Goal: Task Accomplishment & Management: Manage account settings

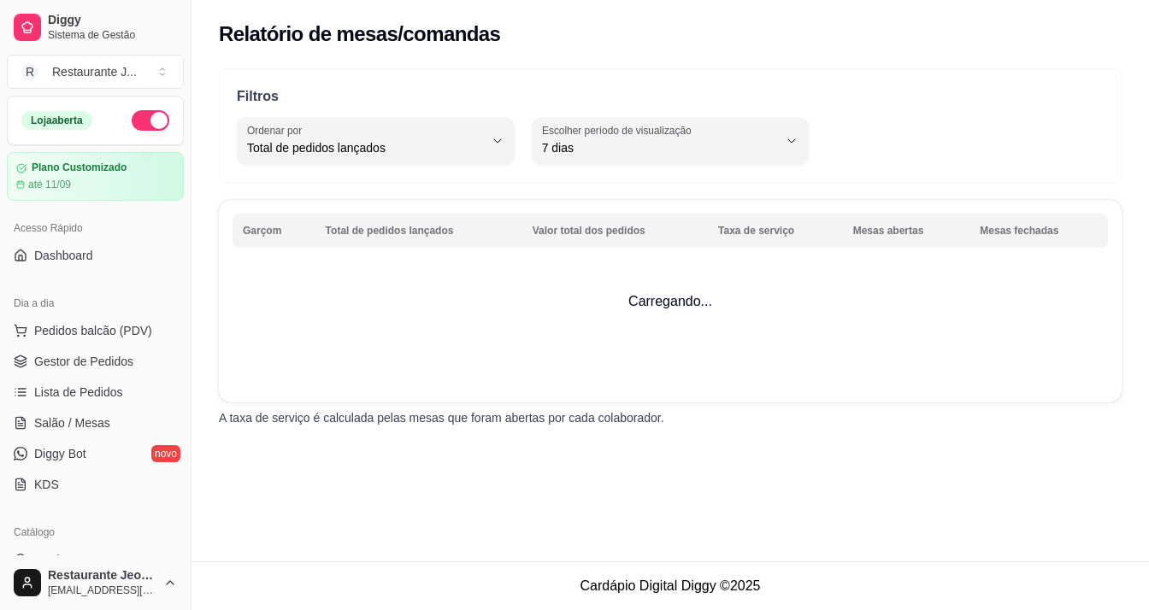
select select "TOTAL_OF_ORDERS"
select select "7"
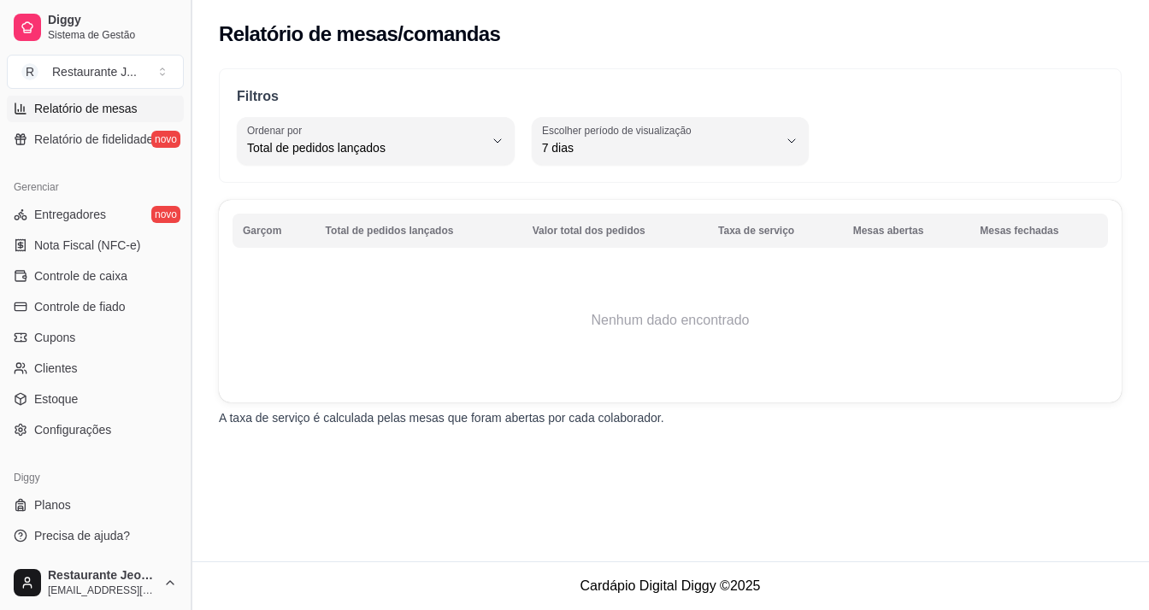
drag, startPoint x: 197, startPoint y: 155, endPoint x: 195, endPoint y: 105, distance: 49.6
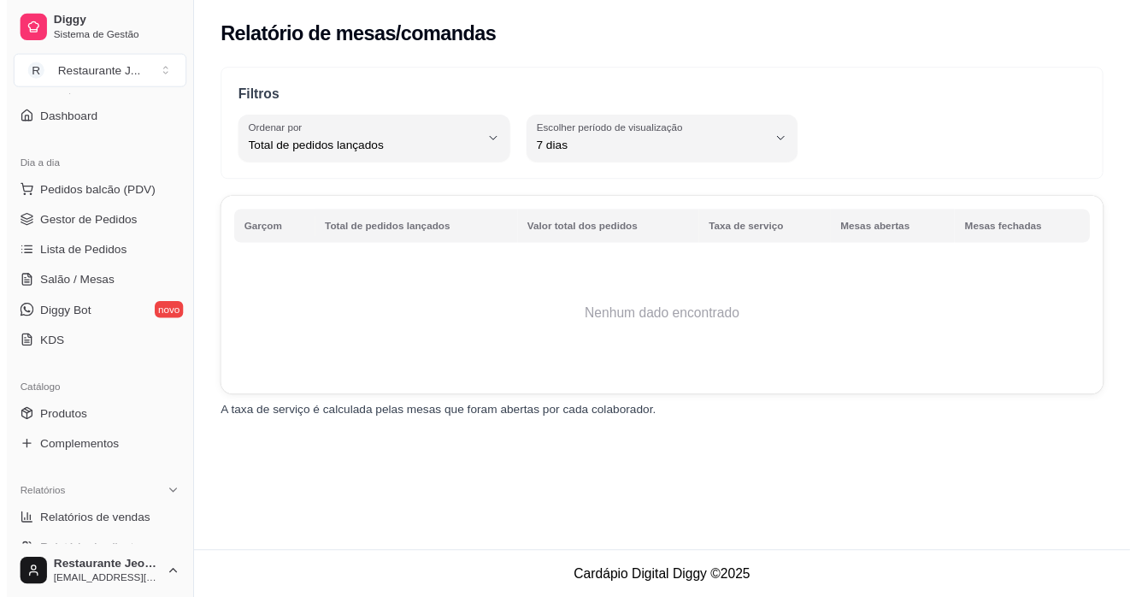
scroll to position [0, 0]
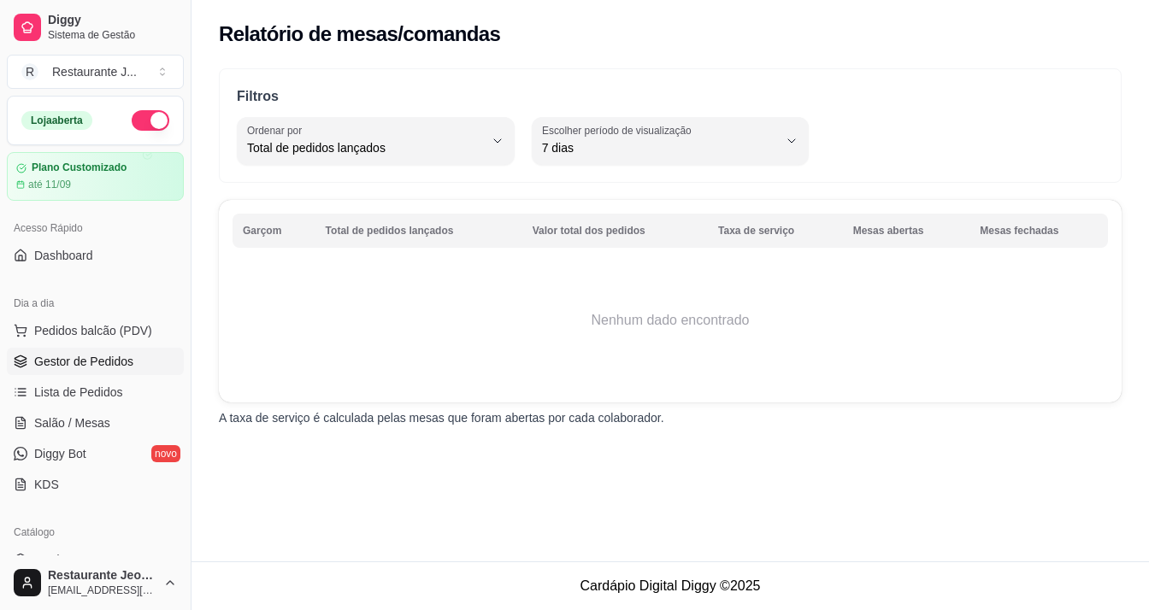
click at [184, 0] on button "Toggle Sidebar" at bounding box center [191, 305] width 14 height 610
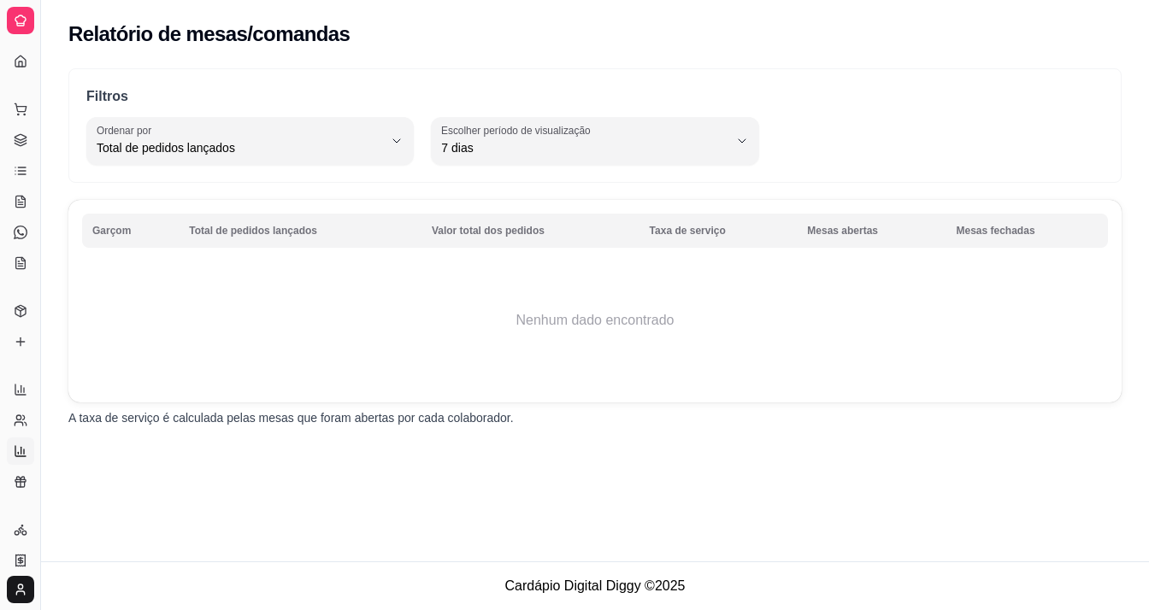
click at [33, 0] on button "Toggle Sidebar" at bounding box center [40, 305] width 14 height 610
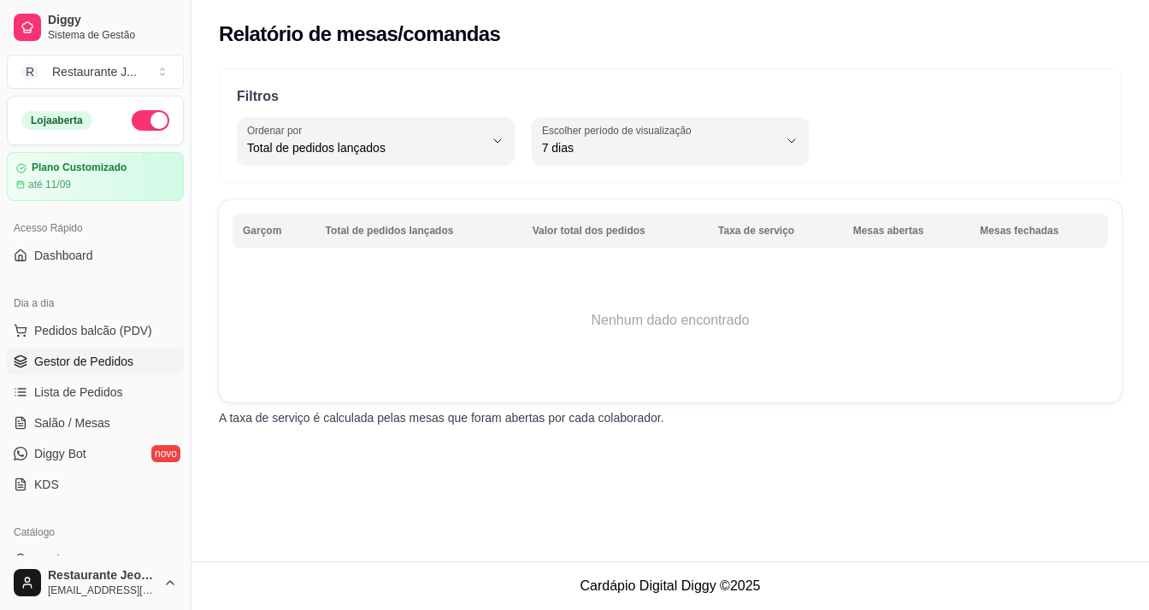
click at [184, 0] on button "Toggle Sidebar" at bounding box center [191, 305] width 14 height 610
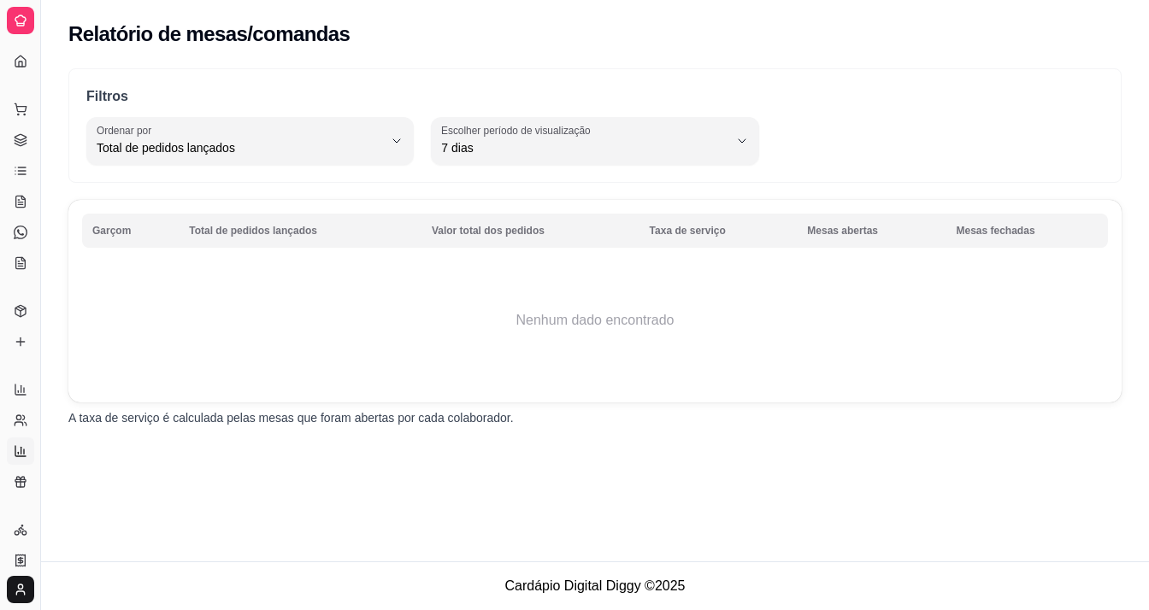
click at [33, 0] on button "Toggle Sidebar" at bounding box center [40, 305] width 14 height 610
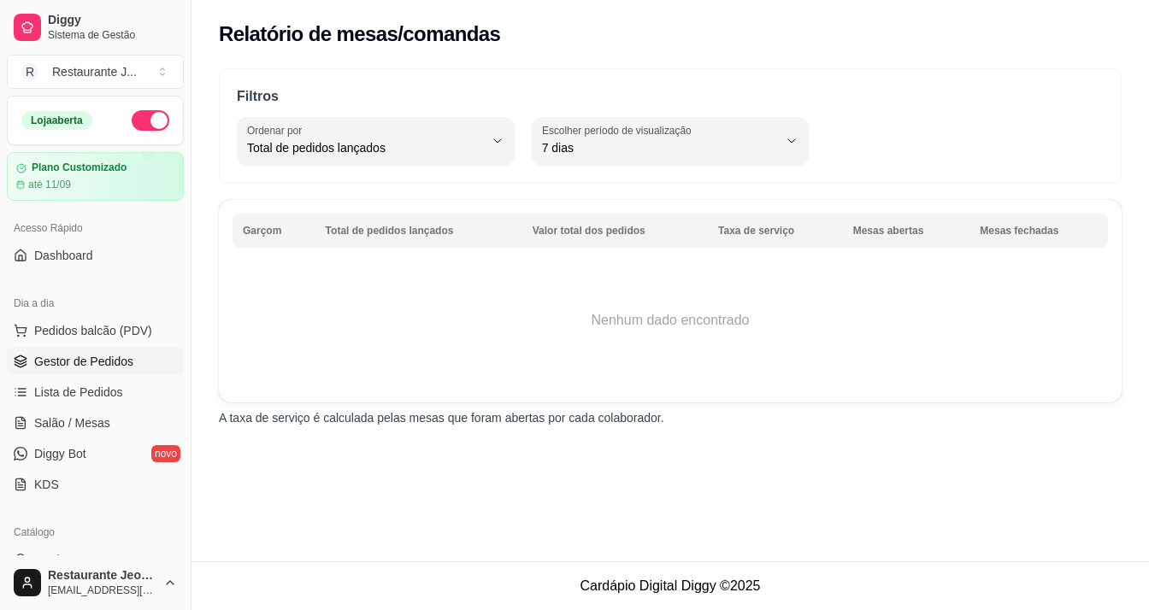
click at [184, 0] on button "Toggle Sidebar" at bounding box center [191, 305] width 14 height 610
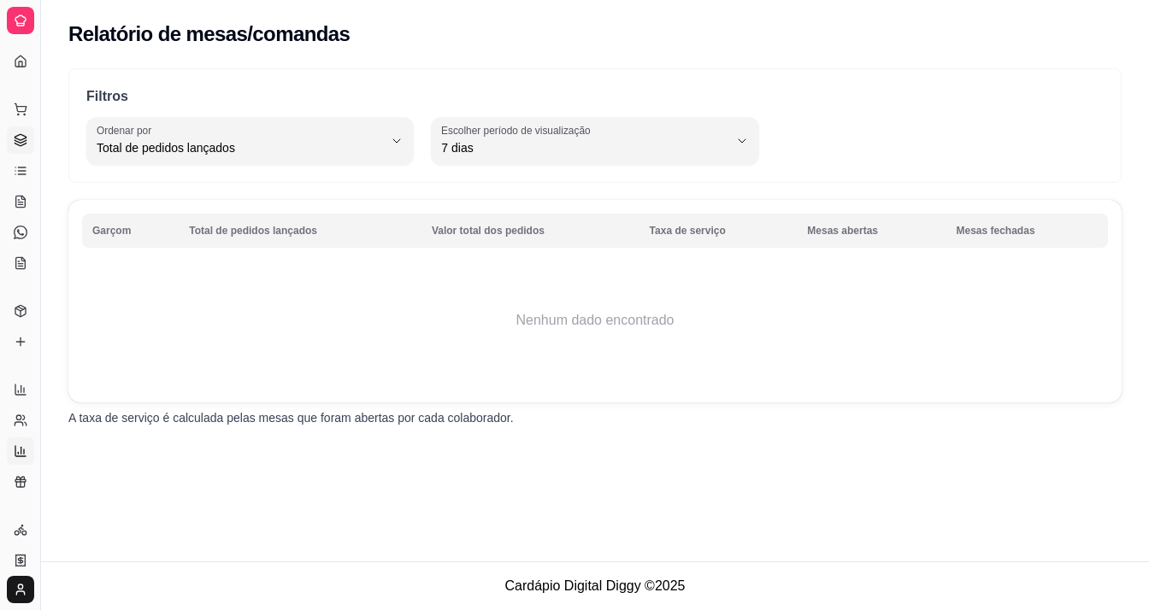
click at [33, 0] on button "Toggle Sidebar" at bounding box center [40, 305] width 14 height 610
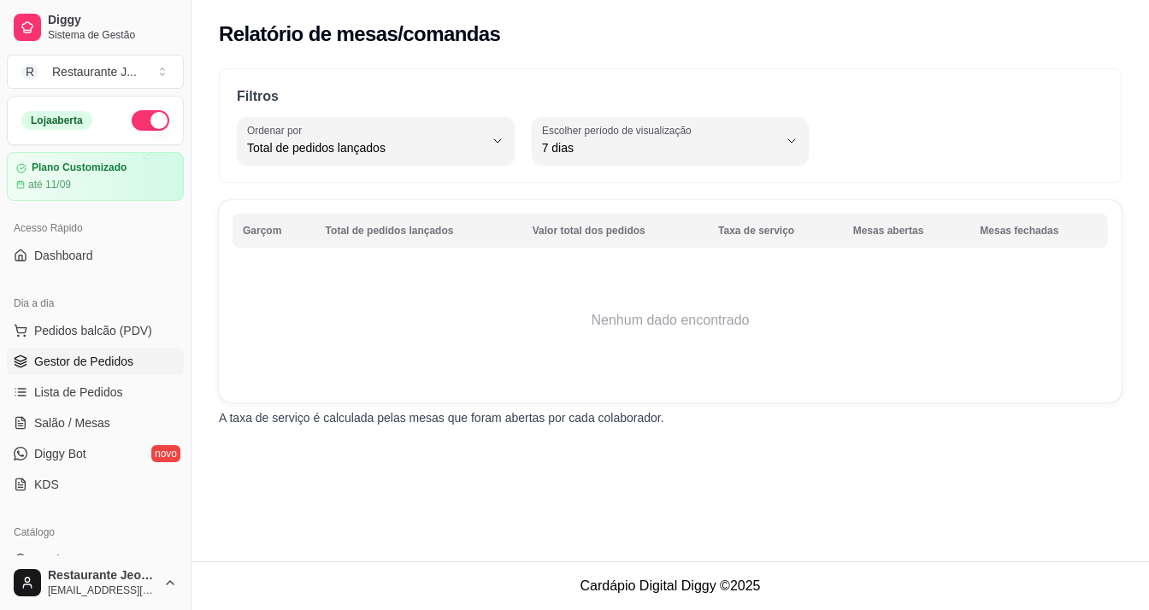
click at [184, 0] on button "Toggle Sidebar" at bounding box center [191, 305] width 14 height 610
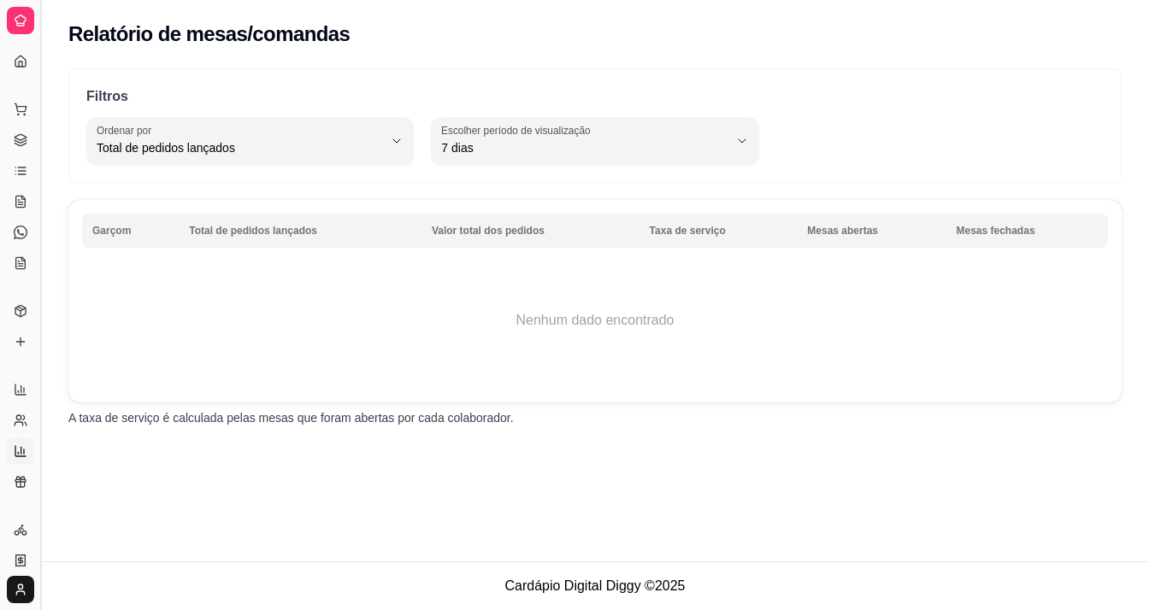
click at [33, 0] on button "Toggle Sidebar" at bounding box center [40, 305] width 14 height 610
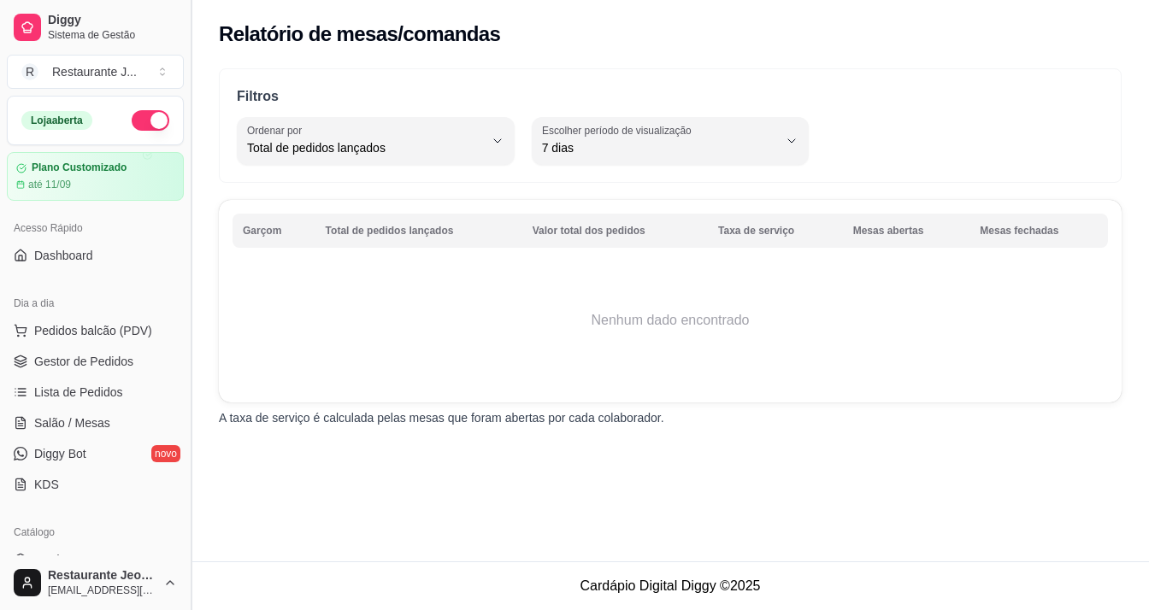
click at [184, 0] on button "Toggle Sidebar" at bounding box center [191, 305] width 14 height 610
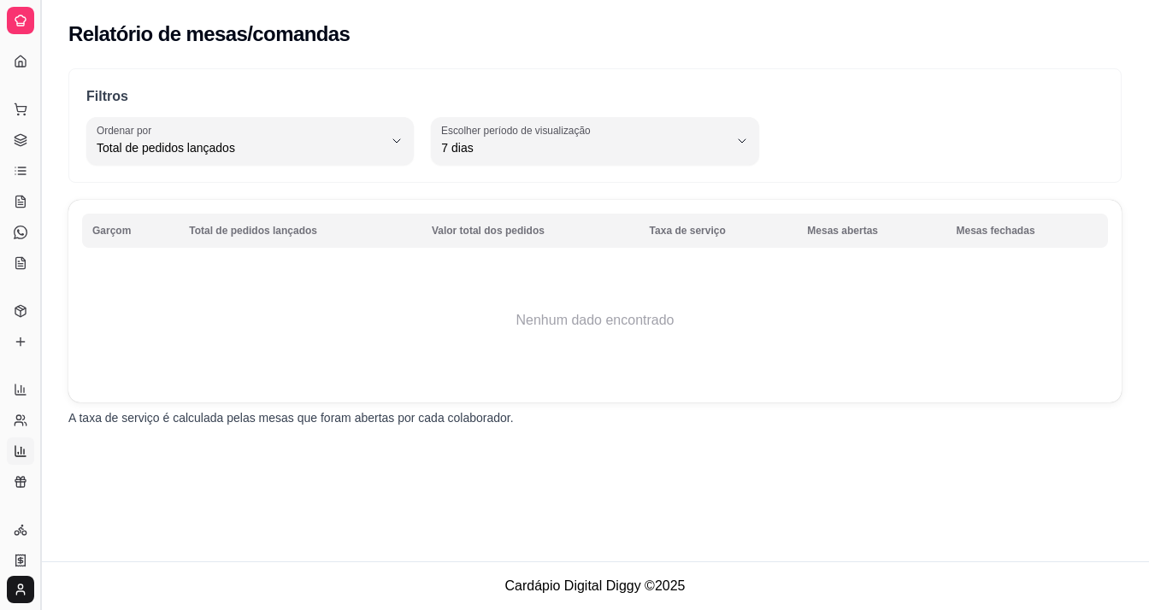
click at [33, 0] on button "Toggle Sidebar" at bounding box center [40, 305] width 14 height 610
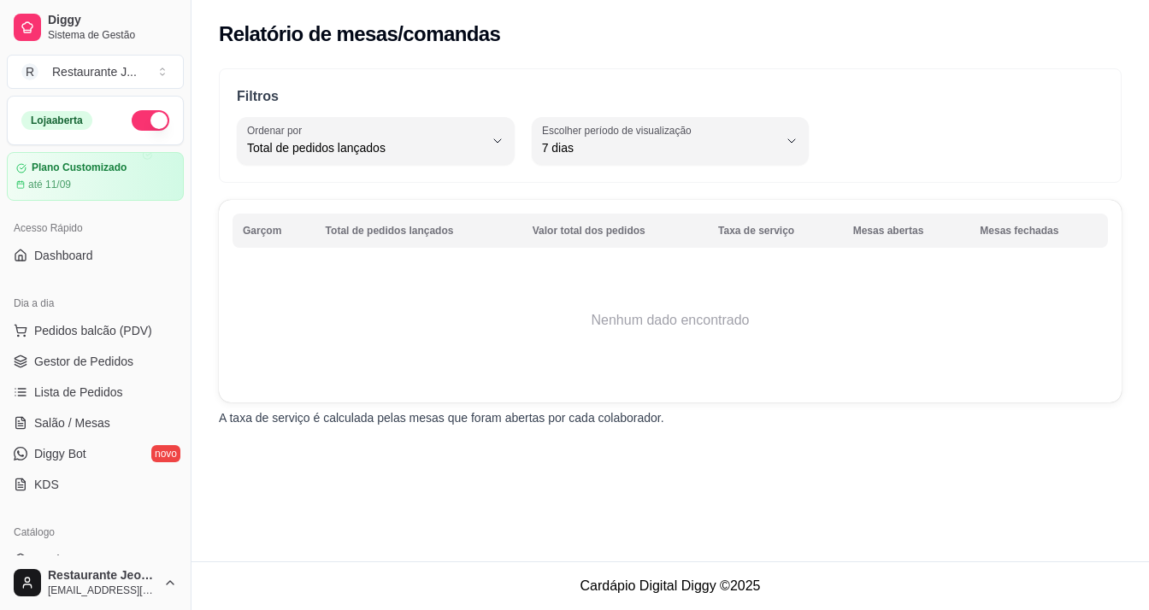
click at [184, 0] on button "Toggle Sidebar" at bounding box center [191, 305] width 14 height 610
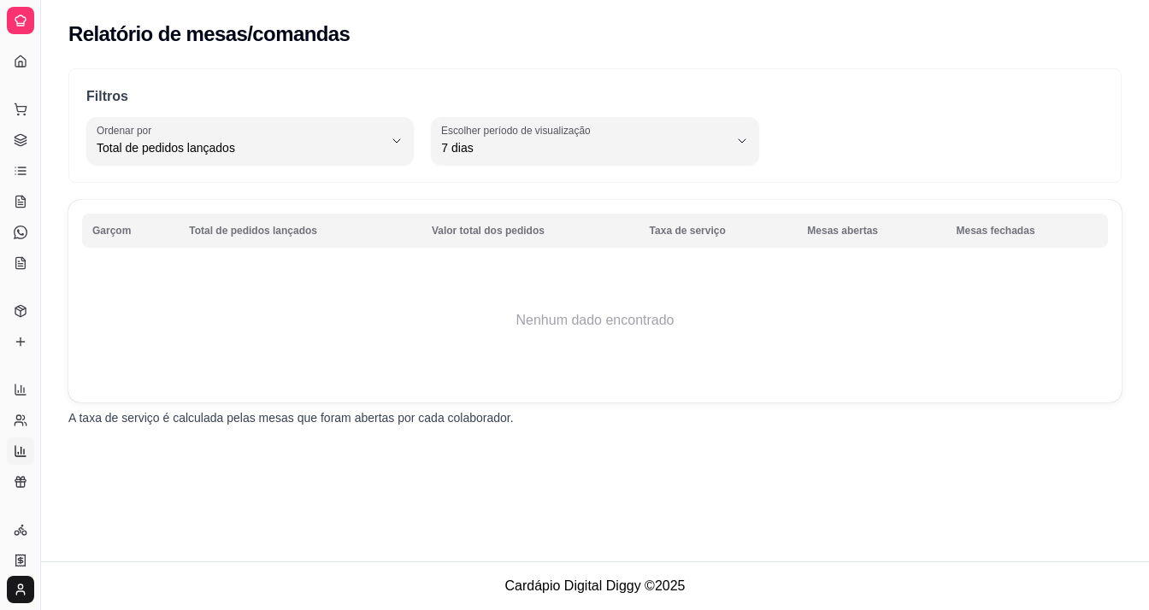
click at [33, 0] on button "Toggle Sidebar" at bounding box center [40, 305] width 14 height 610
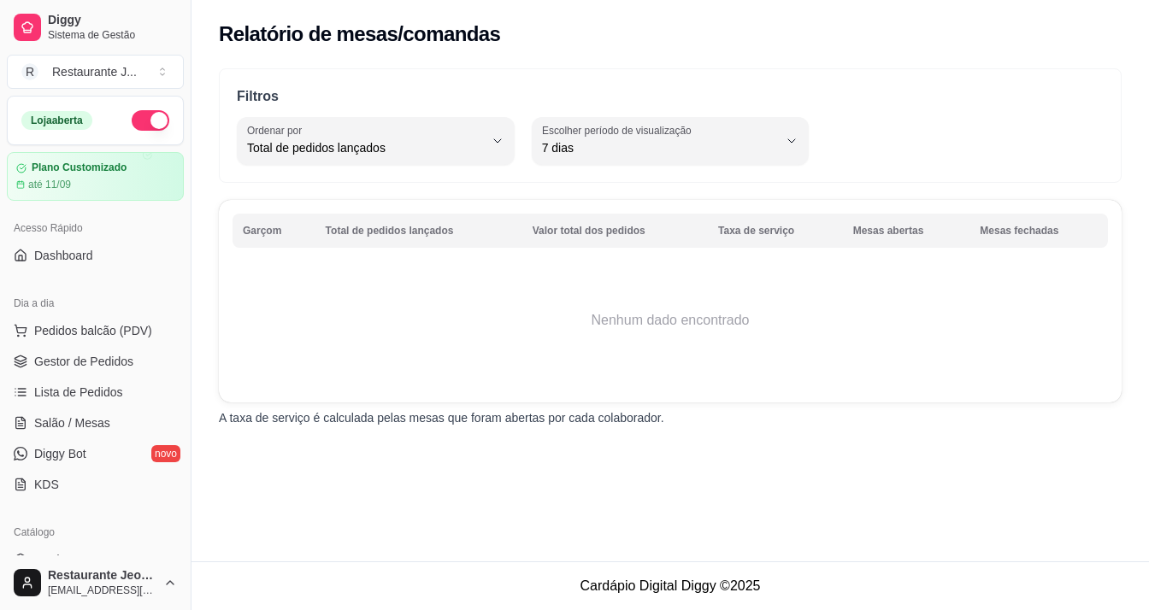
click at [184, 0] on button "Toggle Sidebar" at bounding box center [191, 305] width 14 height 610
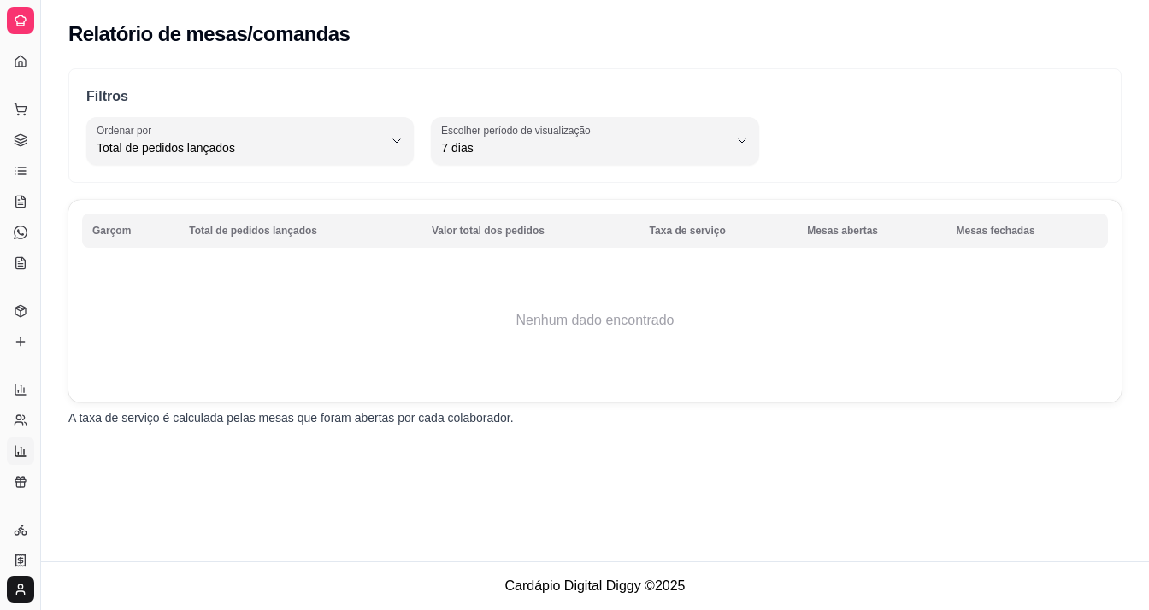
click at [33, 0] on button "Toggle Sidebar" at bounding box center [40, 305] width 14 height 610
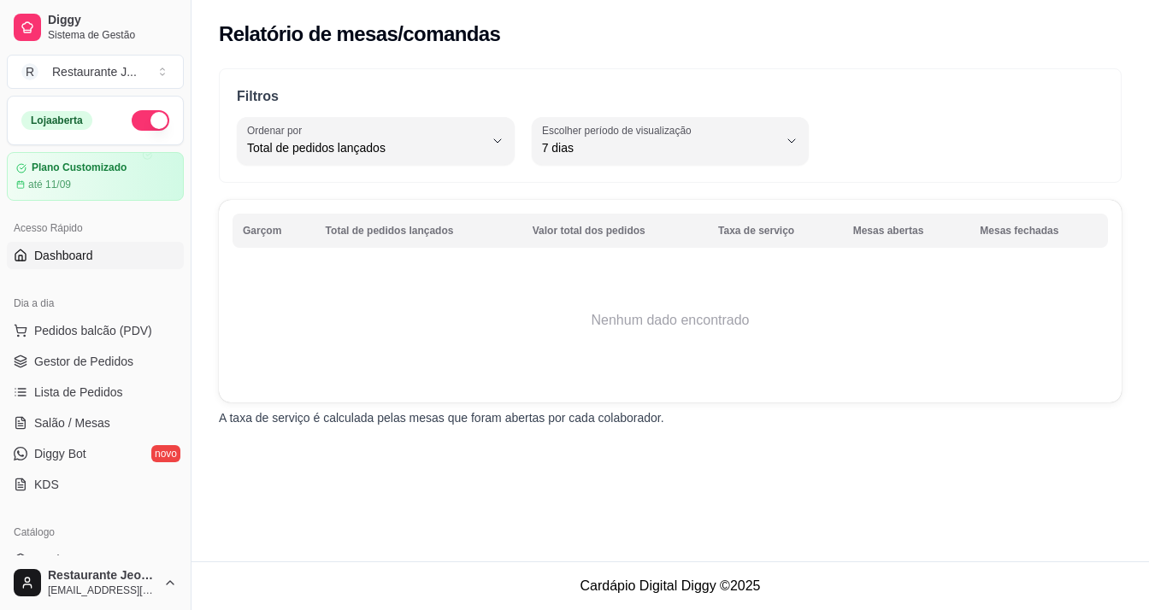
click at [184, 0] on button "Toggle Sidebar" at bounding box center [191, 305] width 14 height 610
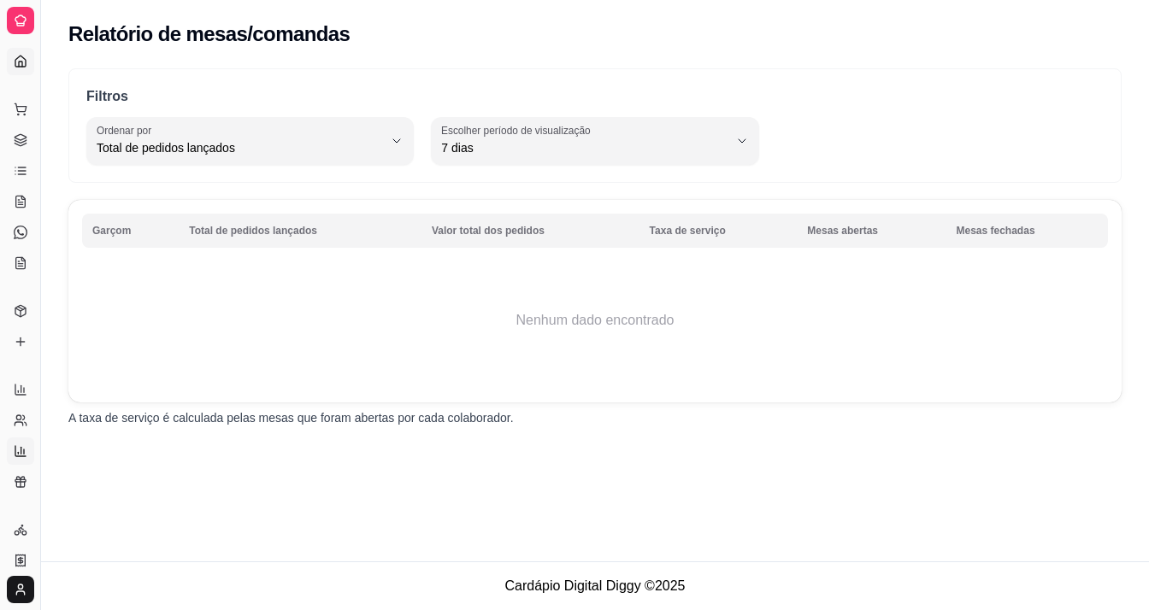
click at [33, 0] on button "Toggle Sidebar" at bounding box center [40, 305] width 14 height 610
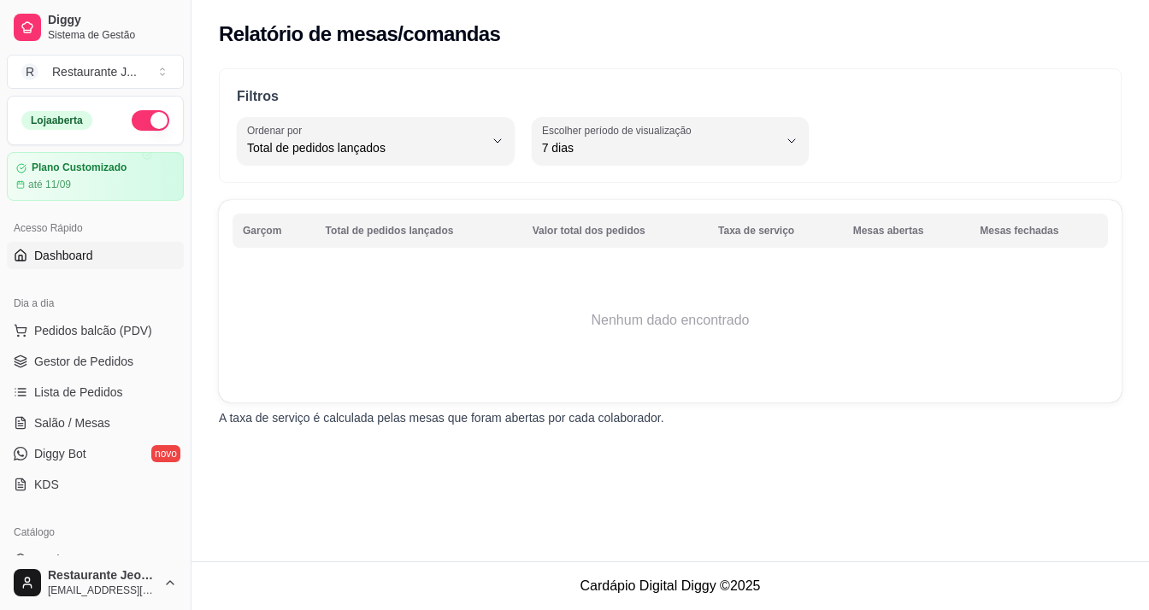
click at [184, 0] on button "Toggle Sidebar" at bounding box center [191, 305] width 14 height 610
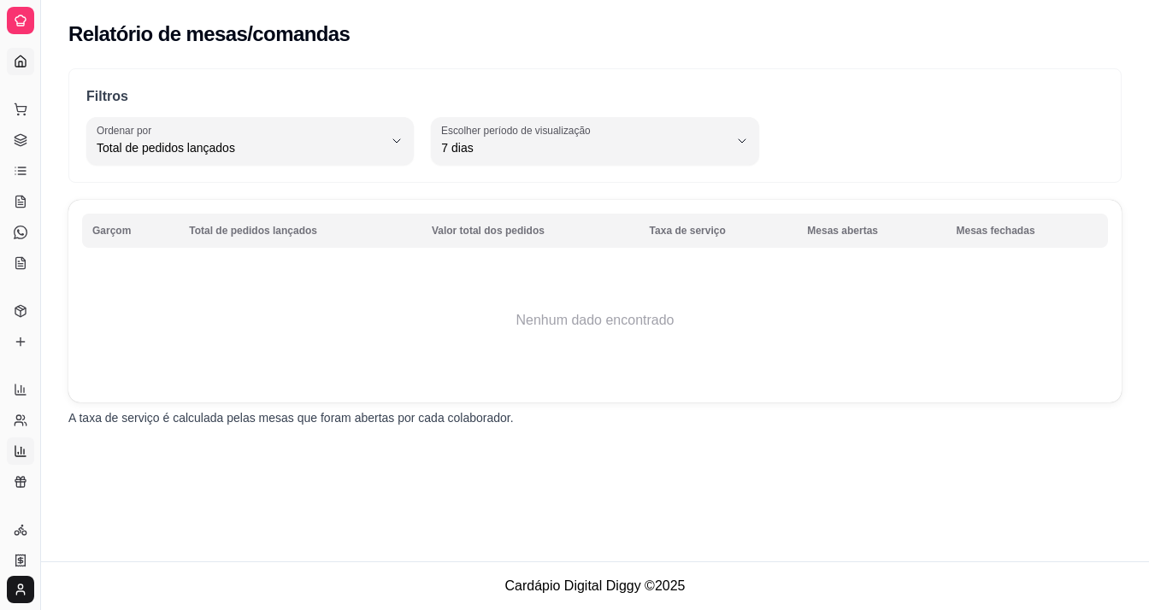
click at [33, 0] on button "Toggle Sidebar" at bounding box center [40, 305] width 14 height 610
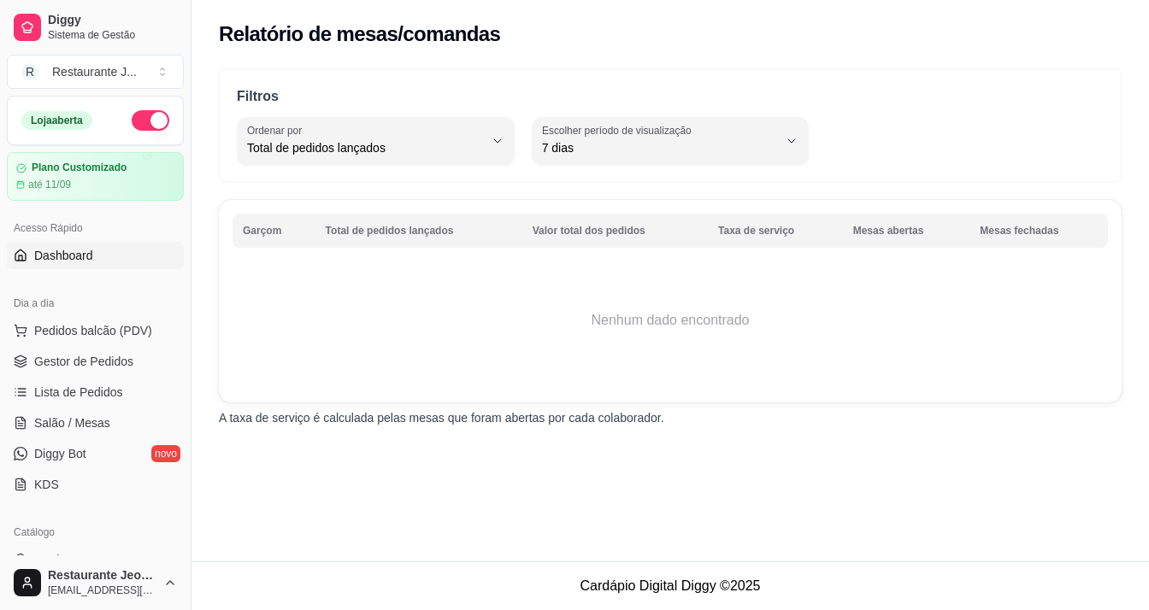
click at [184, 0] on button "Toggle Sidebar" at bounding box center [191, 305] width 14 height 610
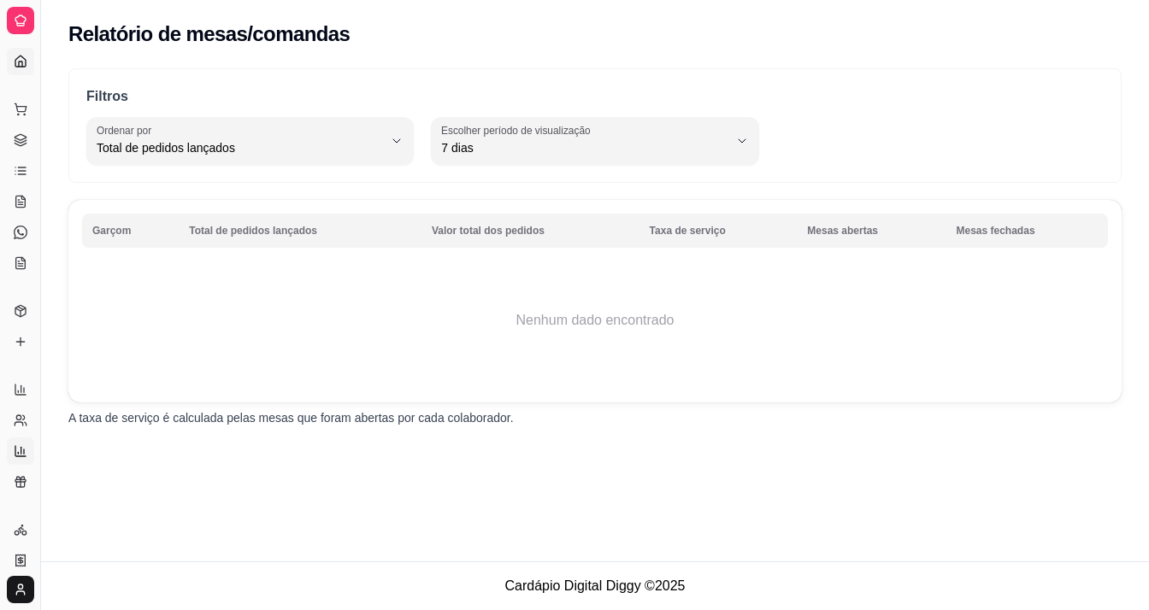
click at [33, 0] on button "Toggle Sidebar" at bounding box center [40, 305] width 14 height 610
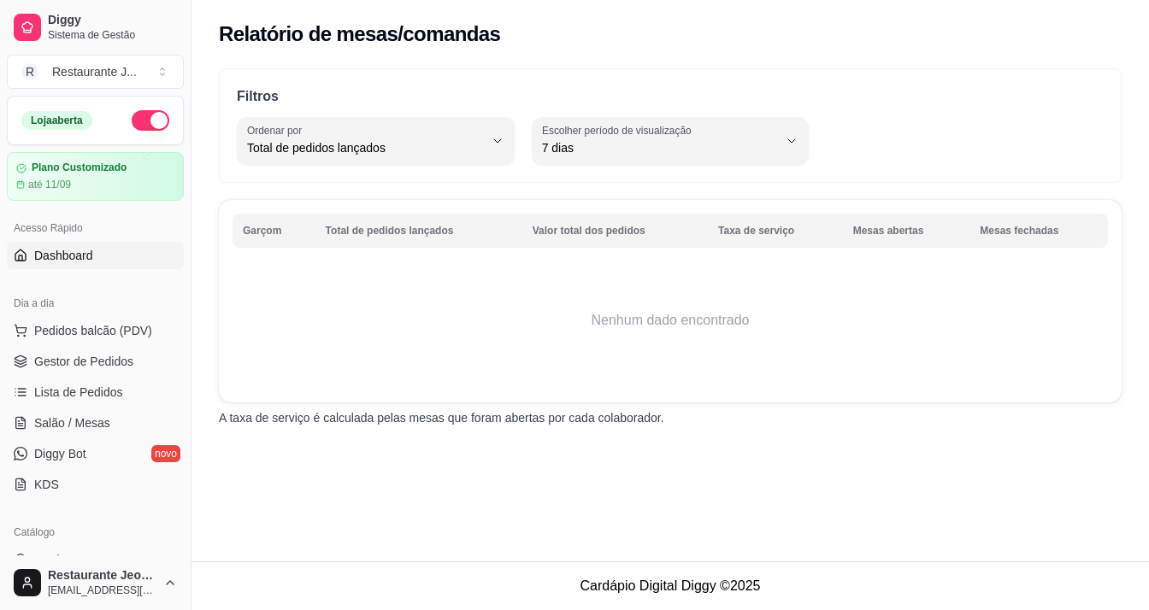
click at [184, 0] on button "Toggle Sidebar" at bounding box center [191, 305] width 14 height 610
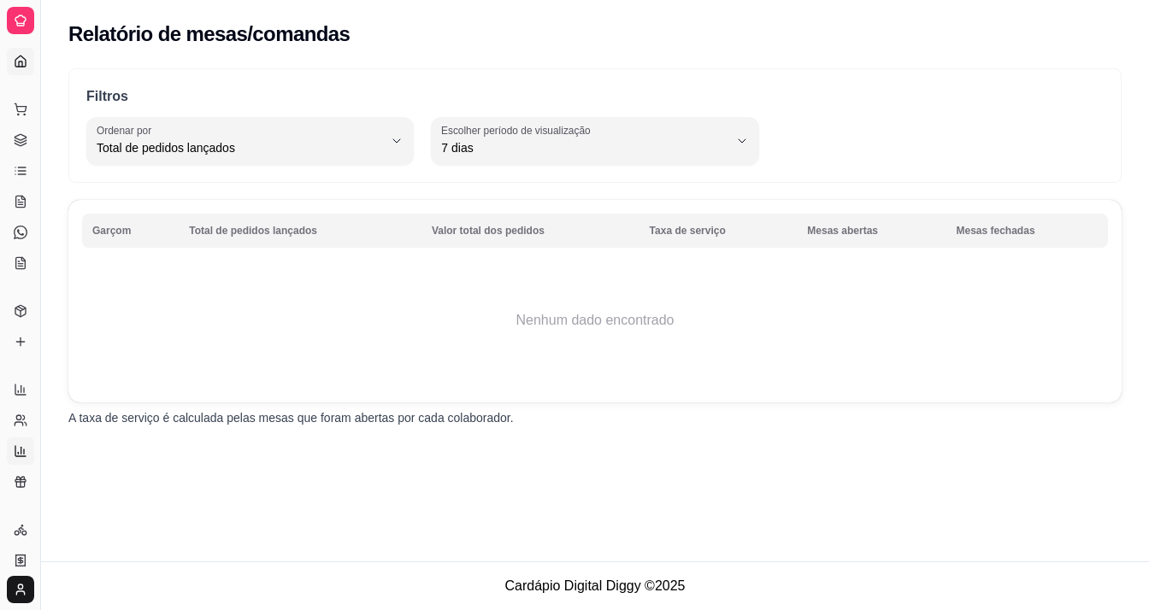
click at [33, 0] on button "Toggle Sidebar" at bounding box center [40, 305] width 14 height 610
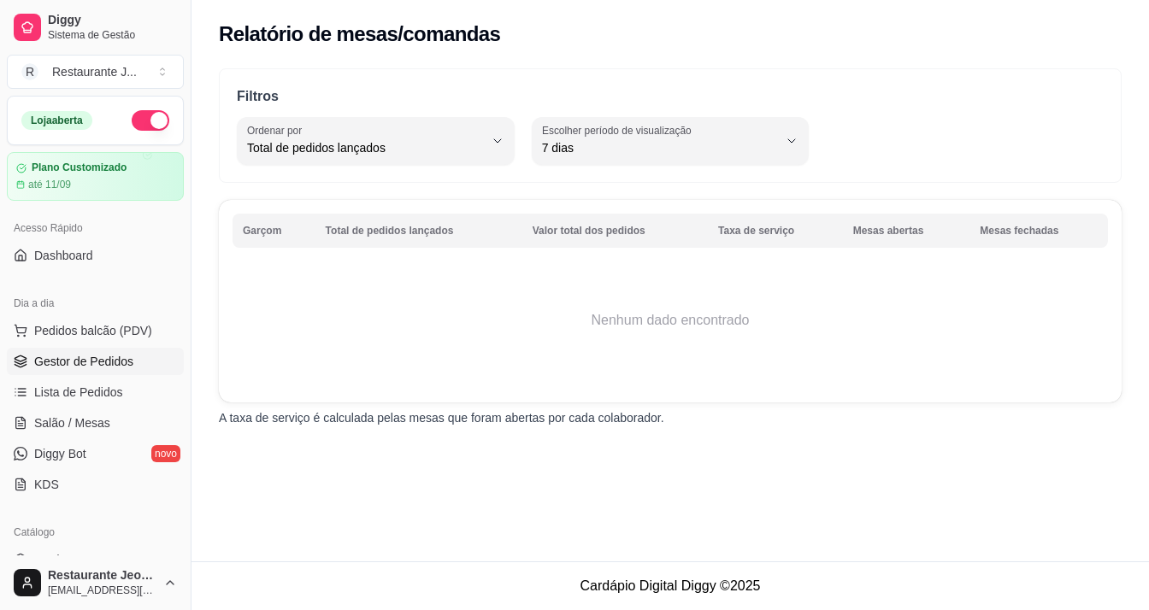
click at [7, 348] on link "Gestor de Pedidos" at bounding box center [95, 361] width 177 height 27
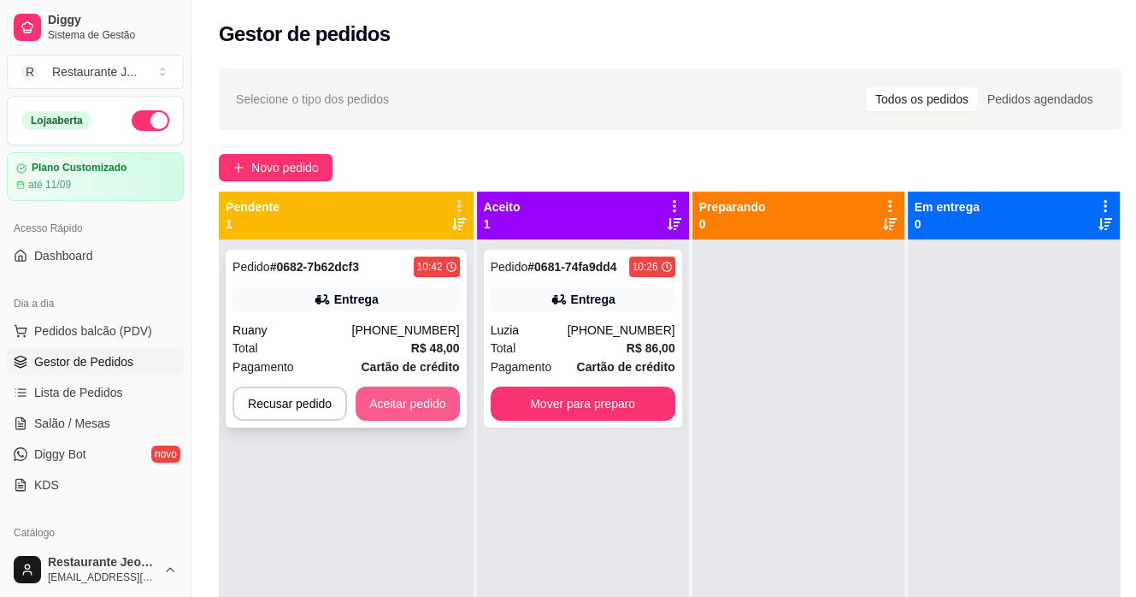
click at [7, 348] on link "Gestor de Pedidos" at bounding box center [95, 361] width 177 height 27
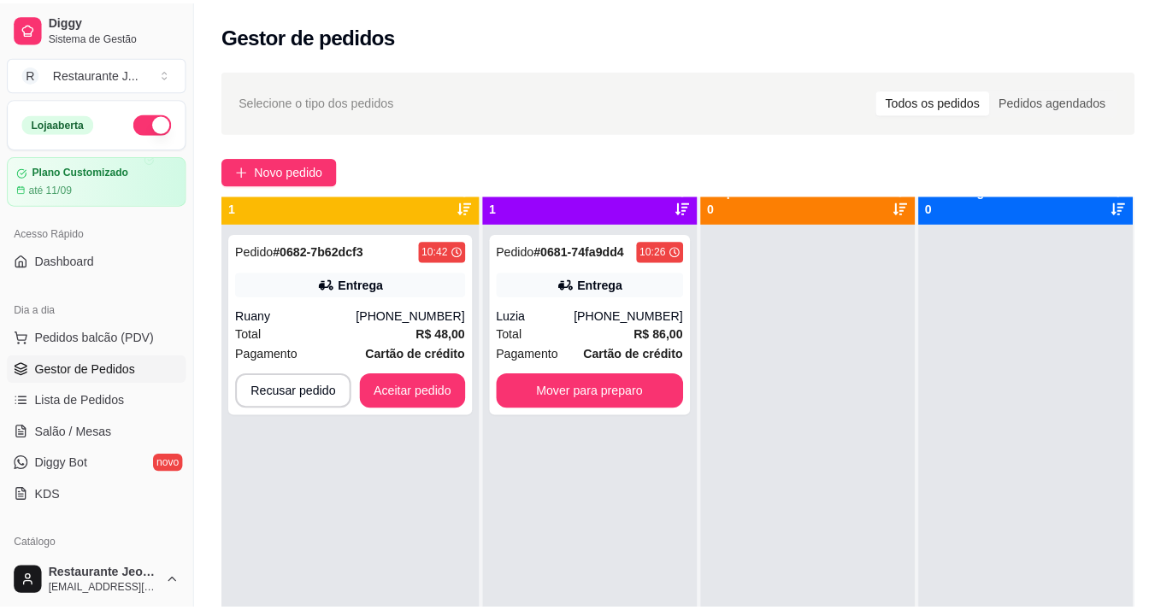
scroll to position [21, 0]
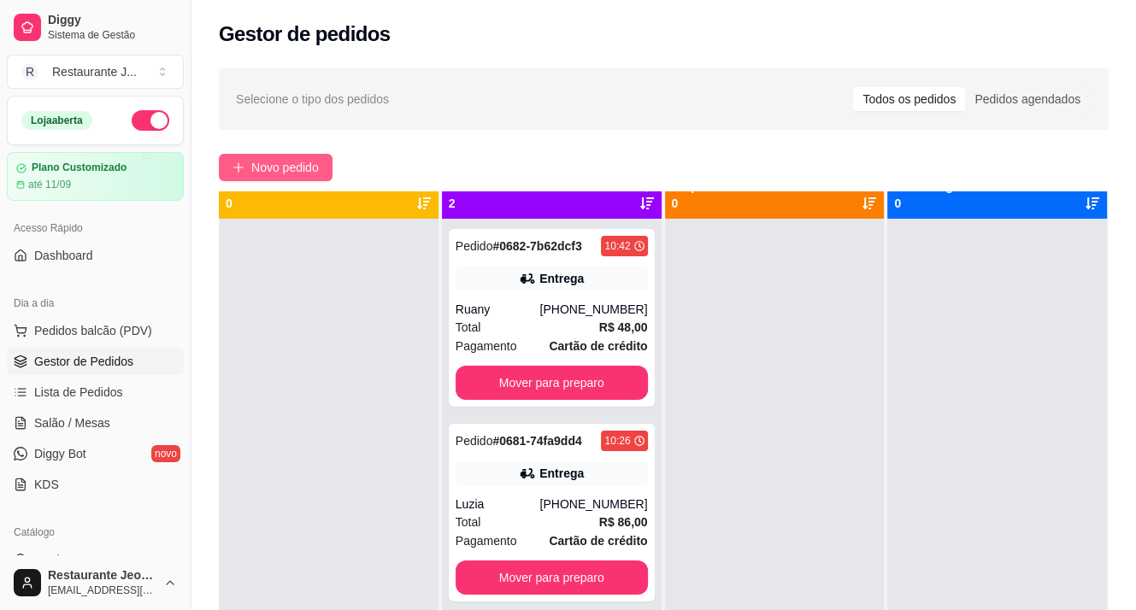
drag, startPoint x: 288, startPoint y: 162, endPoint x: 304, endPoint y: 168, distance: 17.6
drag, startPoint x: 304, startPoint y: 168, endPoint x: 339, endPoint y: 146, distance: 40.8
drag, startPoint x: 339, startPoint y: 146, endPoint x: 303, endPoint y: 159, distance: 37.3
click at [303, 159] on span "Novo pedido" at bounding box center [285, 167] width 68 height 19
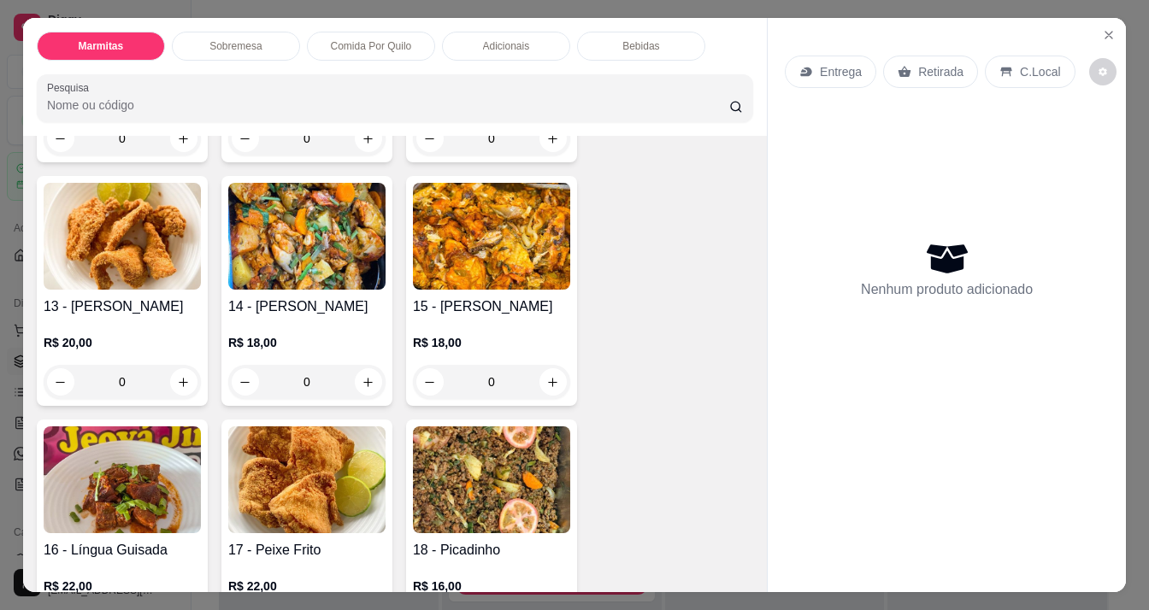
scroll to position [1091, 0]
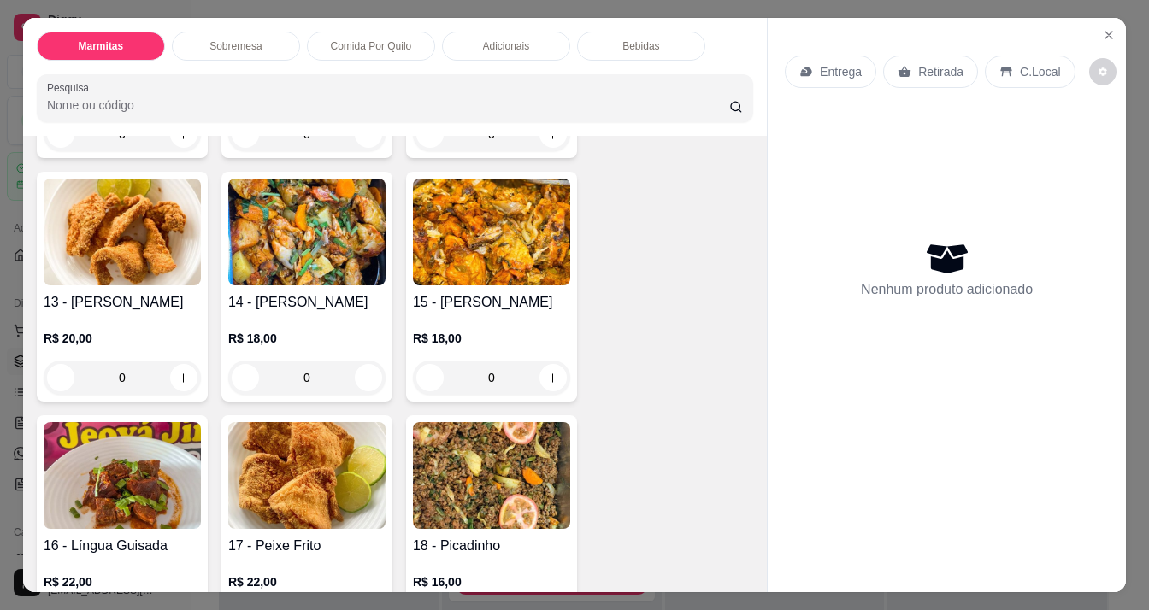
drag, startPoint x: 533, startPoint y: 368, endPoint x: 553, endPoint y: 403, distance: 40.6
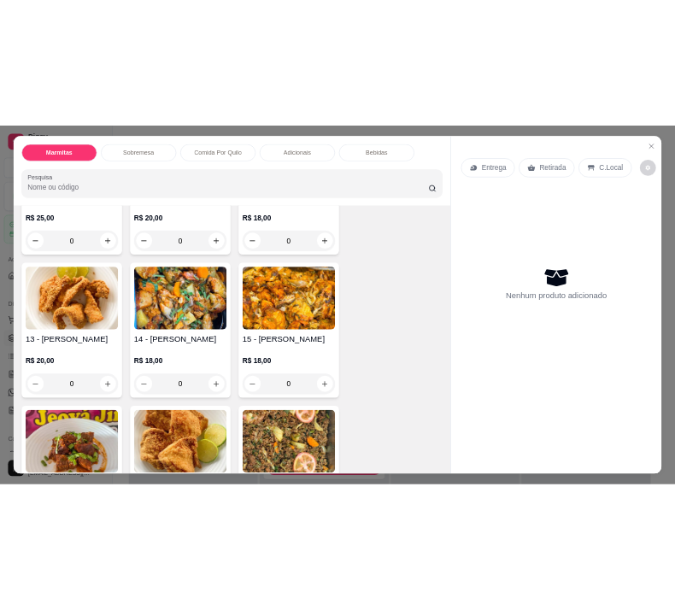
scroll to position [1045, 0]
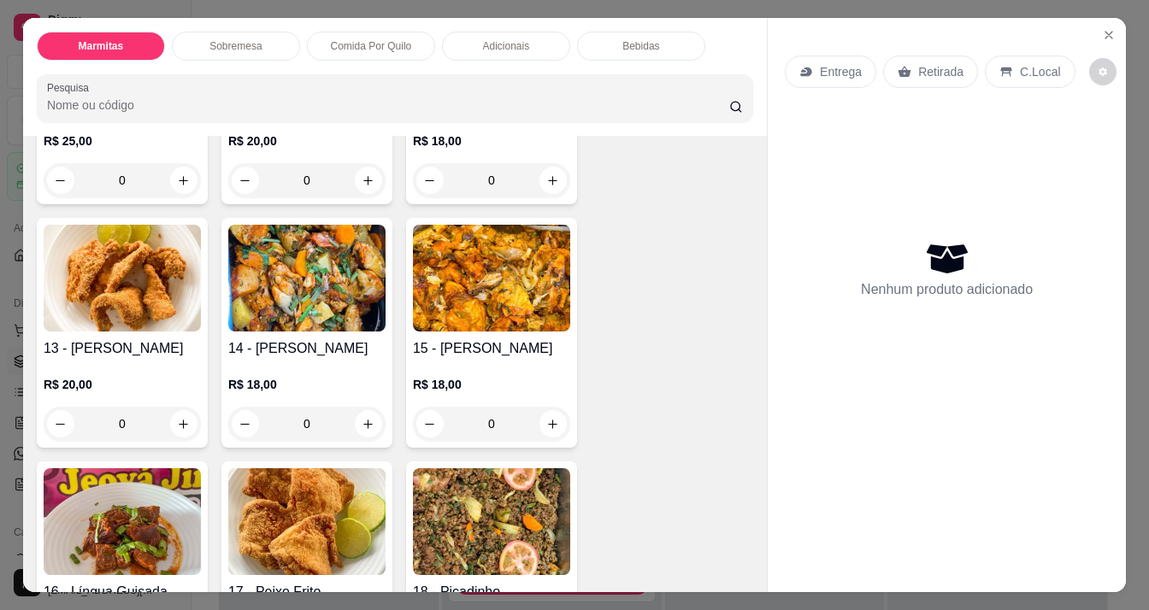
click at [551, 449] on div "1 - Bife de Alcatra R$ 20,00 0 02 - Bife de Fígado R$ 18,00 0 3 - Calabresa Ass…" at bounding box center [395, 312] width 716 height 2220
drag, startPoint x: 551, startPoint y: 449, endPoint x: 509, endPoint y: 362, distance: 97.1
drag, startPoint x: 509, startPoint y: 362, endPoint x: 532, endPoint y: 486, distance: 126.1
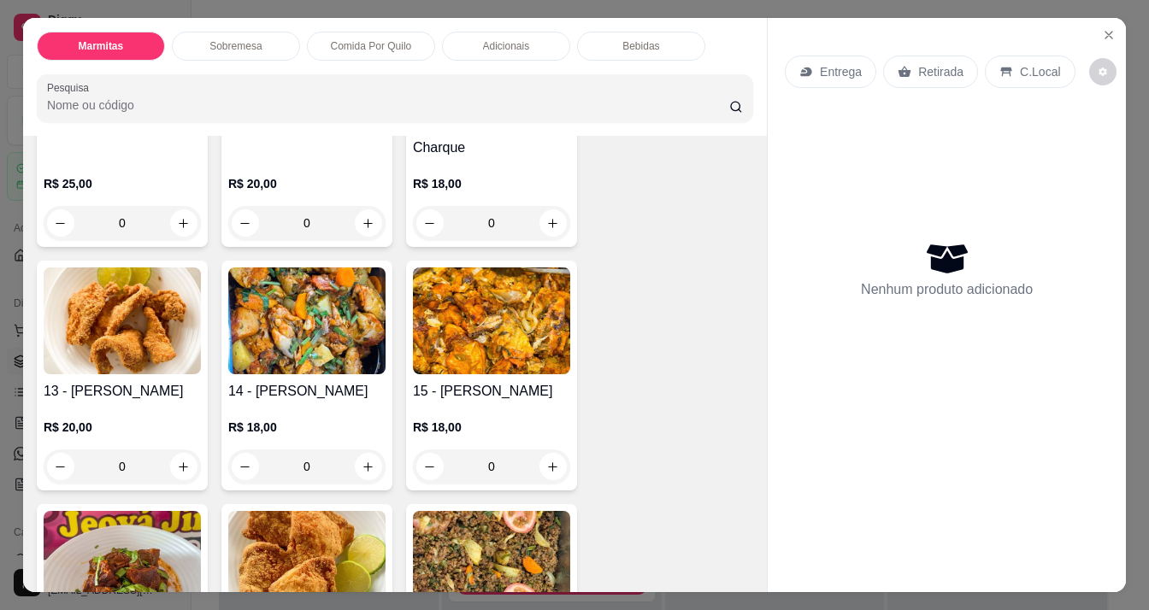
scroll to position [1111, 0]
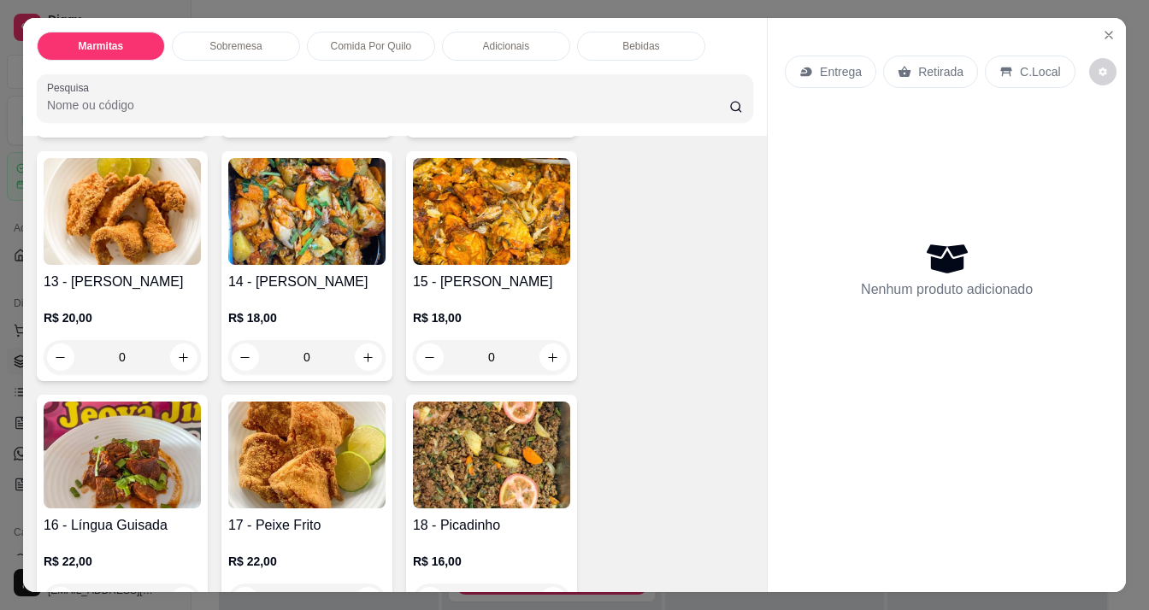
click at [312, 449] on img at bounding box center [306, 455] width 157 height 107
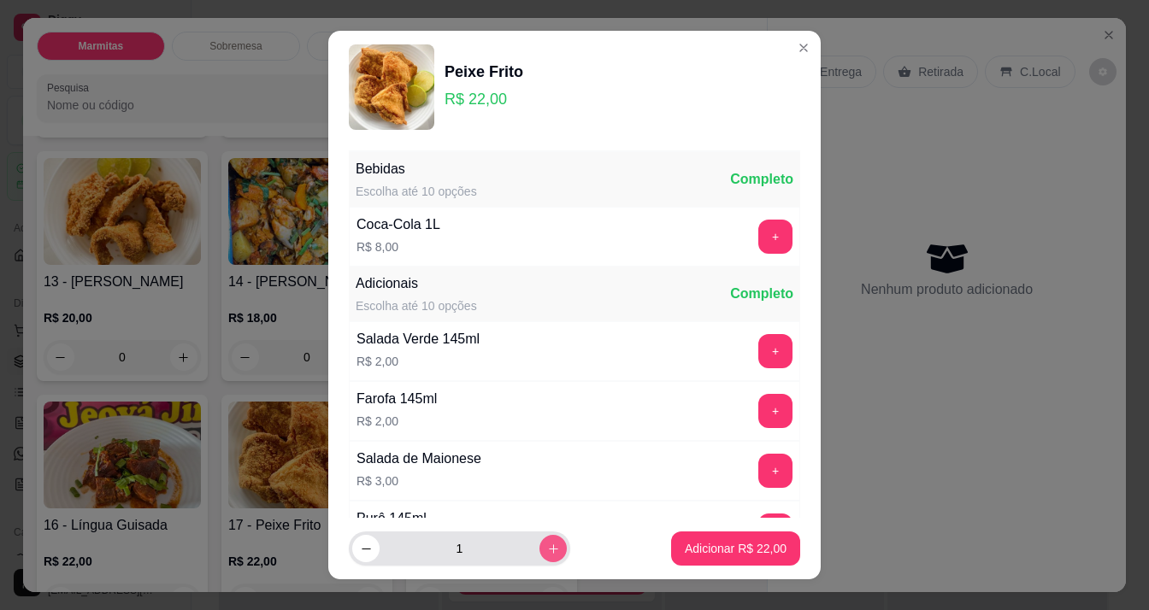
click at [547, 544] on icon "increase-product-quantity" at bounding box center [553, 549] width 13 height 13
type input "2"
click at [708, 521] on footer "2 Adicionar R$ 44,00" at bounding box center [574, 549] width 492 height 62
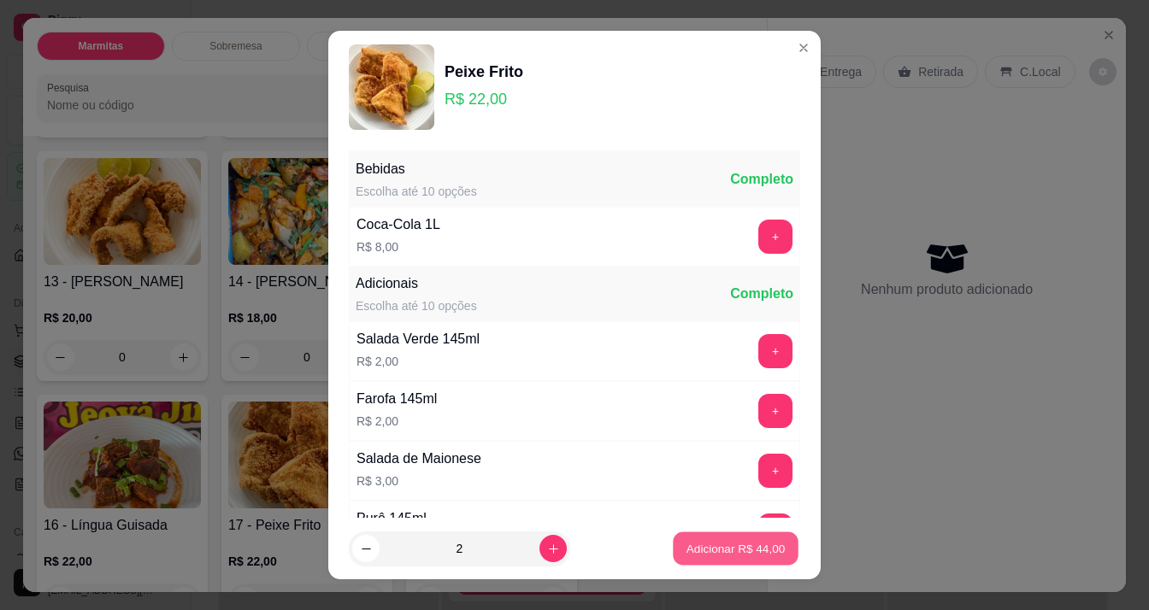
click at [708, 544] on p "Adicionar R$ 44,00" at bounding box center [735, 549] width 99 height 16
type input "2"
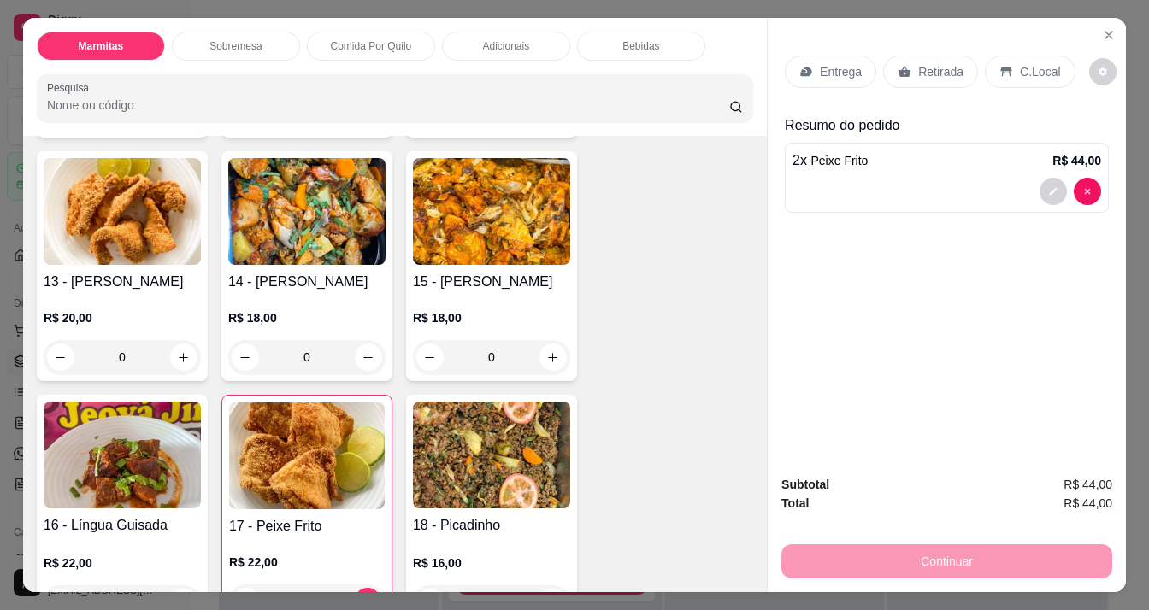
scroll to position [1026, 0]
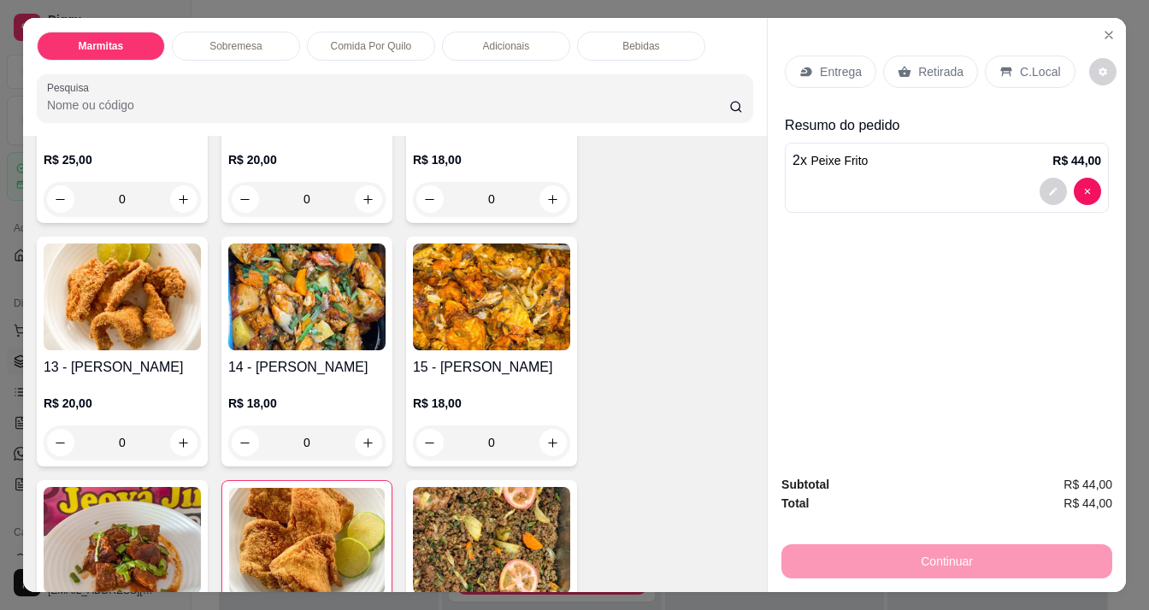
click at [517, 306] on img at bounding box center [491, 297] width 157 height 107
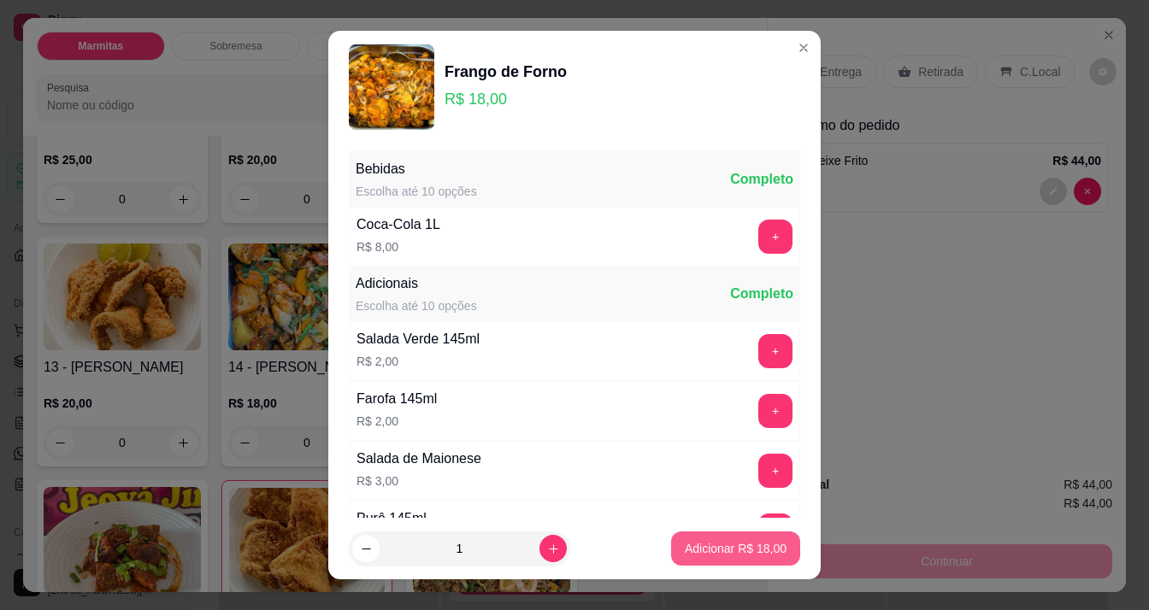
click at [716, 533] on button "Adicionar R$ 18,00" at bounding box center [735, 549] width 129 height 34
type input "1"
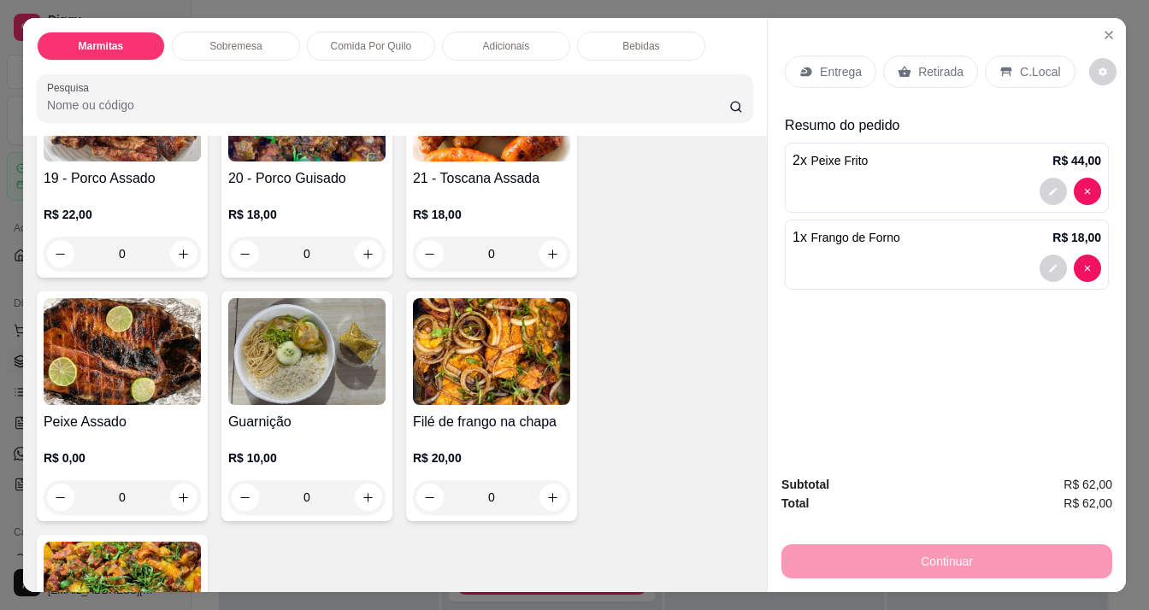
scroll to position [1795, 0]
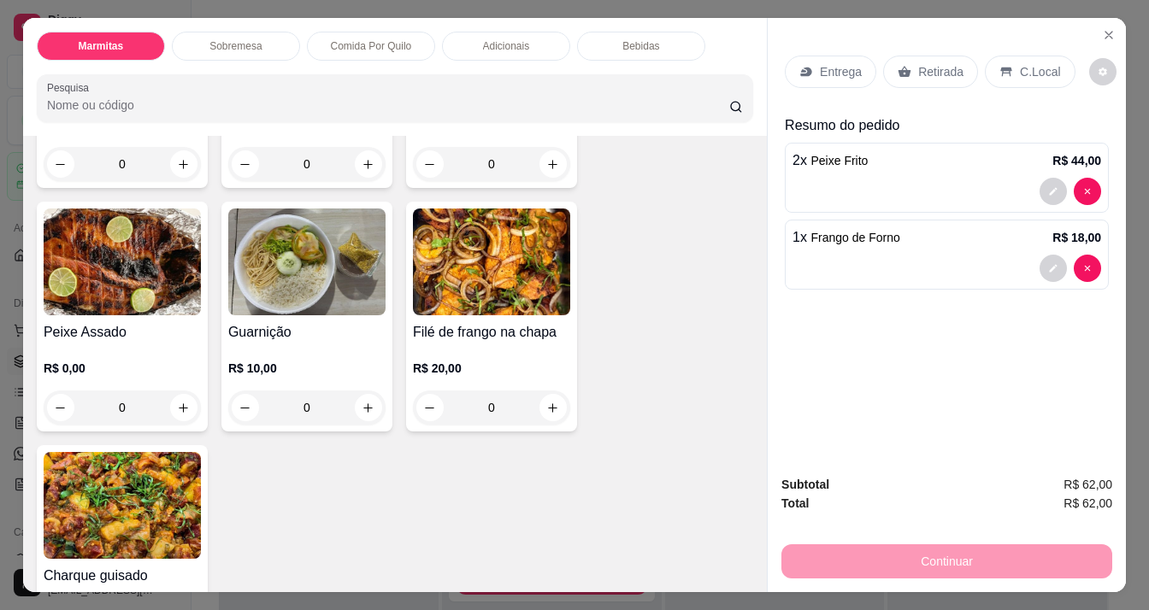
click at [472, 276] on img at bounding box center [491, 262] width 157 height 107
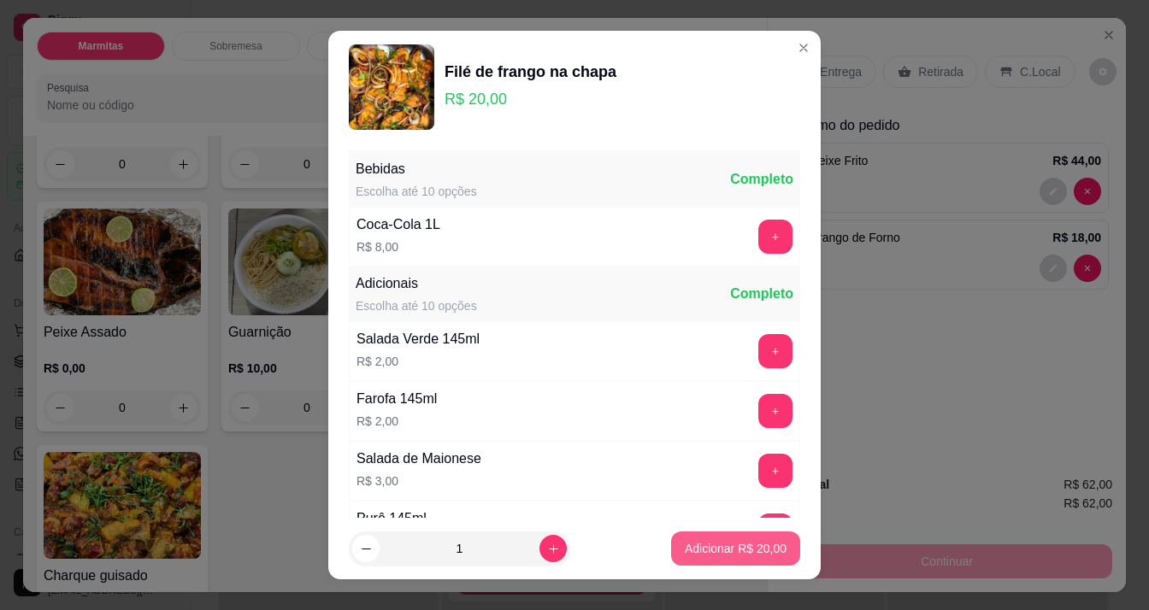
click at [685, 540] on p "Adicionar R$ 20,00" at bounding box center [736, 548] width 102 height 17
type input "1"
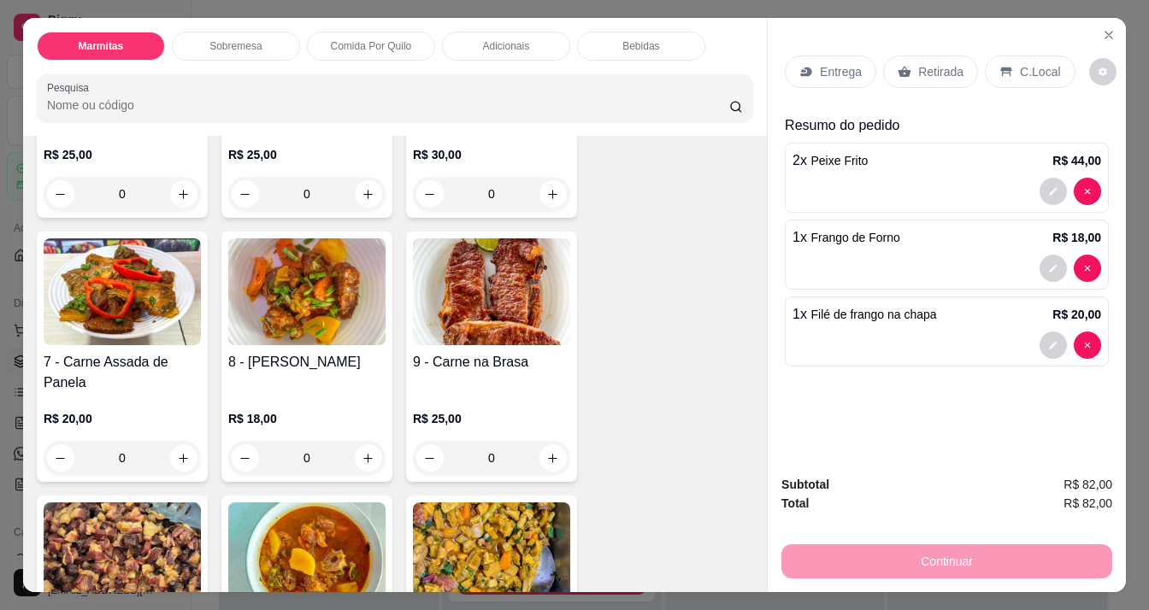
scroll to position [0, 0]
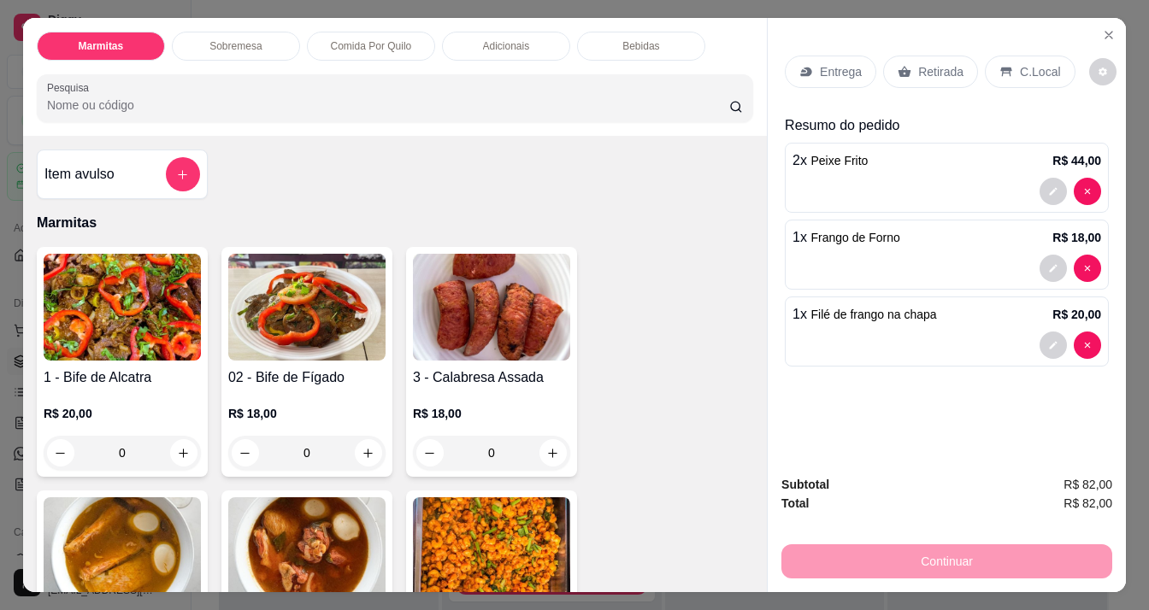
click at [115, 302] on img at bounding box center [122, 307] width 157 height 107
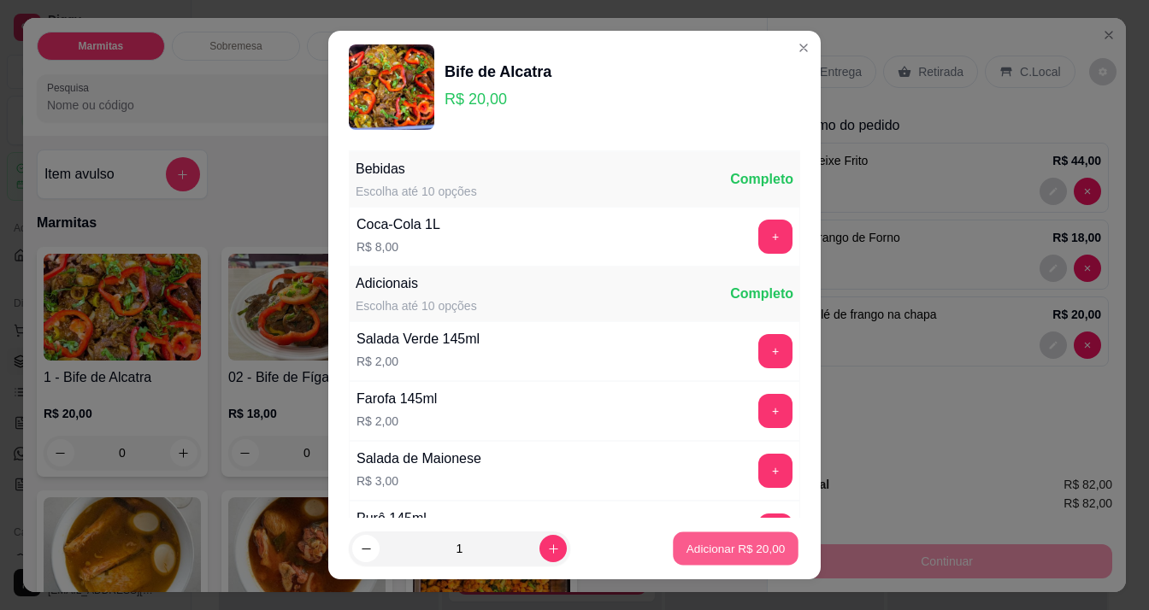
click at [704, 548] on p "Adicionar R$ 20,00" at bounding box center [735, 549] width 99 height 16
type input "1"
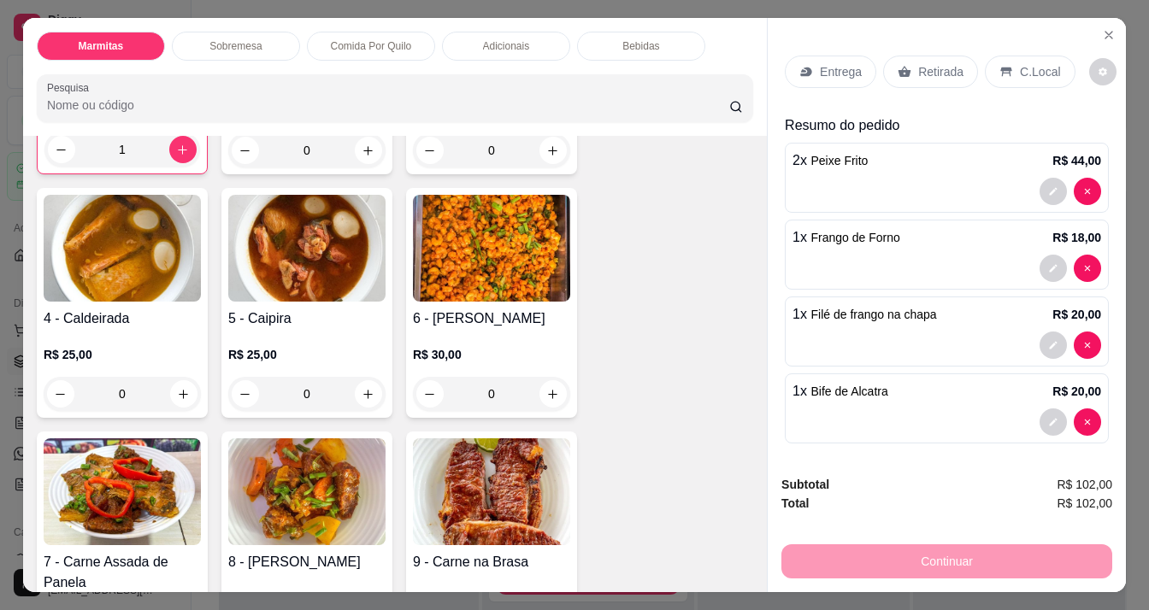
scroll to position [427, 0]
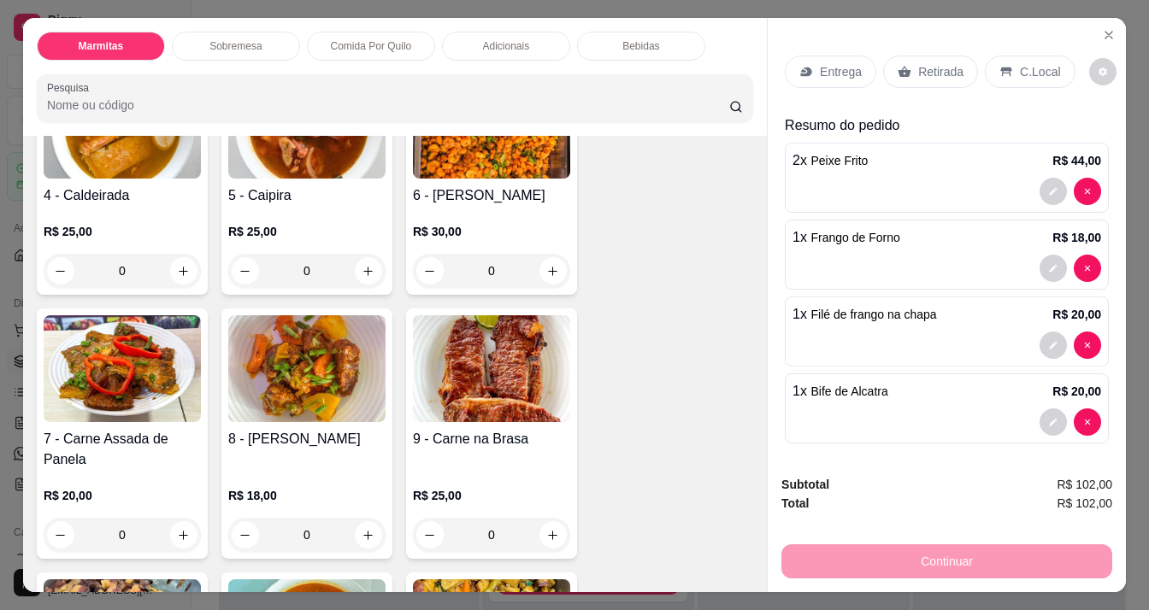
click at [91, 400] on img at bounding box center [122, 368] width 157 height 107
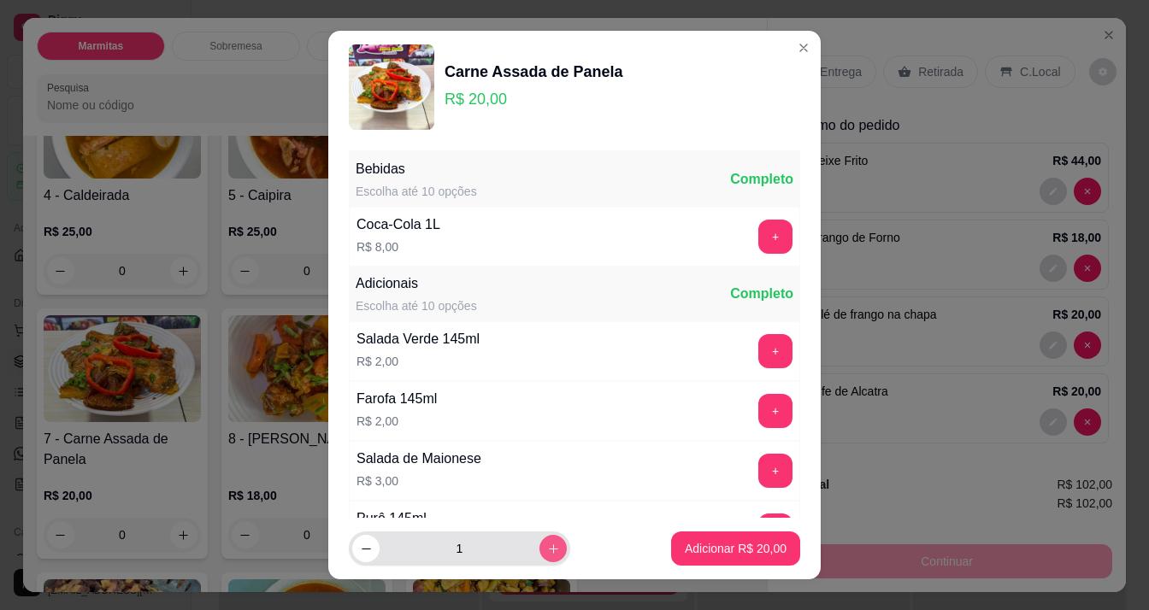
click at [547, 543] on icon "increase-product-quantity" at bounding box center [553, 549] width 13 height 13
type input "2"
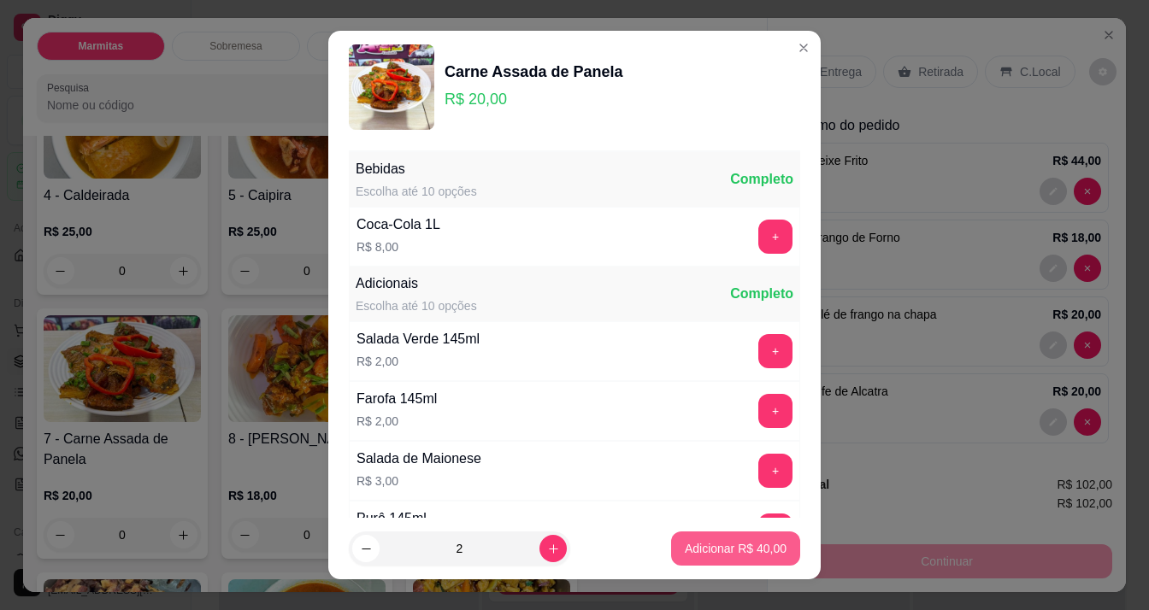
click at [711, 540] on p "Adicionar R$ 40,00" at bounding box center [736, 548] width 102 height 17
type input "2"
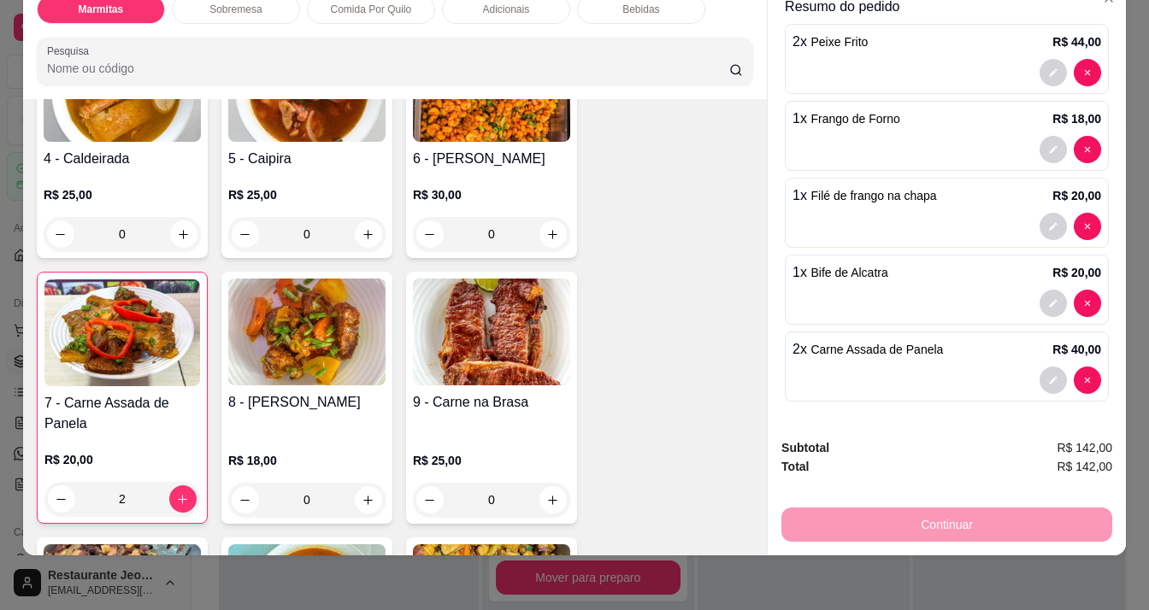
scroll to position [0, 0]
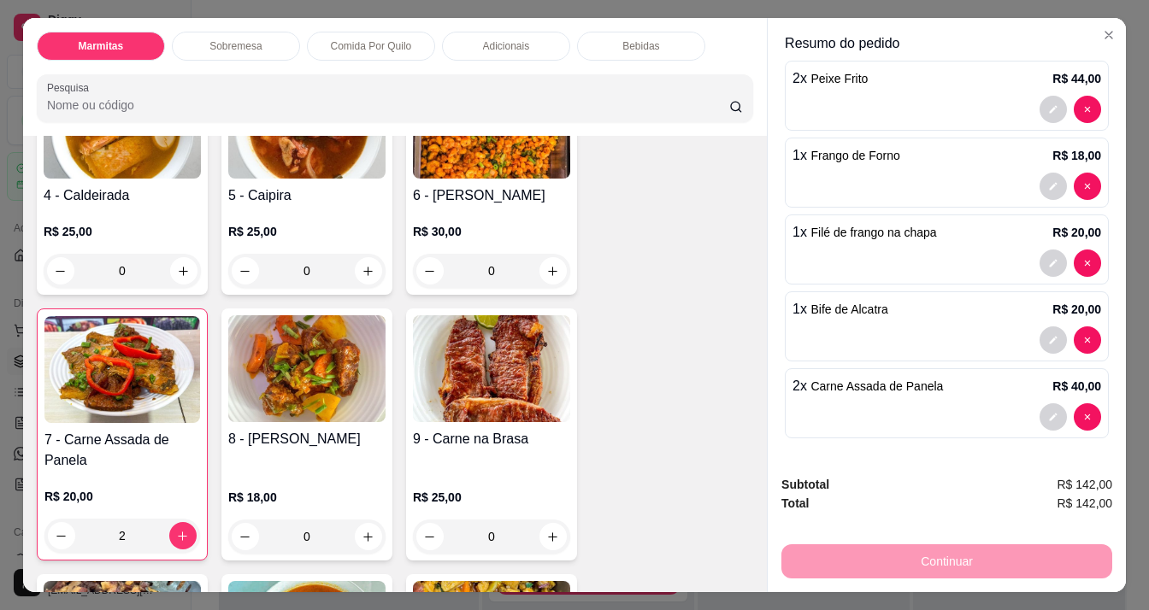
click at [614, 36] on div "Bebidas" at bounding box center [641, 46] width 128 height 29
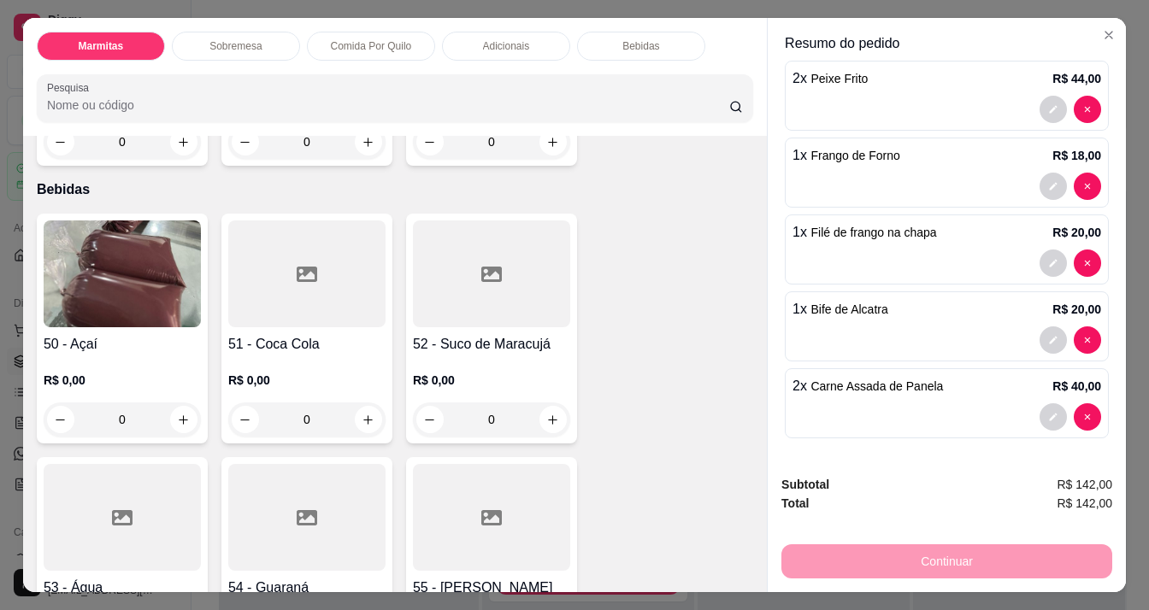
scroll to position [43, 0]
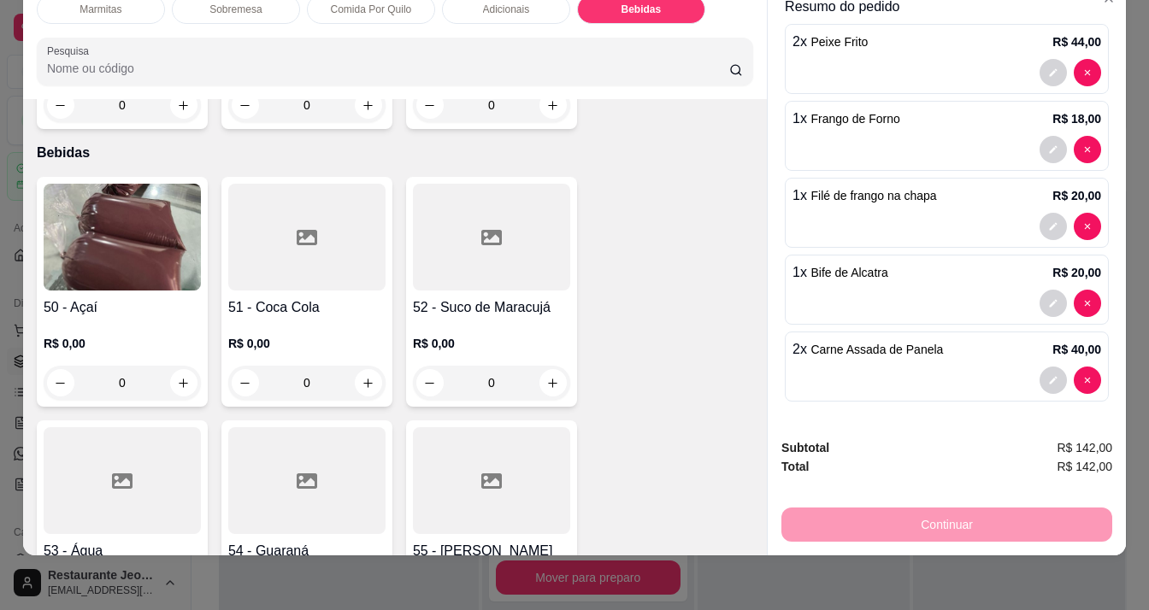
click at [154, 203] on img at bounding box center [122, 237] width 157 height 107
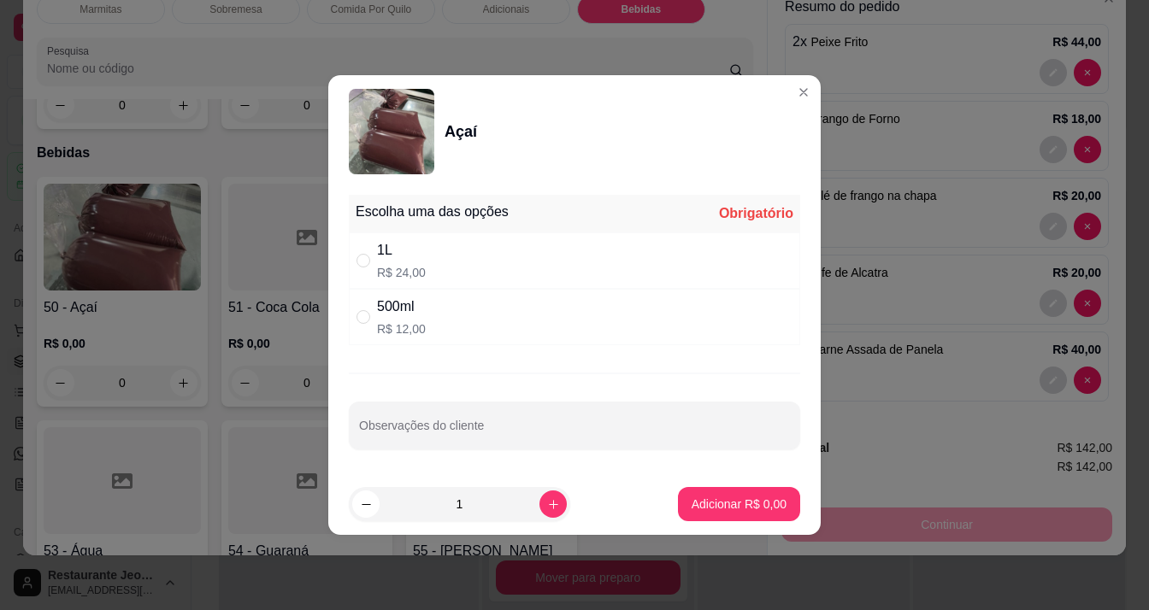
drag, startPoint x: 365, startPoint y: 258, endPoint x: 489, endPoint y: 361, distance: 160.9
click at [365, 259] on input "" at bounding box center [363, 261] width 14 height 14
radio input "true"
click at [539, 496] on button "increase-product-quantity" at bounding box center [552, 504] width 27 height 27
click at [539, 492] on button "increase-product-quantity" at bounding box center [552, 504] width 27 height 27
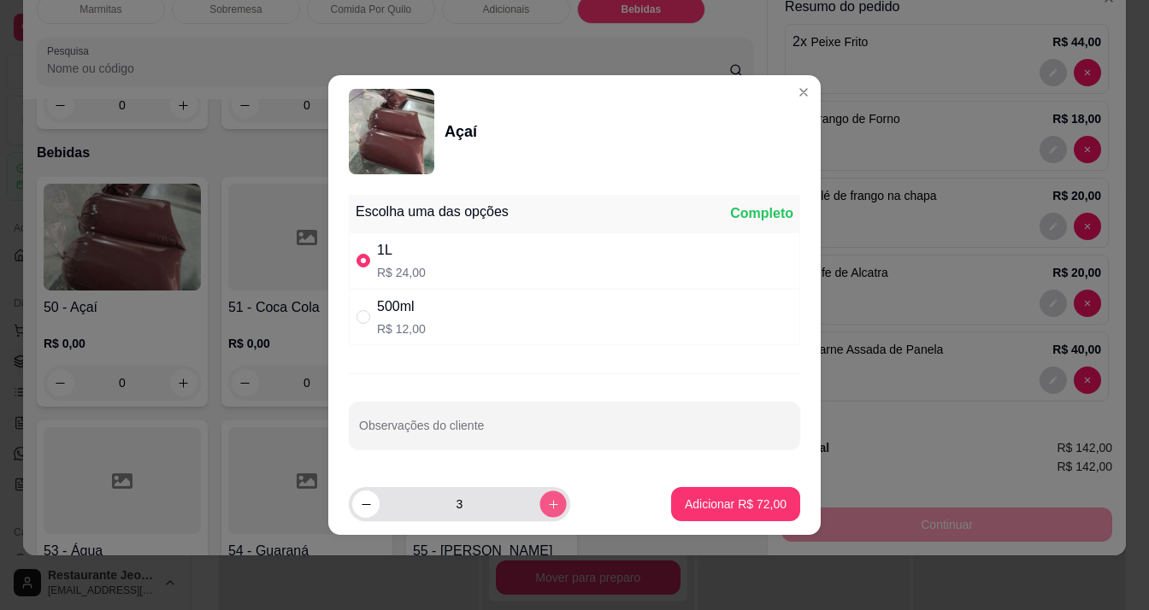
click at [539, 491] on button "increase-product-quantity" at bounding box center [552, 504] width 27 height 27
type input "4"
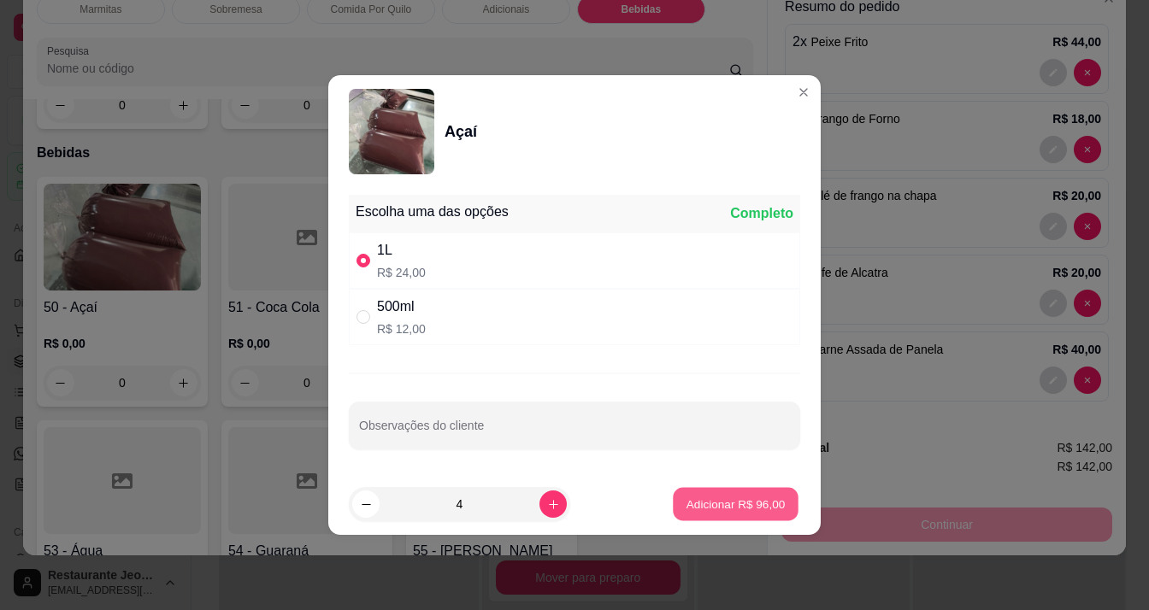
click at [705, 504] on p "Adicionar R$ 96,00" at bounding box center [735, 504] width 99 height 16
type input "4"
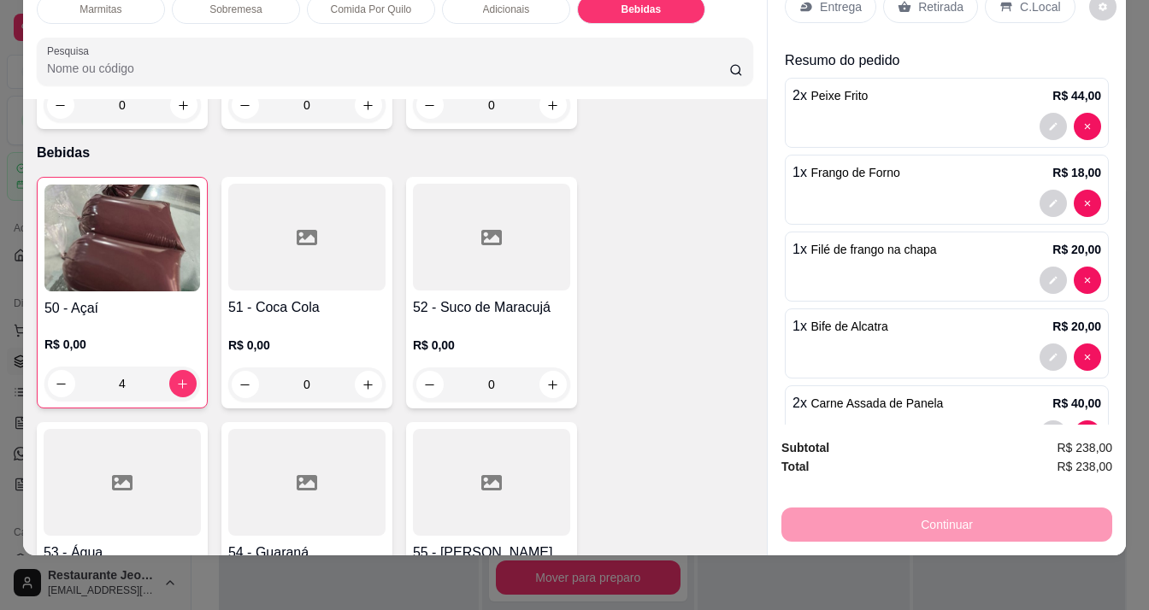
scroll to position [0, 0]
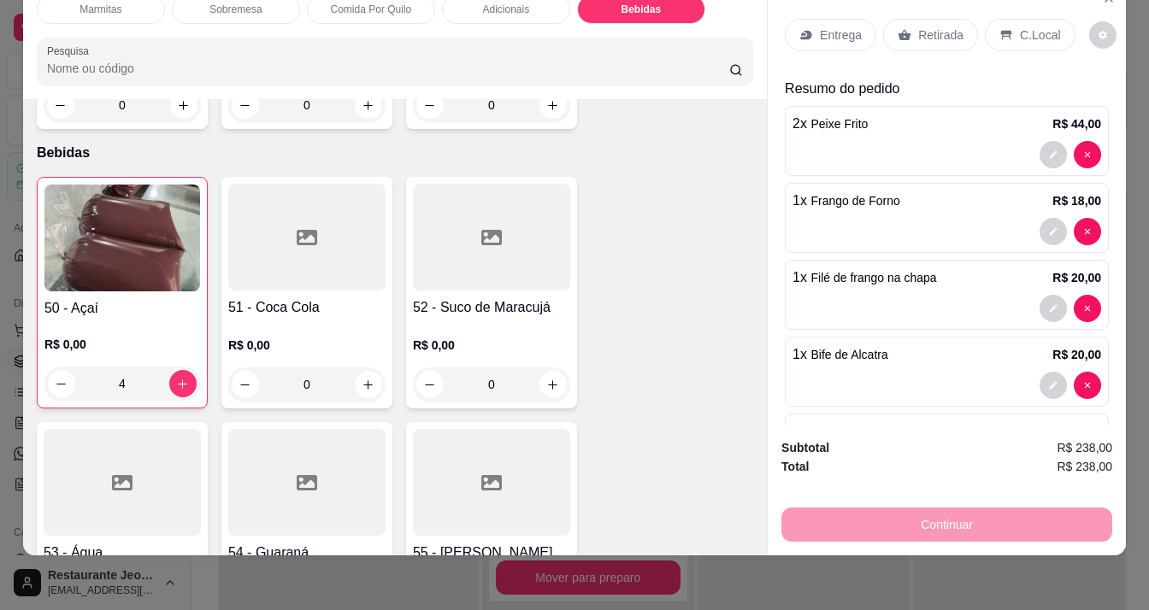
click at [800, 31] on icon at bounding box center [805, 35] width 11 height 9
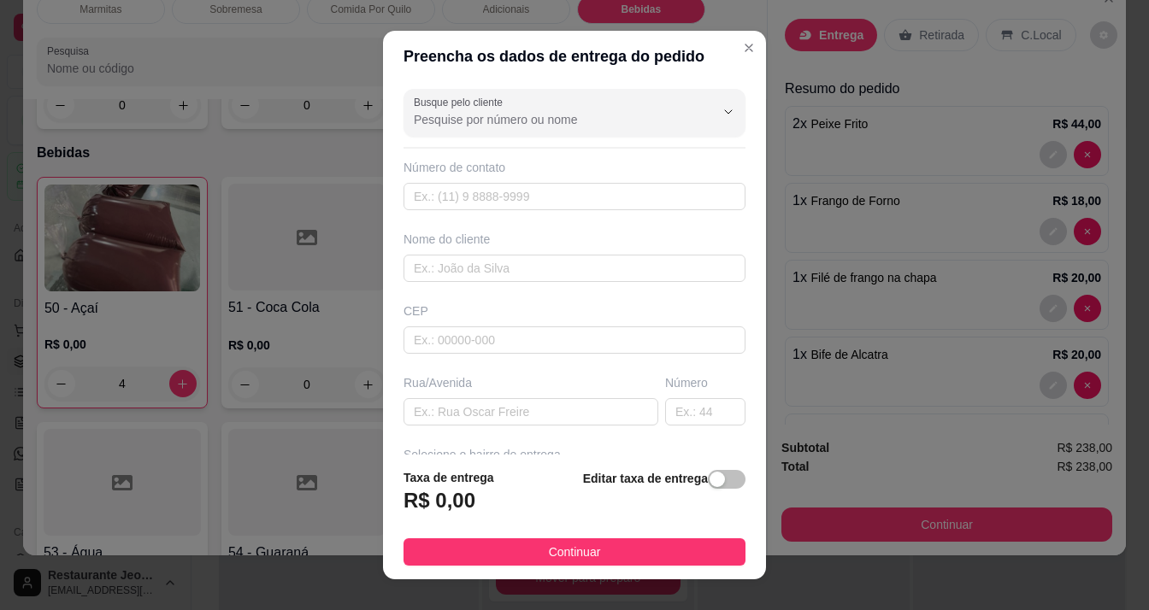
click at [581, 78] on header "Preencha os dados de entrega do pedido" at bounding box center [574, 56] width 383 height 51
click at [464, 121] on input "Busque pelo cliente" at bounding box center [551, 119] width 274 height 17
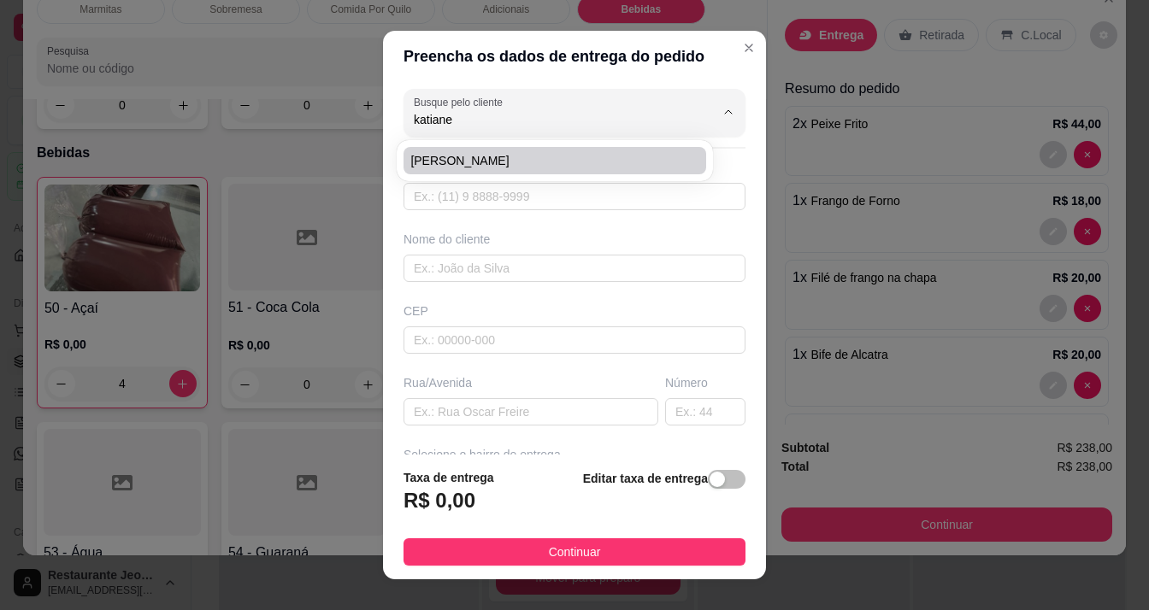
click at [503, 167] on span "[PERSON_NAME]" at bounding box center [546, 160] width 272 height 17
type input "[PERSON_NAME]"
type input "96991051452"
type input "[PERSON_NAME]"
type input "Rua [PERSON_NAME]"
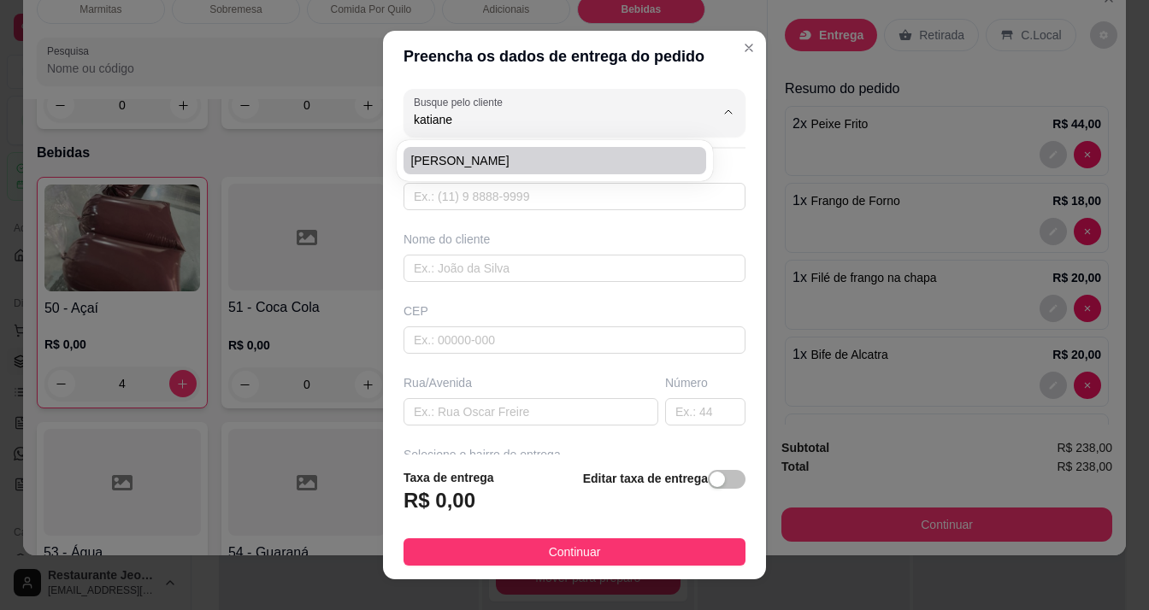
type input "3454"
type input "Macapá"
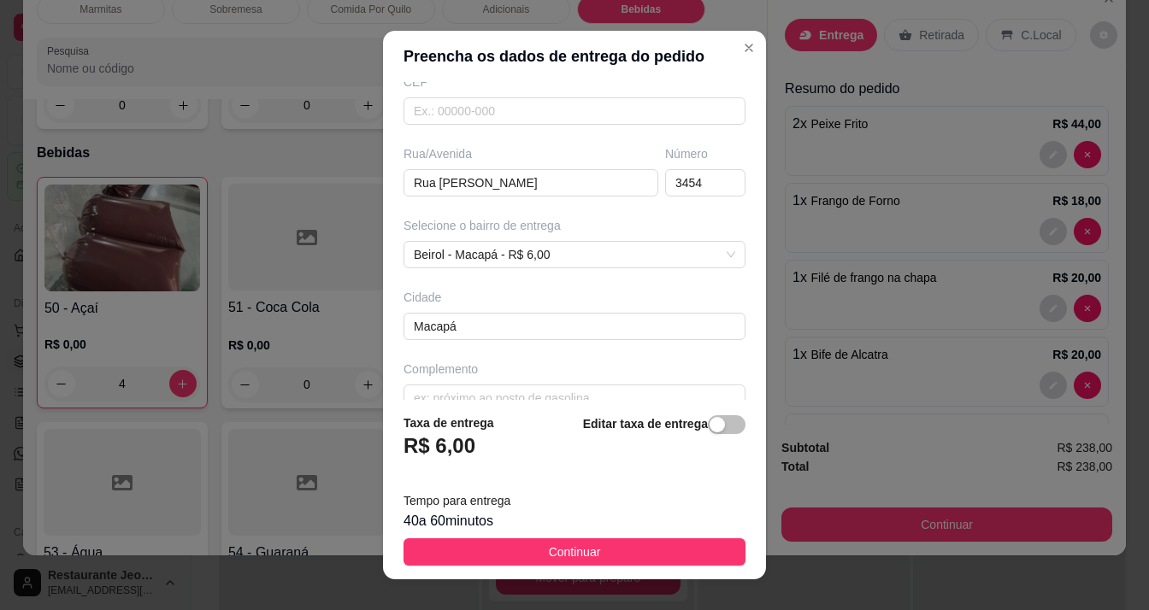
scroll to position [256, 0]
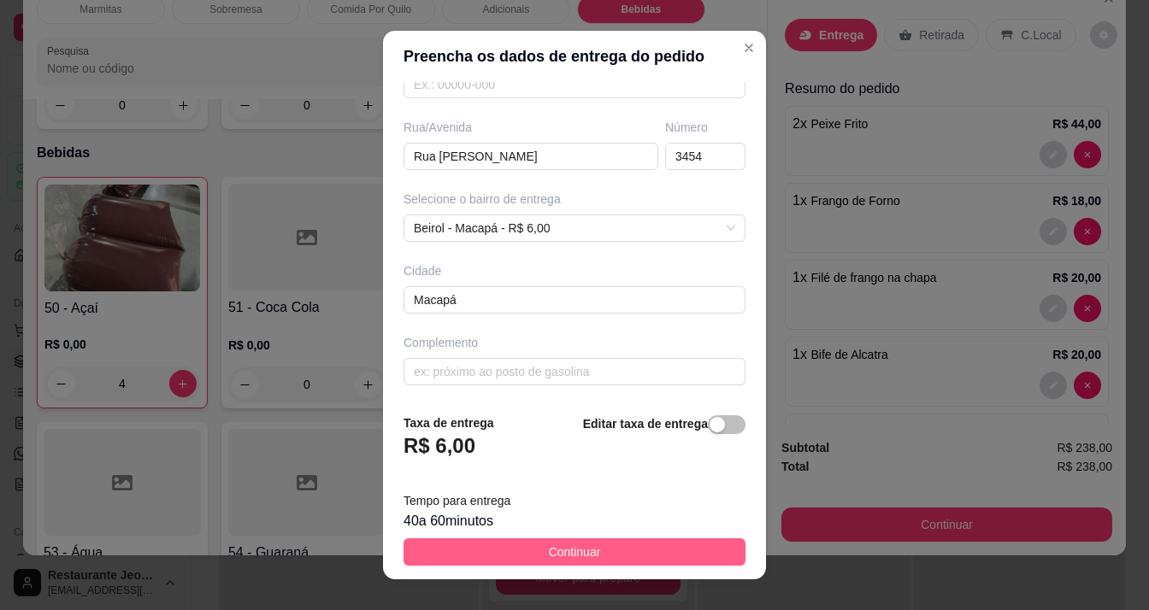
type input "[PERSON_NAME]"
click at [549, 545] on span "Continuar" at bounding box center [575, 552] width 52 height 19
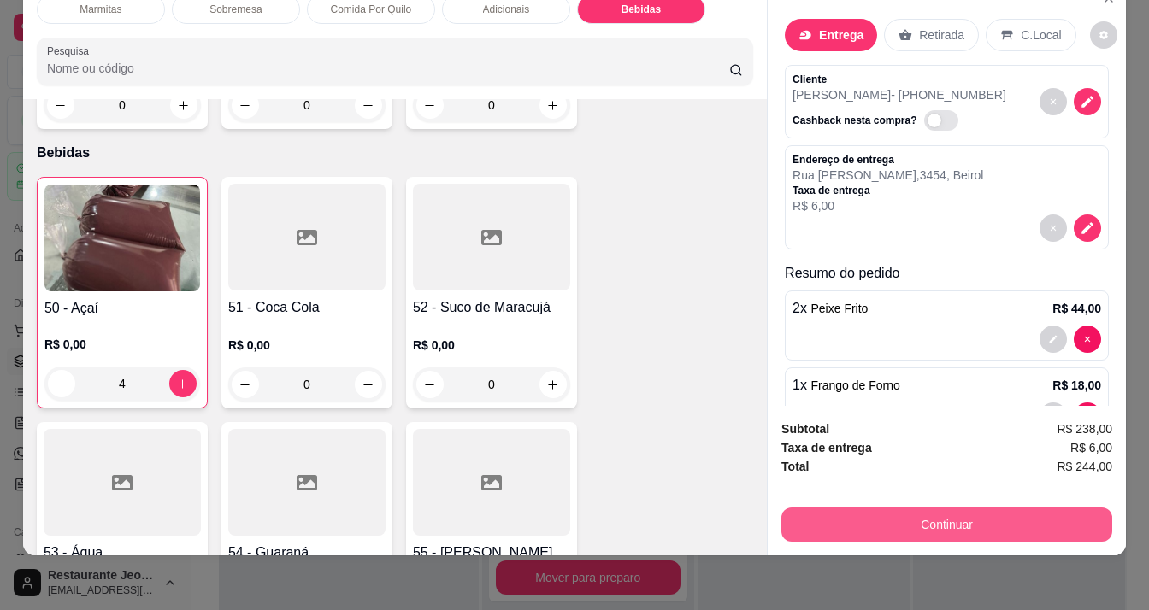
click at [920, 508] on button "Continuar" at bounding box center [946, 525] width 331 height 34
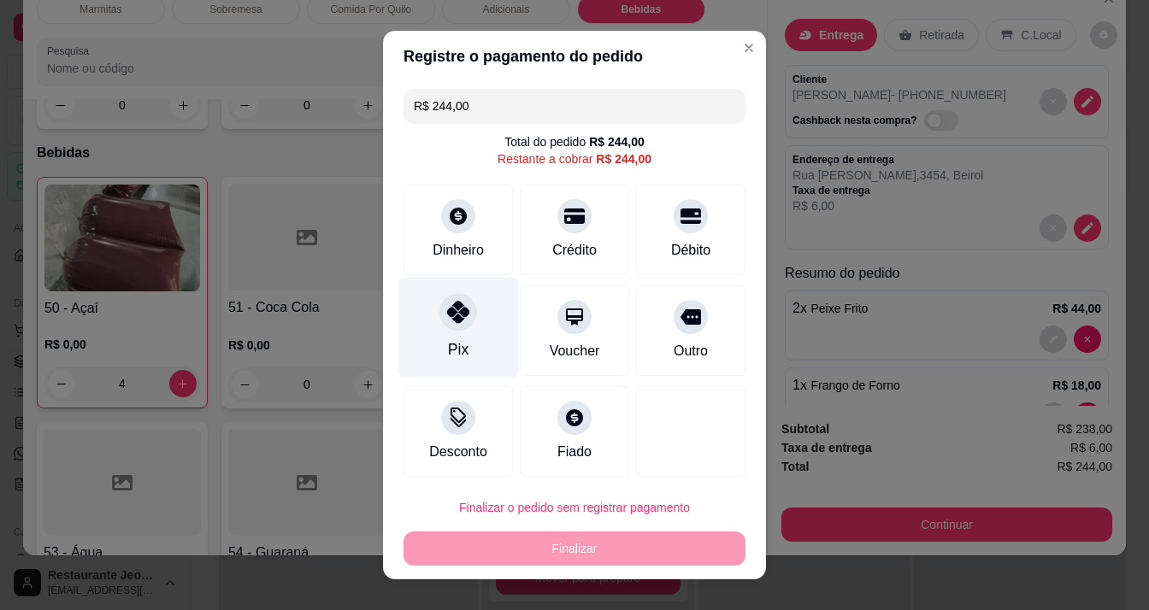
click at [439, 298] on div at bounding box center [458, 312] width 38 height 38
type input "R$ 0,00"
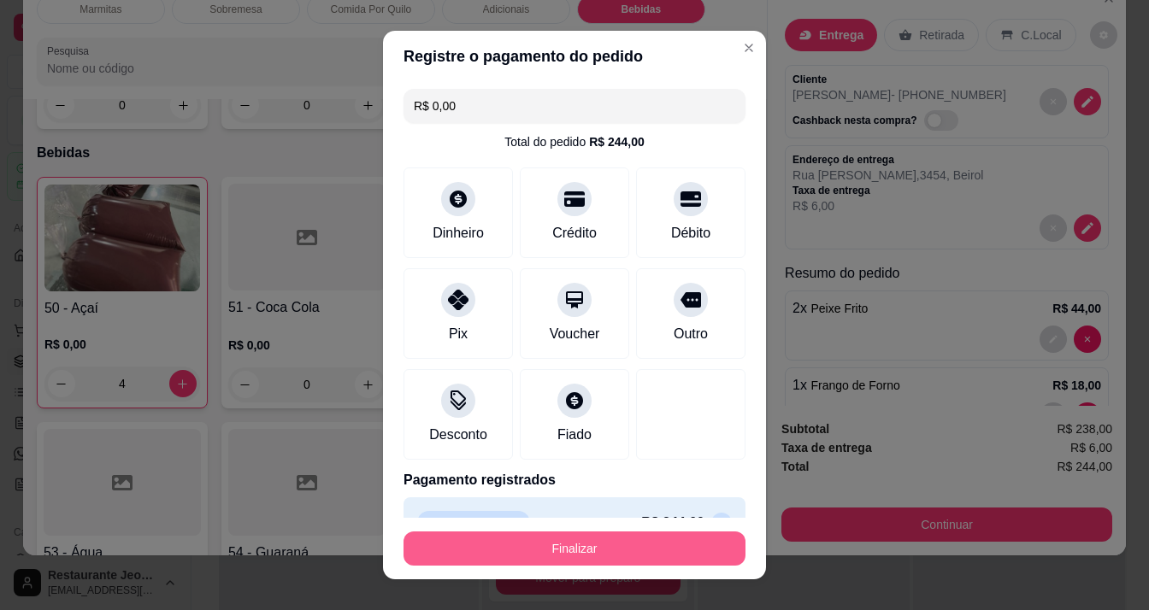
click at [561, 538] on button "Finalizar" at bounding box center [574, 549] width 342 height 34
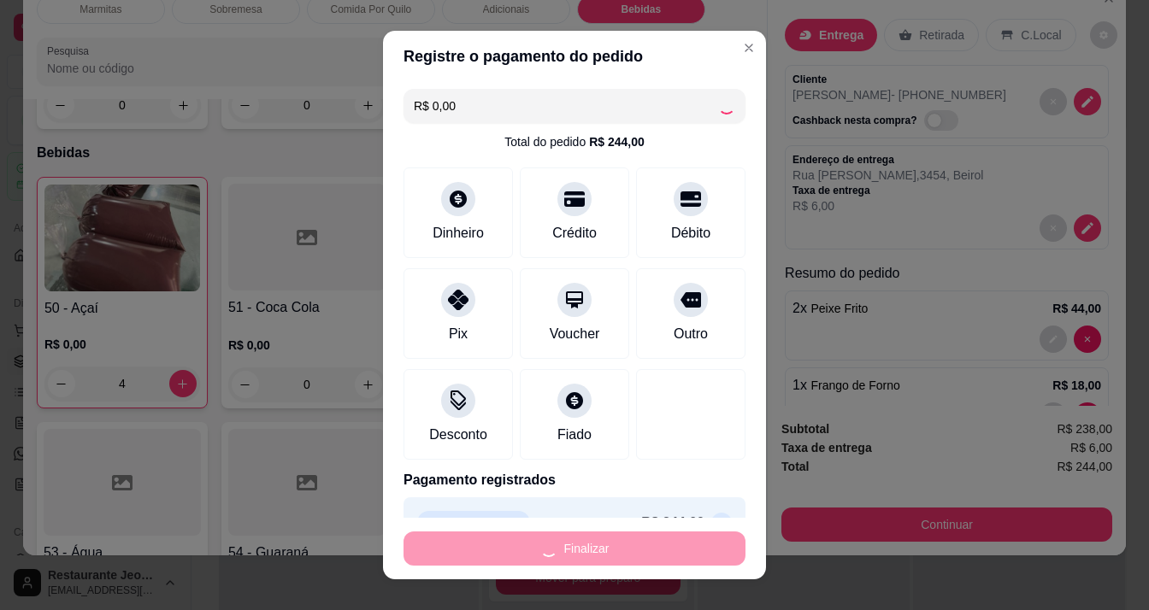
type input "0"
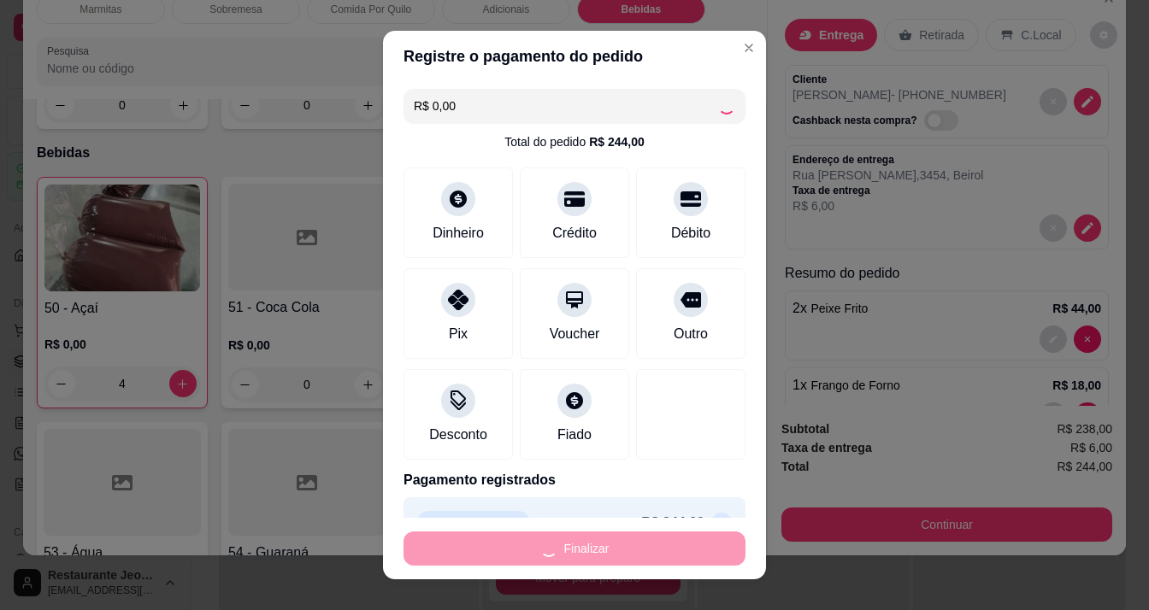
type input "0"
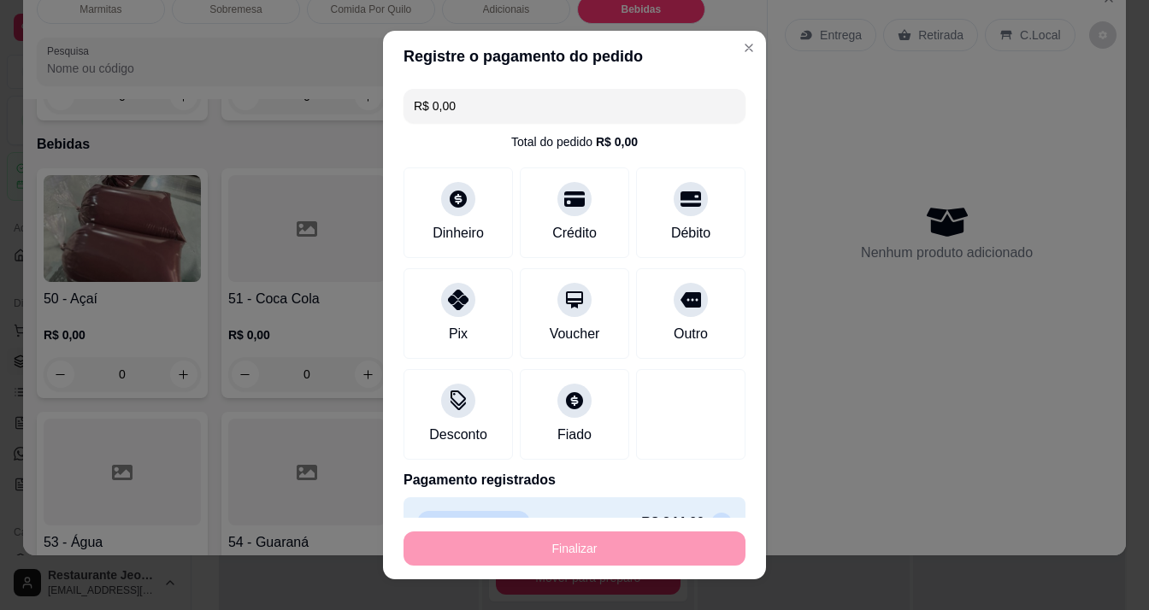
type input "-R$ 244,00"
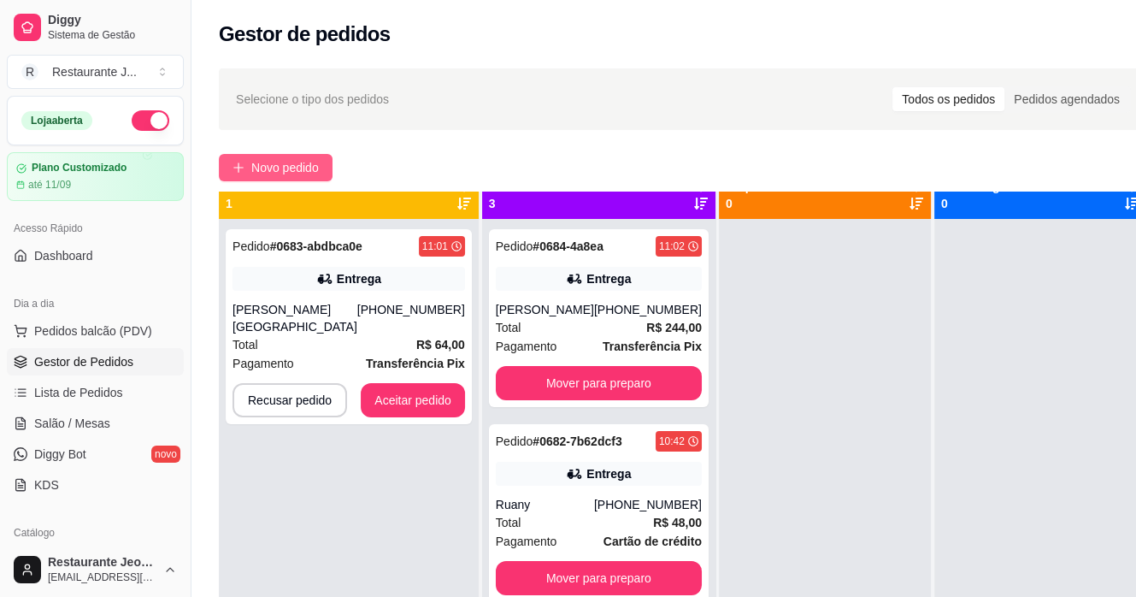
click at [253, 162] on span "Novo pedido" at bounding box center [285, 167] width 68 height 19
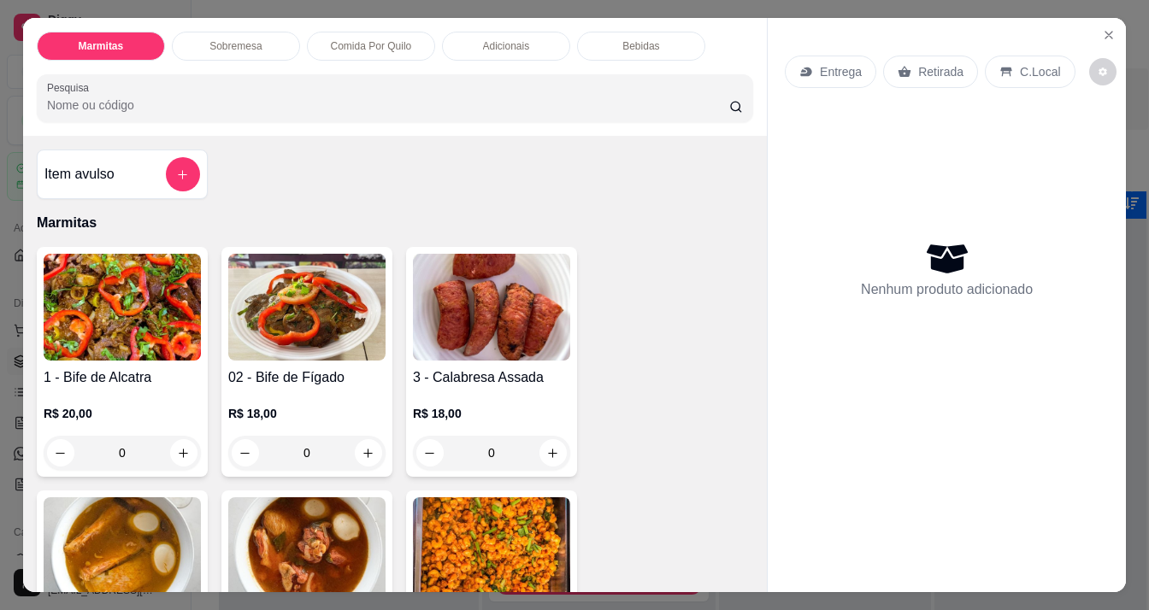
click at [622, 40] on p "Bebidas" at bounding box center [640, 46] width 37 height 14
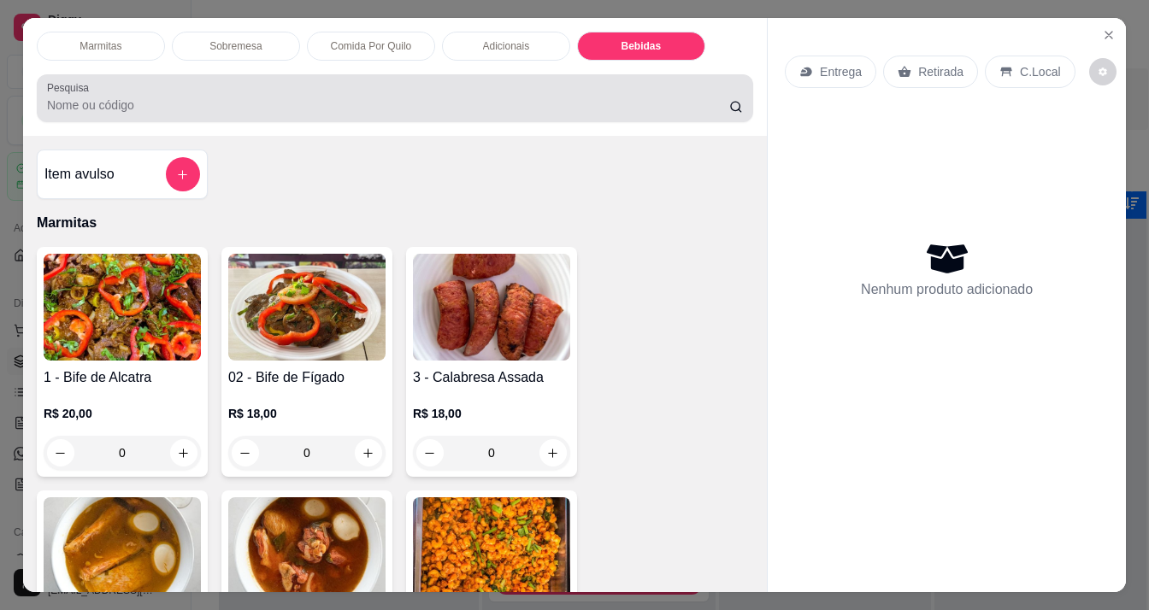
scroll to position [43, 0]
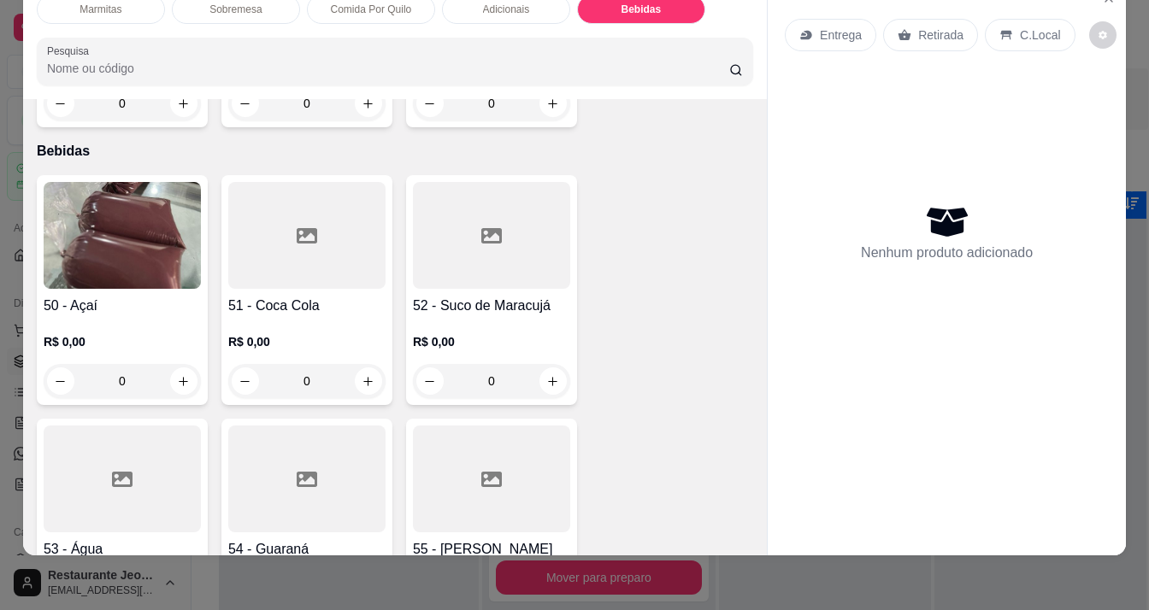
click at [162, 227] on img at bounding box center [122, 235] width 157 height 107
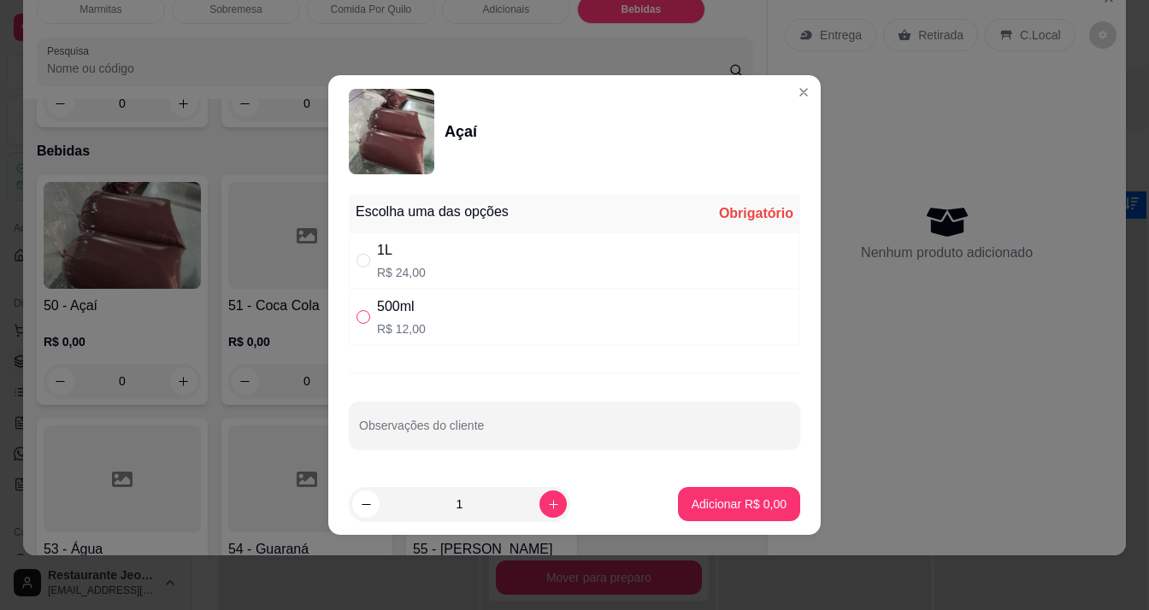
click at [362, 312] on input "" at bounding box center [363, 317] width 14 height 14
radio input "true"
click at [539, 501] on button "increase-product-quantity" at bounding box center [552, 504] width 27 height 27
click at [539, 500] on button "increase-product-quantity" at bounding box center [552, 504] width 27 height 27
type input "3"
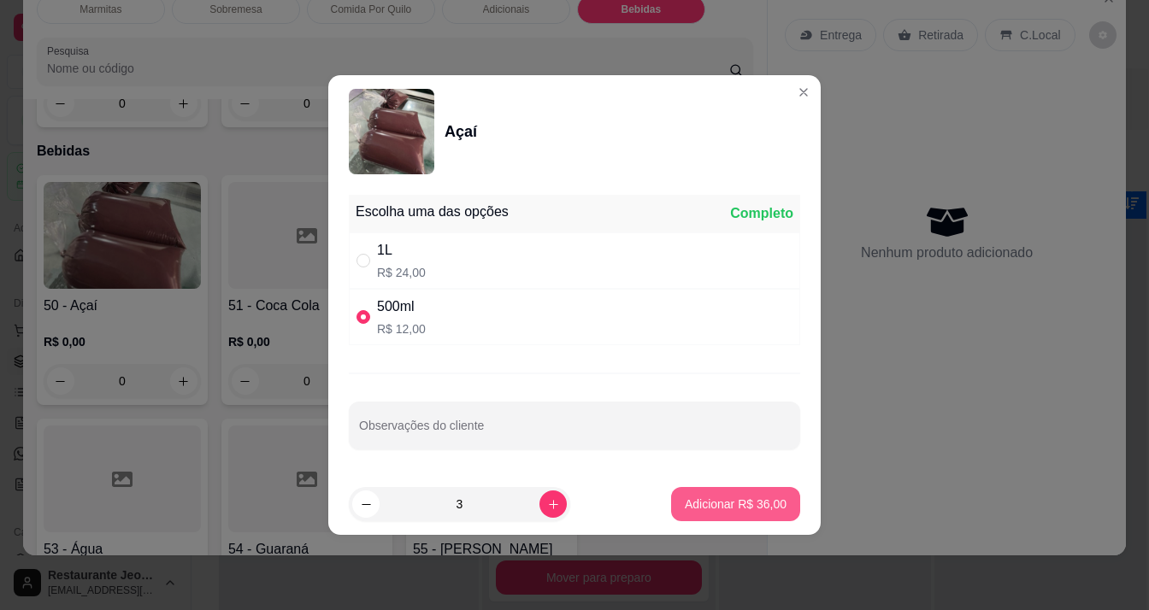
click at [693, 502] on p "Adicionar R$ 36,00" at bounding box center [736, 504] width 102 height 17
type input "3"
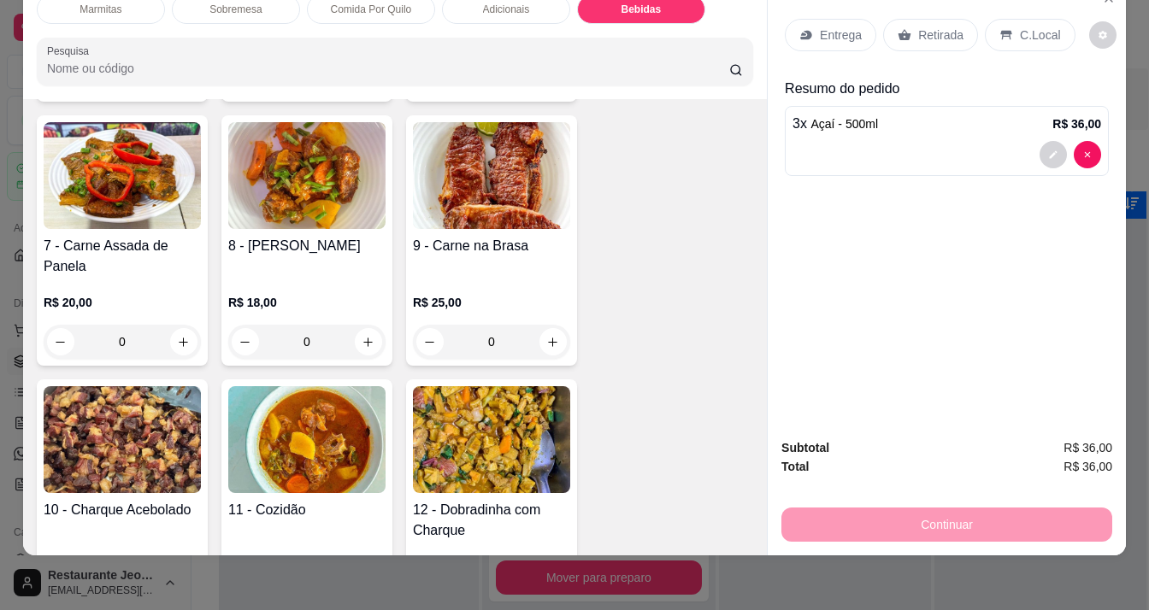
scroll to position [0, 0]
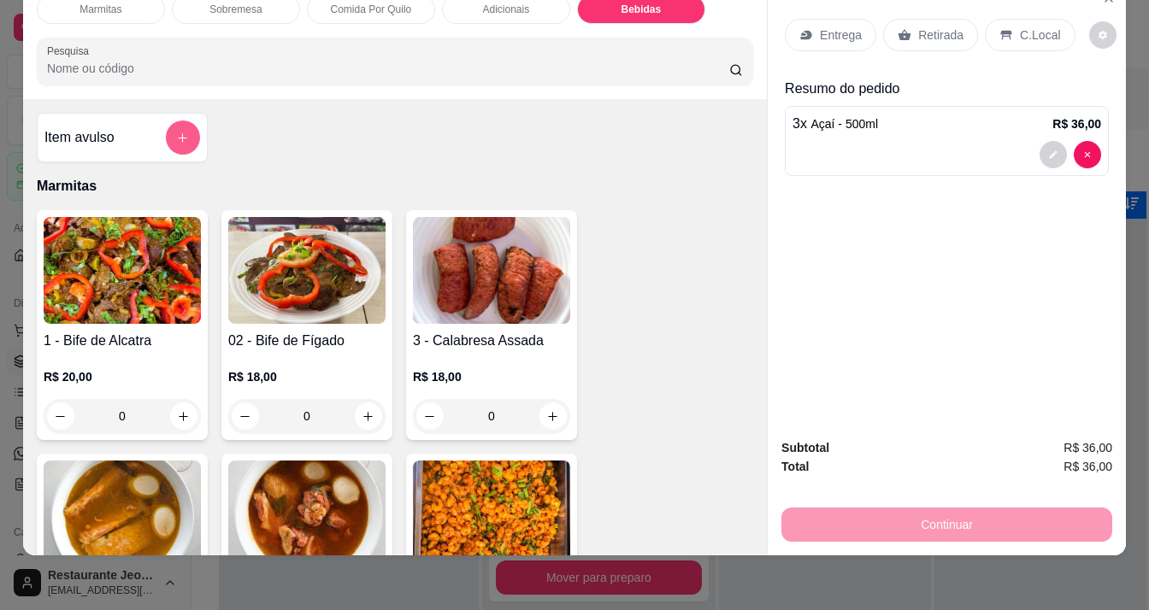
click at [178, 140] on button "add-separate-item" at bounding box center [183, 138] width 34 height 34
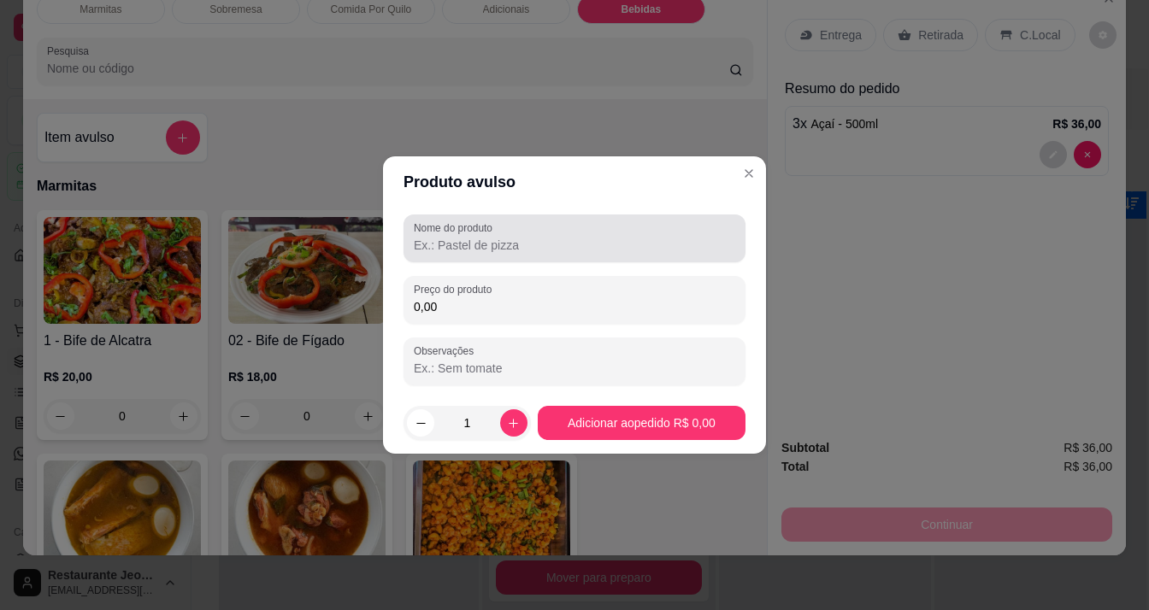
click at [410, 250] on div "Nome do produto" at bounding box center [574, 239] width 342 height 48
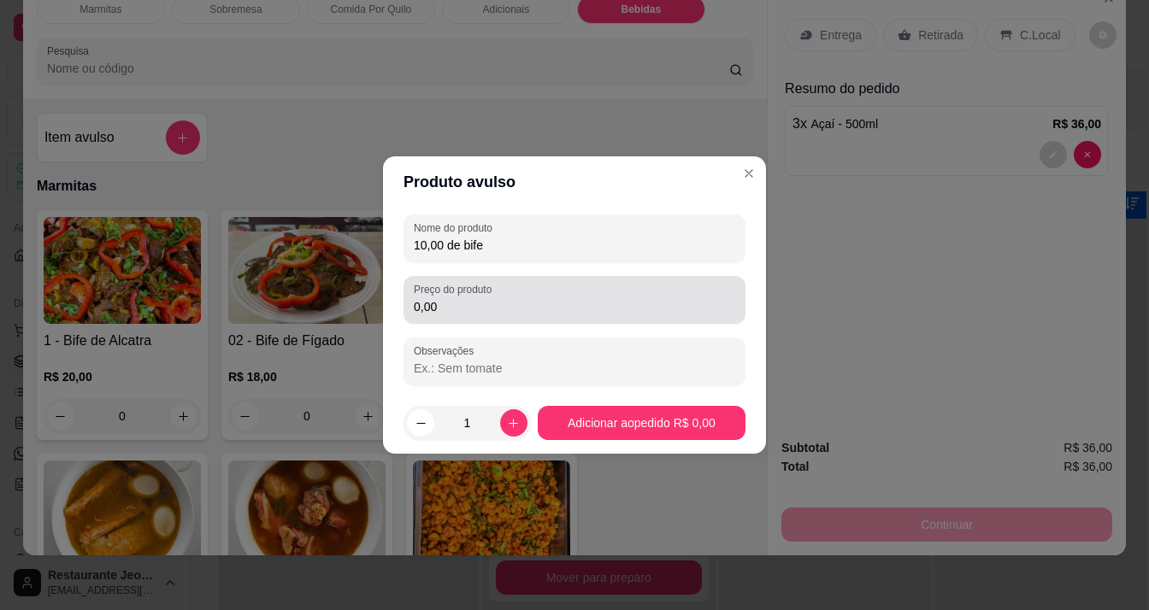
type input "10,00 de bife"
click at [442, 302] on input "0,00" at bounding box center [574, 306] width 321 height 17
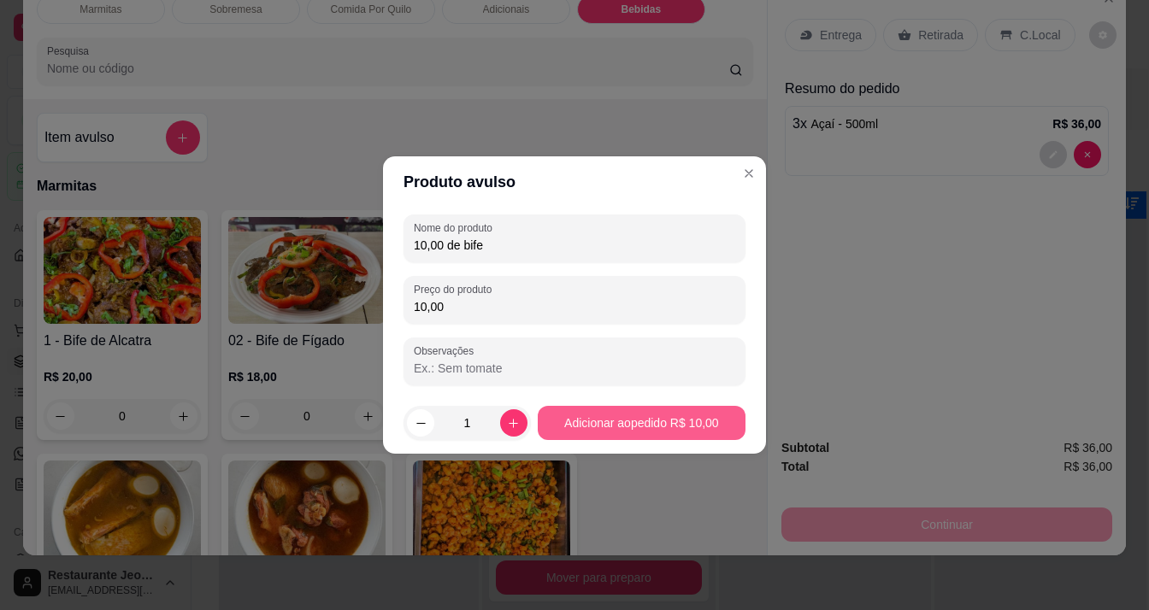
type input "10,00"
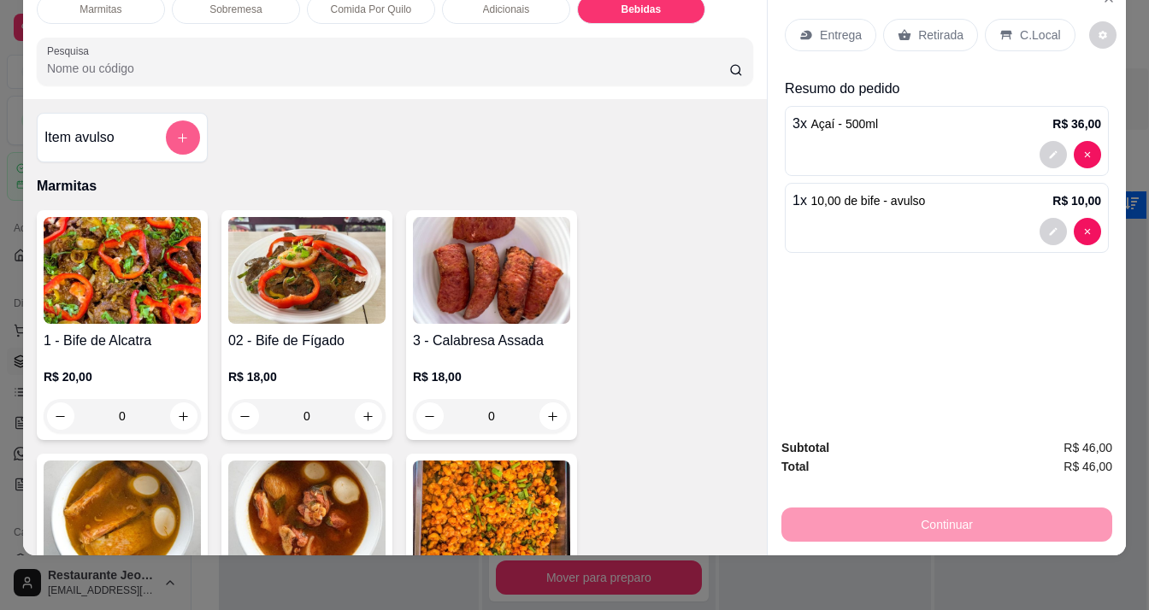
click at [179, 132] on icon "add-separate-item" at bounding box center [182, 138] width 13 height 13
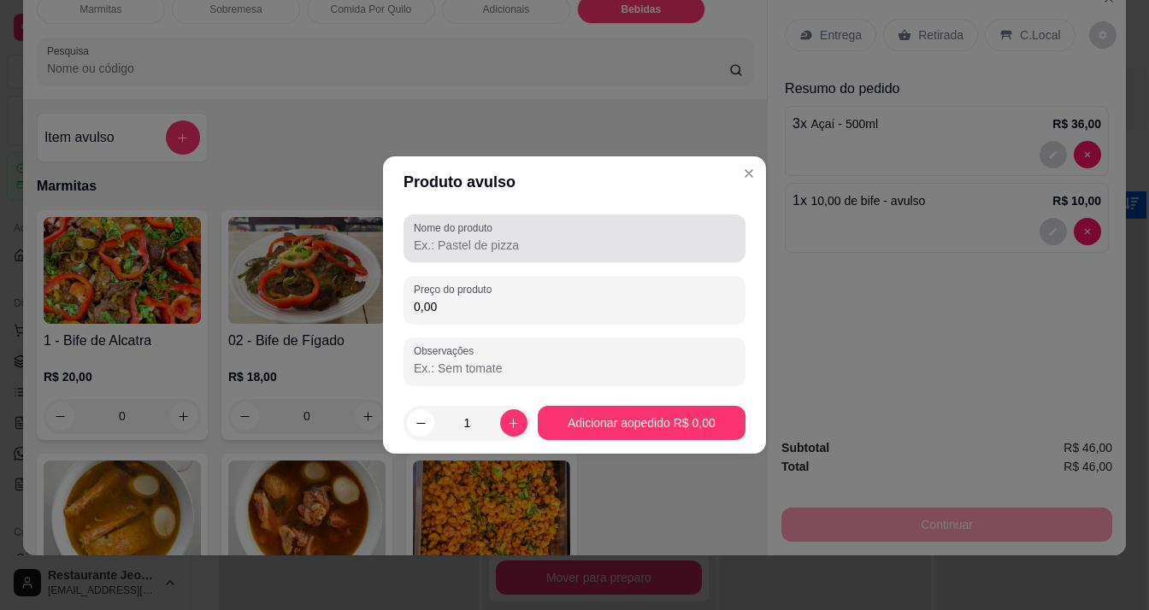
click at [440, 246] on input "Nome do produto" at bounding box center [574, 245] width 321 height 17
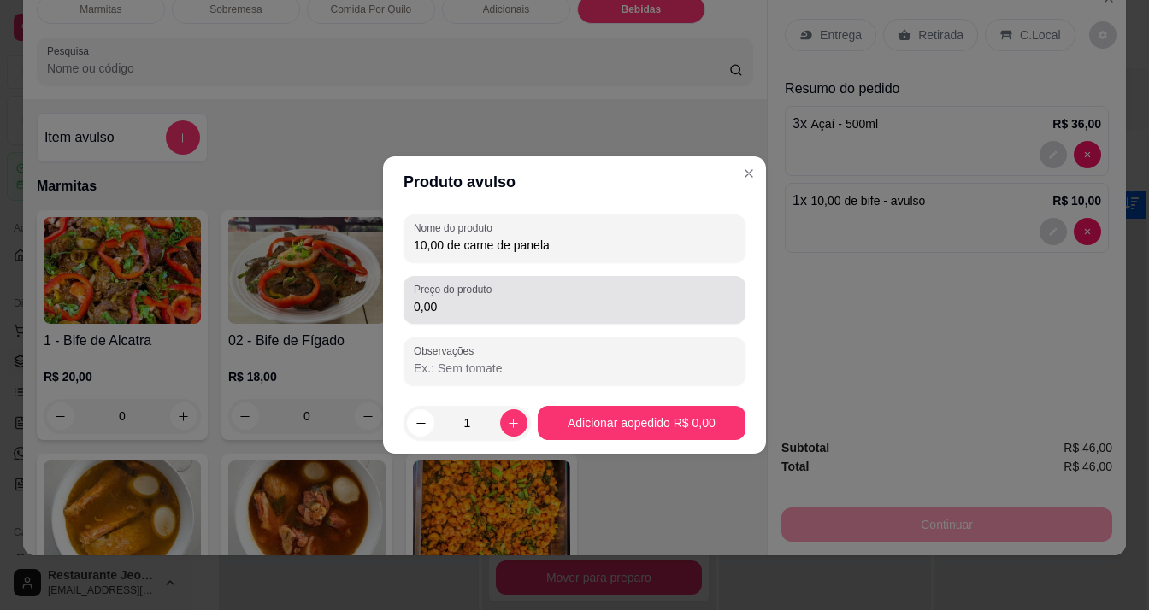
type input "10,00 de carne de panela"
click at [456, 293] on label "Preço do produto" at bounding box center [456, 289] width 84 height 15
click at [456, 298] on input "0,00" at bounding box center [574, 306] width 321 height 17
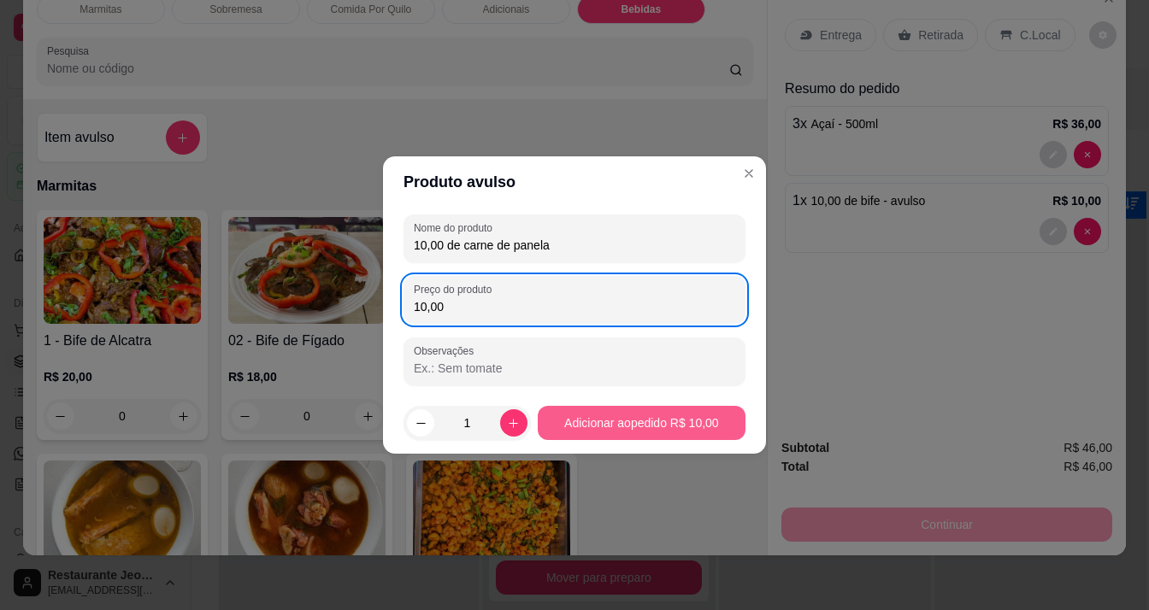
type input "10,00"
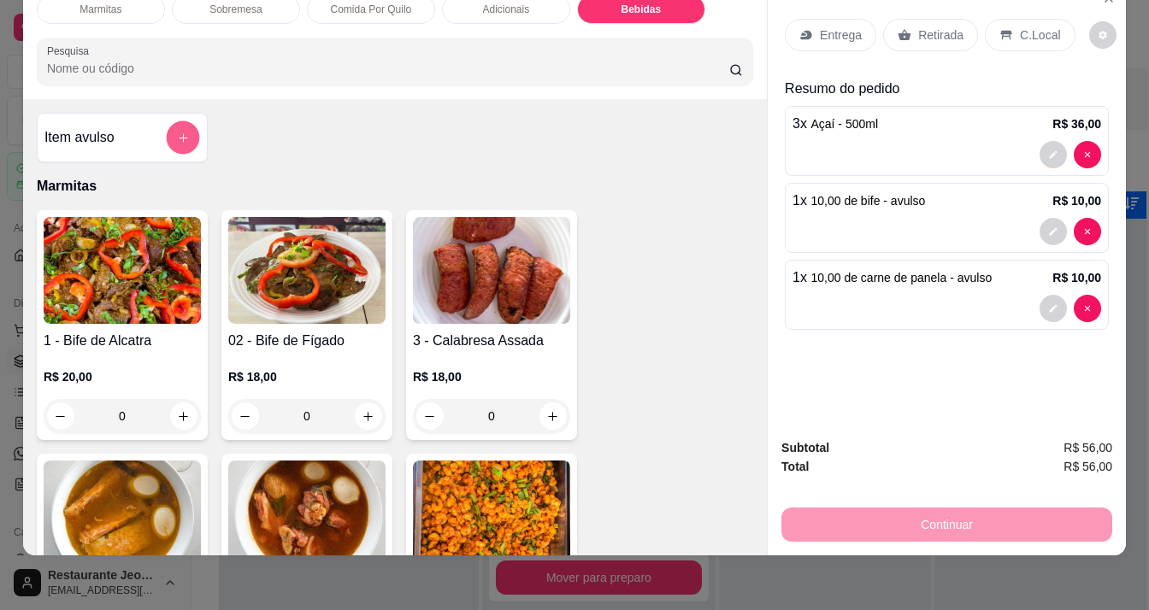
click at [168, 121] on button "add-separate-item" at bounding box center [182, 137] width 33 height 33
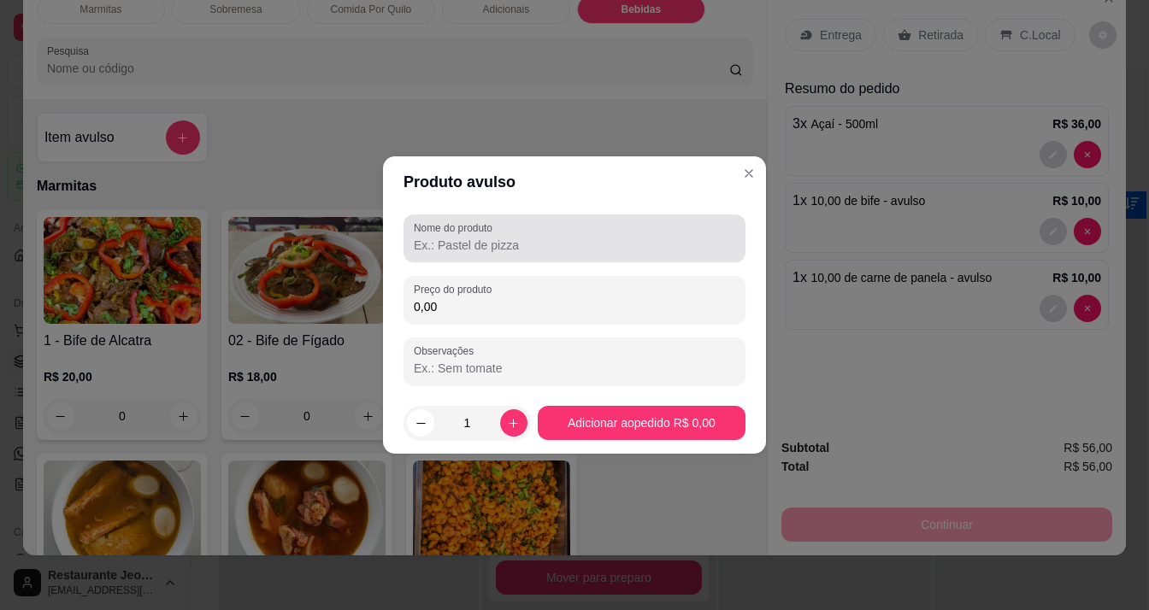
click at [439, 247] on input "Nome do produto" at bounding box center [574, 245] width 321 height 17
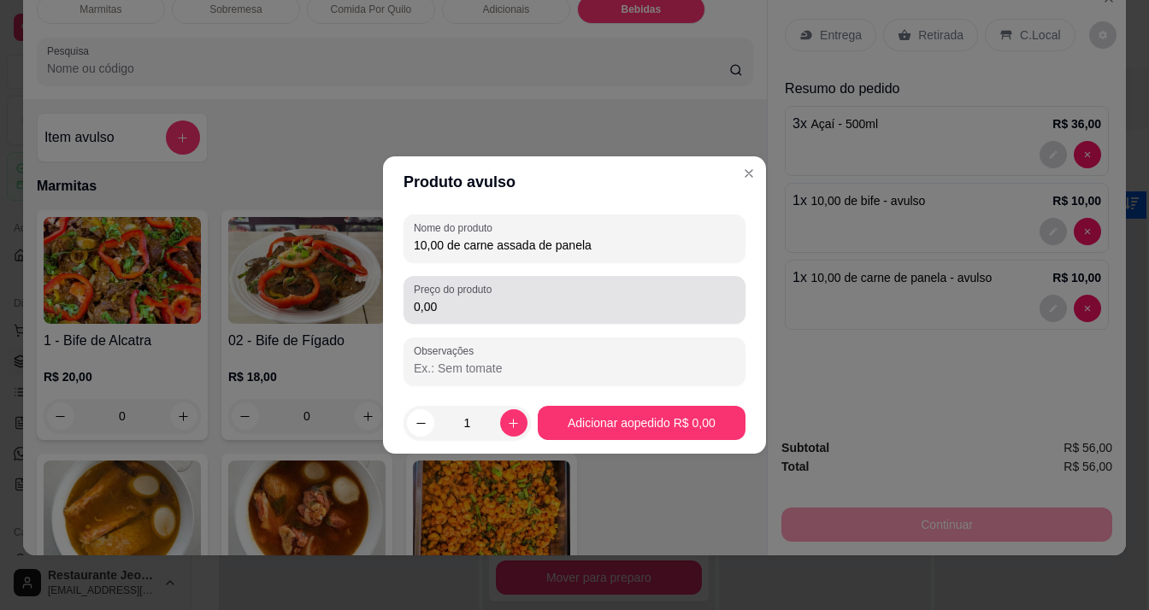
type input "10,00 de carne assada de panela"
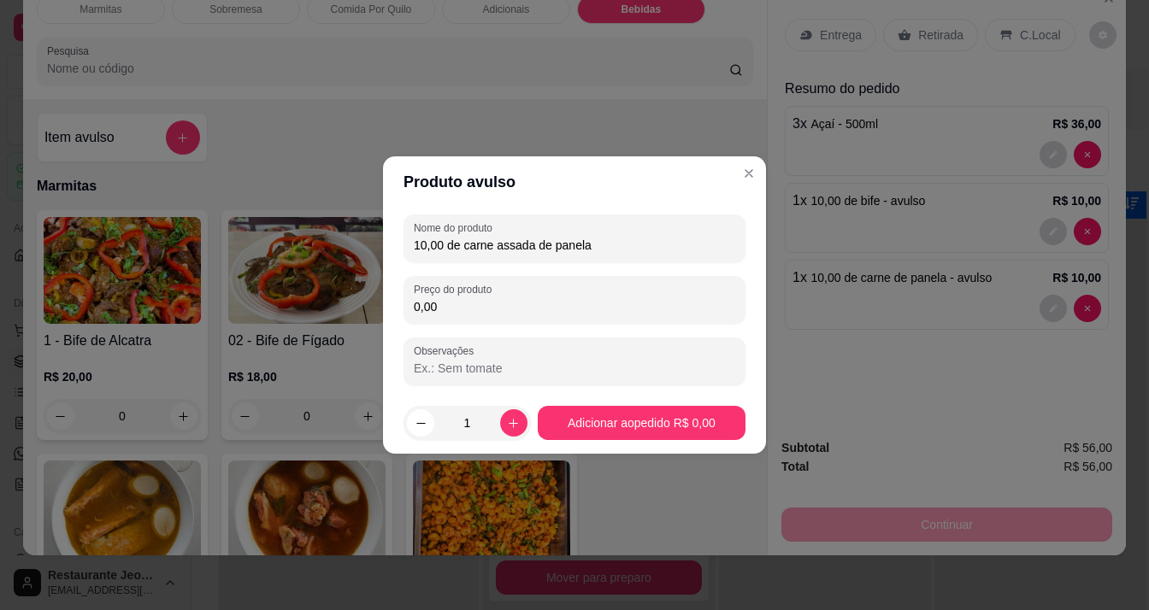
click at [462, 315] on input "0,00" at bounding box center [574, 306] width 321 height 17
type input "10,00"
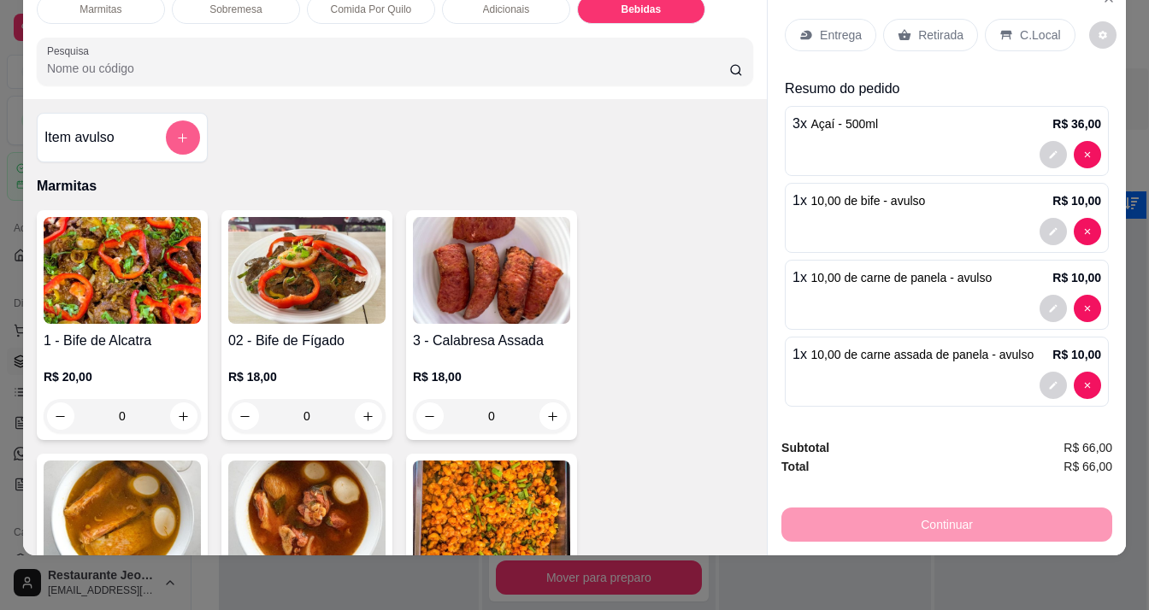
click at [181, 132] on icon "add-separate-item" at bounding box center [182, 138] width 13 height 13
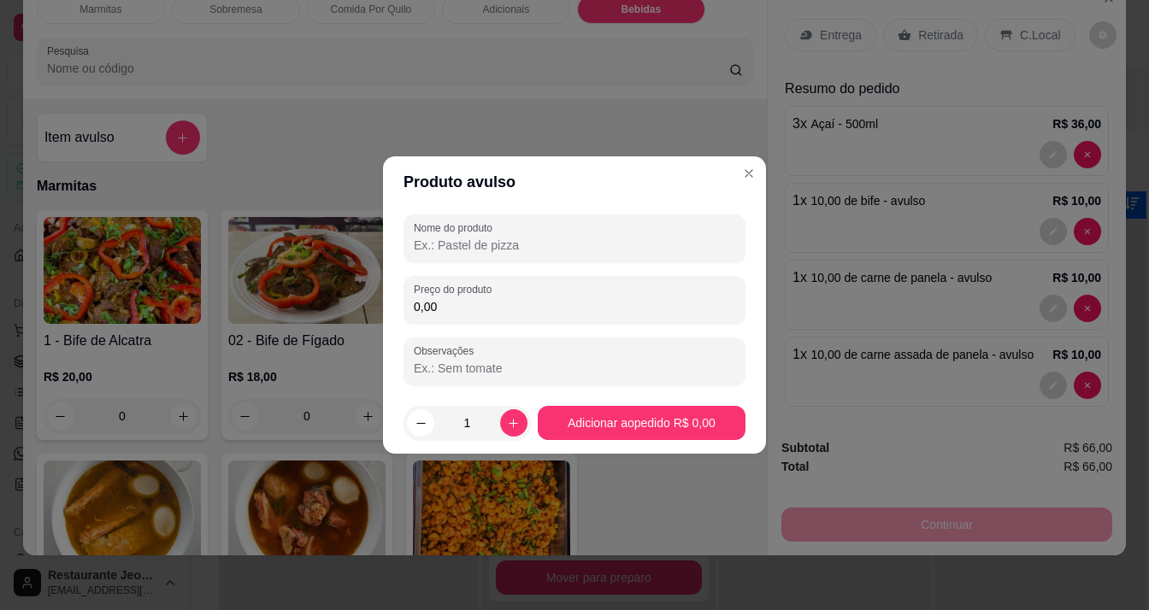
click at [445, 244] on input "Nome do produto" at bounding box center [574, 245] width 321 height 17
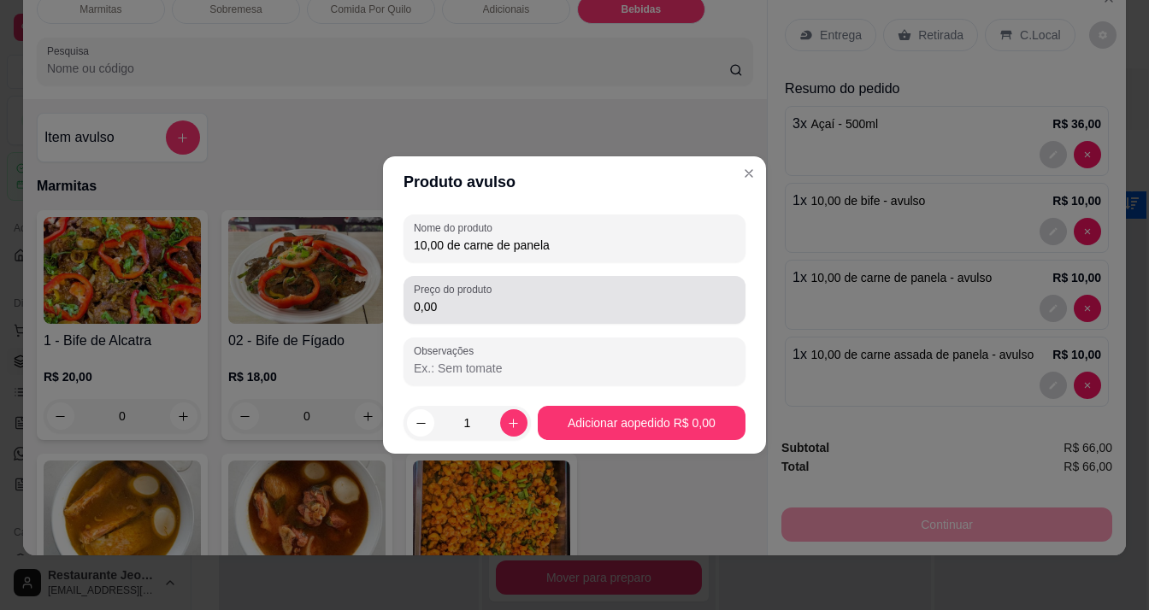
type input "10,00 de carne de panela"
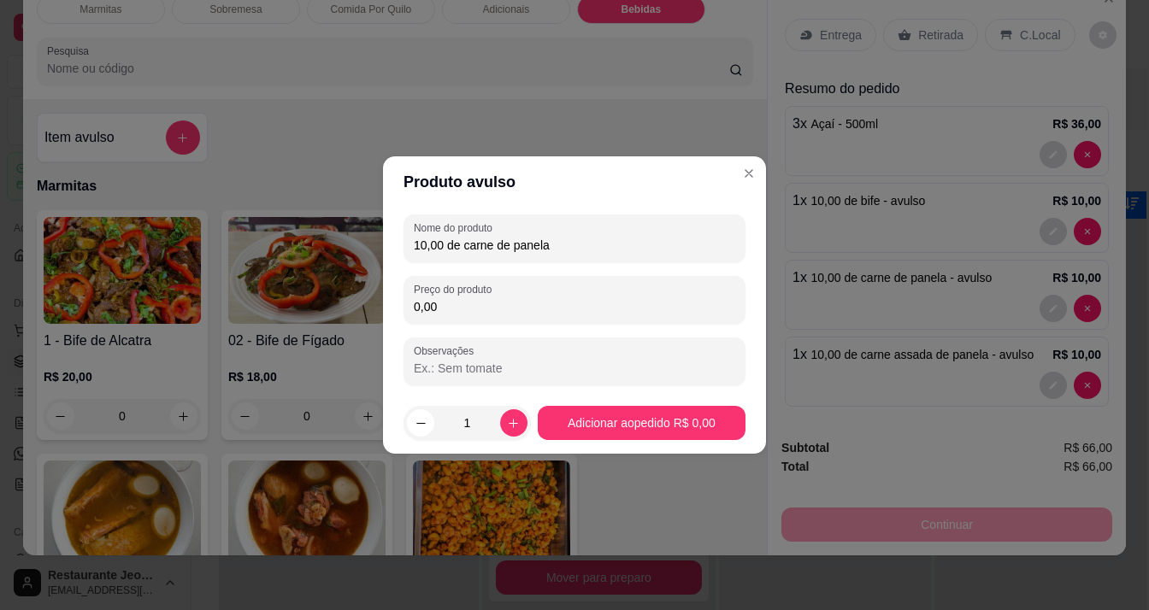
click at [441, 309] on input "0,00" at bounding box center [574, 306] width 321 height 17
type input "10,00"
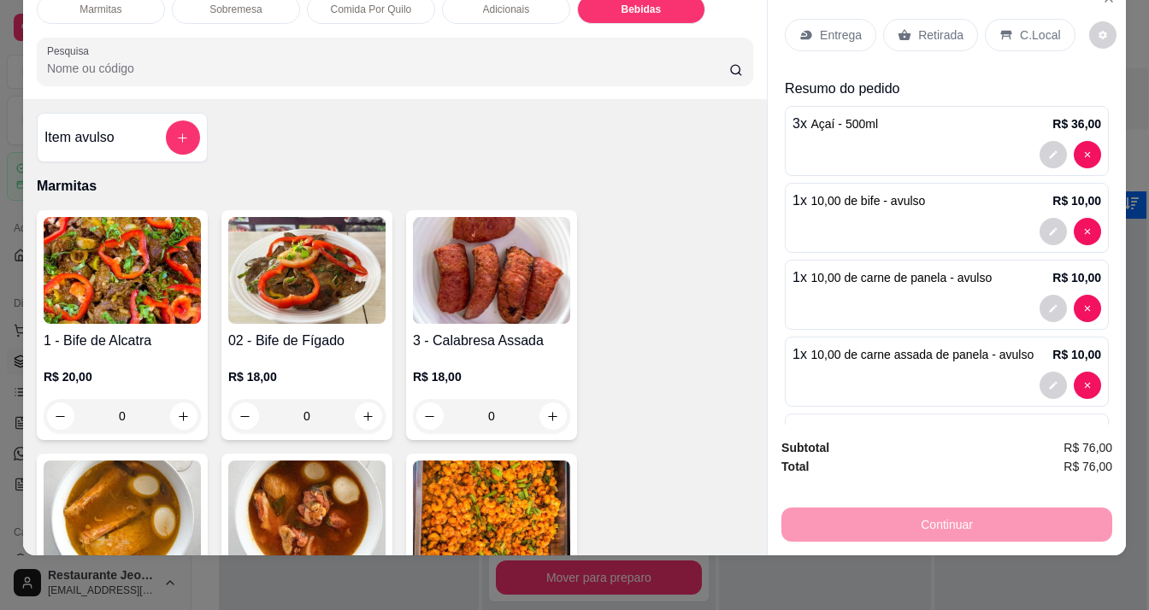
click at [845, 27] on p "Entrega" at bounding box center [841, 35] width 42 height 17
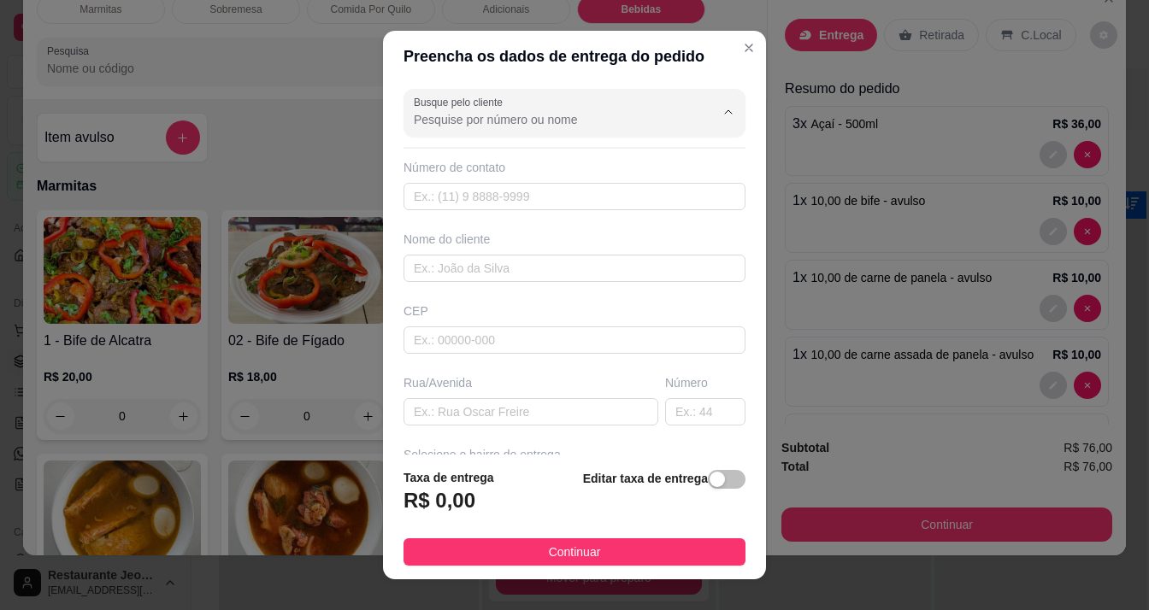
click at [505, 120] on input "Busque pelo cliente" at bounding box center [551, 119] width 274 height 17
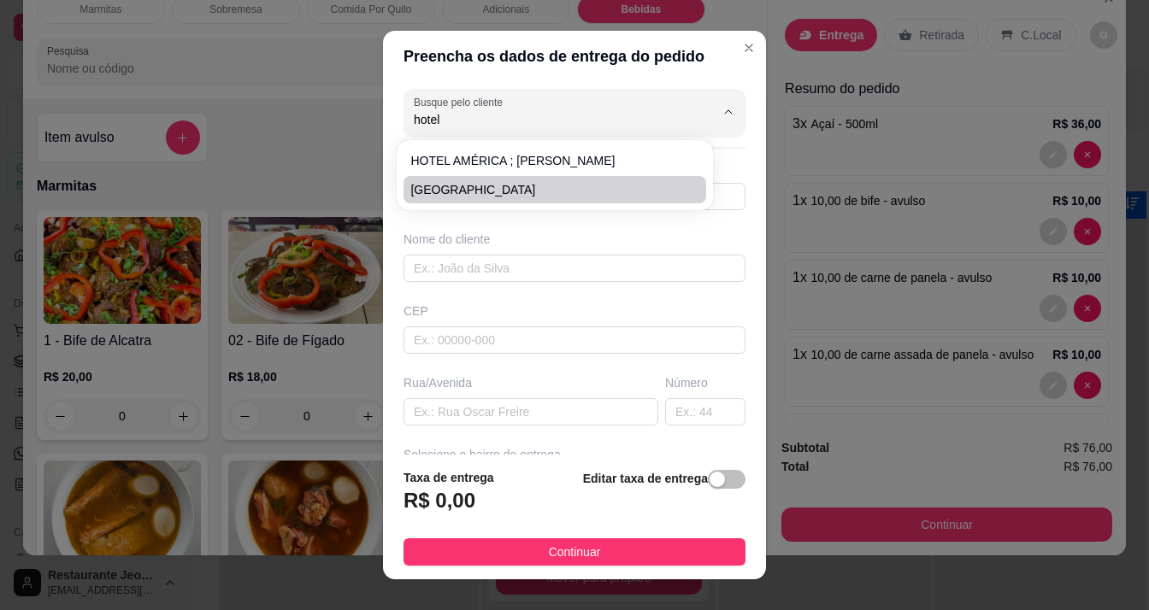
click at [499, 191] on span "[GEOGRAPHIC_DATA]" at bounding box center [546, 189] width 272 height 17
type input "[GEOGRAPHIC_DATA]"
type input "96988010030"
type input "[GEOGRAPHIC_DATA]"
type input "AV COARACY NUNES"
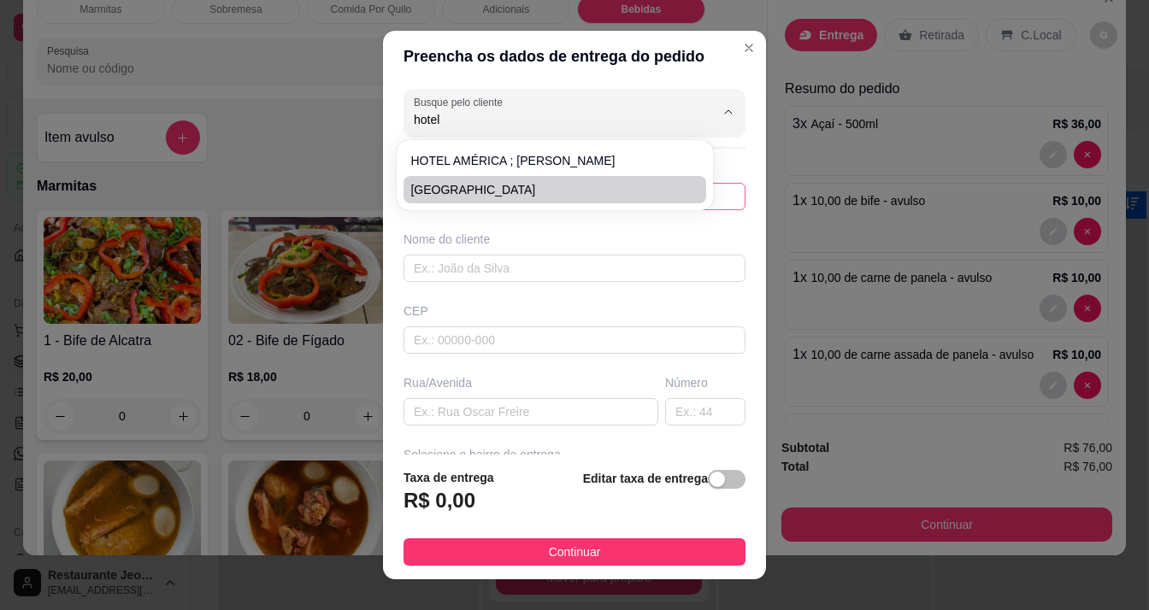
type input "333"
type input "Macapá"
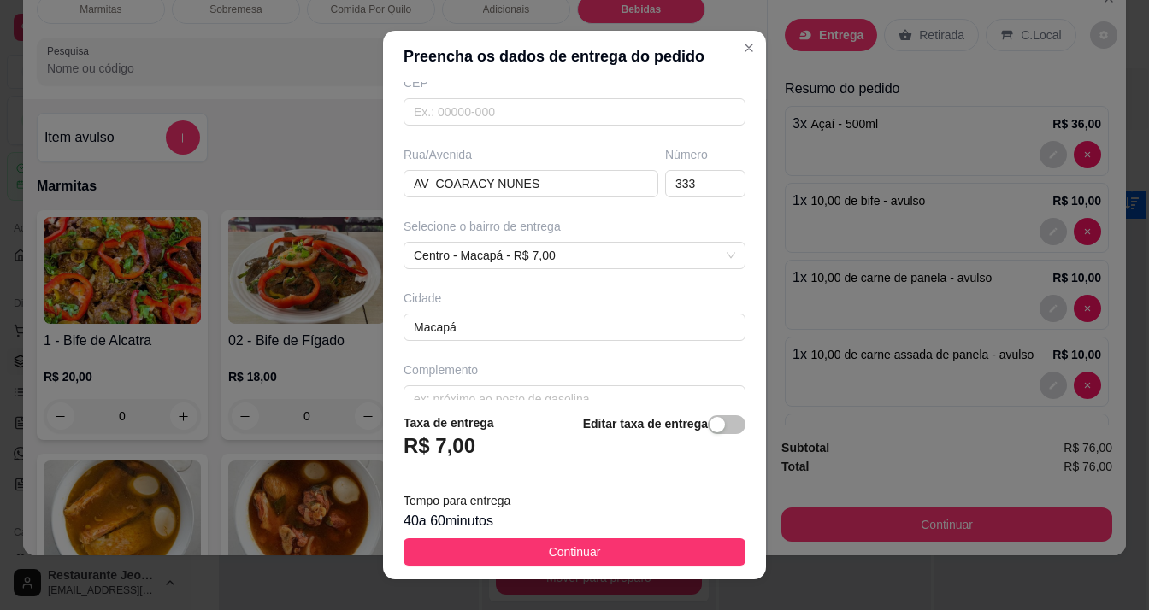
scroll to position [256, 0]
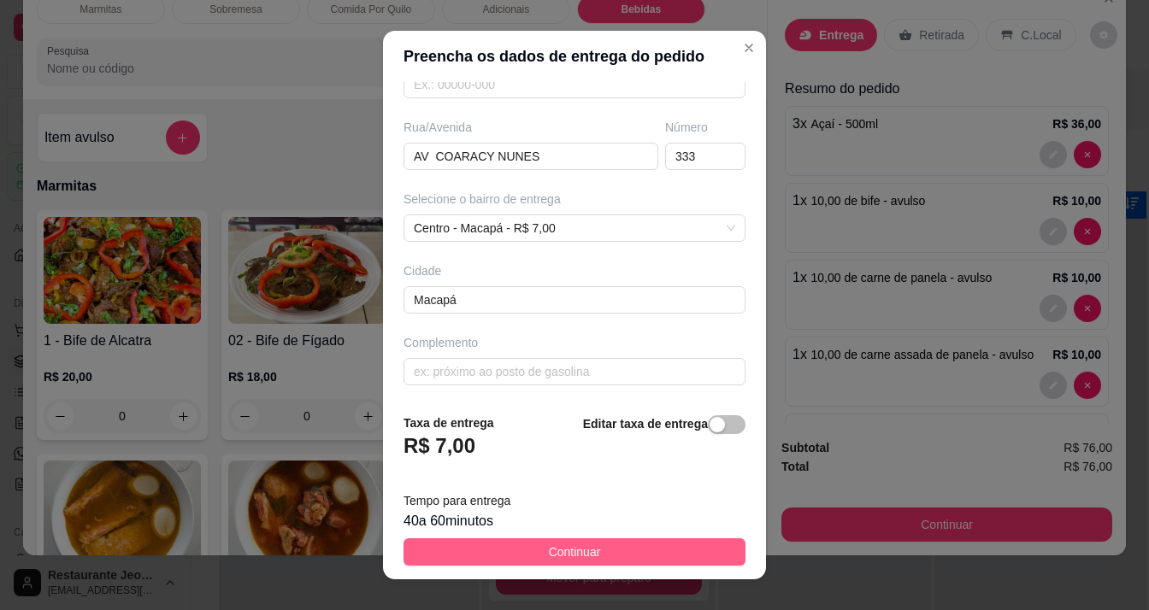
type input "[GEOGRAPHIC_DATA]"
click at [593, 549] on button "Continuar" at bounding box center [574, 552] width 342 height 27
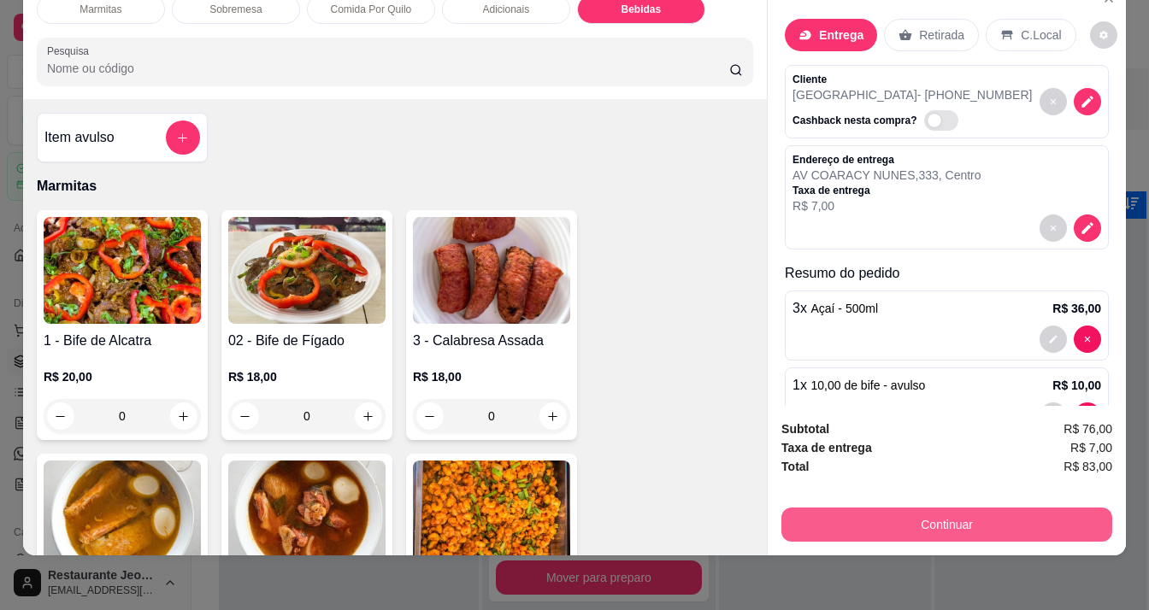
click at [799, 508] on button "Continuar" at bounding box center [946, 525] width 331 height 34
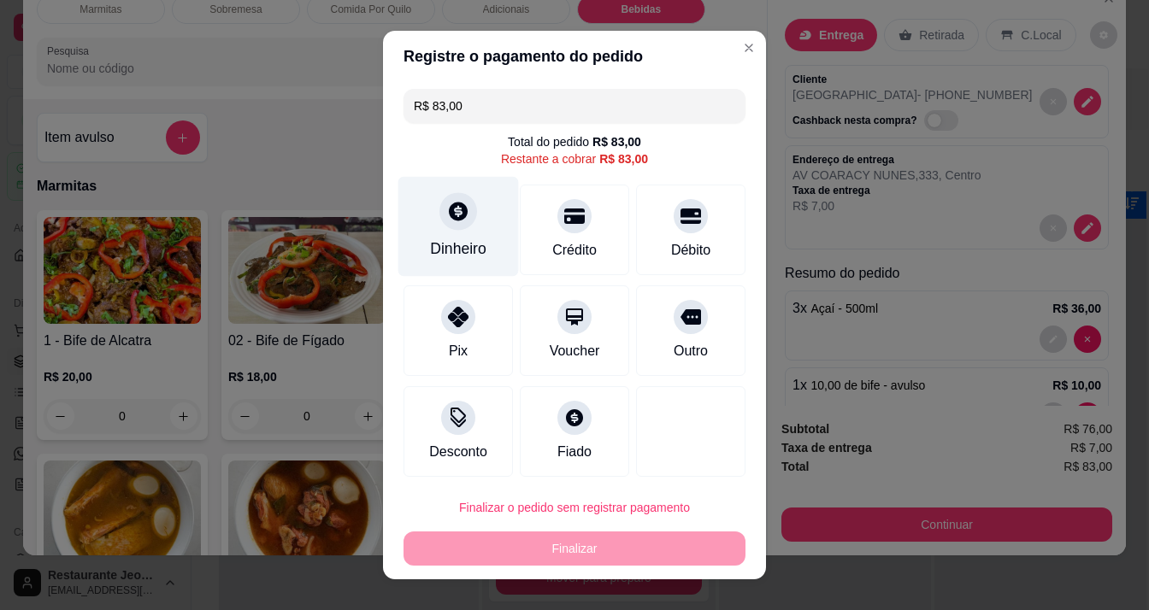
click at [462, 240] on div "Dinheiro" at bounding box center [458, 249] width 56 height 22
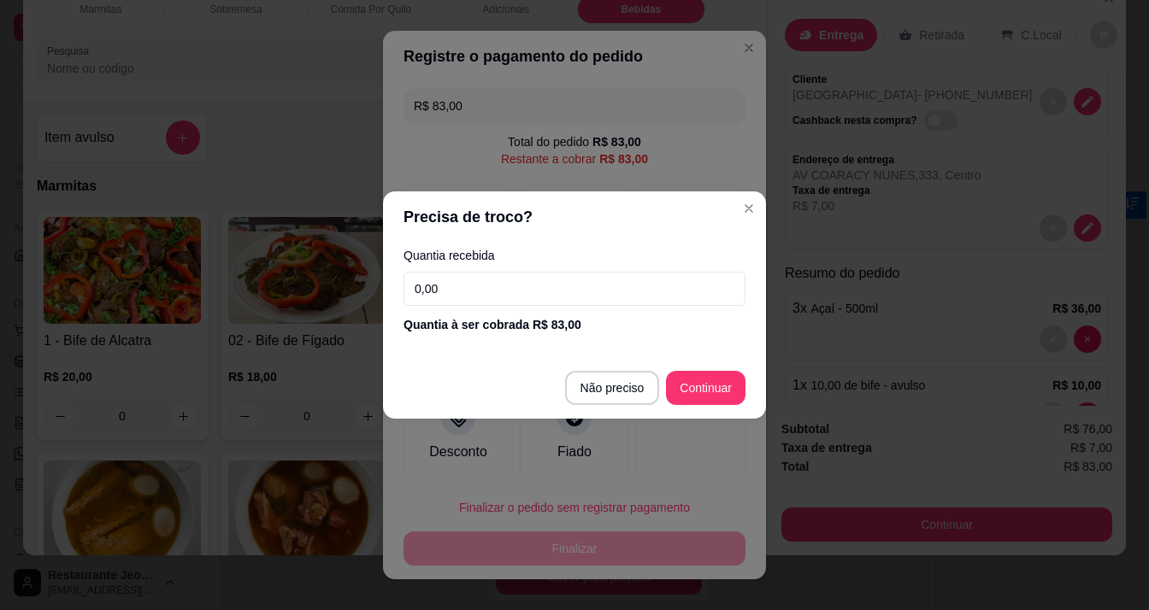
click at [462, 281] on input "0,00" at bounding box center [574, 289] width 342 height 34
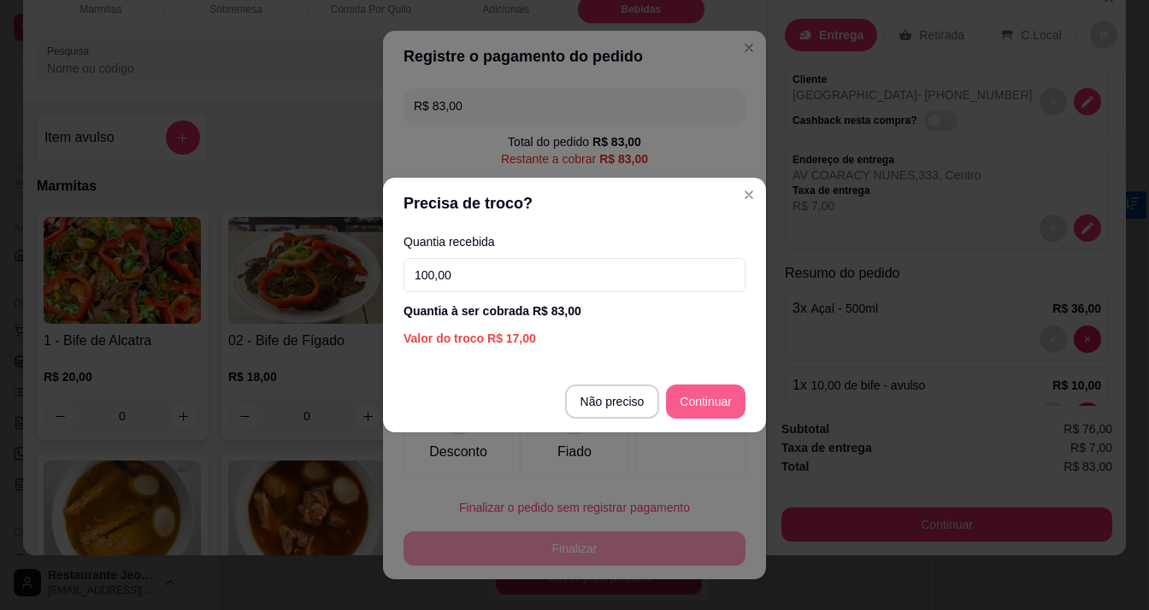
type input "100,00"
type input "R$ 0,00"
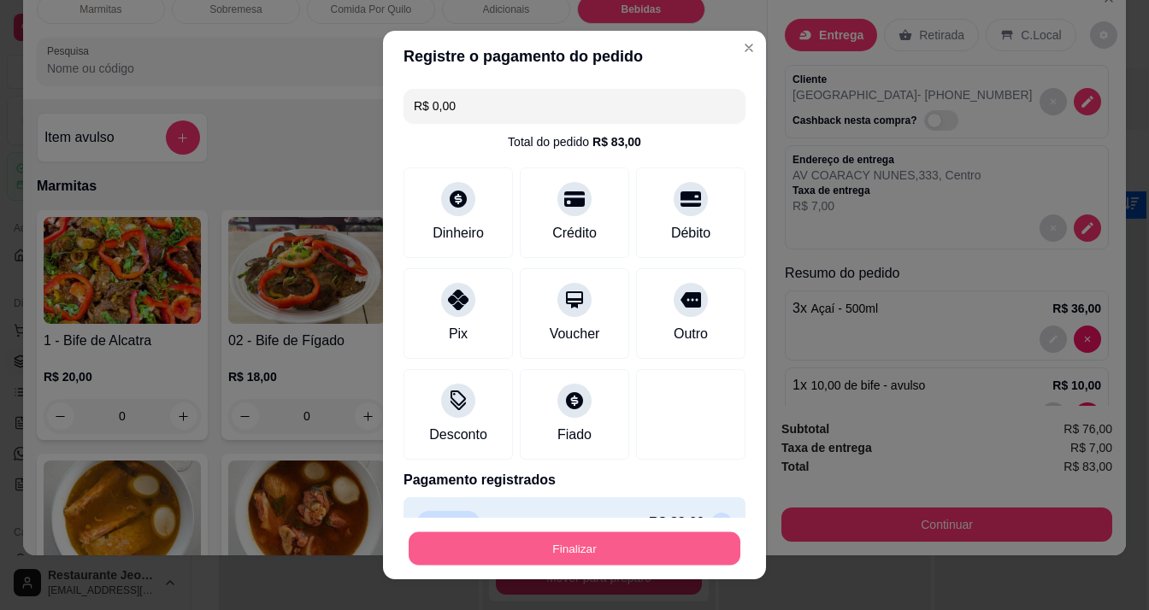
click at [545, 540] on button "Finalizar" at bounding box center [575, 549] width 332 height 33
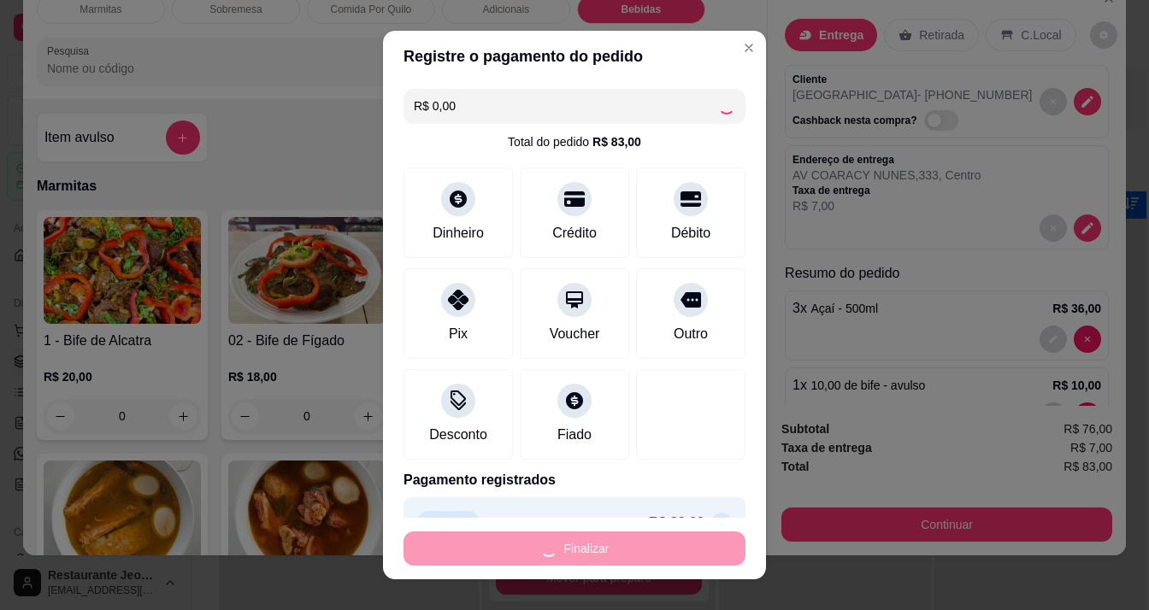
type input "0"
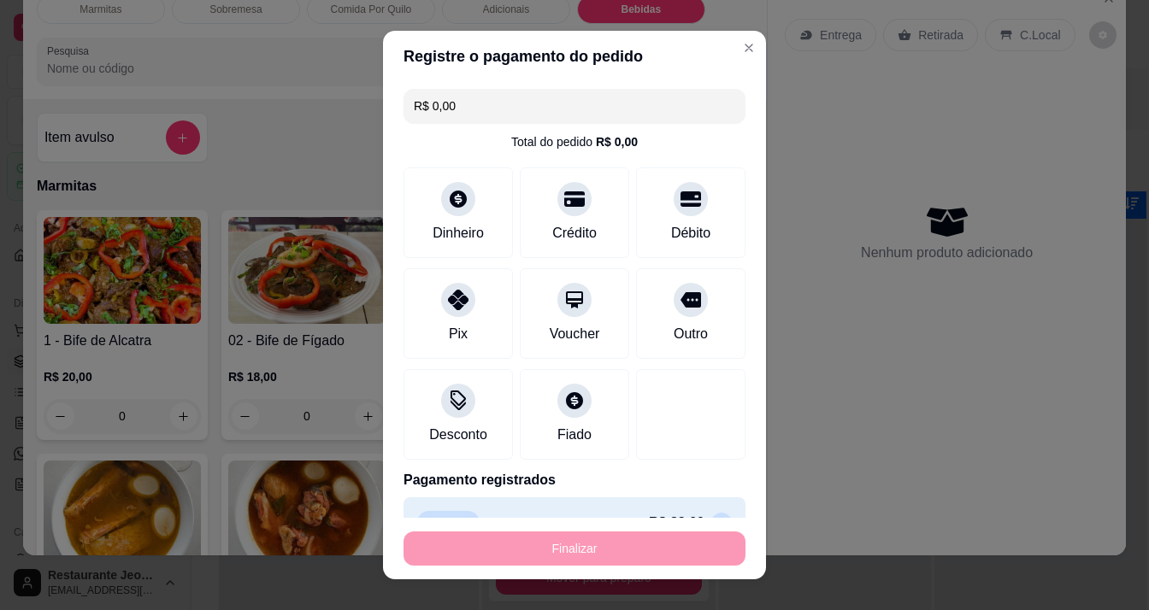
type input "-R$ 83,00"
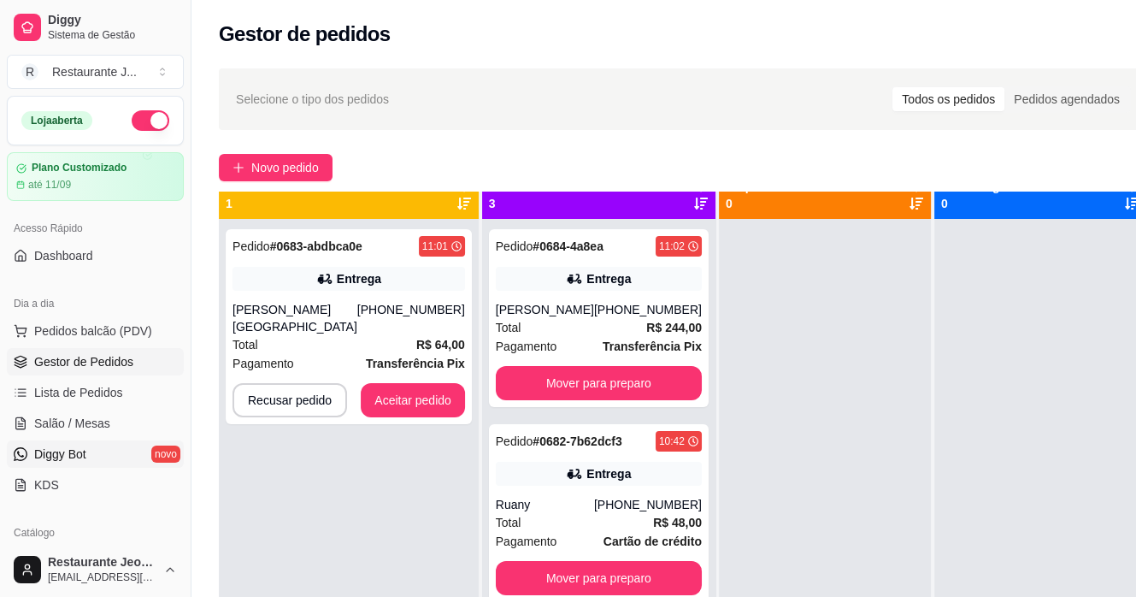
click at [100, 458] on link "Diggy Bot novo" at bounding box center [95, 453] width 177 height 27
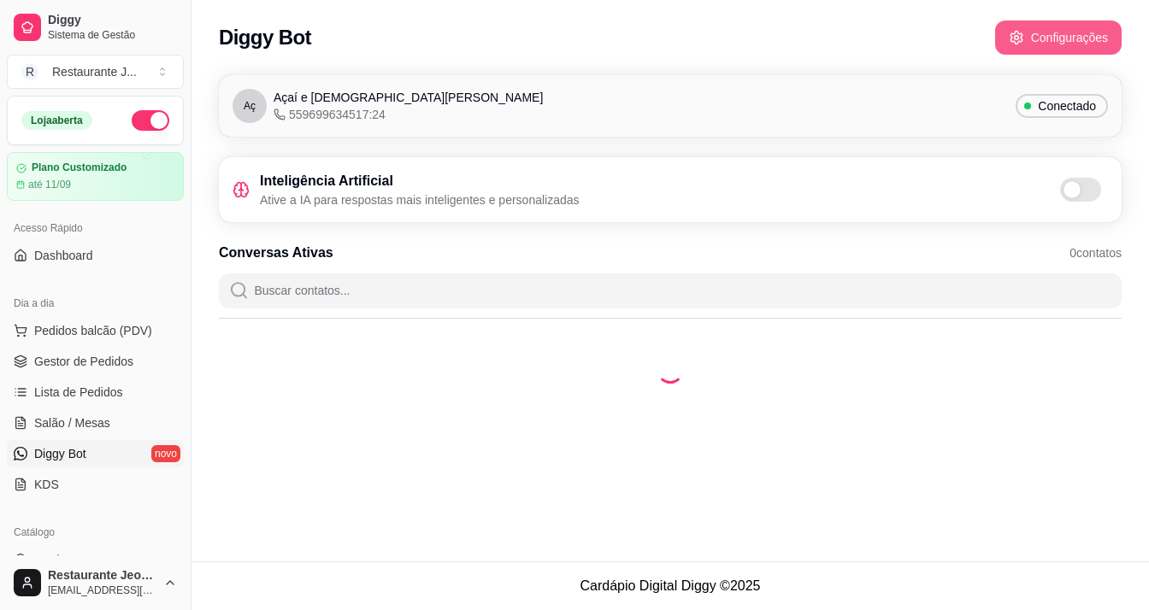
click at [1014, 32] on icon "button" at bounding box center [1016, 37] width 15 height 15
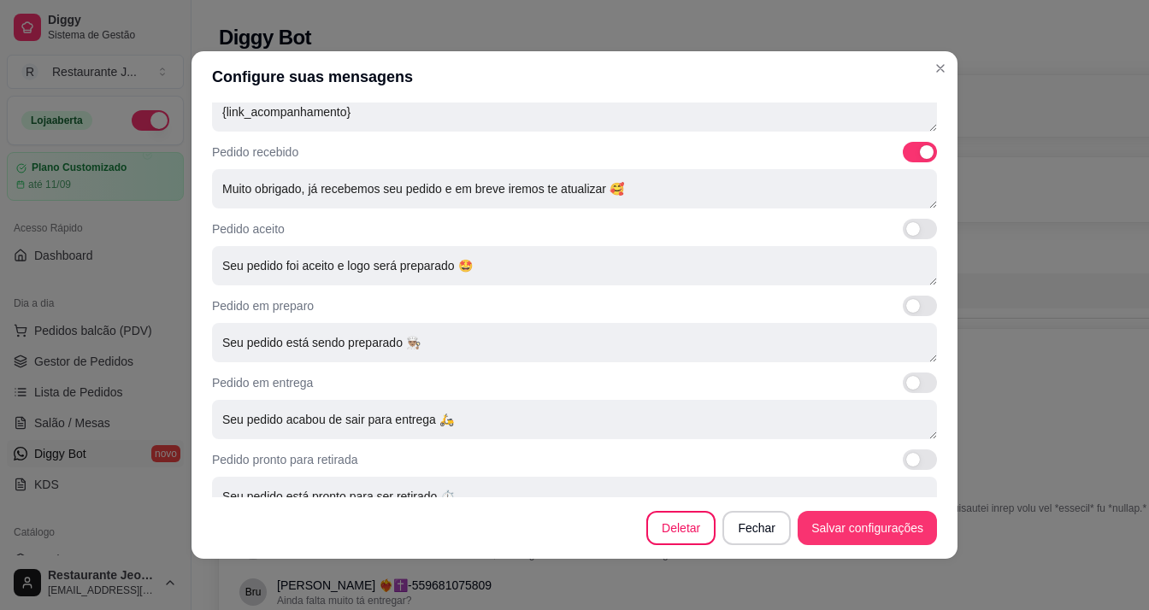
scroll to position [624, 0]
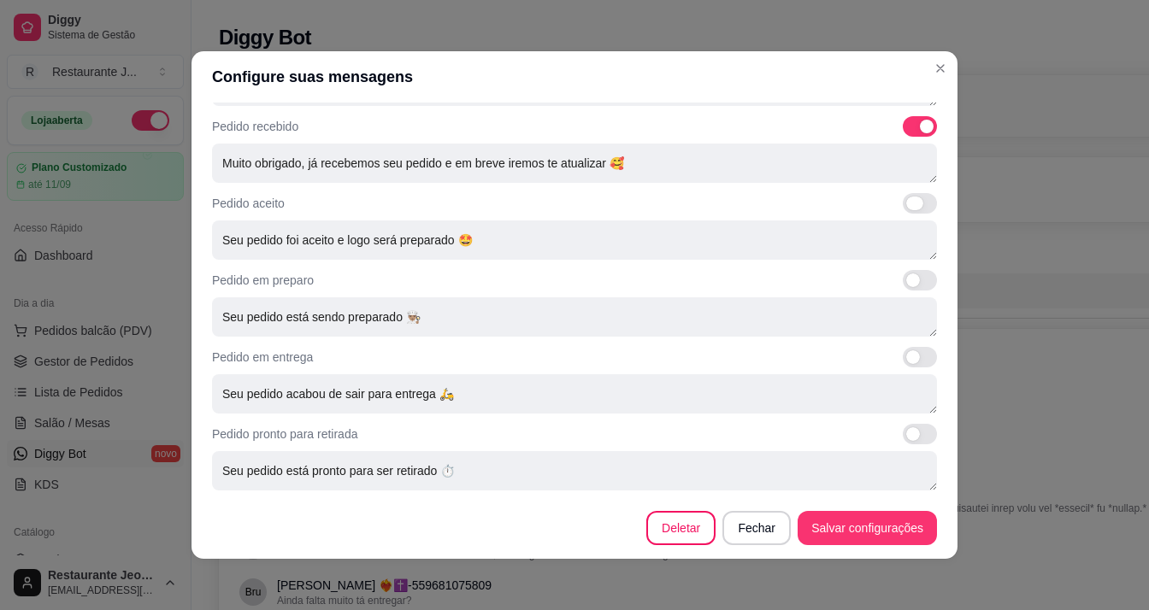
click at [904, 204] on span at bounding box center [920, 203] width 34 height 21
click at [904, 207] on input "checkbox" at bounding box center [907, 212] width 11 height 11
checkbox input "true"
click at [907, 284] on span at bounding box center [920, 280] width 34 height 21
click at [907, 284] on input "checkbox" at bounding box center [907, 289] width 11 height 11
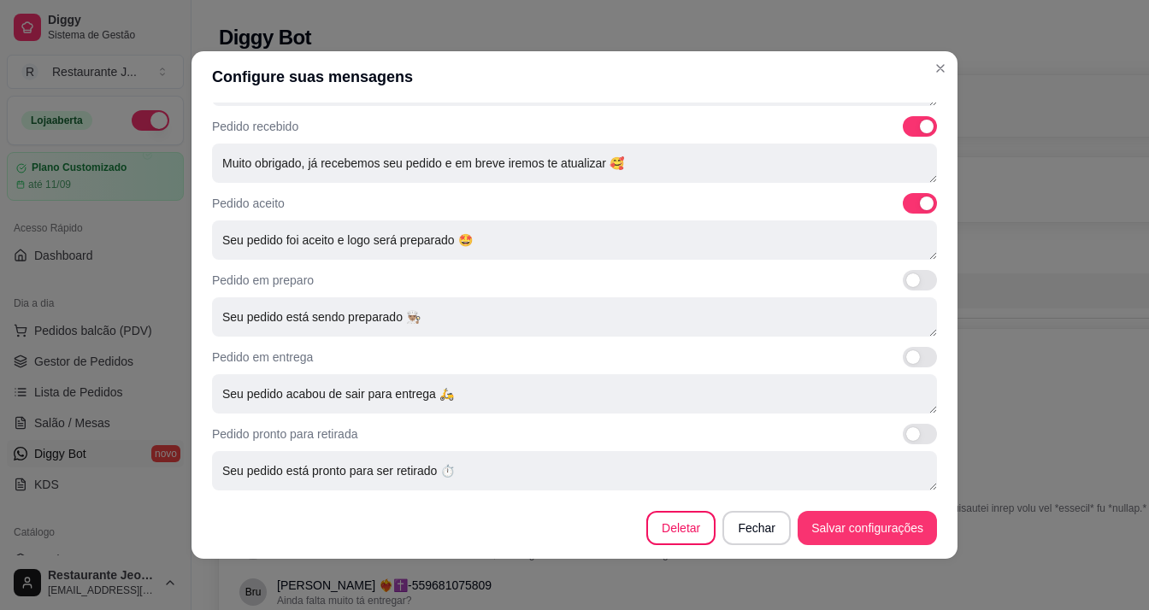
checkbox input "true"
click at [912, 357] on span at bounding box center [920, 357] width 34 height 21
click at [912, 361] on input "checkbox" at bounding box center [907, 366] width 11 height 11
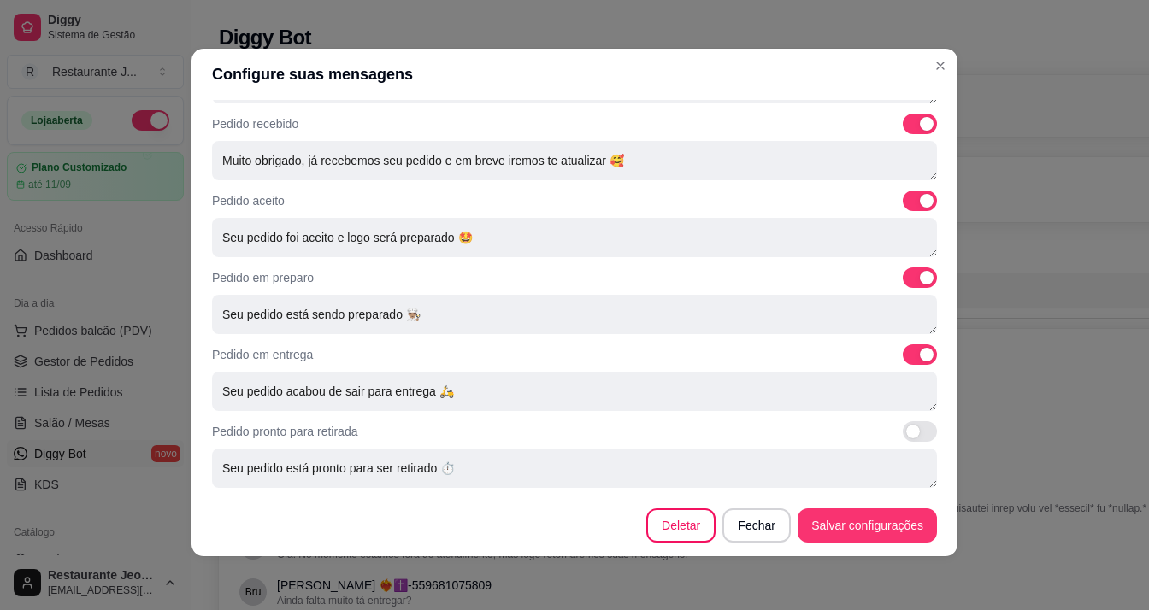
scroll to position [3, 0]
click at [903, 354] on span at bounding box center [920, 354] width 34 height 21
click at [902, 357] on input "checkbox" at bounding box center [907, 362] width 11 height 11
checkbox input "false"
click at [903, 426] on span at bounding box center [920, 431] width 34 height 21
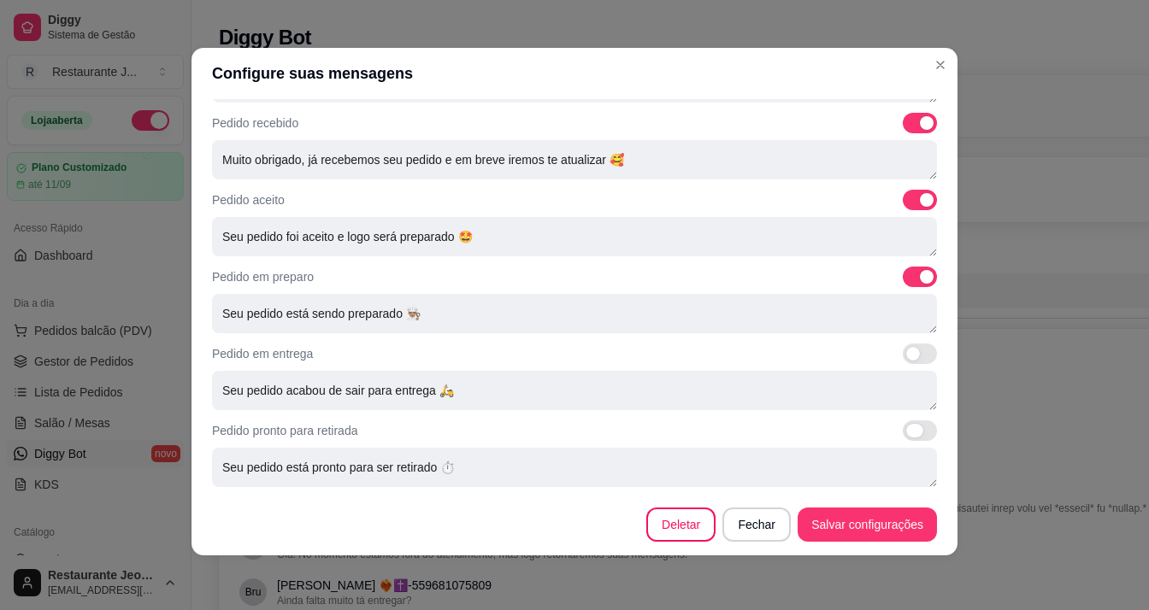
click at [903, 434] on input "checkbox" at bounding box center [907, 439] width 11 height 11
checkbox input "true"
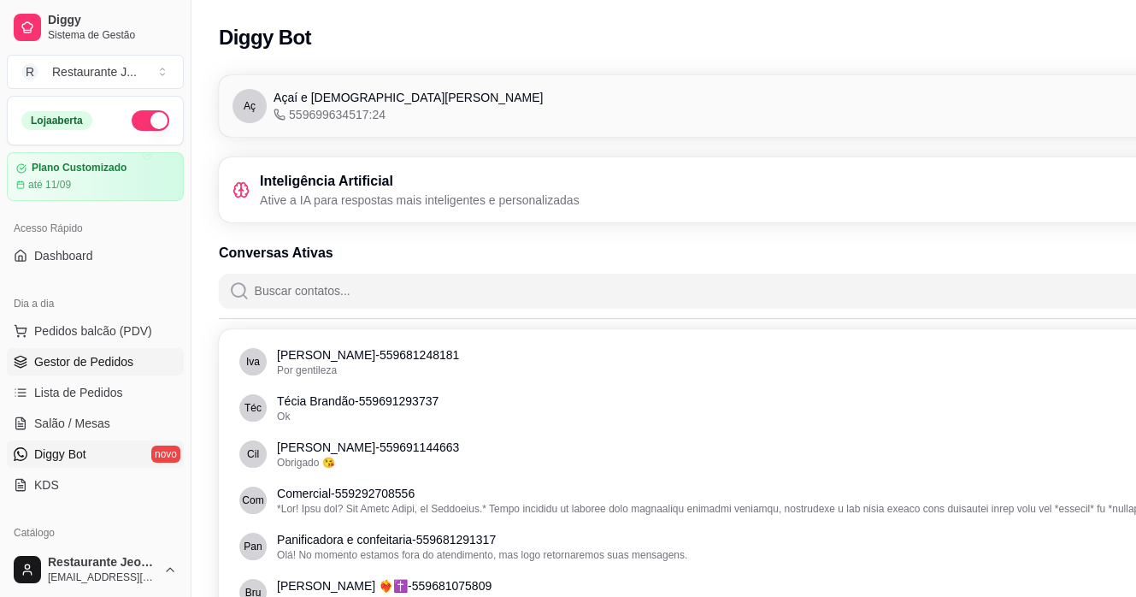
click at [64, 353] on span "Gestor de Pedidos" at bounding box center [83, 361] width 99 height 17
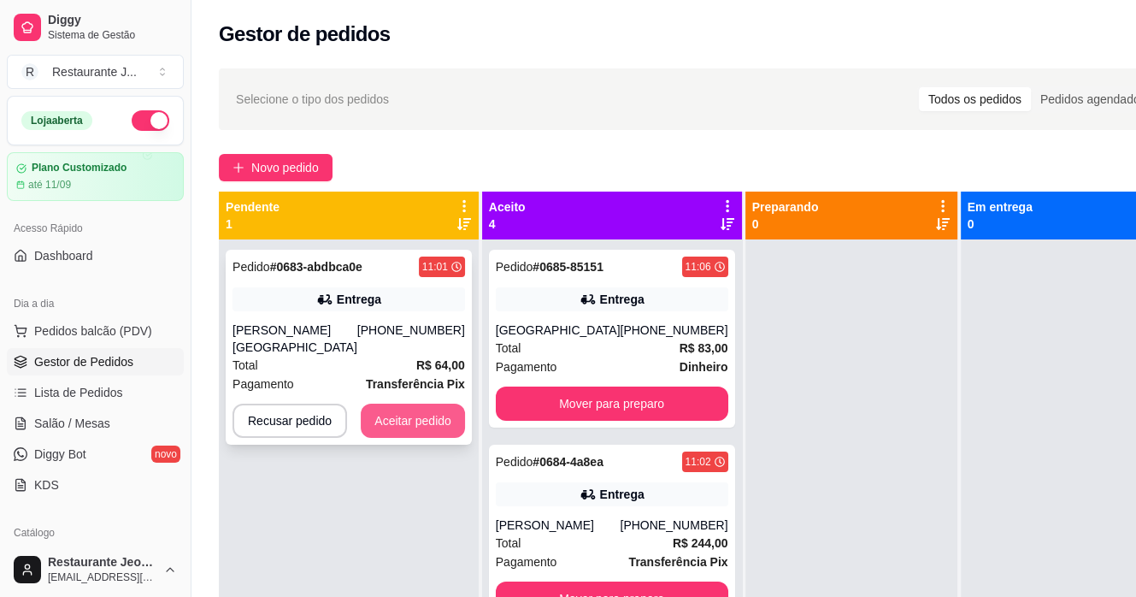
click at [369, 403] on button "Aceitar pedido" at bounding box center [413, 420] width 104 height 34
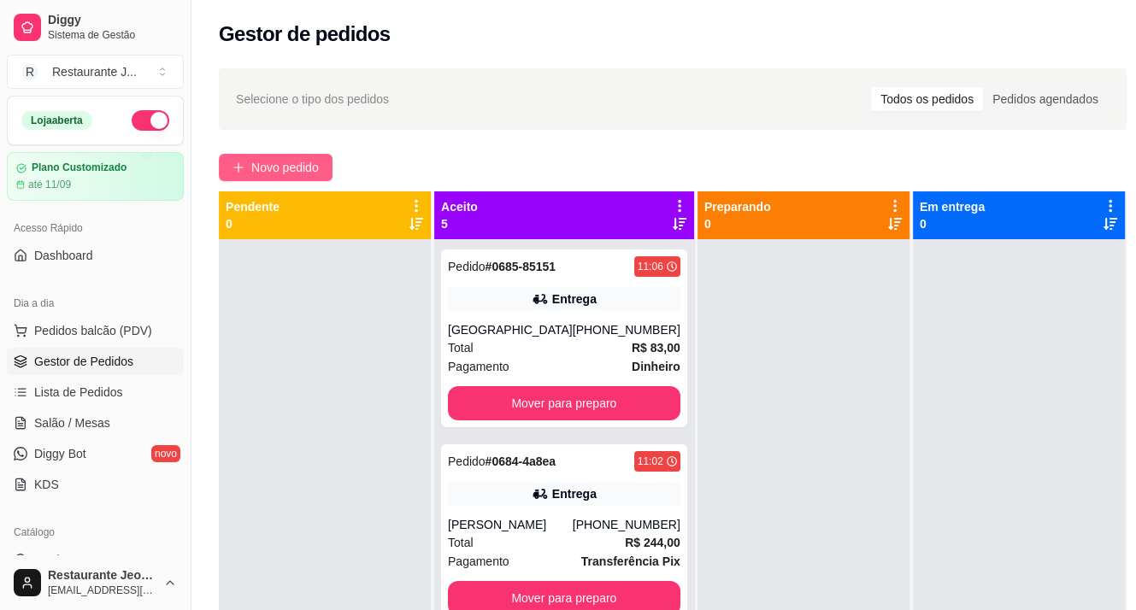
click at [270, 159] on span "Novo pedido" at bounding box center [285, 167] width 68 height 19
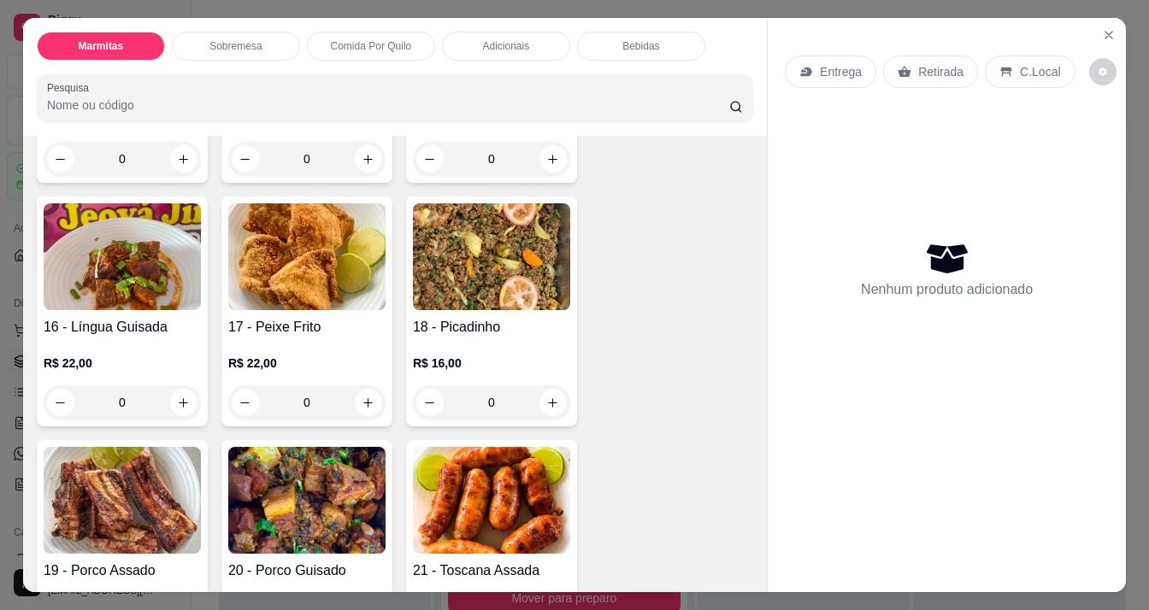
scroll to position [1368, 0]
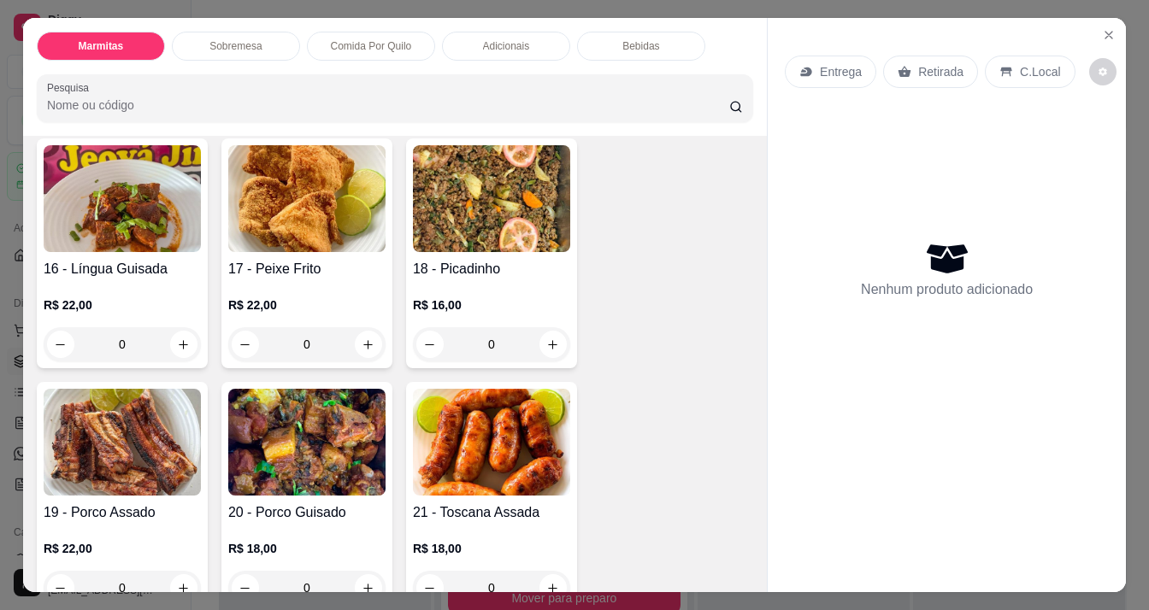
click at [133, 434] on img at bounding box center [122, 442] width 157 height 107
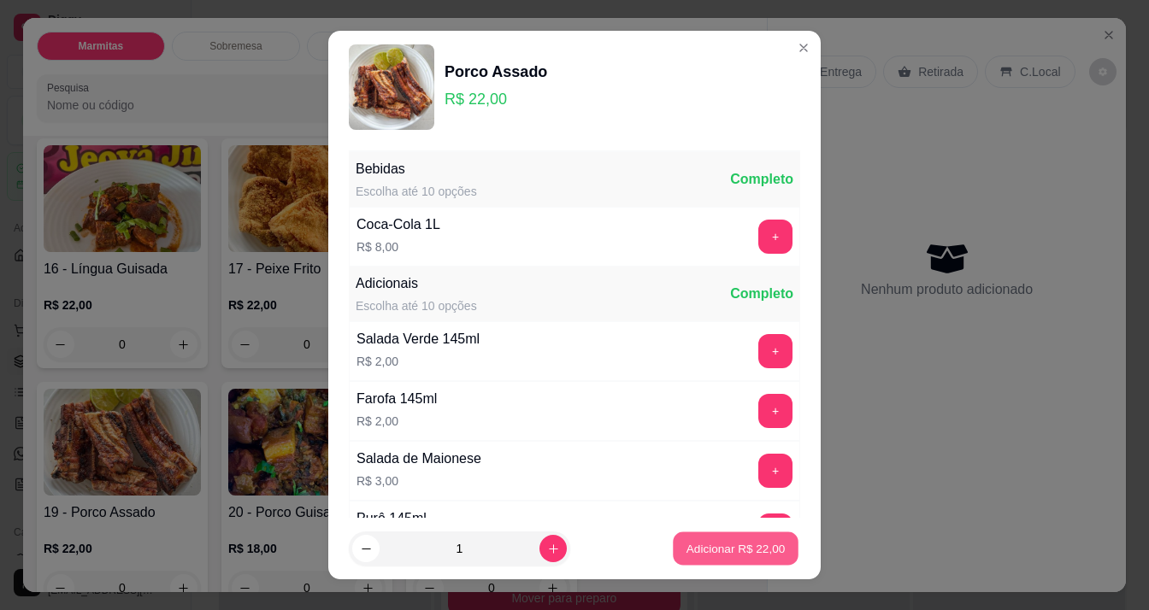
click at [757, 546] on p "Adicionar R$ 22,00" at bounding box center [735, 549] width 99 height 16
type input "1"
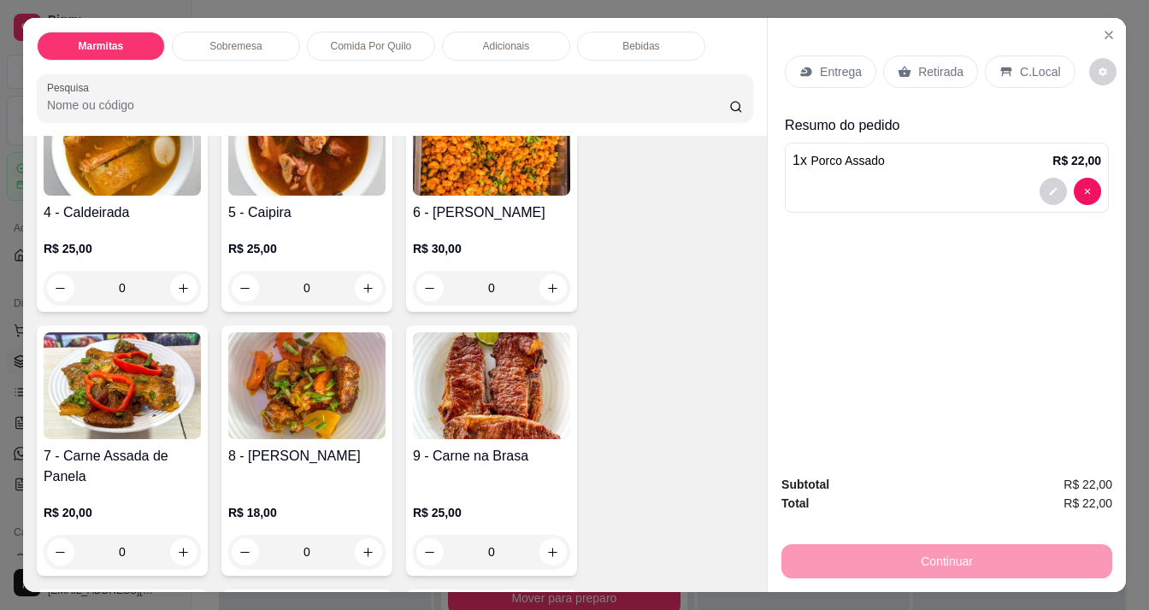
scroll to position [342, 0]
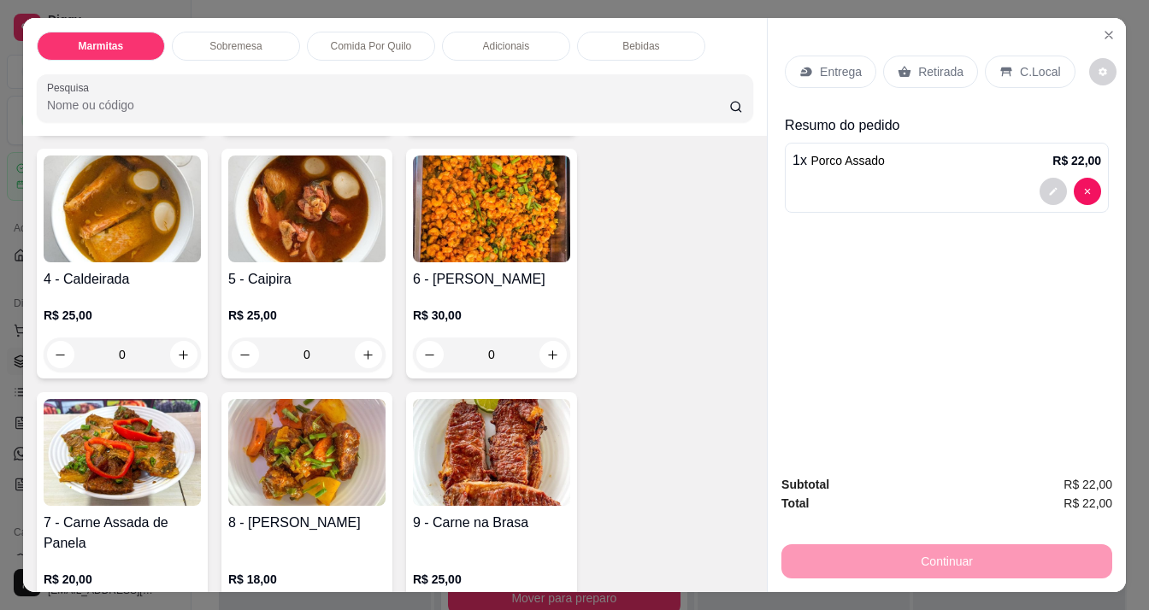
click at [451, 477] on img at bounding box center [491, 452] width 157 height 107
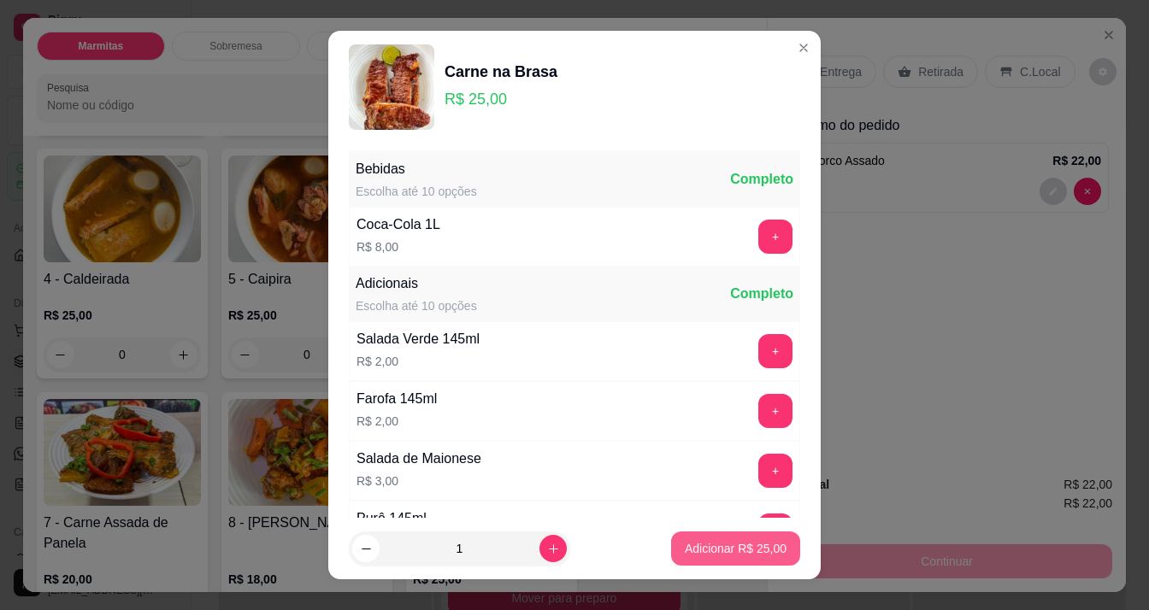
click at [701, 549] on p "Adicionar R$ 25,00" at bounding box center [736, 548] width 102 height 17
type input "1"
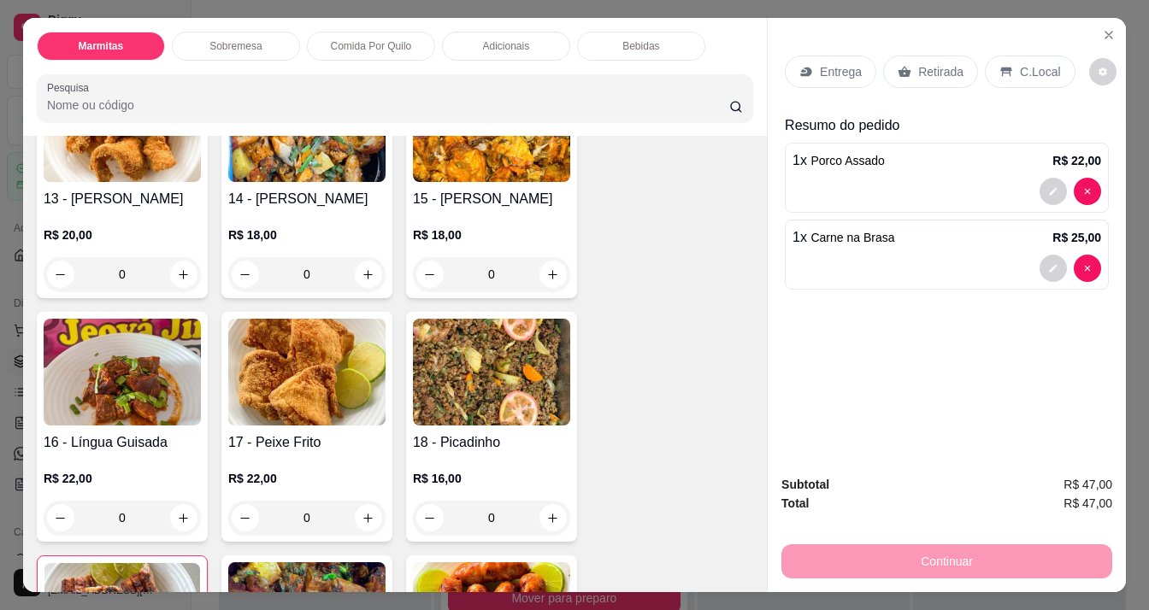
scroll to position [1197, 0]
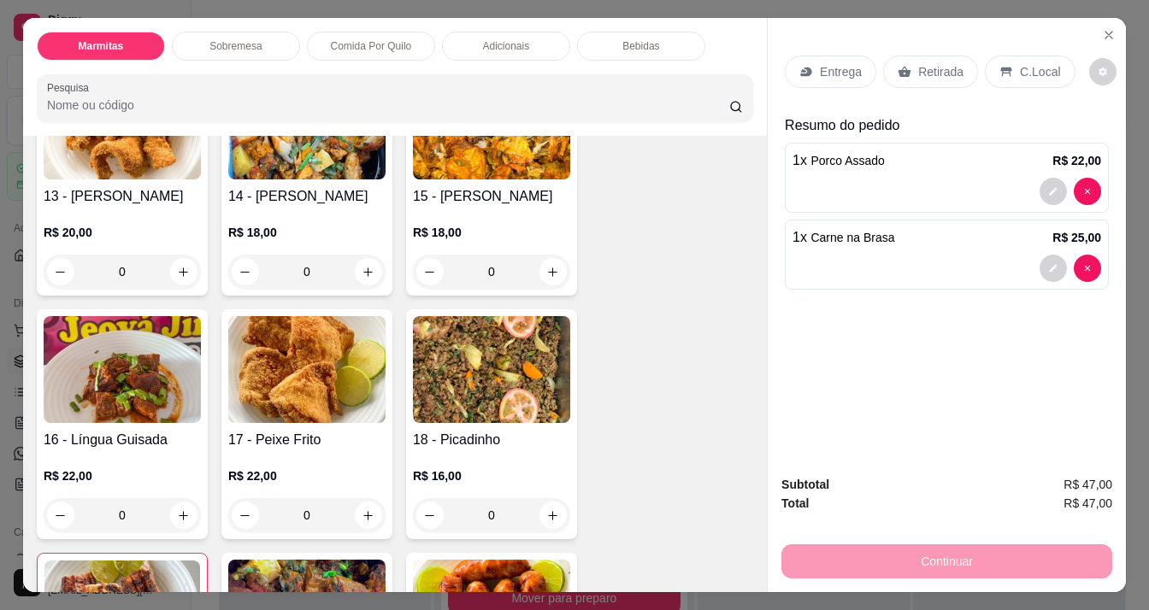
click at [314, 430] on h4 "17 - Peixe Frito" at bounding box center [306, 440] width 157 height 21
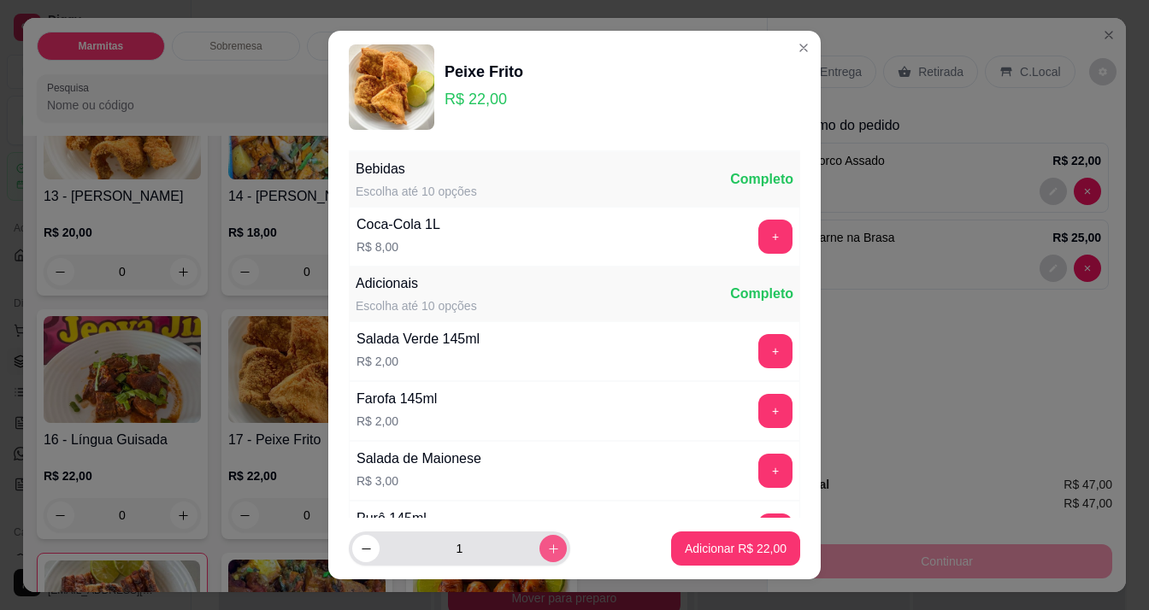
click at [539, 558] on button "increase-product-quantity" at bounding box center [552, 548] width 27 height 27
type input "2"
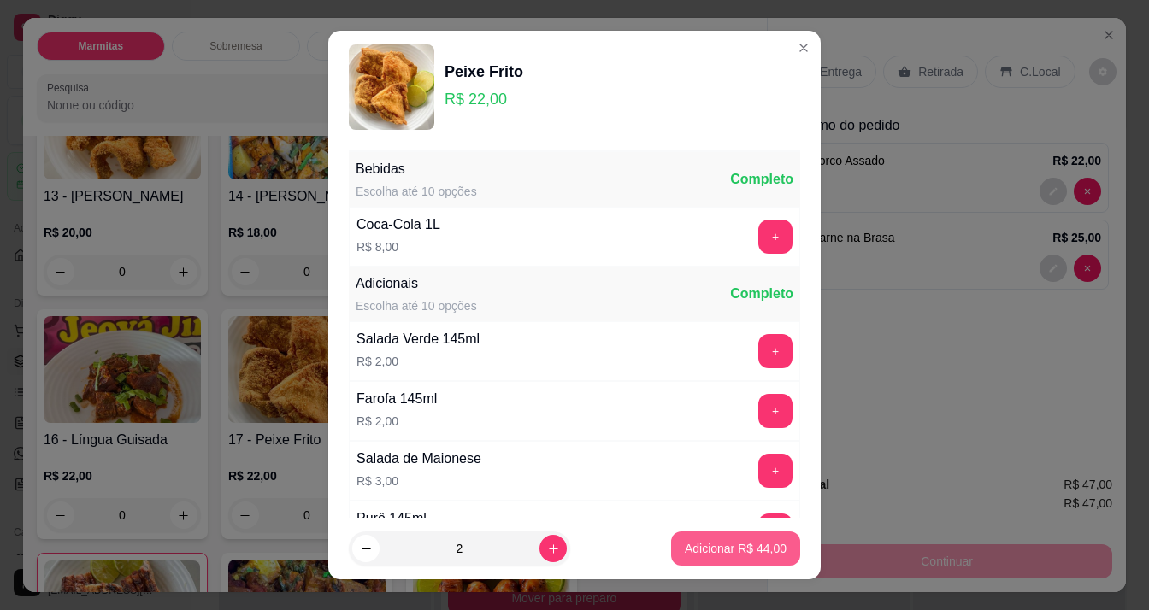
click at [727, 533] on button "Adicionar R$ 44,00" at bounding box center [735, 549] width 129 height 34
type input "2"
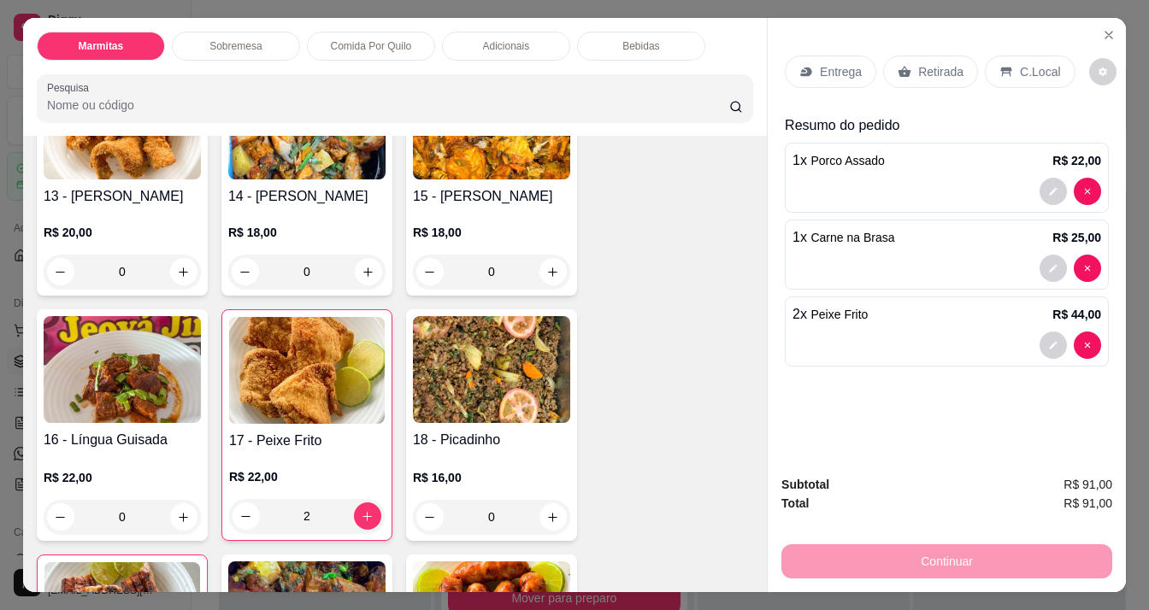
click at [633, 32] on div "Bebidas" at bounding box center [641, 46] width 128 height 29
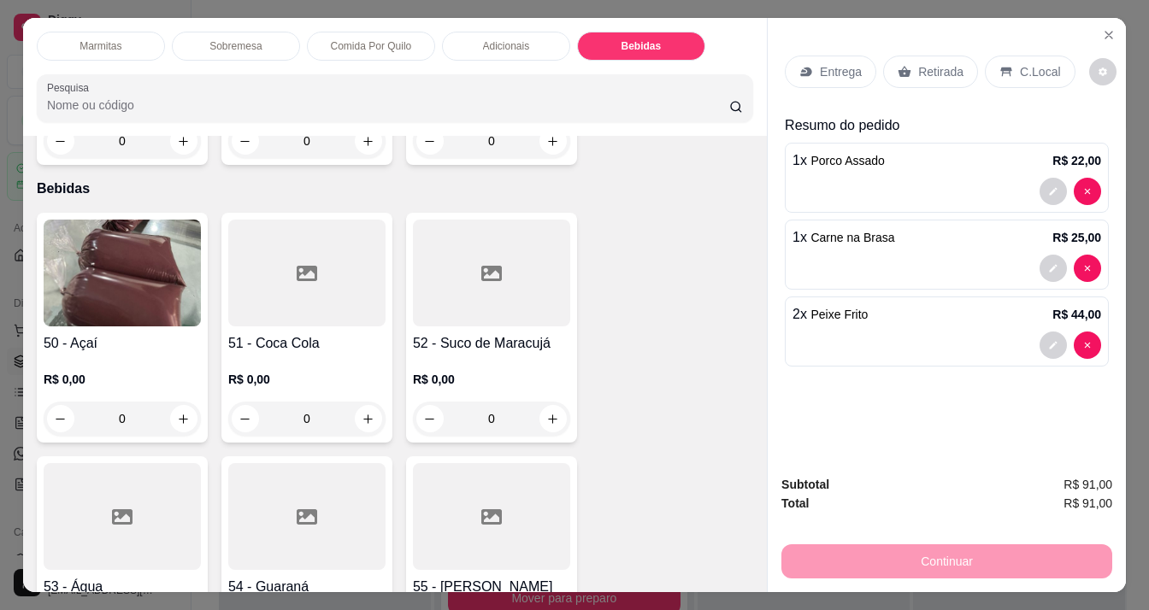
scroll to position [43, 0]
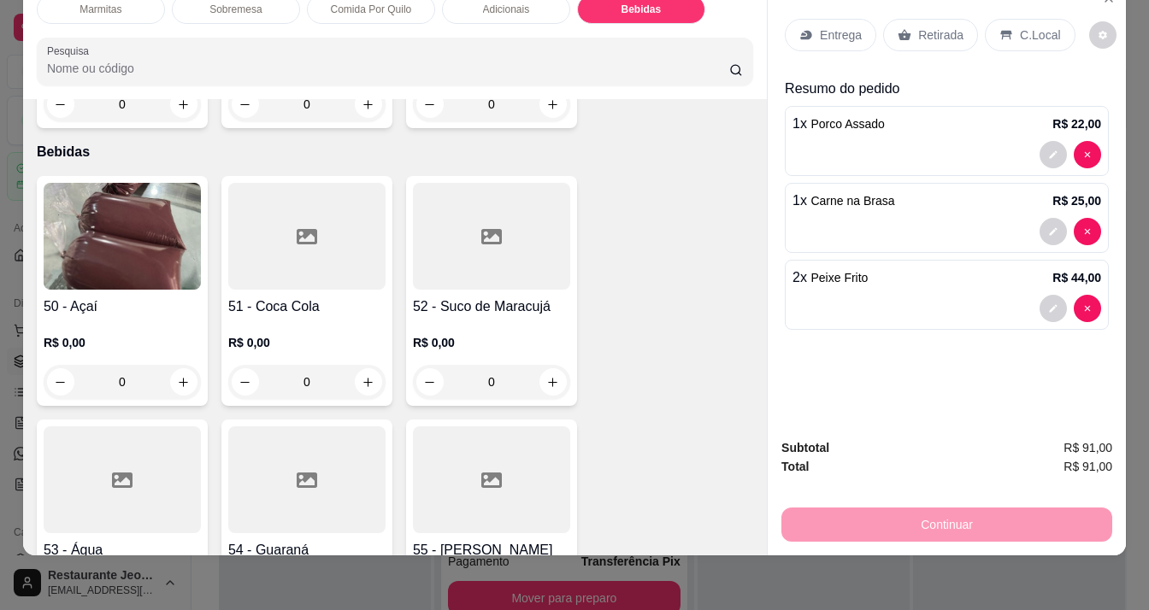
click at [144, 199] on img at bounding box center [122, 236] width 157 height 107
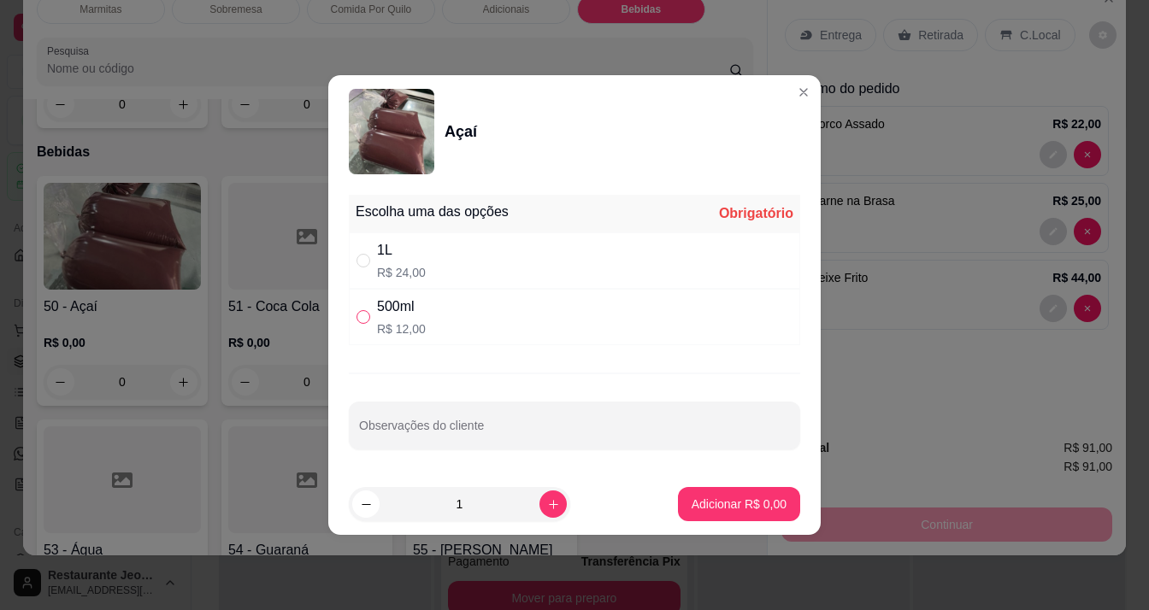
click at [358, 322] on input "" at bounding box center [363, 317] width 14 height 14
radio input "true"
click at [758, 498] on p "Adicionar R$ 12,00" at bounding box center [735, 504] width 99 height 16
type input "1"
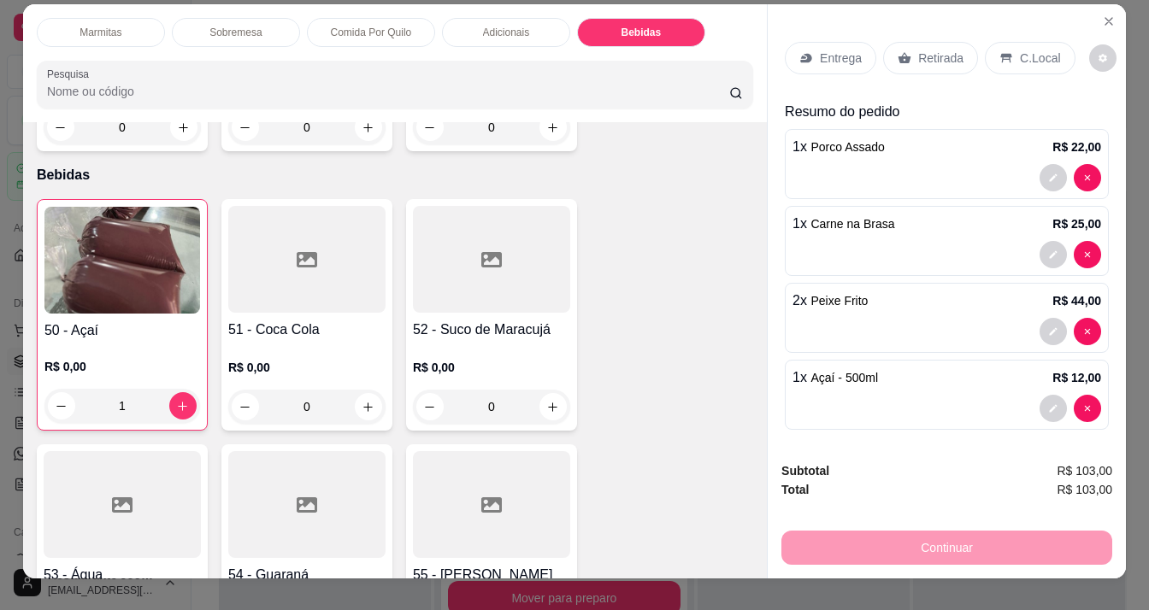
scroll to position [0, 0]
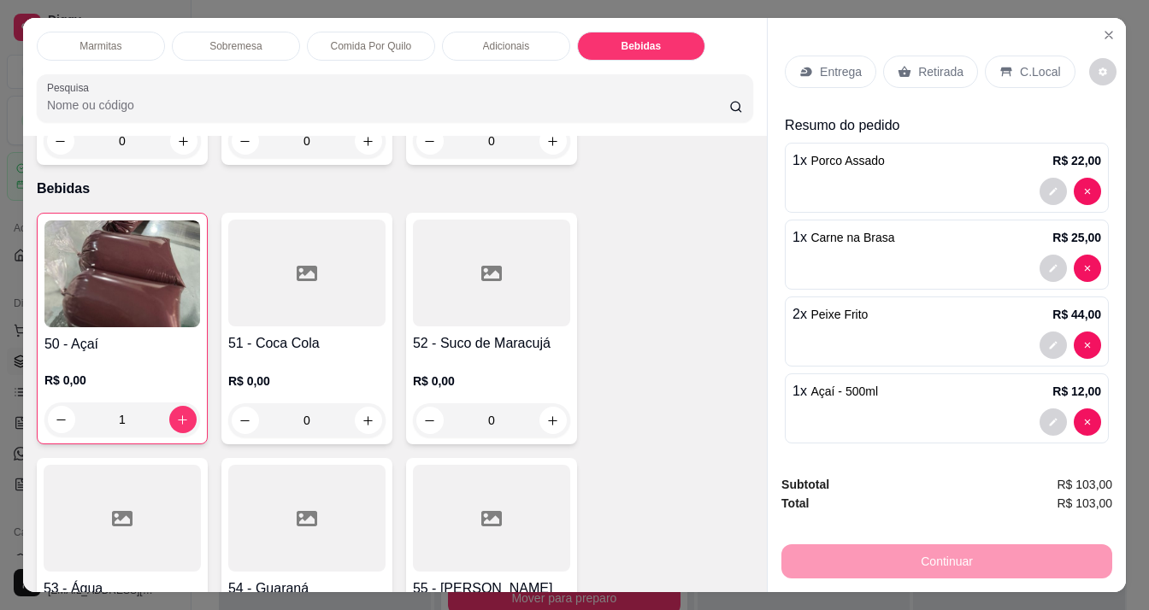
click at [820, 65] on p "Entrega" at bounding box center [841, 71] width 42 height 17
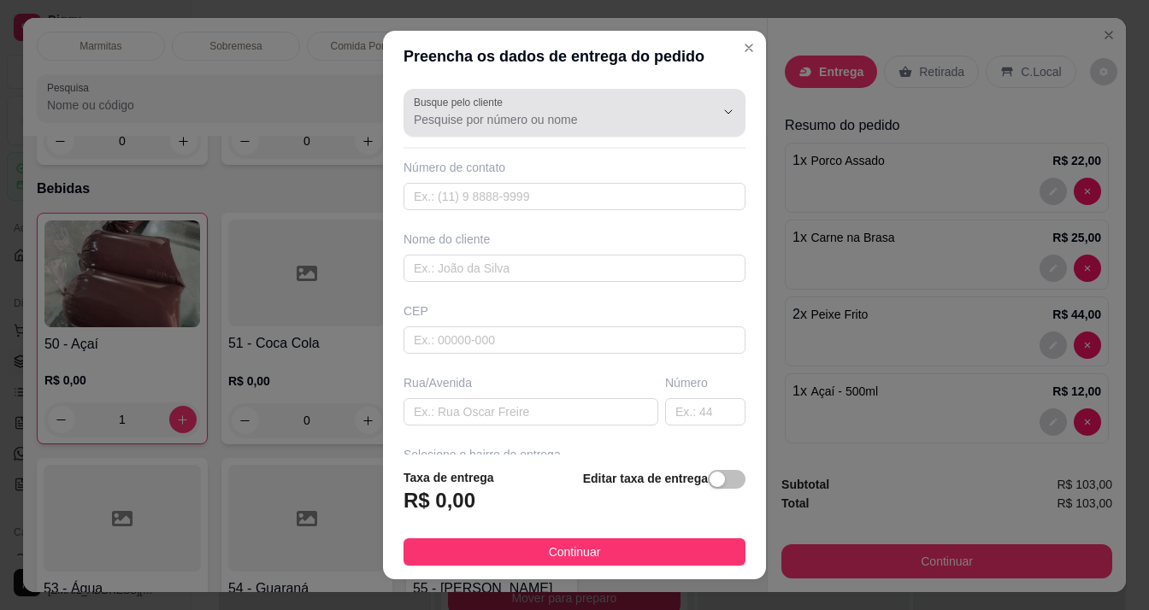
click at [499, 128] on div at bounding box center [574, 113] width 321 height 34
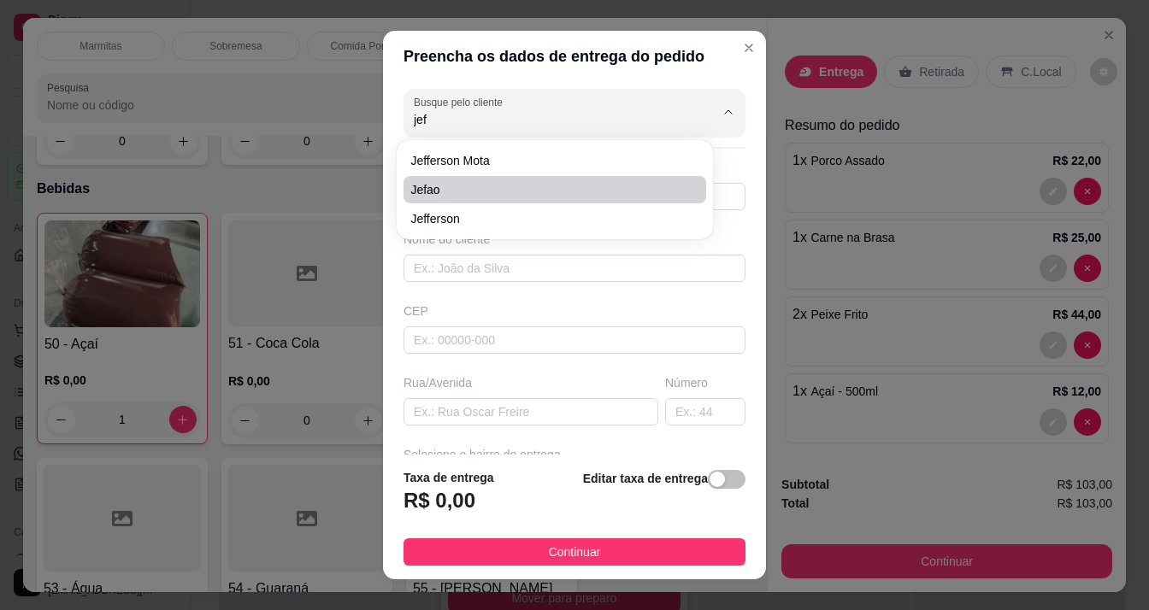
click at [421, 179] on li "Jefao" at bounding box center [554, 189] width 303 height 27
type input "Jefao"
type input "96991338679"
type input "Jefao"
type input "[PERSON_NAME]"
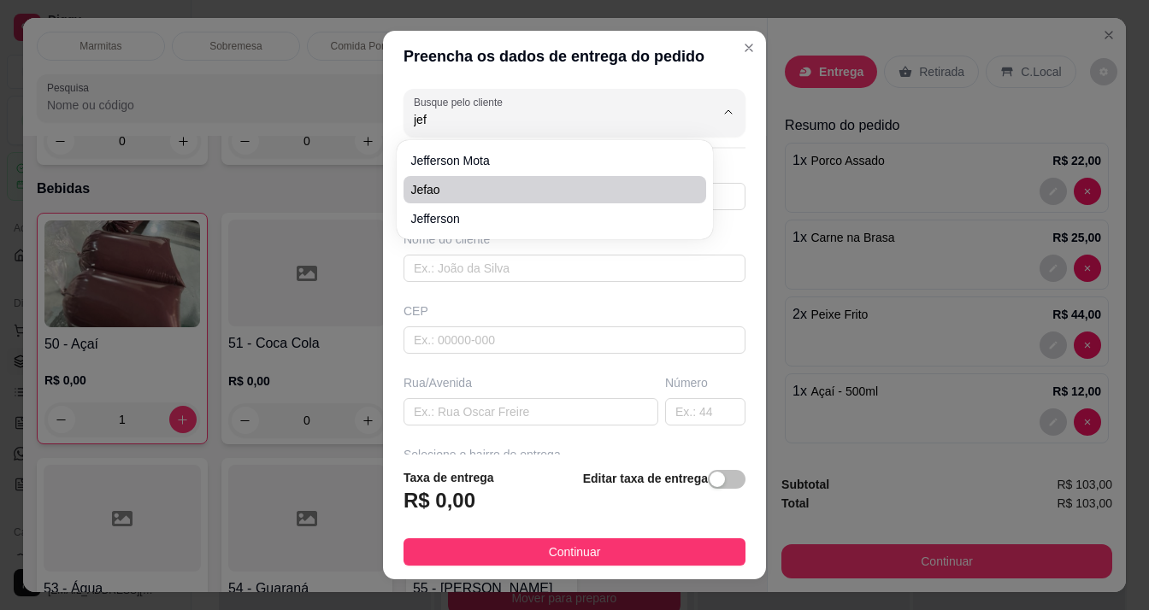
type input "967"
type input "Macapá"
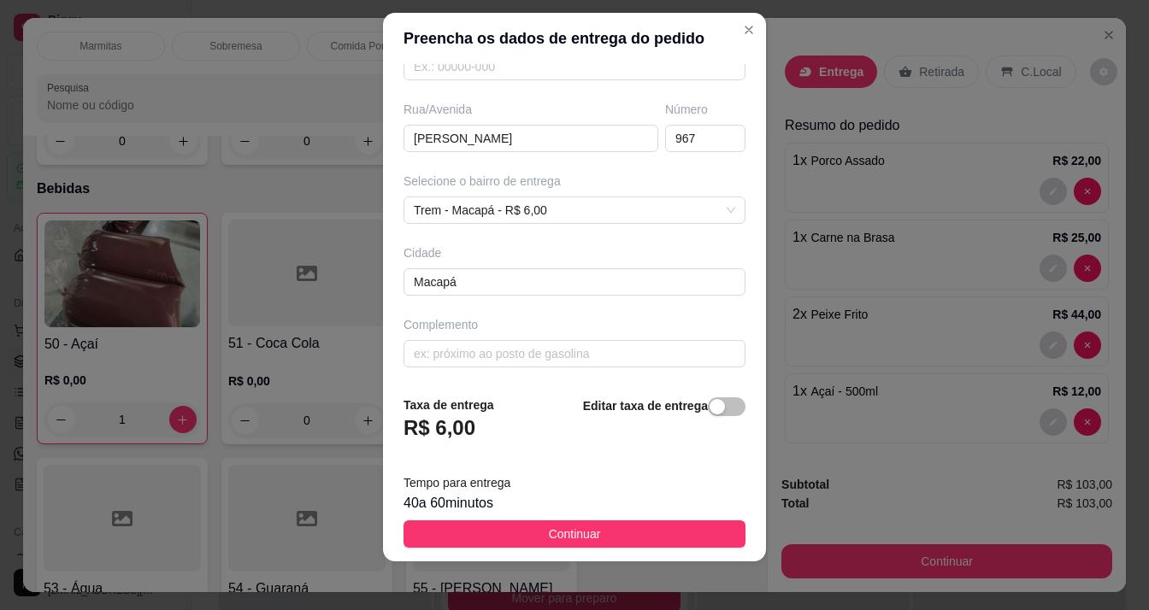
scroll to position [24, 0]
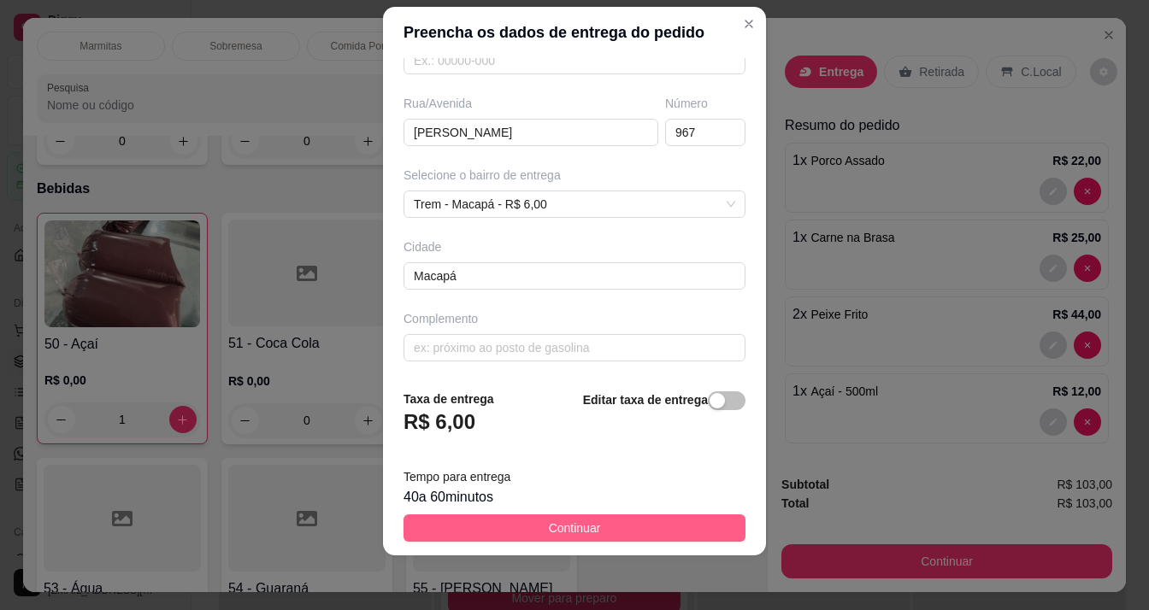
type input "Jefao"
click at [515, 521] on button "Continuar" at bounding box center [574, 528] width 342 height 27
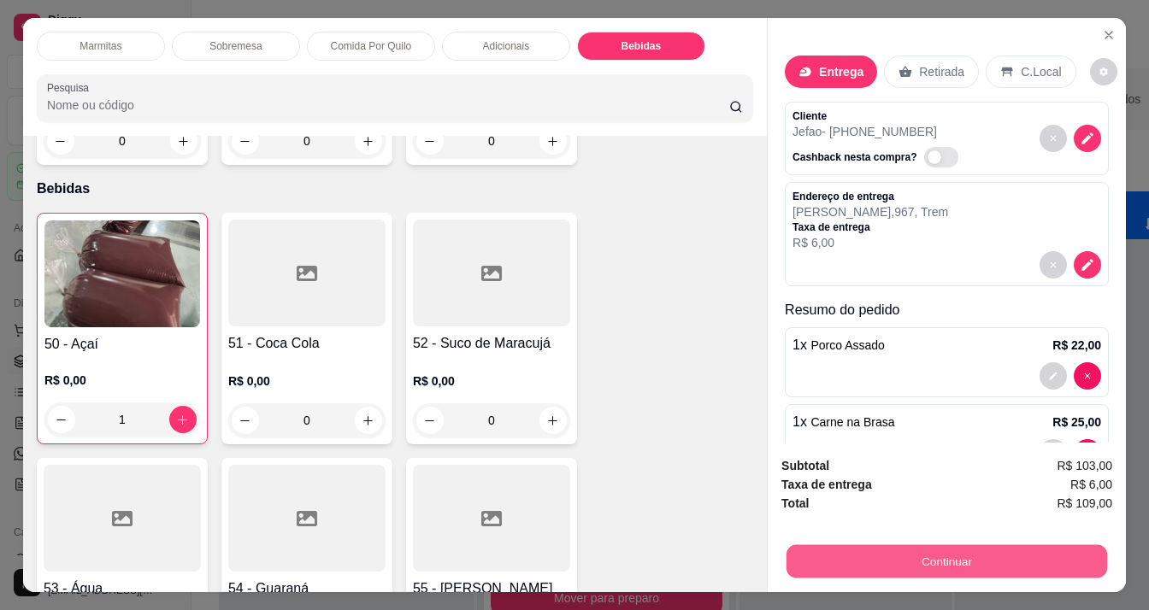
click at [808, 554] on button "Continuar" at bounding box center [946, 561] width 321 height 33
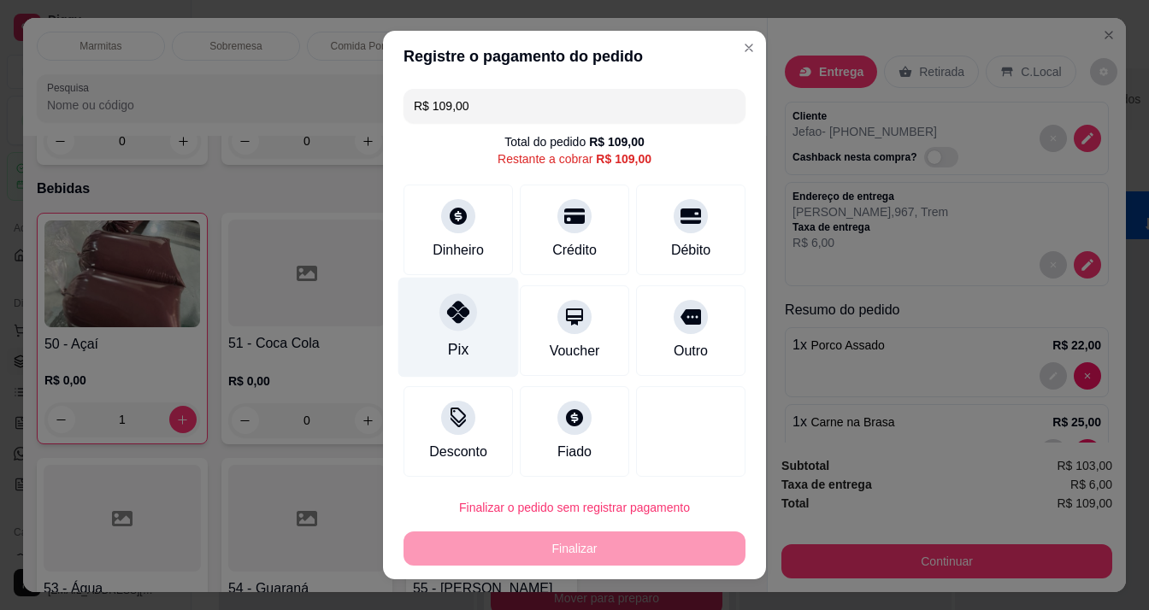
click at [451, 330] on div "Pix" at bounding box center [458, 327] width 121 height 100
type input "R$ 0,00"
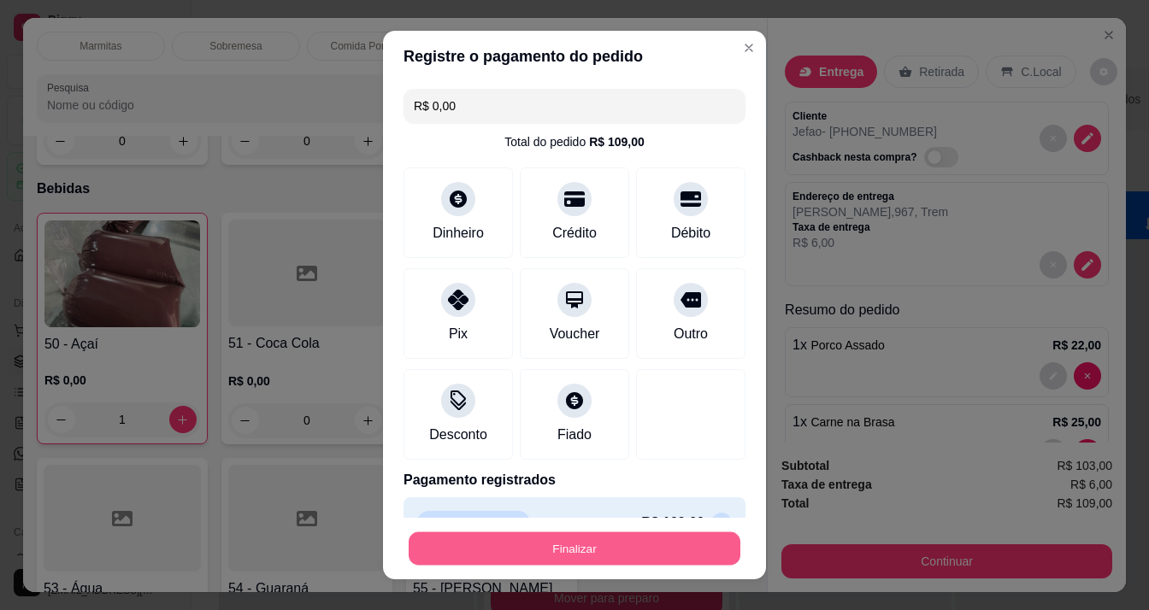
click at [549, 540] on button "Finalizar" at bounding box center [575, 549] width 332 height 33
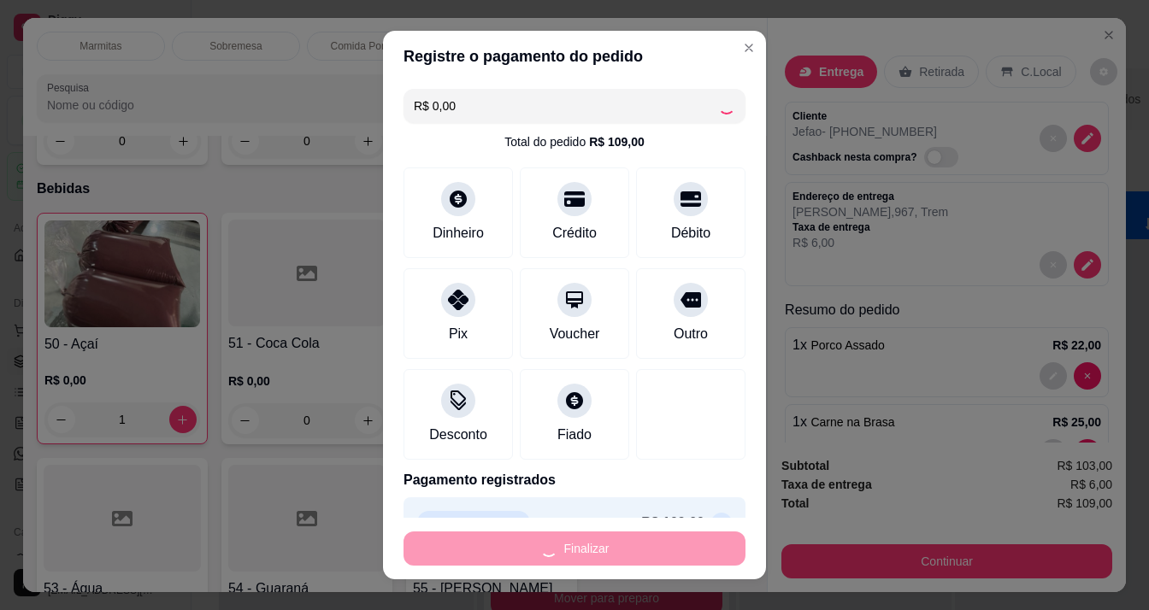
type input "0"
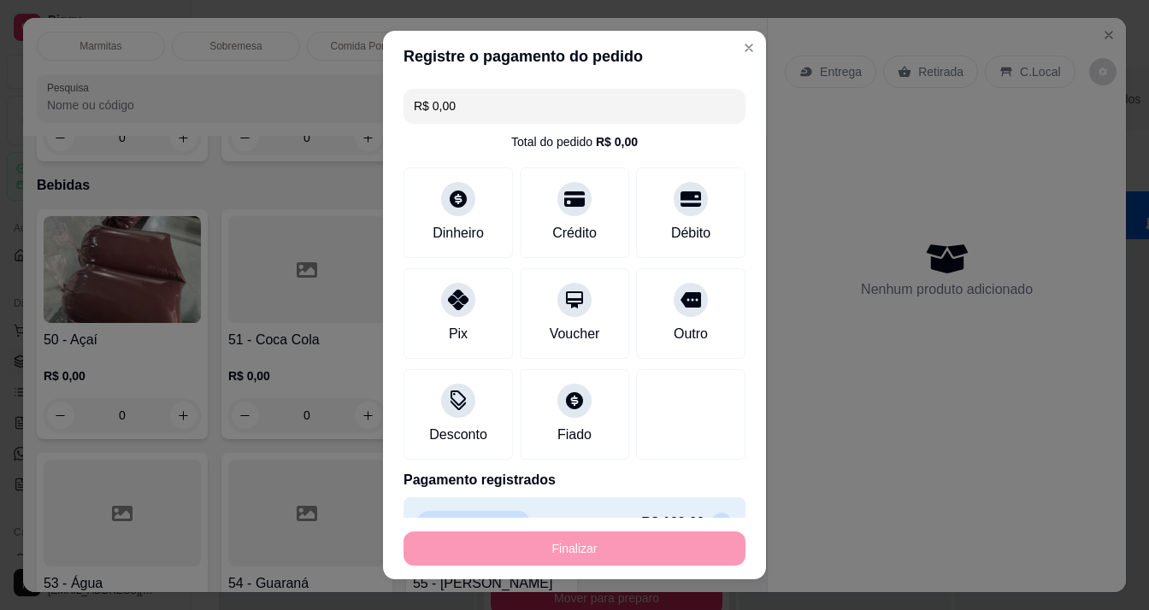
type input "-R$ 109,00"
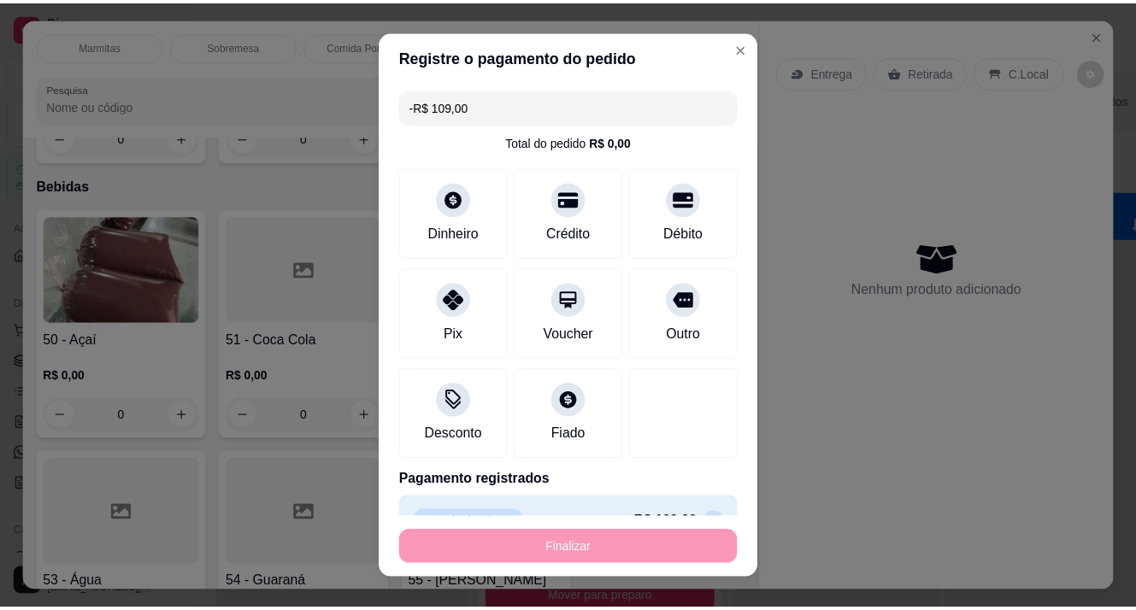
scroll to position [4942, 0]
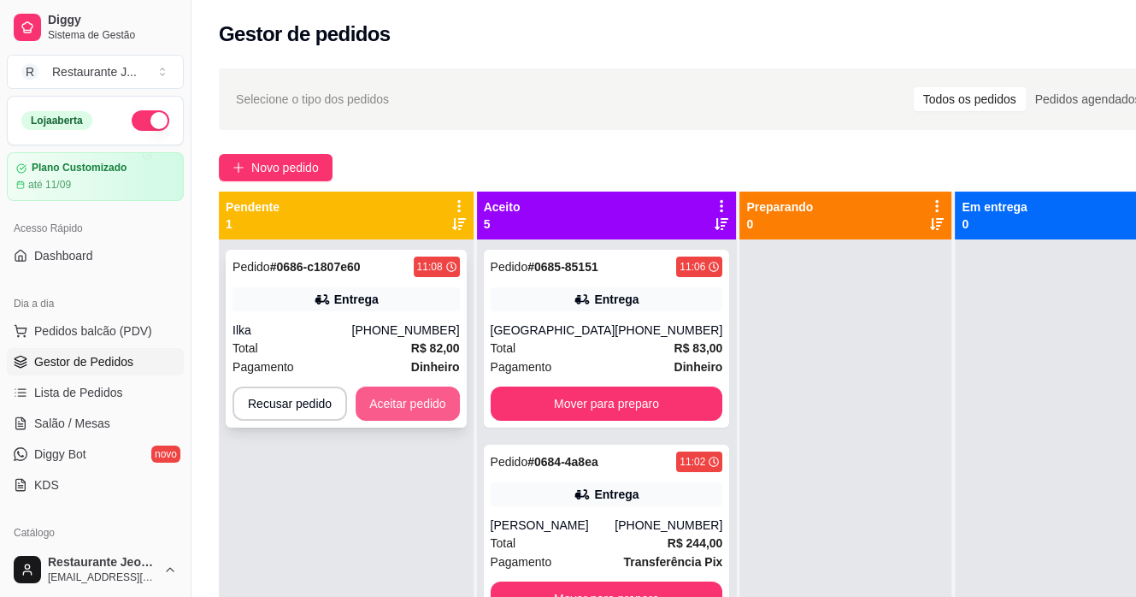
click at [389, 404] on button "Aceitar pedido" at bounding box center [408, 403] width 104 height 34
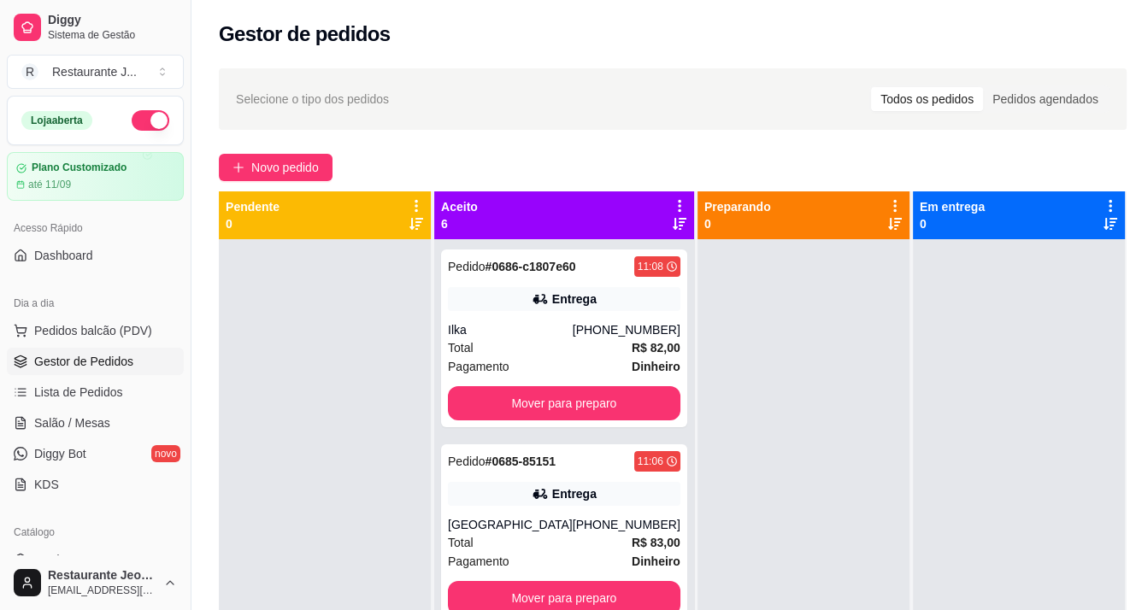
click at [673, 225] on icon at bounding box center [680, 224] width 14 height 14
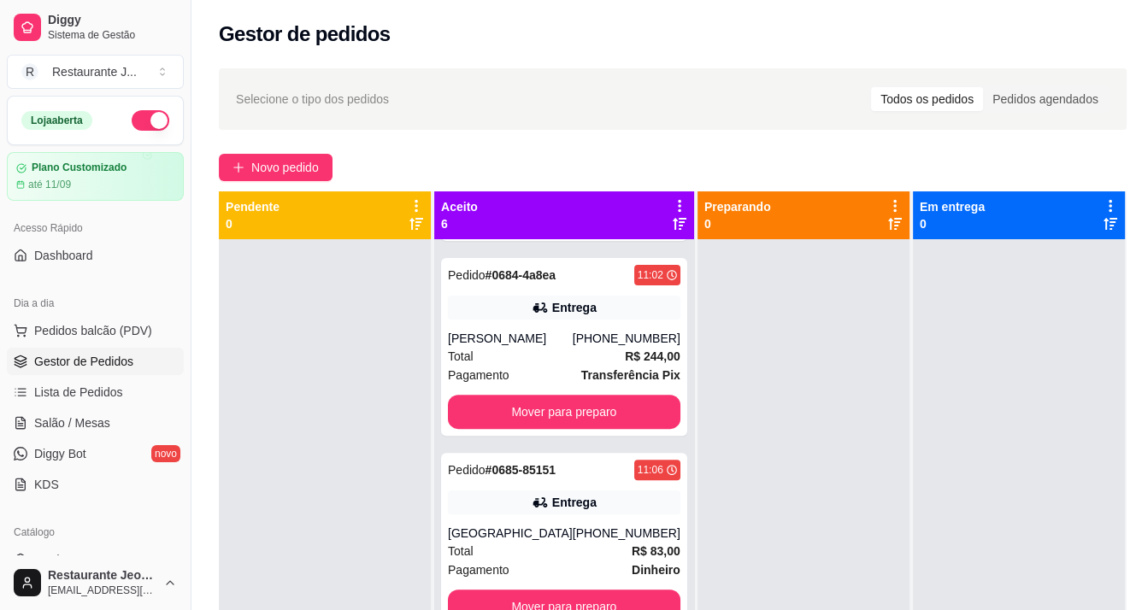
click at [641, 237] on div "Aceito 6" at bounding box center [564, 215] width 260 height 48
click at [643, 239] on div "Aceito 6 Pedido # 0681-74fa9dd4 10:26 Entrega Luzia [PHONE_NUMBER] Total R$ 86,…" at bounding box center [565, 520] width 262 height 658
click at [698, 356] on div at bounding box center [804, 544] width 212 height 610
click at [72, 365] on span "Gestor de Pedidos" at bounding box center [83, 361] width 99 height 17
click at [66, 401] on link "Lista de Pedidos" at bounding box center [95, 392] width 177 height 27
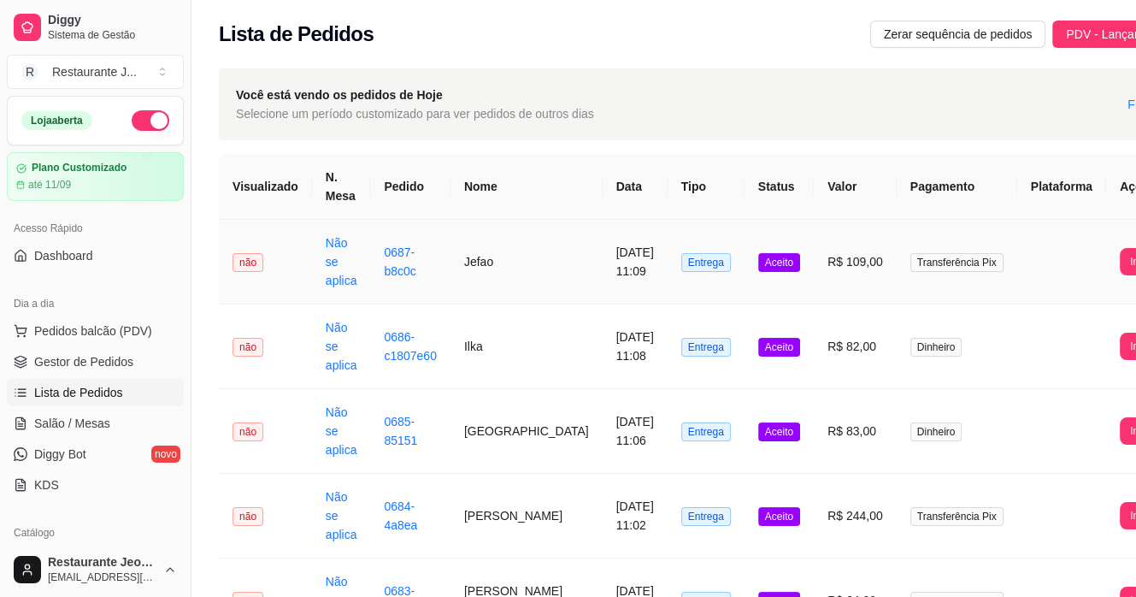
click at [499, 260] on td "Jefao" at bounding box center [527, 262] width 152 height 85
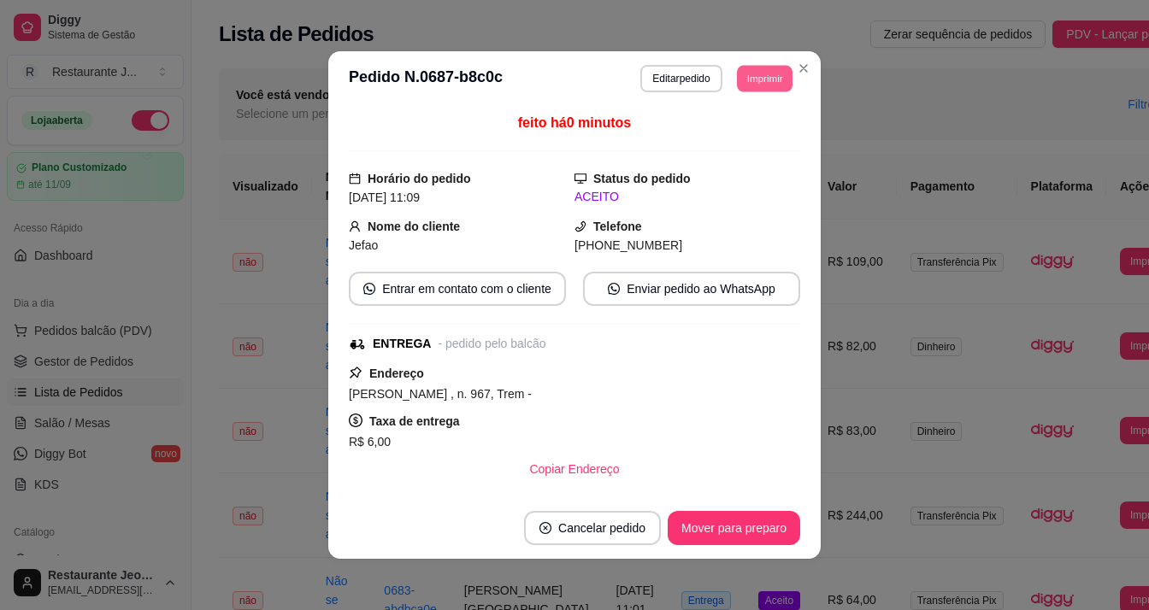
click at [737, 77] on button "Imprimir" at bounding box center [765, 78] width 56 height 27
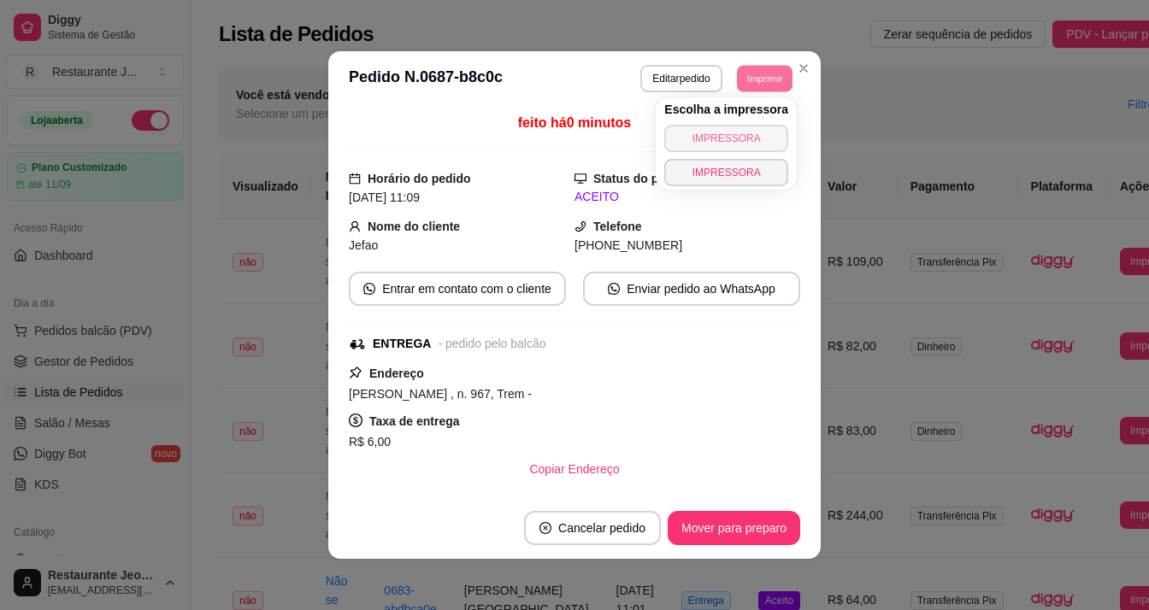
click at [731, 135] on button "IMPRESSORA" at bounding box center [726, 138] width 124 height 27
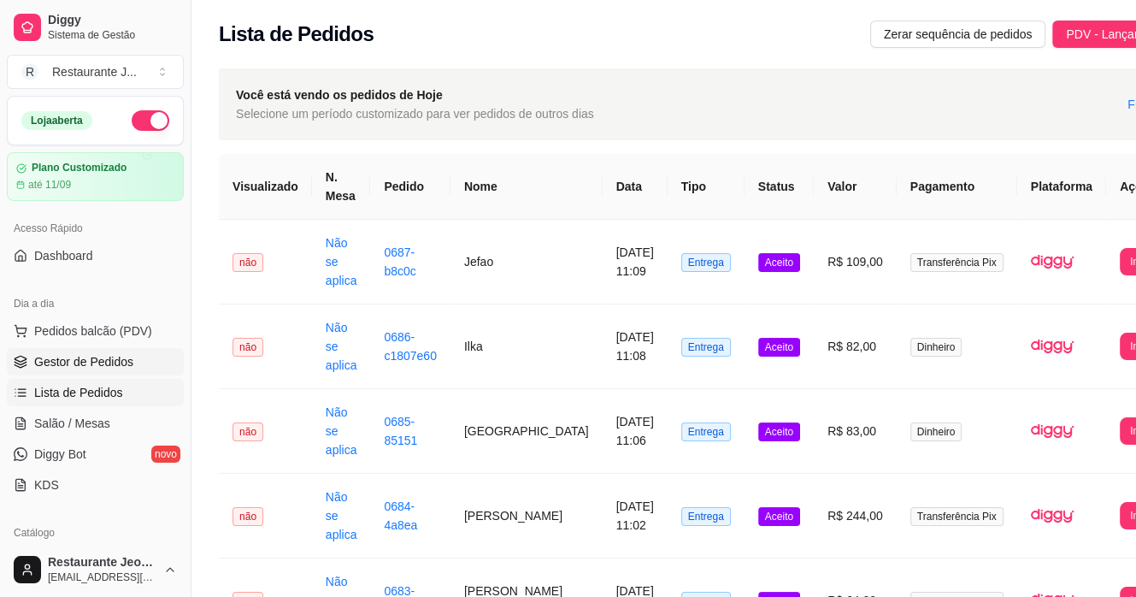
click at [80, 358] on span "Gestor de Pedidos" at bounding box center [83, 361] width 99 height 17
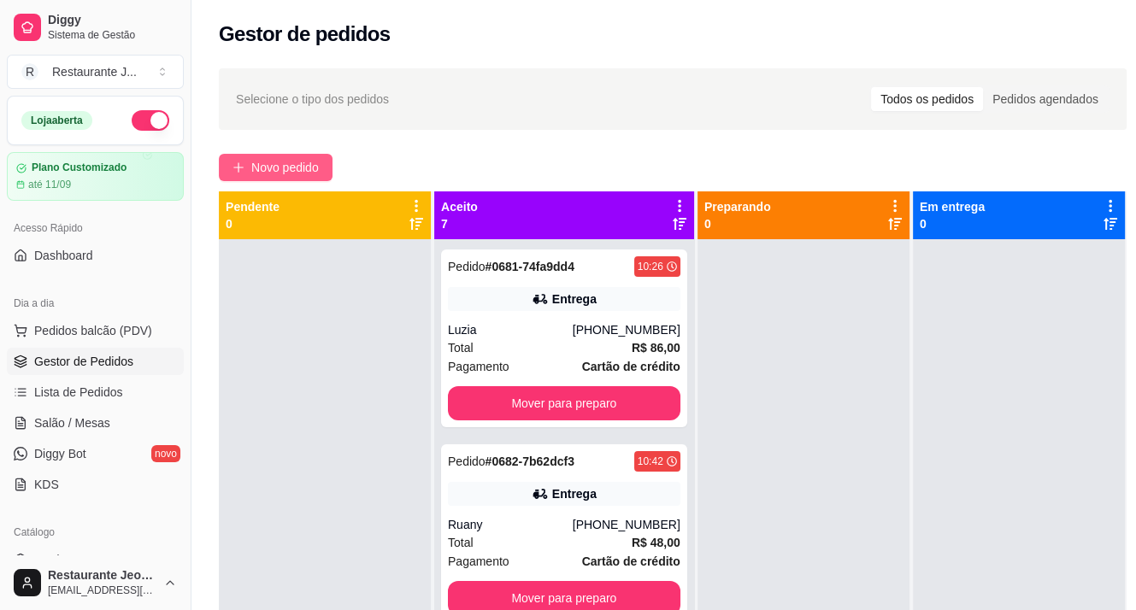
click at [277, 162] on span "Novo pedido" at bounding box center [285, 167] width 68 height 19
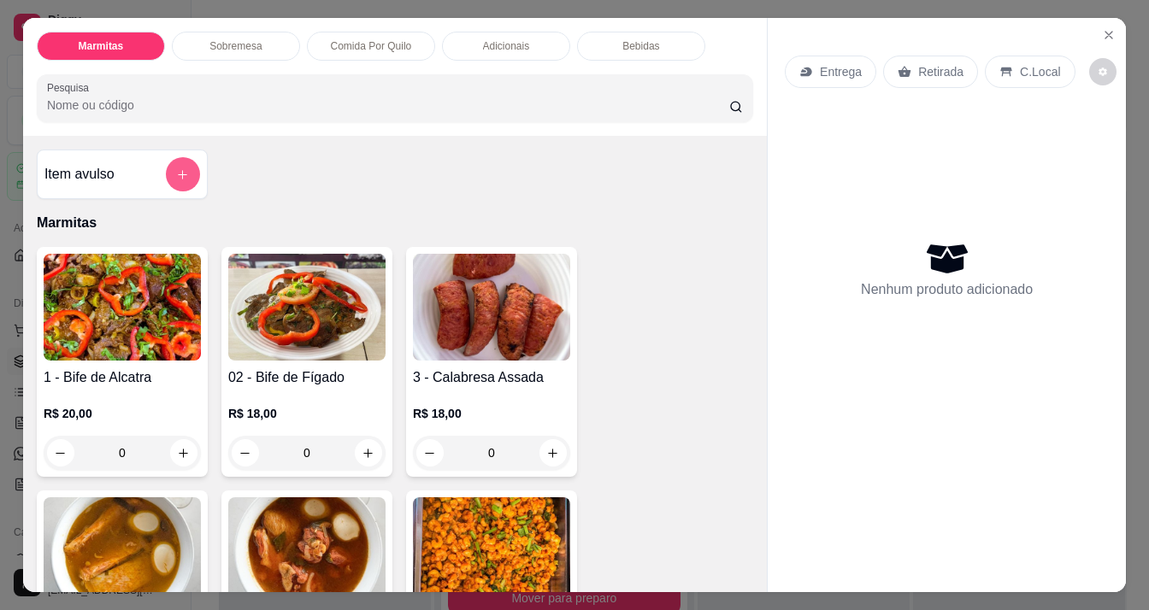
click at [166, 157] on div at bounding box center [183, 174] width 34 height 34
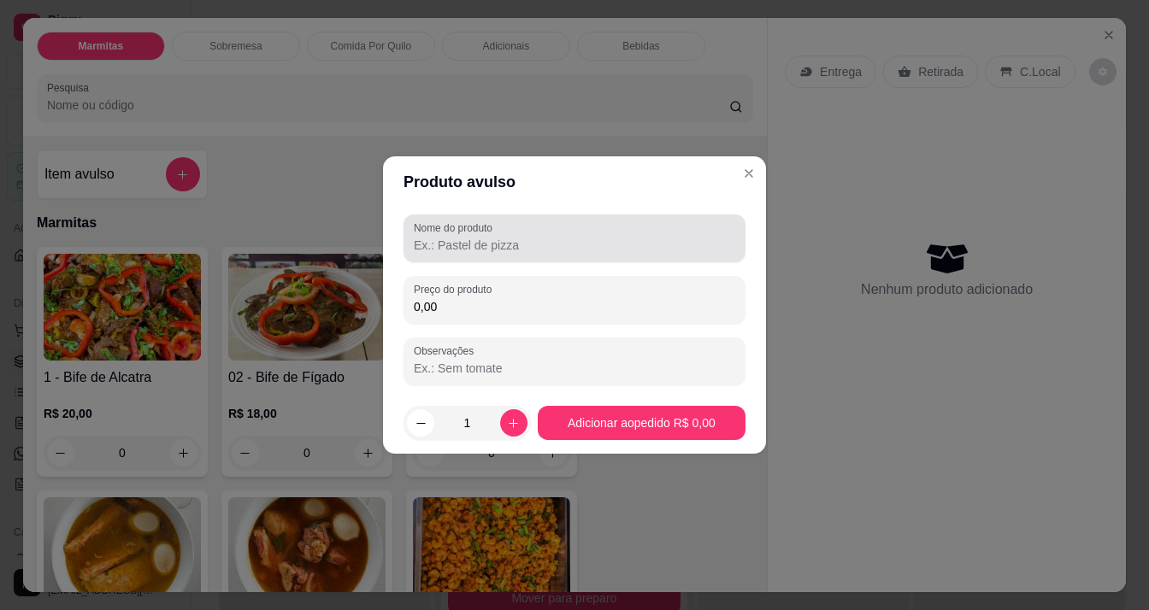
click at [415, 227] on label "Nome do produto" at bounding box center [456, 228] width 85 height 15
click at [415, 237] on input "Nome do produto" at bounding box center [574, 245] width 321 height 17
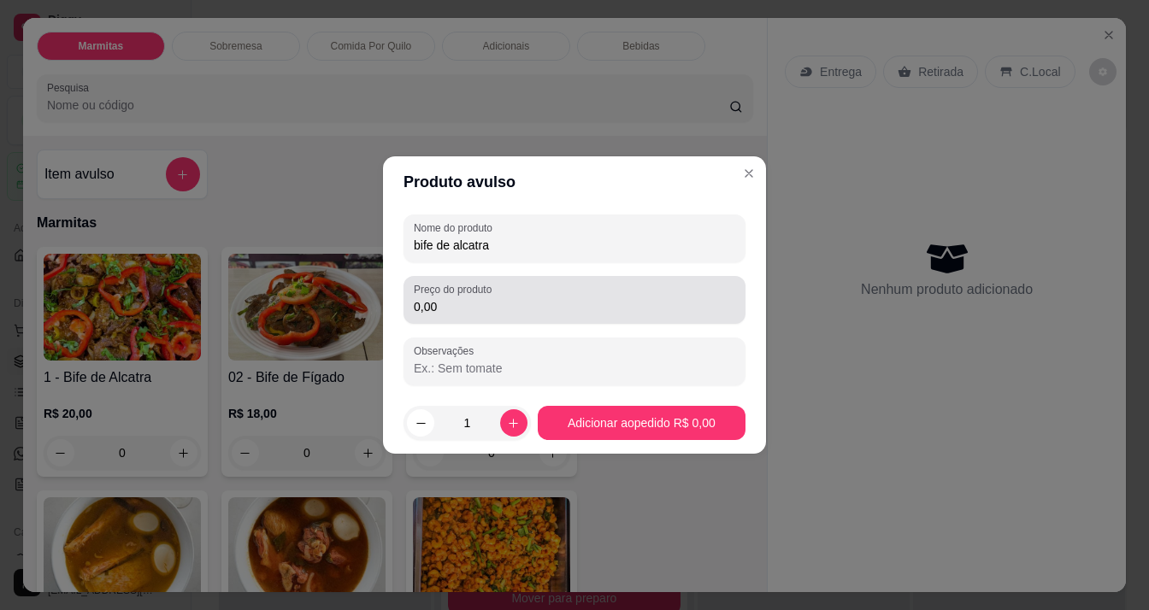
type input "bife de alcatra"
click at [475, 301] on input "0,00" at bounding box center [574, 306] width 321 height 17
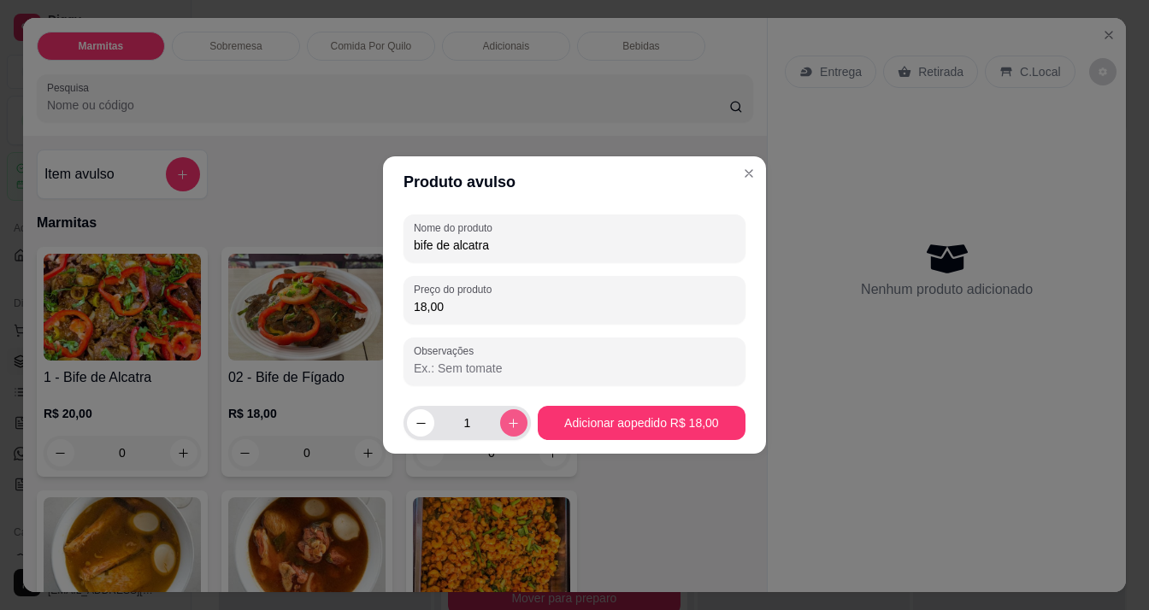
type input "18,00"
click at [507, 424] on icon "increase-product-quantity" at bounding box center [513, 423] width 13 height 13
click at [507, 423] on icon "increase-product-quantity" at bounding box center [513, 423] width 13 height 13
type input "4"
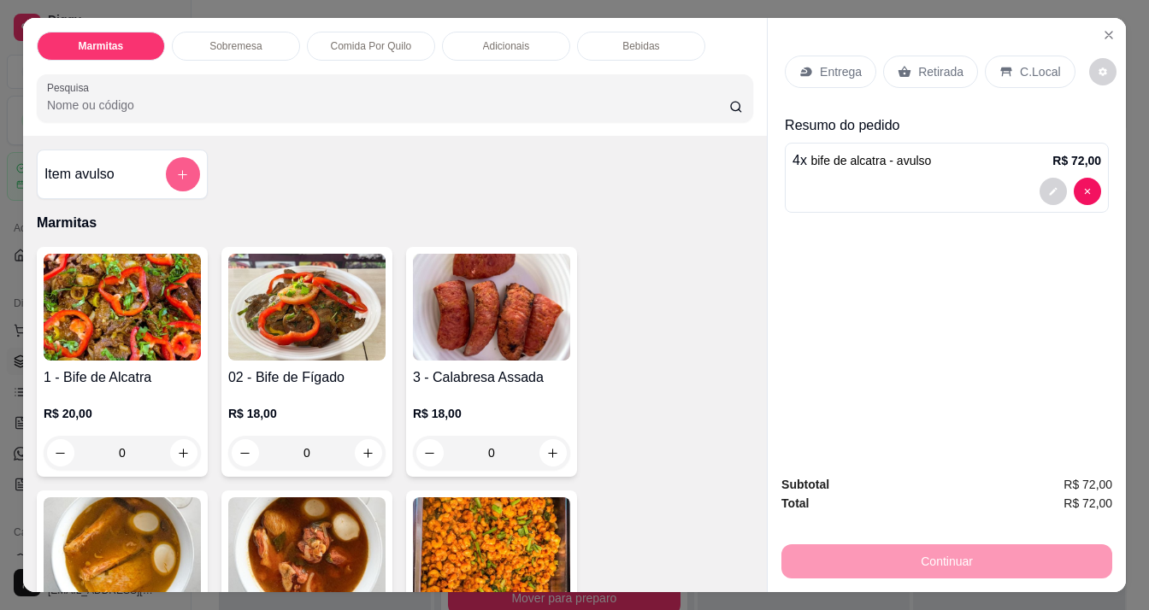
click at [168, 173] on button "add-separate-item" at bounding box center [183, 174] width 34 height 34
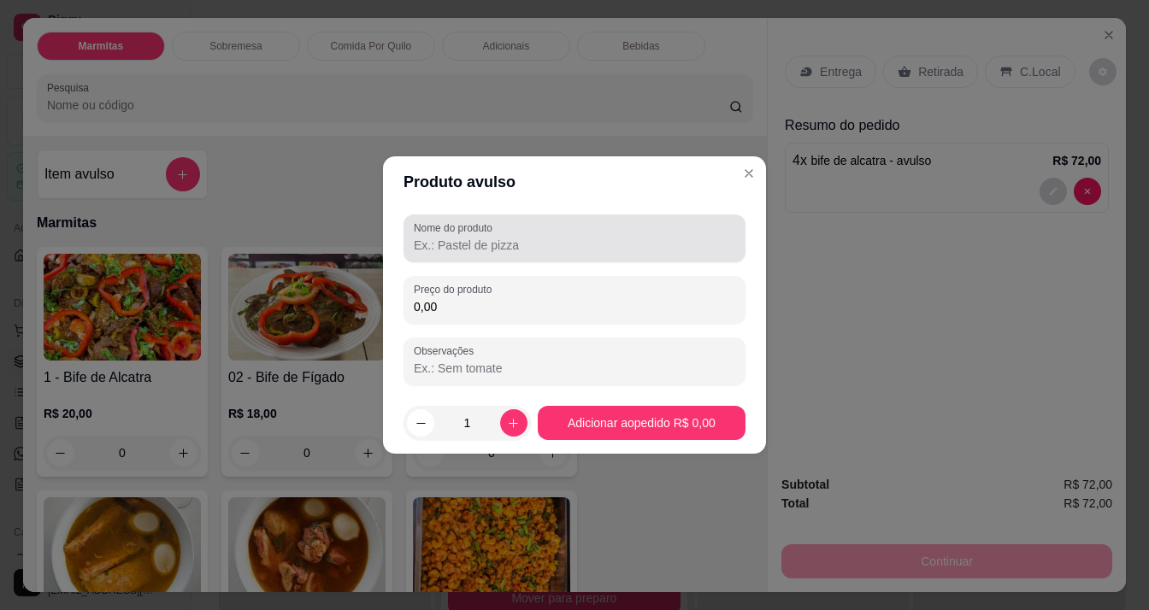
click at [441, 229] on label "Nome do produto" at bounding box center [456, 228] width 85 height 15
click at [441, 237] on input "Nome do produto" at bounding box center [574, 245] width 321 height 17
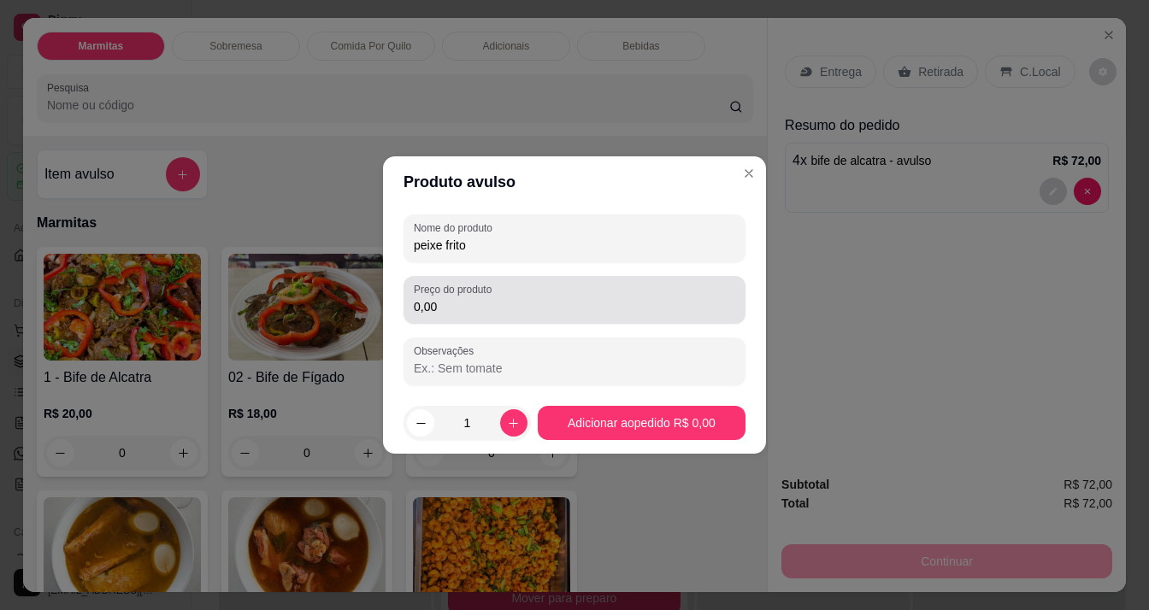
type input "peixe frito"
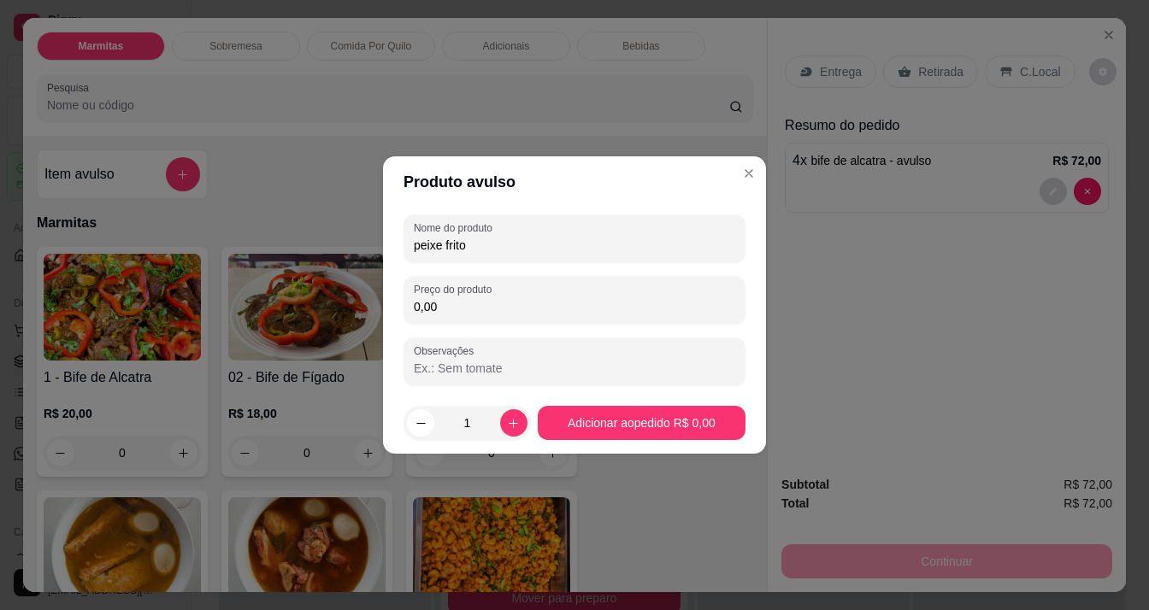
click at [439, 300] on input "0,00" at bounding box center [574, 306] width 321 height 17
type input "20,00"
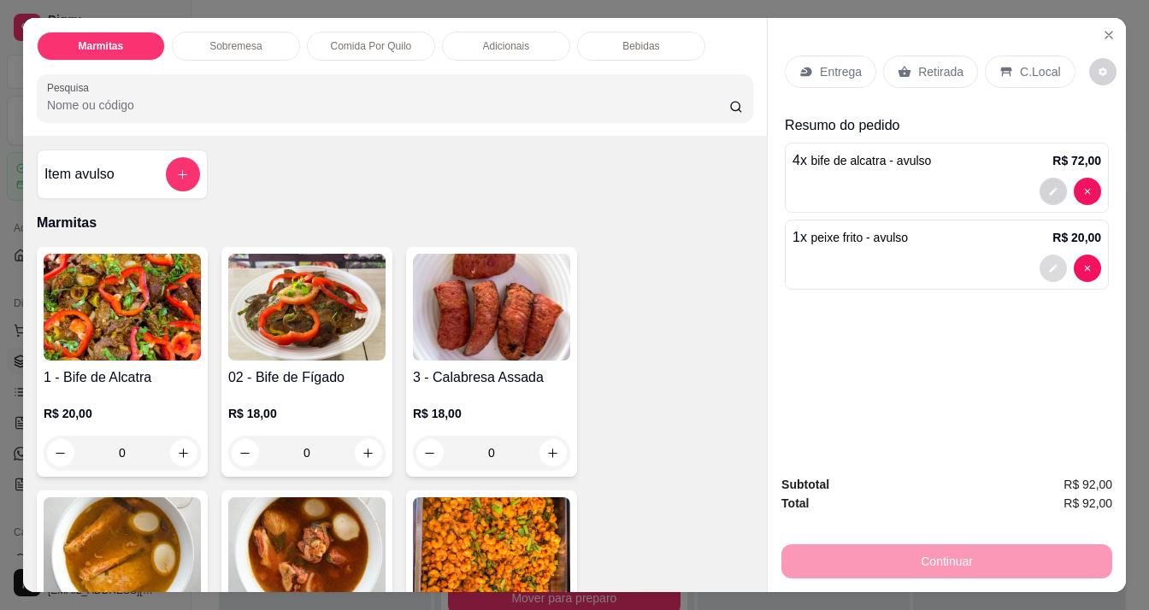
click at [1048, 263] on icon "decrease-product-quantity" at bounding box center [1053, 268] width 10 height 10
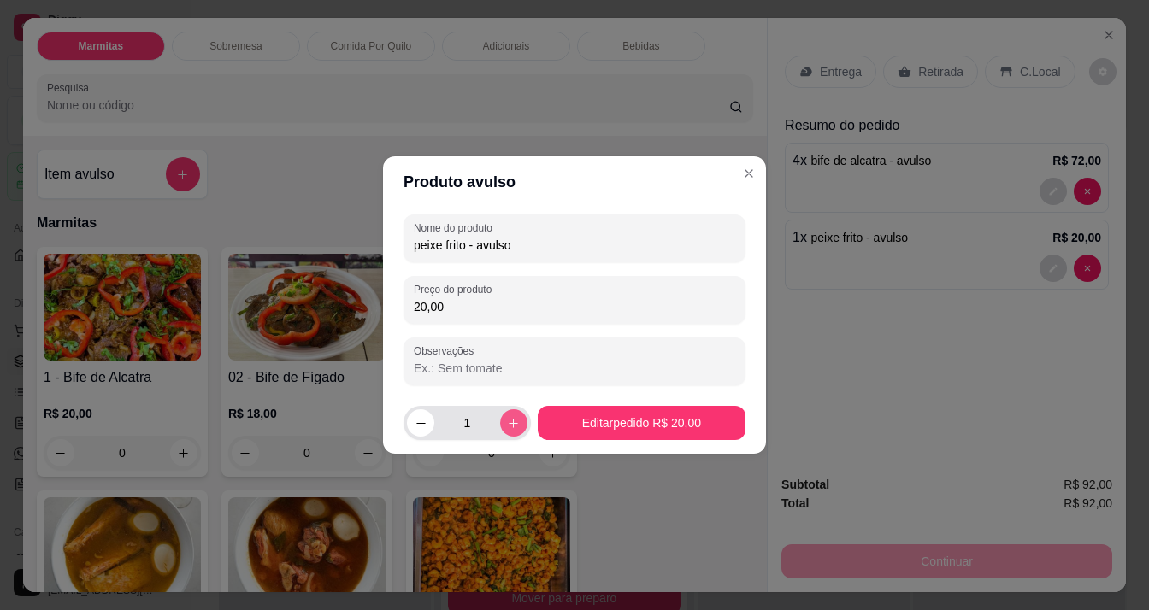
click at [507, 418] on icon "increase-product-quantity" at bounding box center [513, 423] width 13 height 13
type input "2"
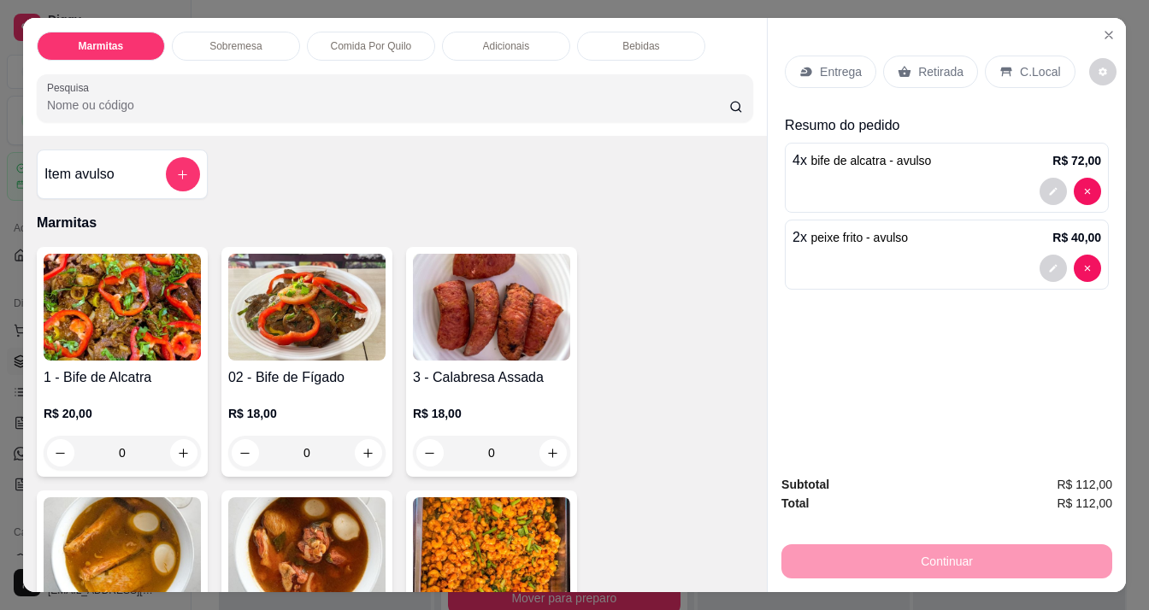
click at [826, 56] on div "Entrega" at bounding box center [830, 72] width 91 height 32
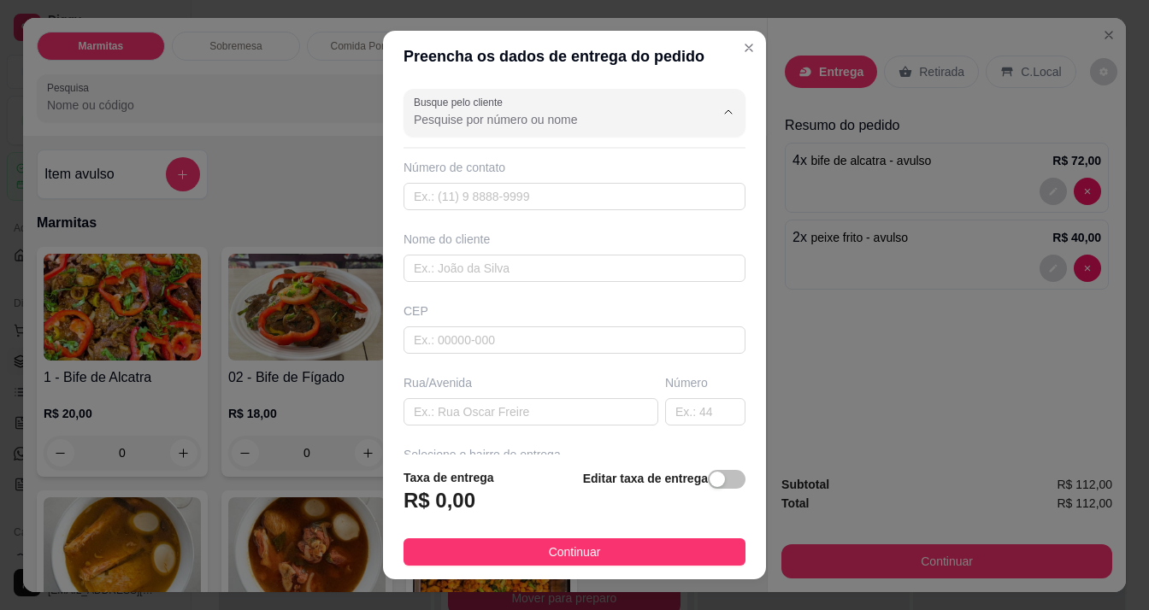
click at [477, 117] on input "Busque pelo cliente" at bounding box center [551, 119] width 274 height 17
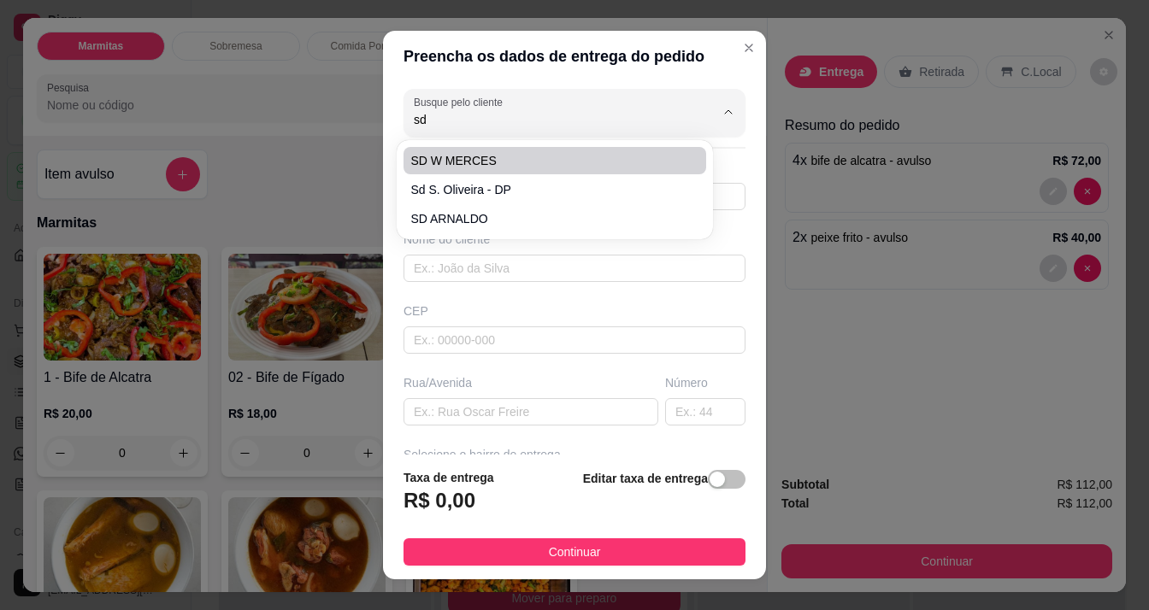
click at [426, 158] on span "SD W MERCES" at bounding box center [546, 160] width 272 height 17
type input "SD W MERCES"
type input "9181471749"
type input "SD W MERCES"
type input "FORÇA TÁTICA"
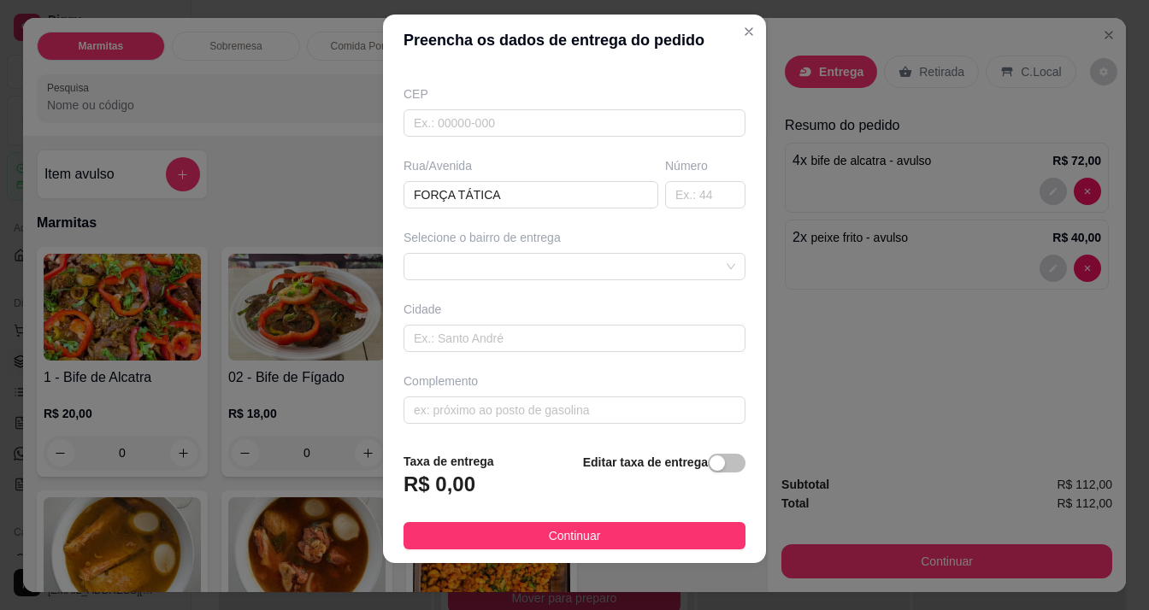
scroll to position [24, 0]
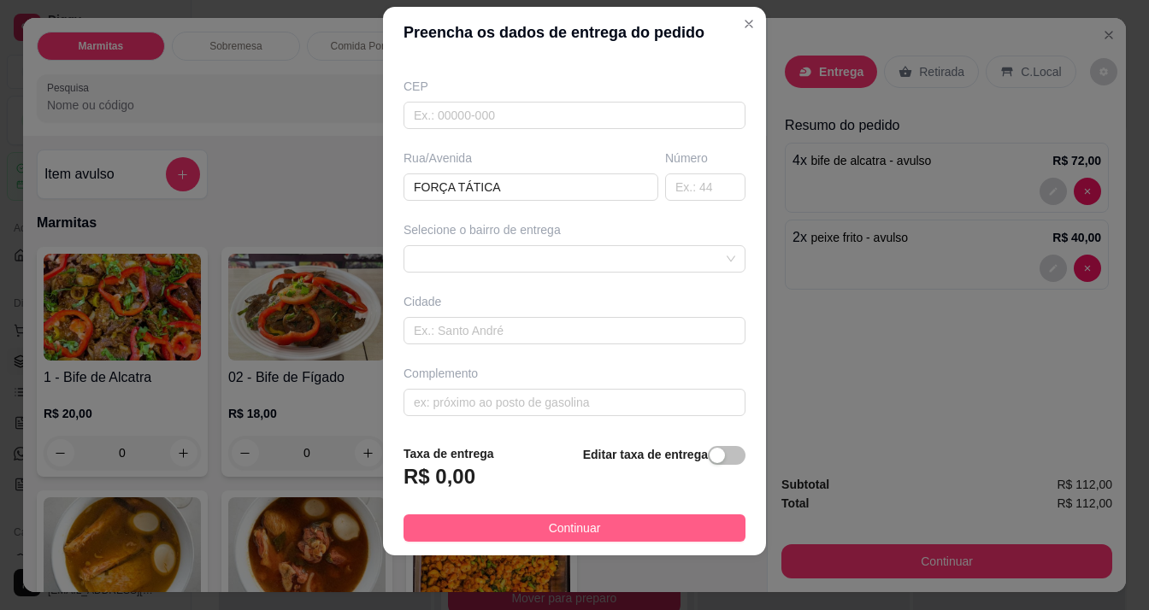
type input "SD W MERCES"
click at [504, 527] on button "Continuar" at bounding box center [574, 528] width 342 height 27
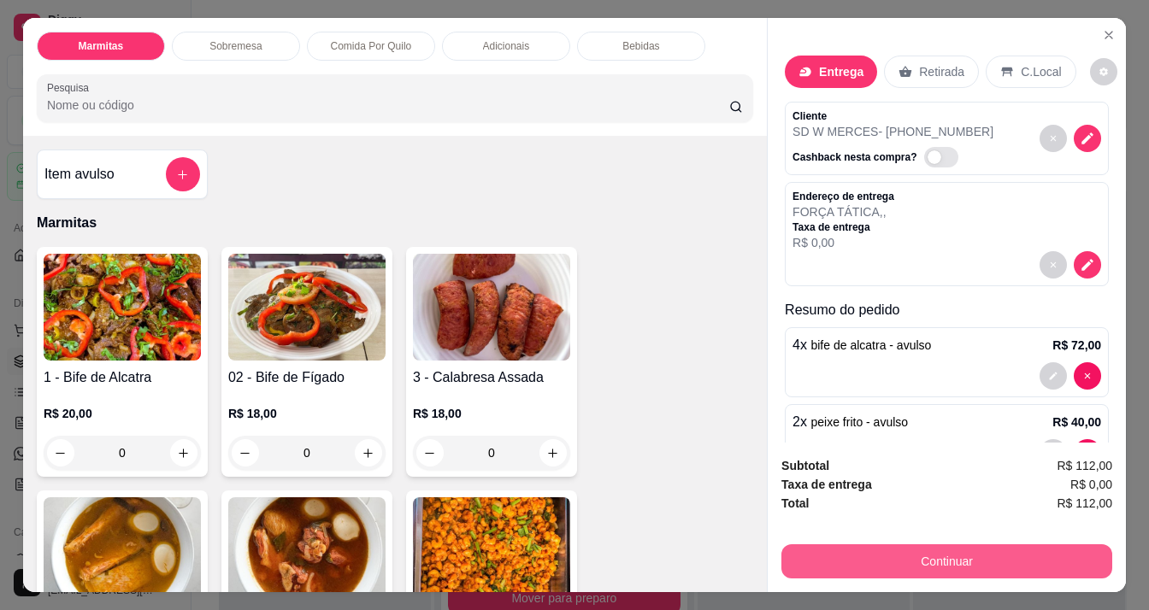
click at [896, 556] on button "Continuar" at bounding box center [946, 562] width 331 height 34
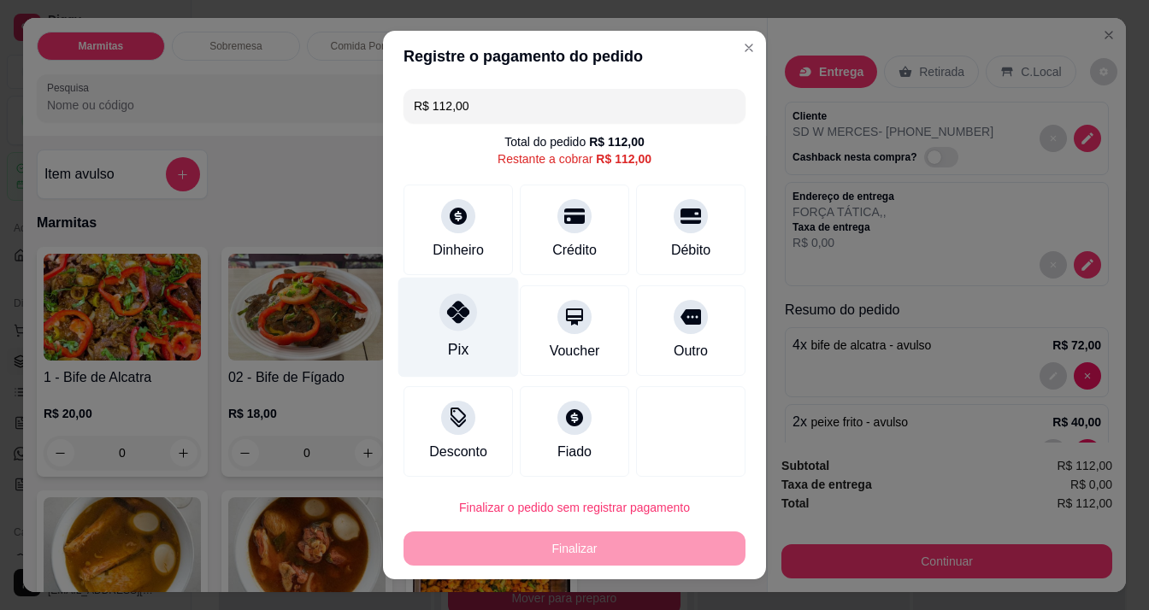
click at [450, 318] on icon at bounding box center [458, 312] width 22 height 22
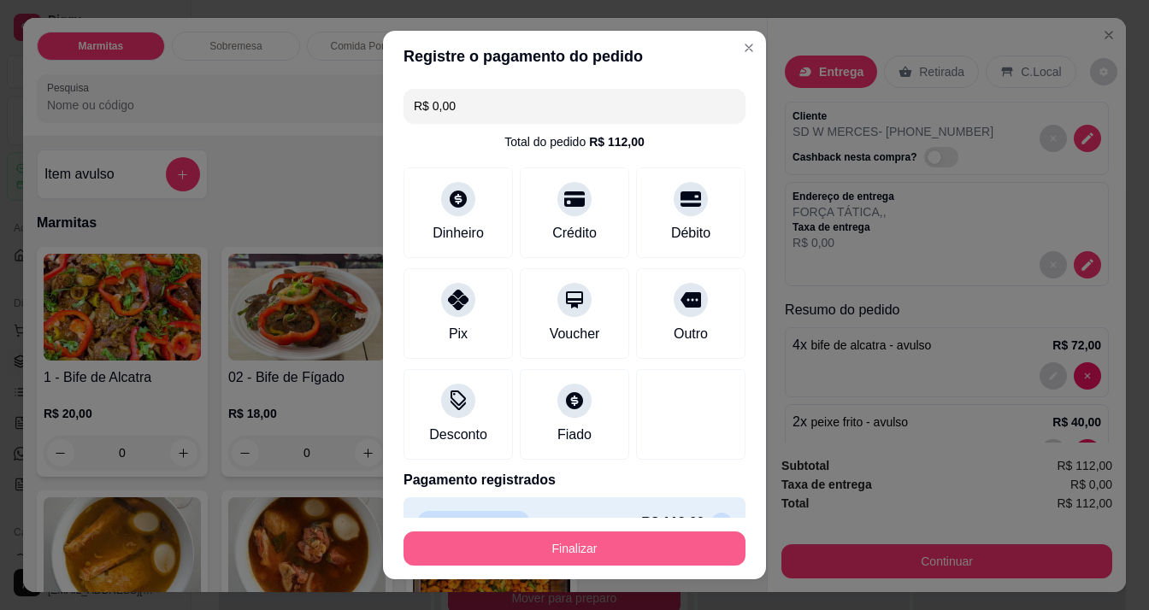
click at [585, 551] on button "Finalizar" at bounding box center [574, 549] width 342 height 34
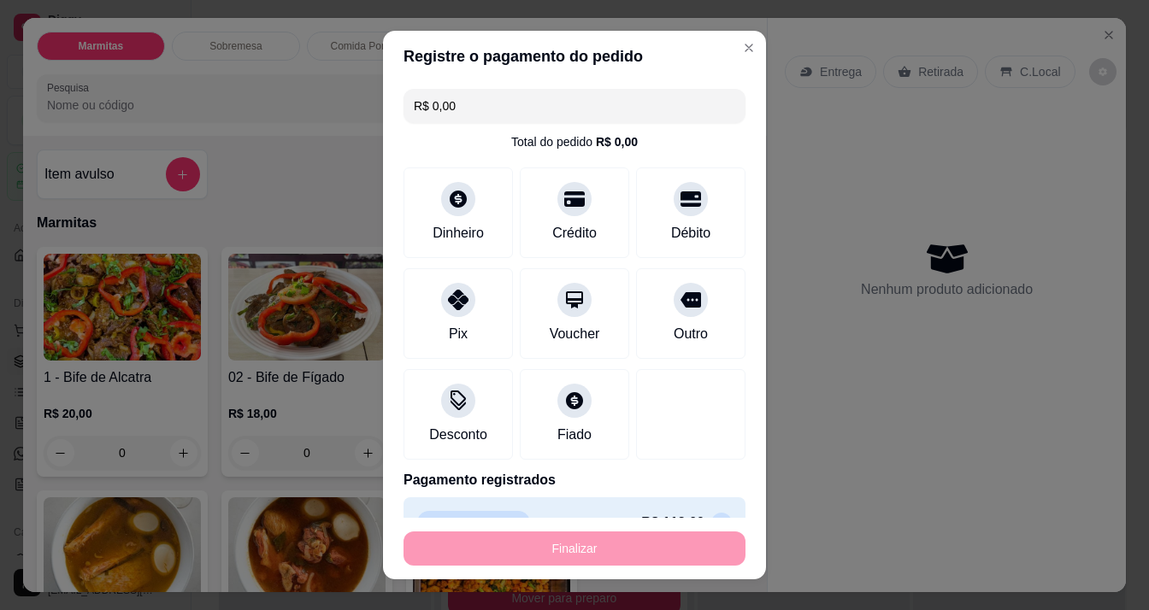
type input "-R$ 112,00"
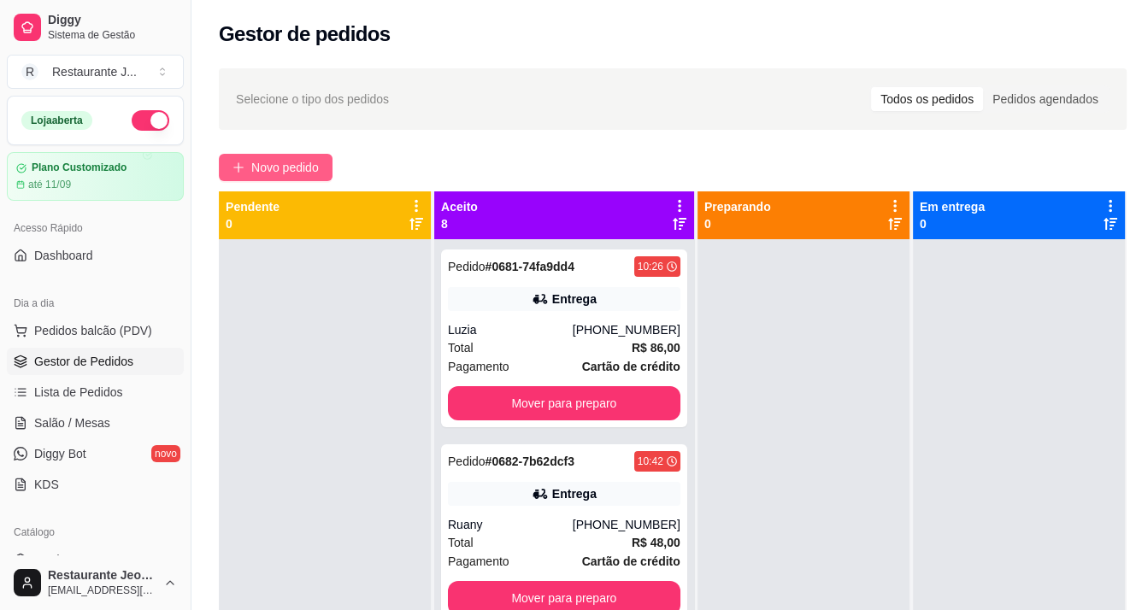
click at [275, 155] on button "Novo pedido" at bounding box center [276, 167] width 114 height 27
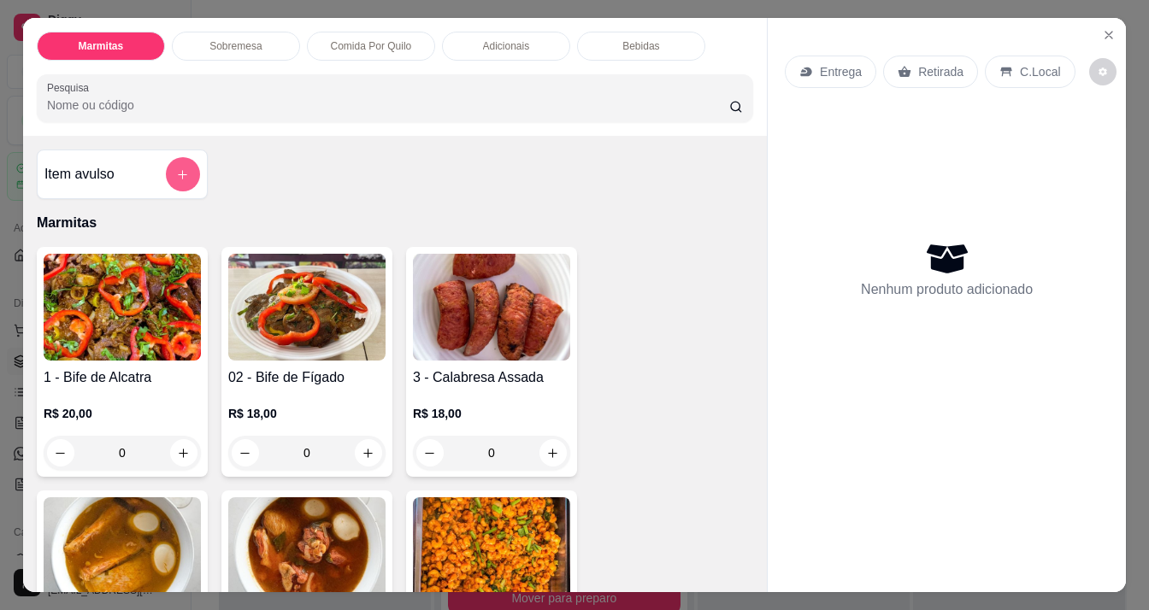
click at [180, 174] on button "add-separate-item" at bounding box center [183, 174] width 34 height 34
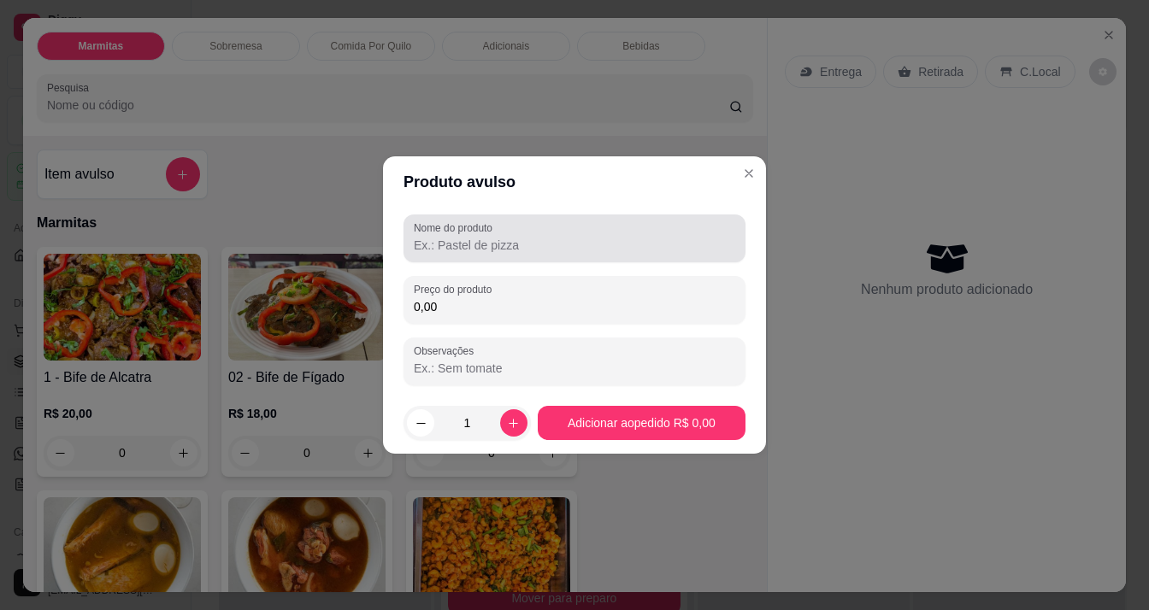
click at [445, 237] on input "Nome do produto" at bounding box center [574, 245] width 321 height 17
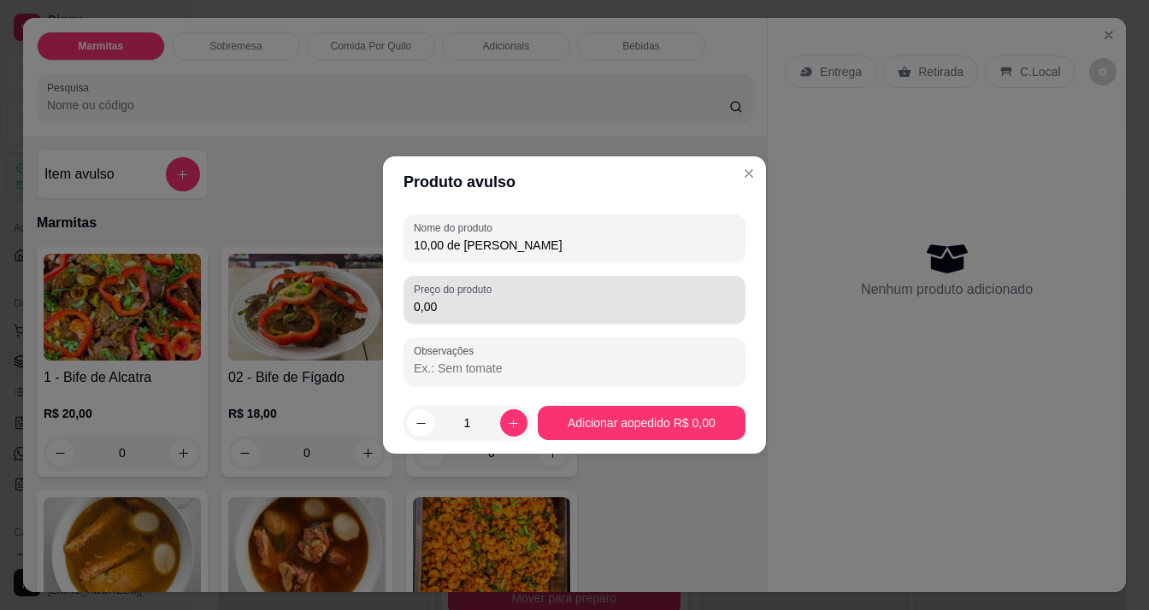
type input "10,00 de [PERSON_NAME]"
click at [456, 319] on div "Preço do produto 0,00" at bounding box center [574, 300] width 342 height 48
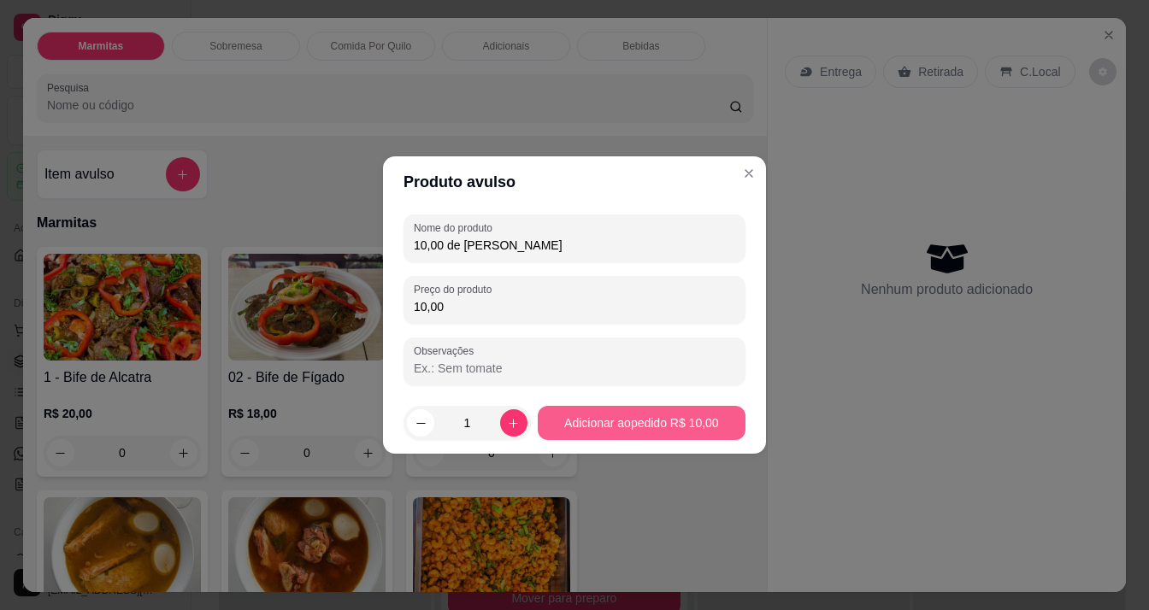
type input "10,00"
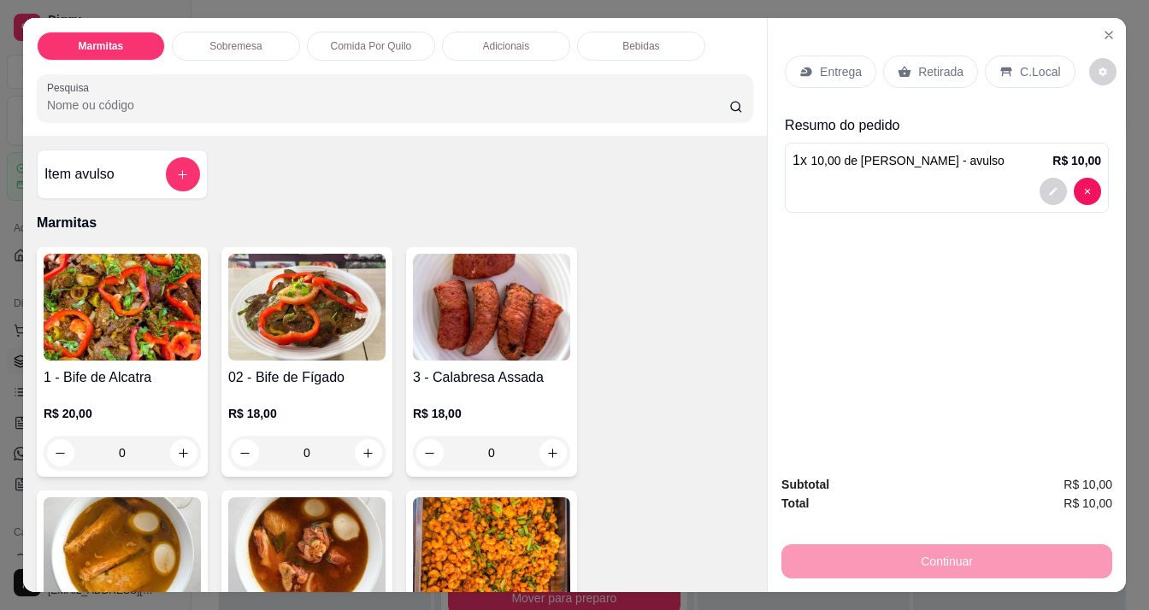
click at [817, 56] on div "Entrega" at bounding box center [830, 72] width 91 height 32
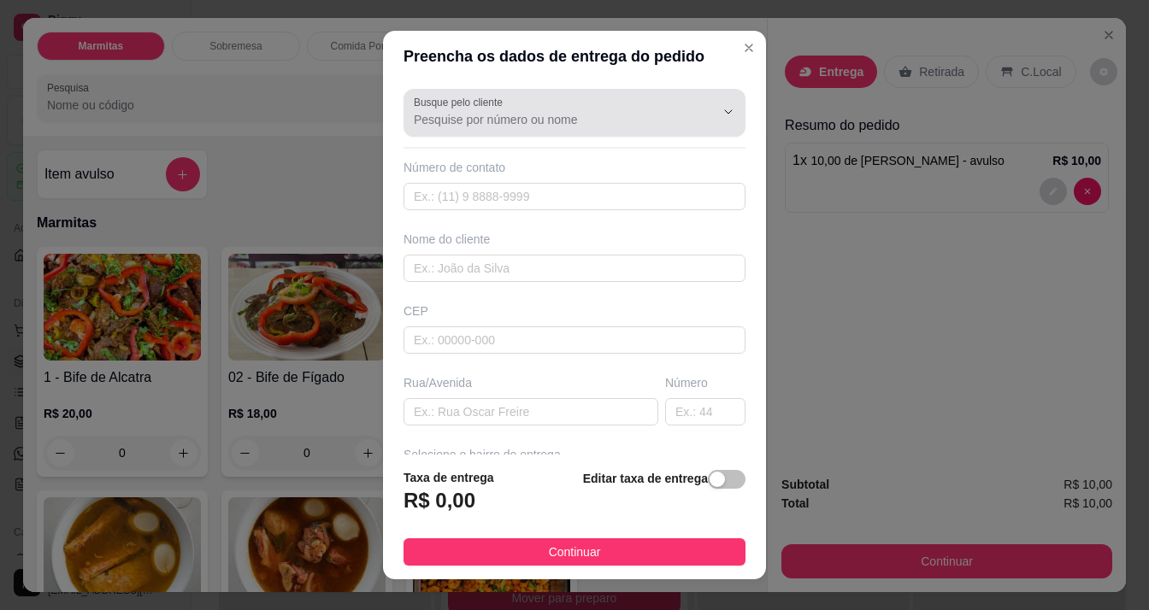
click at [513, 127] on input "Busque pelo cliente" at bounding box center [551, 119] width 274 height 17
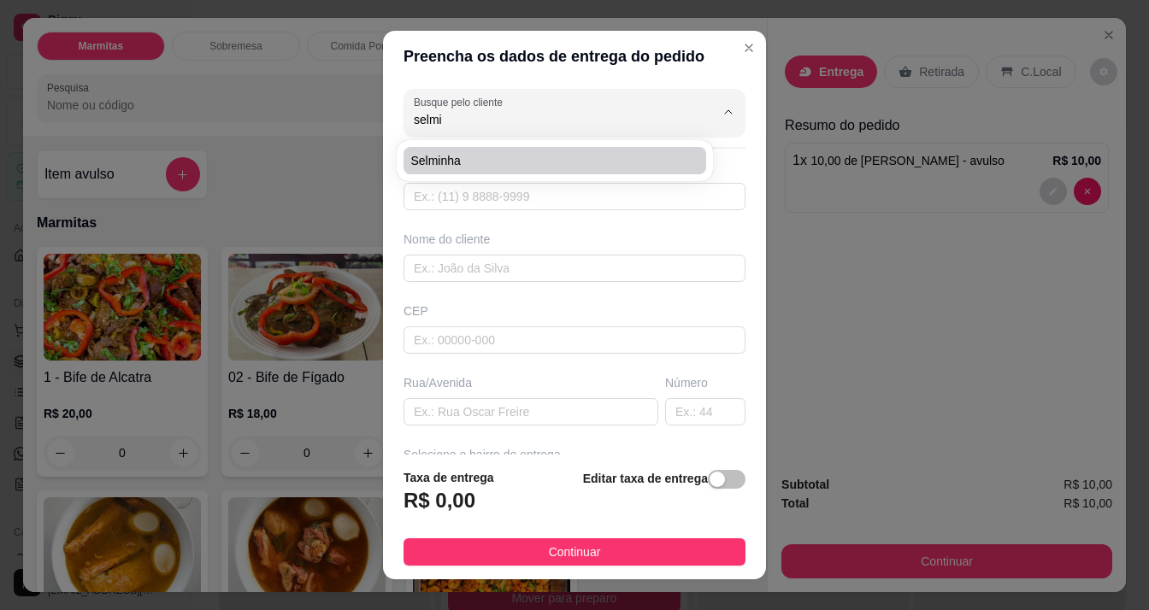
click at [488, 153] on span "Selminha" at bounding box center [546, 160] width 272 height 17
type input "Selminha"
type input "96981295920"
type input "Selminha"
type input "benoliel muca"
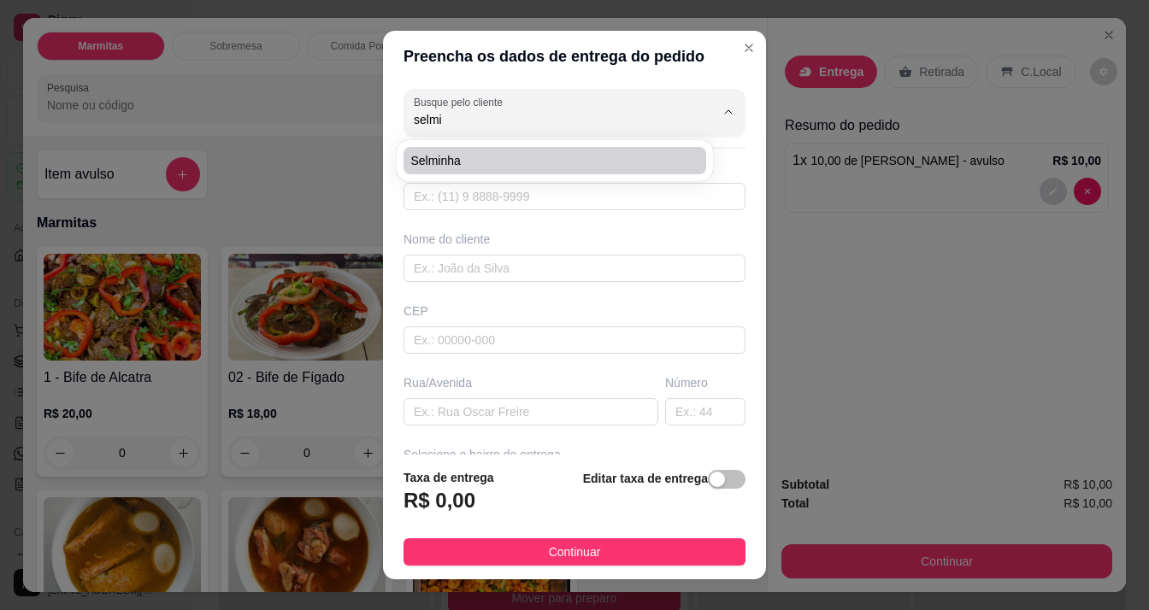
type input "11:15"
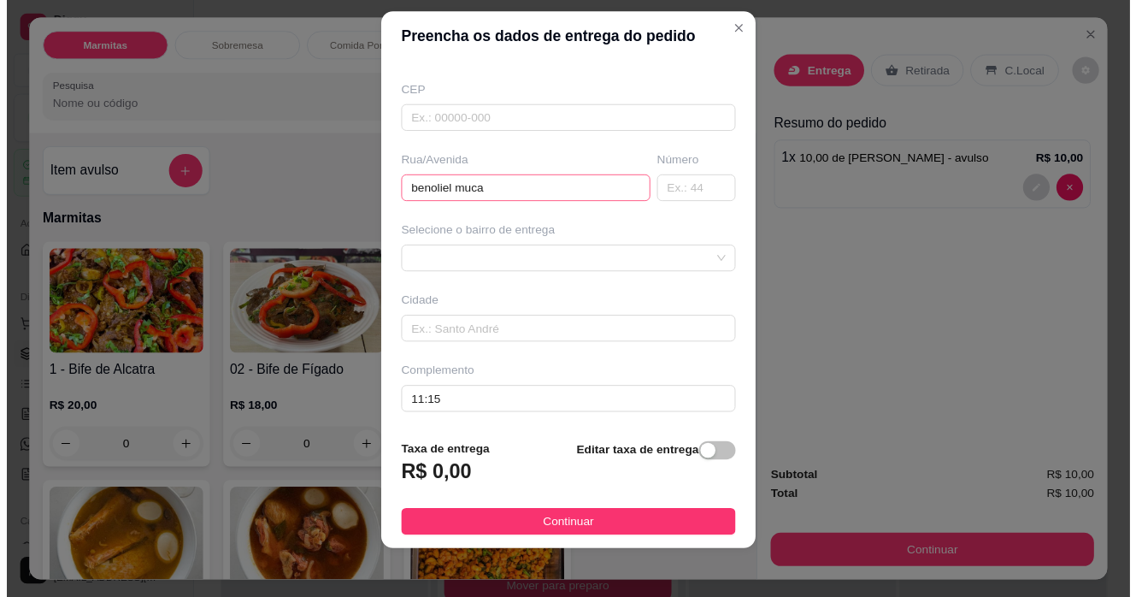
scroll to position [24, 0]
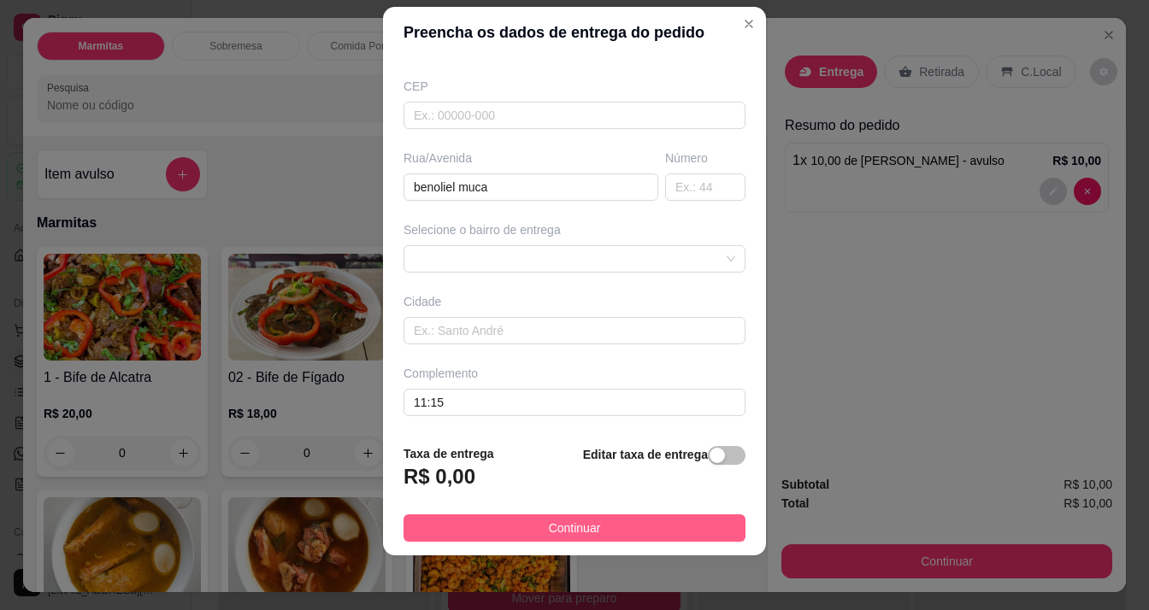
type input "Selminha"
click at [517, 527] on button "Continuar" at bounding box center [574, 528] width 342 height 27
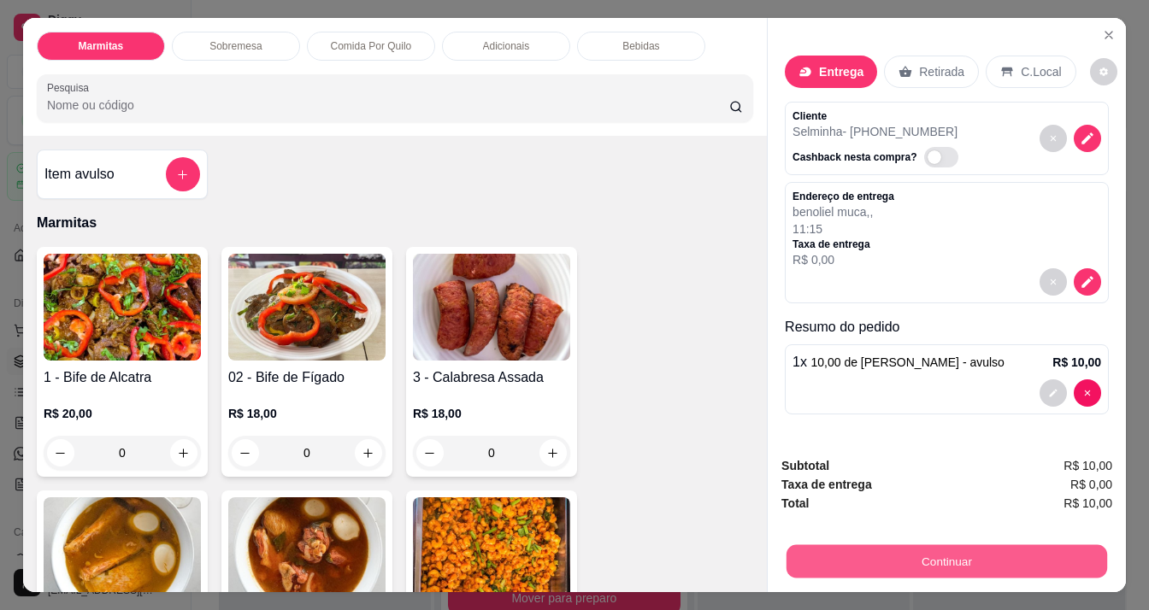
click at [786, 545] on button "Continuar" at bounding box center [946, 561] width 321 height 33
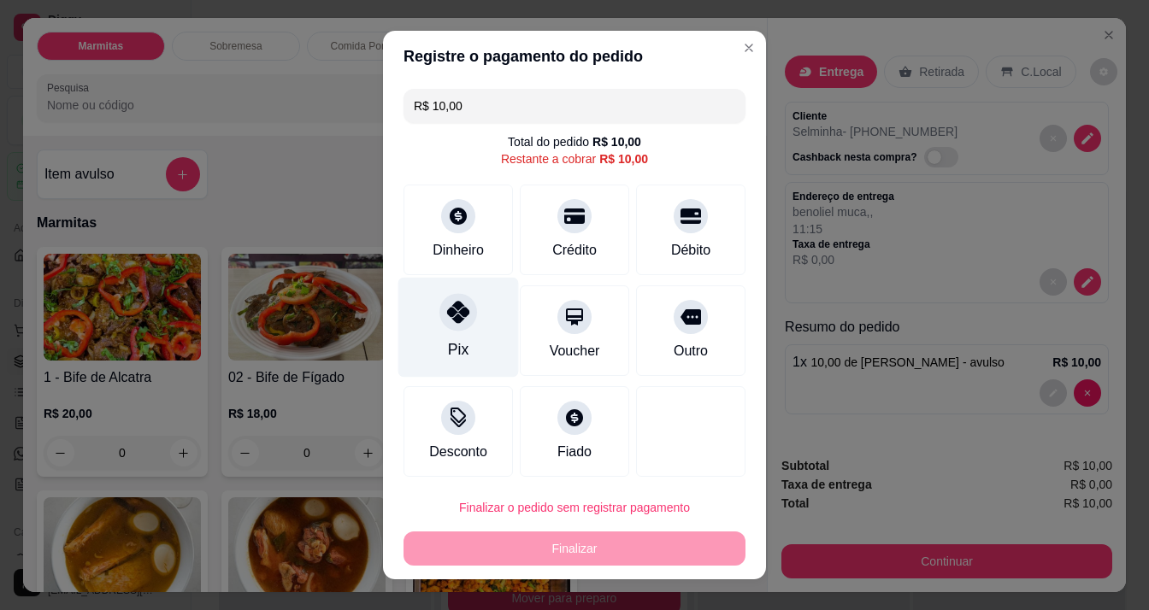
click at [447, 326] on div at bounding box center [458, 312] width 38 height 38
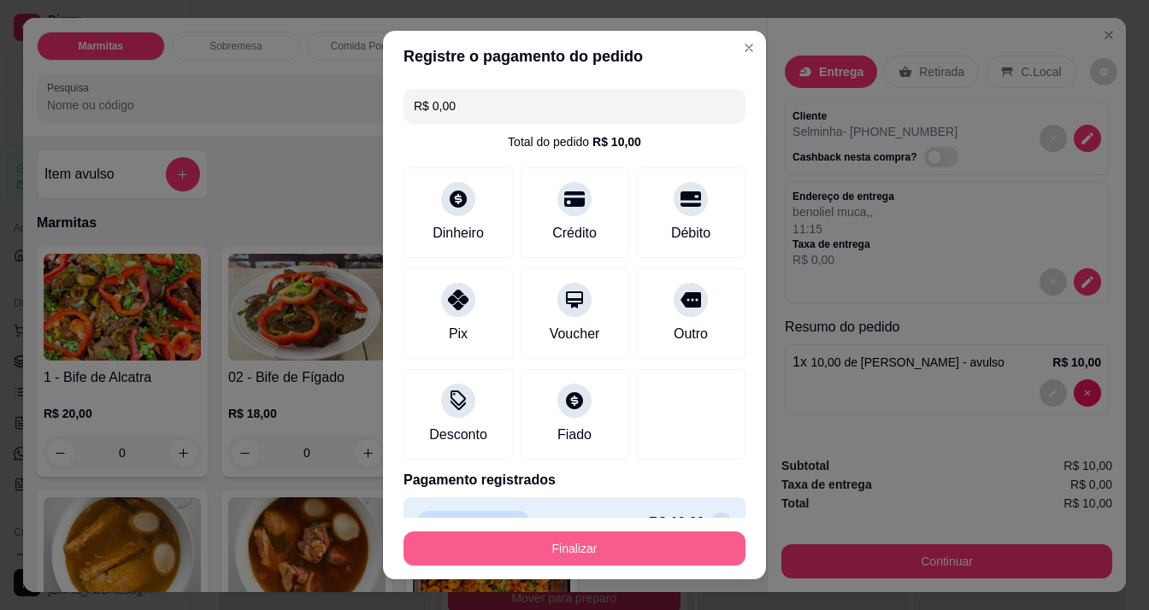
click at [510, 553] on button "Finalizar" at bounding box center [574, 549] width 342 height 34
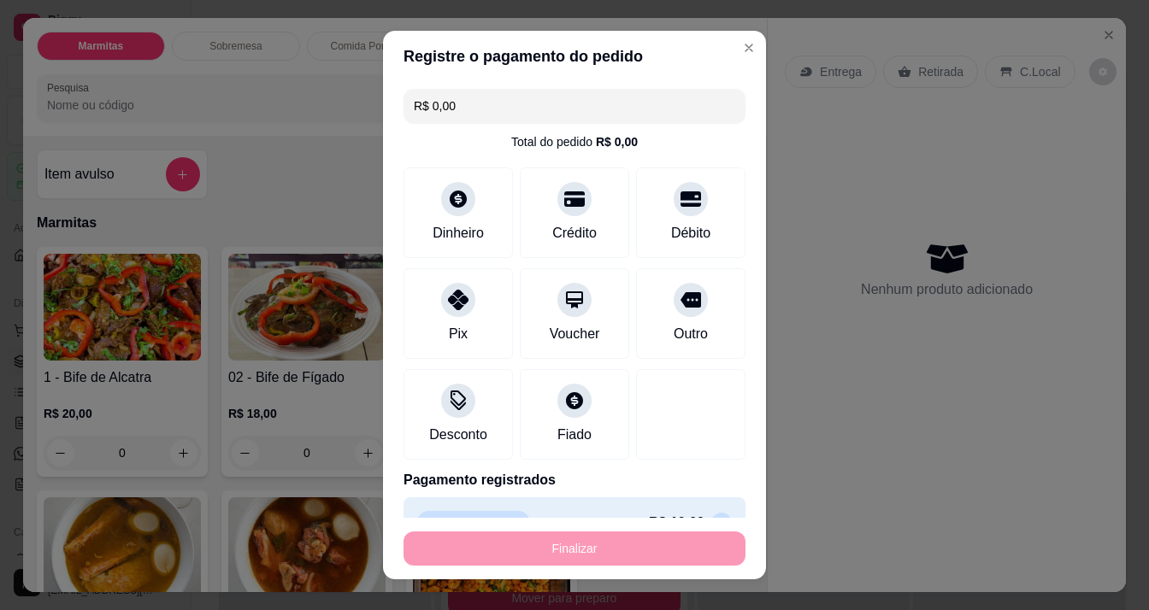
type input "-R$ 10,00"
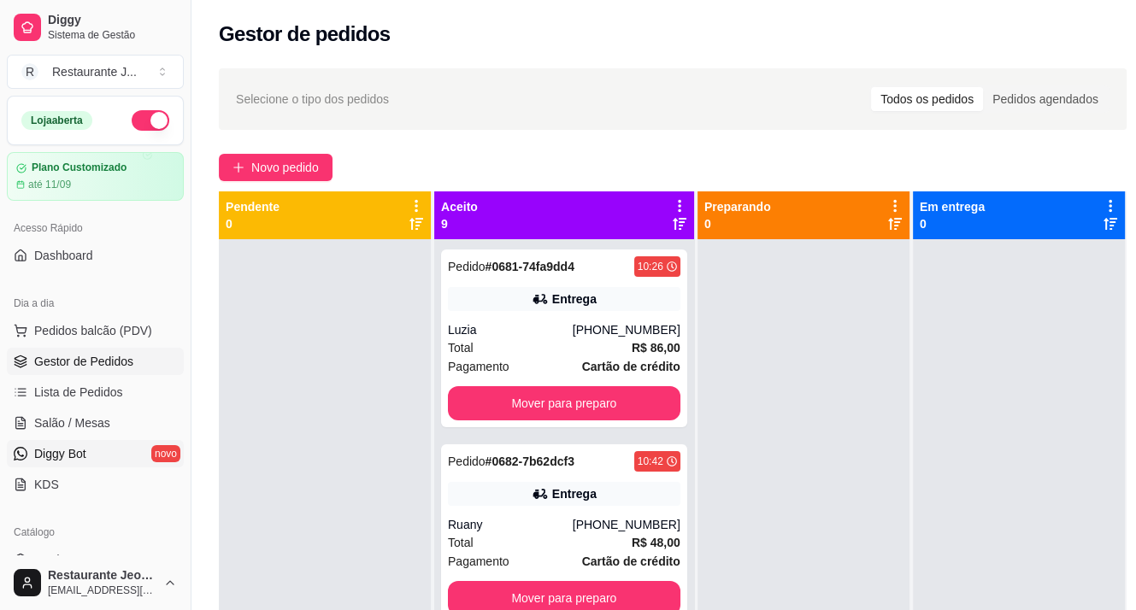
click at [94, 460] on link "Diggy Bot novo" at bounding box center [95, 453] width 177 height 27
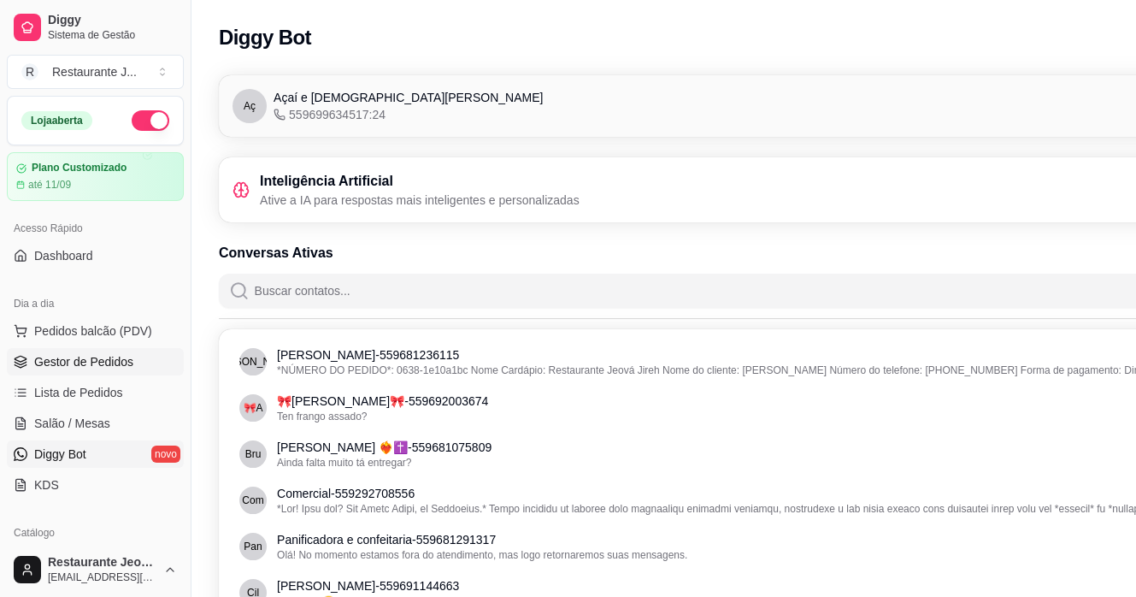
click at [101, 358] on span "Gestor de Pedidos" at bounding box center [83, 361] width 99 height 17
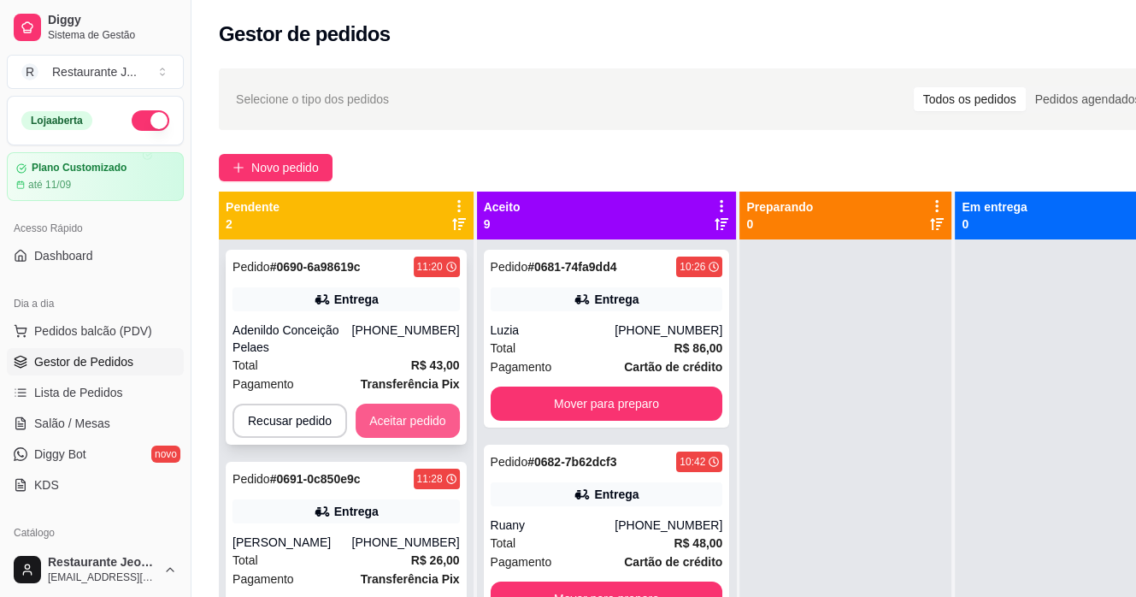
click at [388, 421] on button "Aceitar pedido" at bounding box center [408, 420] width 104 height 34
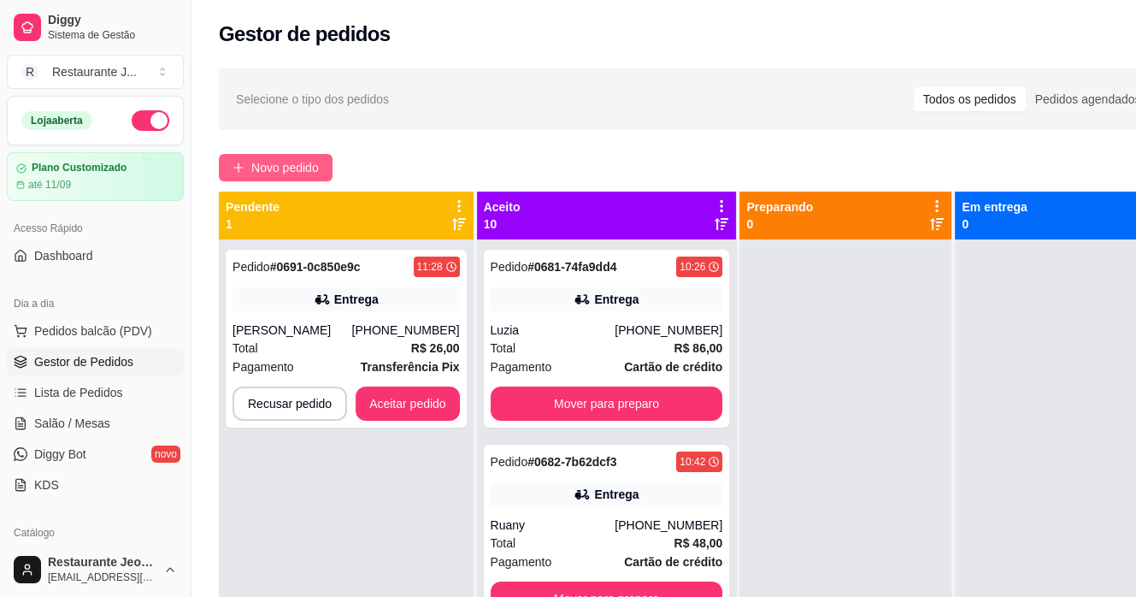
click at [240, 162] on button "Novo pedido" at bounding box center [276, 167] width 114 height 27
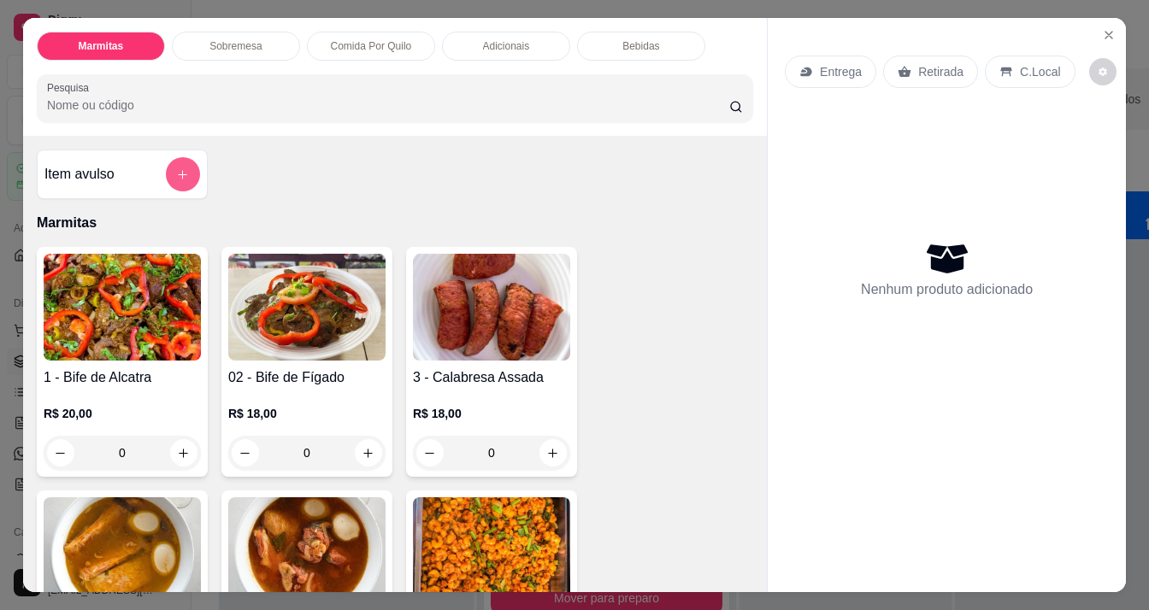
click at [169, 159] on button "add-separate-item" at bounding box center [183, 174] width 34 height 34
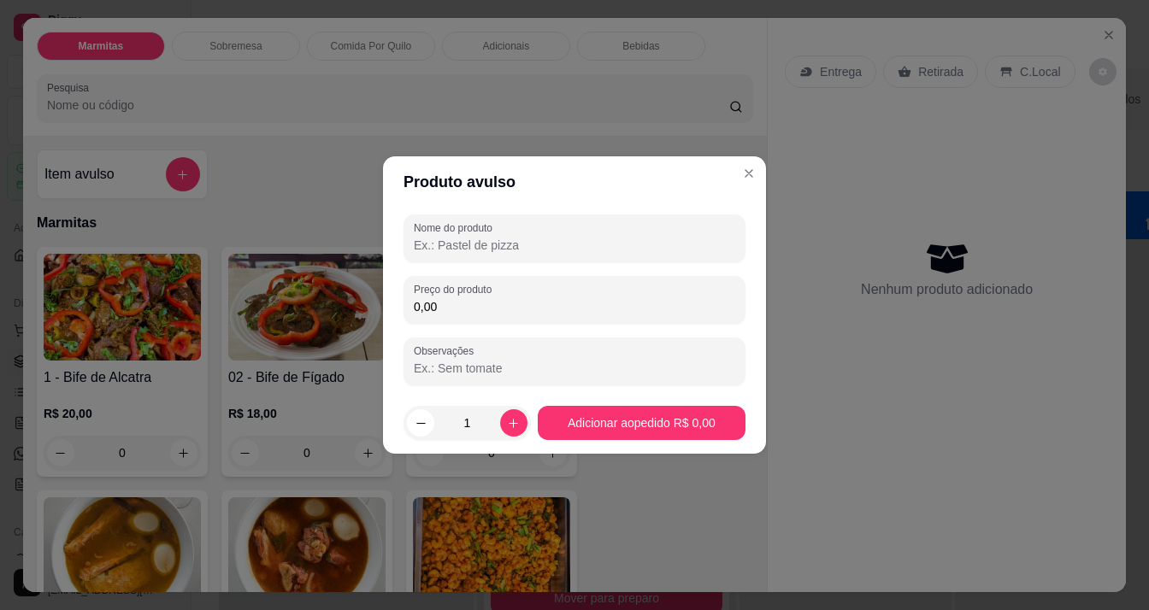
click at [494, 248] on input "Nome do produto" at bounding box center [574, 245] width 321 height 17
click at [445, 250] on input "Nome do produto" at bounding box center [574, 245] width 321 height 17
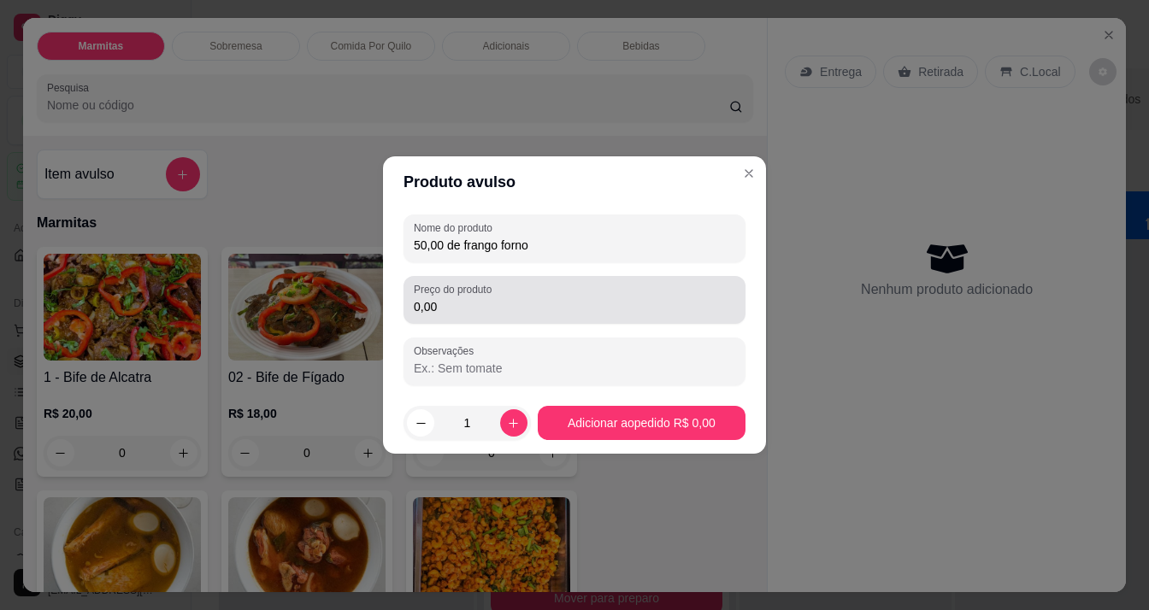
type input "50,00 de frango forno"
click at [451, 309] on input "0,00" at bounding box center [574, 306] width 321 height 17
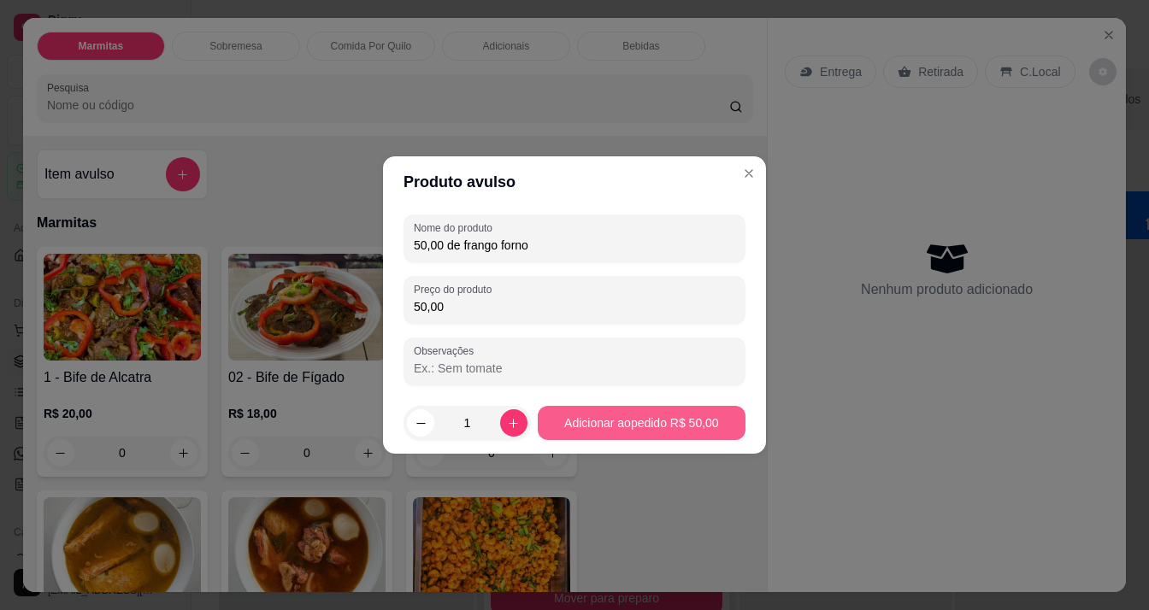
type input "50,00"
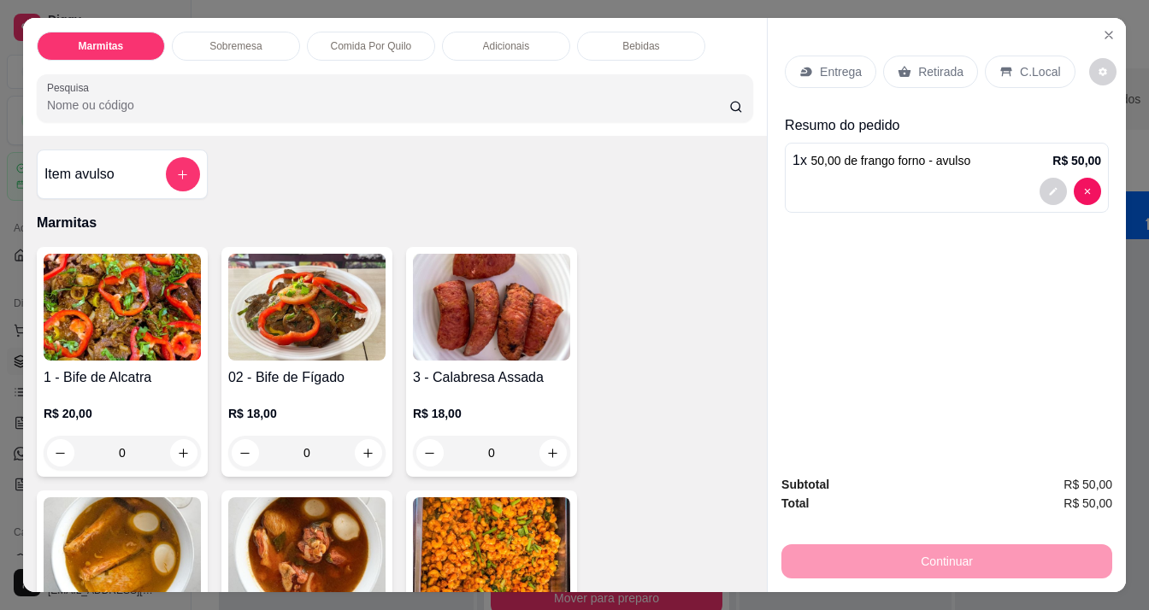
click at [493, 39] on p "Adicionais" at bounding box center [506, 46] width 47 height 14
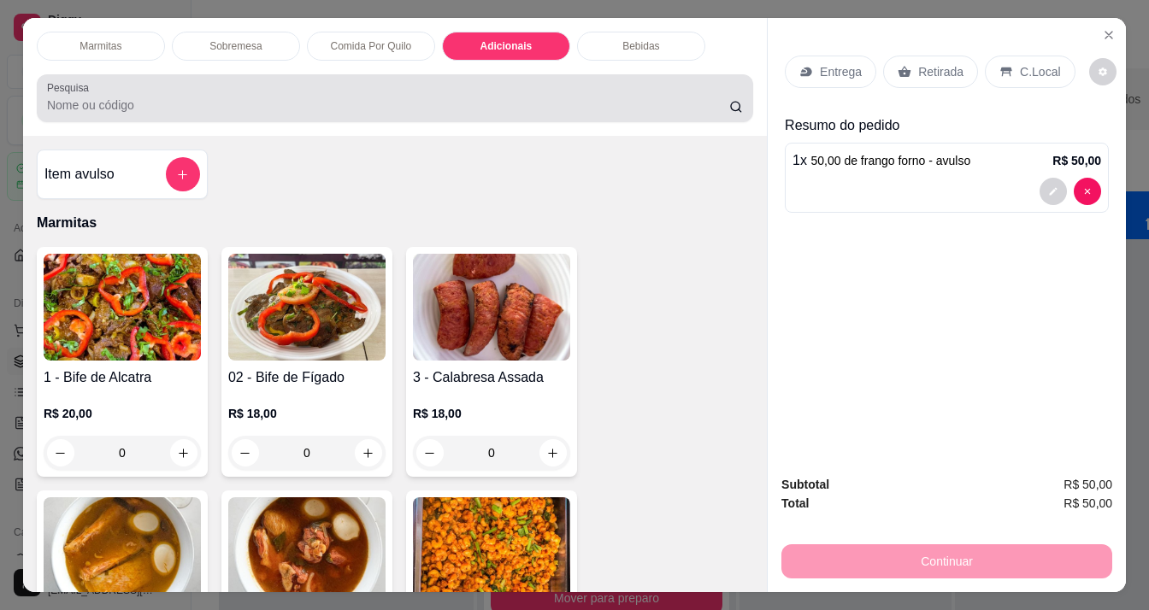
scroll to position [43, 0]
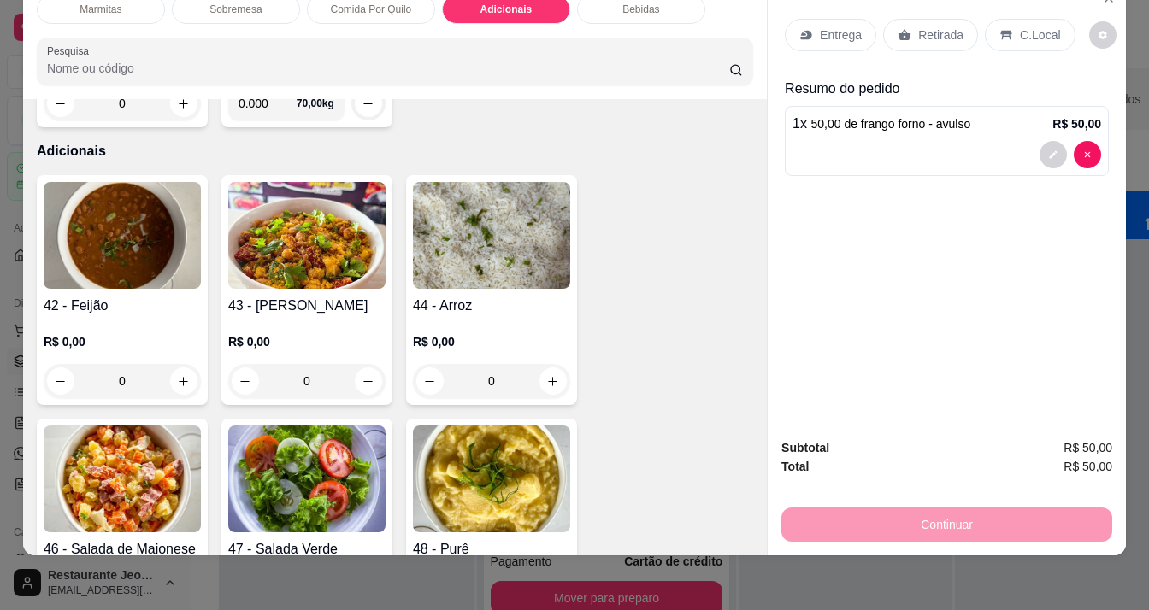
click at [151, 215] on img at bounding box center [122, 235] width 157 height 107
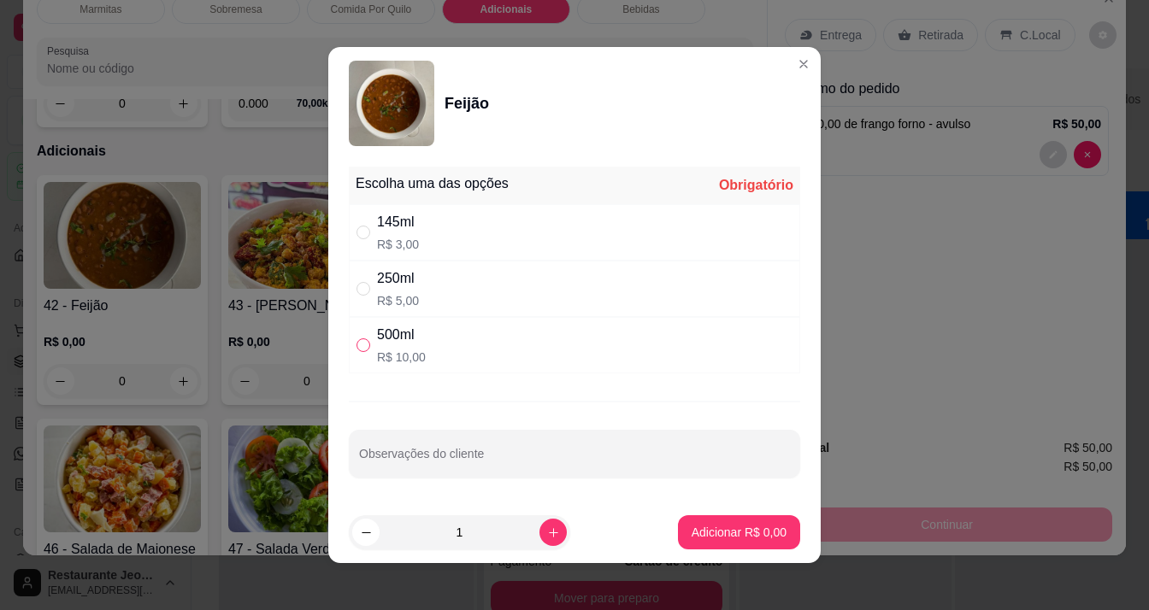
click at [359, 350] on input "" at bounding box center [363, 346] width 14 height 14
radio input "true"
click at [686, 538] on p "Adicionar R$ 10,00" at bounding box center [736, 532] width 102 height 17
type input "1"
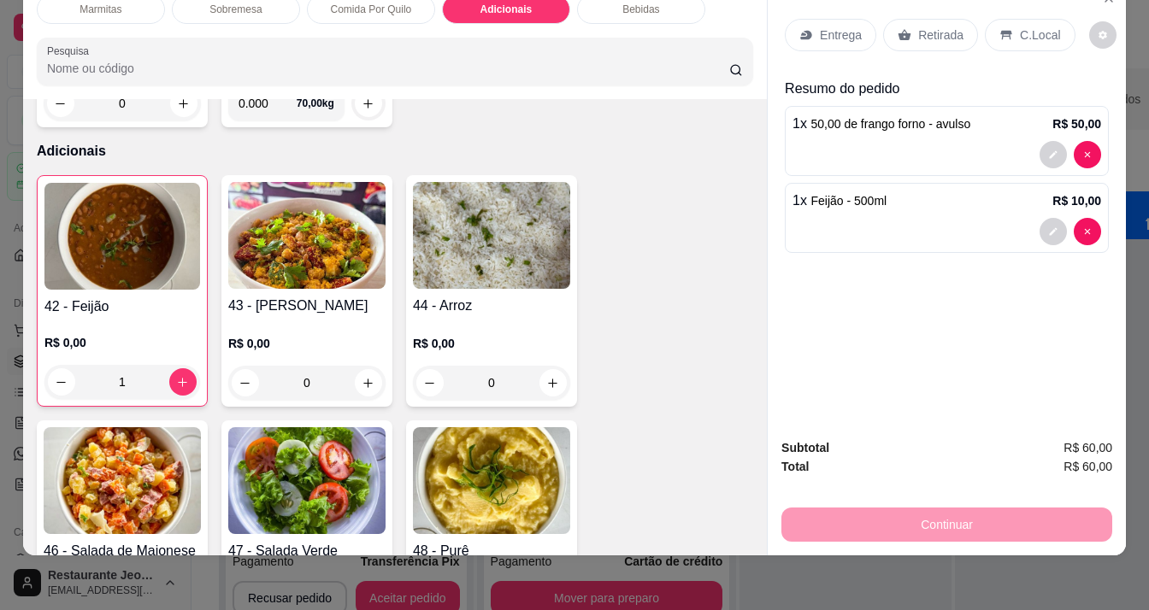
click at [820, 27] on p "Entrega" at bounding box center [841, 35] width 42 height 17
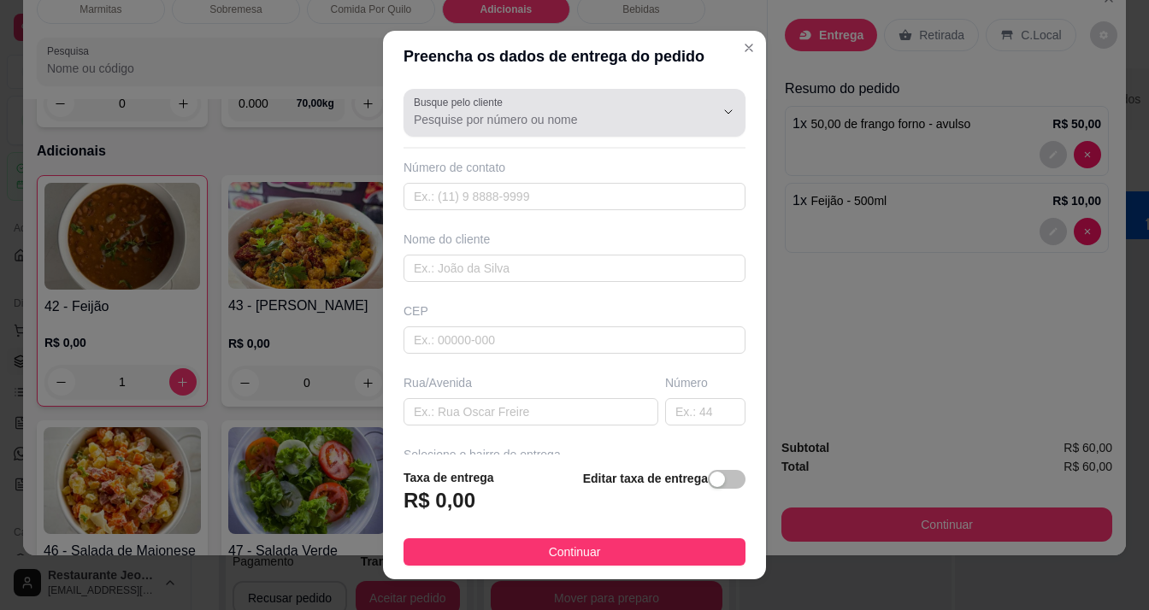
click at [480, 109] on div at bounding box center [574, 113] width 321 height 34
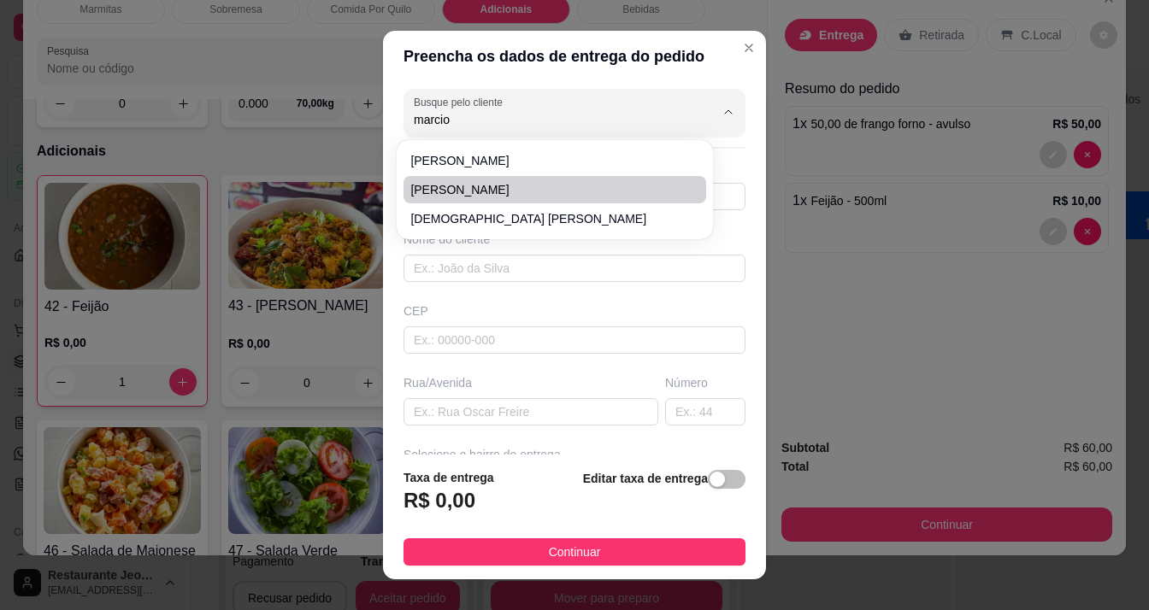
click at [507, 184] on span "[PERSON_NAME]" at bounding box center [546, 189] width 272 height 17
type input "[PERSON_NAME]"
type input "9699116032"
type input "[PERSON_NAME]"
type input "Rua Professor [PERSON_NAME]"
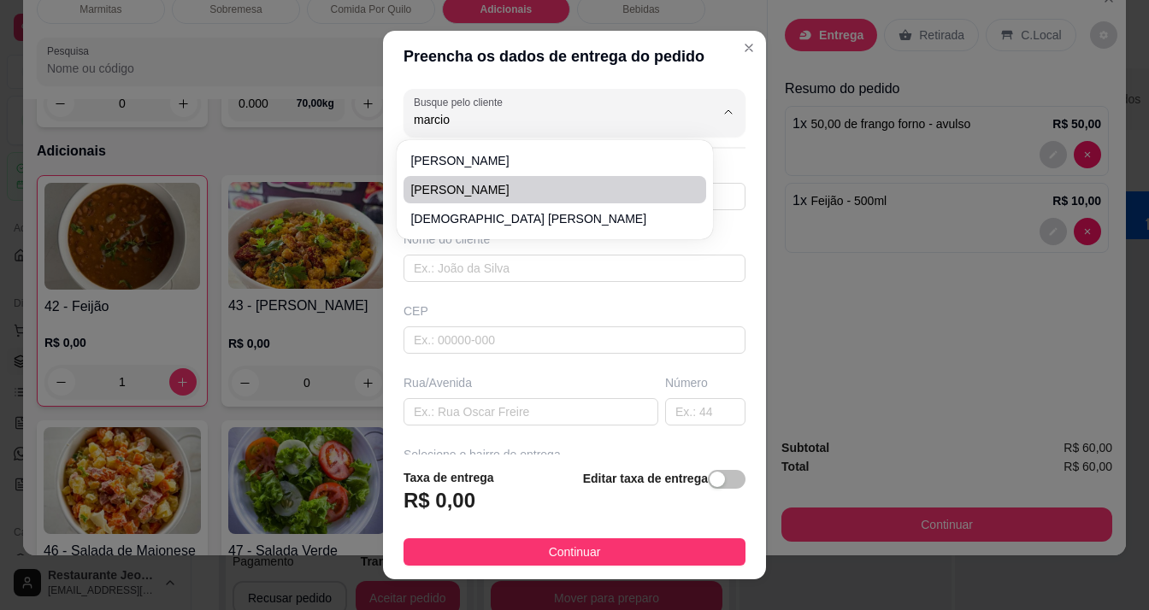
type input "3926"
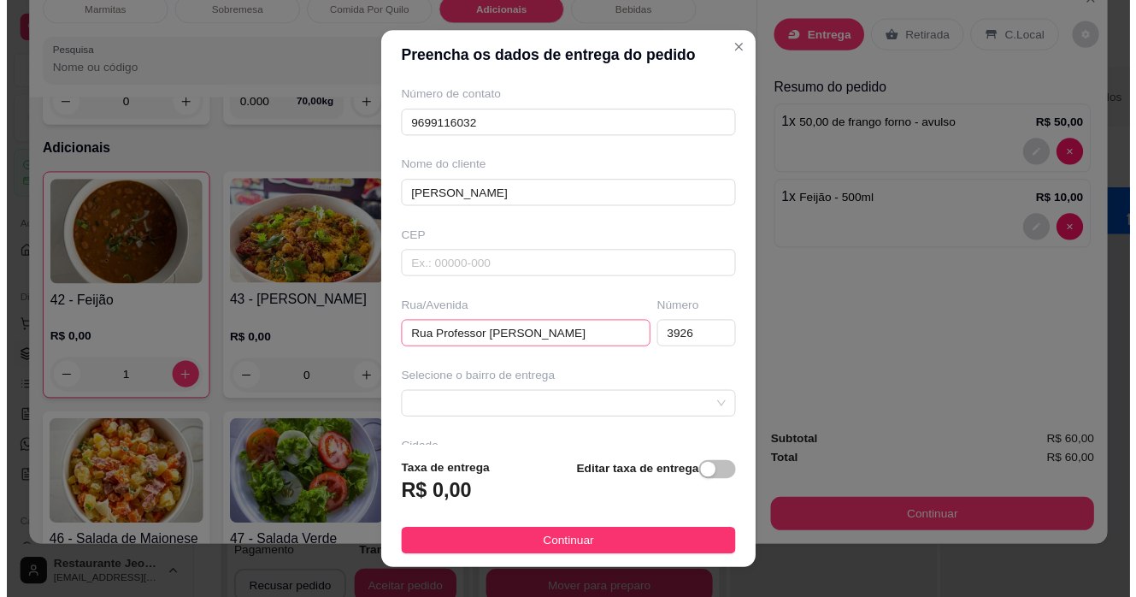
scroll to position [201, 0]
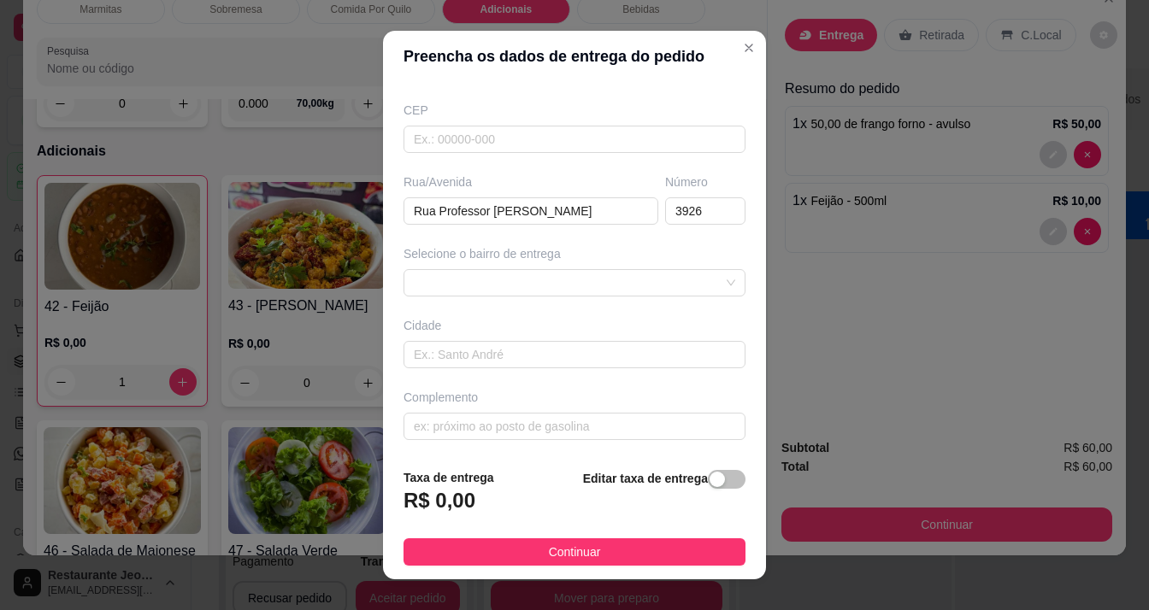
type input "[PERSON_NAME]"
click at [515, 541] on button "Continuar" at bounding box center [574, 552] width 342 height 27
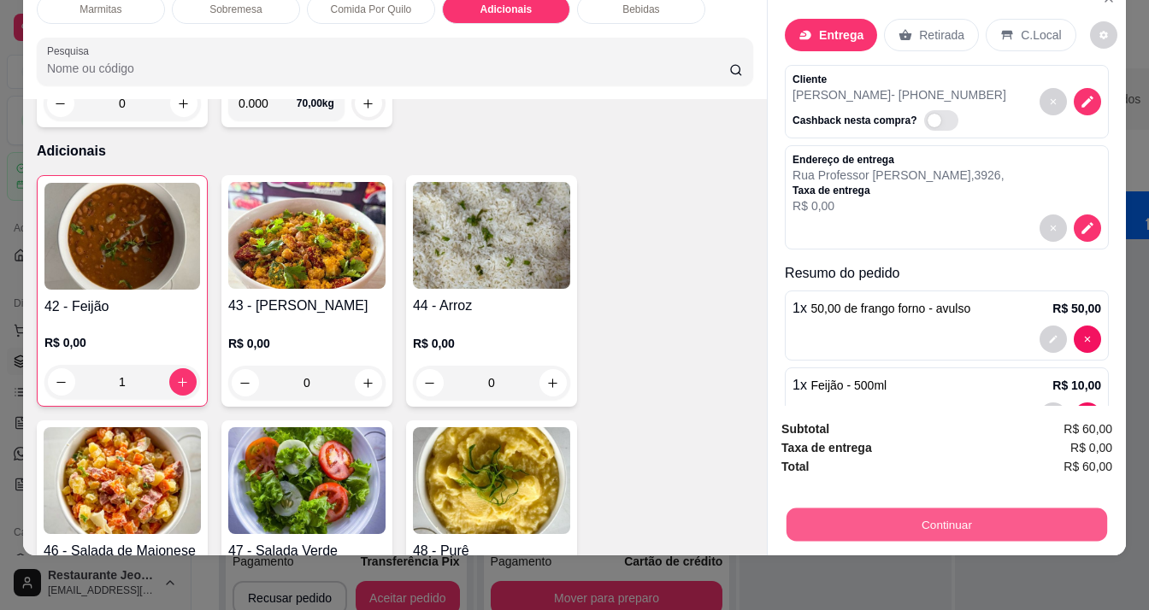
click at [831, 508] on button "Continuar" at bounding box center [946, 524] width 321 height 33
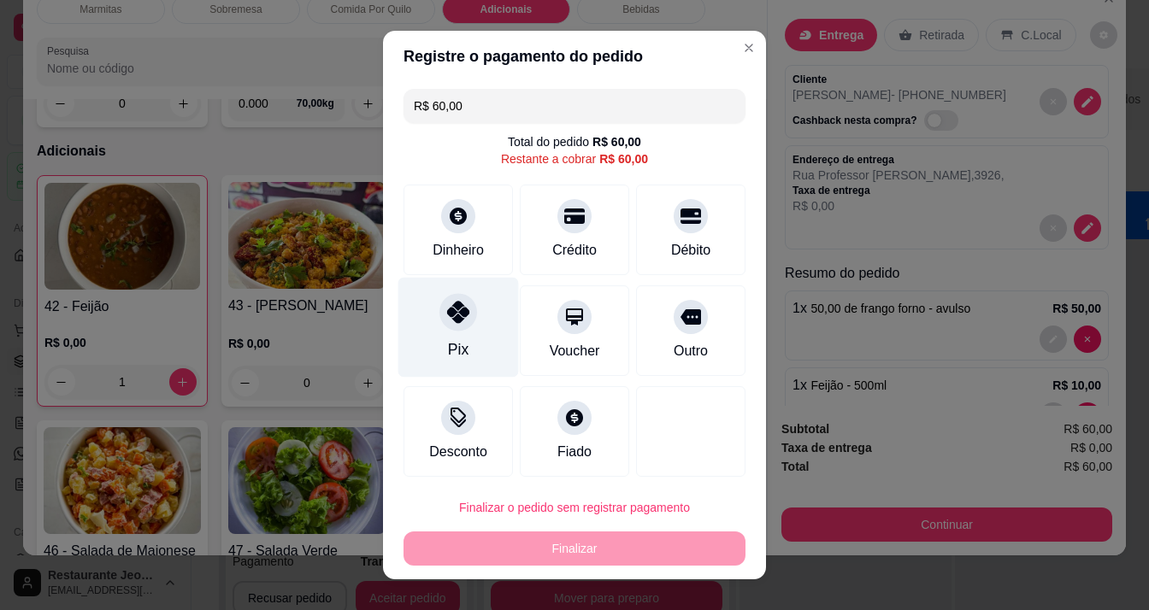
click at [448, 339] on div "Pix" at bounding box center [458, 350] width 21 height 22
type input "R$ 0,00"
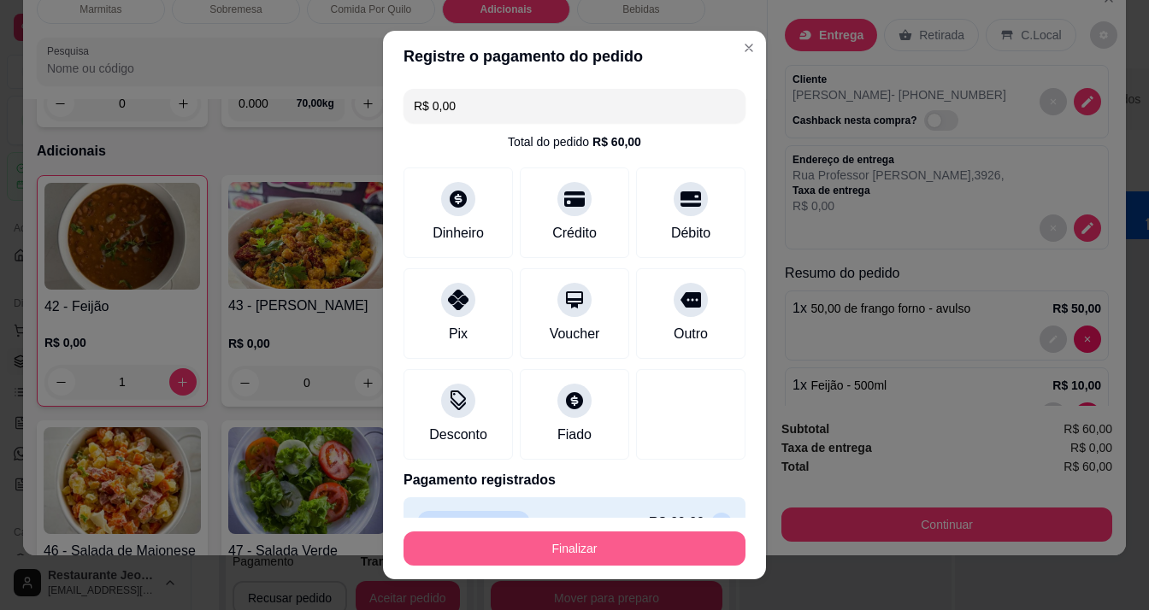
click at [498, 544] on button "Finalizar" at bounding box center [574, 549] width 342 height 34
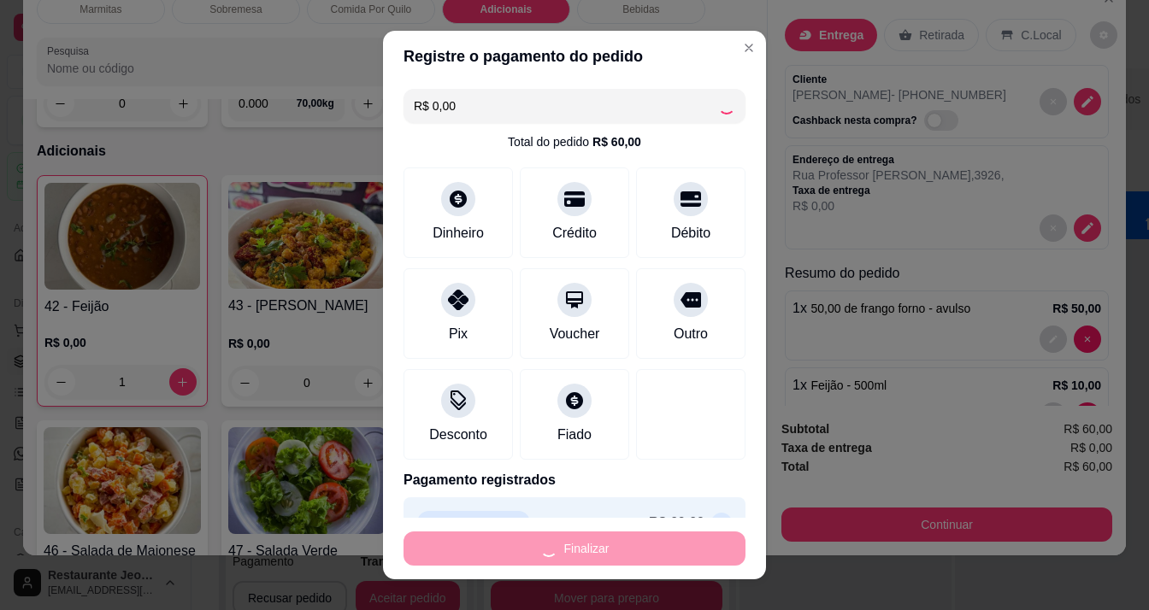
type input "0"
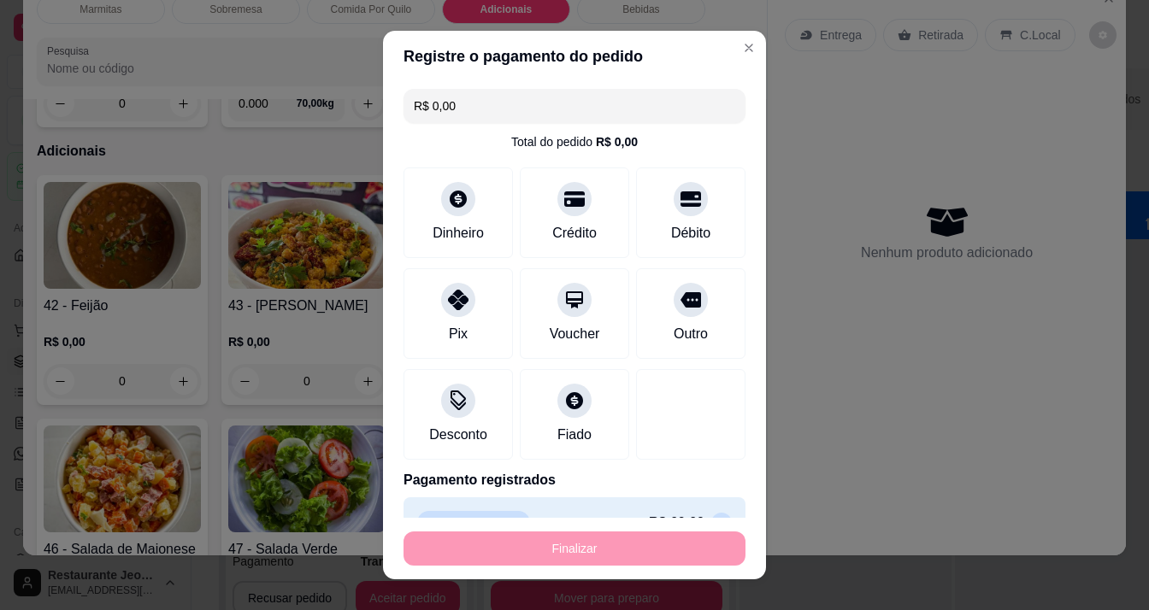
type input "-R$ 60,00"
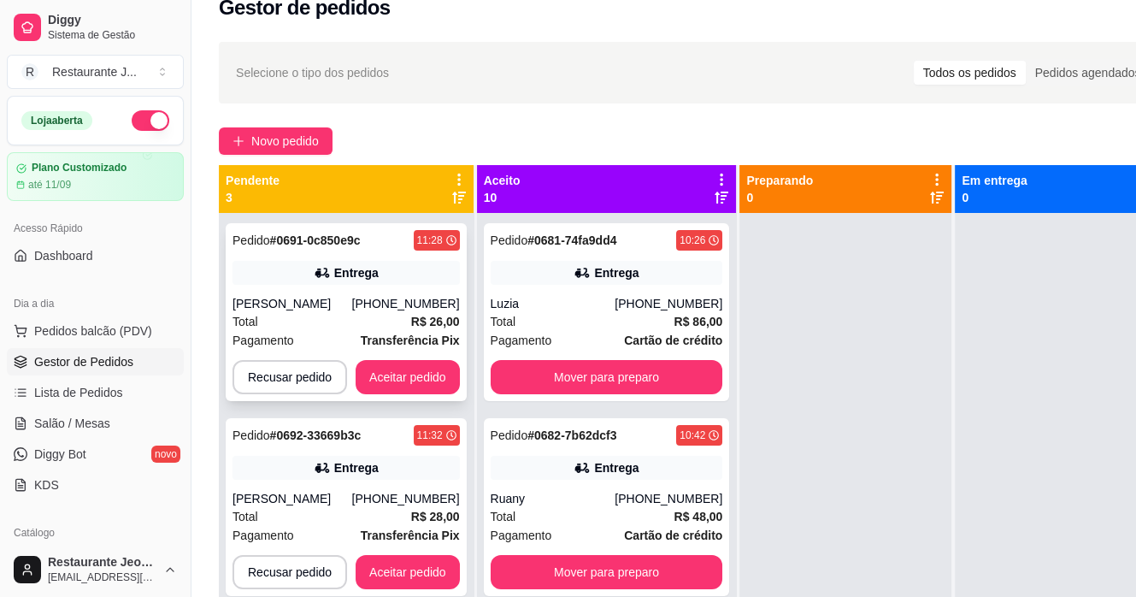
scroll to position [17, 0]
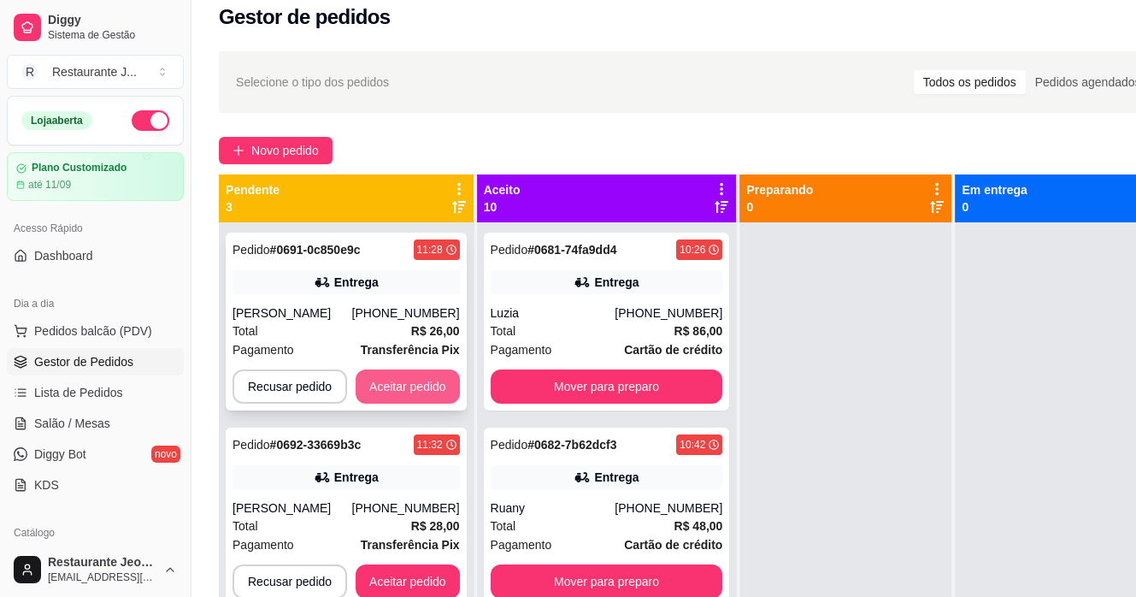
click at [383, 380] on button "Aceitar pedido" at bounding box center [408, 386] width 104 height 34
click at [369, 374] on button "Aceitar pedido" at bounding box center [408, 386] width 104 height 34
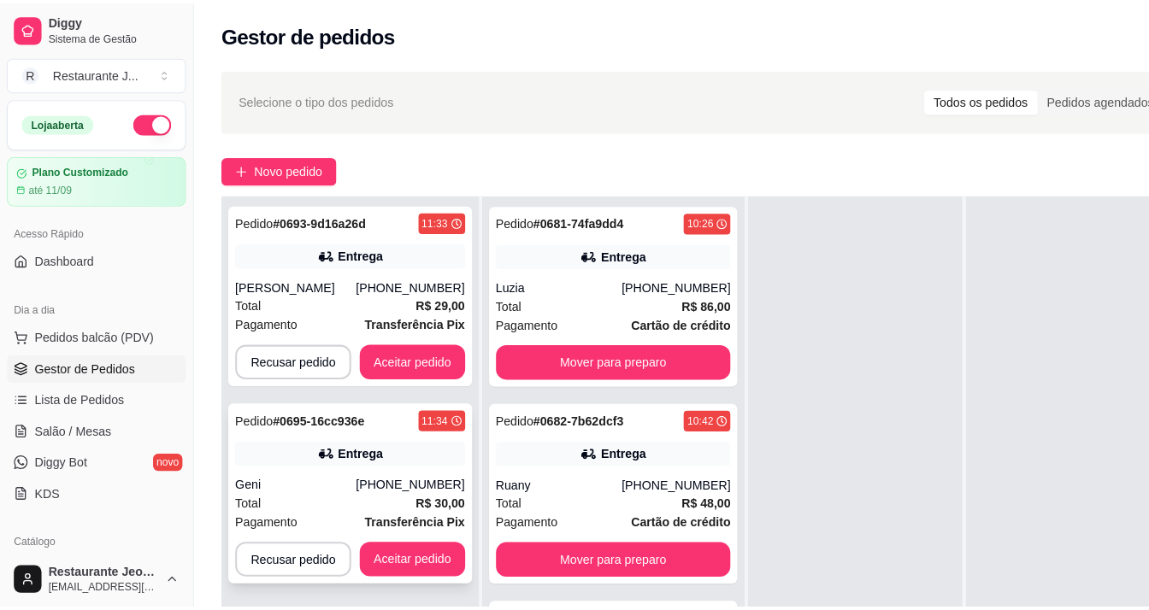
scroll to position [0, 0]
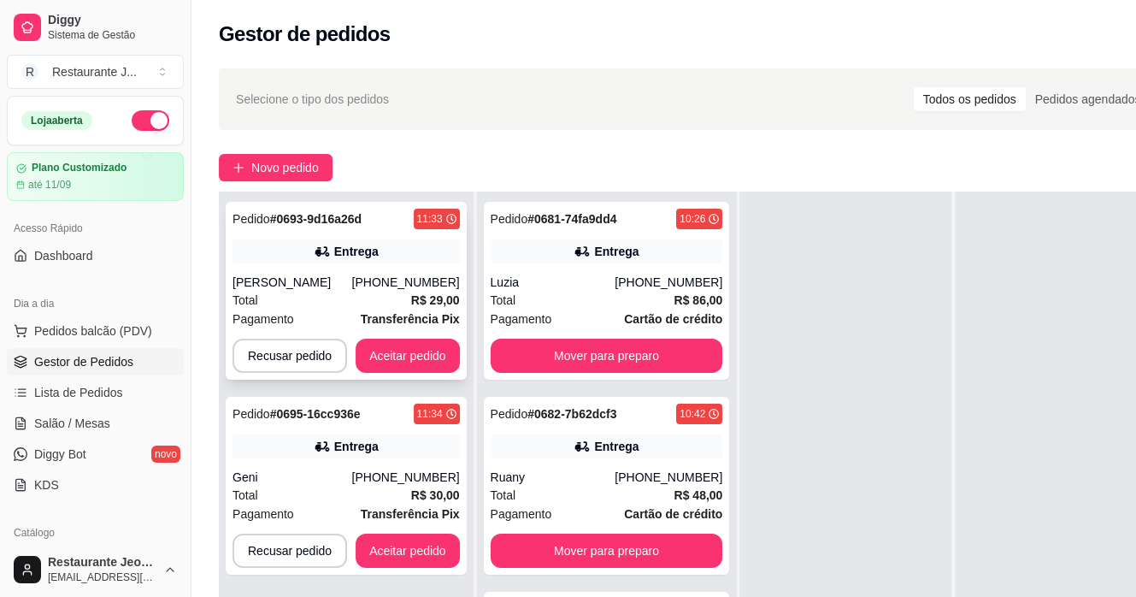
click at [374, 331] on div "Pedido # 0693-9d16a26d 11:33 Entrega [PERSON_NAME] [PHONE_NUMBER] Total R$ 29,0…" at bounding box center [346, 291] width 241 height 178
click at [431, 360] on button "Aceitar pedido" at bounding box center [408, 356] width 104 height 34
click at [409, 339] on button "Aceitar pedido" at bounding box center [408, 356] width 104 height 34
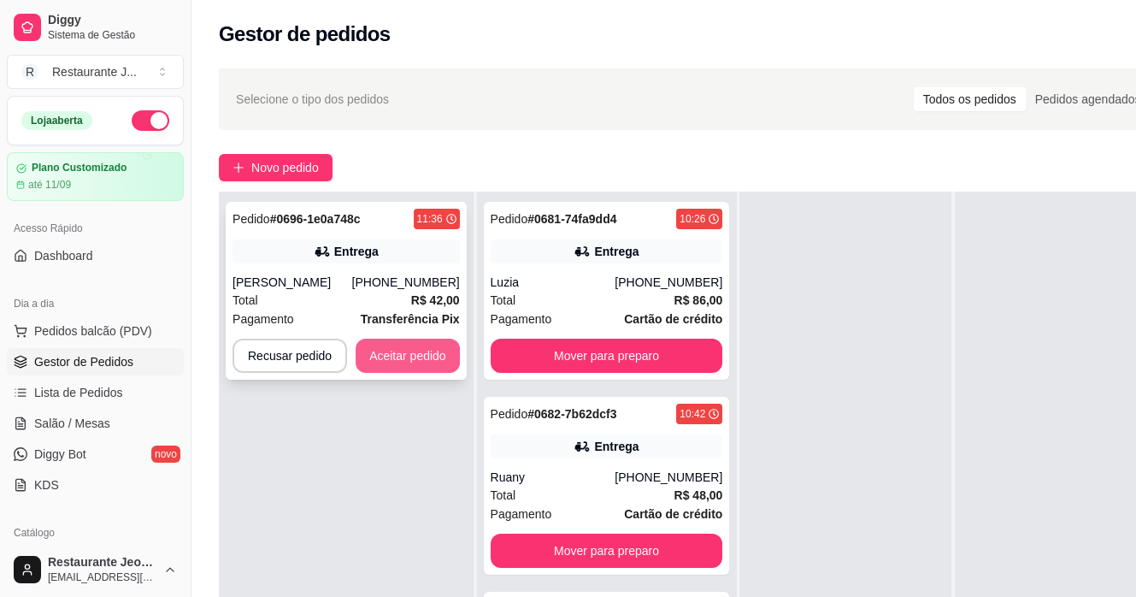
click at [403, 357] on button "Aceitar pedido" at bounding box center [408, 356] width 104 height 34
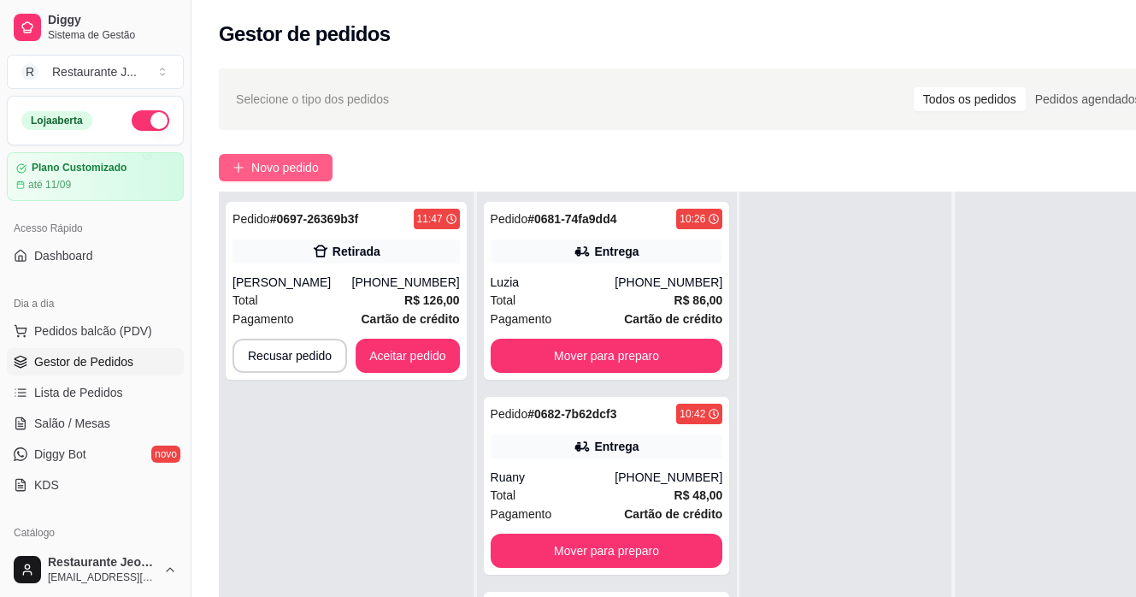
click at [239, 165] on icon "plus" at bounding box center [238, 166] width 1 height 9
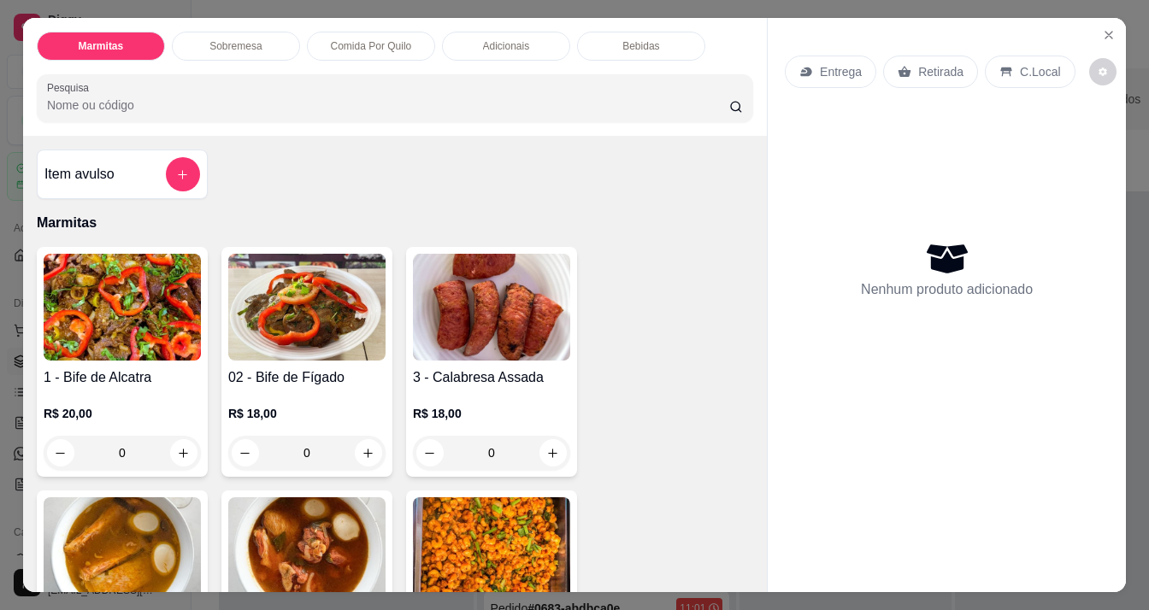
click at [613, 35] on div "Bebidas" at bounding box center [641, 46] width 128 height 29
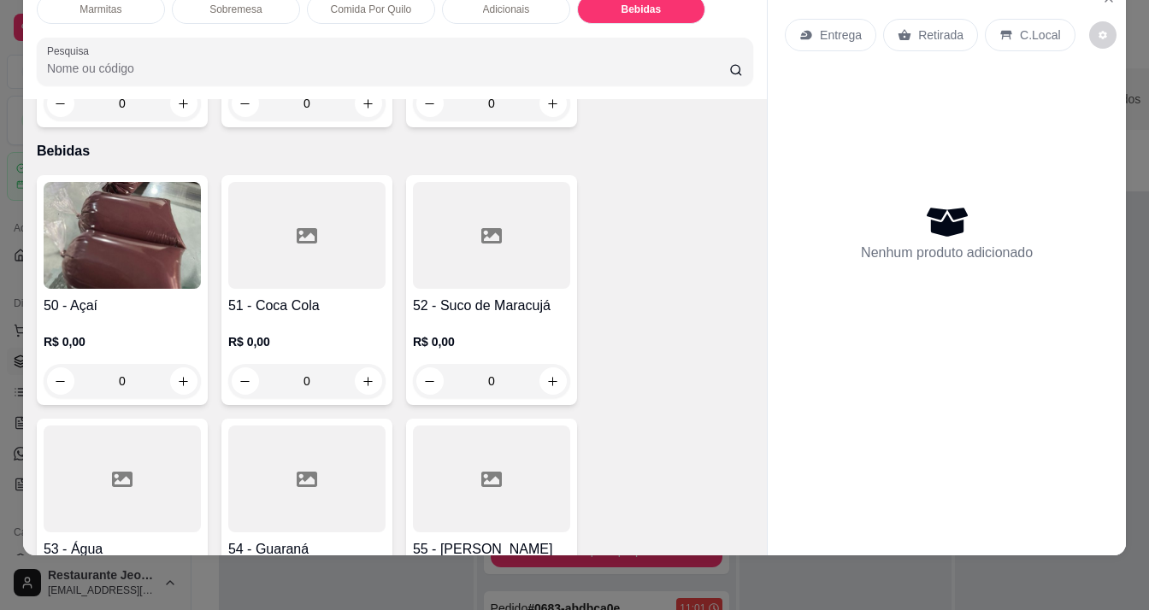
click at [79, 210] on img at bounding box center [122, 235] width 157 height 107
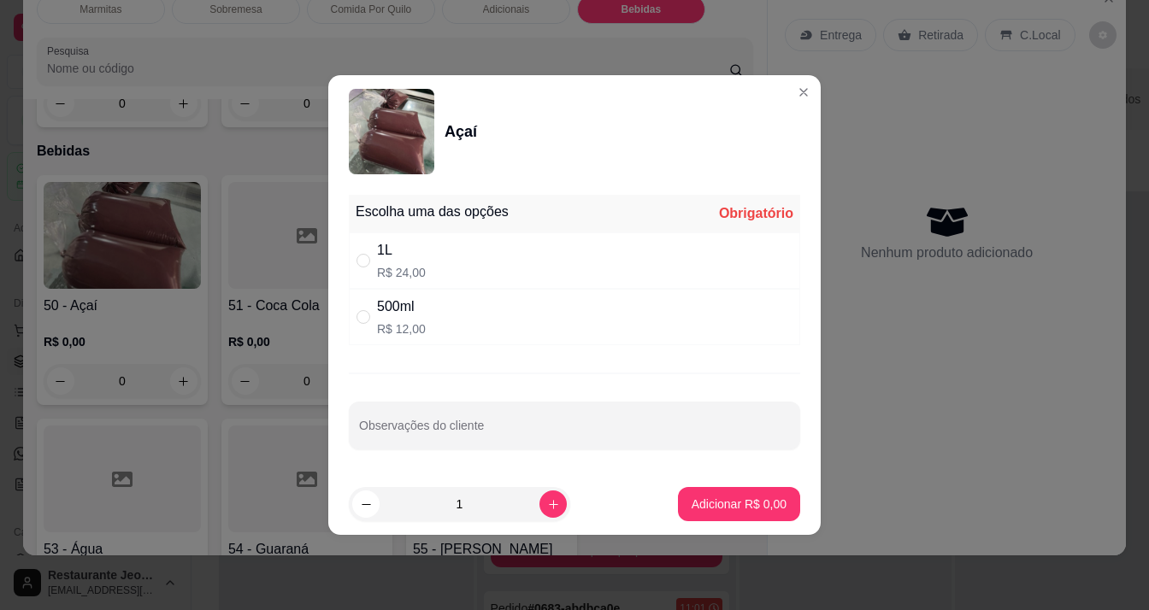
click at [356, 259] on input "" at bounding box center [363, 261] width 14 height 14
radio input "true"
click at [705, 492] on button "Adicionar R$ 24,00" at bounding box center [736, 504] width 126 height 33
type input "1"
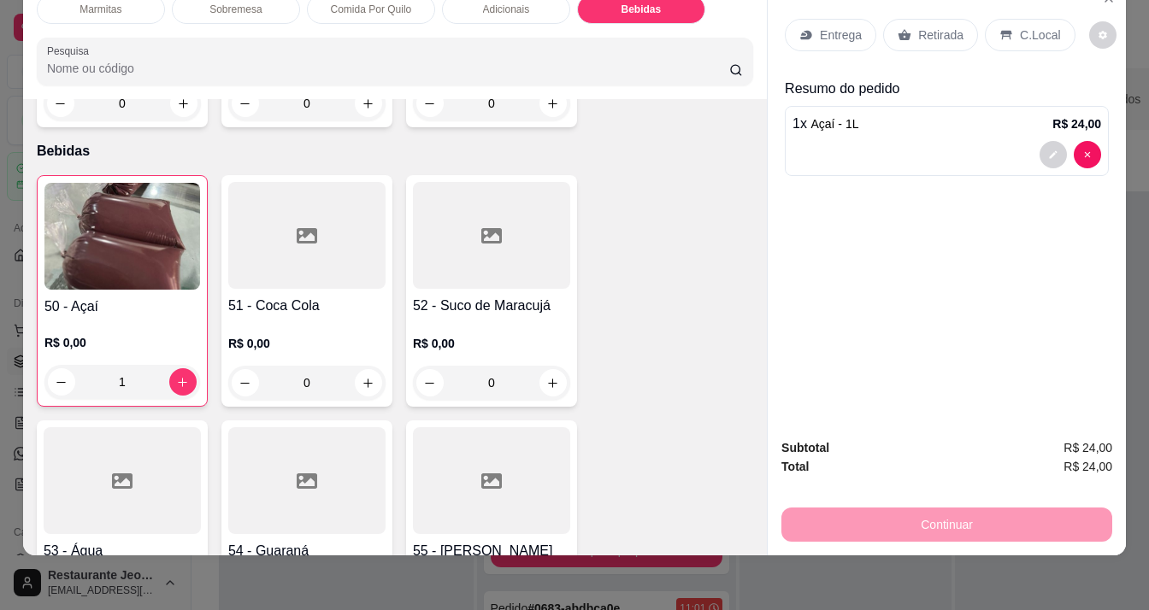
click at [833, 27] on p "Entrega" at bounding box center [841, 35] width 42 height 17
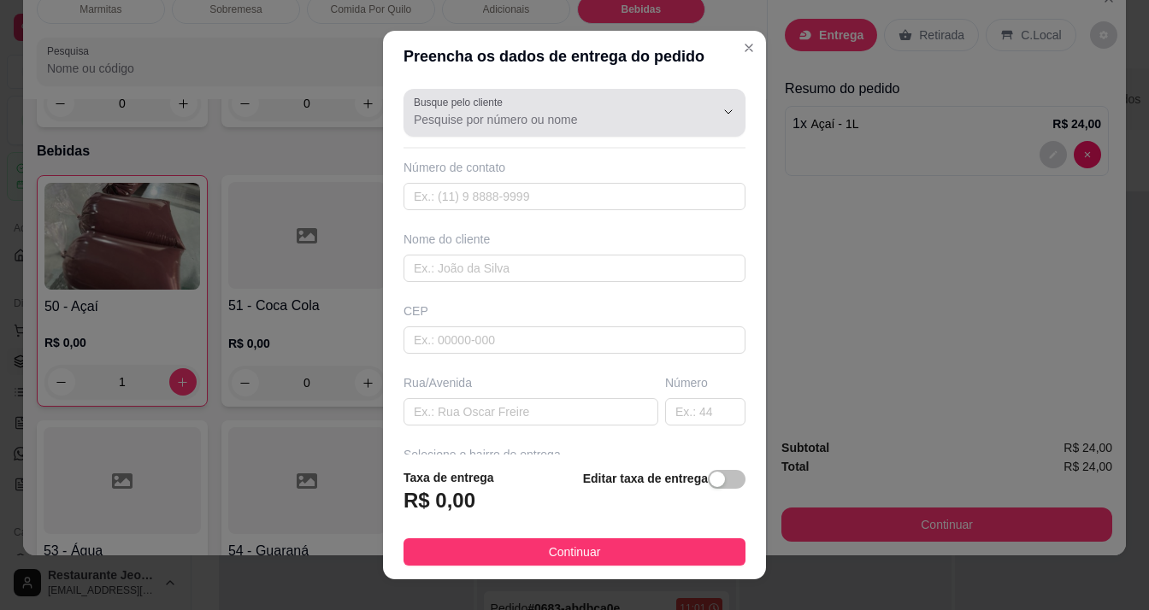
click at [472, 123] on input "Busque pelo cliente" at bounding box center [551, 119] width 274 height 17
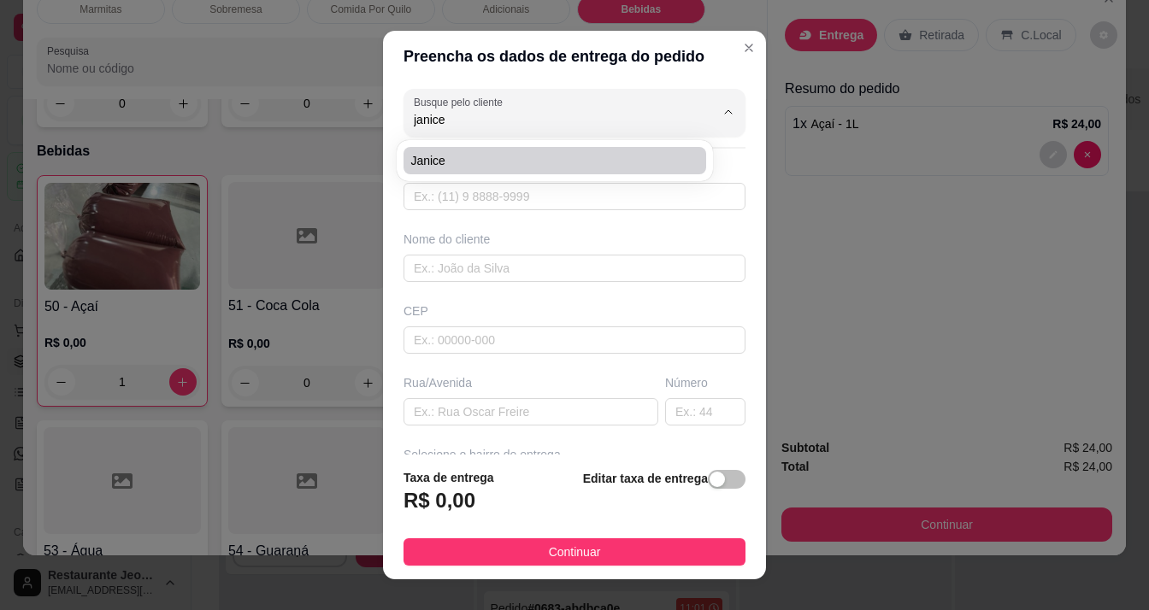
click at [448, 149] on li "Janice" at bounding box center [554, 160] width 303 height 27
type input "Janice"
type input "96991494831"
type input "Janice"
type input "Av. [GEOGRAPHIC_DATA]"
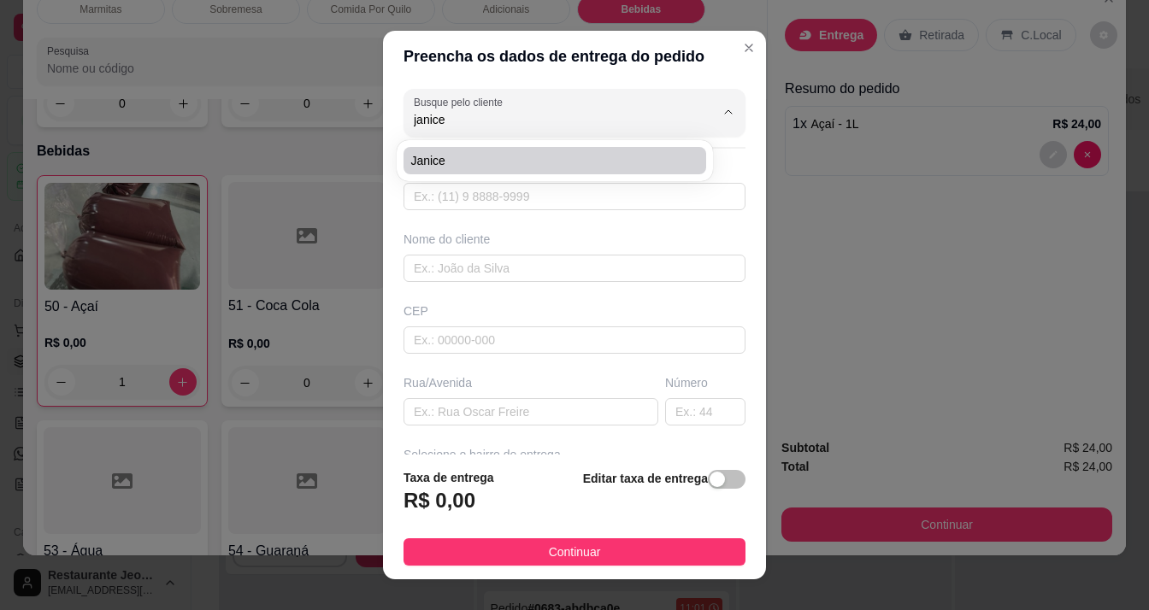
type input "403"
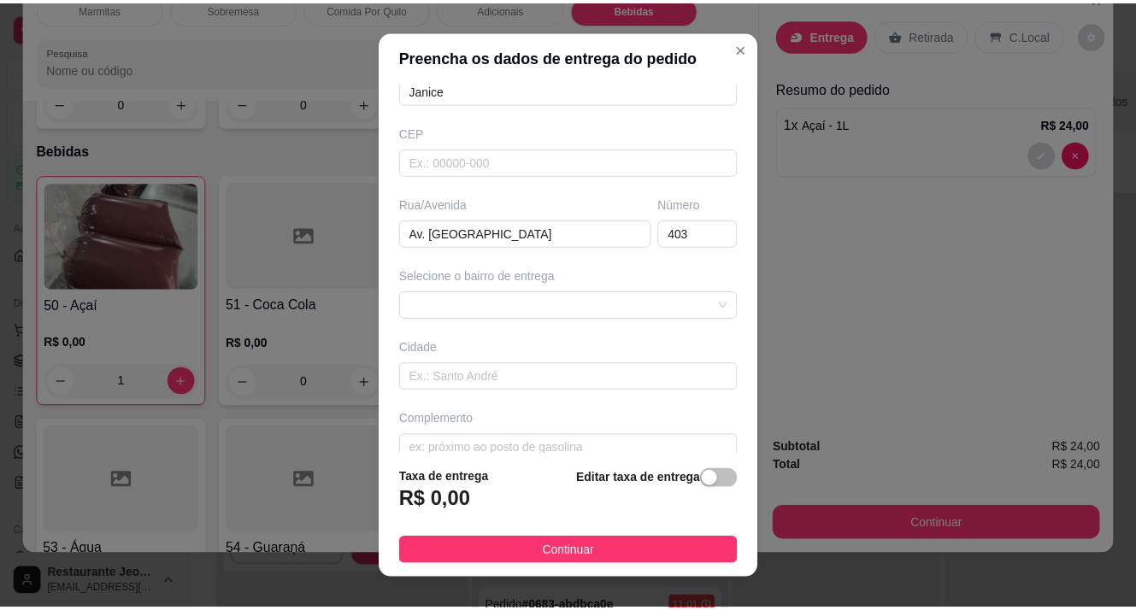
scroll to position [201, 0]
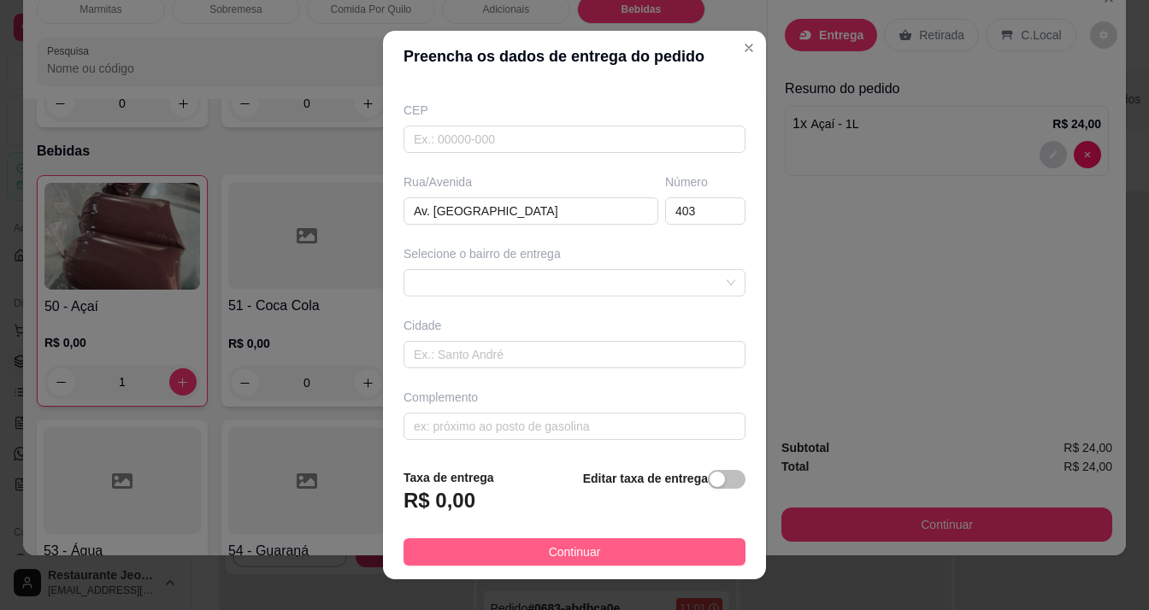
type input "Janice"
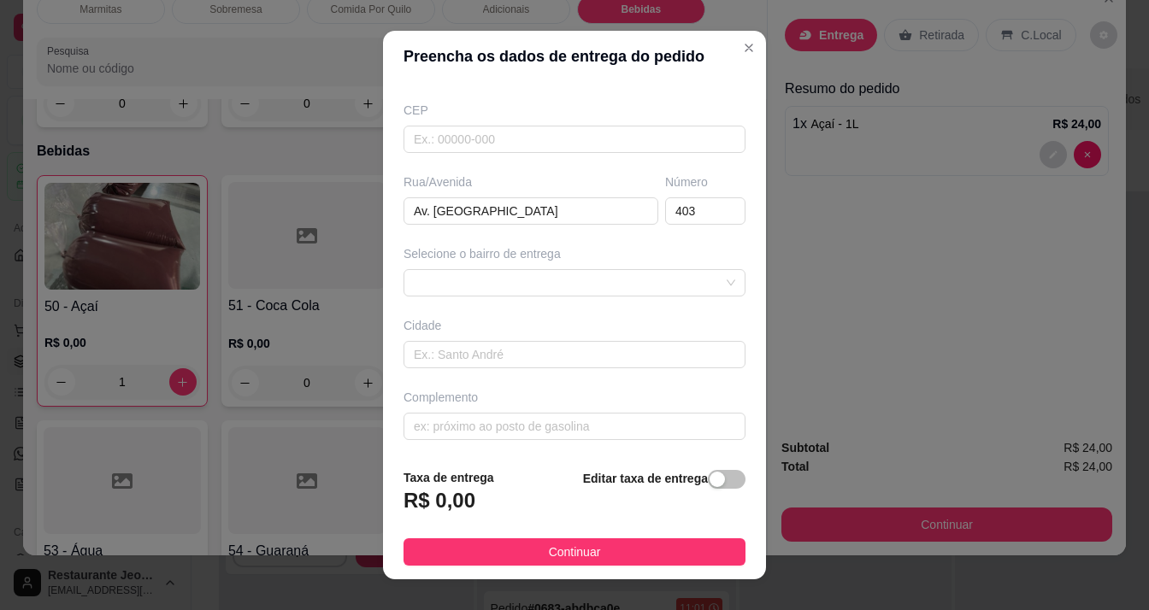
click at [549, 551] on span "Continuar" at bounding box center [575, 552] width 52 height 19
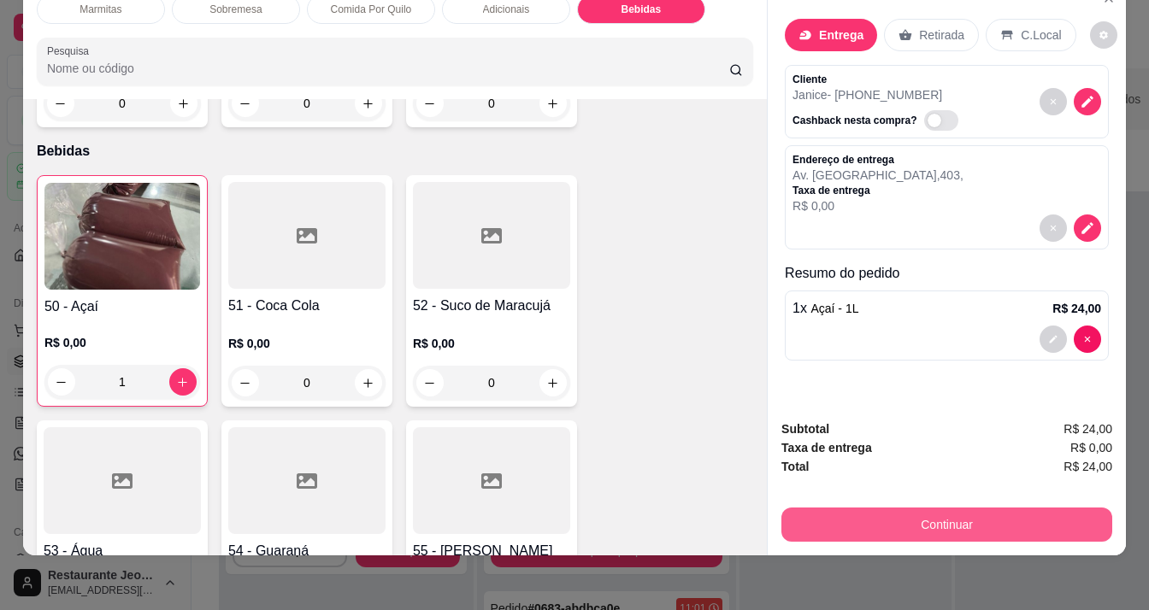
click at [816, 521] on button "Continuar" at bounding box center [946, 525] width 331 height 34
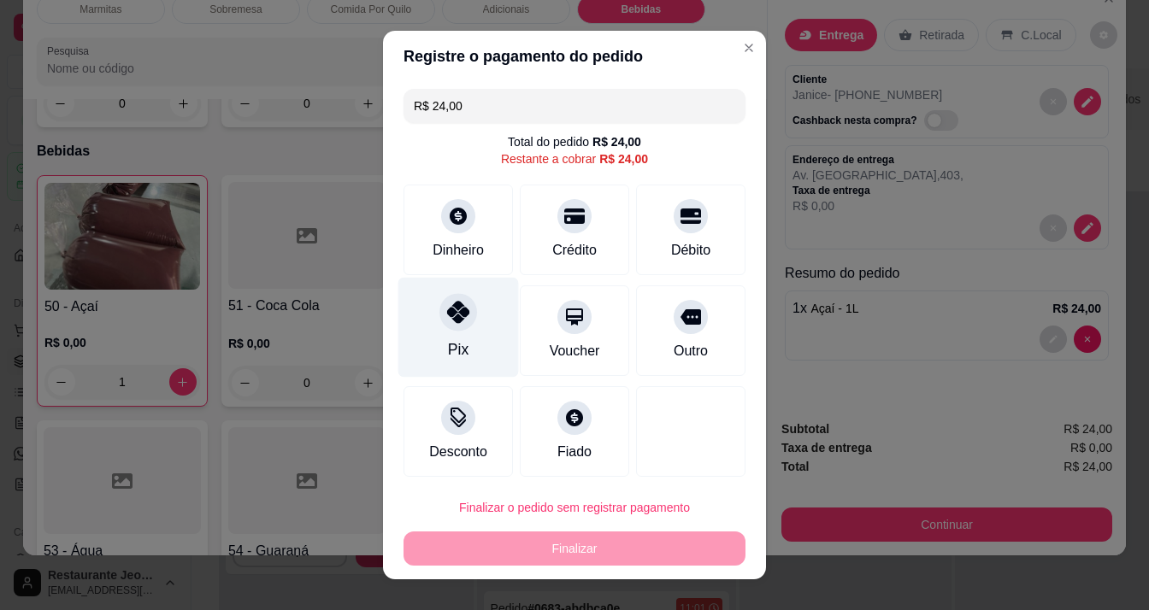
click at [452, 314] on icon at bounding box center [458, 312] width 22 height 22
type input "R$ 0,00"
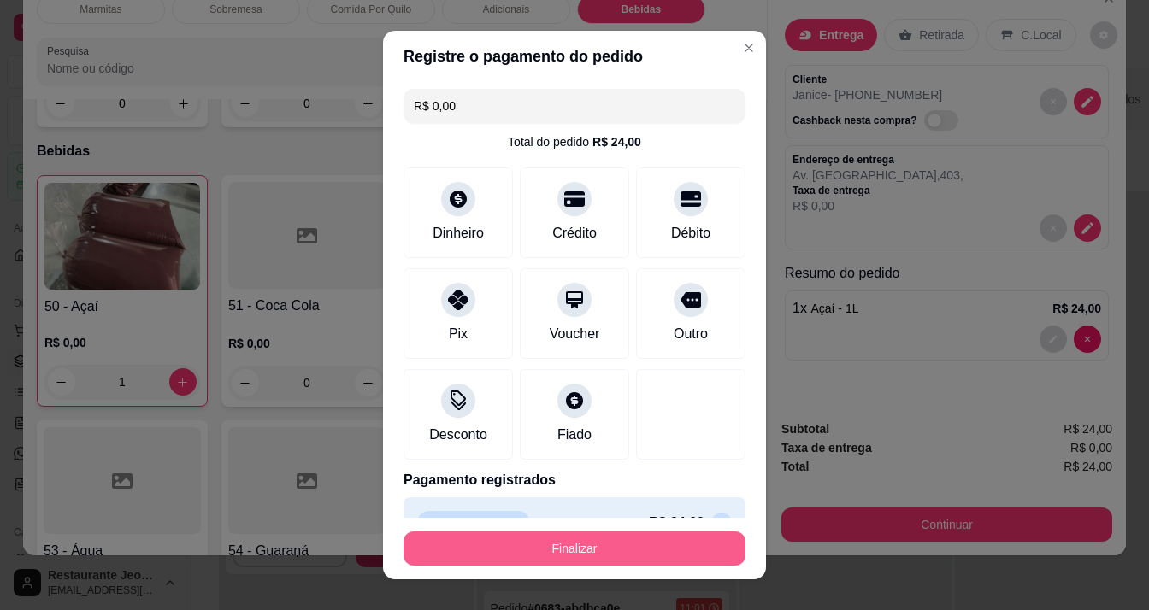
click at [544, 547] on button "Finalizar" at bounding box center [574, 549] width 342 height 34
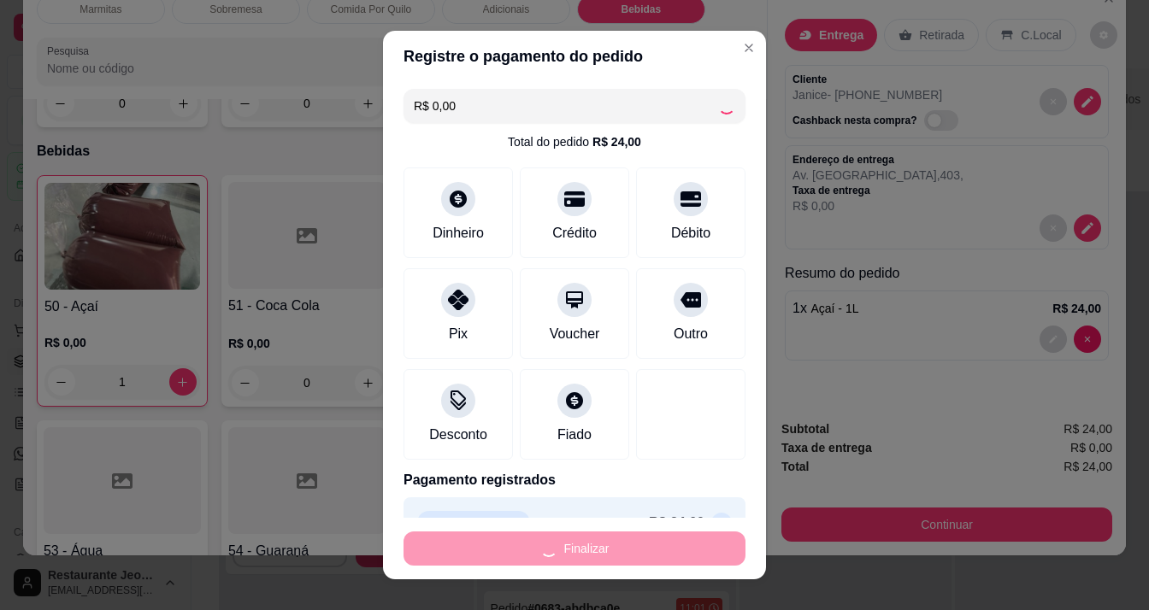
type input "0"
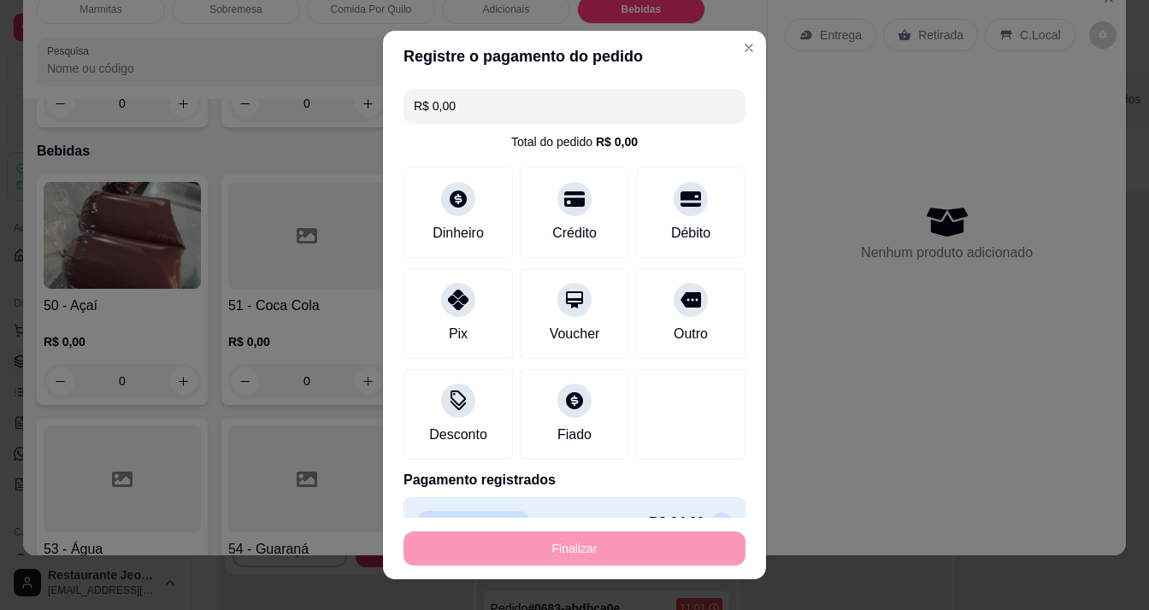
type input "-R$ 24,00"
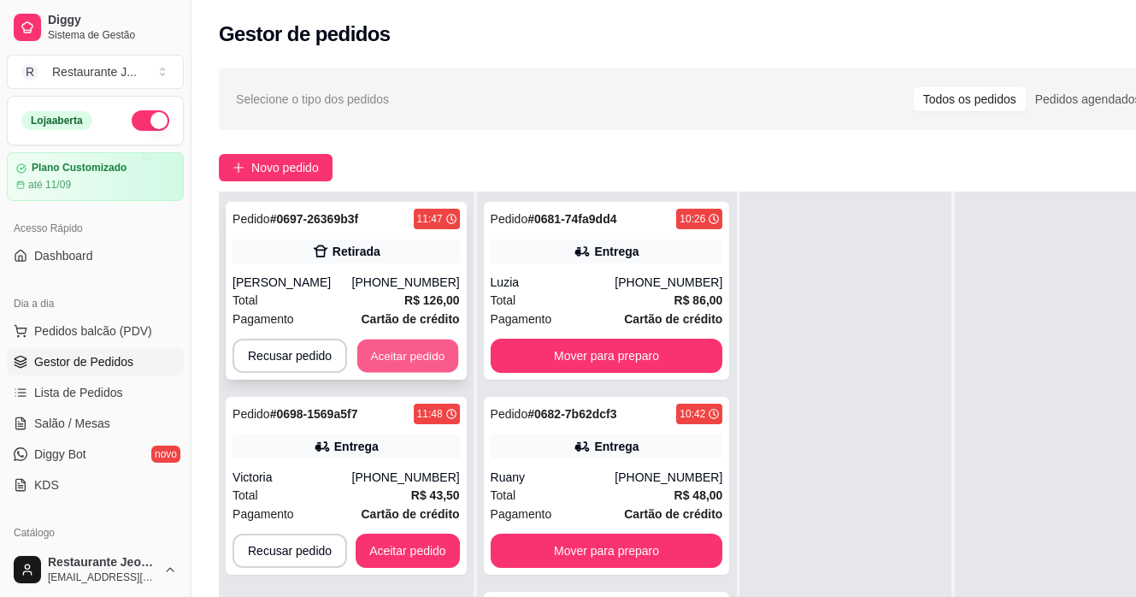
click at [393, 341] on button "Aceitar pedido" at bounding box center [407, 355] width 101 height 33
click at [435, 357] on button "Aceitar pedido" at bounding box center [407, 355] width 101 height 33
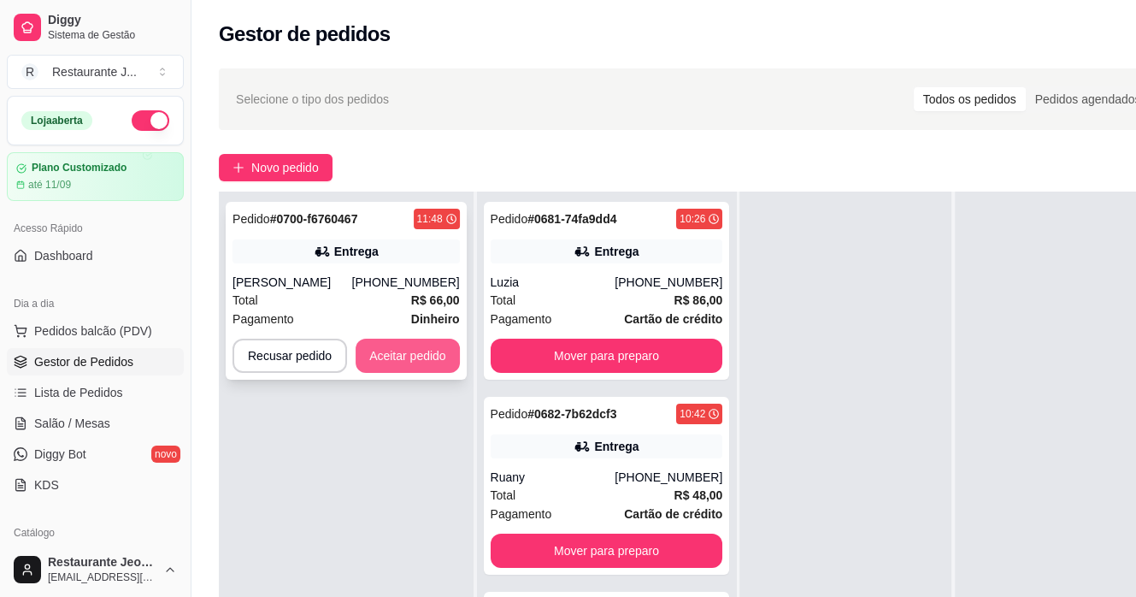
click at [402, 342] on button "Aceitar pedido" at bounding box center [408, 356] width 104 height 34
click at [374, 357] on button "Aceitar pedido" at bounding box center [408, 356] width 104 height 34
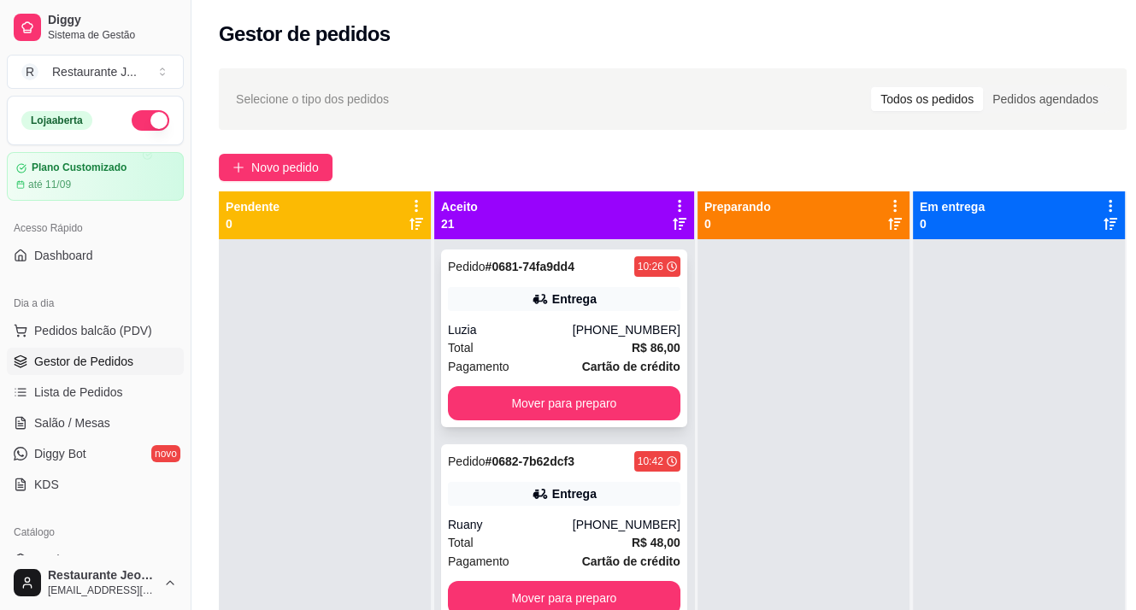
click at [544, 320] on div "Pedido # 0681-74fa9dd4 10:26 Entrega Luzia [PHONE_NUMBER] Total R$ 86,00 Pagame…" at bounding box center [564, 339] width 246 height 178
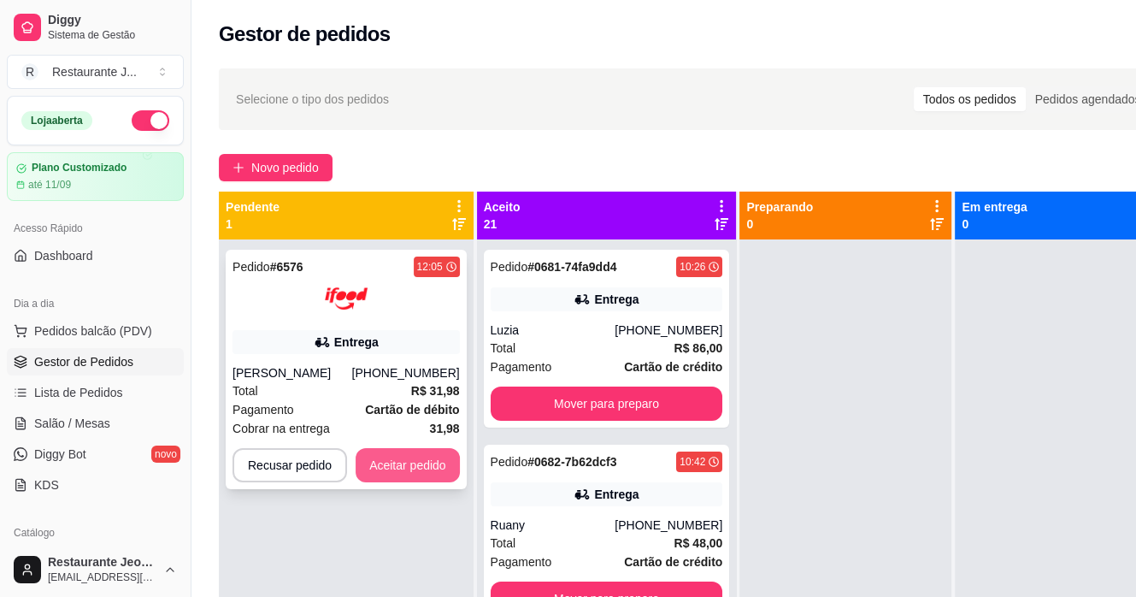
click at [402, 461] on button "Aceitar pedido" at bounding box center [408, 465] width 104 height 34
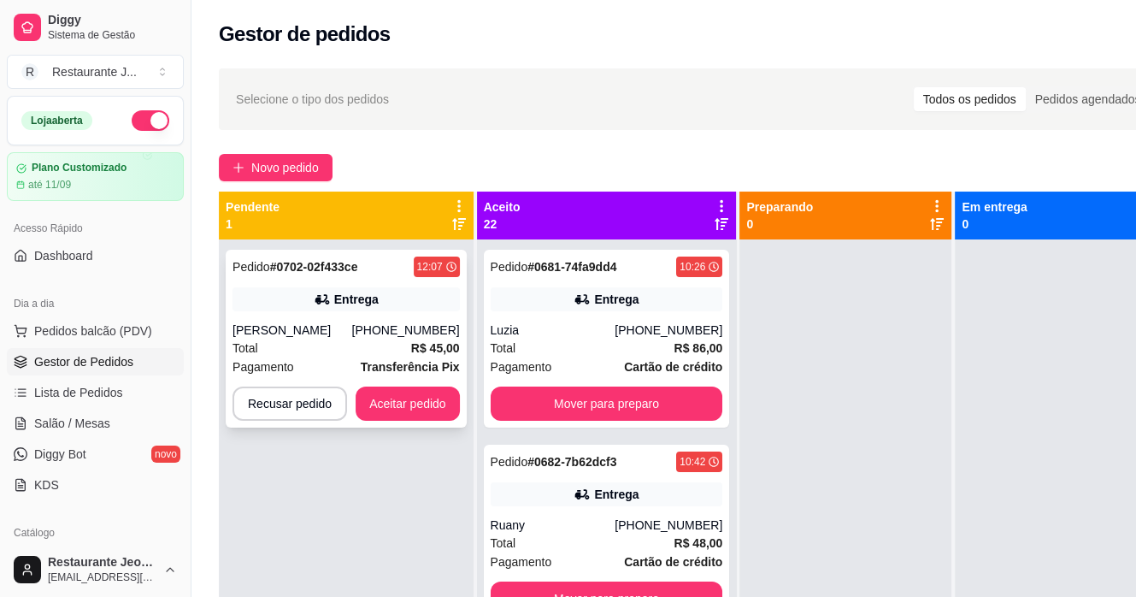
click at [375, 284] on div "Pedido # 0702-02f433ce 12:07 Entrega Fabiola [PHONE_NUMBER] Total R$ 45,00 Paga…" at bounding box center [346, 339] width 241 height 178
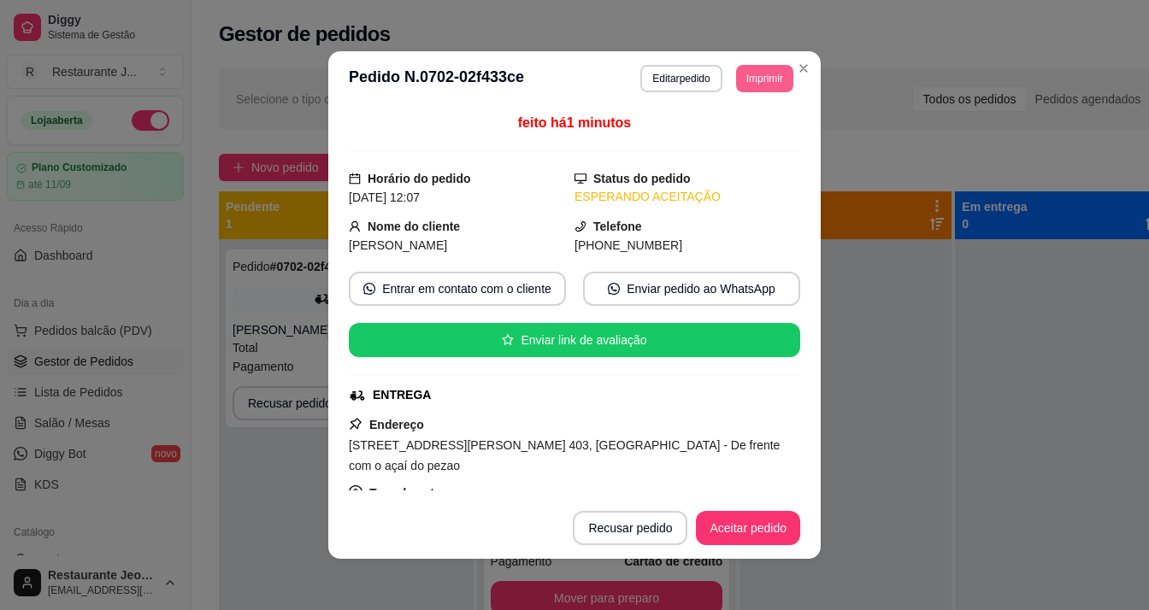
click at [740, 65] on button "Imprimir" at bounding box center [764, 78] width 57 height 27
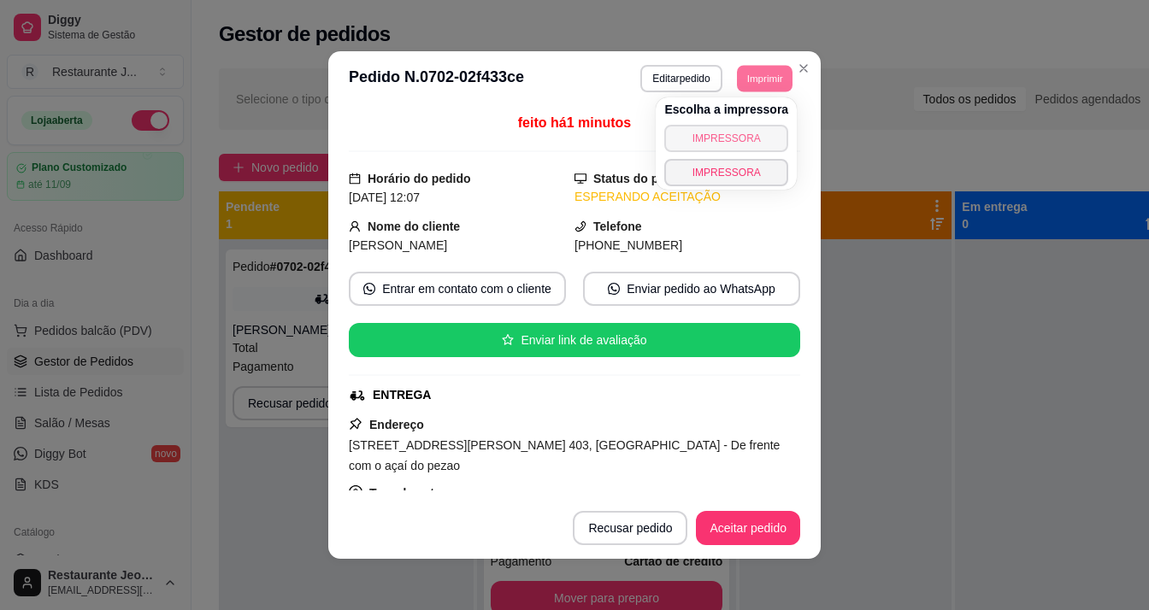
click at [725, 129] on button "IMPRESSORA" at bounding box center [726, 138] width 124 height 27
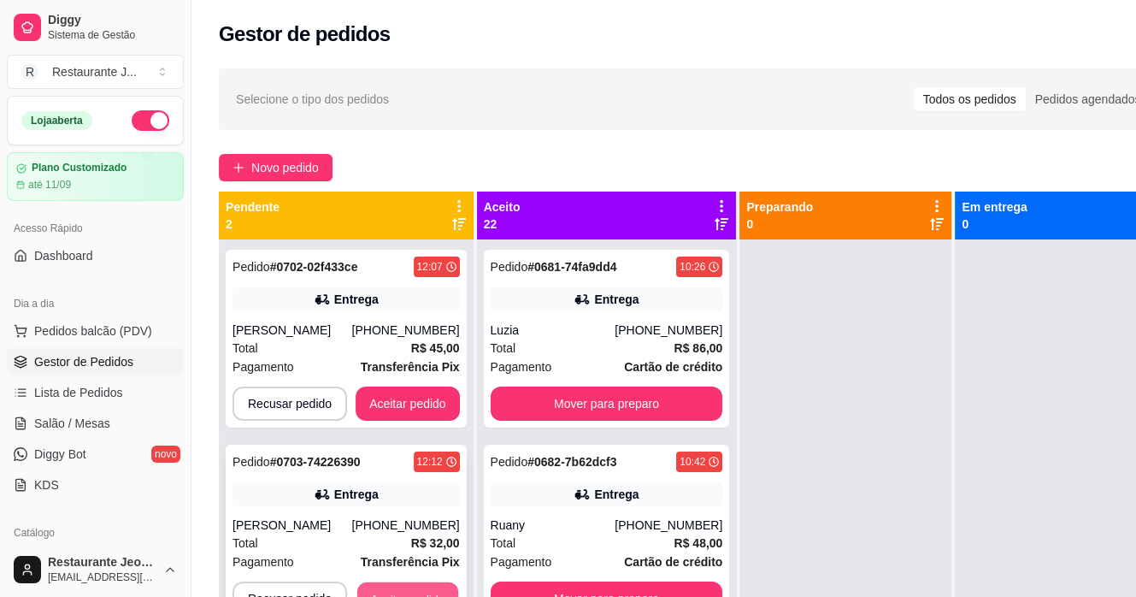
click at [408, 589] on button "Aceitar pedido" at bounding box center [407, 598] width 101 height 33
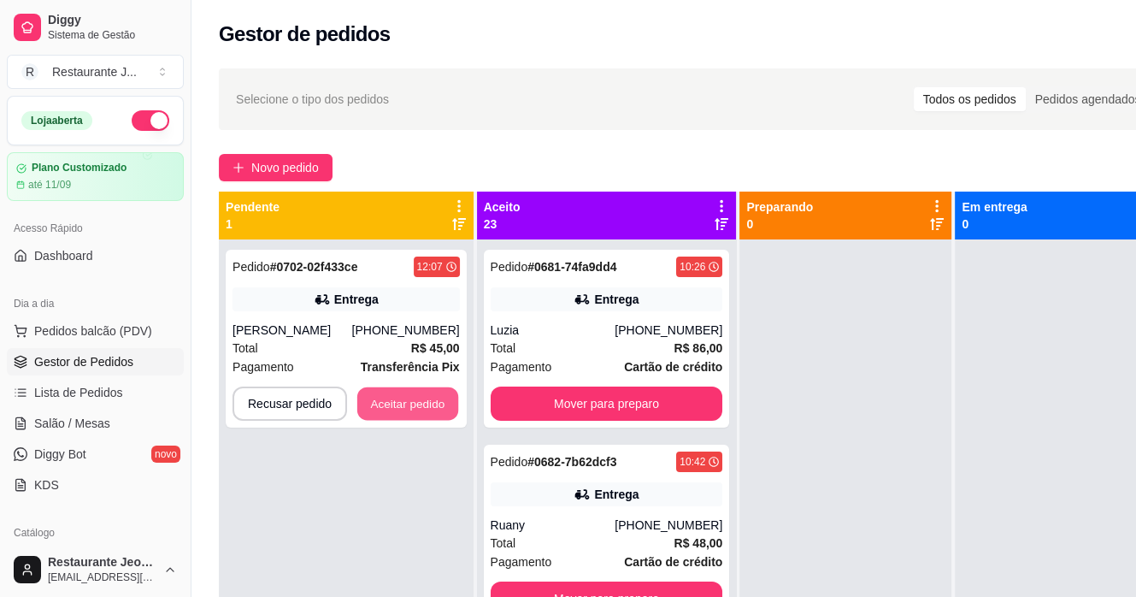
click at [397, 412] on button "Aceitar pedido" at bounding box center [407, 403] width 101 height 33
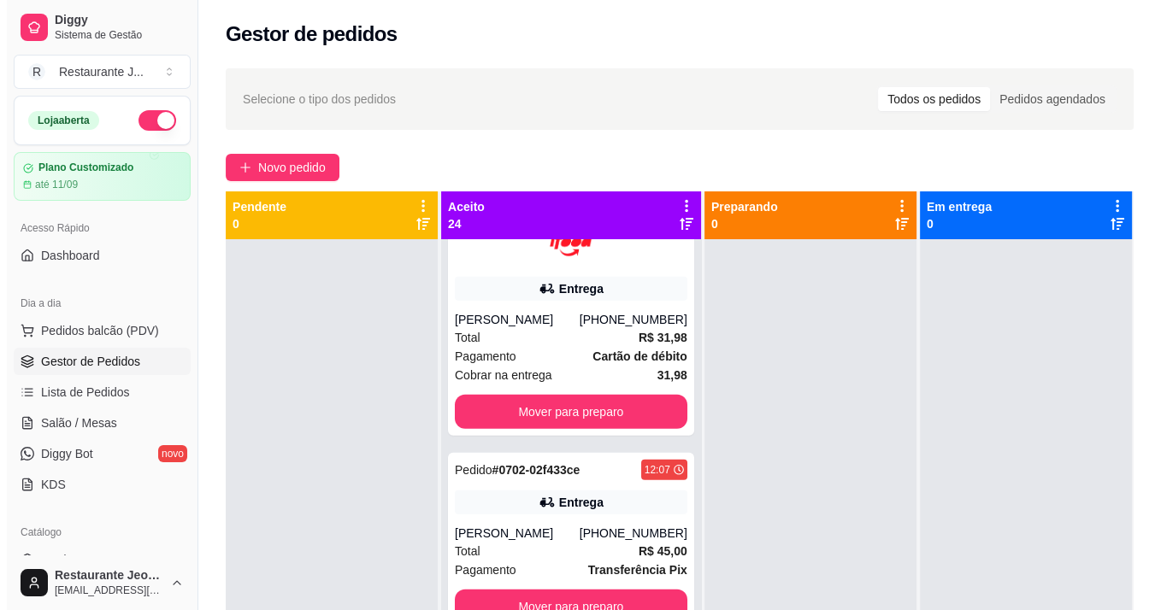
scroll to position [4232, 0]
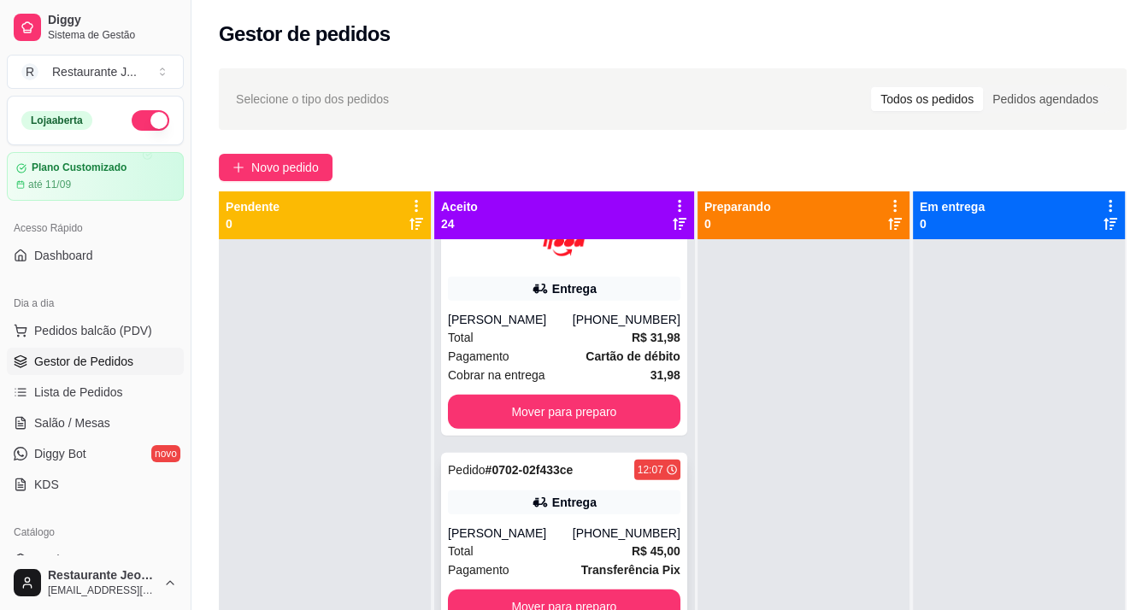
click at [554, 558] on div "Total R$ 45,00" at bounding box center [564, 551] width 233 height 19
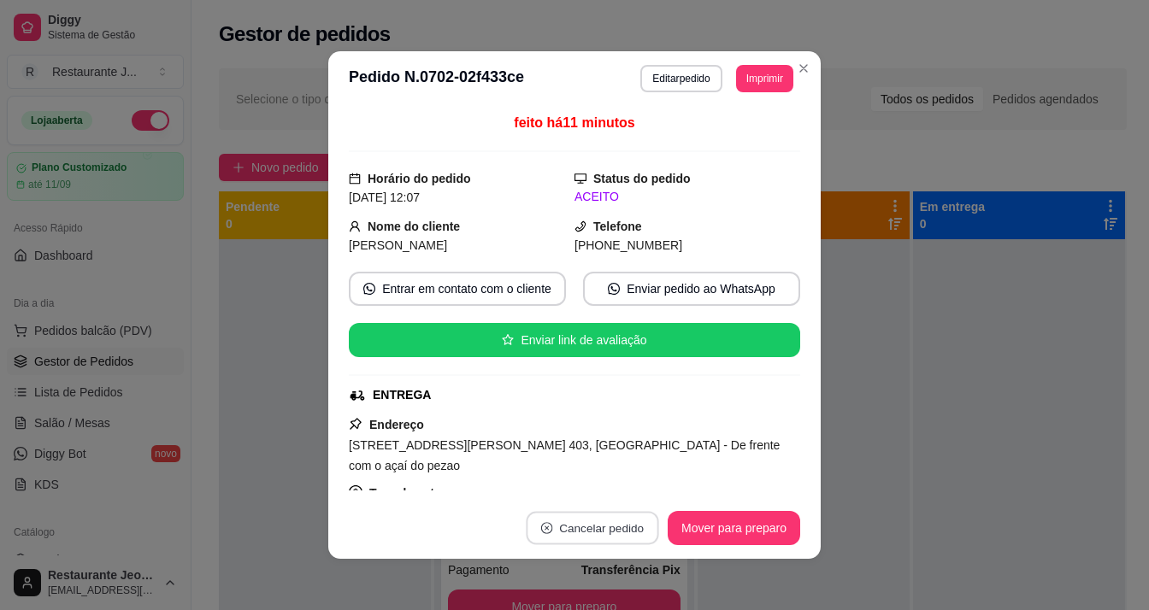
click at [583, 521] on button "Cancelar pedido" at bounding box center [592, 528] width 133 height 33
click at [626, 473] on button "Sim" at bounding box center [633, 484] width 67 height 33
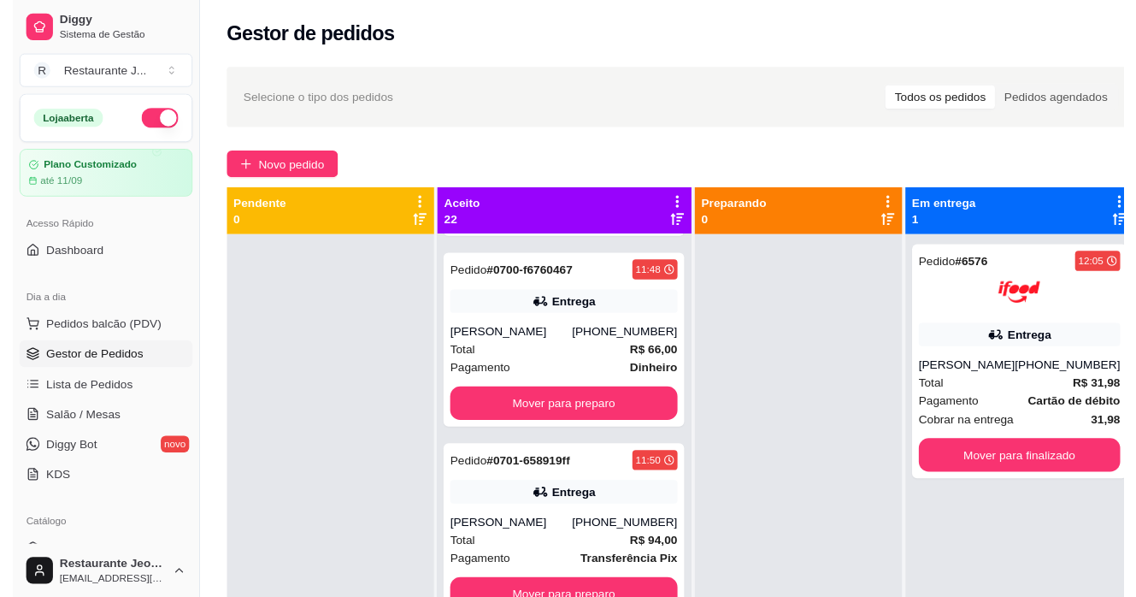
scroll to position [3780, 0]
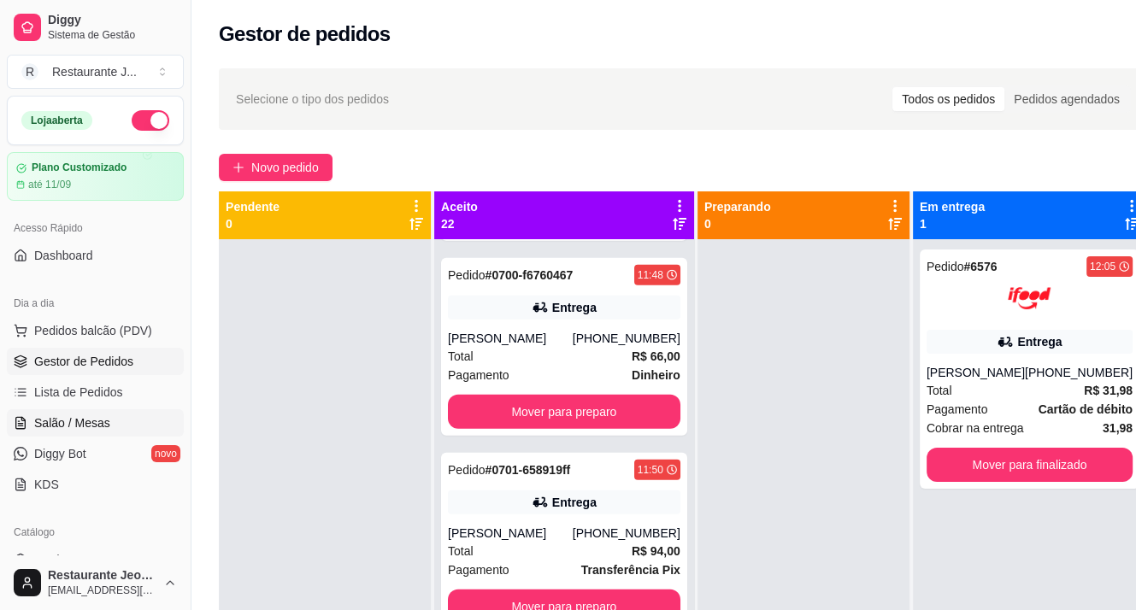
click at [97, 435] on link "Salão / Mesas" at bounding box center [95, 422] width 177 height 27
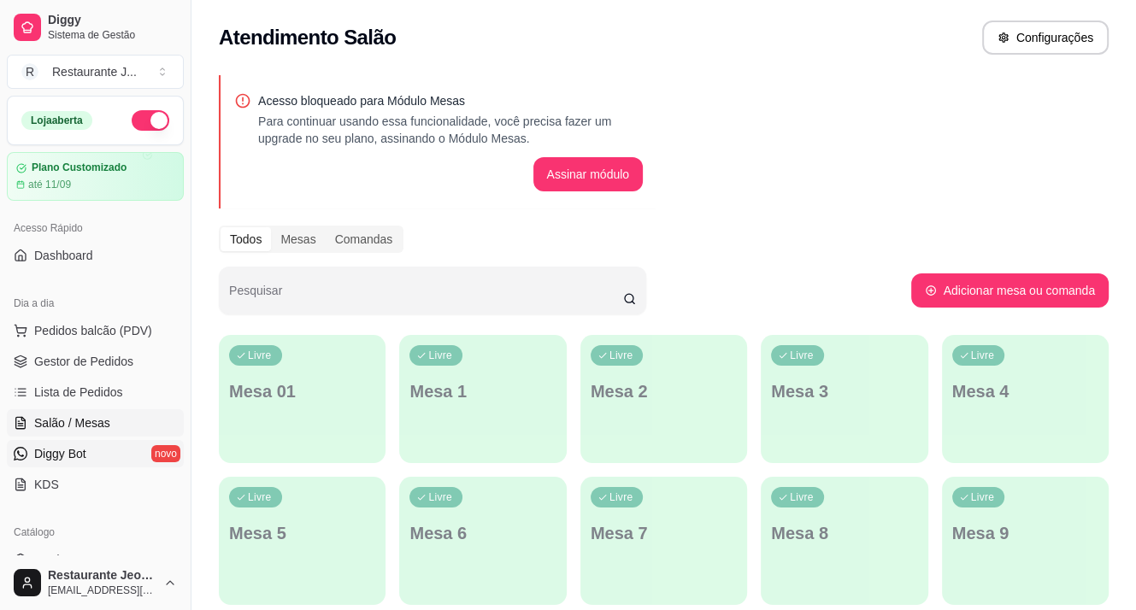
click at [46, 449] on span "Diggy Bot" at bounding box center [60, 453] width 52 height 17
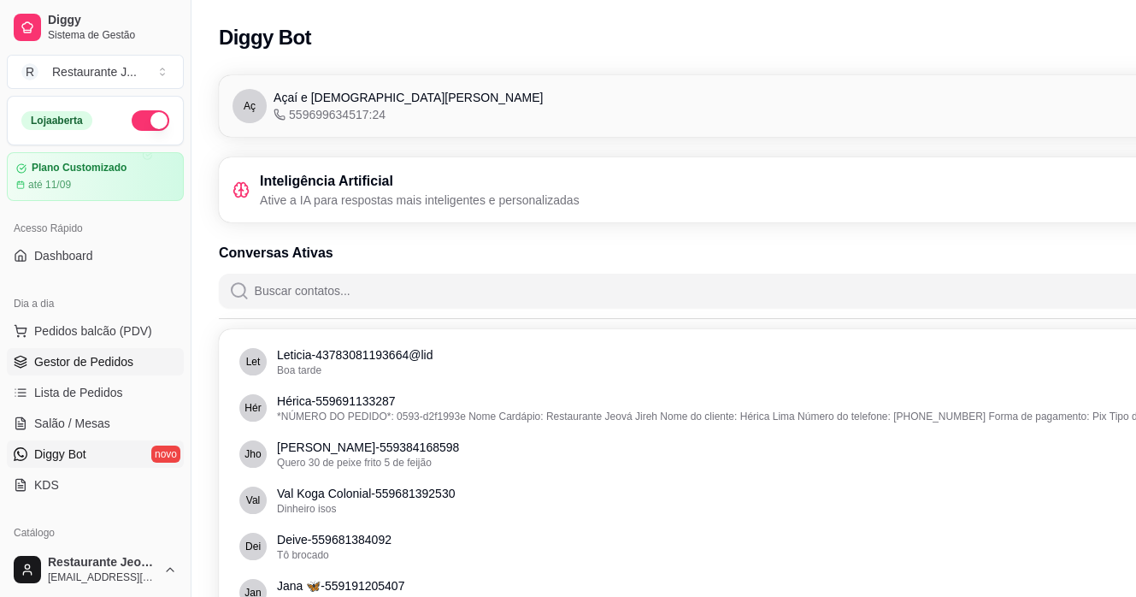
click at [70, 356] on span "Gestor de Pedidos" at bounding box center [83, 361] width 99 height 17
click at [85, 358] on span "Gestor de Pedidos" at bounding box center [83, 361] width 99 height 17
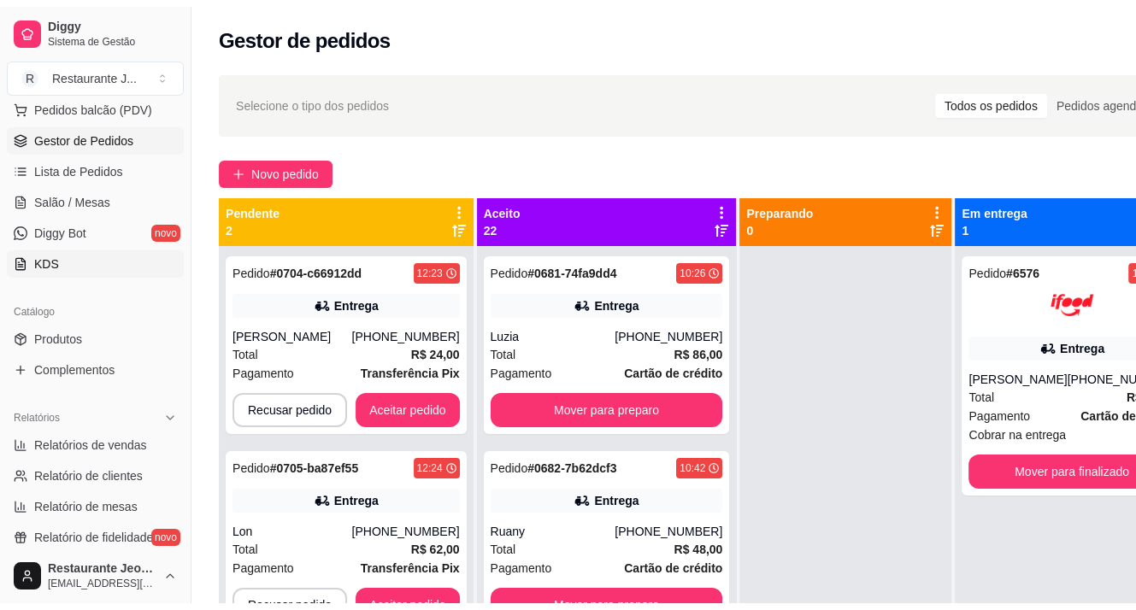
scroll to position [256, 0]
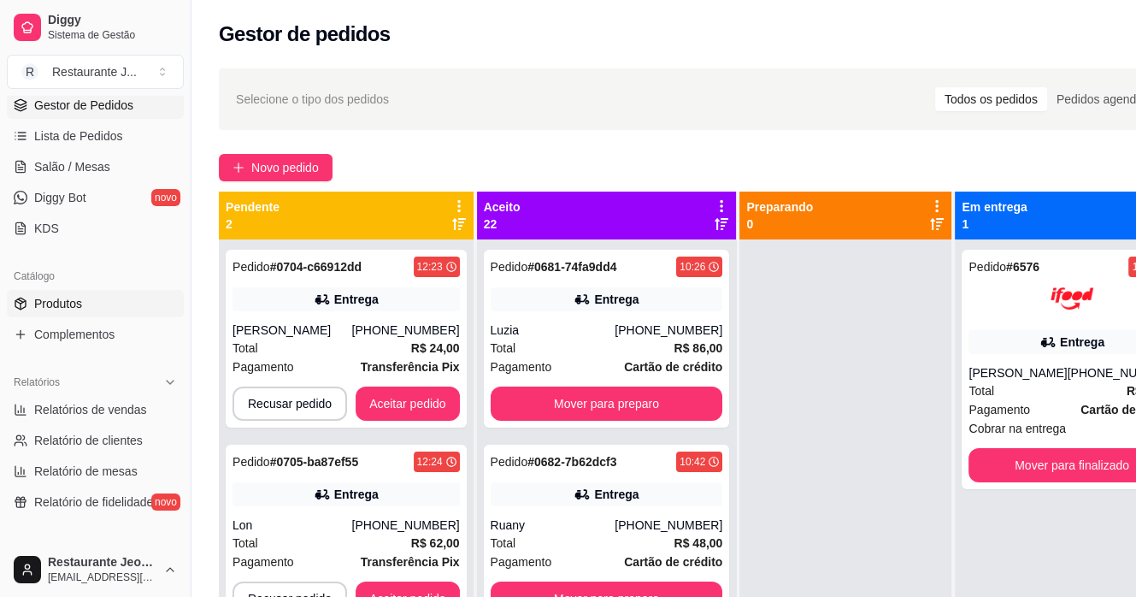
click at [88, 309] on link "Produtos" at bounding box center [95, 303] width 177 height 27
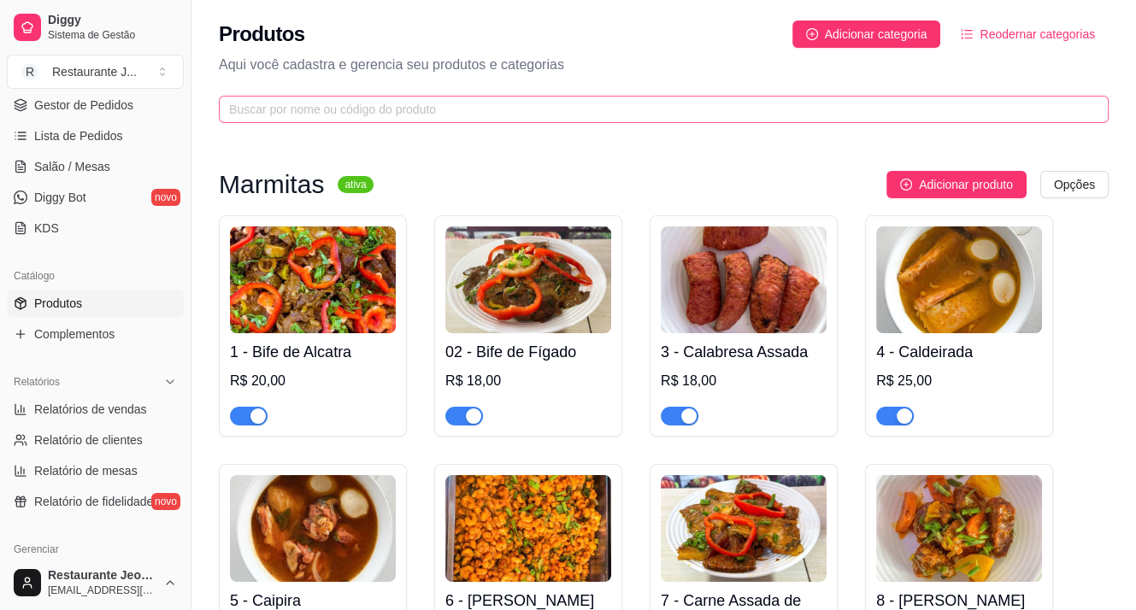
click at [256, 97] on span at bounding box center [664, 109] width 890 height 27
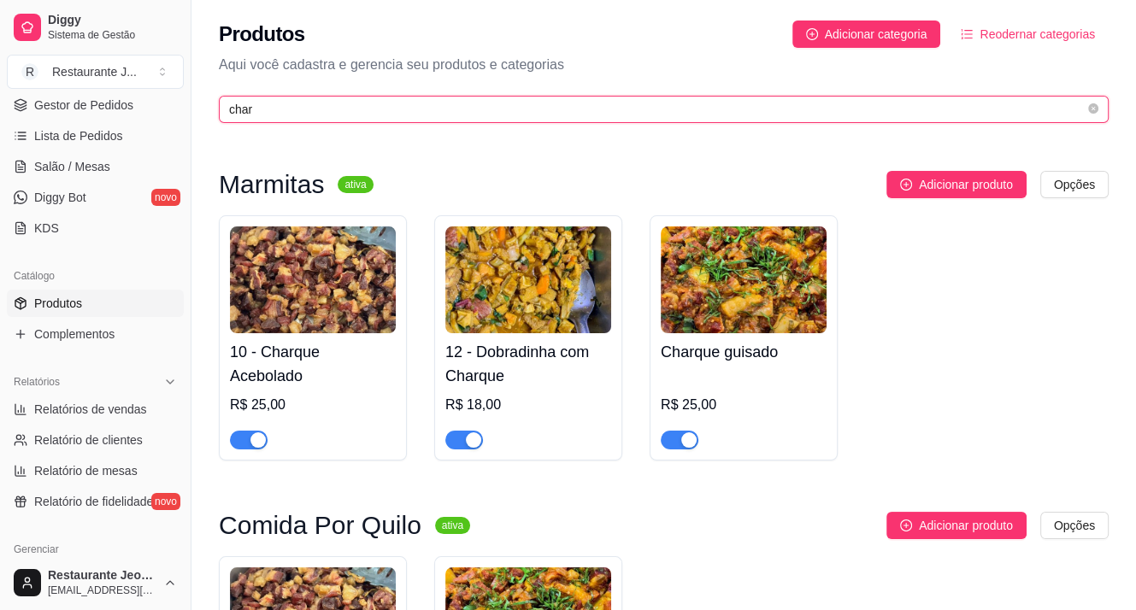
type input "char"
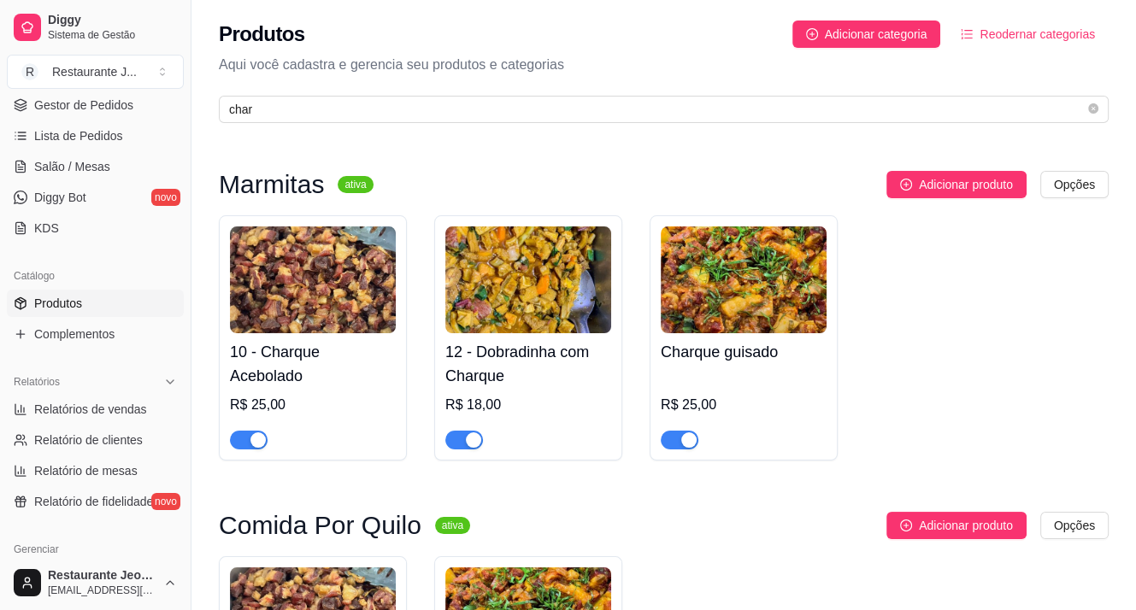
click at [243, 440] on span "button" at bounding box center [249, 440] width 38 height 19
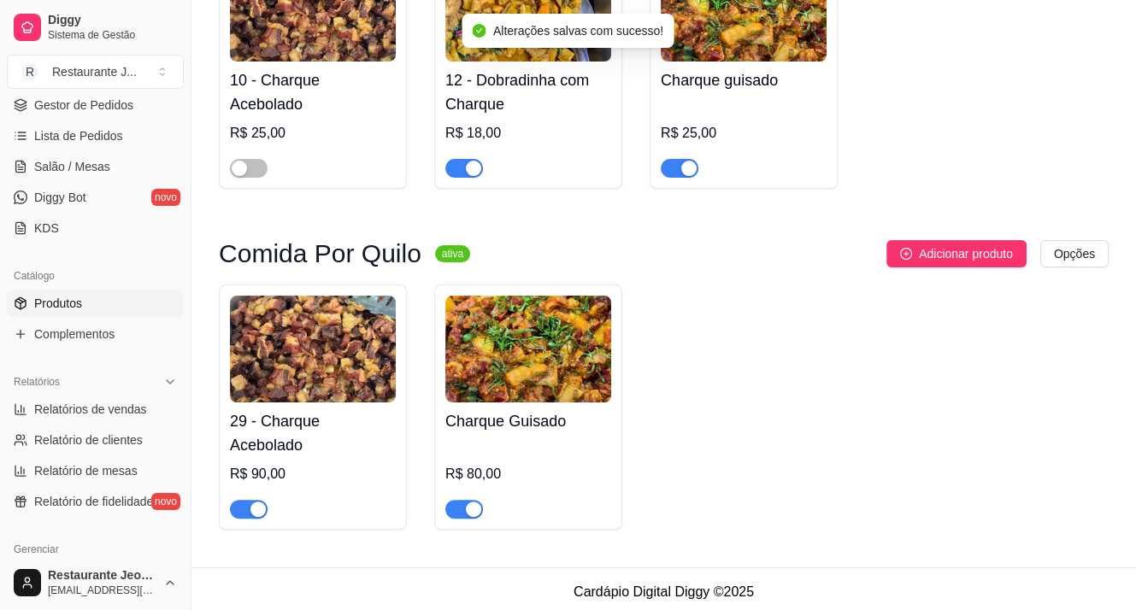
scroll to position [280, 0]
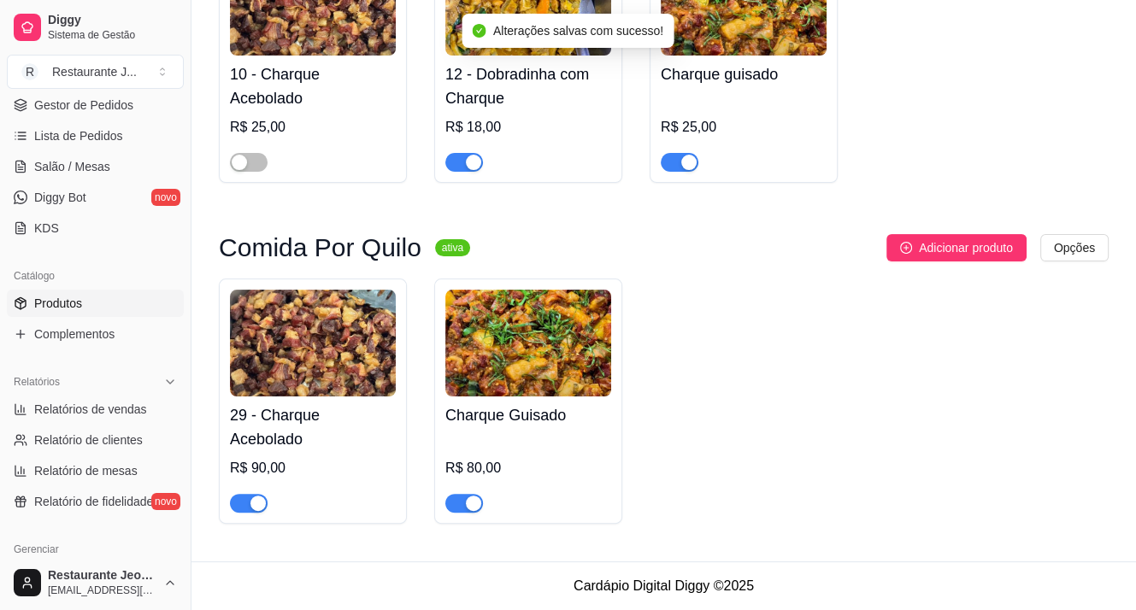
click at [236, 500] on span "button" at bounding box center [249, 503] width 38 height 19
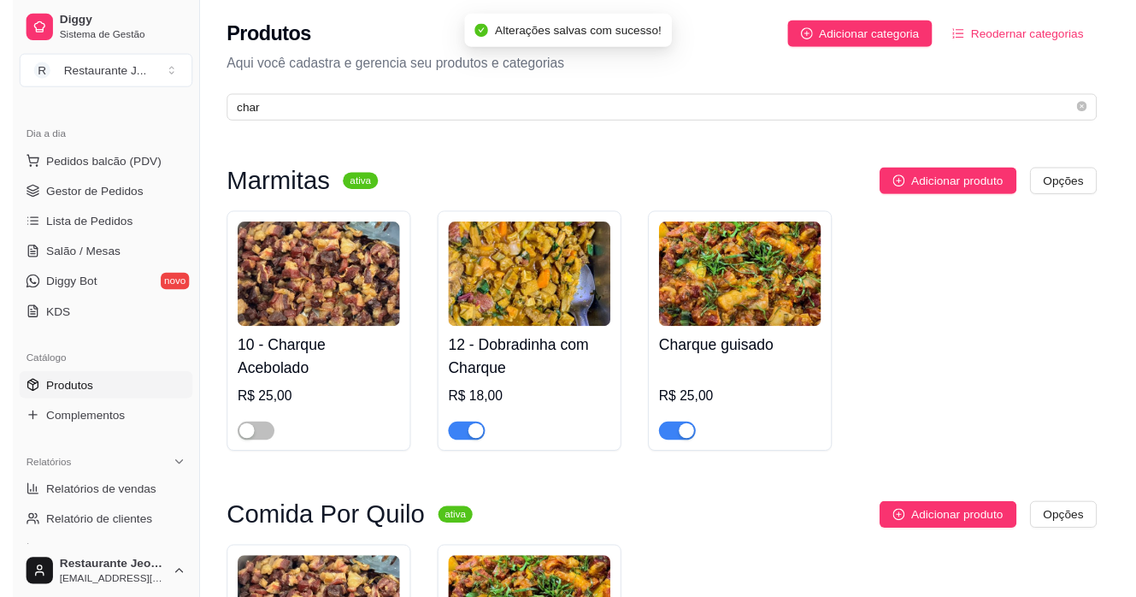
scroll to position [0, 0]
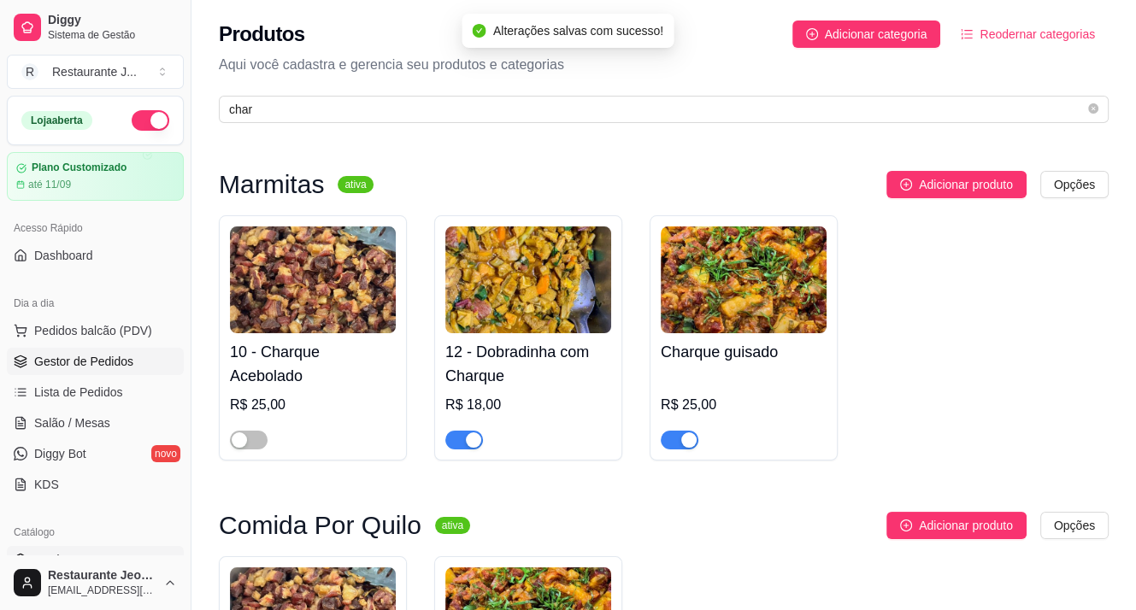
click at [61, 353] on span "Gestor de Pedidos" at bounding box center [83, 361] width 99 height 17
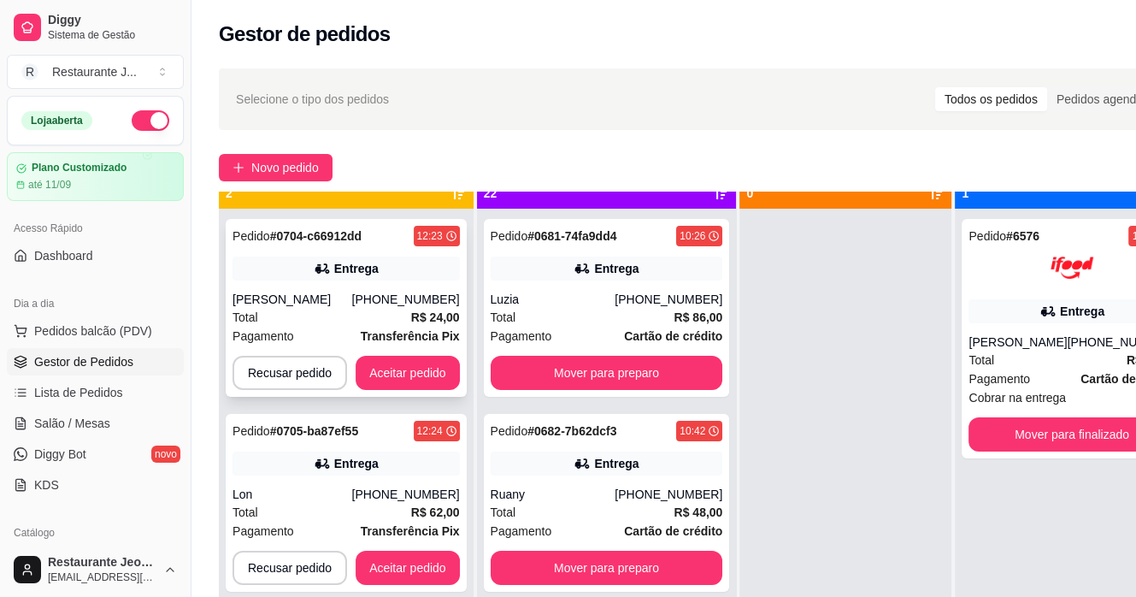
scroll to position [48, 0]
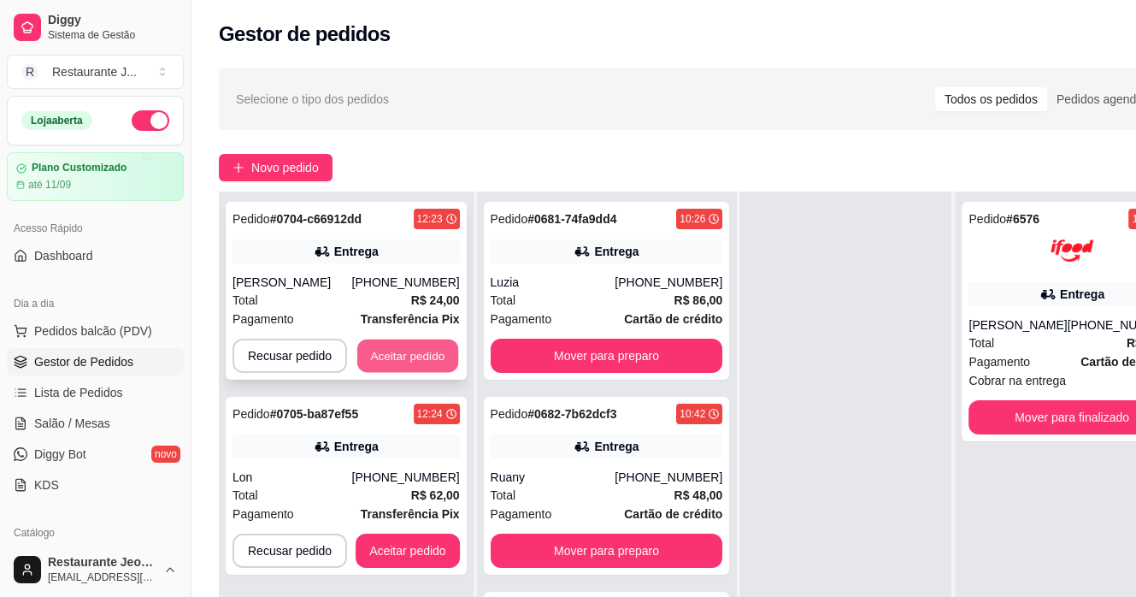
click at [399, 347] on button "Aceitar pedido" at bounding box center [407, 355] width 101 height 33
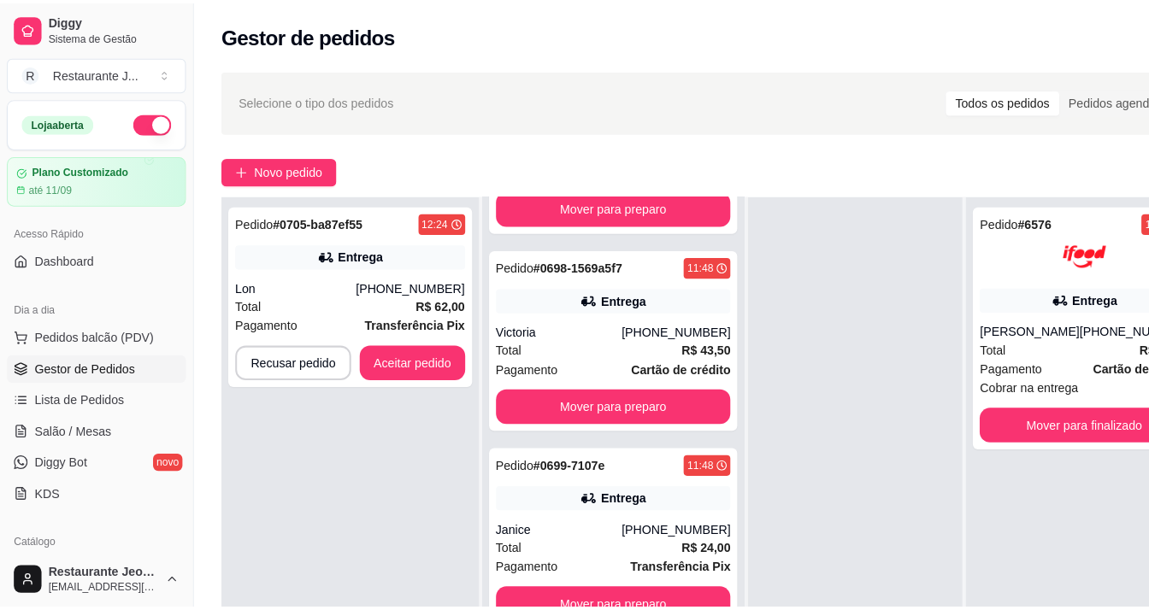
scroll to position [3334, 0]
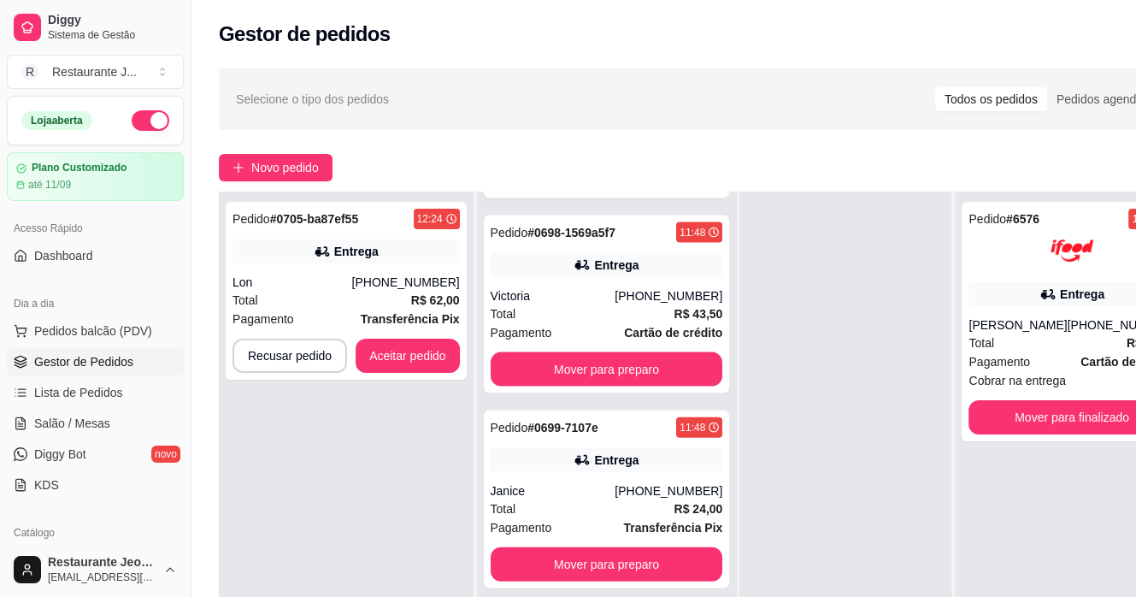
click at [592, 128] on div "Total R$ 126,00" at bounding box center [607, 118] width 233 height 19
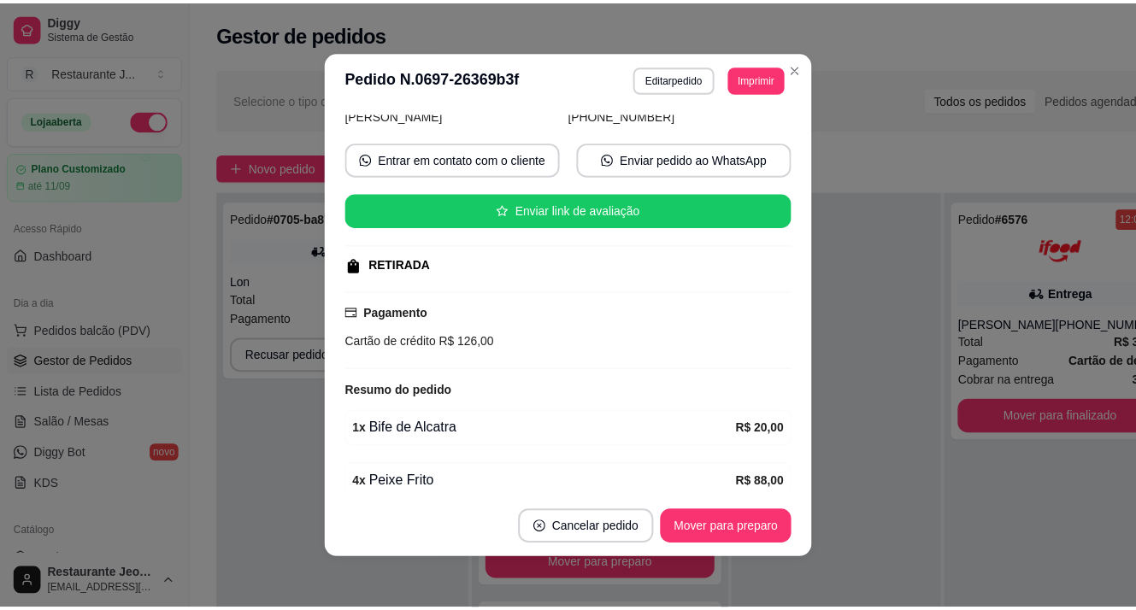
scroll to position [256, 0]
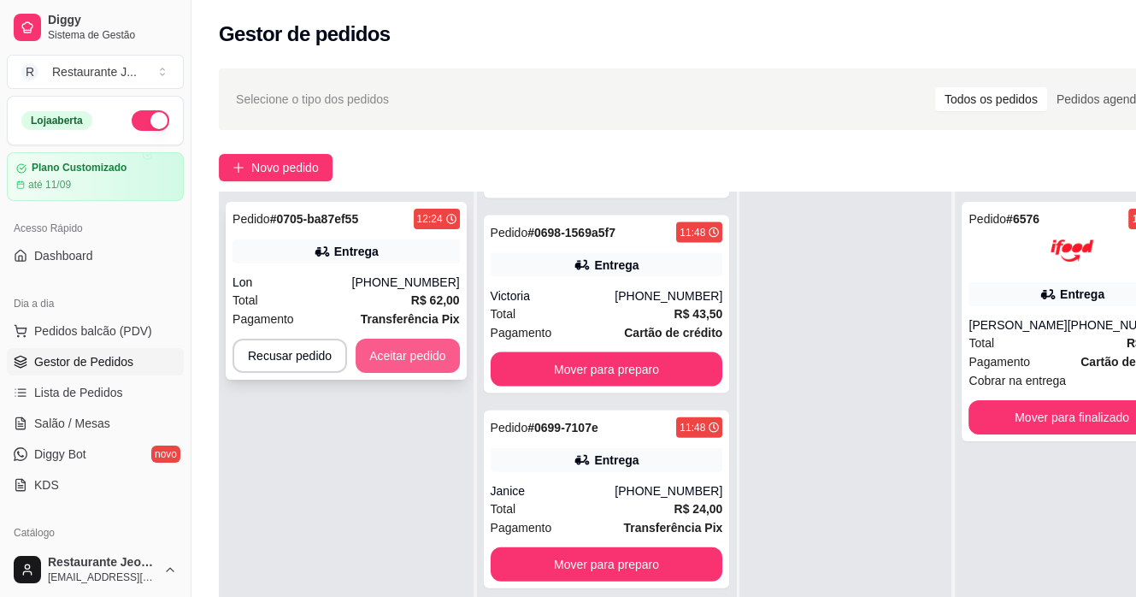
click at [394, 350] on button "Aceitar pedido" at bounding box center [408, 356] width 104 height 34
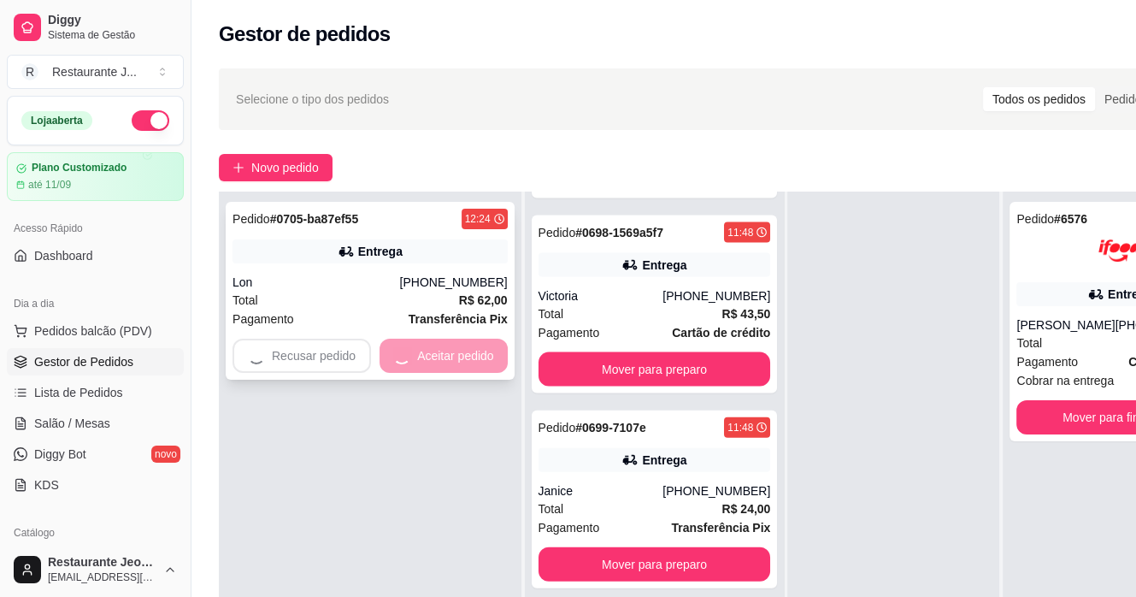
scroll to position [3095, 0]
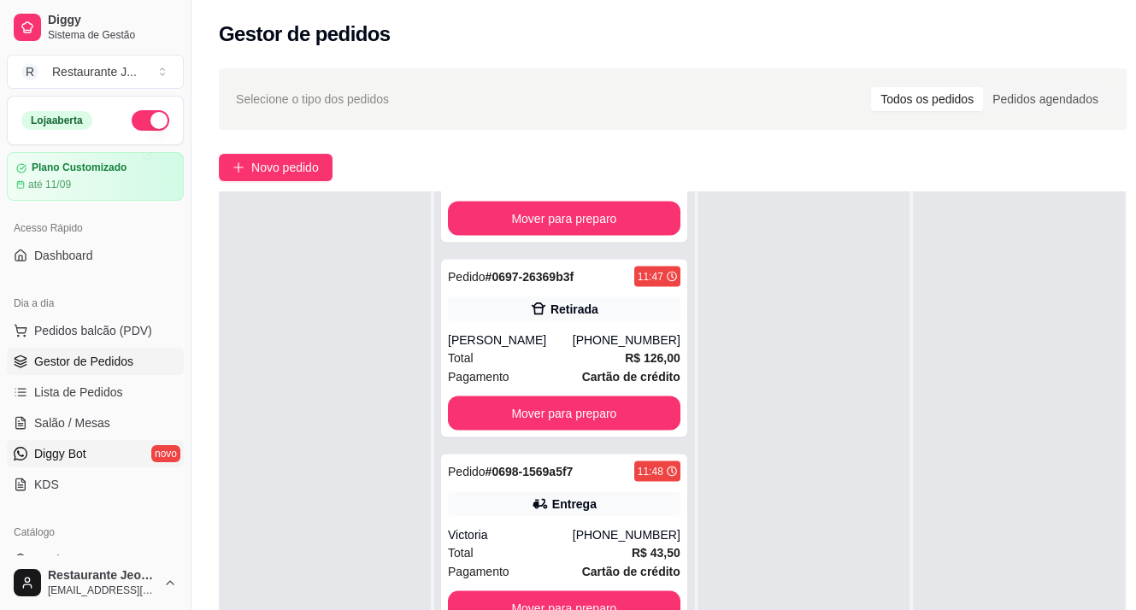
click at [70, 447] on span "Diggy Bot" at bounding box center [60, 453] width 52 height 17
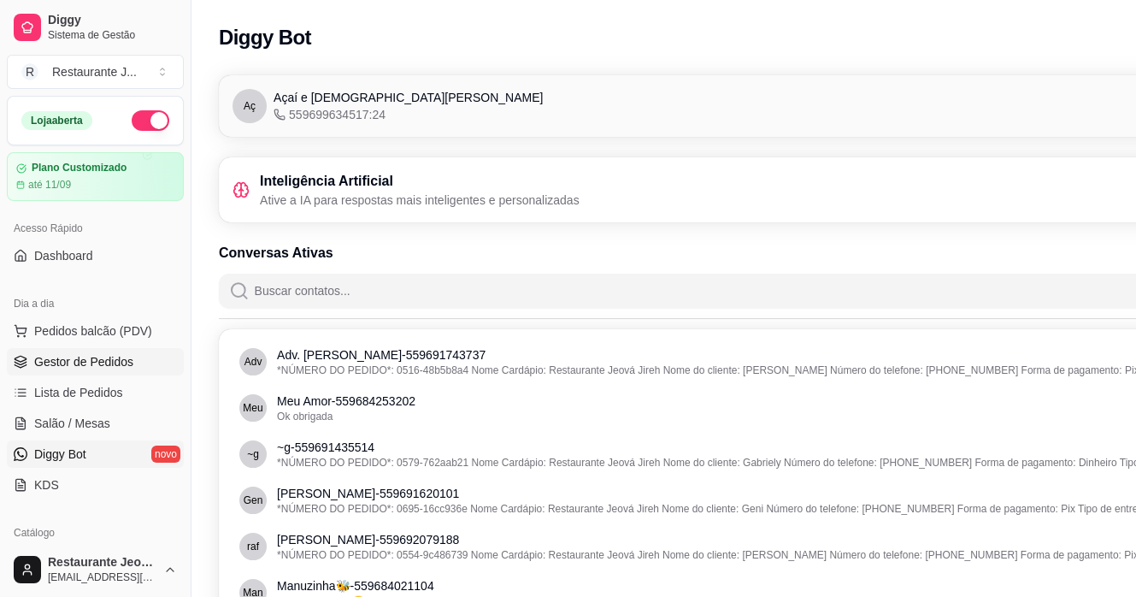
click at [55, 357] on span "Gestor de Pedidos" at bounding box center [83, 361] width 99 height 17
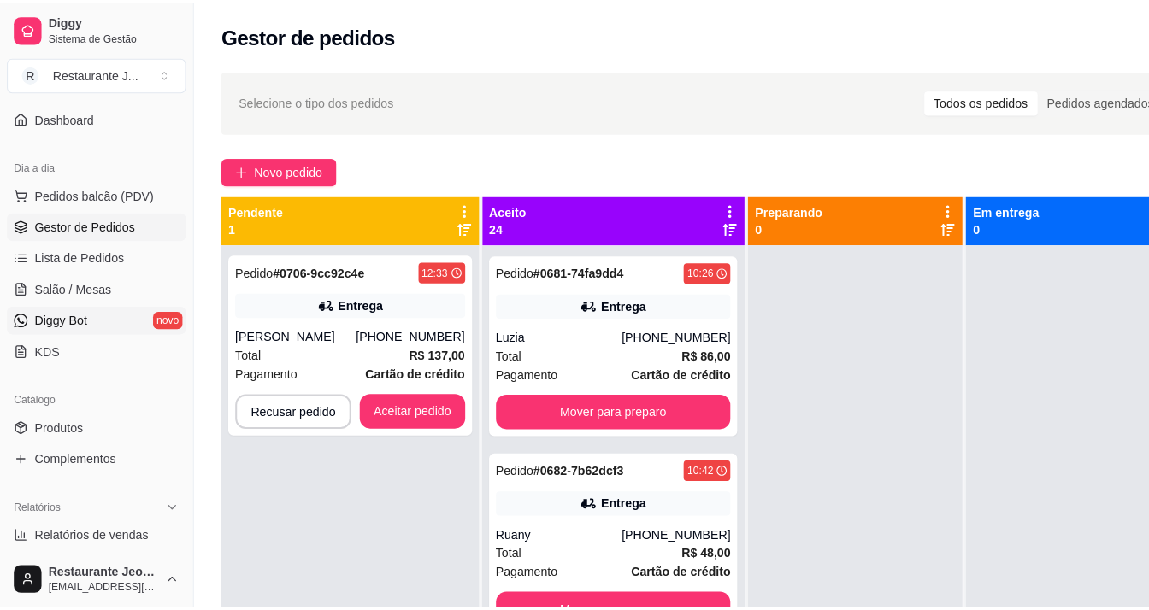
scroll to position [171, 0]
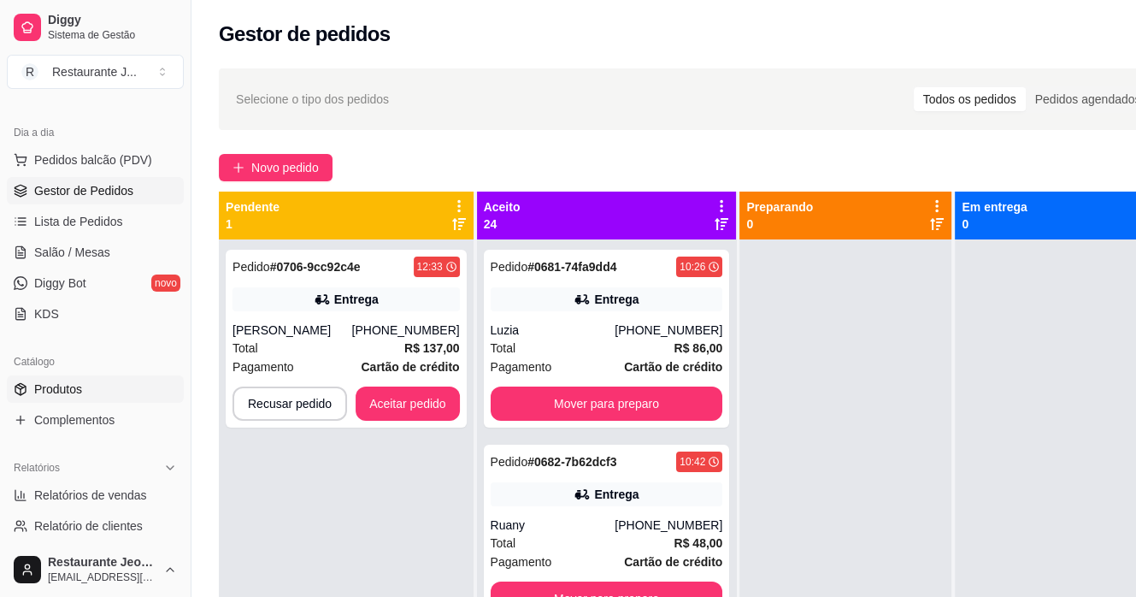
click at [50, 398] on link "Produtos" at bounding box center [95, 388] width 177 height 27
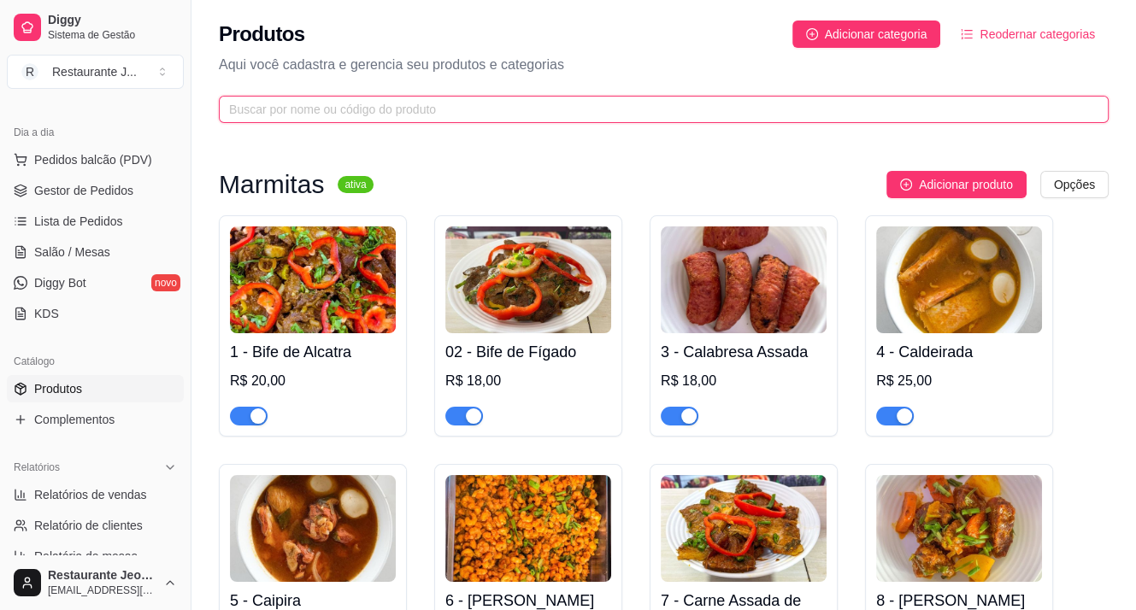
click at [263, 111] on input "text" at bounding box center [657, 109] width 856 height 19
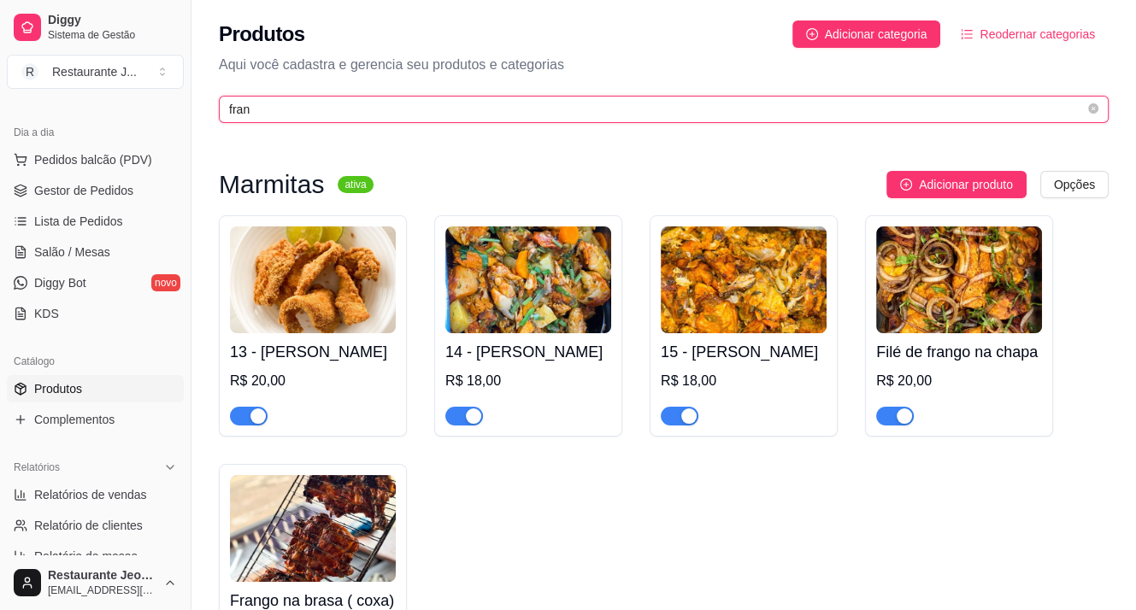
type input "fran"
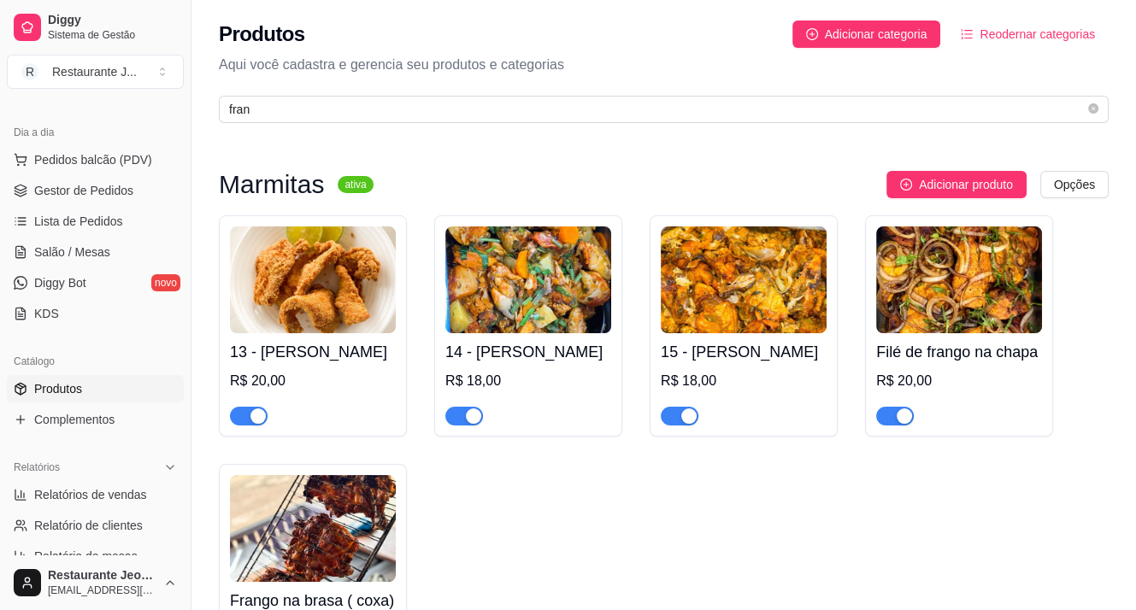
click at [242, 418] on span "button" at bounding box center [249, 416] width 38 height 19
click at [457, 408] on span "button" at bounding box center [464, 416] width 38 height 19
click at [661, 411] on div at bounding box center [680, 415] width 38 height 21
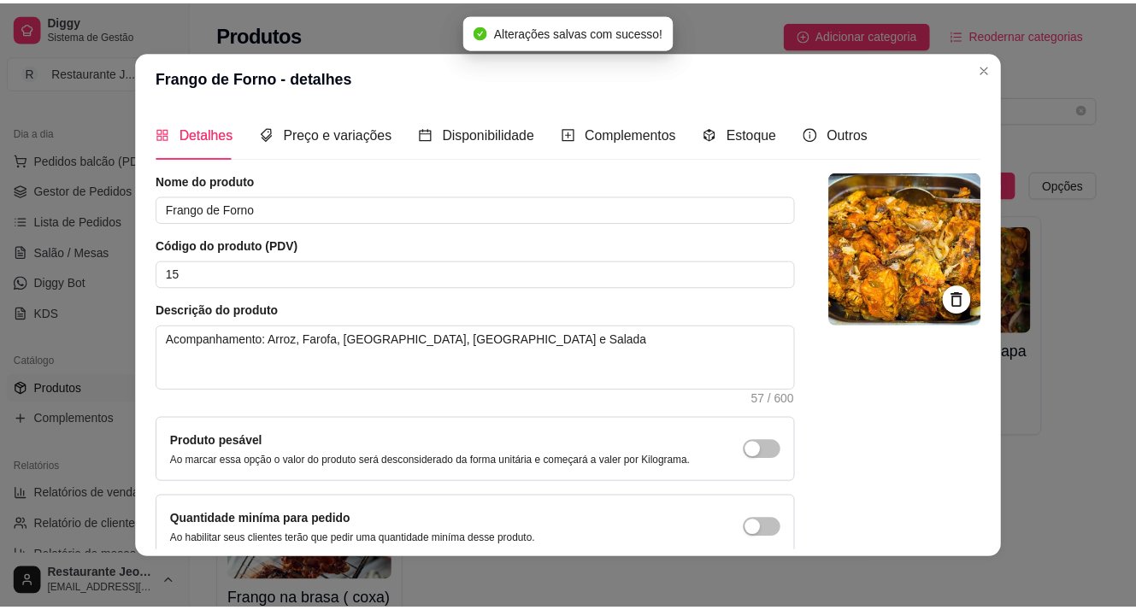
scroll to position [84, 0]
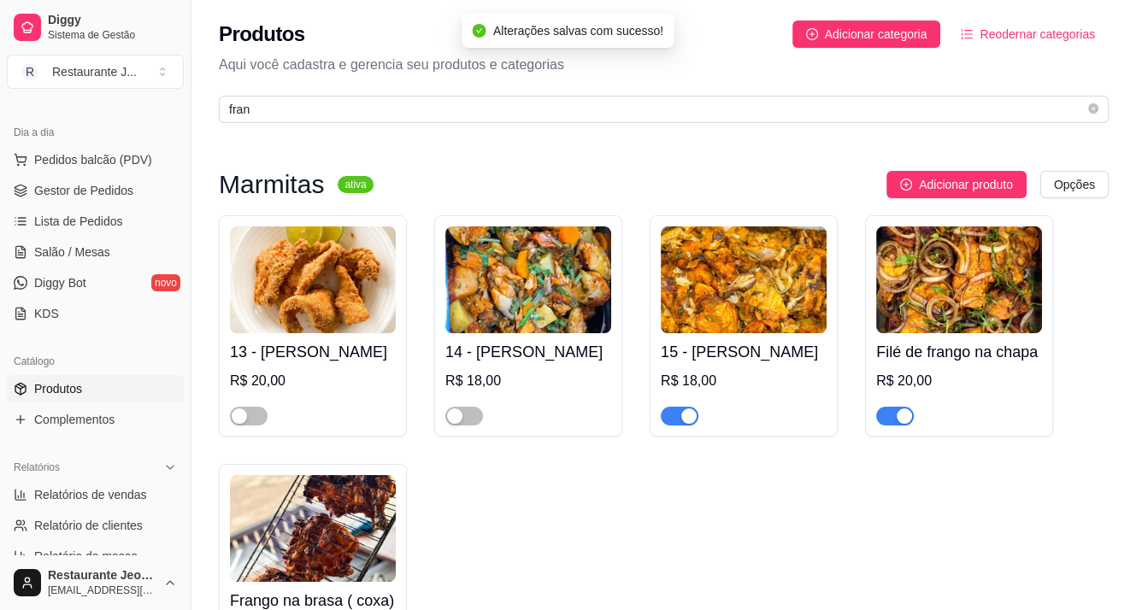
click at [888, 415] on span "button" at bounding box center [895, 416] width 38 height 19
click at [679, 420] on span "button" at bounding box center [680, 416] width 38 height 19
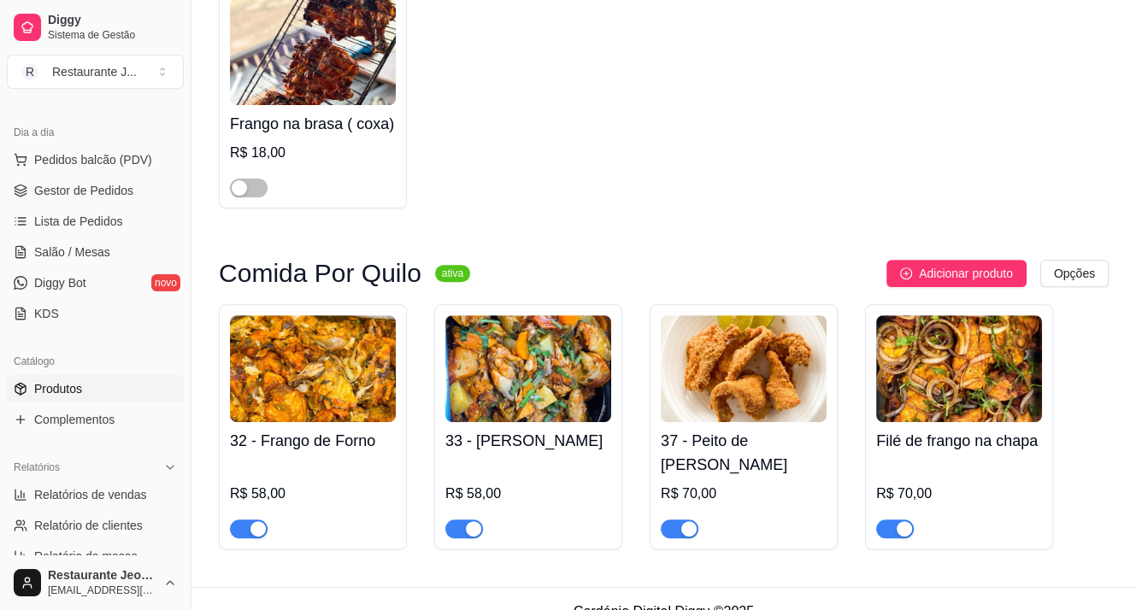
scroll to position [505, 0]
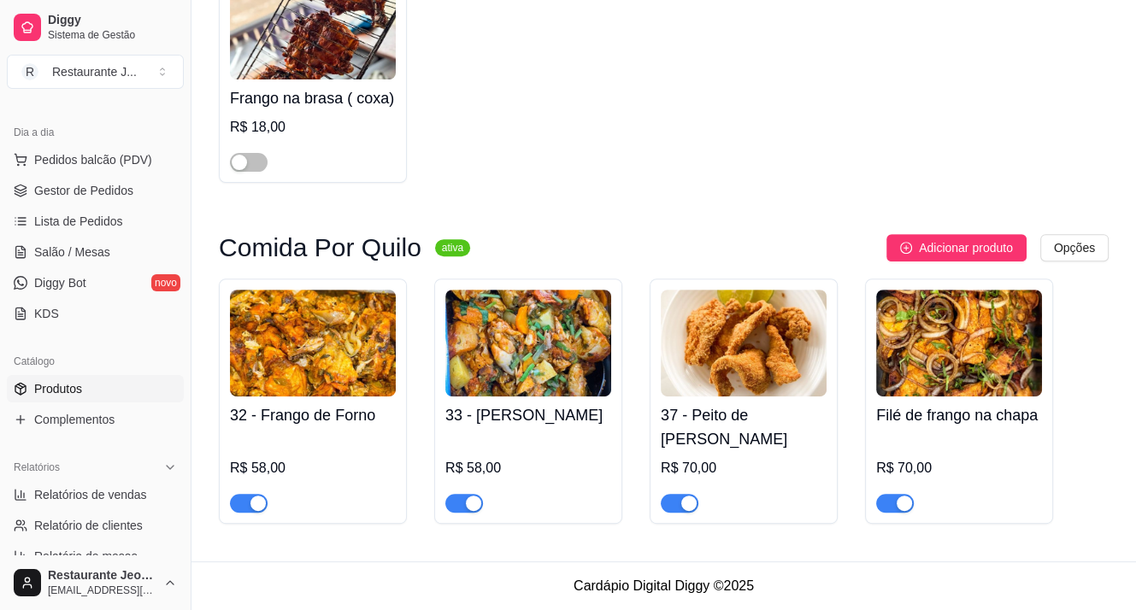
click at [451, 494] on span "button" at bounding box center [464, 503] width 38 height 19
click at [242, 507] on span "button" at bounding box center [249, 503] width 38 height 19
click at [668, 502] on span "button" at bounding box center [680, 503] width 38 height 19
click at [888, 504] on span "button" at bounding box center [895, 503] width 38 height 19
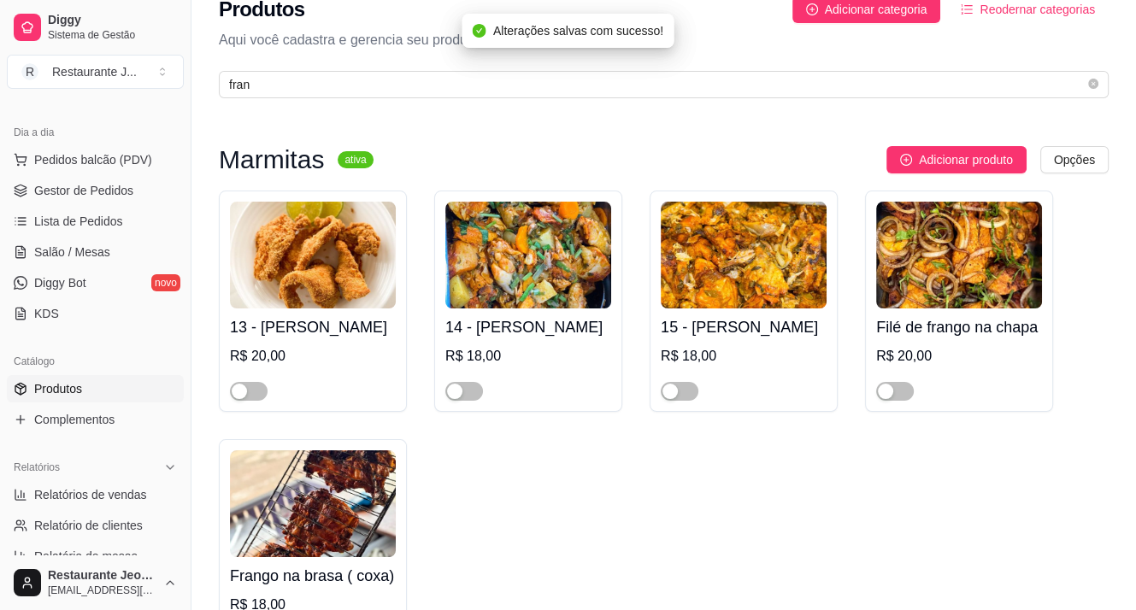
scroll to position [0, 0]
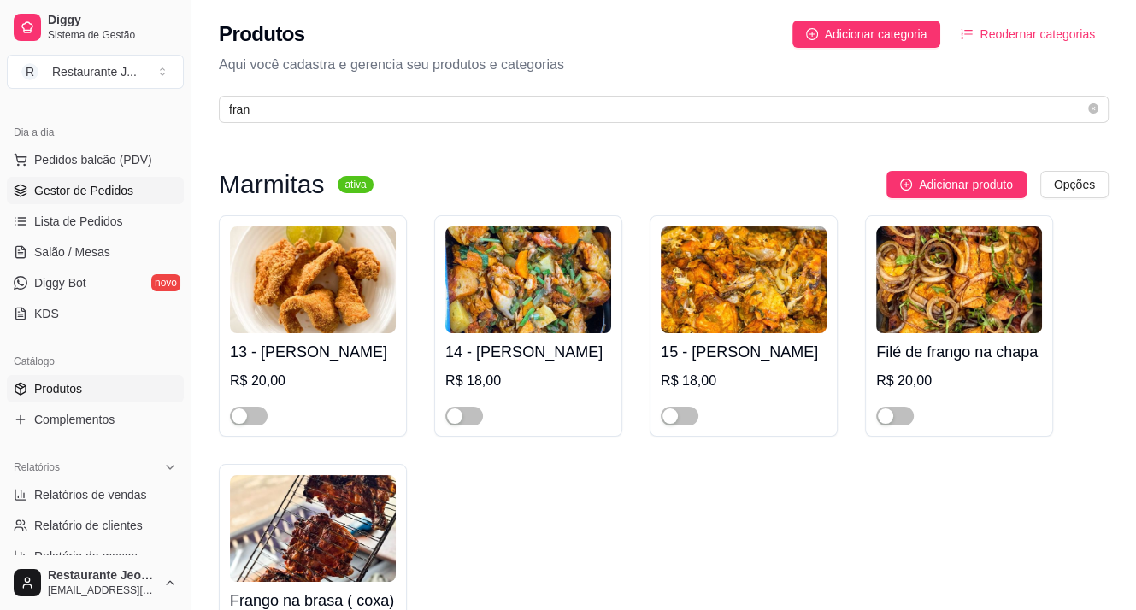
click at [96, 201] on link "Gestor de Pedidos" at bounding box center [95, 190] width 177 height 27
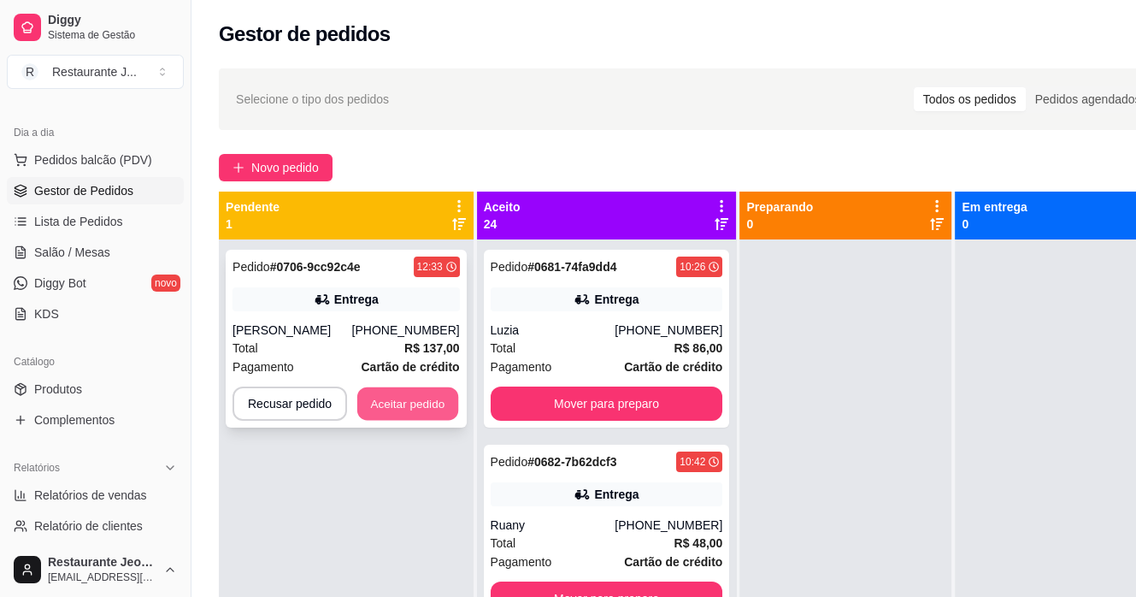
click at [400, 409] on button "Aceitar pedido" at bounding box center [407, 403] width 101 height 33
click at [305, 315] on div "Pedido # 0707-2424ebd2 12:45 Entrega [PERSON_NAME] [PHONE_NUMBER] Total R$ 59,0…" at bounding box center [346, 339] width 241 height 178
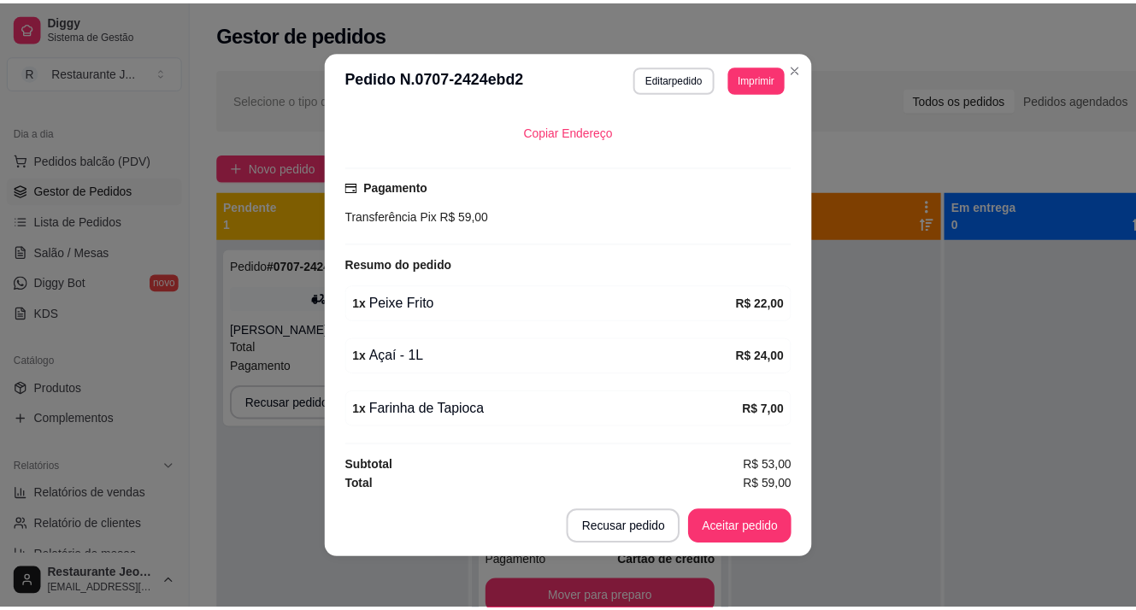
scroll to position [410, 0]
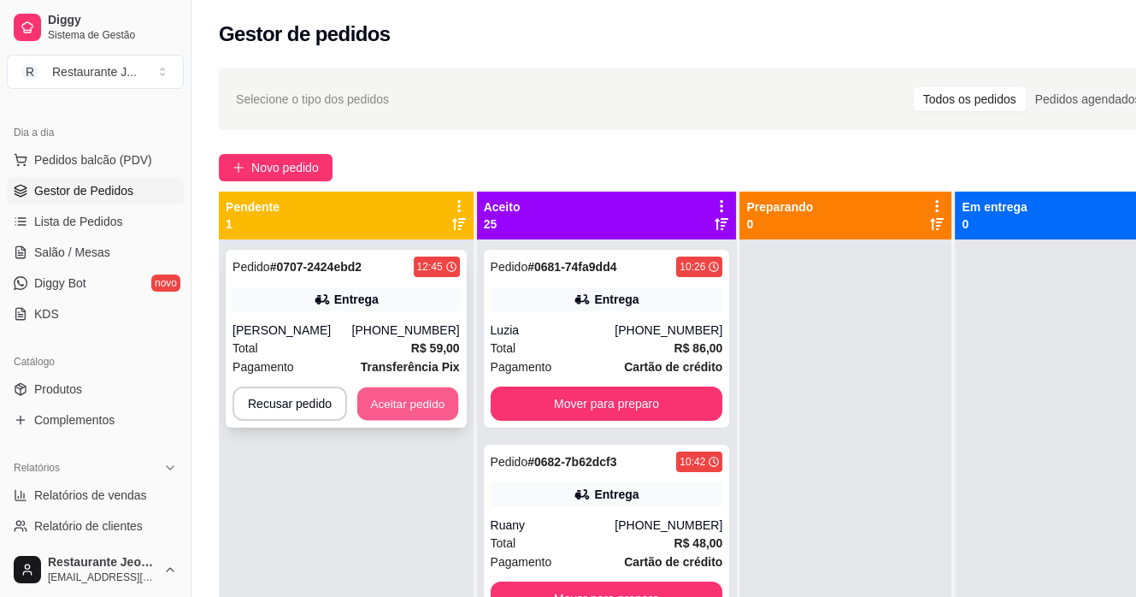
click at [364, 401] on button "Aceitar pedido" at bounding box center [407, 403] width 101 height 33
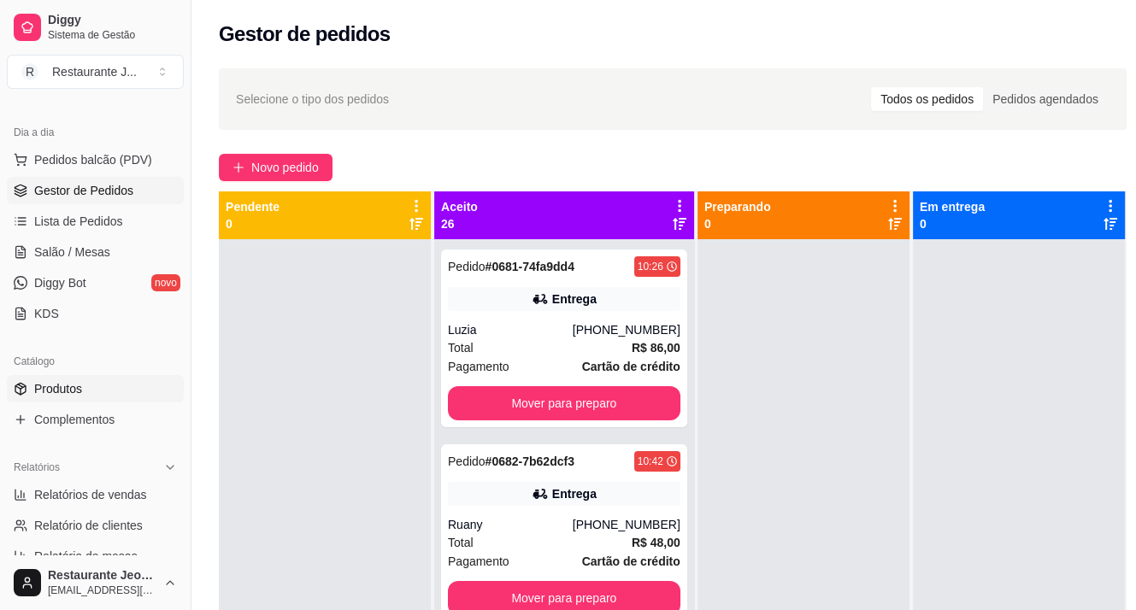
click at [90, 380] on link "Produtos" at bounding box center [95, 388] width 177 height 27
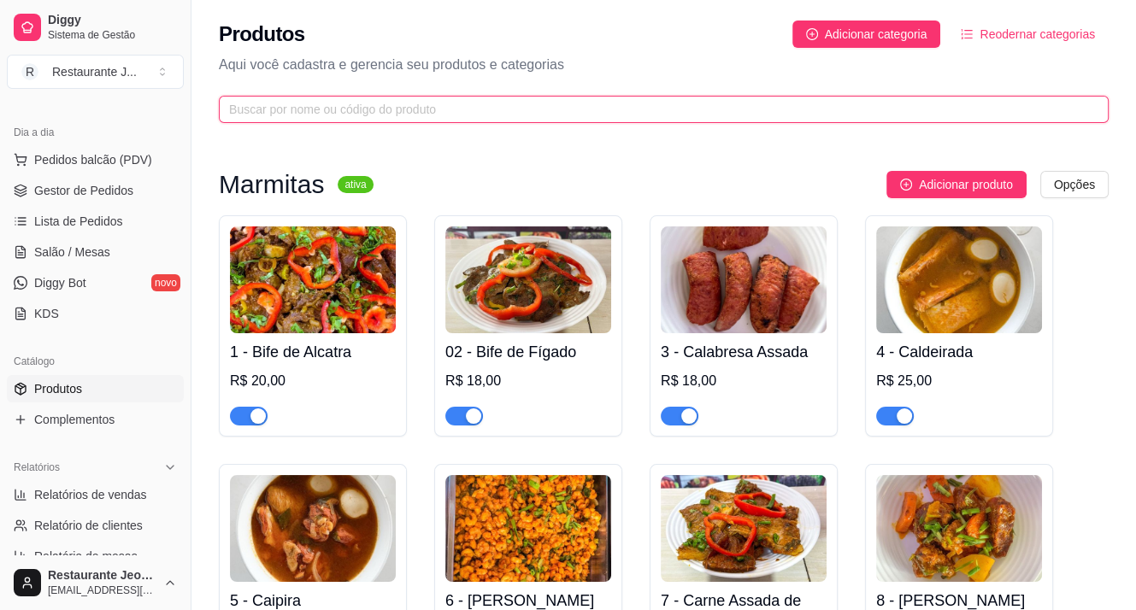
click at [263, 114] on input "text" at bounding box center [657, 109] width 856 height 19
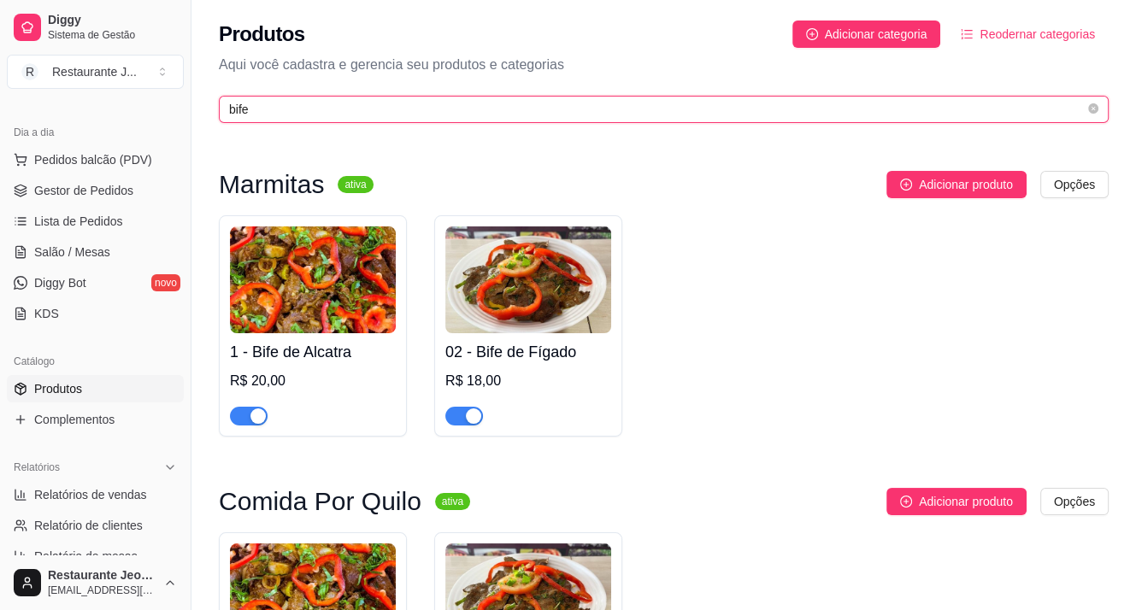
type input "bife"
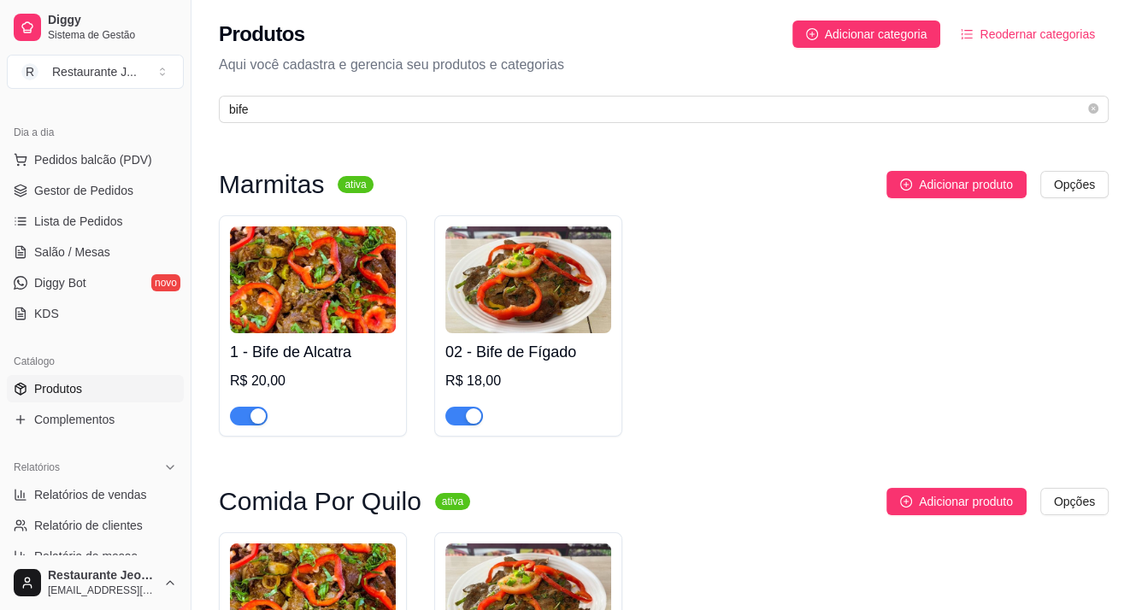
click at [242, 410] on span "button" at bounding box center [249, 416] width 38 height 19
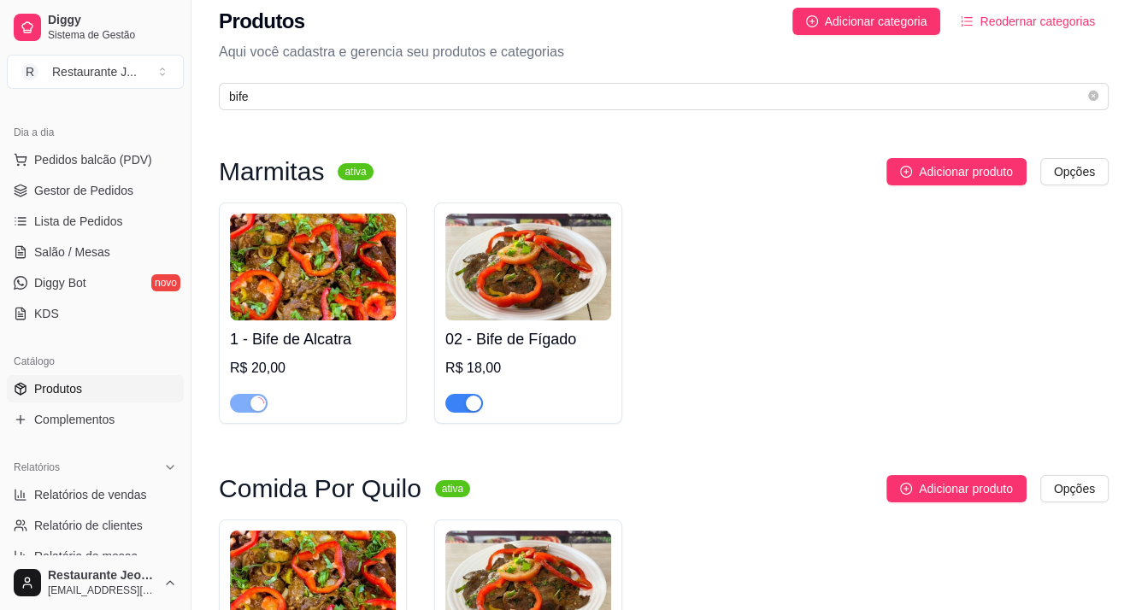
scroll to position [232, 0]
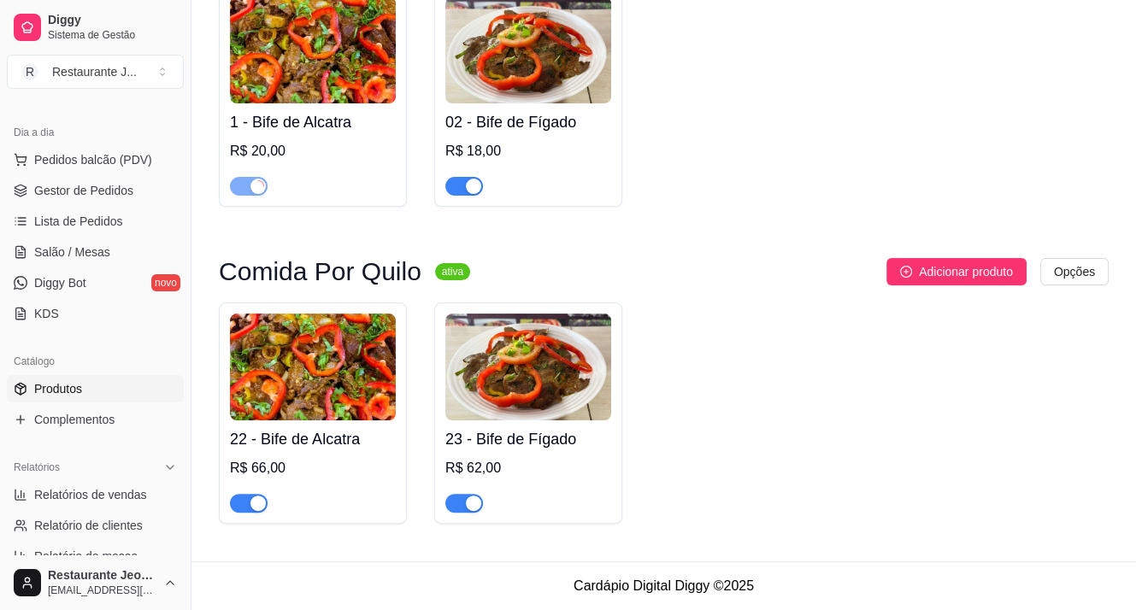
click at [247, 500] on span "button" at bounding box center [249, 503] width 38 height 19
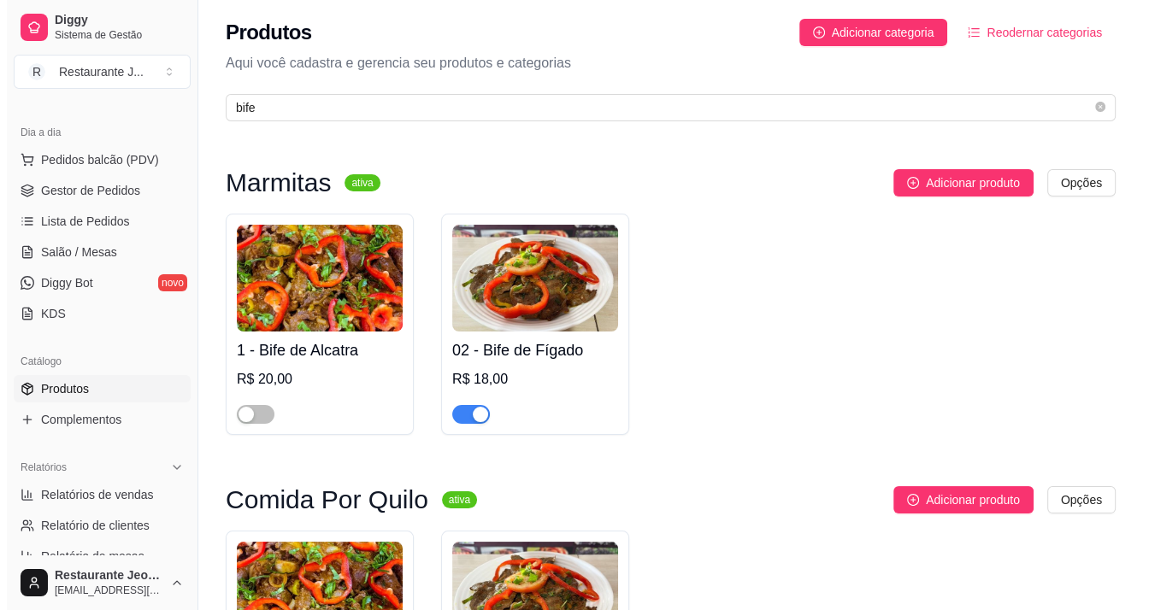
scroll to position [0, 0]
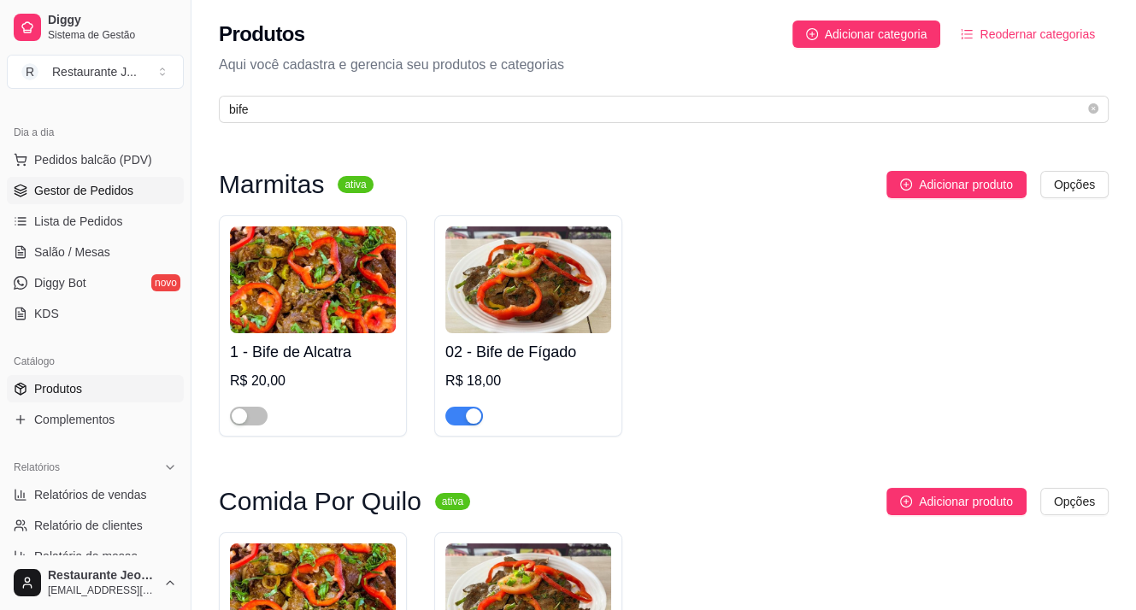
click at [91, 195] on span "Gestor de Pedidos" at bounding box center [83, 190] width 99 height 17
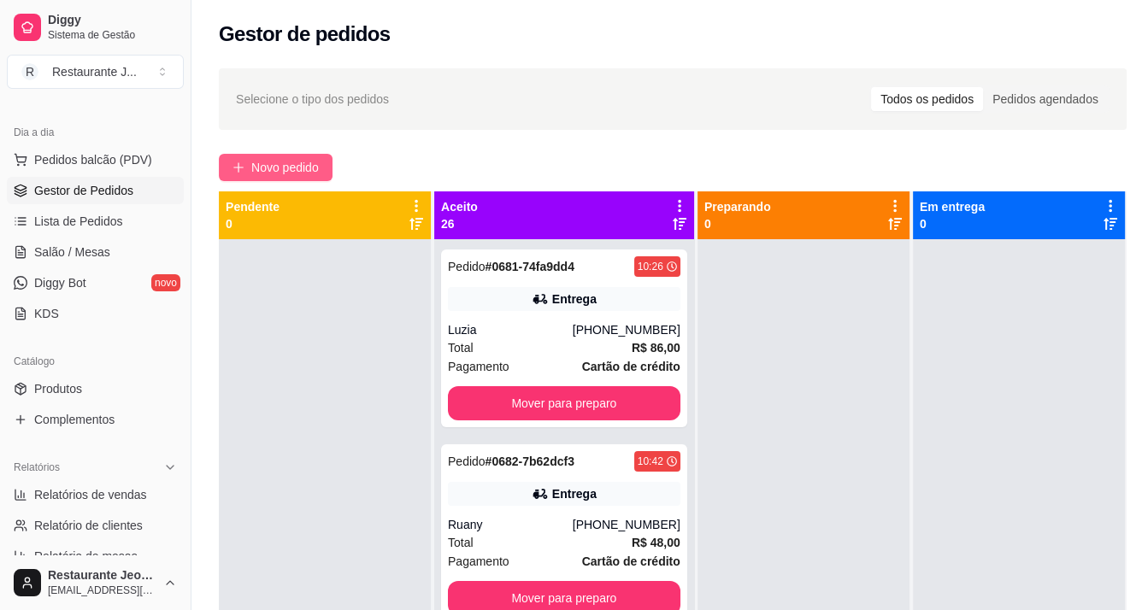
click at [239, 175] on button "Novo pedido" at bounding box center [276, 167] width 114 height 27
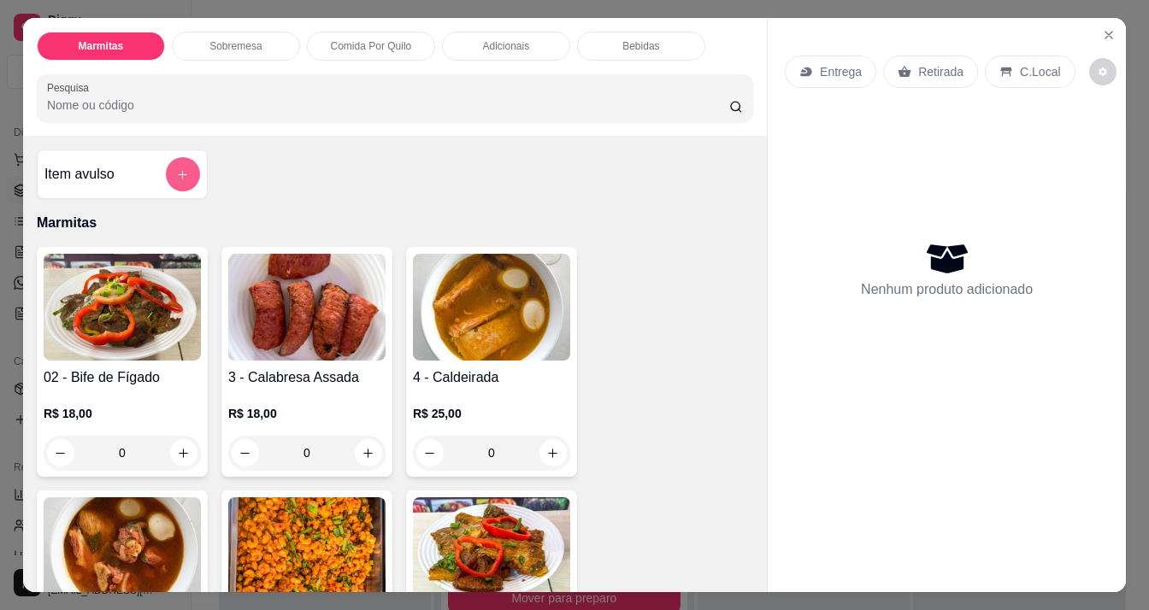
click at [184, 171] on button "add-separate-item" at bounding box center [183, 174] width 34 height 34
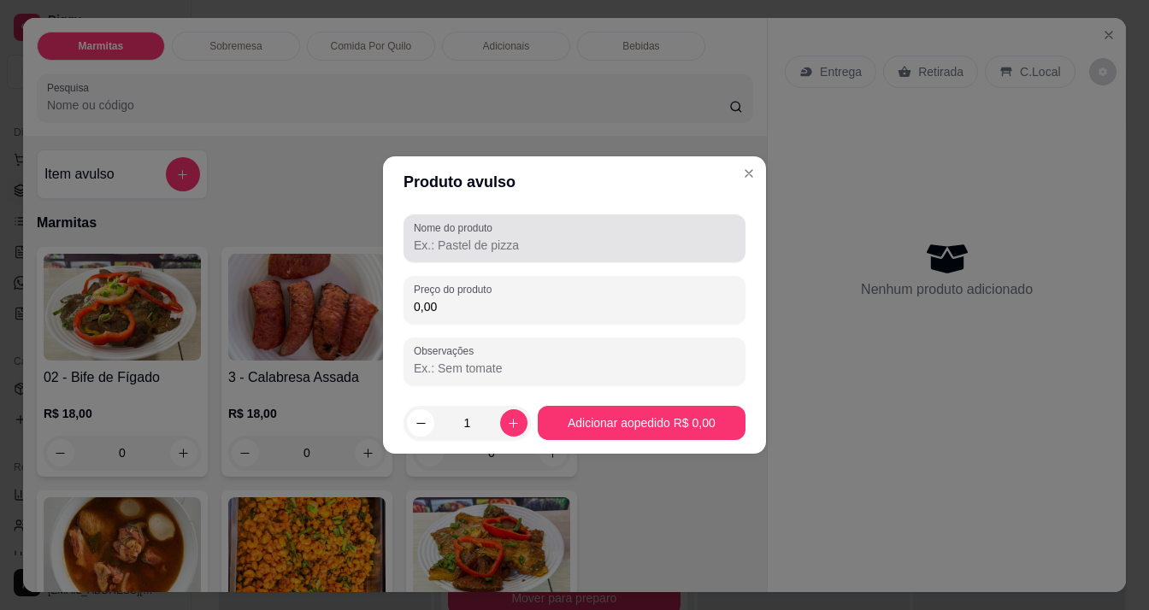
click at [448, 239] on input "Nome do produto" at bounding box center [574, 245] width 321 height 17
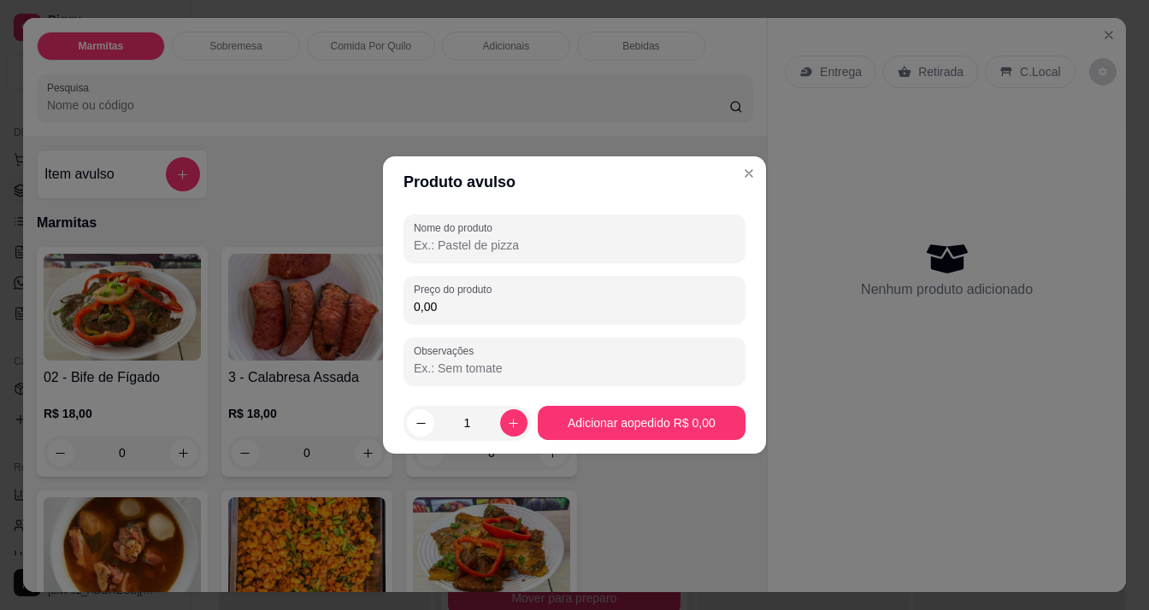
click at [484, 253] on input "Nome do produto" at bounding box center [574, 245] width 321 height 17
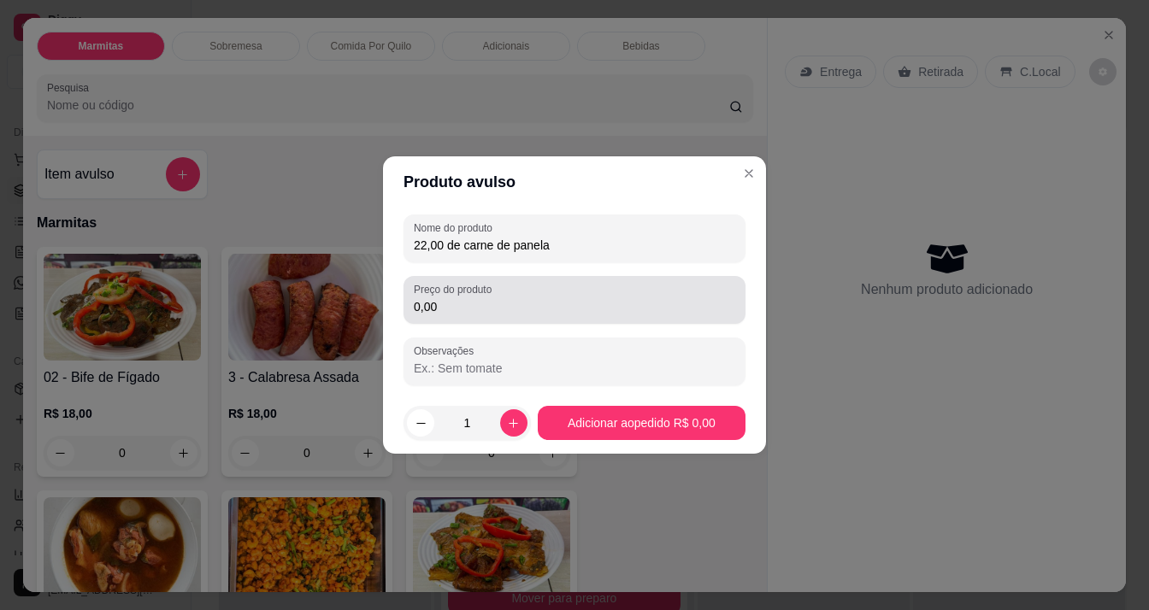
type input "22,00 de carne de panela"
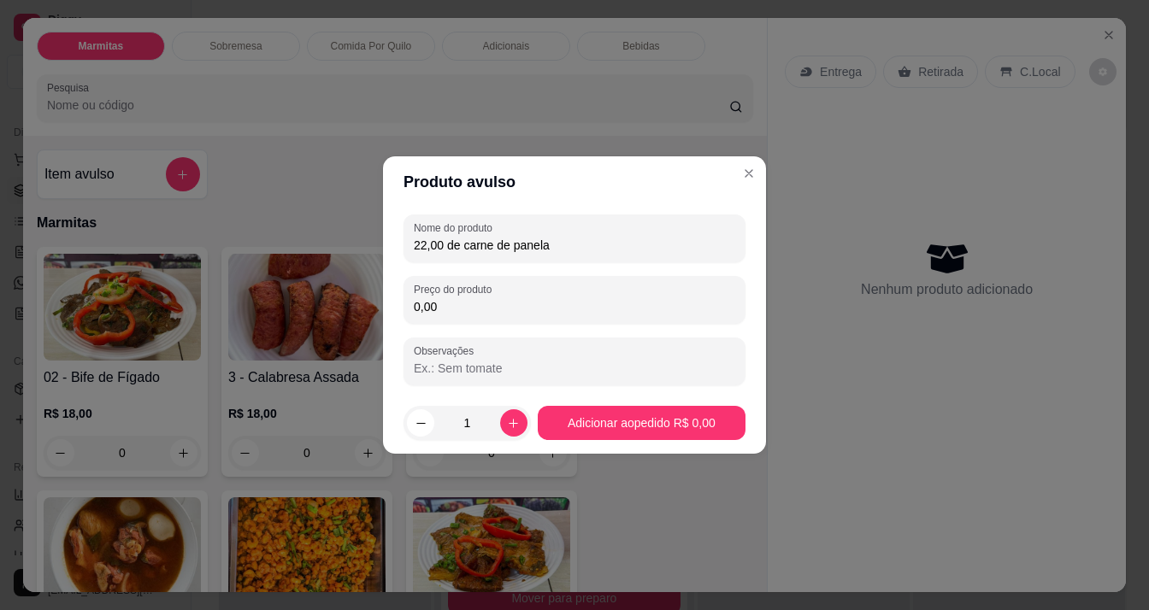
click at [457, 315] on input "0,00" at bounding box center [574, 306] width 321 height 17
type input "22,00"
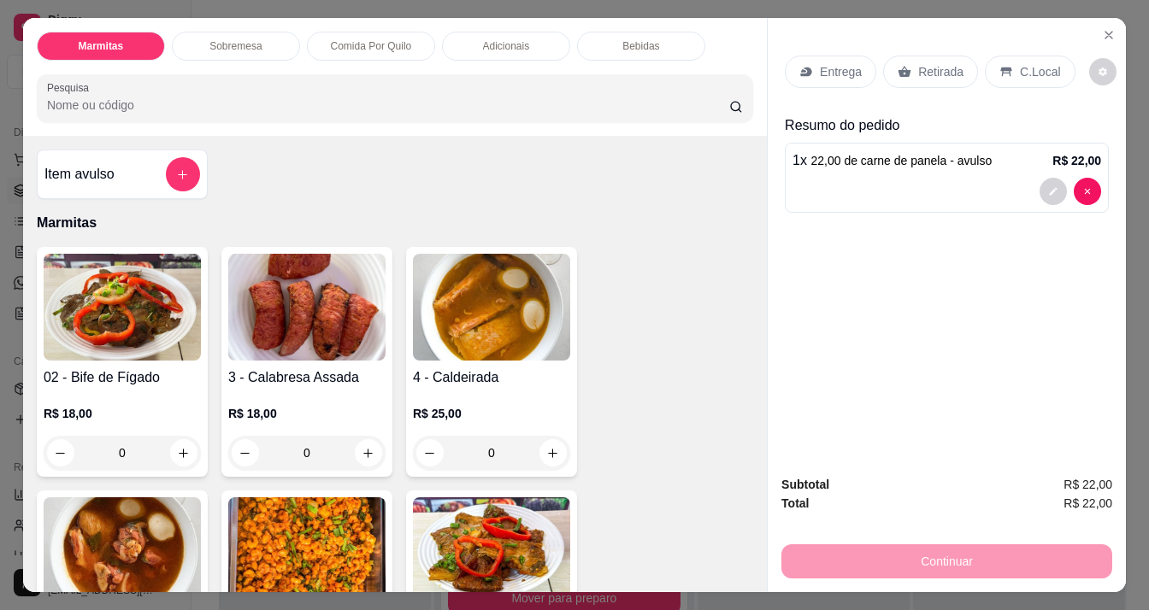
click at [810, 66] on div "Entrega" at bounding box center [830, 72] width 91 height 32
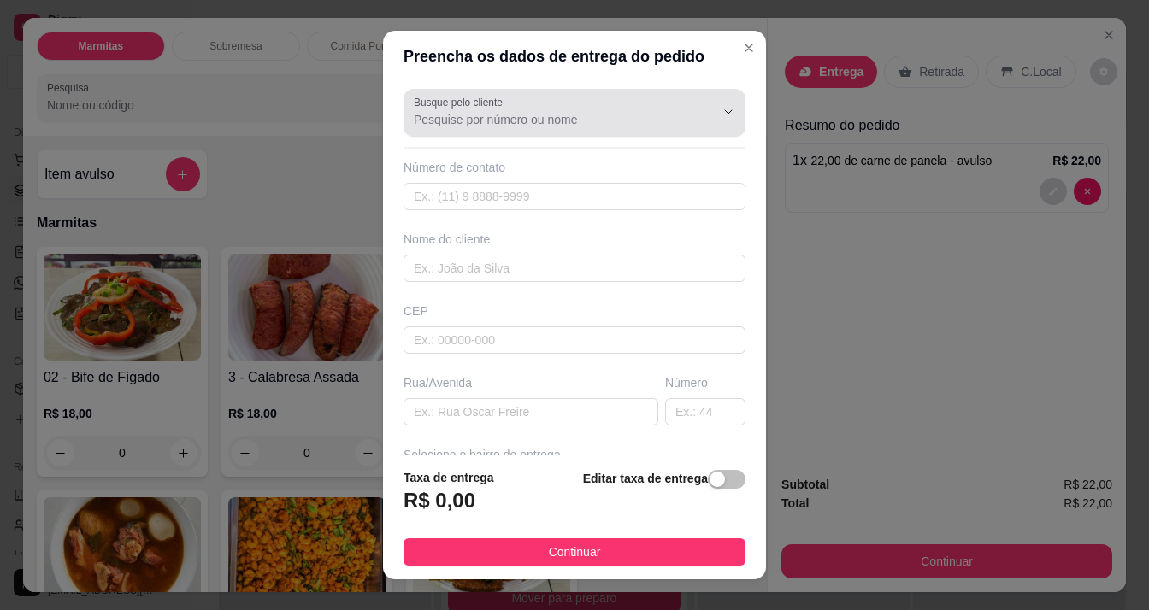
click at [517, 99] on div at bounding box center [574, 113] width 321 height 34
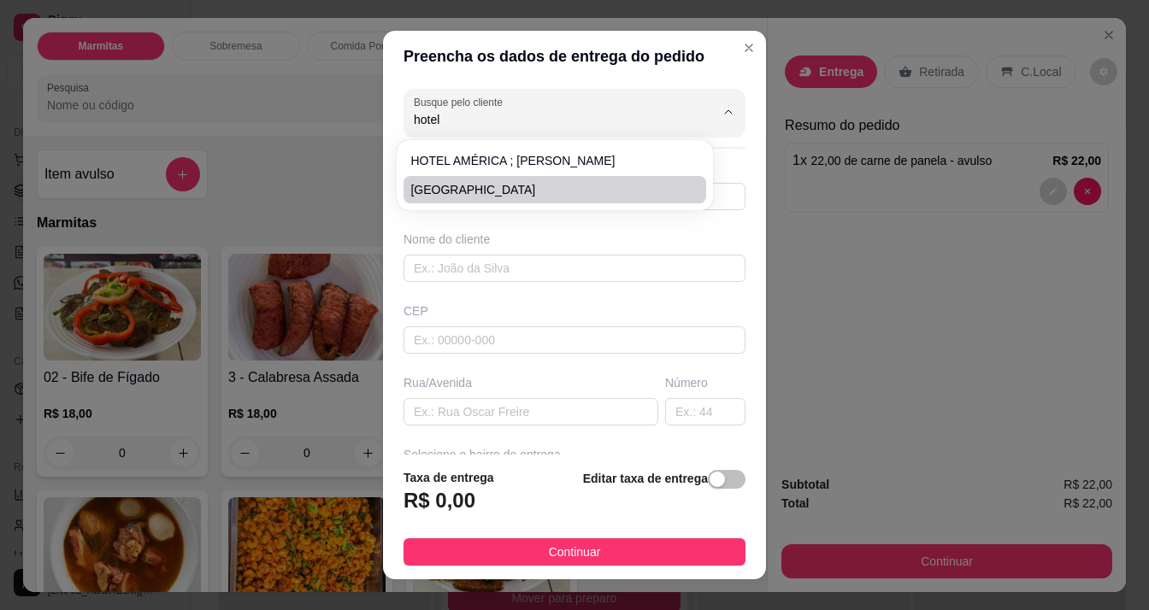
click at [516, 189] on span "[GEOGRAPHIC_DATA]" at bounding box center [546, 189] width 272 height 17
type input "[GEOGRAPHIC_DATA]"
type input "96988010030"
type input "[GEOGRAPHIC_DATA]"
type input "AV COARACY NUNES"
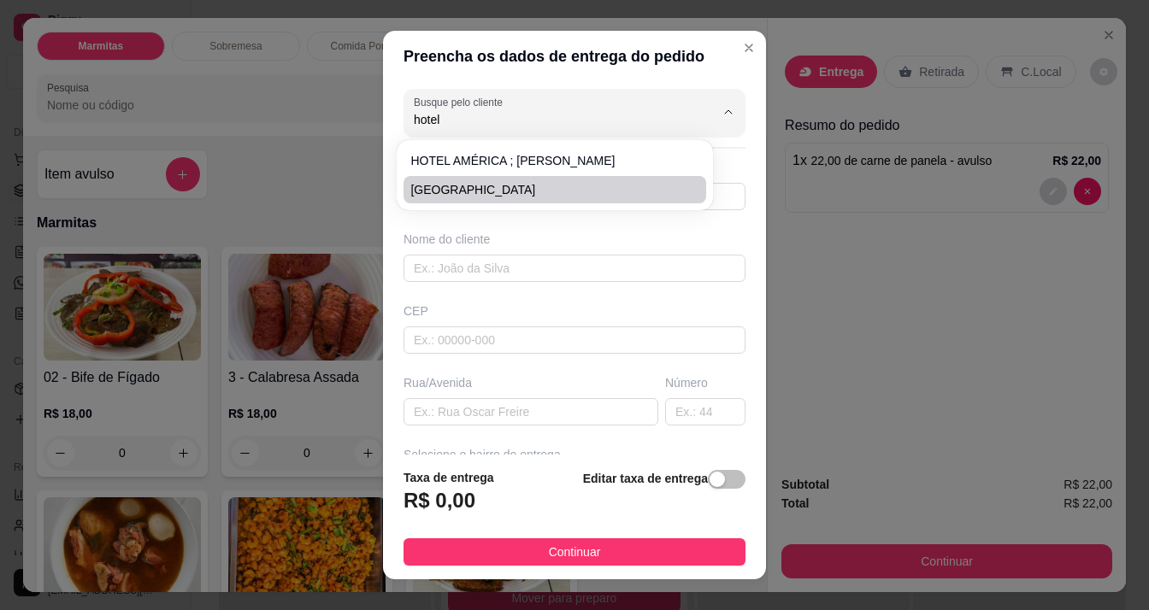
type input "333"
type input "Macapá"
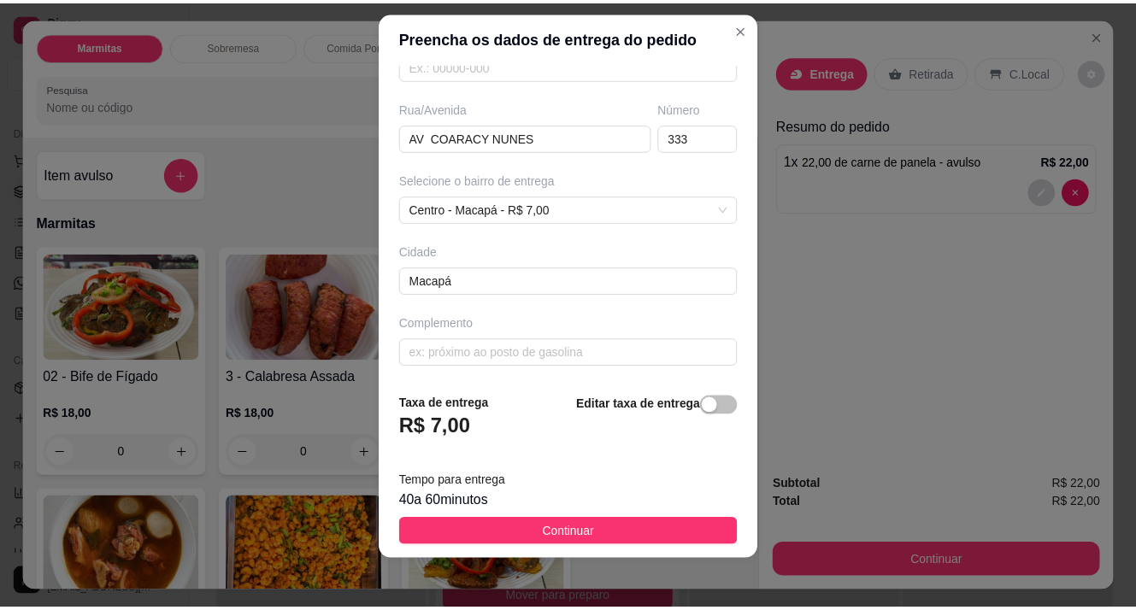
scroll to position [24, 0]
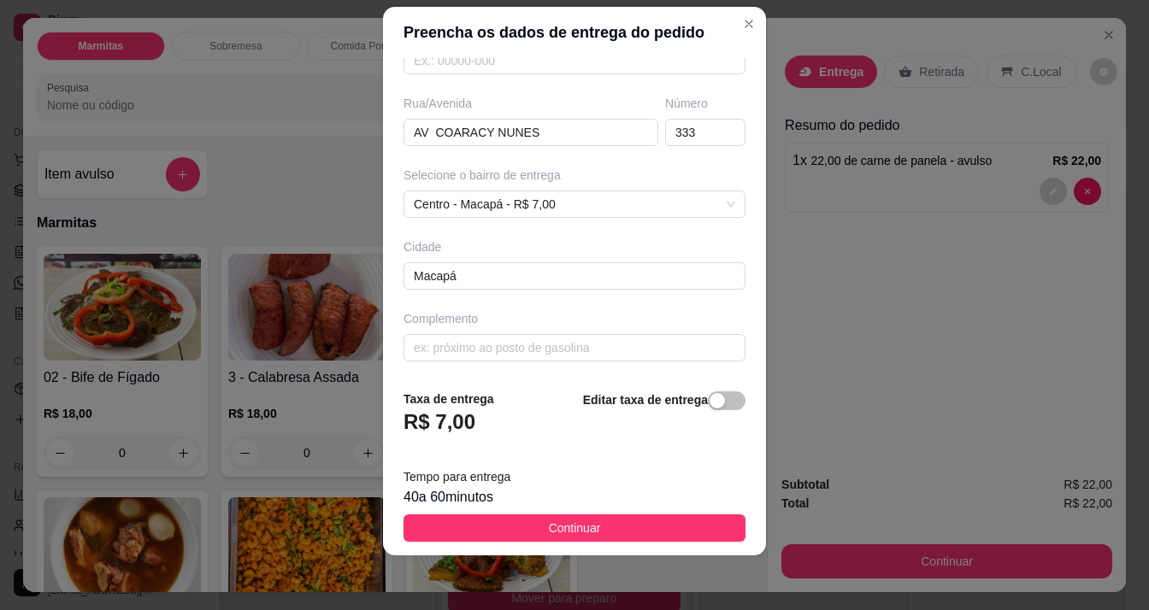
type input "[GEOGRAPHIC_DATA]"
click at [532, 515] on button "Continuar" at bounding box center [574, 528] width 342 height 27
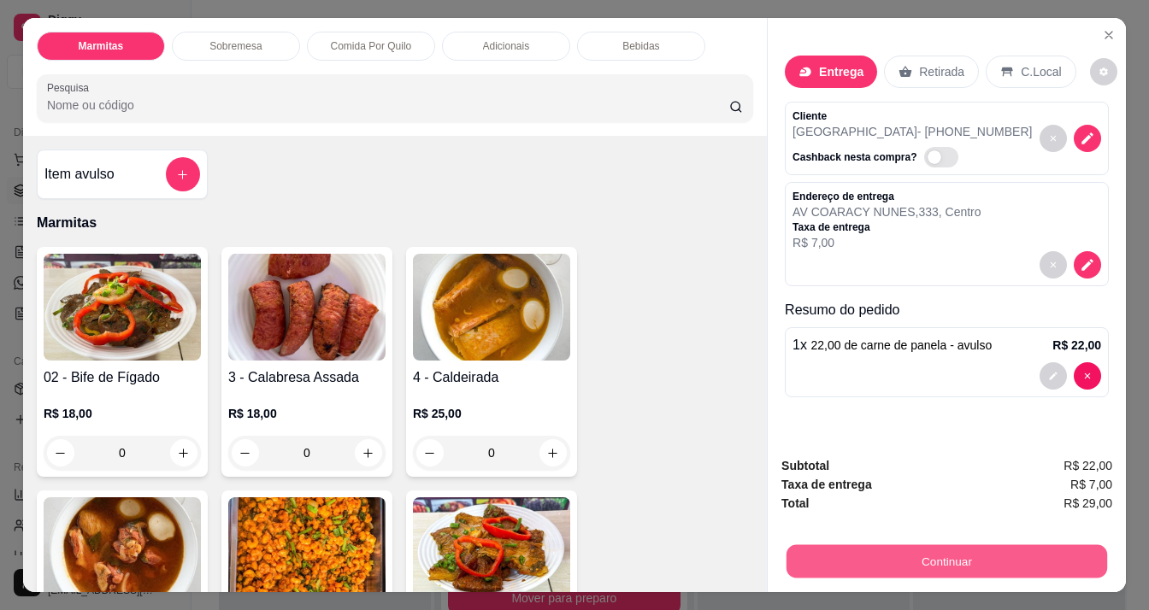
click at [916, 557] on button "Continuar" at bounding box center [946, 561] width 321 height 33
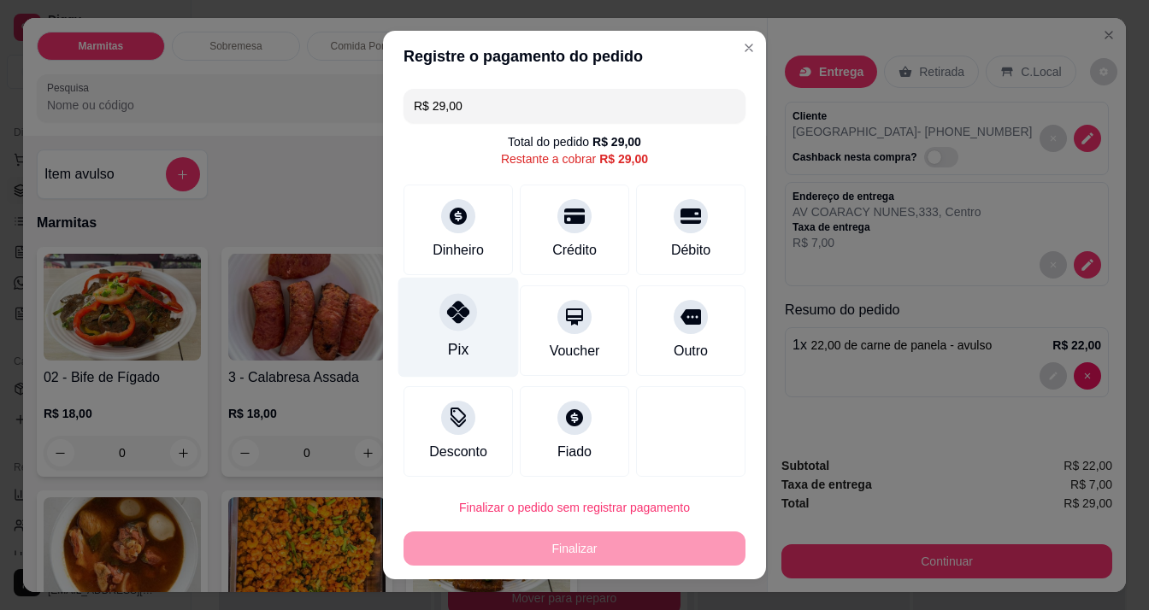
click at [457, 335] on div "Pix" at bounding box center [458, 327] width 121 height 100
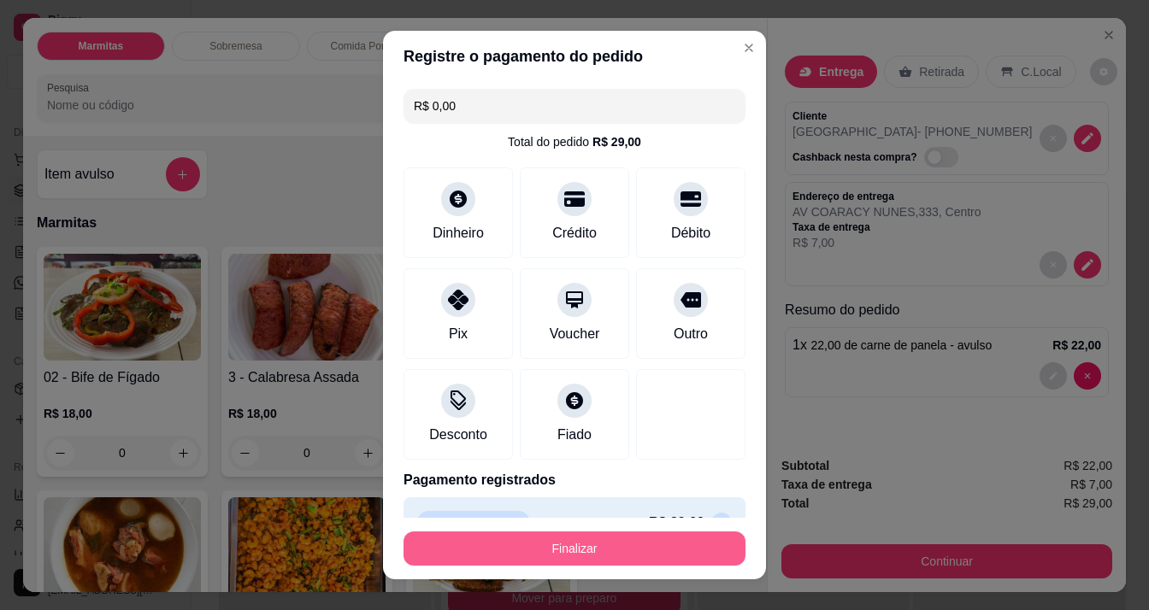
click at [580, 550] on button "Finalizar" at bounding box center [574, 549] width 342 height 34
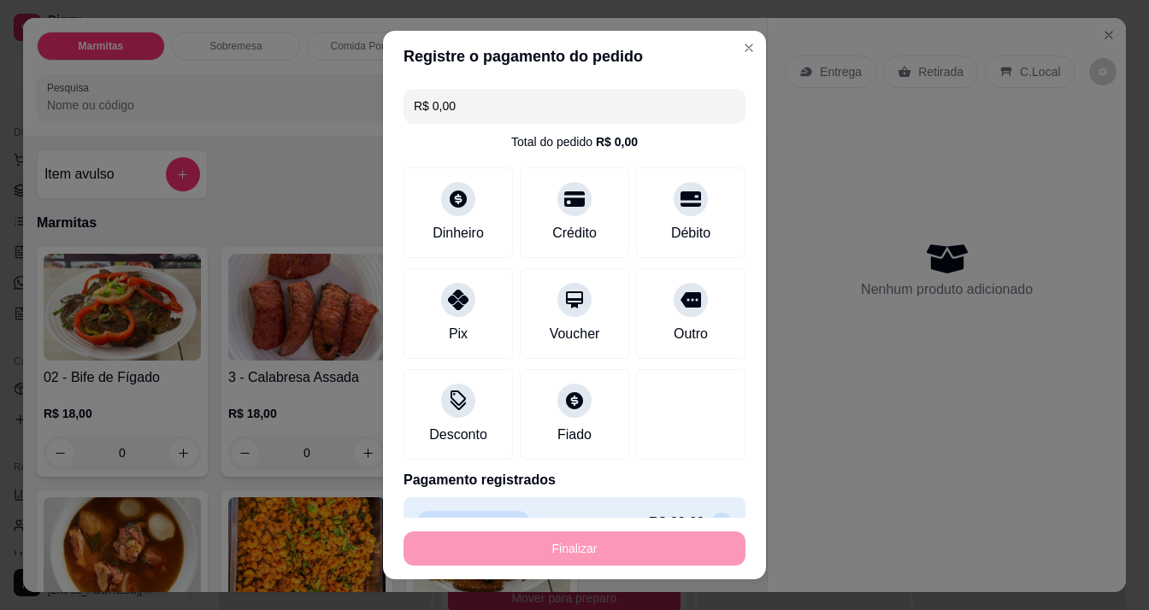
type input "-R$ 29,00"
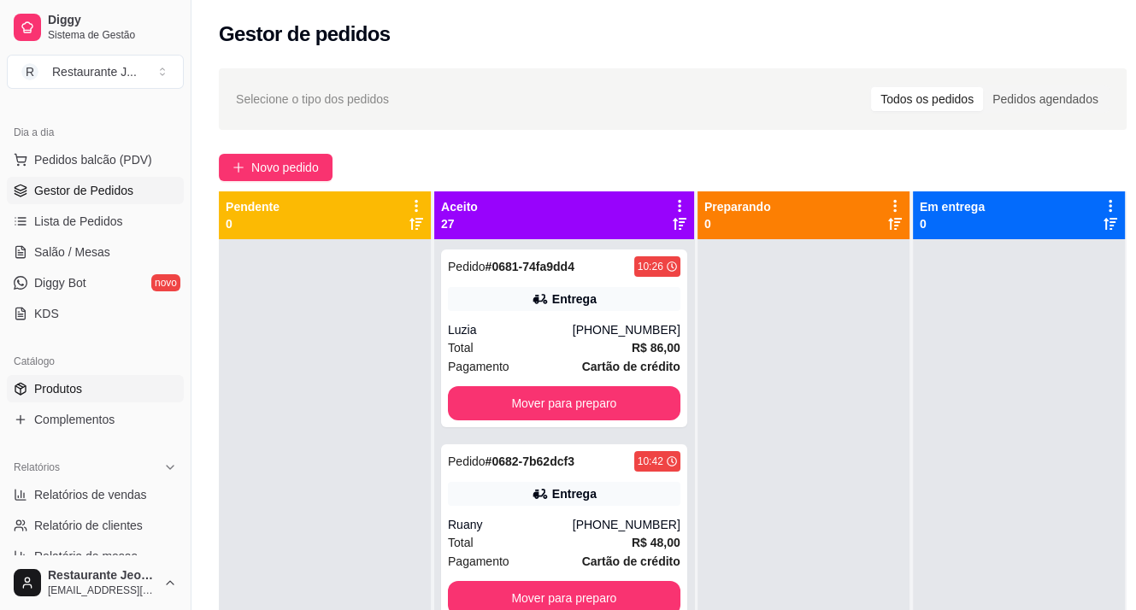
click at [51, 376] on link "Produtos" at bounding box center [95, 388] width 177 height 27
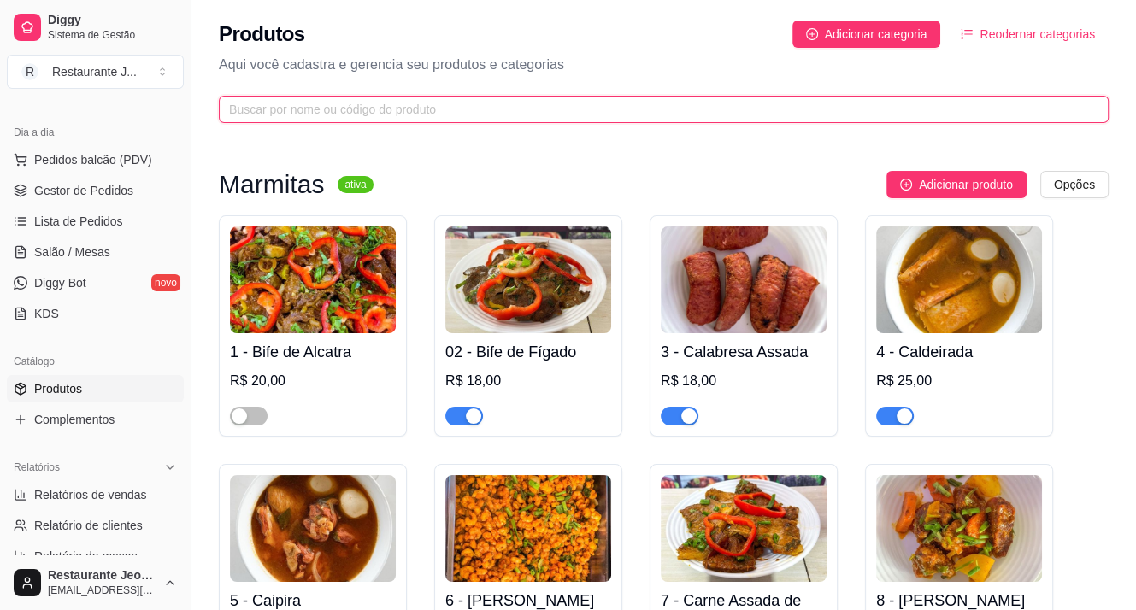
click at [284, 110] on input "text" at bounding box center [657, 109] width 856 height 19
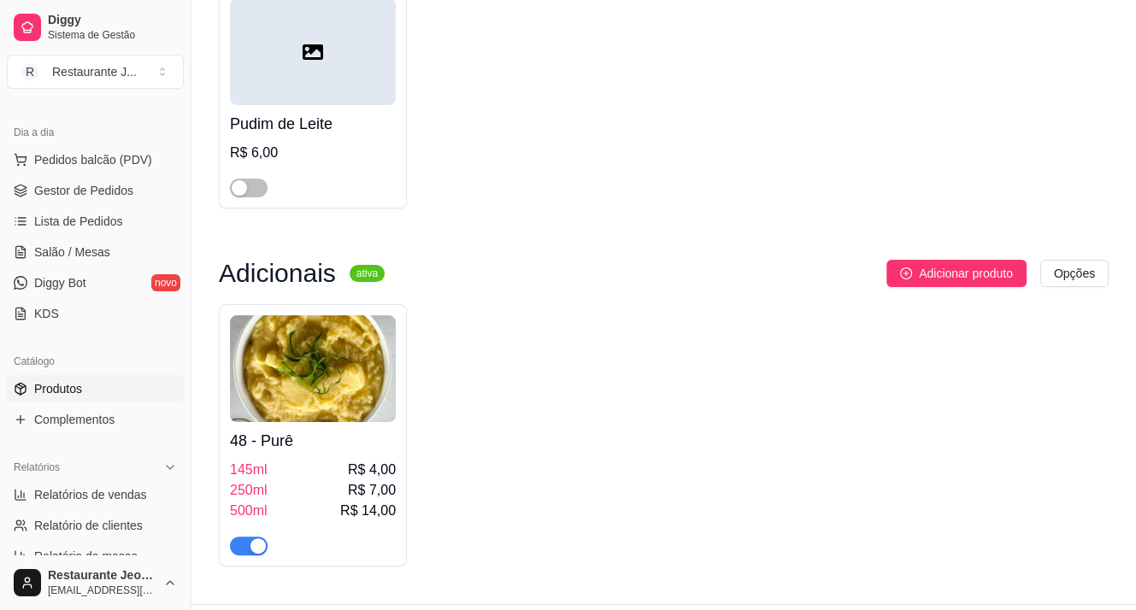
scroll to position [273, 0]
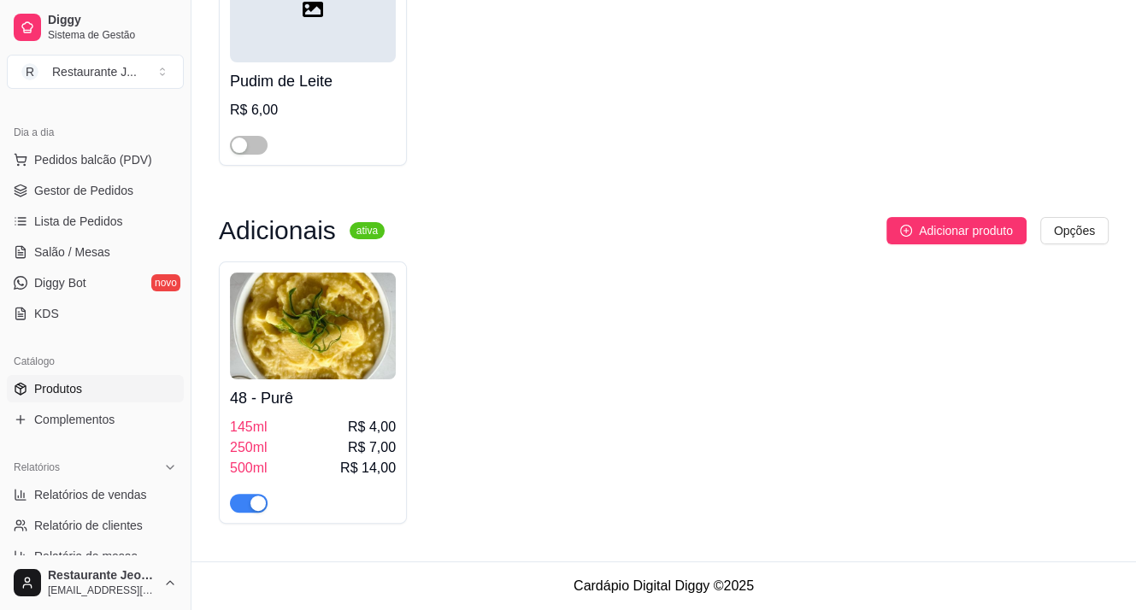
type input "pu"
click at [250, 504] on div "button" at bounding box center [257, 503] width 15 height 15
click at [91, 190] on span "Gestor de Pedidos" at bounding box center [83, 190] width 99 height 17
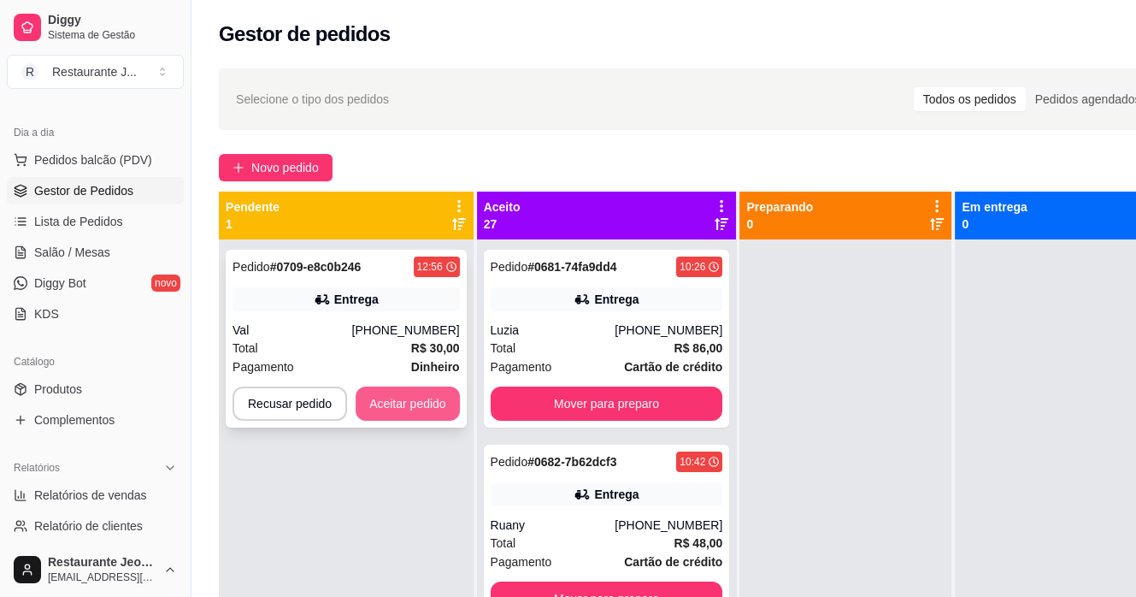
click at [393, 403] on button "Aceitar pedido" at bounding box center [408, 403] width 104 height 34
click at [385, 418] on button "Aceitar pedido" at bounding box center [408, 403] width 104 height 34
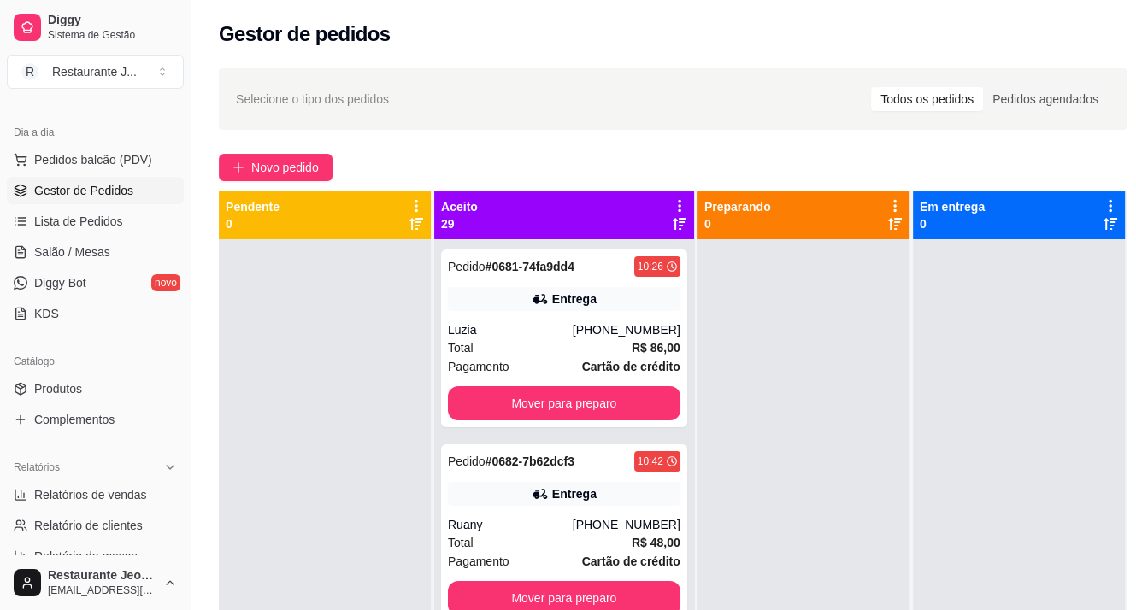
click at [68, 402] on ul "Produtos Complementos" at bounding box center [95, 404] width 177 height 58
click at [95, 381] on link "Produtos" at bounding box center [95, 388] width 177 height 27
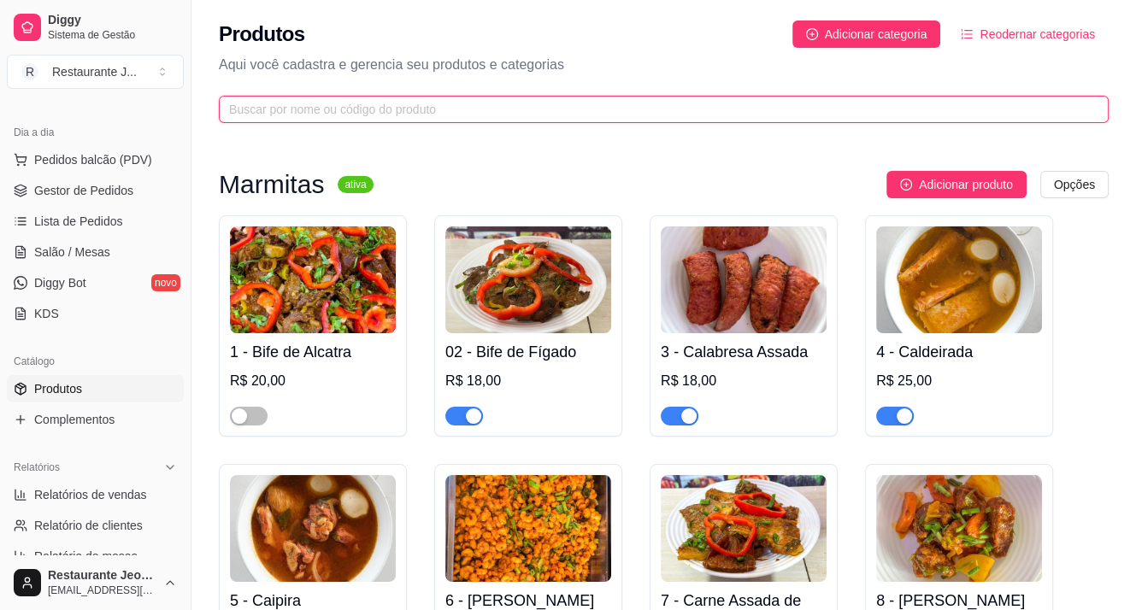
drag, startPoint x: 228, startPoint y: 107, endPoint x: 244, endPoint y: 107, distance: 15.4
click at [233, 107] on input "text" at bounding box center [657, 109] width 856 height 19
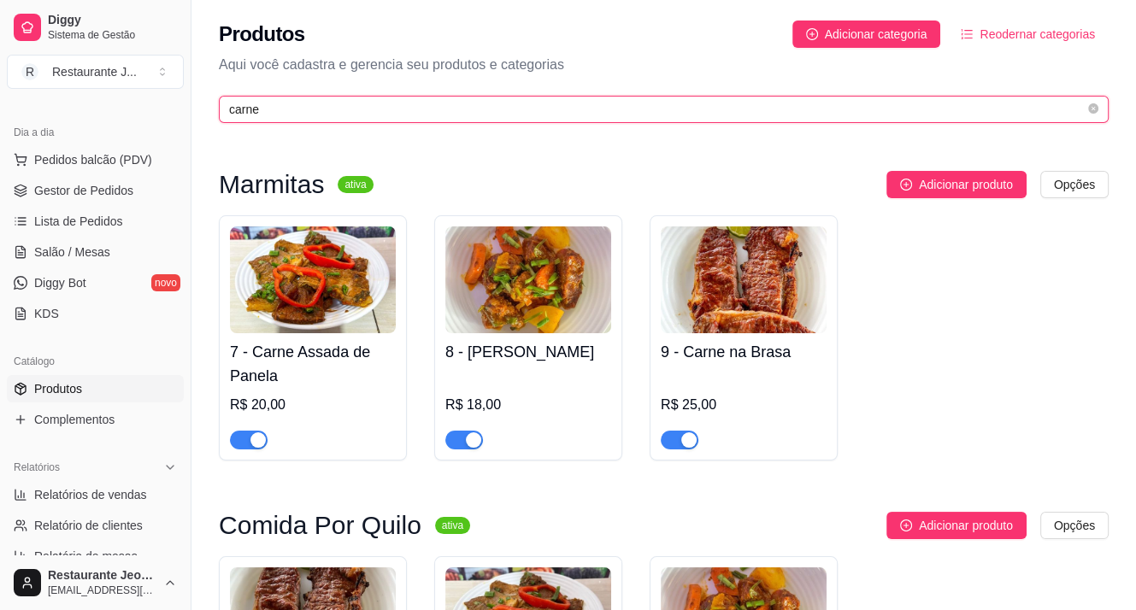
type input "carne"
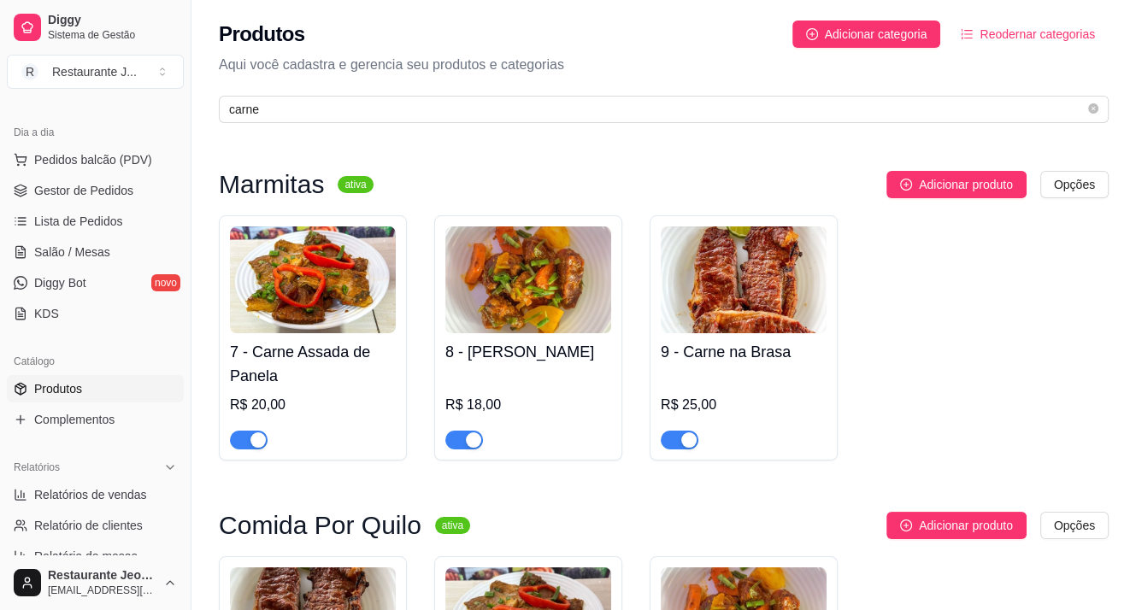
click at [463, 456] on div "8 - Carne Guisada R$ 18,00" at bounding box center [528, 337] width 188 height 245
click at [459, 443] on span "button" at bounding box center [464, 440] width 38 height 19
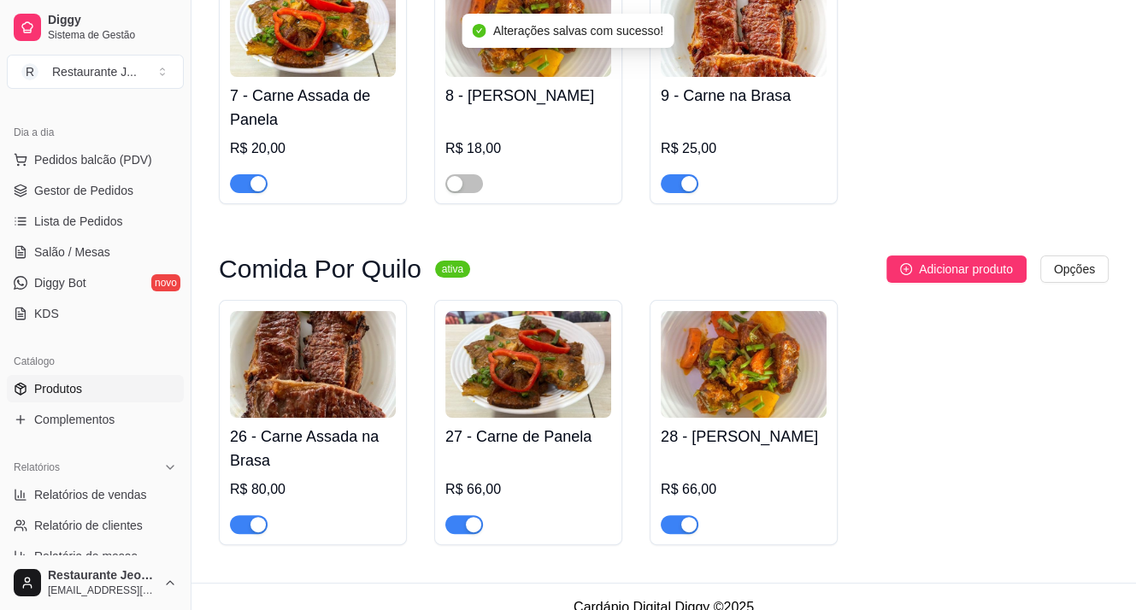
scroll to position [280, 0]
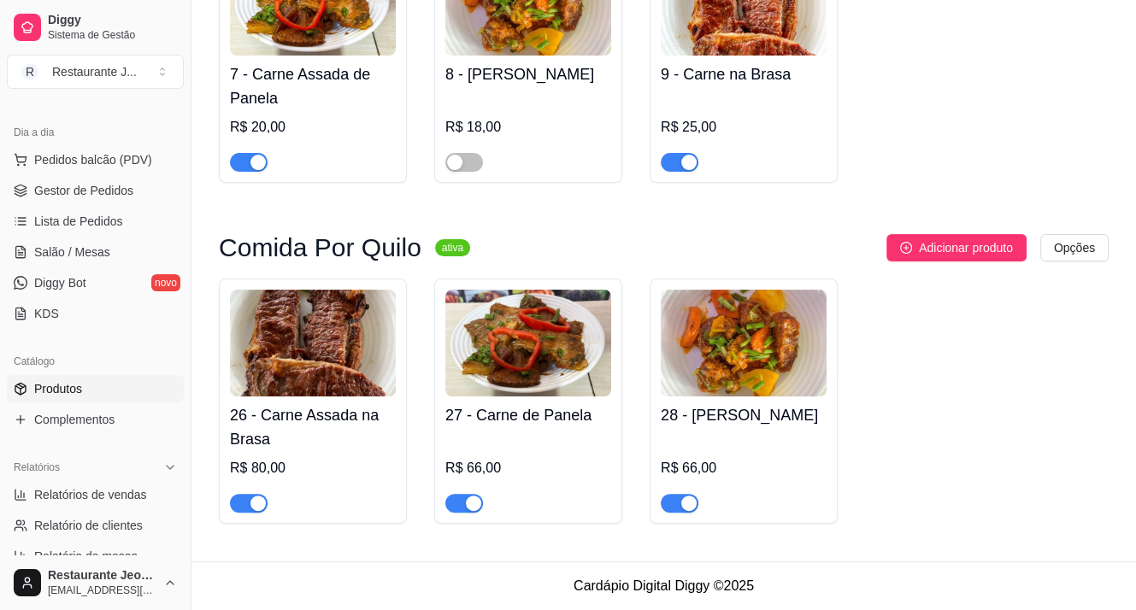
click at [675, 508] on span "button" at bounding box center [680, 503] width 38 height 19
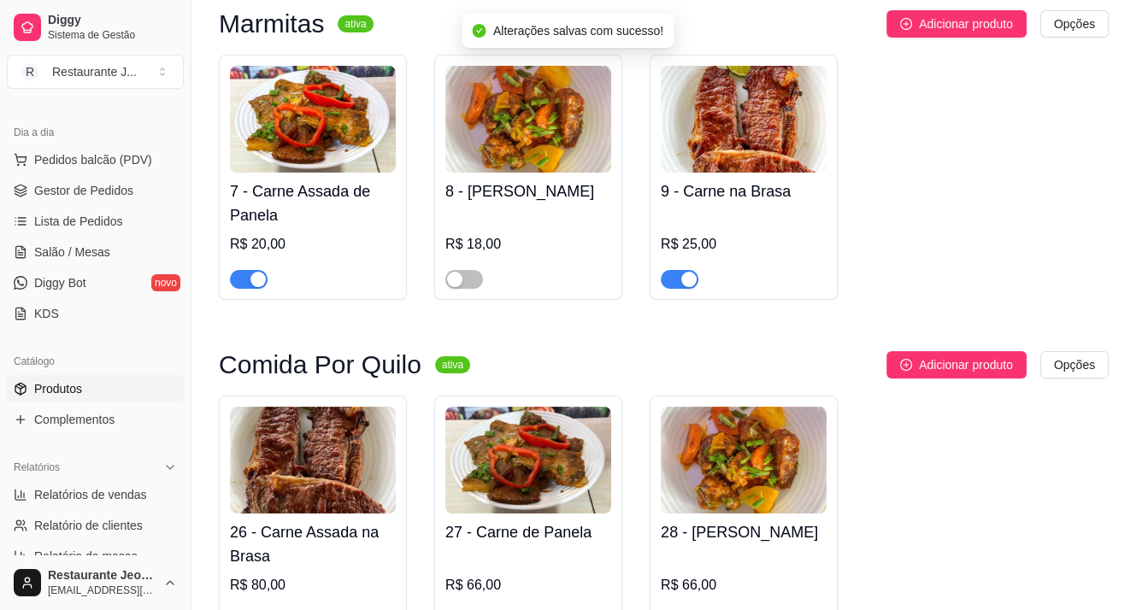
scroll to position [0, 0]
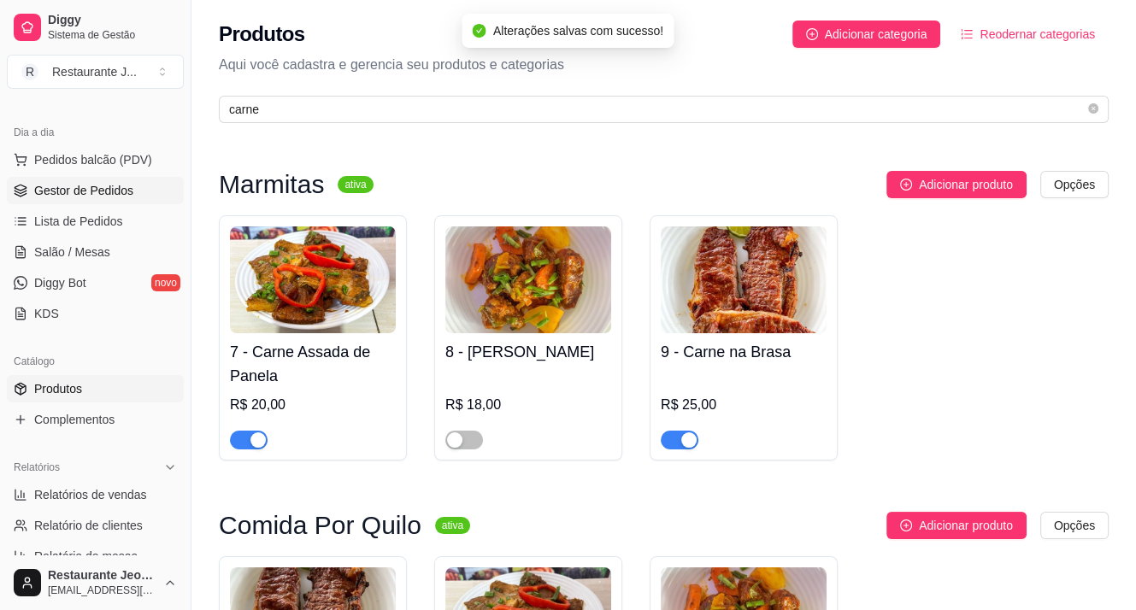
click at [85, 194] on span "Gestor de Pedidos" at bounding box center [83, 190] width 99 height 17
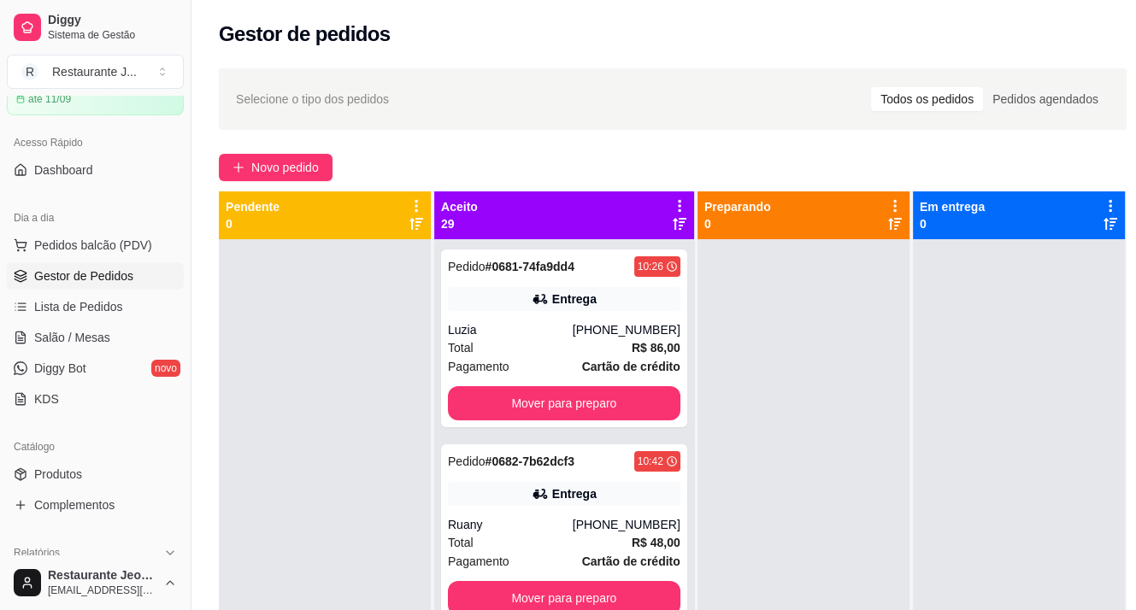
scroll to position [85, 0]
click at [44, 474] on span "Produtos" at bounding box center [58, 474] width 48 height 17
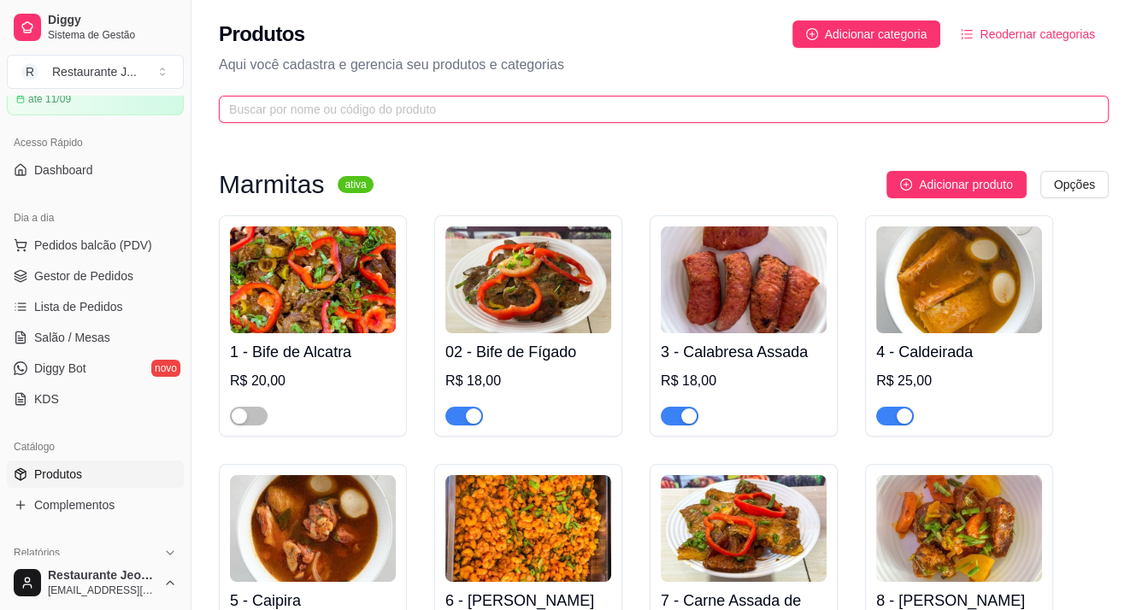
click at [342, 103] on input "text" at bounding box center [657, 109] width 856 height 19
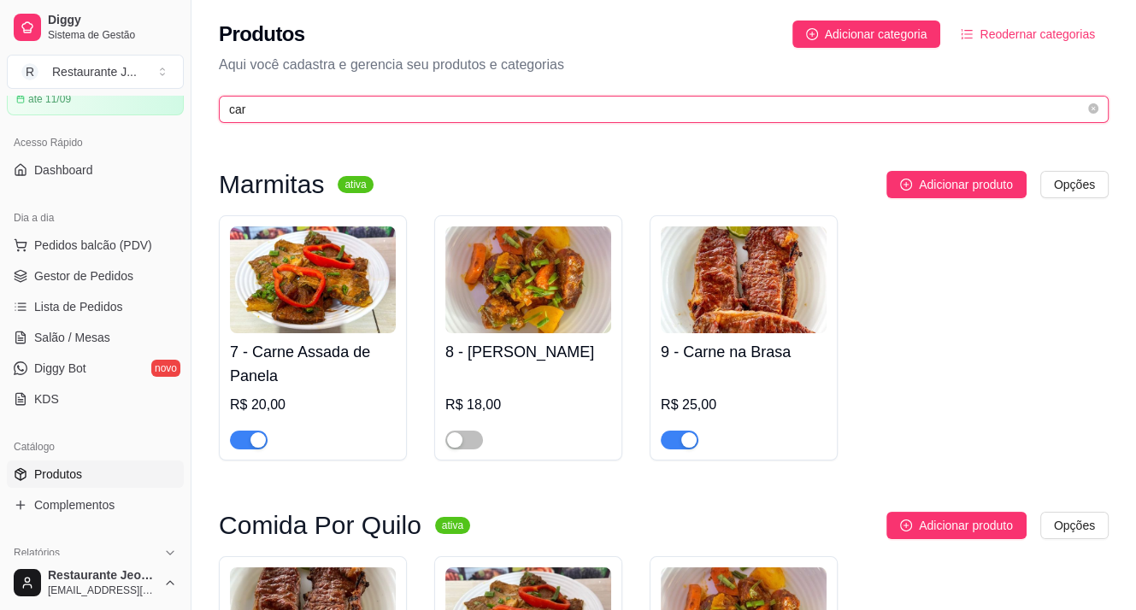
type input "car"
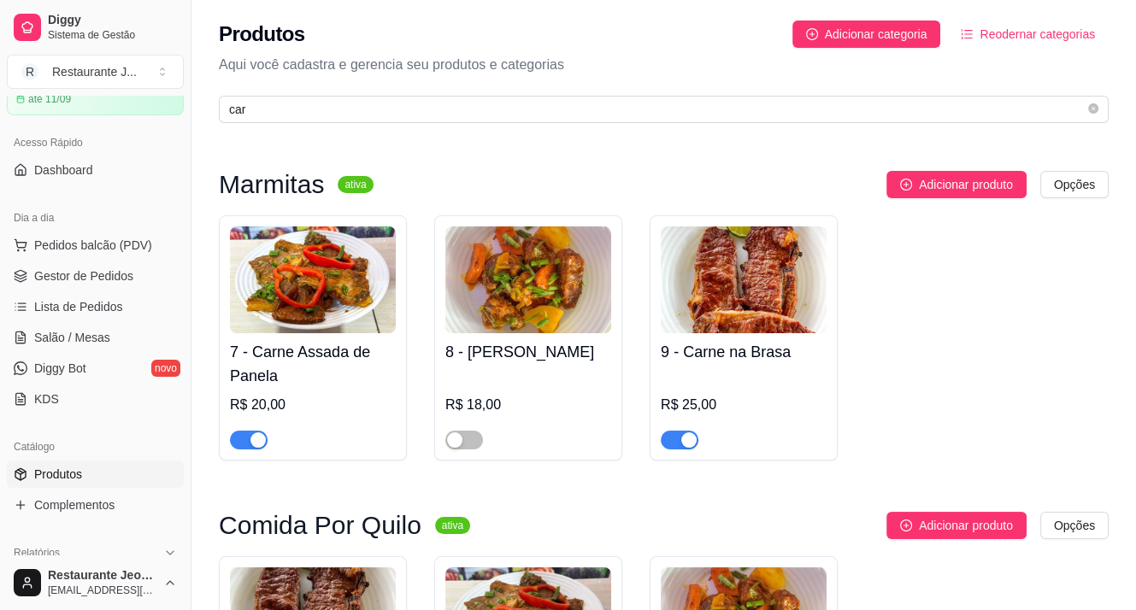
click at [235, 442] on span "button" at bounding box center [249, 440] width 38 height 19
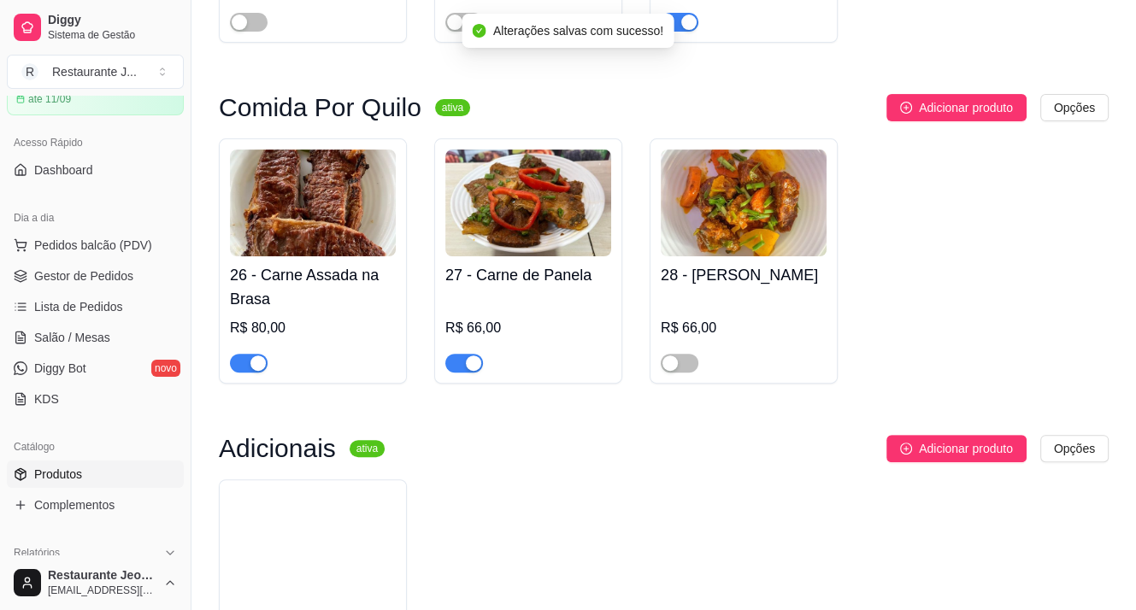
scroll to position [427, 0]
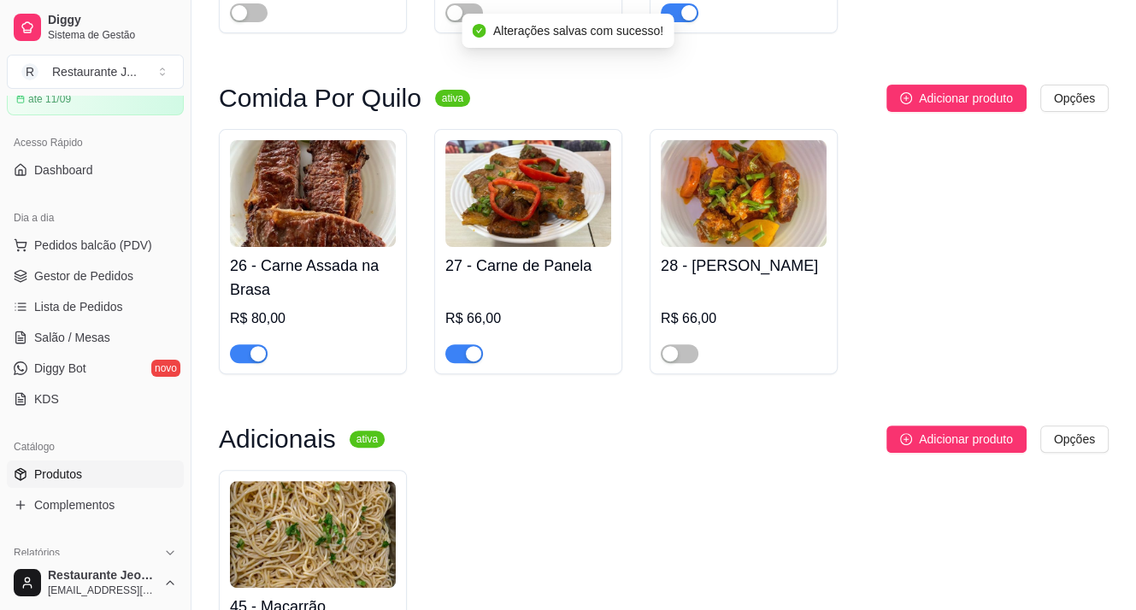
click at [456, 357] on span "button" at bounding box center [464, 354] width 38 height 19
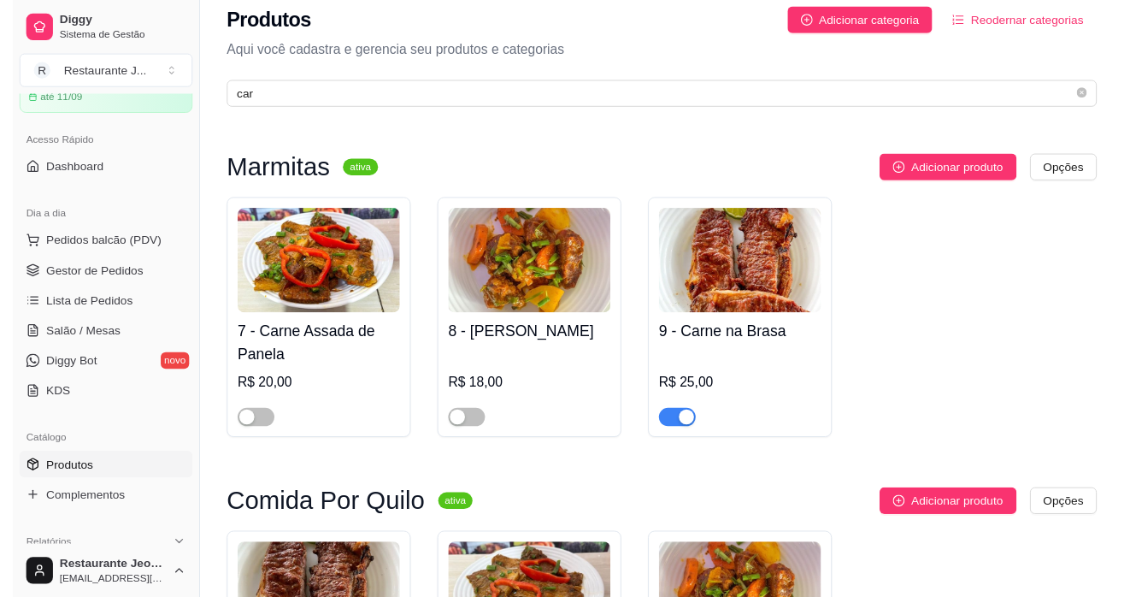
scroll to position [0, 0]
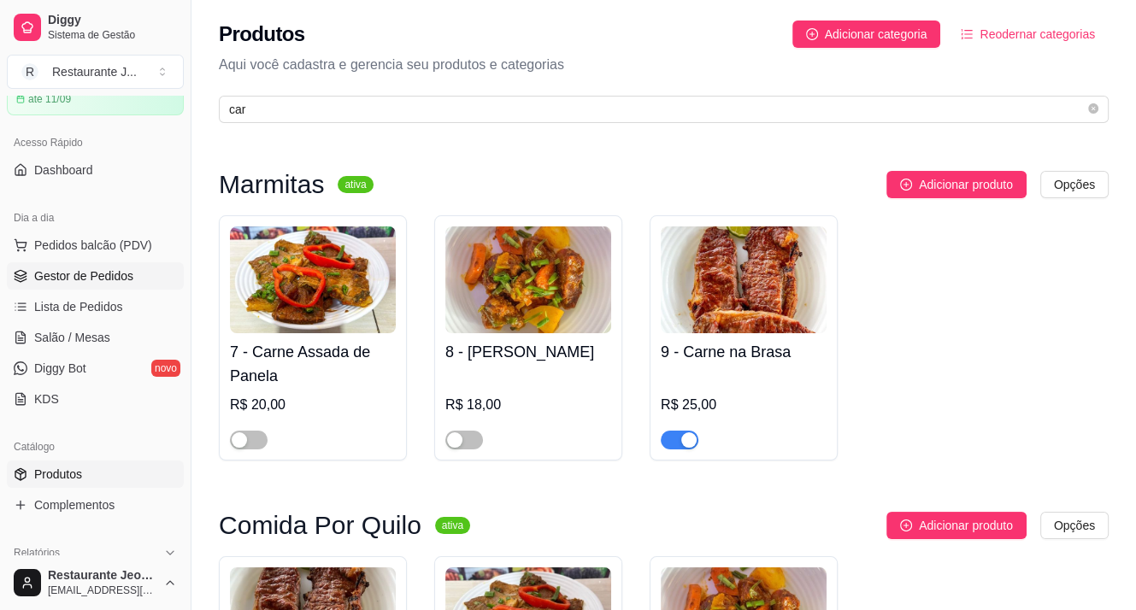
click at [54, 269] on span "Gestor de Pedidos" at bounding box center [83, 276] width 99 height 17
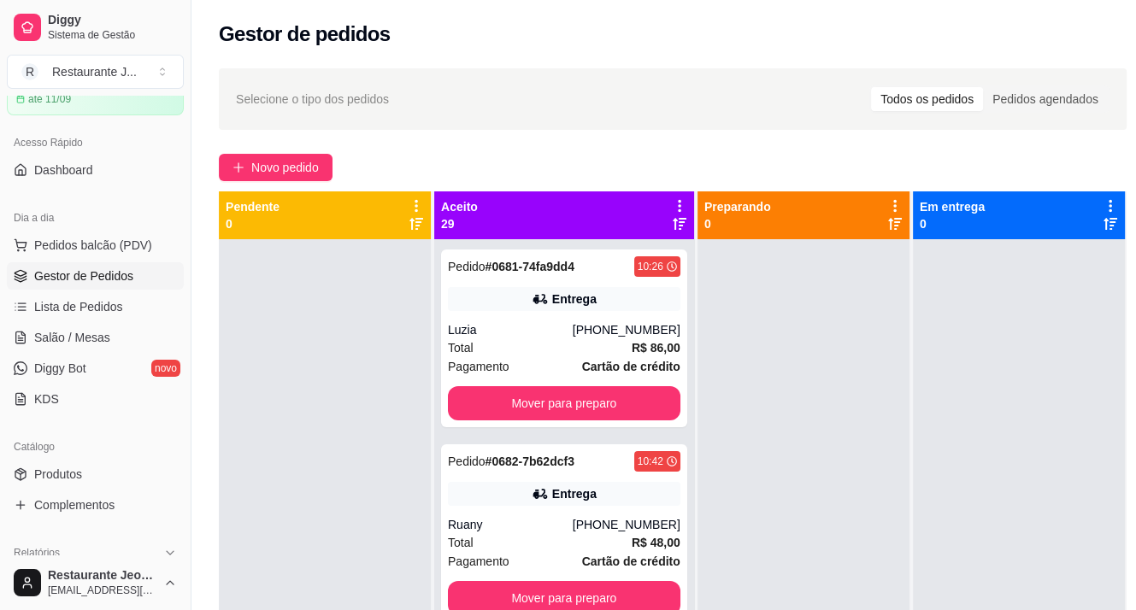
click at [321, 289] on div at bounding box center [325, 544] width 212 height 610
click at [69, 365] on span "Diggy Bot" at bounding box center [60, 368] width 52 height 17
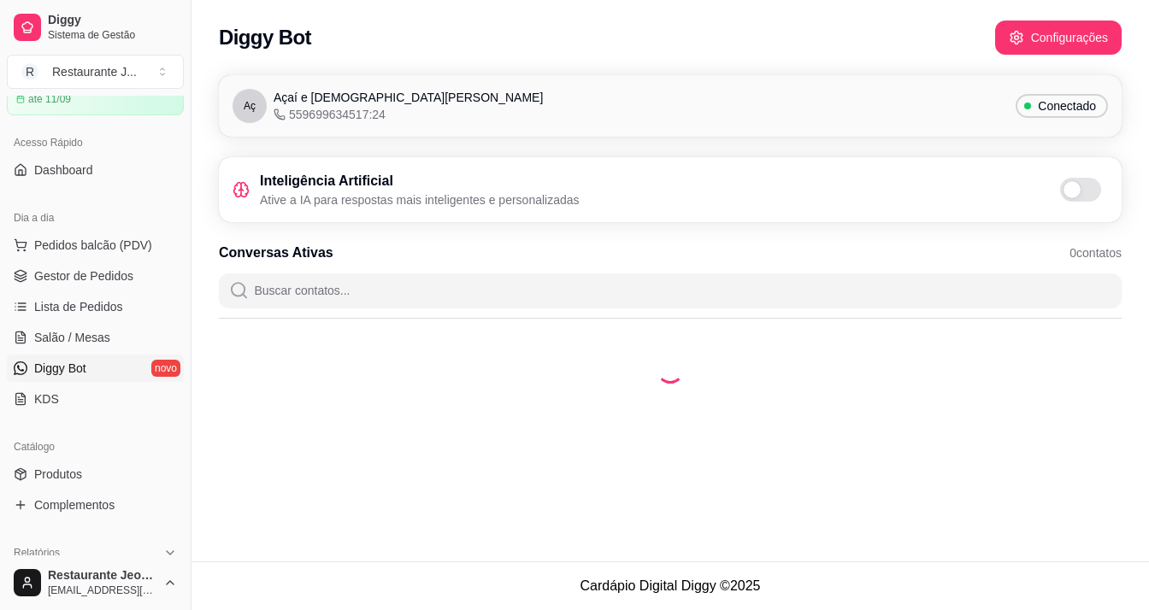
click at [1042, 38] on div "Diggy Bot Configurações" at bounding box center [670, 38] width 903 height 34
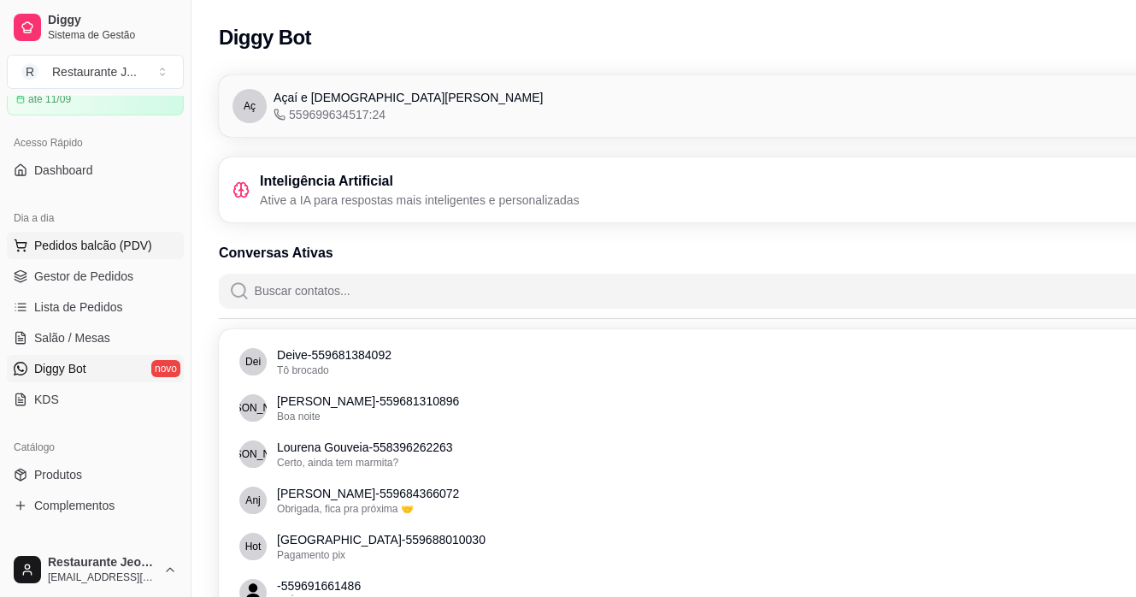
click at [68, 254] on button "Pedidos balcão (PDV)" at bounding box center [95, 245] width 177 height 27
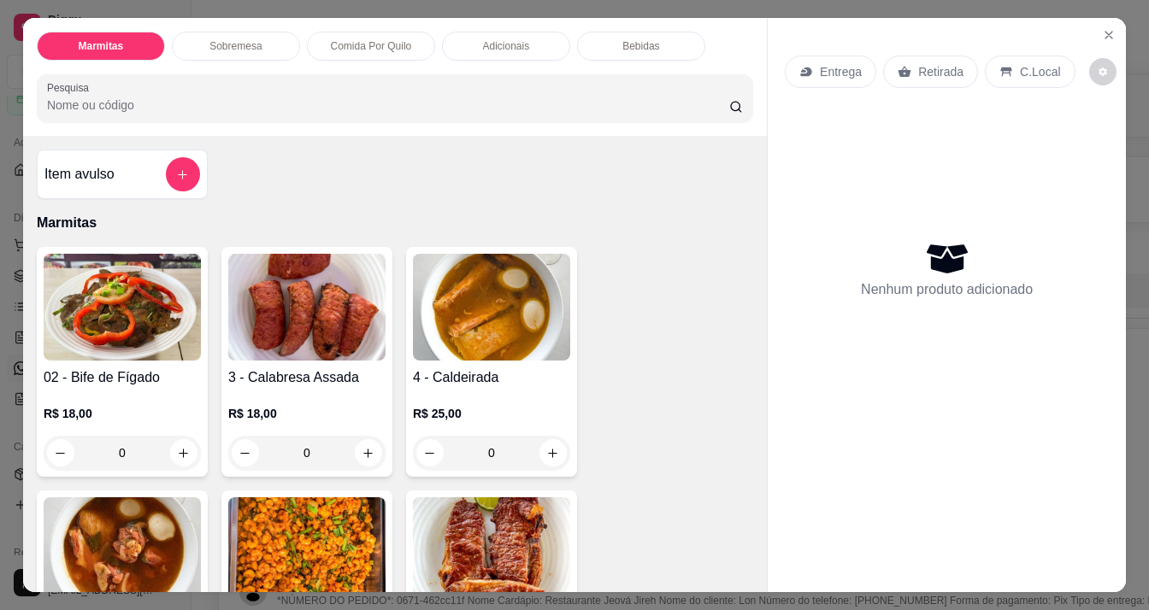
click at [0, 299] on div "Marmitas Sobremesa Comida Por Quilo Adicionais Bebidas Pesquisa Item avulso Mar…" at bounding box center [574, 305] width 1149 height 610
click at [1095, 30] on button "Close" at bounding box center [1108, 34] width 27 height 27
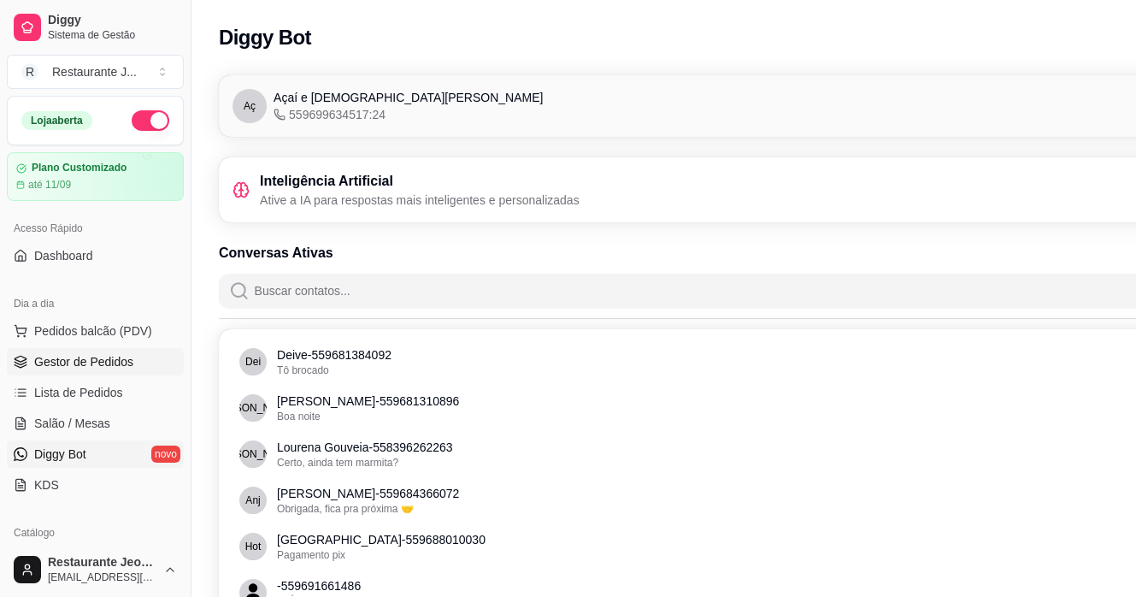
click at [62, 356] on span "Gestor de Pedidos" at bounding box center [83, 361] width 99 height 17
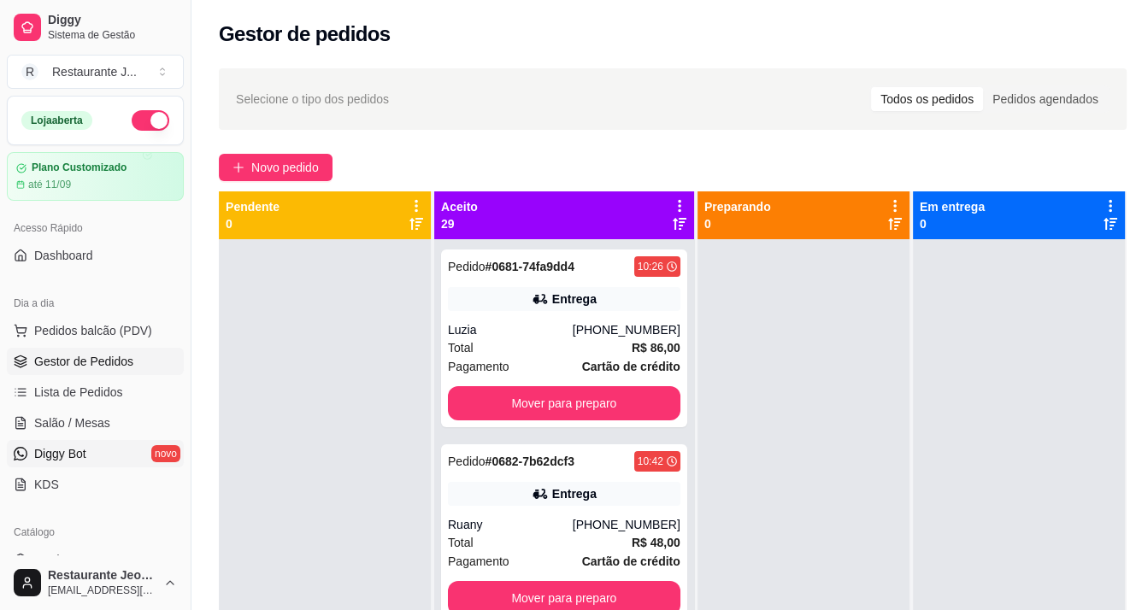
click at [48, 457] on span "Diggy Bot" at bounding box center [60, 453] width 52 height 17
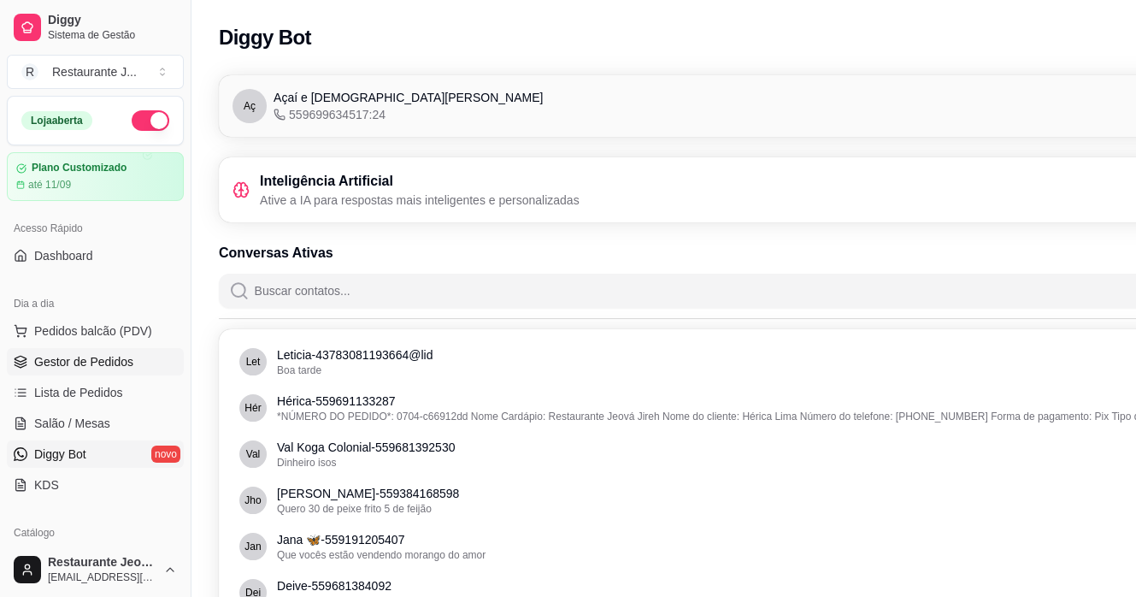
click at [72, 362] on span "Gestor de Pedidos" at bounding box center [83, 361] width 99 height 17
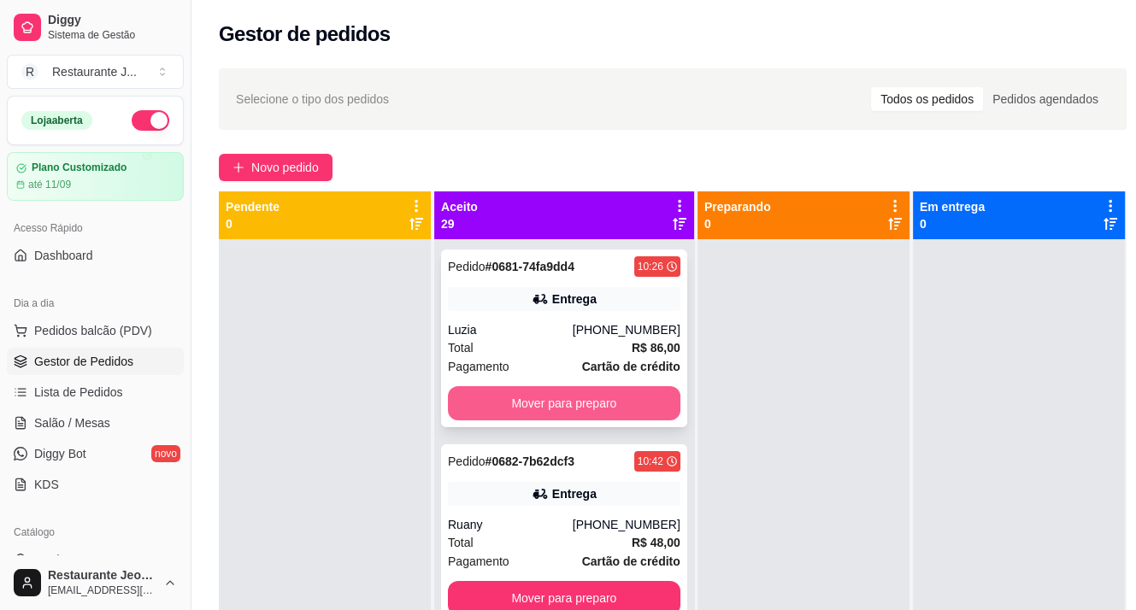
click at [526, 397] on button "Mover para preparo" at bounding box center [564, 403] width 233 height 34
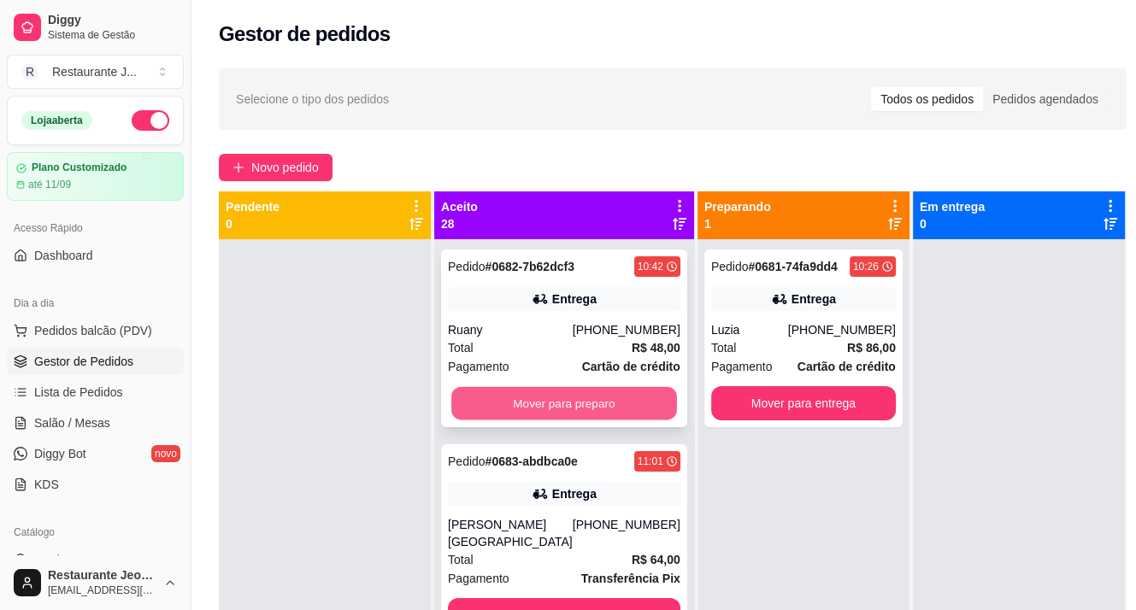
click at [527, 406] on button "Mover para preparo" at bounding box center [564, 403] width 226 height 33
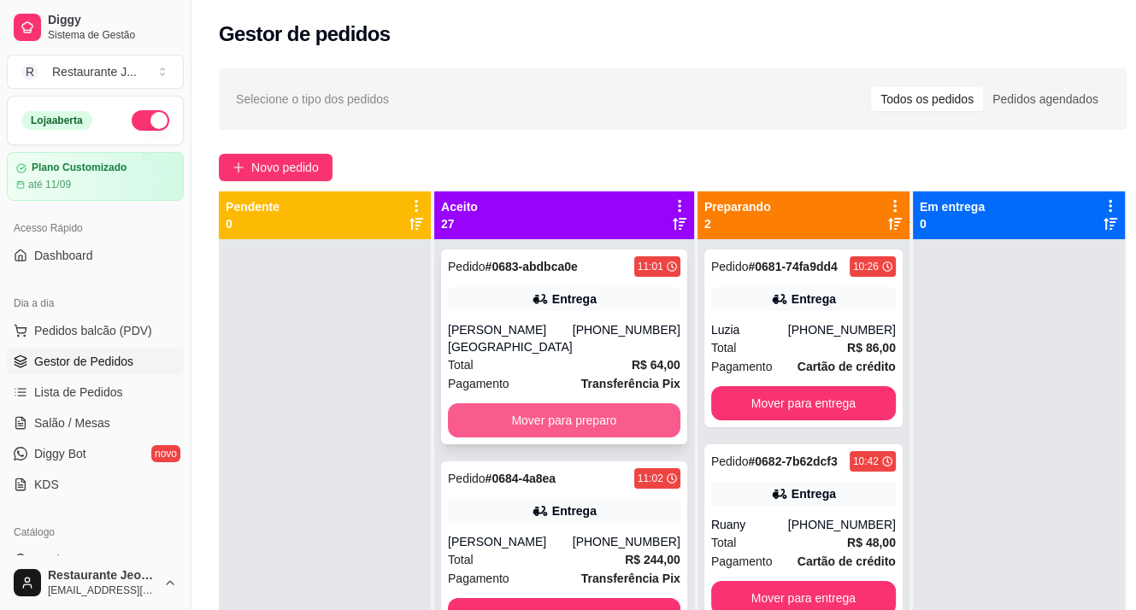
click at [533, 421] on button "Mover para preparo" at bounding box center [564, 420] width 233 height 34
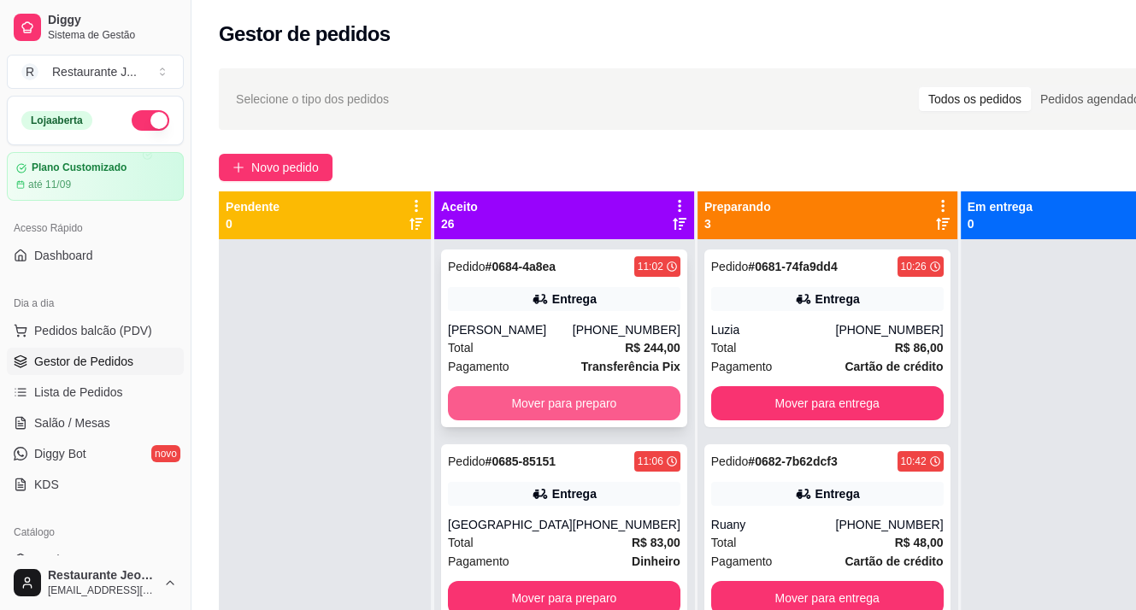
click at [528, 404] on button "Mover para preparo" at bounding box center [564, 403] width 233 height 34
click at [521, 404] on button "Mover para preparo" at bounding box center [564, 403] width 226 height 33
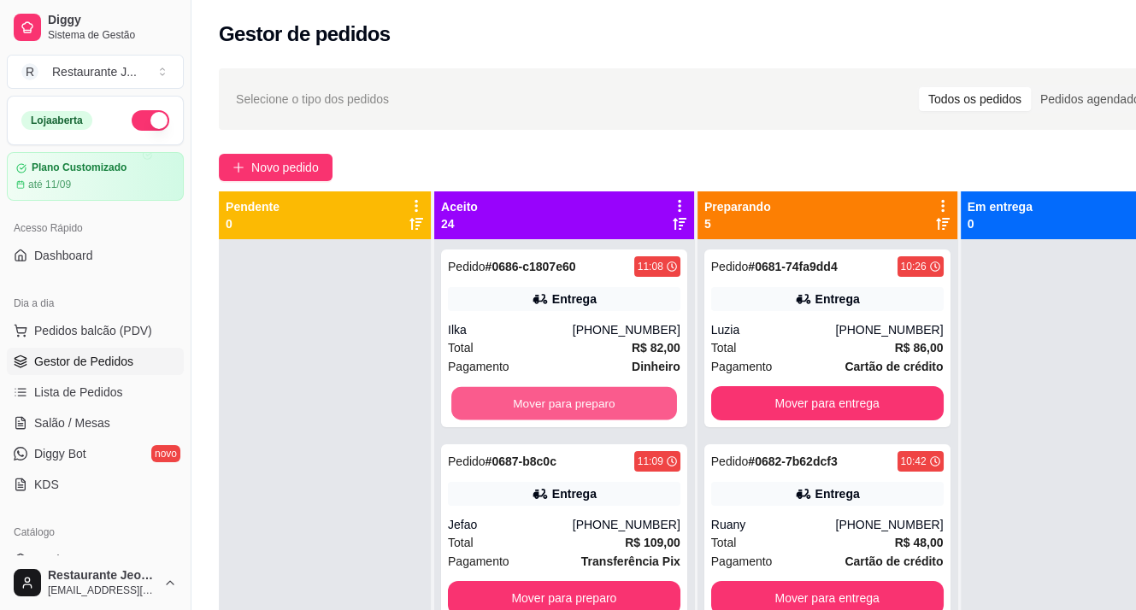
click at [521, 404] on button "Mover para preparo" at bounding box center [564, 403] width 226 height 33
click at [521, 404] on button "Mover para preparo" at bounding box center [564, 403] width 233 height 34
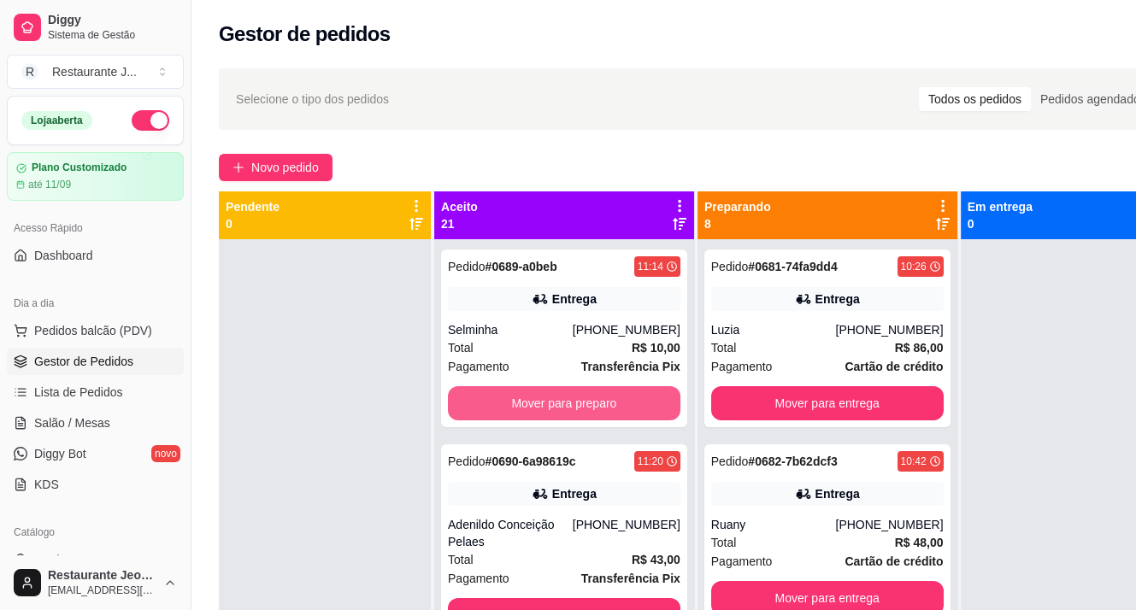
click at [521, 404] on button "Mover para preparo" at bounding box center [564, 403] width 233 height 34
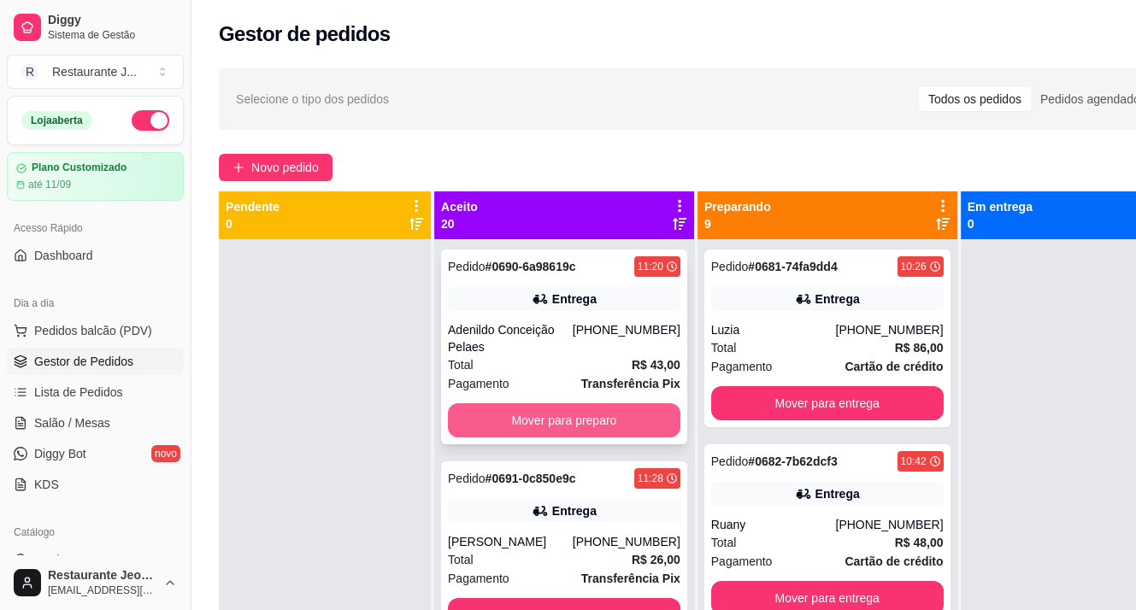
click at [520, 435] on button "Mover para preparo" at bounding box center [564, 420] width 233 height 34
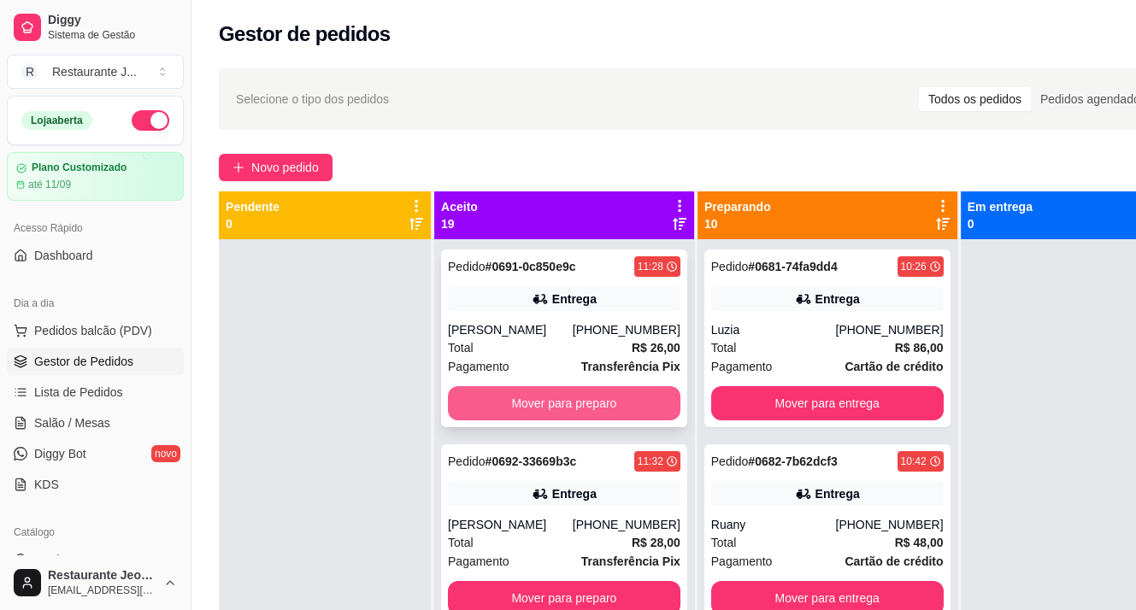
click at [518, 398] on button "Mover para preparo" at bounding box center [564, 403] width 233 height 34
click at [516, 404] on button "Mover para preparo" at bounding box center [564, 403] width 233 height 34
click at [516, 404] on button "Mover para preparo" at bounding box center [564, 403] width 226 height 33
click at [516, 404] on button "Mover para preparo" at bounding box center [564, 403] width 233 height 34
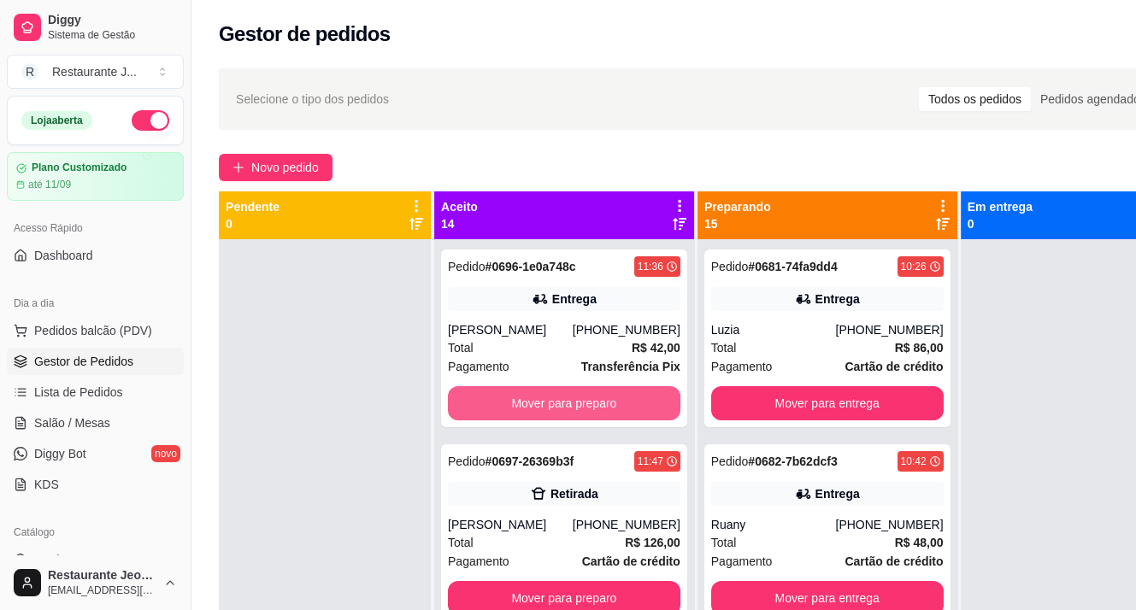
click at [516, 404] on button "Mover para preparo" at bounding box center [564, 403] width 233 height 34
click at [520, 420] on button "Mover para preparo" at bounding box center [564, 403] width 226 height 33
click at [521, 402] on button "Mover para preparo" at bounding box center [564, 403] width 233 height 34
click at [521, 401] on button "Mover para preparo" at bounding box center [564, 403] width 233 height 34
click at [518, 412] on button "Mover para preparo" at bounding box center [564, 403] width 233 height 34
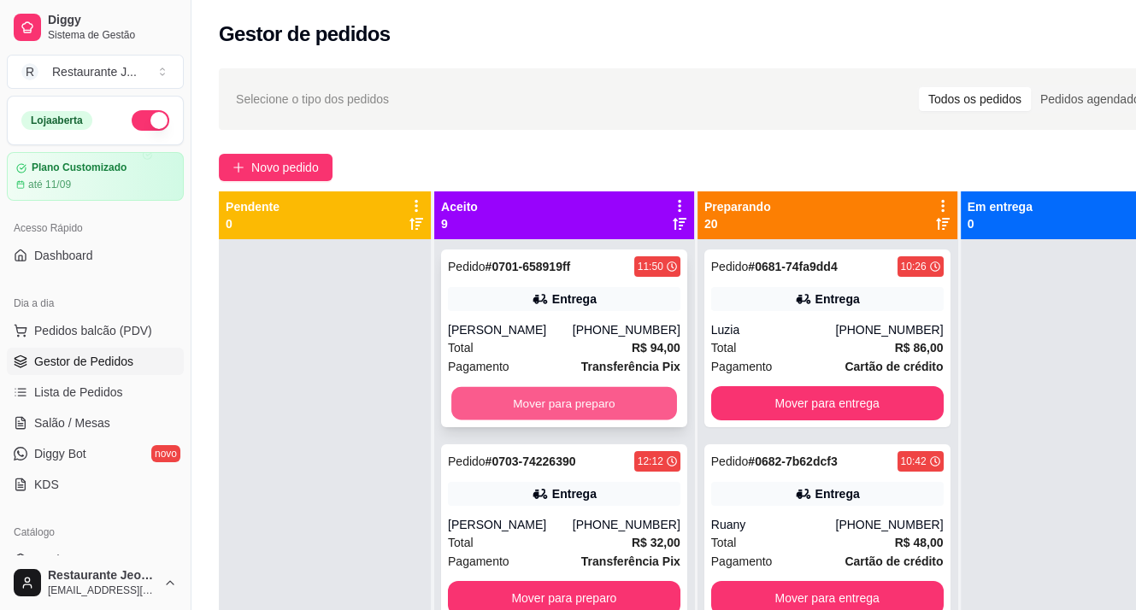
click at [509, 415] on button "Mover para preparo" at bounding box center [564, 403] width 226 height 33
click at [513, 418] on button "Mover para preparo" at bounding box center [564, 403] width 233 height 34
click at [522, 417] on button "Mover para preparo" at bounding box center [564, 403] width 226 height 33
click at [520, 421] on button "Mover para preparo" at bounding box center [564, 403] width 226 height 33
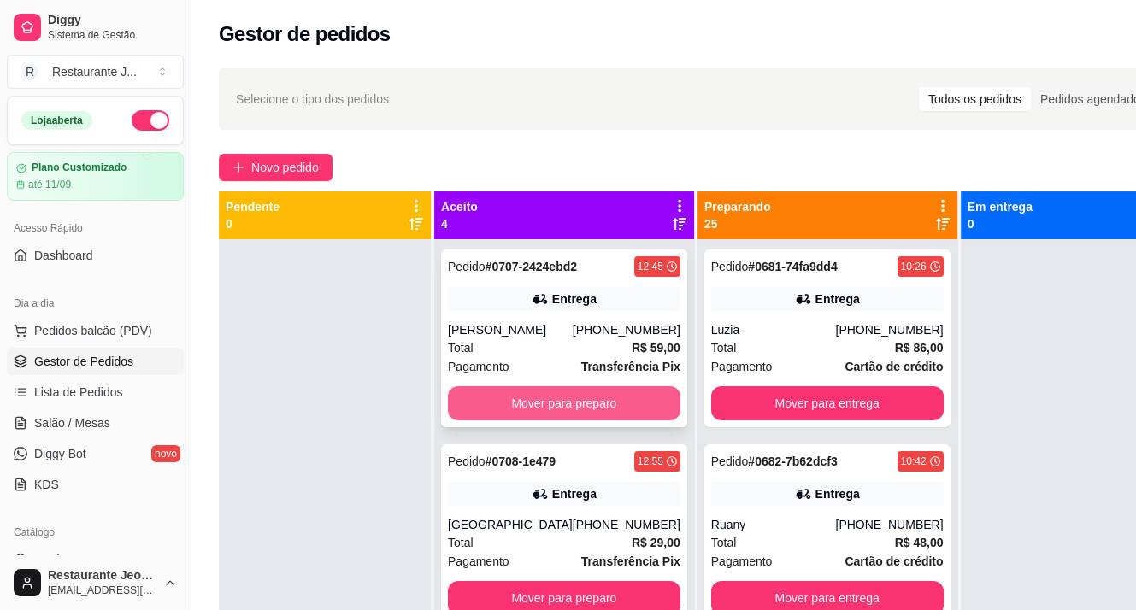
click at [527, 421] on button "Mover para preparo" at bounding box center [564, 403] width 233 height 34
click at [533, 421] on button "Mover para preparo" at bounding box center [564, 403] width 226 height 33
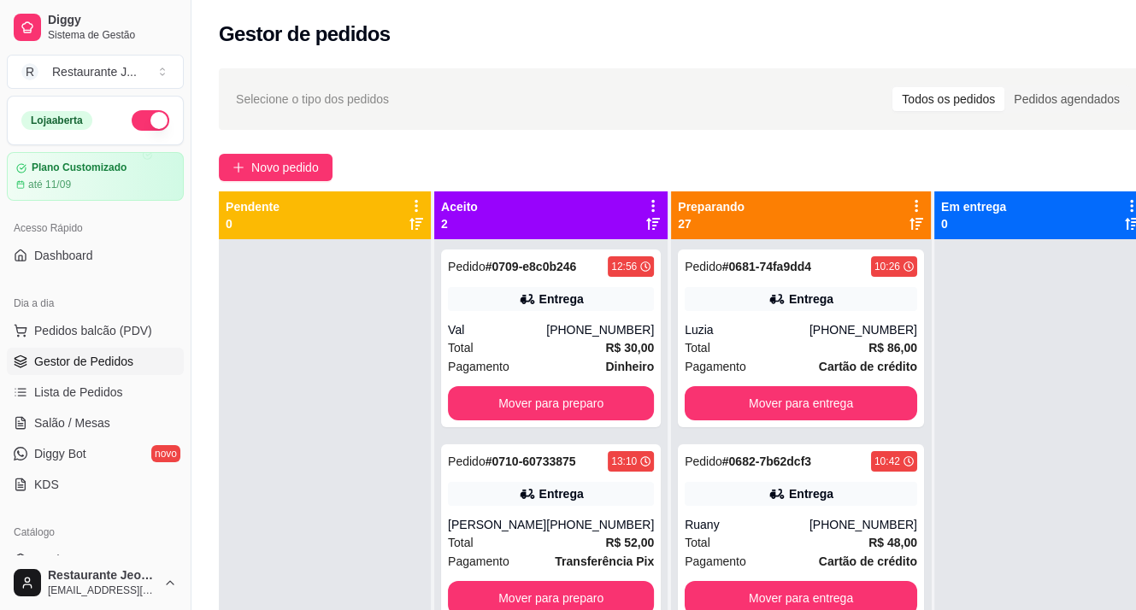
click at [533, 432] on div "Pedido # 0709-e8c0b246 12:56 Entrega Val [PHONE_NUMBER] Total R$ 30,00 Pagament…" at bounding box center [550, 544] width 233 height 610
click at [536, 403] on button "Mover para preparo" at bounding box center [551, 403] width 206 height 34
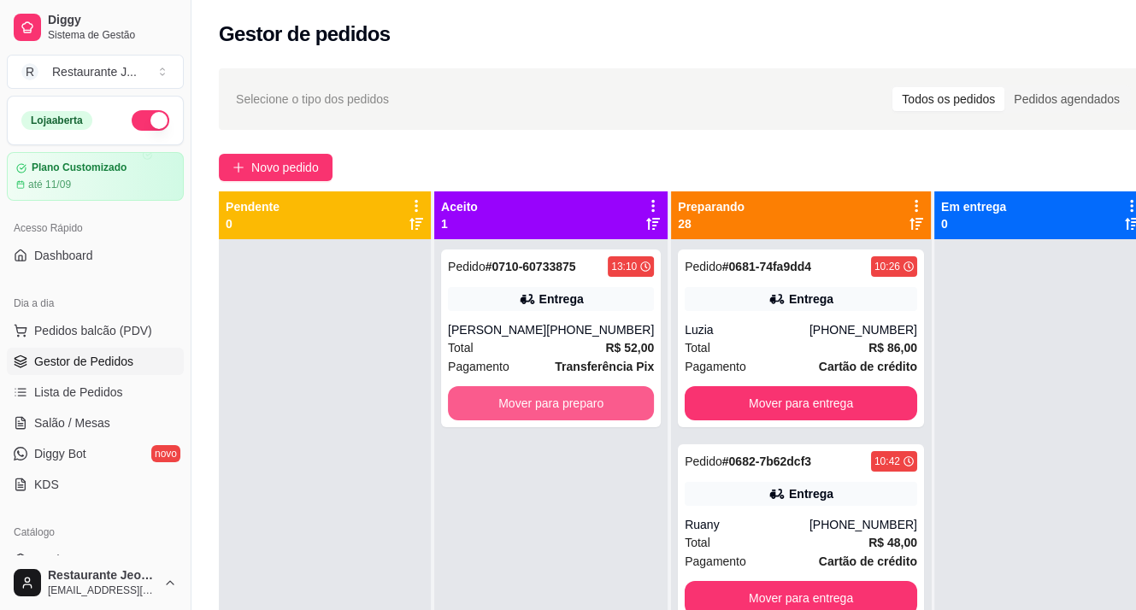
click at [533, 401] on button "Mover para preparo" at bounding box center [551, 403] width 206 height 34
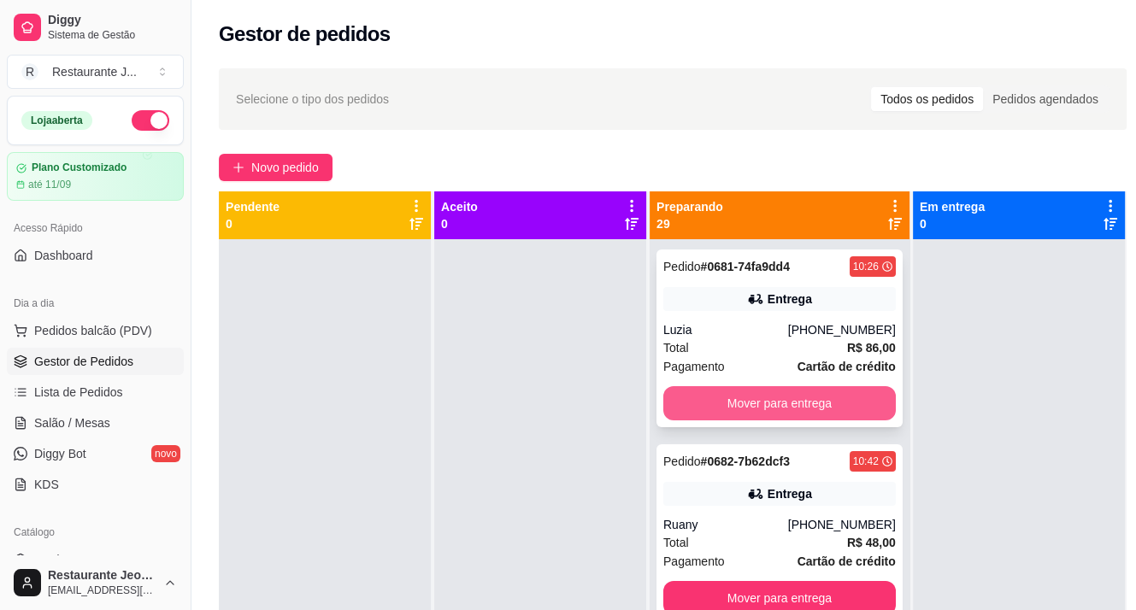
click at [721, 401] on button "Mover para entrega" at bounding box center [779, 403] width 233 height 34
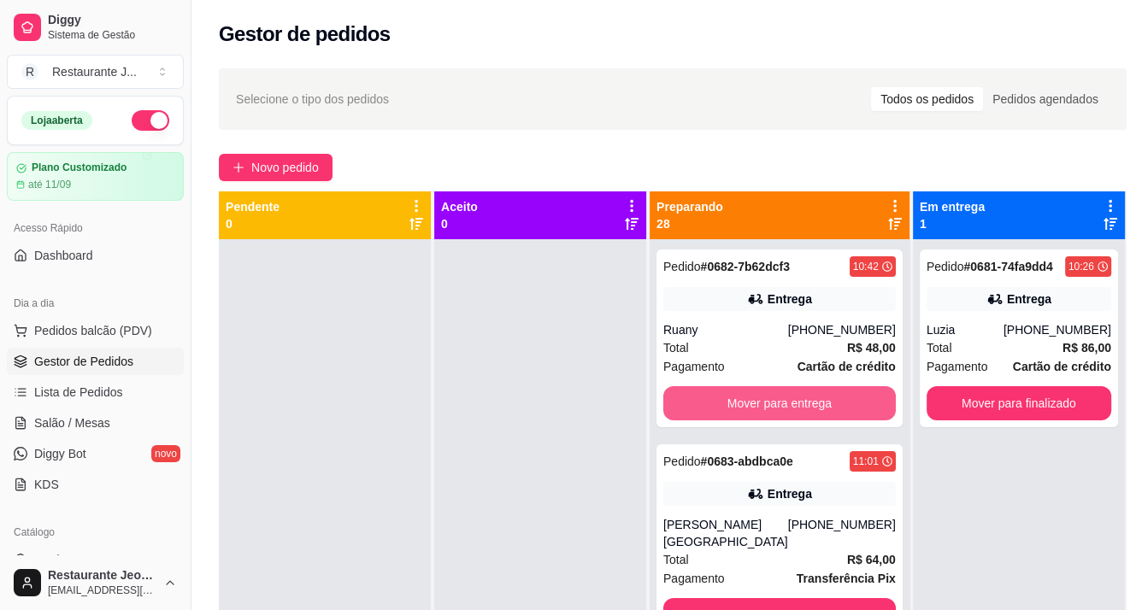
click at [721, 401] on button "Mover para entrega" at bounding box center [779, 403] width 233 height 34
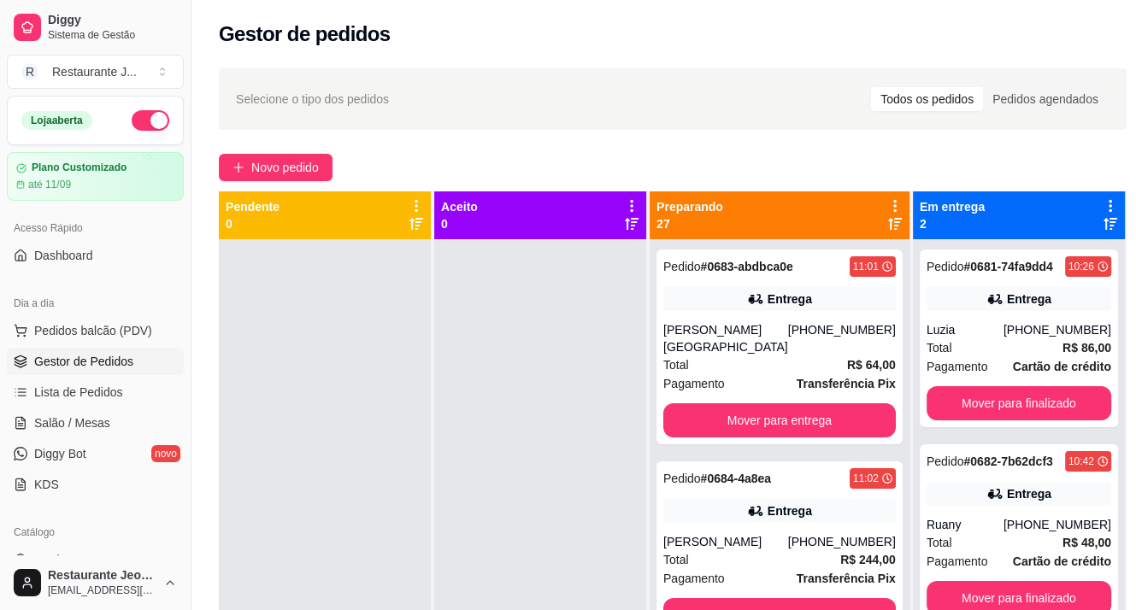
click at [721, 401] on div "Pedido # 0683-abdbca0e 11:01 Entrega Vinicius [GEOGRAPHIC_DATA] [PHONE_NUMBER] …" at bounding box center [780, 347] width 246 height 195
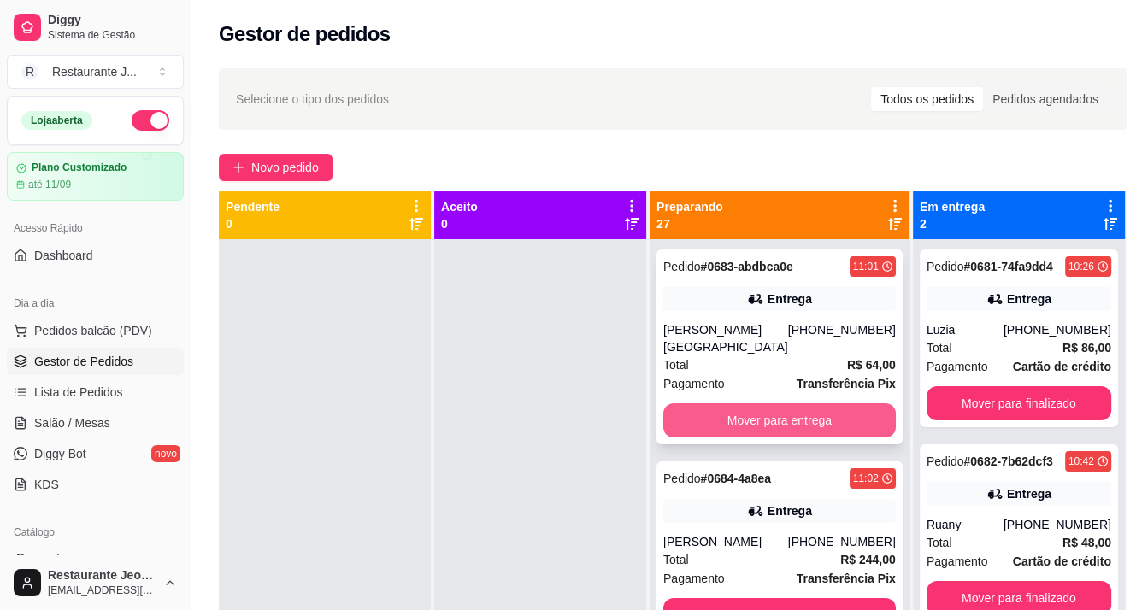
click at [828, 417] on button "Mover para entrega" at bounding box center [779, 420] width 233 height 34
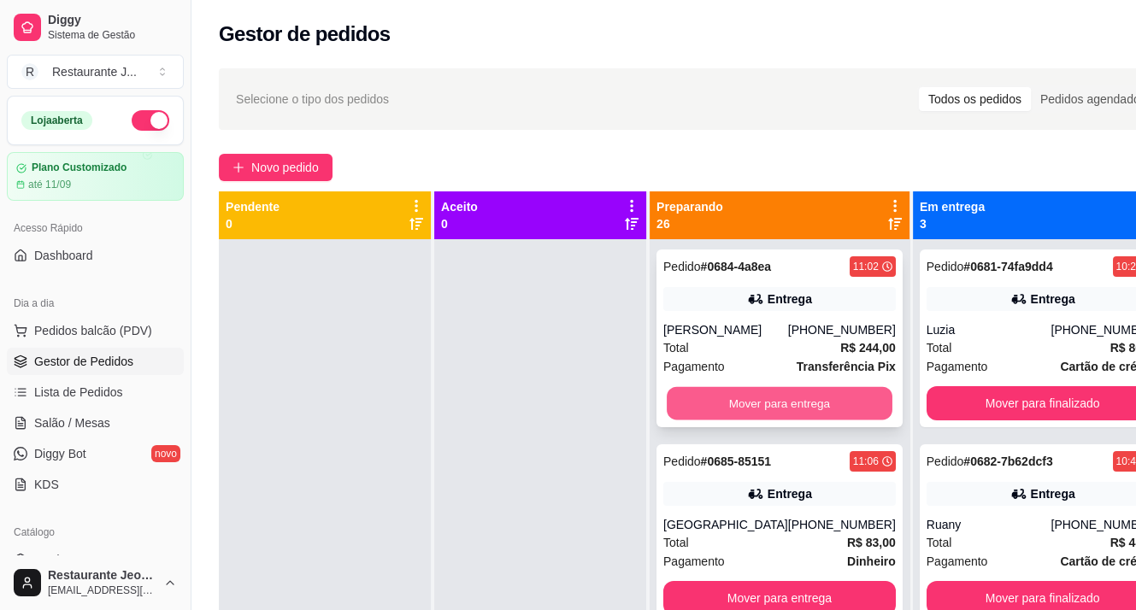
click at [785, 391] on button "Mover para entrega" at bounding box center [780, 403] width 226 height 33
click at [766, 392] on button "Mover para entrega" at bounding box center [779, 403] width 233 height 34
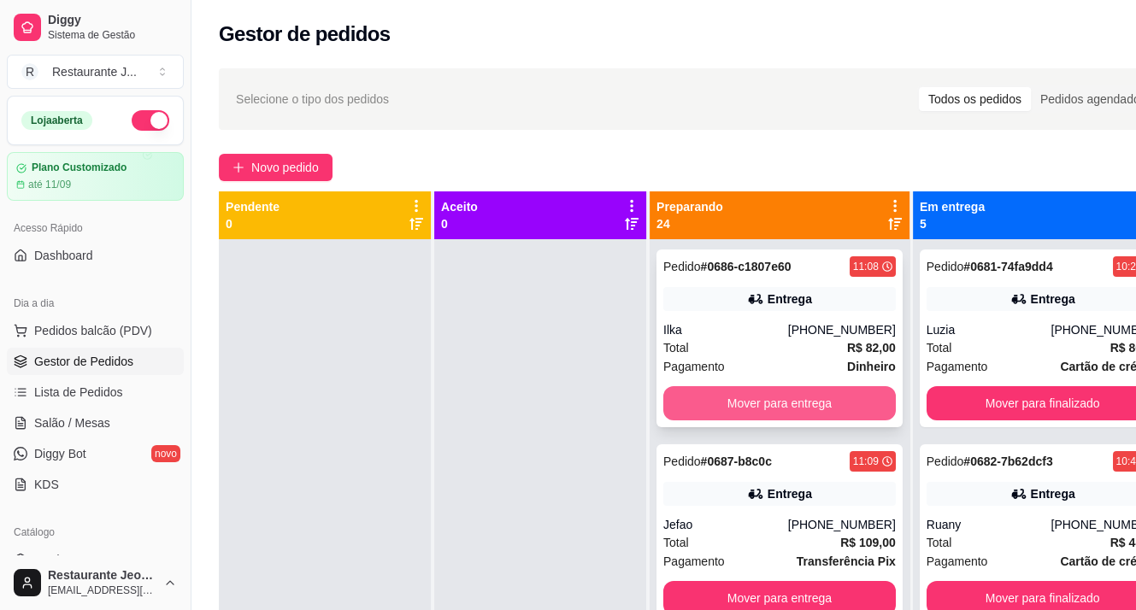
click at [735, 397] on button "Mover para entrega" at bounding box center [779, 403] width 233 height 34
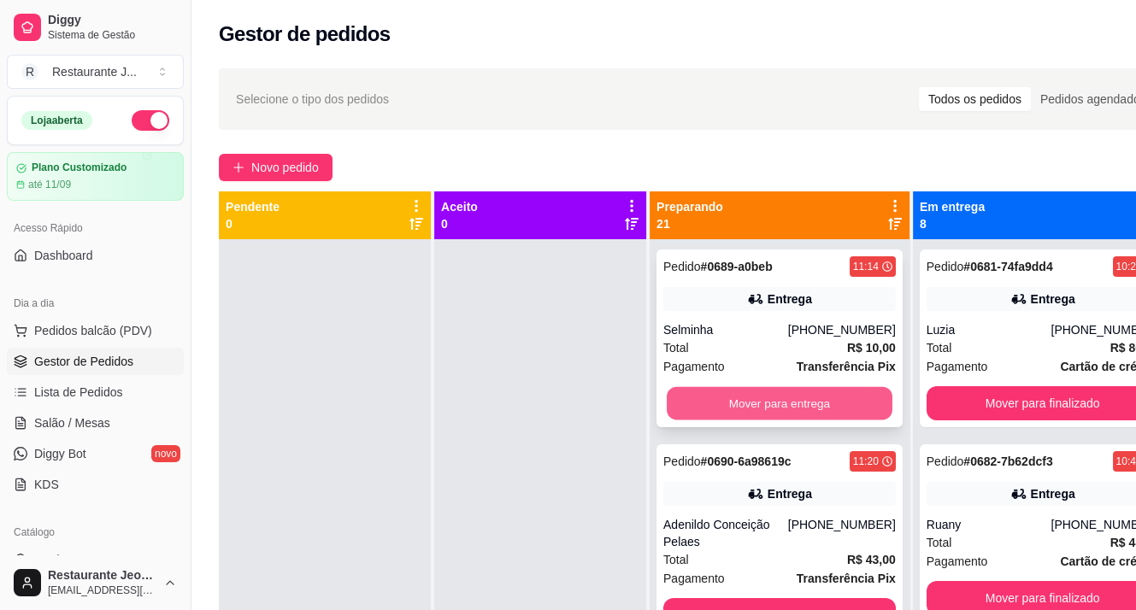
click at [735, 398] on button "Mover para entrega" at bounding box center [780, 403] width 226 height 33
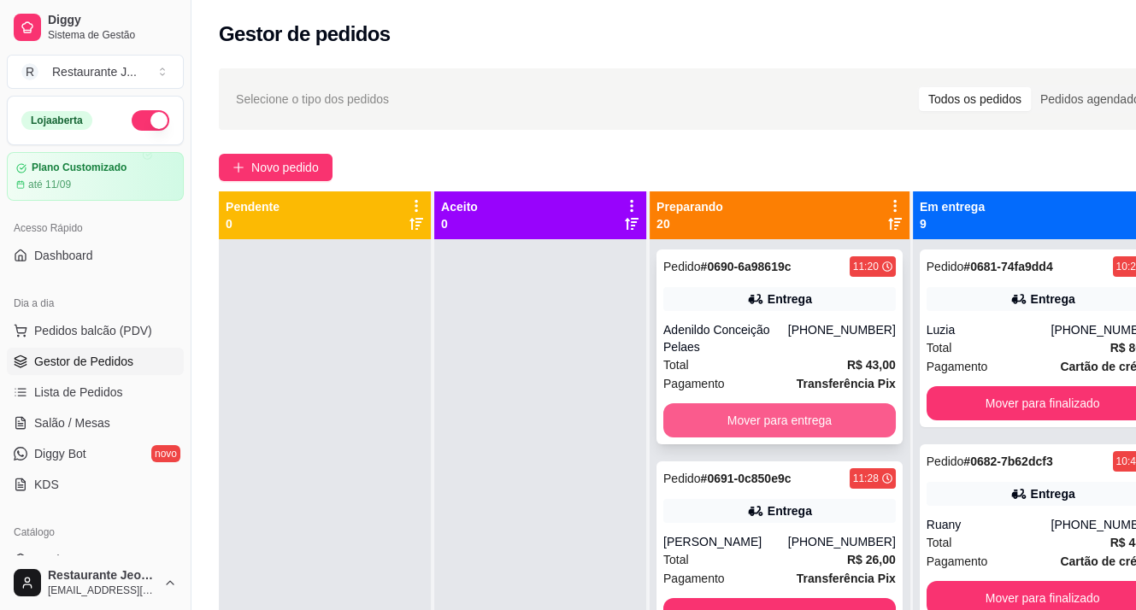
click at [738, 411] on button "Mover para entrega" at bounding box center [779, 420] width 233 height 34
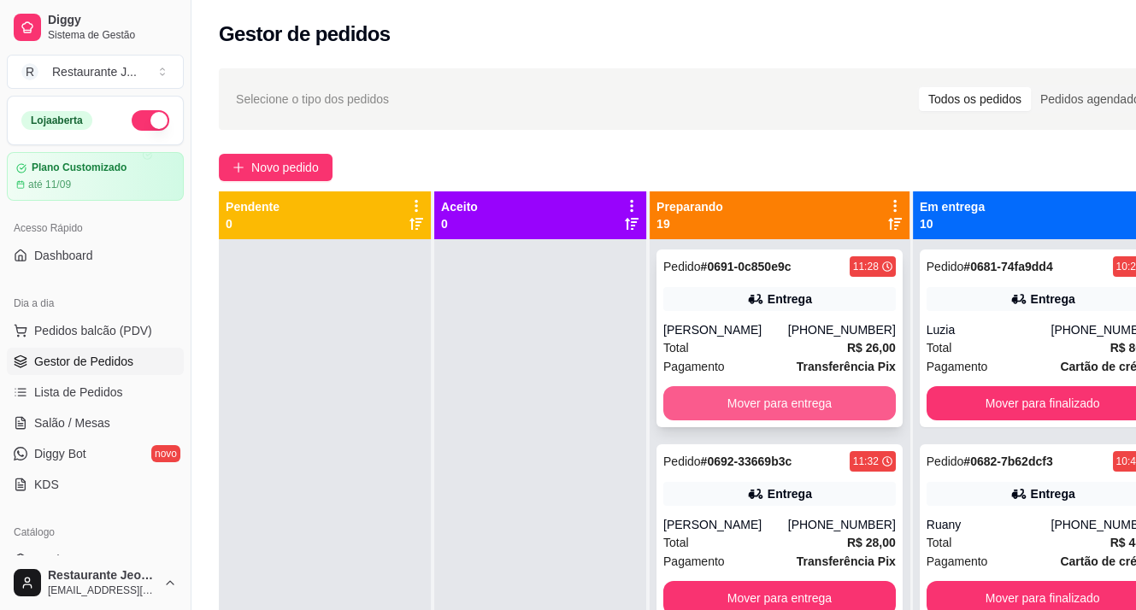
click at [738, 408] on button "Mover para entrega" at bounding box center [779, 403] width 233 height 34
click at [733, 403] on button "Mover para entrega" at bounding box center [779, 403] width 233 height 34
click at [733, 403] on button "Mover para entrega" at bounding box center [780, 403] width 226 height 33
click at [733, 403] on button "Mover para entrega" at bounding box center [779, 403] width 233 height 34
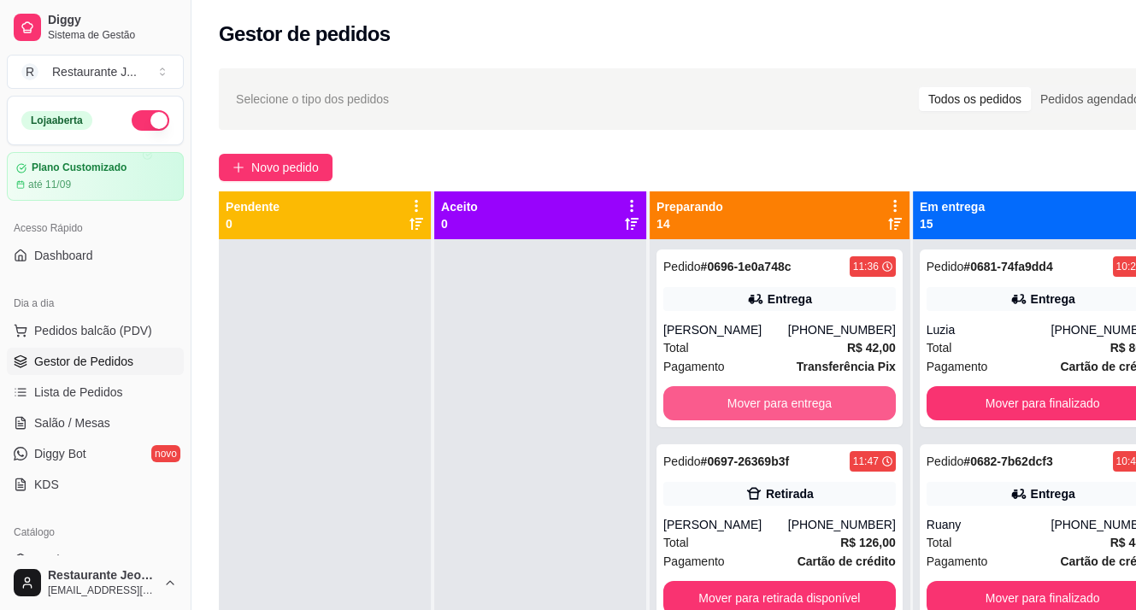
click at [733, 403] on button "Mover para entrega" at bounding box center [779, 403] width 233 height 34
click at [733, 403] on button "Mover para retirada disponível" at bounding box center [779, 403] width 233 height 34
click at [733, 409] on button "Mover para retirada disponível" at bounding box center [779, 403] width 233 height 34
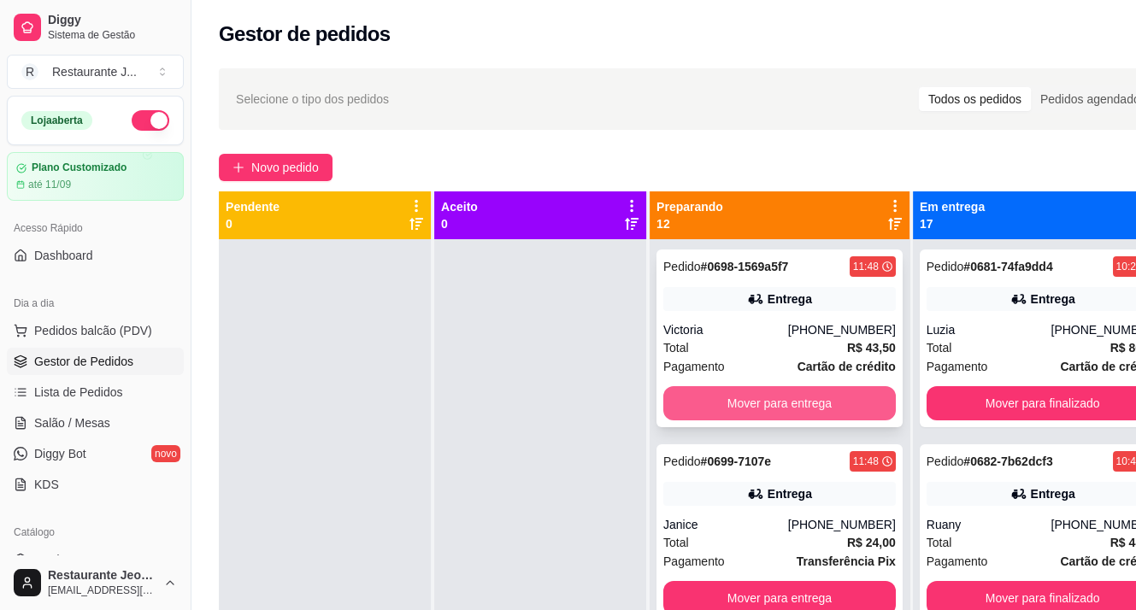
click at [720, 409] on button "Mover para entrega" at bounding box center [779, 403] width 233 height 34
click at [721, 410] on button "Mover para entrega" at bounding box center [779, 403] width 233 height 34
click at [701, 410] on button "Mover para entrega" at bounding box center [779, 403] width 233 height 34
click at [706, 411] on button "Mover para entrega" at bounding box center [779, 403] width 233 height 34
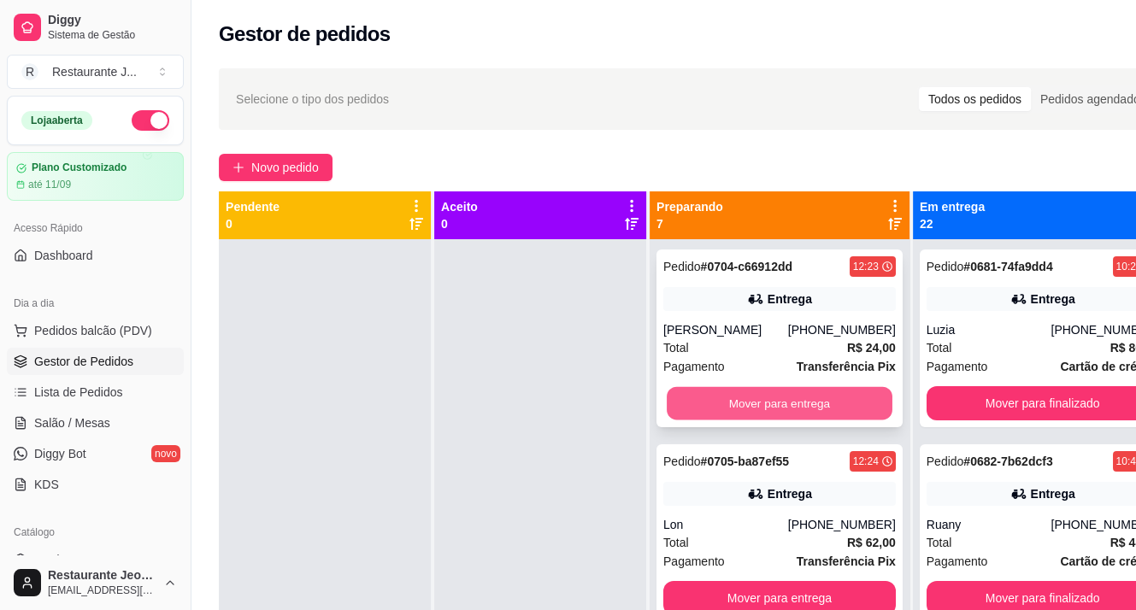
click at [722, 410] on button "Mover para entrega" at bounding box center [780, 403] width 226 height 33
click at [722, 408] on button "Mover para entrega" at bounding box center [779, 403] width 233 height 34
click at [716, 407] on button "Mover para entrega" at bounding box center [780, 403] width 226 height 33
click at [726, 421] on button "Mover para entrega" at bounding box center [779, 403] width 233 height 34
click at [725, 398] on button "Mover para entrega" at bounding box center [780, 403] width 226 height 33
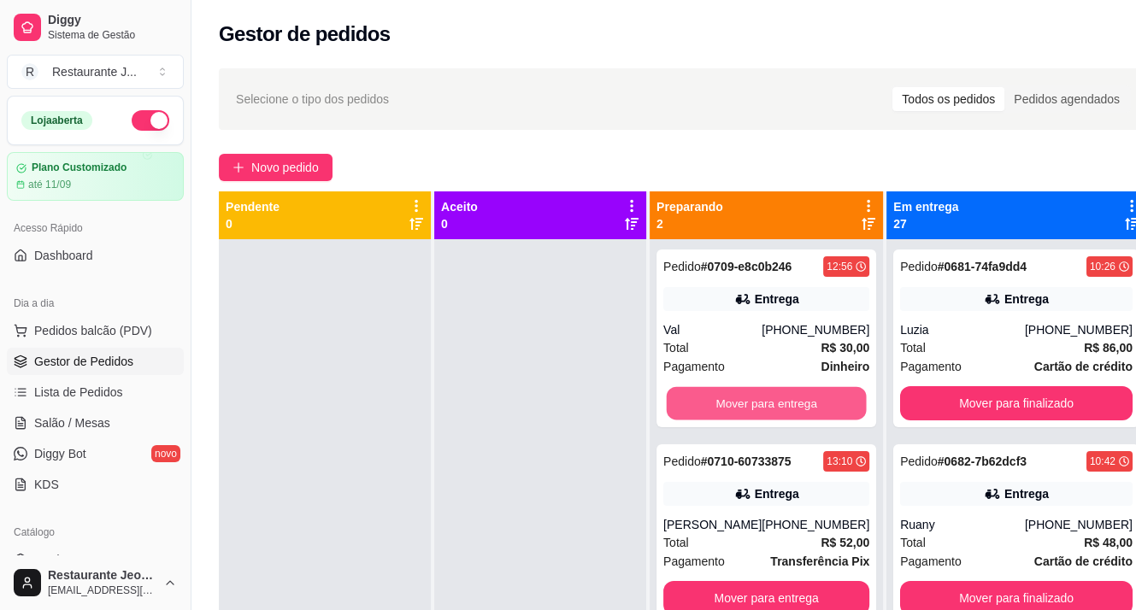
click at [732, 407] on button "Mover para entrega" at bounding box center [767, 403] width 200 height 33
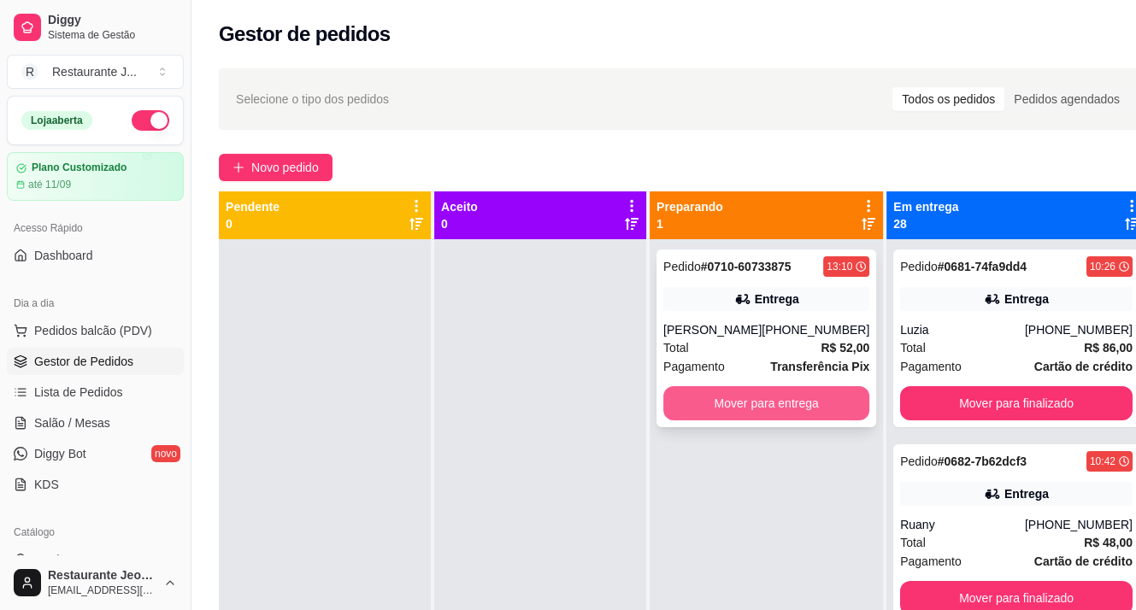
click at [725, 409] on button "Mover para entrega" at bounding box center [766, 403] width 206 height 34
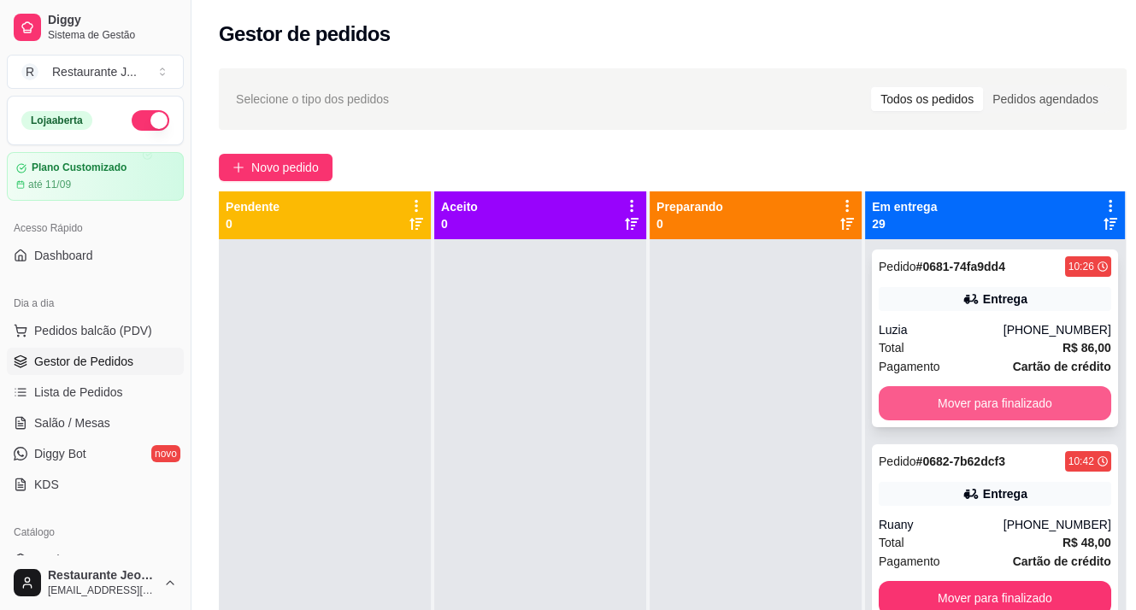
click at [916, 406] on button "Mover para finalizado" at bounding box center [995, 403] width 233 height 34
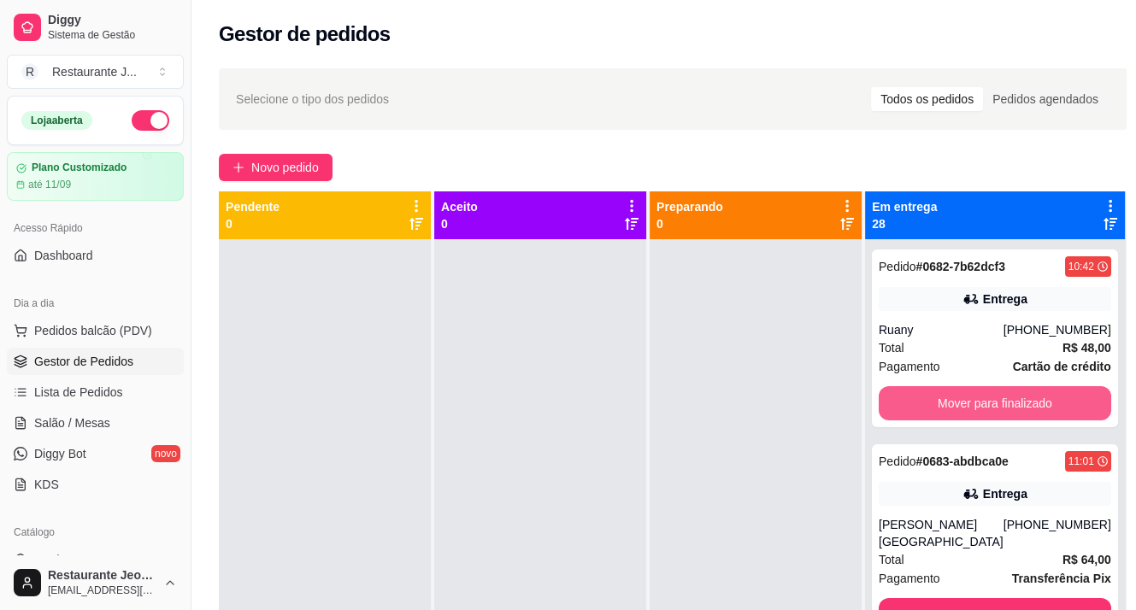
click at [916, 405] on button "Mover para finalizado" at bounding box center [995, 403] width 233 height 34
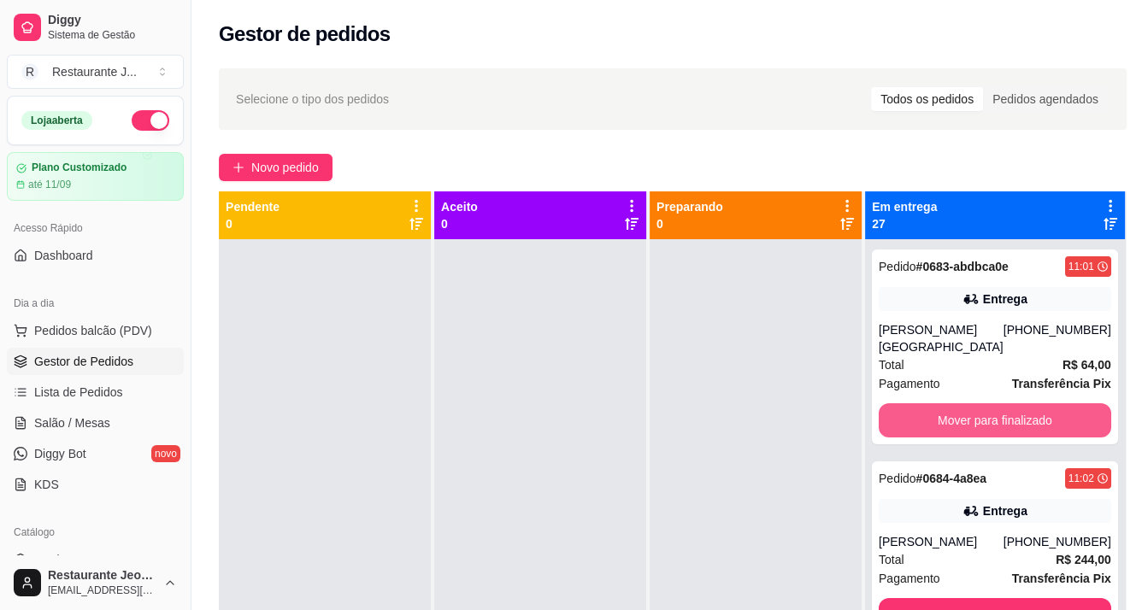
click at [916, 405] on button "Mover para finalizado" at bounding box center [995, 420] width 233 height 34
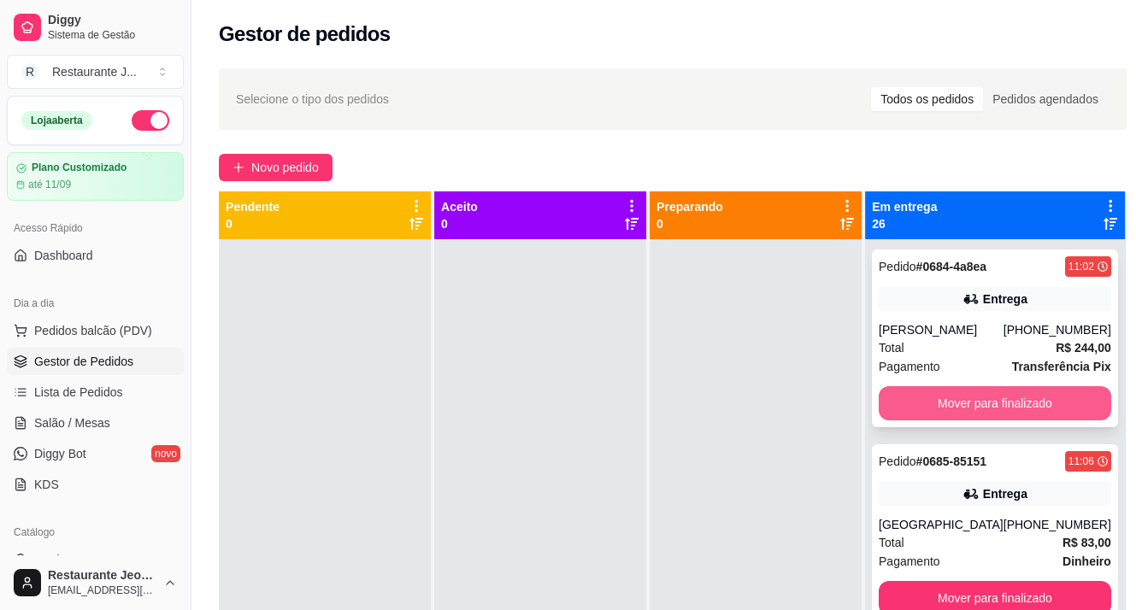
click at [916, 408] on button "Mover para finalizado" at bounding box center [995, 403] width 233 height 34
click at [918, 408] on button "Mover para finalizado" at bounding box center [995, 403] width 233 height 34
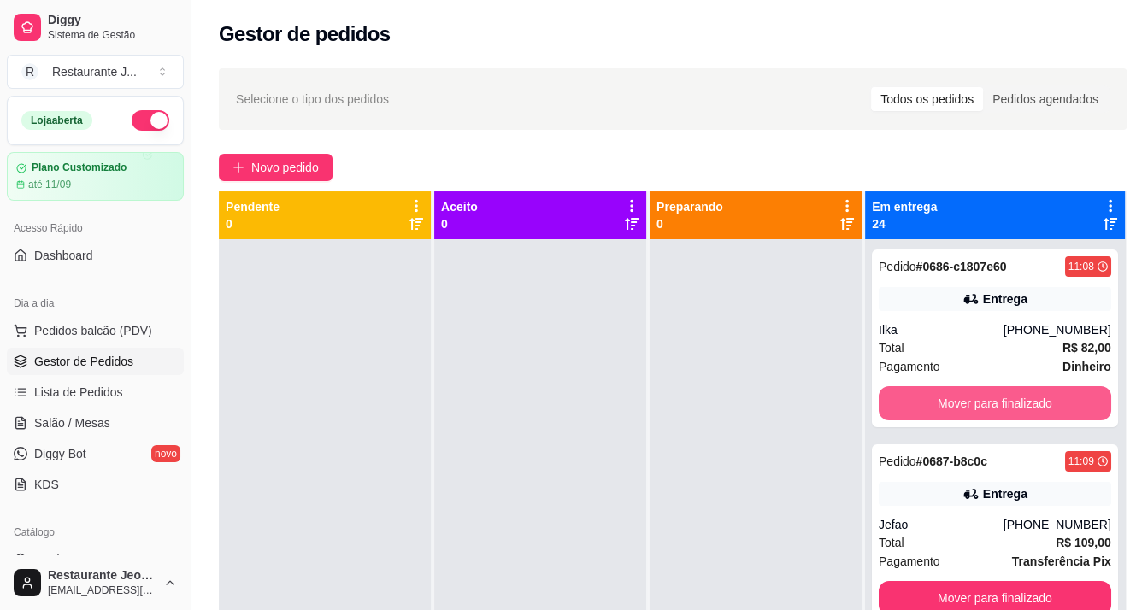
click at [918, 408] on button "Mover para finalizado" at bounding box center [995, 403] width 233 height 34
click at [920, 408] on button "Mover para finalizado" at bounding box center [995, 403] width 233 height 34
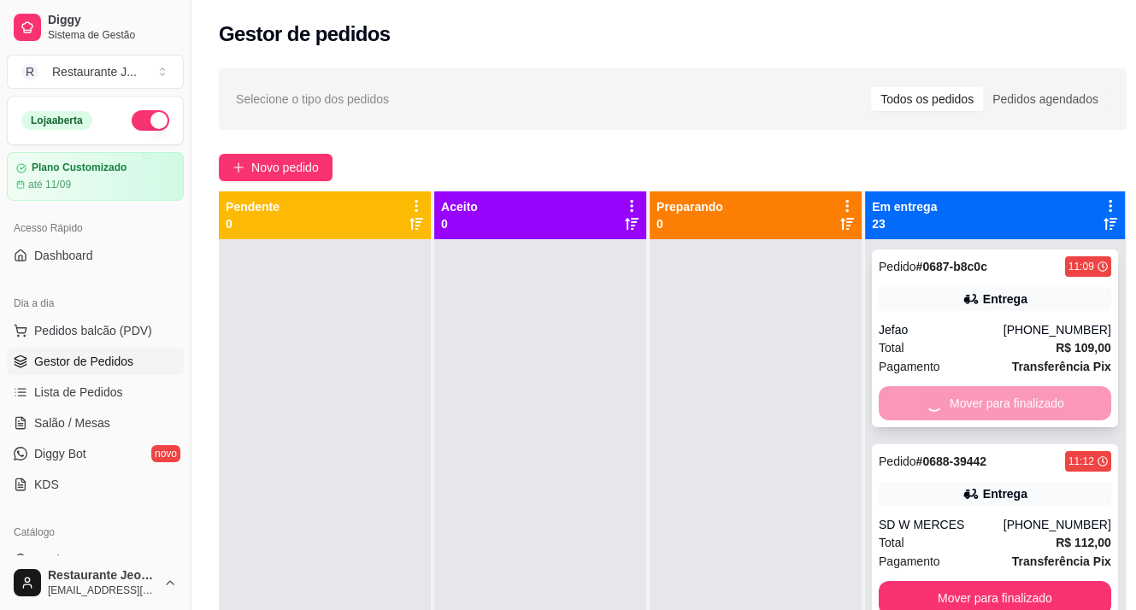
click at [923, 581] on button "Mover para finalizado" at bounding box center [995, 598] width 233 height 34
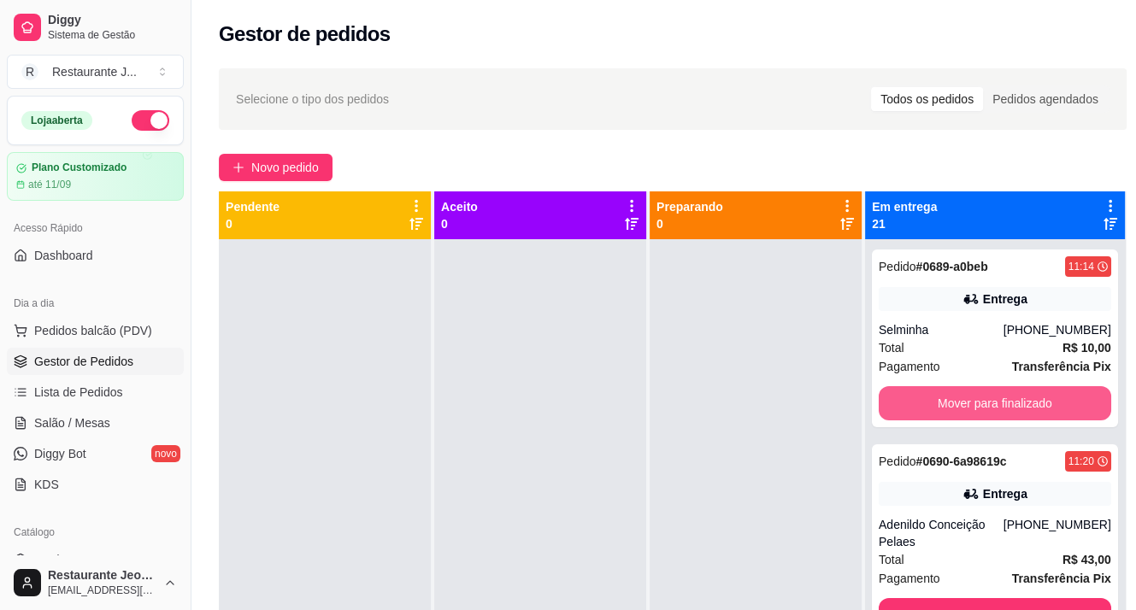
click at [923, 408] on button "Mover para finalizado" at bounding box center [995, 403] width 233 height 34
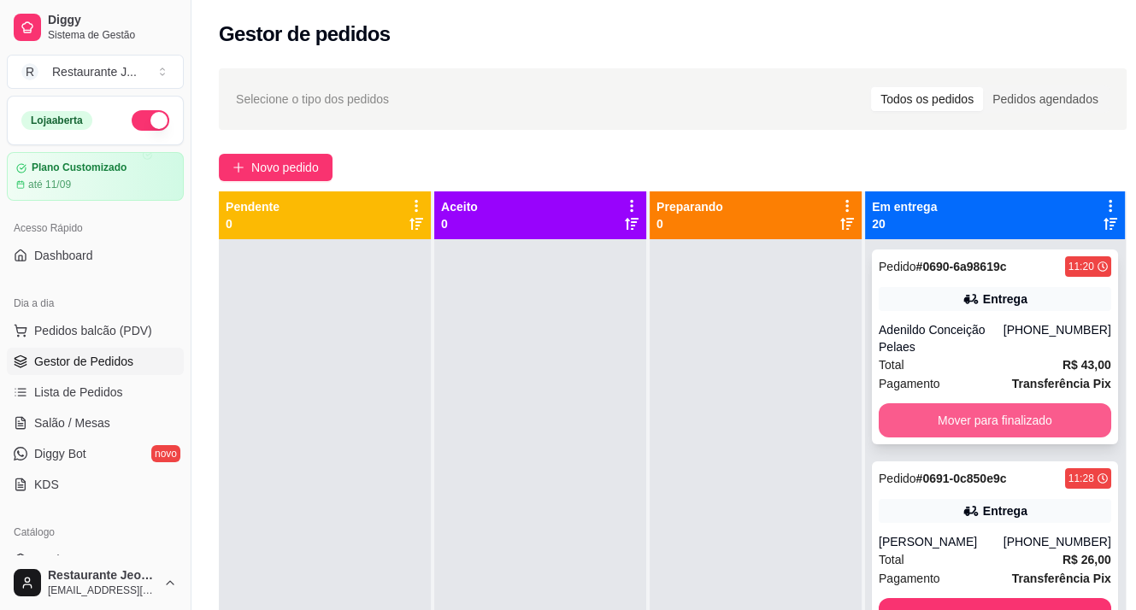
click at [939, 434] on button "Mover para finalizado" at bounding box center [995, 420] width 233 height 34
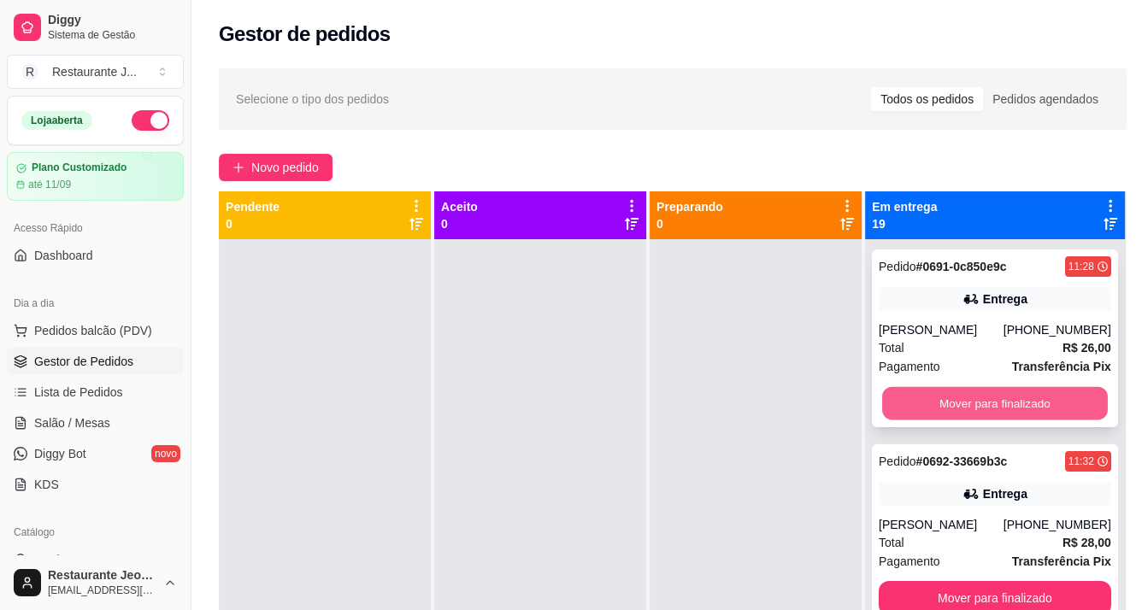
click at [933, 410] on button "Mover para finalizado" at bounding box center [995, 403] width 226 height 33
click at [933, 410] on button "Mover para finalizado" at bounding box center [995, 403] width 233 height 34
click at [930, 409] on button "Mover para finalizado" at bounding box center [995, 403] width 233 height 34
click at [932, 409] on button "Mover para finalizado" at bounding box center [995, 403] width 233 height 34
click at [933, 409] on button "Mover para finalizado" at bounding box center [995, 403] width 233 height 34
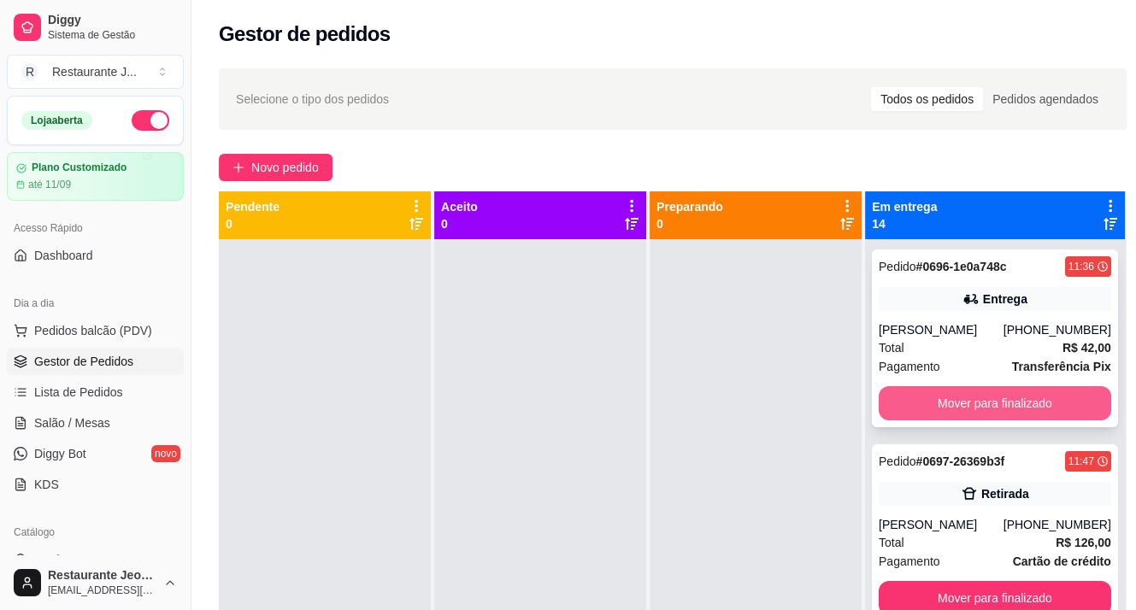
click at [933, 404] on button "Mover para finalizado" at bounding box center [995, 403] width 233 height 34
click at [936, 404] on button "Mover para finalizado" at bounding box center [995, 403] width 226 height 33
click at [954, 392] on button "Mover para finalizado" at bounding box center [995, 403] width 233 height 34
click at [933, 400] on button "Mover para finalizado" at bounding box center [995, 403] width 233 height 34
click at [929, 406] on button "Mover para finalizado" at bounding box center [995, 403] width 226 height 33
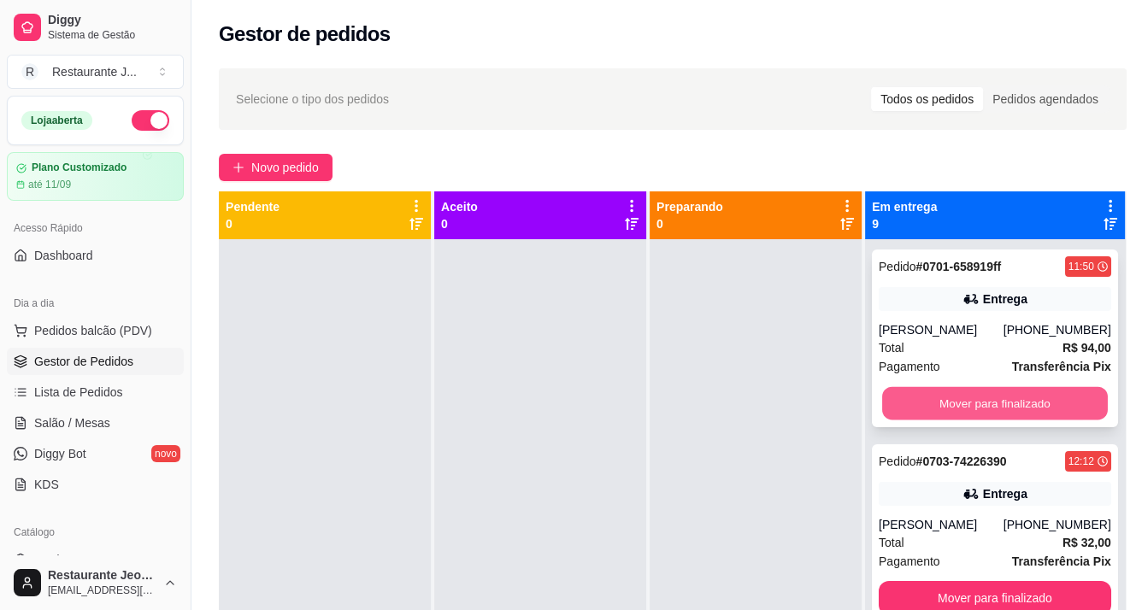
click at [969, 404] on button "Mover para finalizado" at bounding box center [995, 403] width 226 height 33
click at [947, 415] on button "Mover para finalizado" at bounding box center [995, 403] width 226 height 33
click at [947, 414] on button "Mover para finalizado" at bounding box center [995, 403] width 226 height 33
click at [945, 408] on button "Mover para finalizado" at bounding box center [995, 403] width 233 height 34
click at [943, 421] on button "Mover para finalizado" at bounding box center [995, 403] width 226 height 33
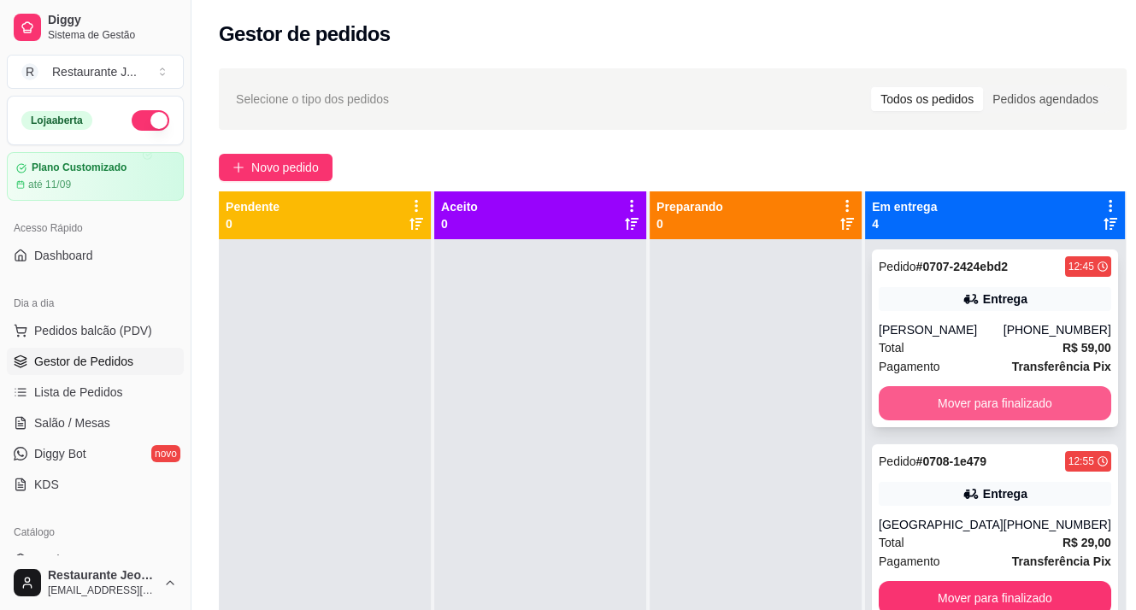
click at [911, 421] on button "Mover para finalizado" at bounding box center [995, 403] width 233 height 34
click at [946, 402] on button "Mover para finalizado" at bounding box center [995, 403] width 233 height 34
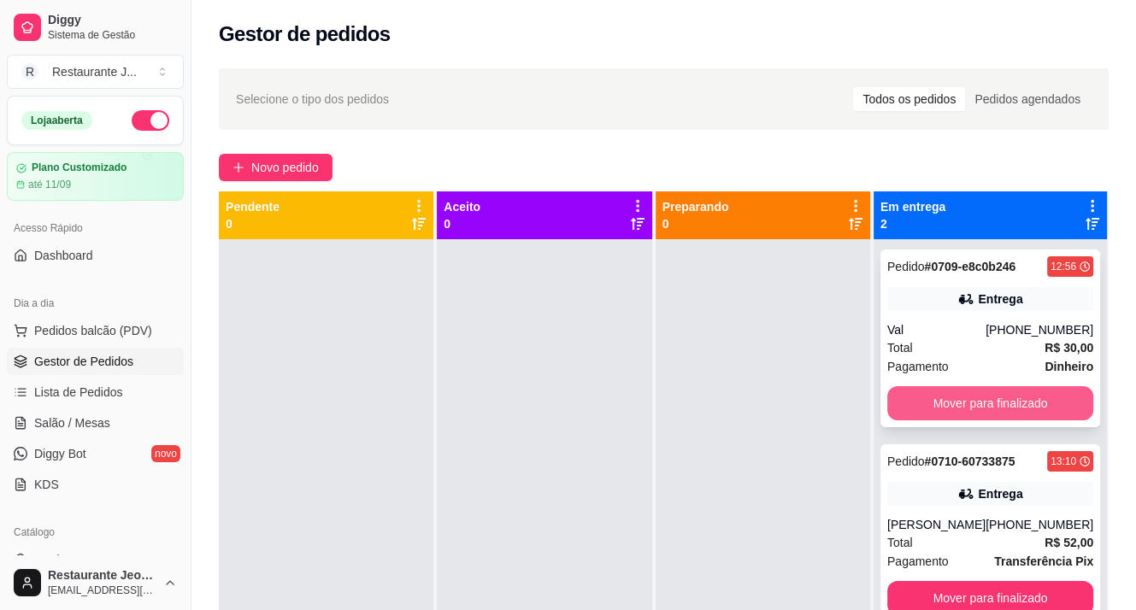
click at [931, 404] on button "Mover para finalizado" at bounding box center [990, 403] width 206 height 34
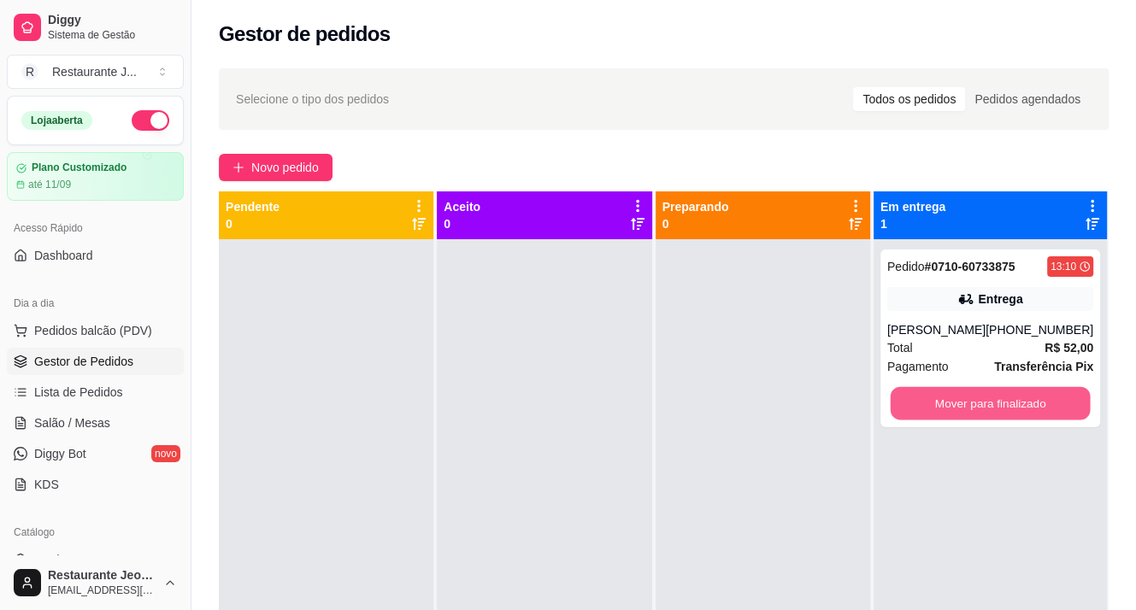
click at [931, 404] on button "Mover para finalizado" at bounding box center [990, 403] width 200 height 33
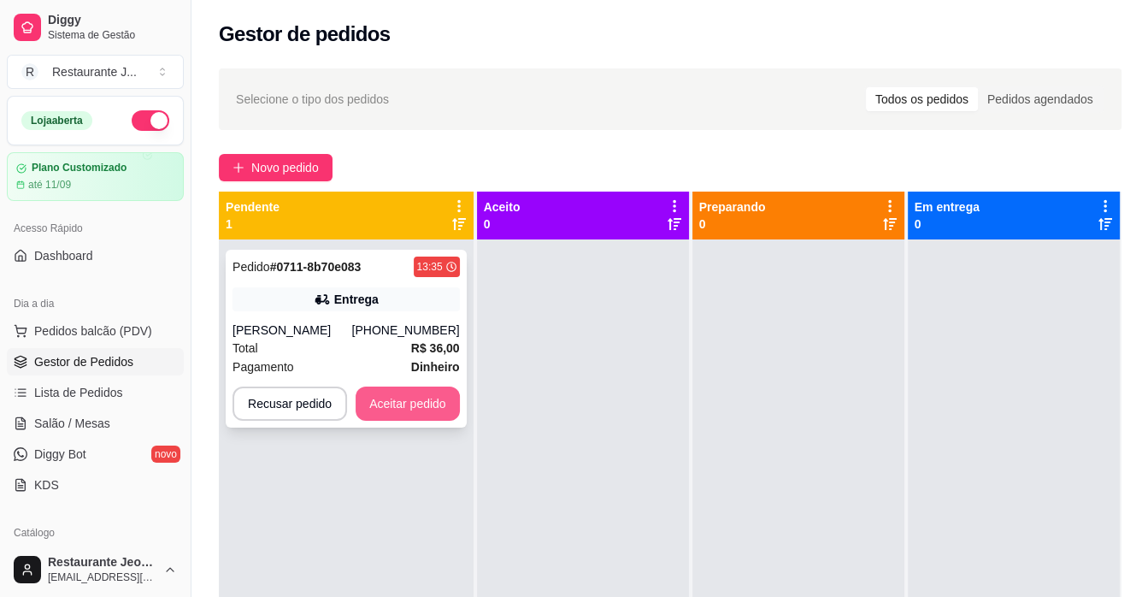
click at [428, 399] on button "Aceitar pedido" at bounding box center [408, 403] width 104 height 34
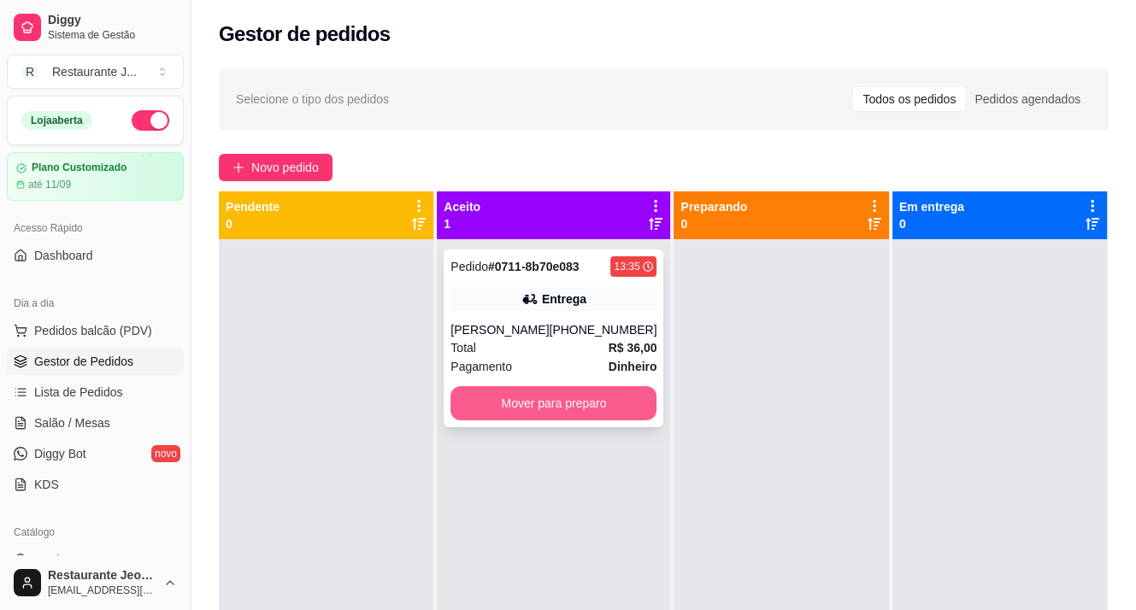
click at [529, 413] on button "Mover para preparo" at bounding box center [554, 403] width 206 height 34
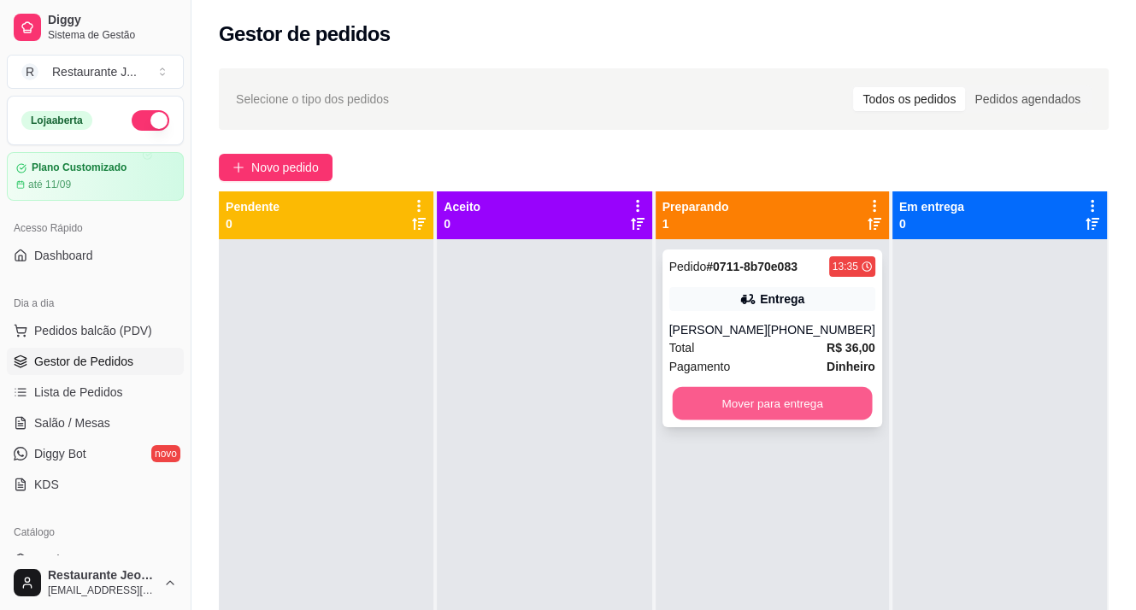
click at [752, 415] on button "Mover para entrega" at bounding box center [772, 403] width 200 height 33
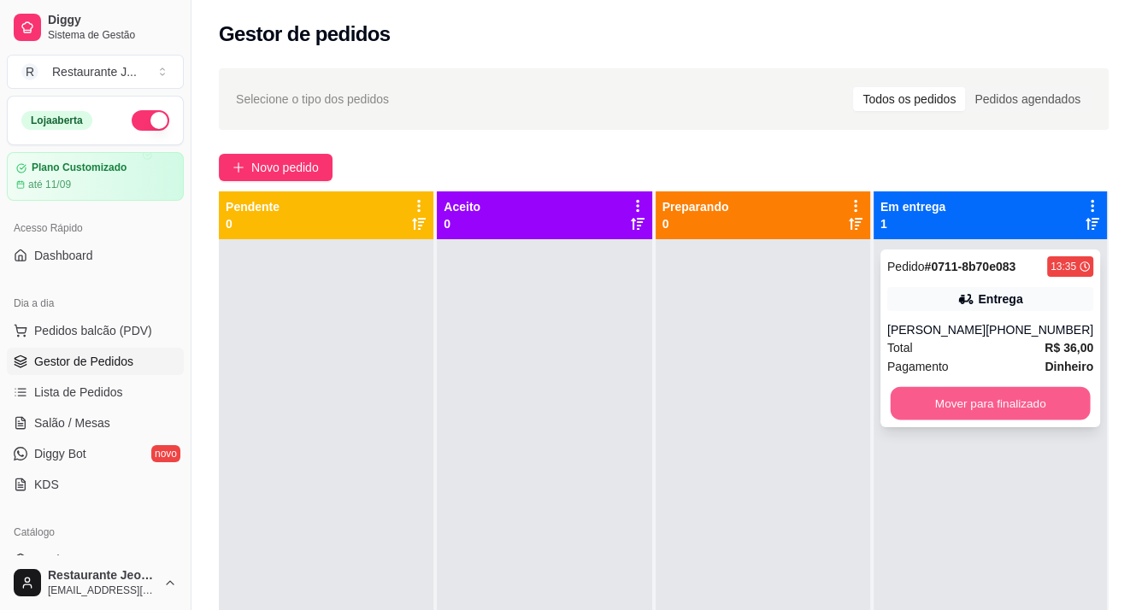
click at [992, 398] on button "Mover para finalizado" at bounding box center [990, 403] width 200 height 33
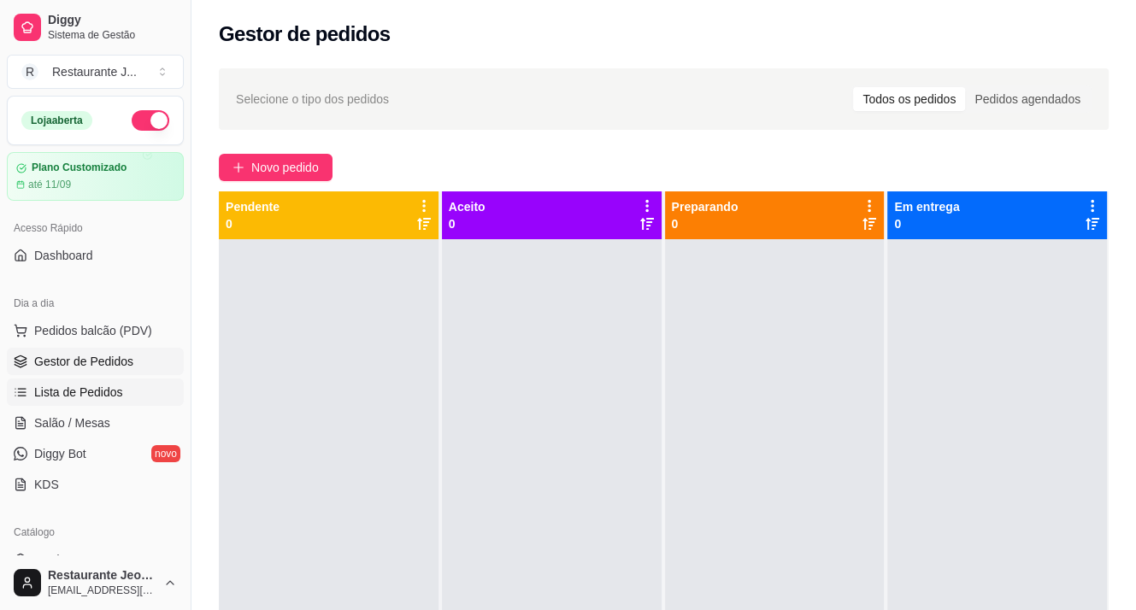
click at [84, 381] on link "Lista de Pedidos" at bounding box center [95, 392] width 177 height 27
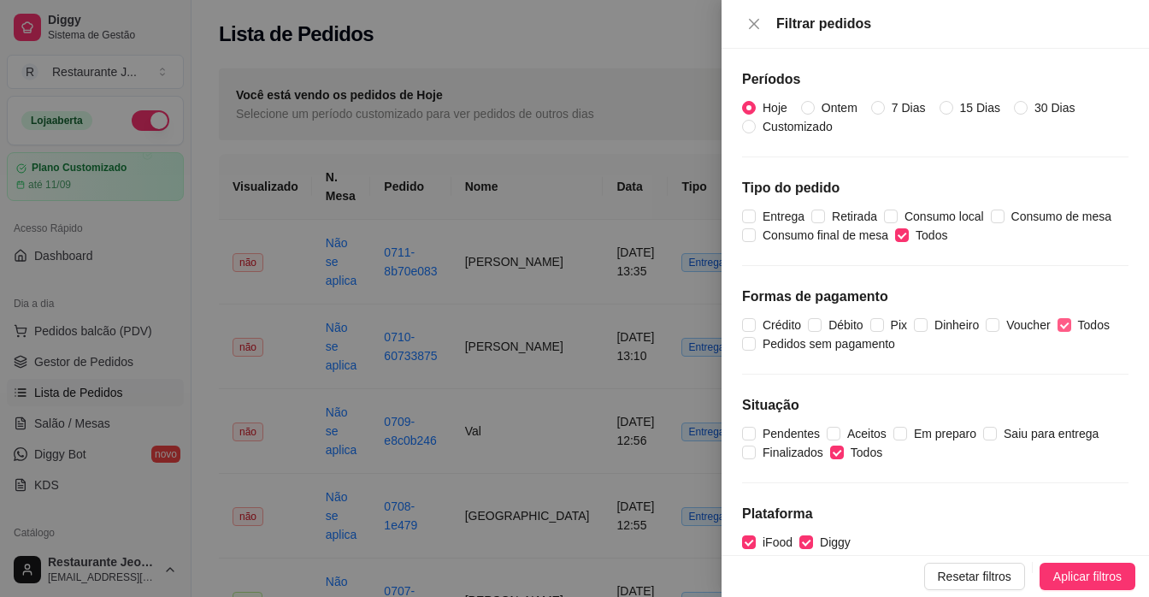
click at [1063, 323] on input "Todos" at bounding box center [1064, 325] width 14 height 14
checkbox input "false"
click at [816, 328] on input "Débito" at bounding box center [815, 325] width 14 height 14
checkbox input "true"
click at [750, 321] on input "Crédito" at bounding box center [749, 325] width 14 height 14
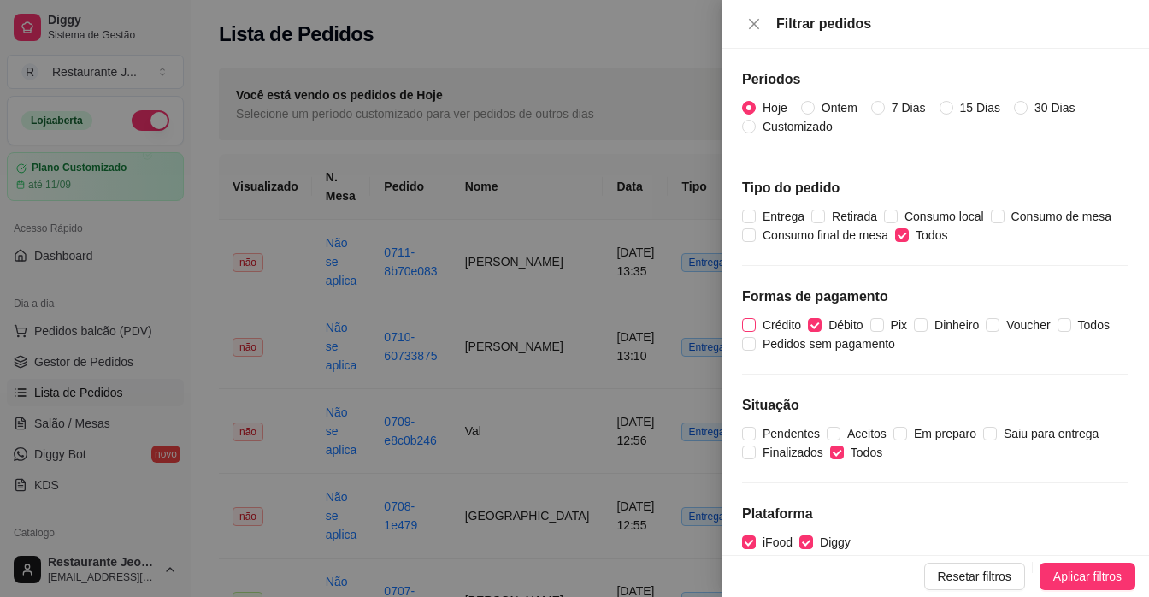
checkbox input "true"
click at [1077, 568] on span "Aplicar filtros" at bounding box center [1087, 576] width 68 height 19
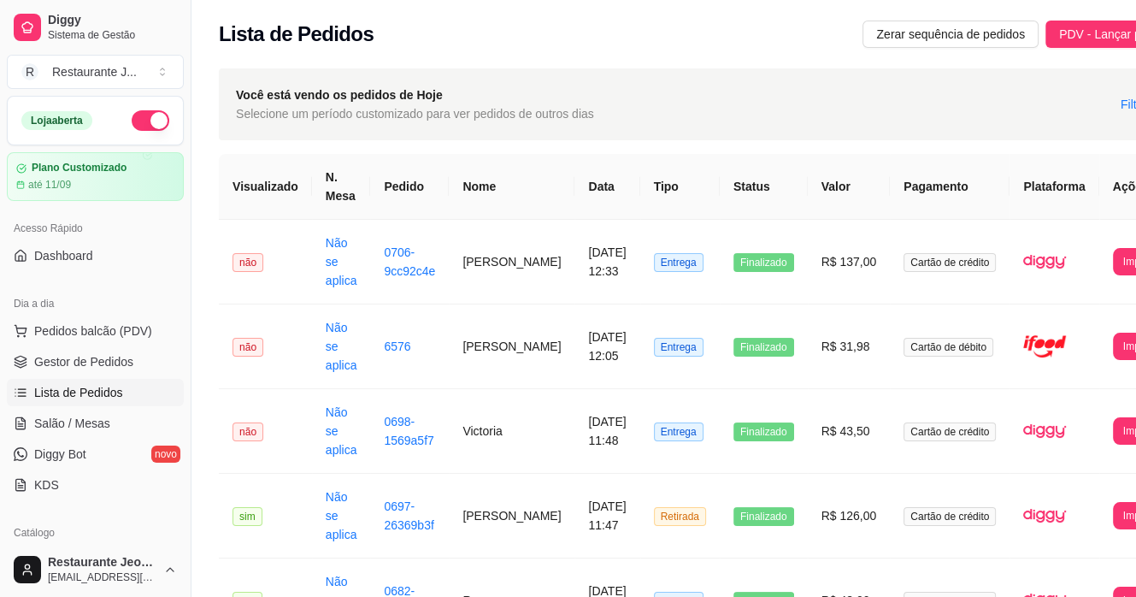
click at [138, 117] on button "button" at bounding box center [151, 120] width 38 height 21
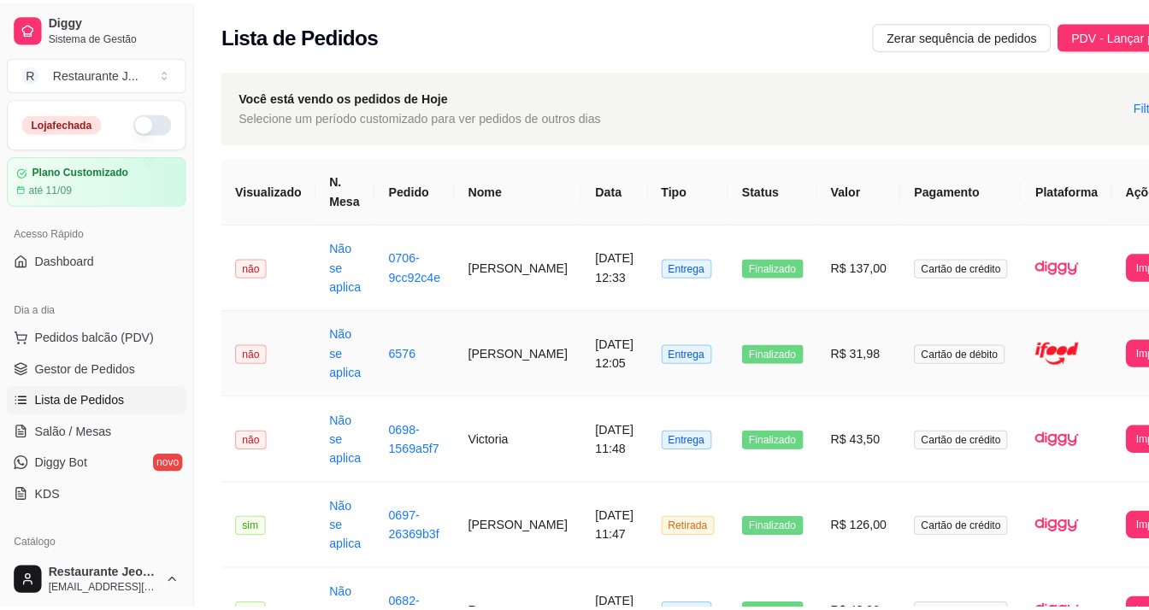
scroll to position [85, 0]
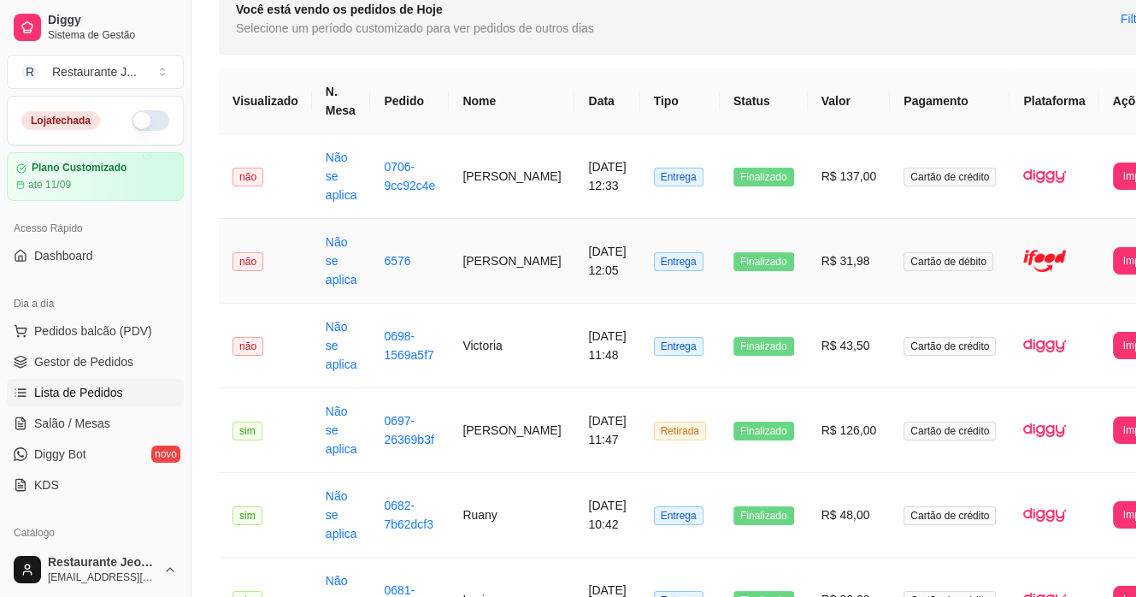
click at [574, 278] on td "[DATE] 12:05" at bounding box center [606, 261] width 65 height 85
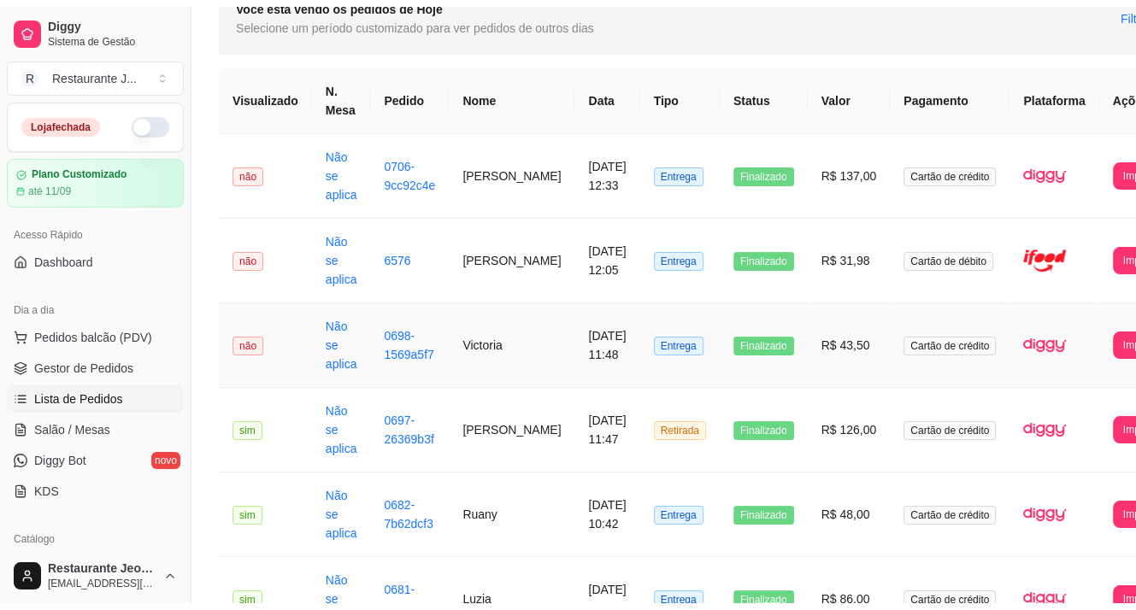
scroll to position [0, 0]
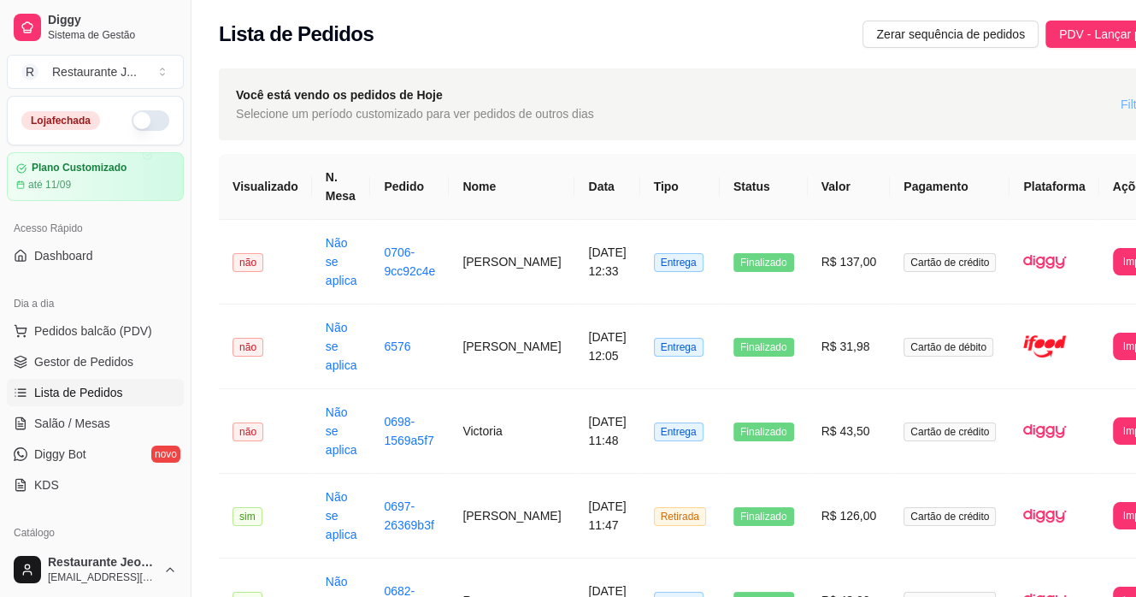
click at [1121, 106] on span "Filtros" at bounding box center [1137, 104] width 32 height 19
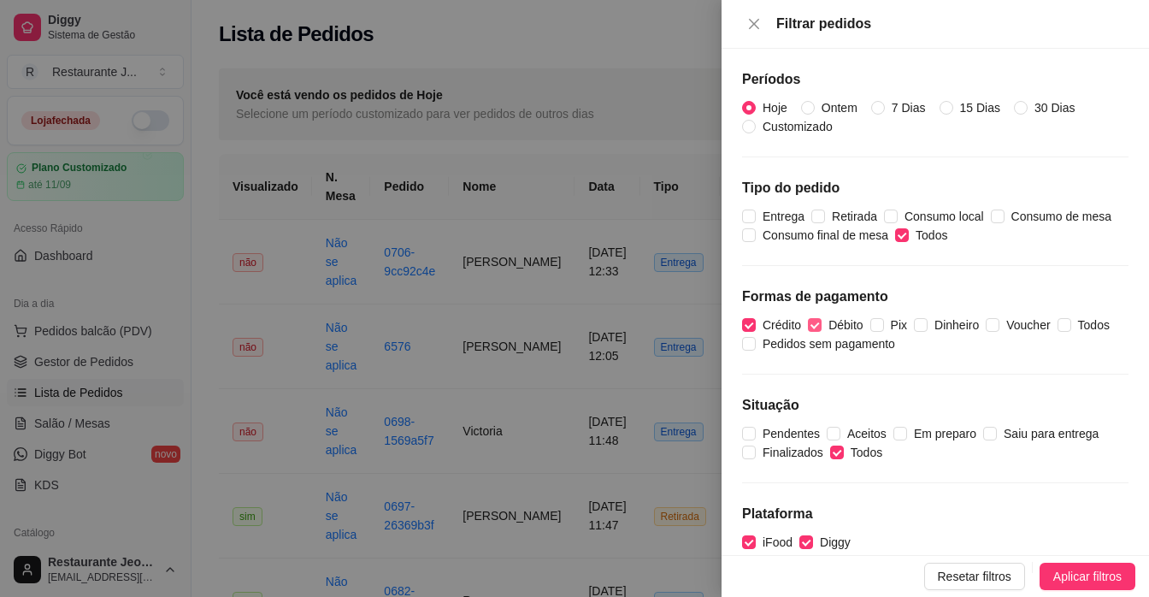
click at [819, 326] on input "Débito" at bounding box center [815, 325] width 14 height 14
checkbox input "false"
click at [749, 321] on input "Crédito" at bounding box center [749, 325] width 14 height 14
checkbox input "false"
click at [922, 318] on input "Dinheiro" at bounding box center [921, 325] width 14 height 14
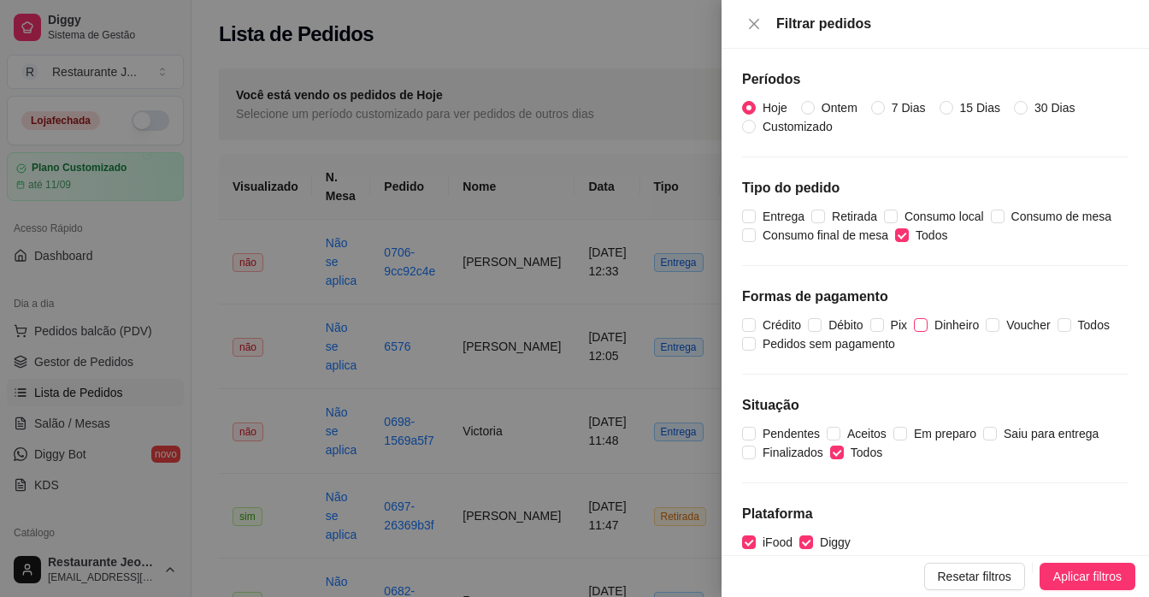
checkbox input "true"
click at [1053, 567] on span "Aplicar filtros" at bounding box center [1087, 576] width 68 height 19
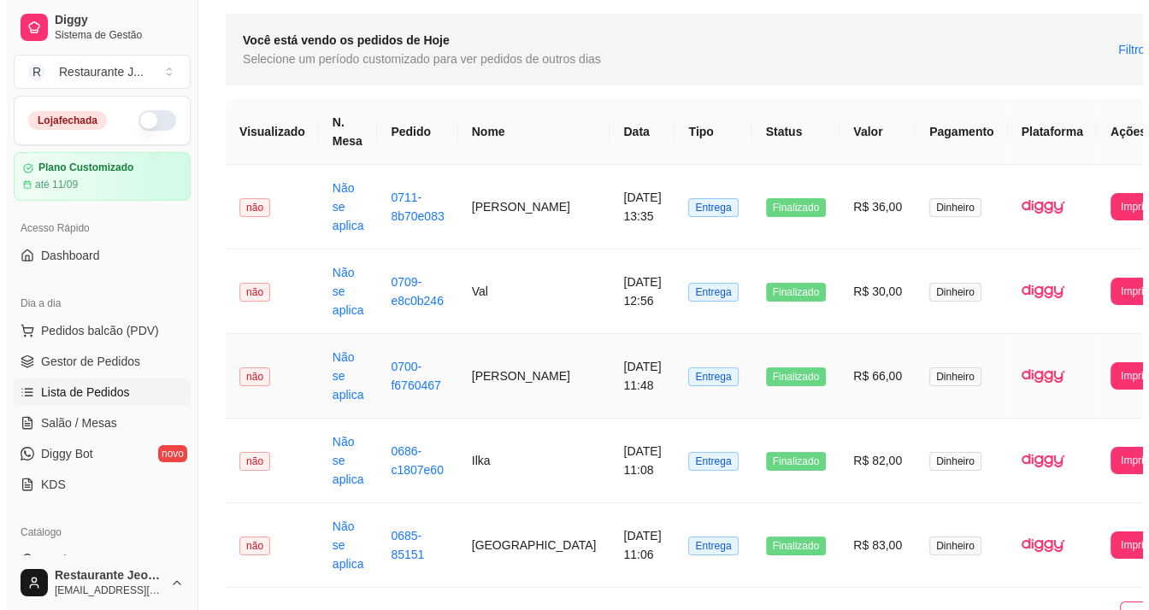
scroll to position [85, 0]
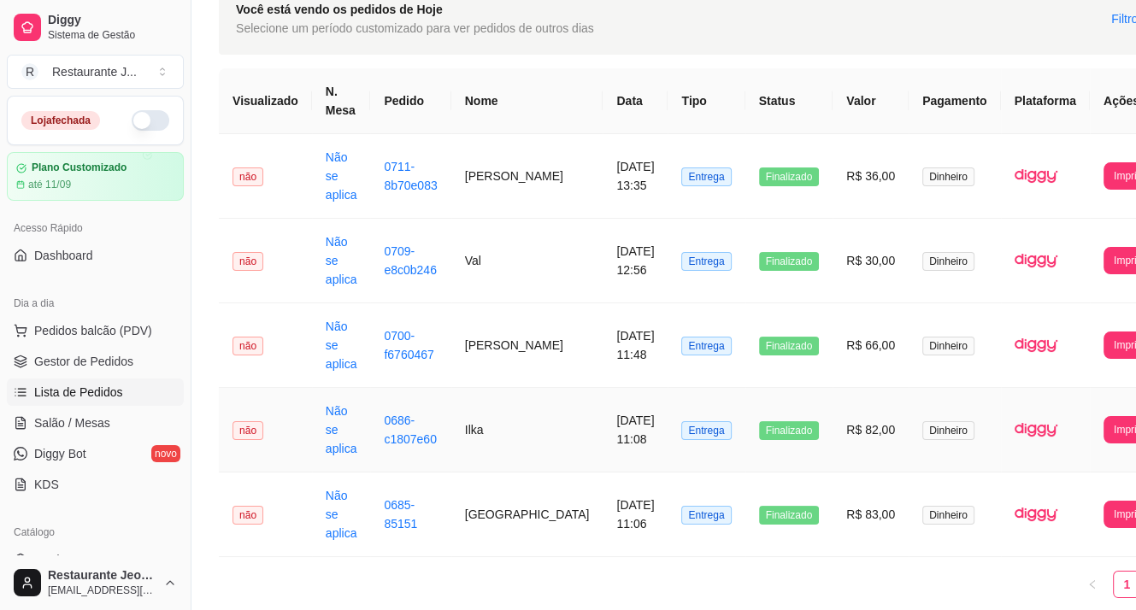
click at [603, 415] on td "[DATE] 11:08" at bounding box center [635, 430] width 65 height 85
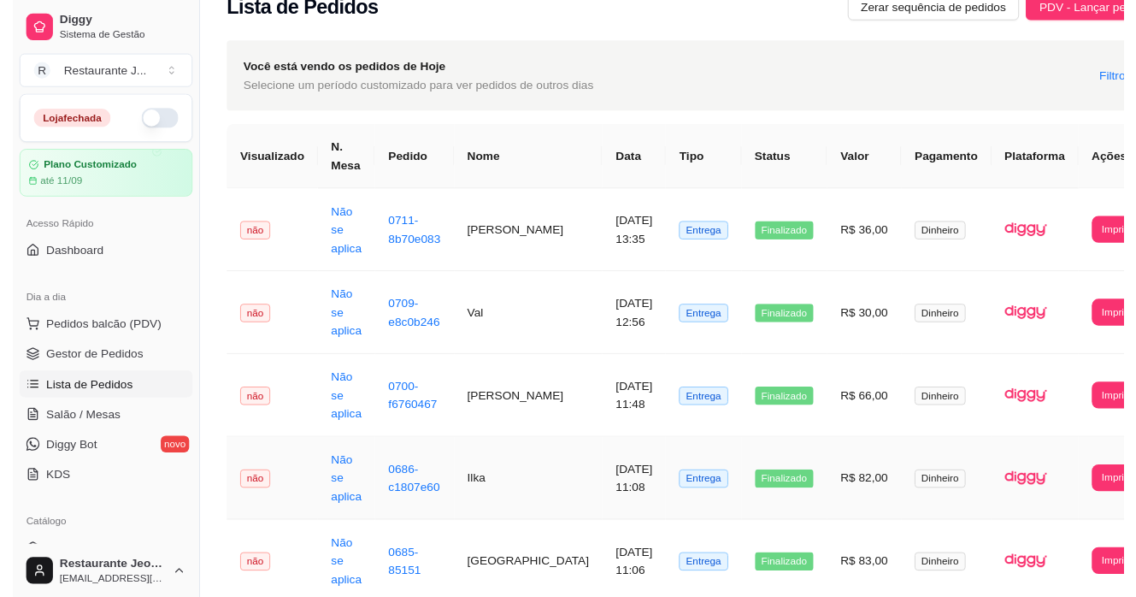
scroll to position [0, 0]
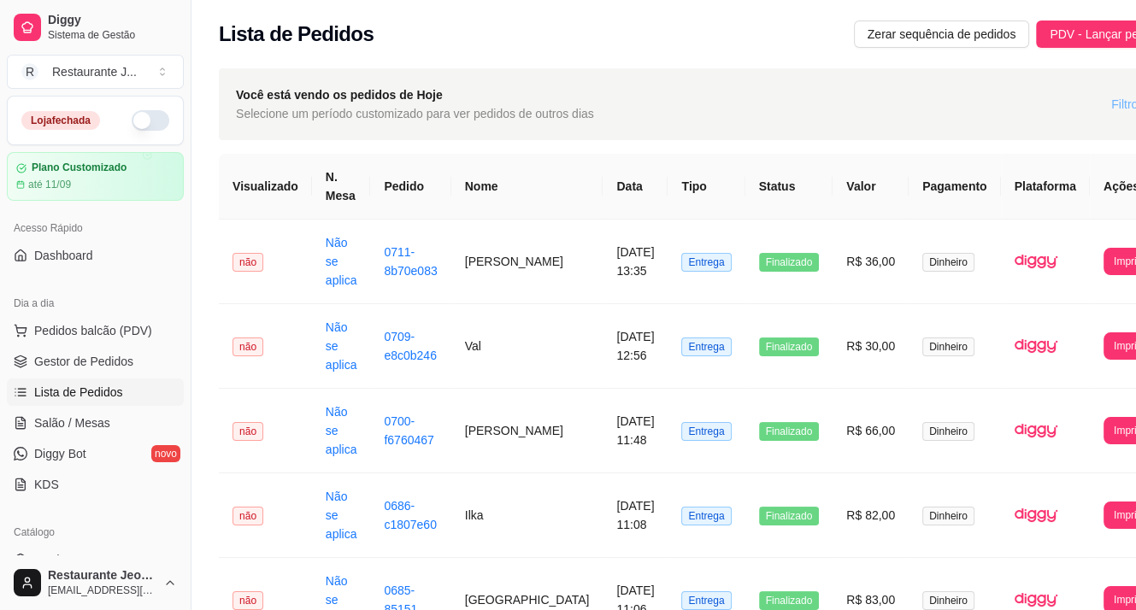
click at [1111, 95] on span "Filtros" at bounding box center [1127, 104] width 32 height 19
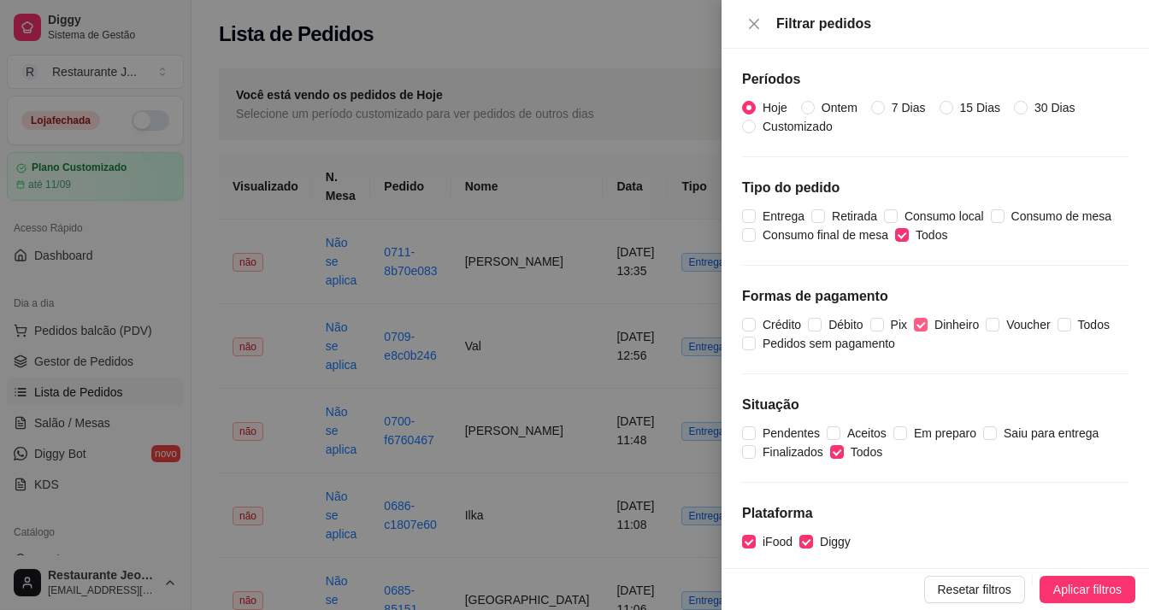
click at [922, 319] on input "Dinheiro" at bounding box center [921, 325] width 14 height 14
checkbox input "false"
click at [883, 318] on input "Pix" at bounding box center [877, 325] width 14 height 14
checkbox input "true"
click at [1056, 586] on span "Aplicar filtros" at bounding box center [1087, 589] width 68 height 19
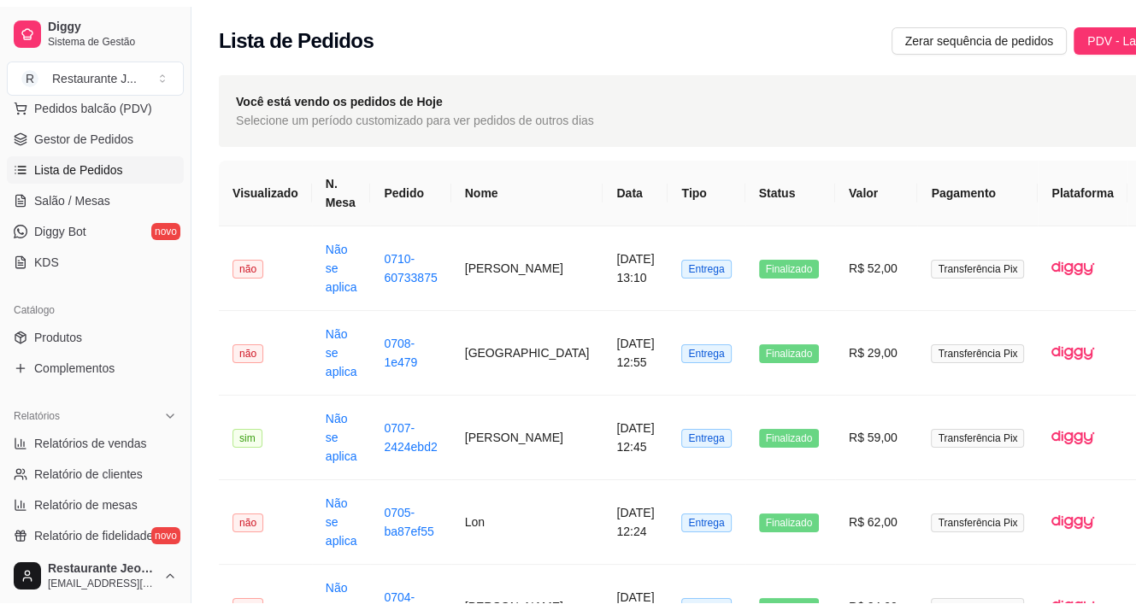
scroll to position [256, 0]
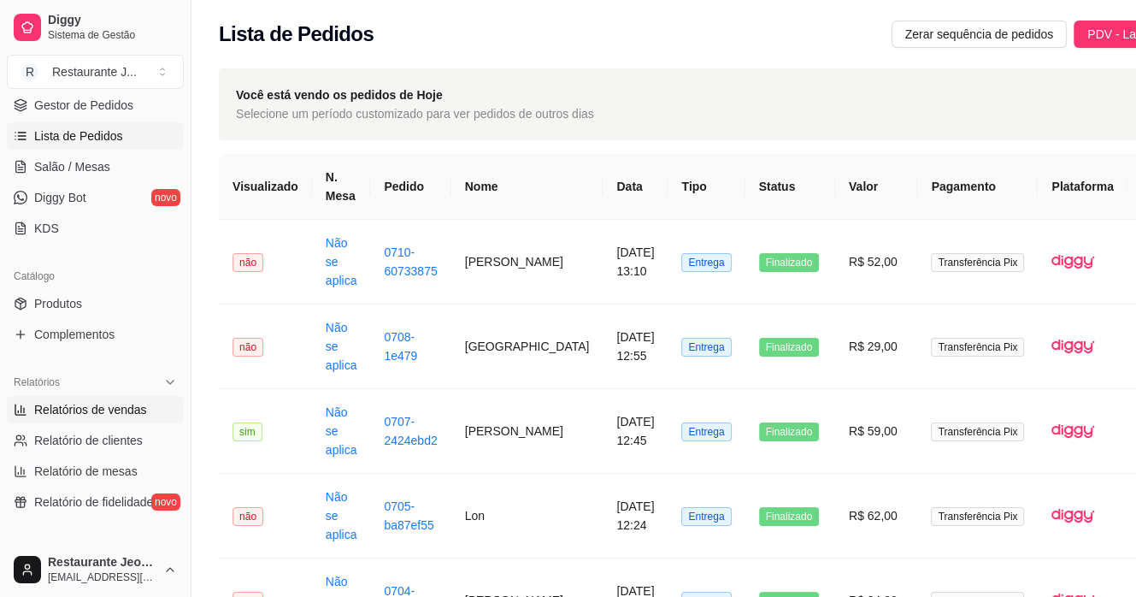
click at [100, 415] on span "Relatórios de vendas" at bounding box center [90, 409] width 113 height 17
select select "ALL"
select select "0"
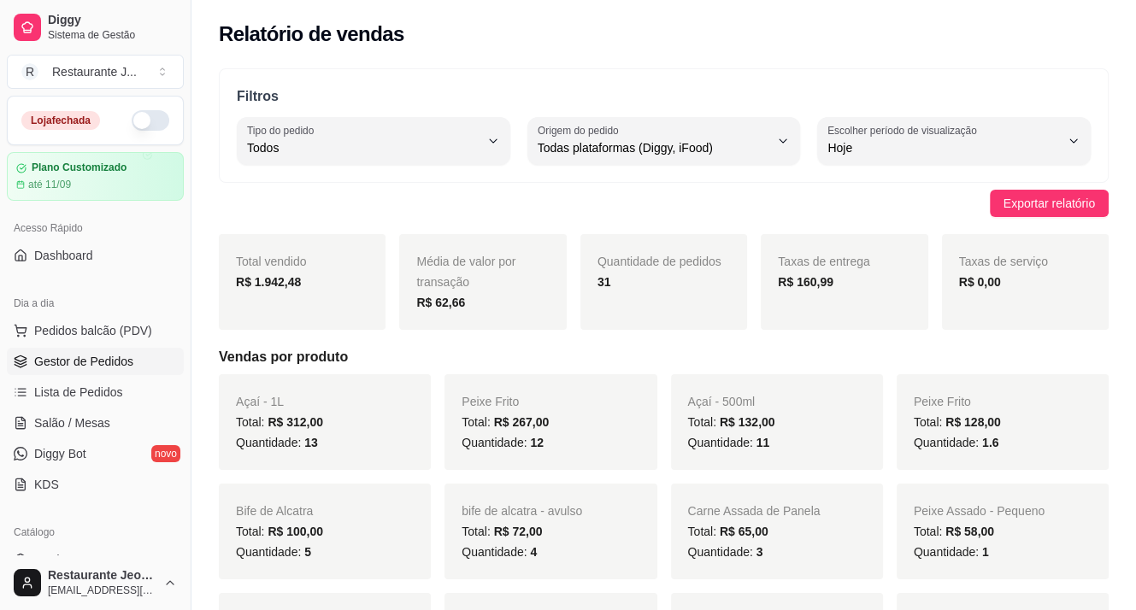
click at [105, 353] on span "Gestor de Pedidos" at bounding box center [83, 361] width 99 height 17
